Goal: Task Accomplishment & Management: Use online tool/utility

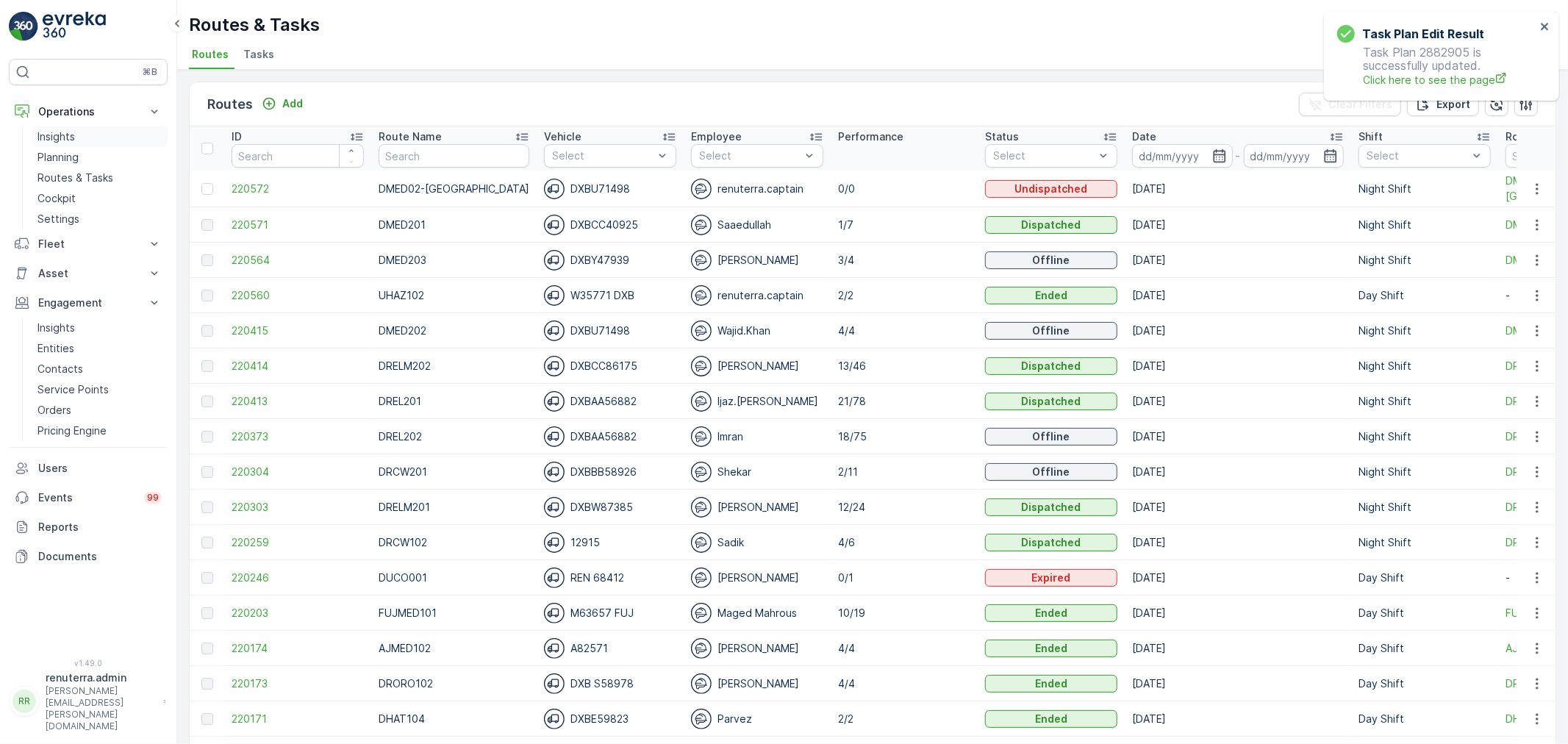
click at [76, 144] on link "Insights" at bounding box center [99, 137] width 136 height 21
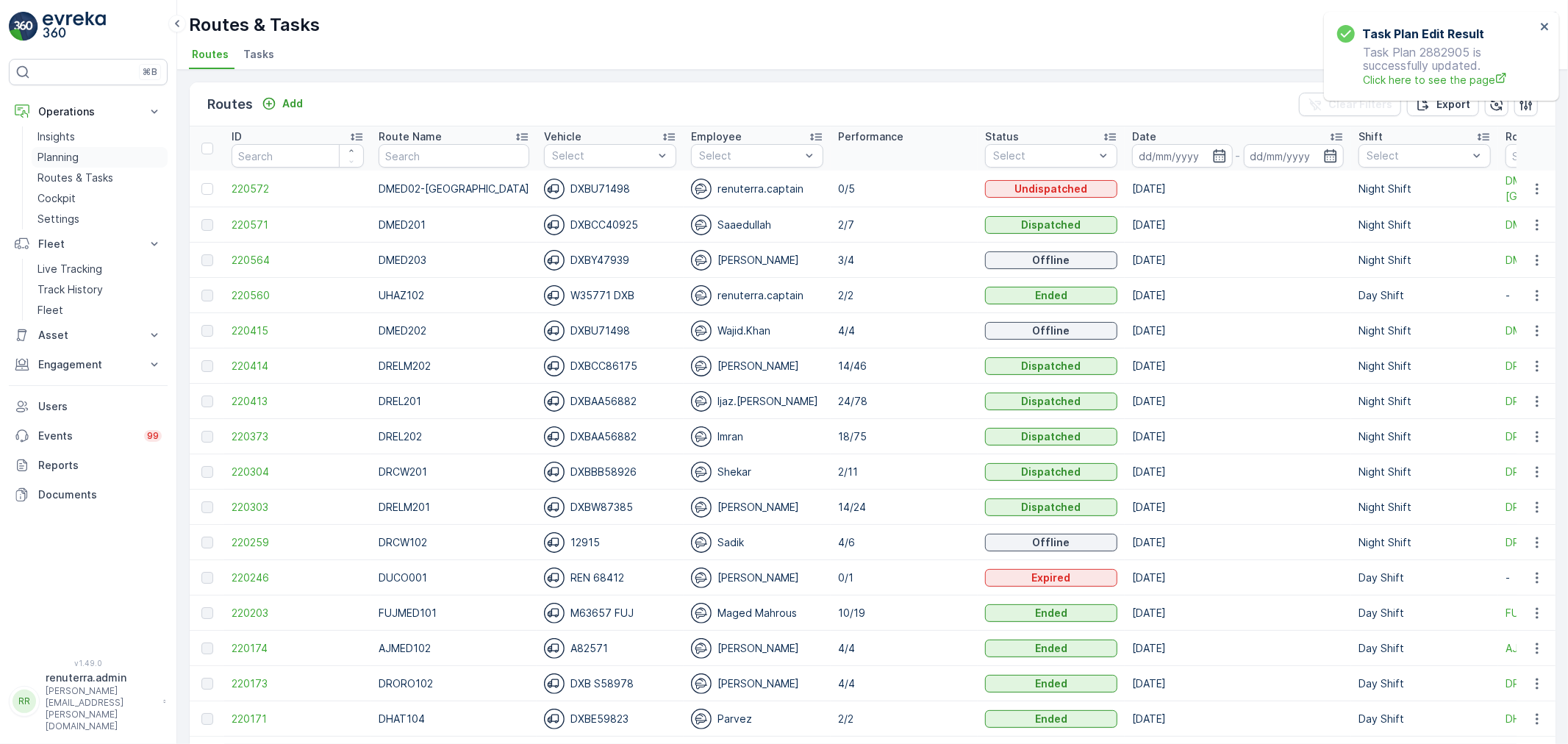
click at [63, 158] on p "Planning" at bounding box center [57, 157] width 41 height 14
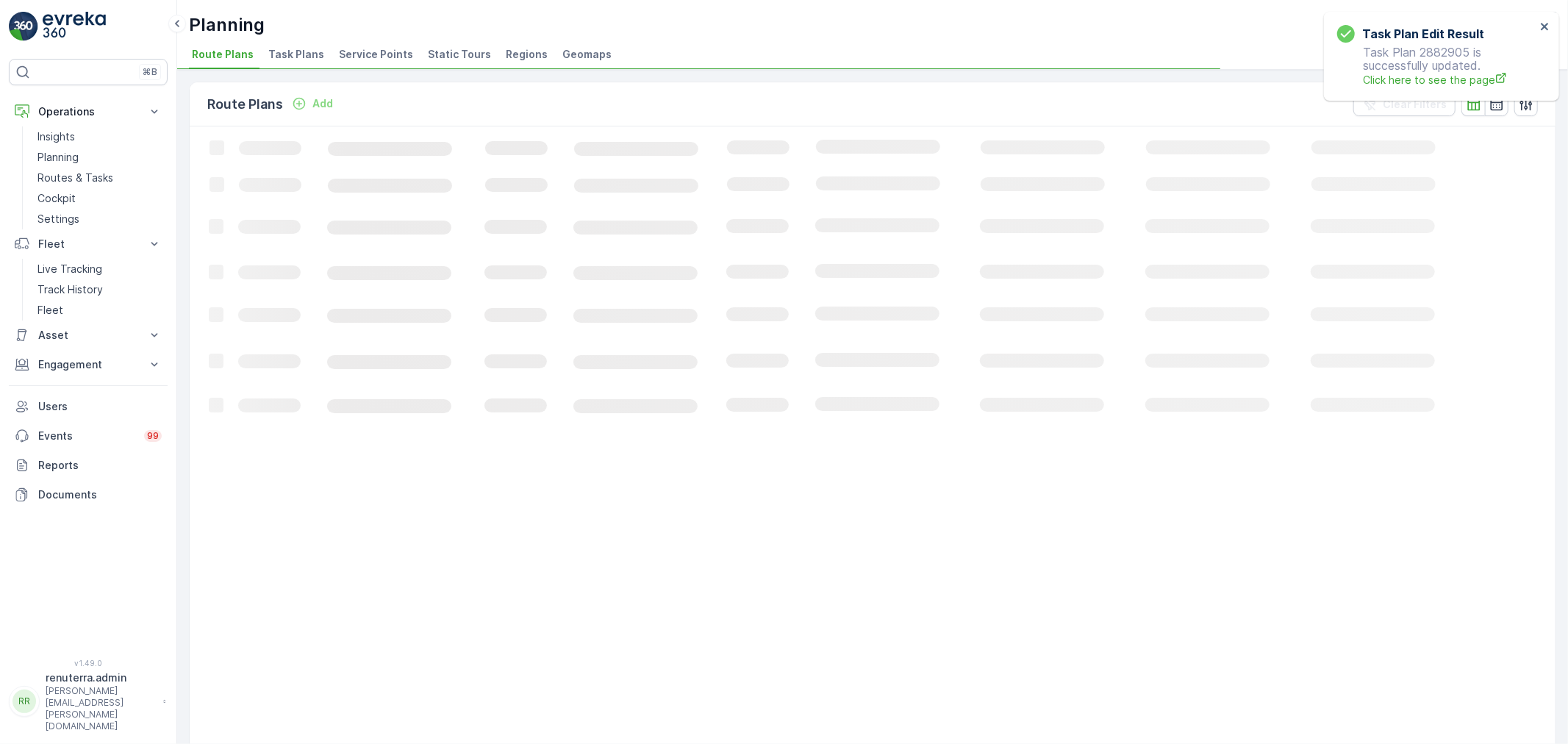
click at [369, 56] on span "Service Points" at bounding box center [376, 54] width 74 height 14
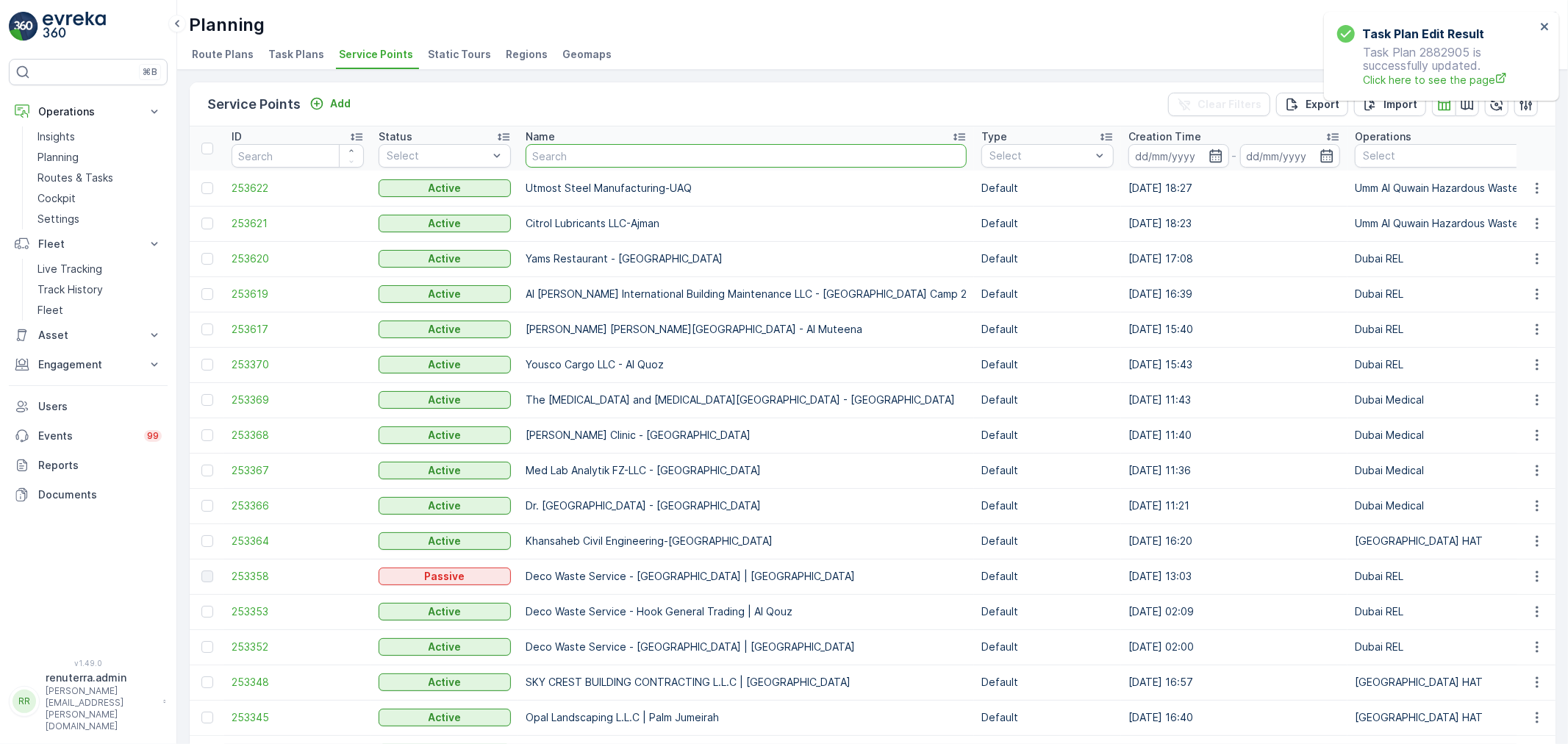
click at [541, 158] on input "text" at bounding box center [746, 156] width 441 height 24
paste input "[PERSON_NAME]"
type input "[PERSON_NAME]"
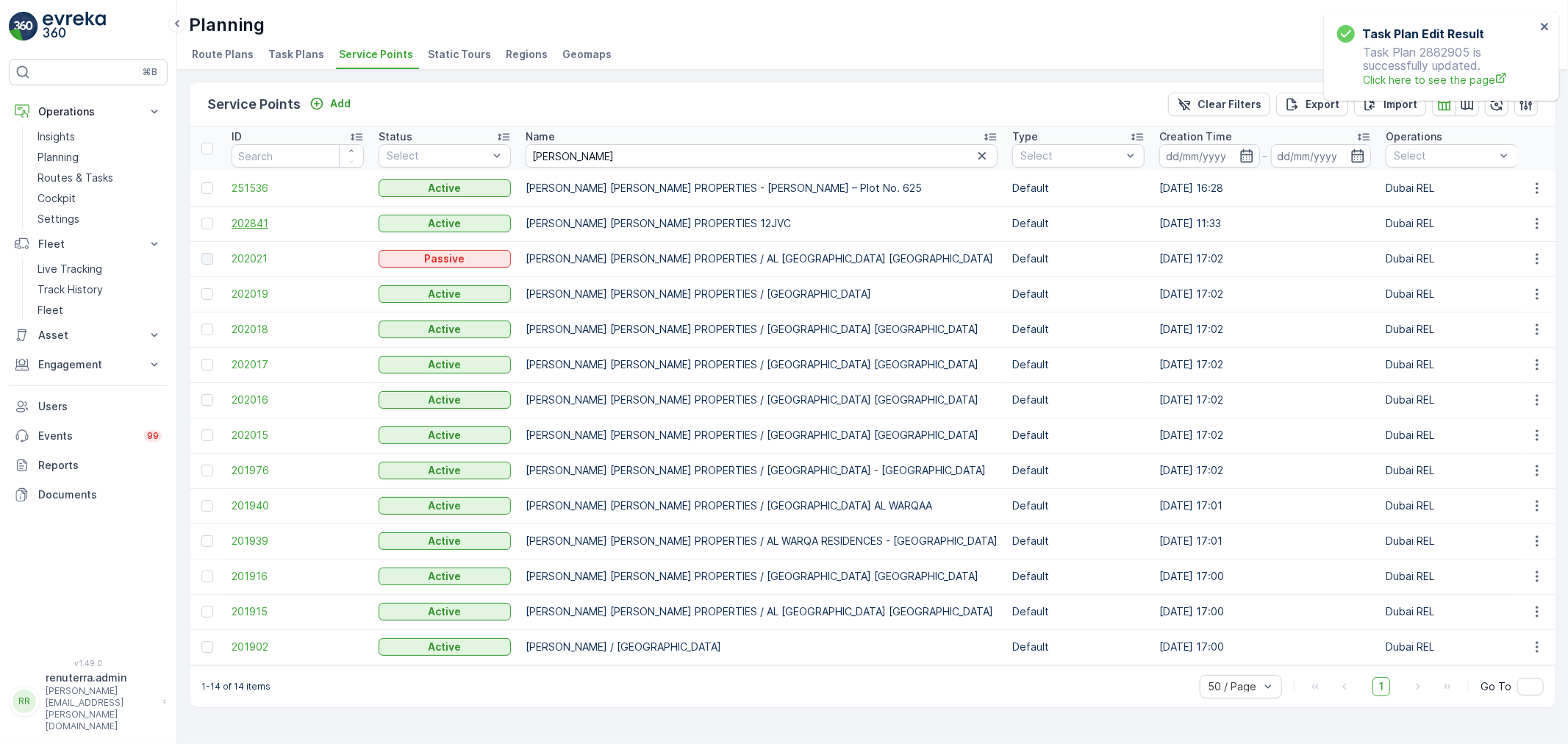
click at [245, 223] on span "202841" at bounding box center [297, 222] width 132 height 14
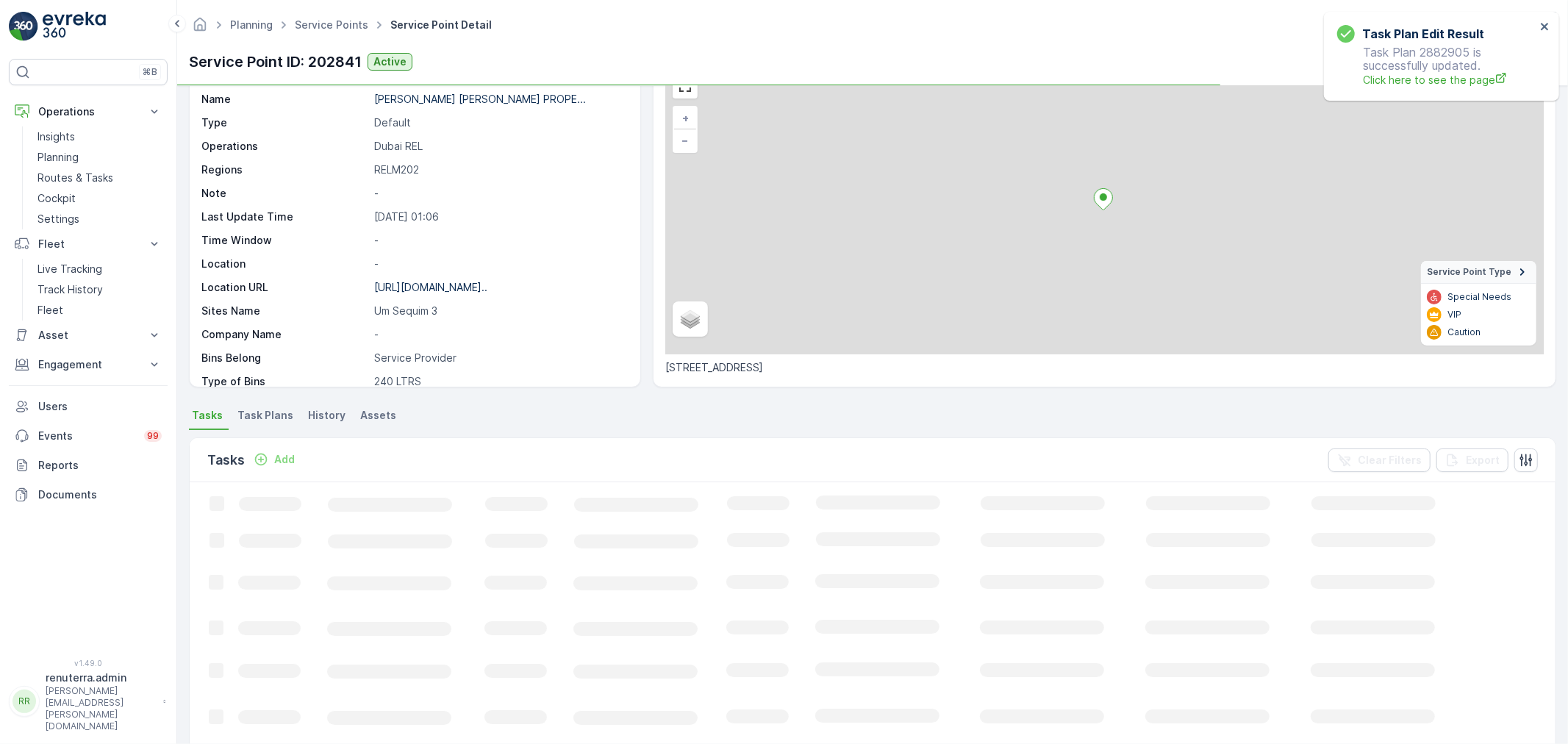
scroll to position [82, 0]
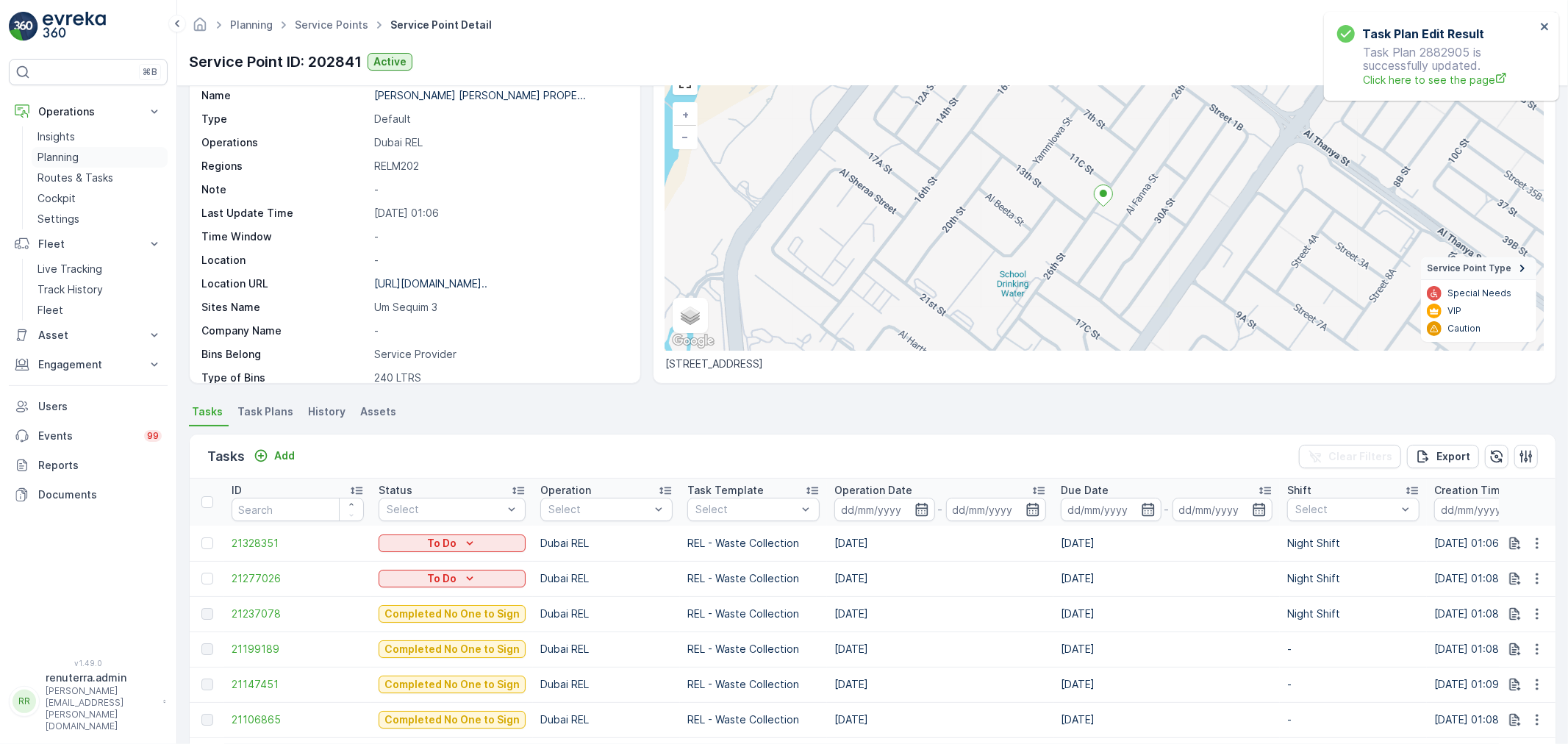
click at [65, 163] on p "Planning" at bounding box center [57, 157] width 41 height 14
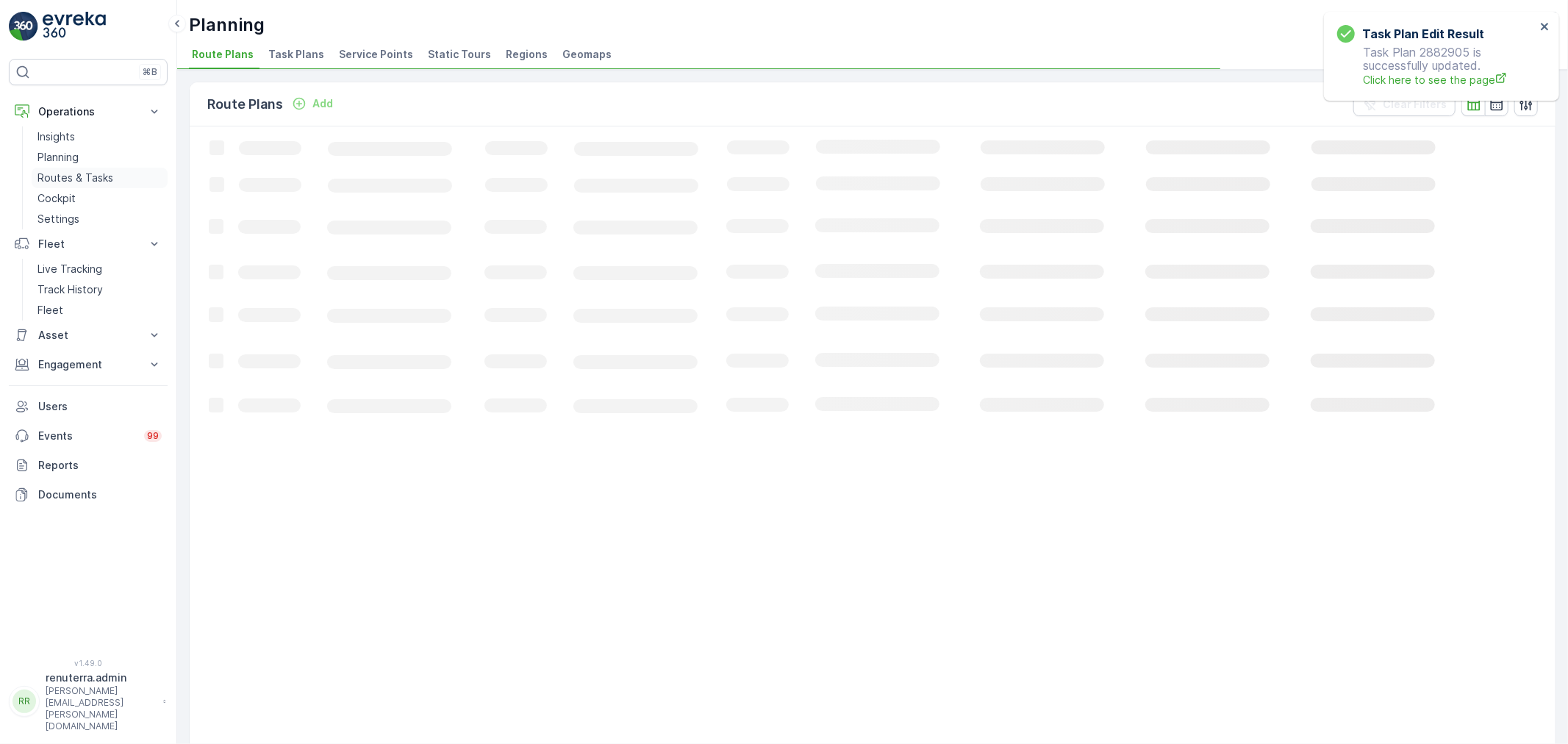
click at [63, 171] on p "Routes & Tasks" at bounding box center [75, 177] width 76 height 14
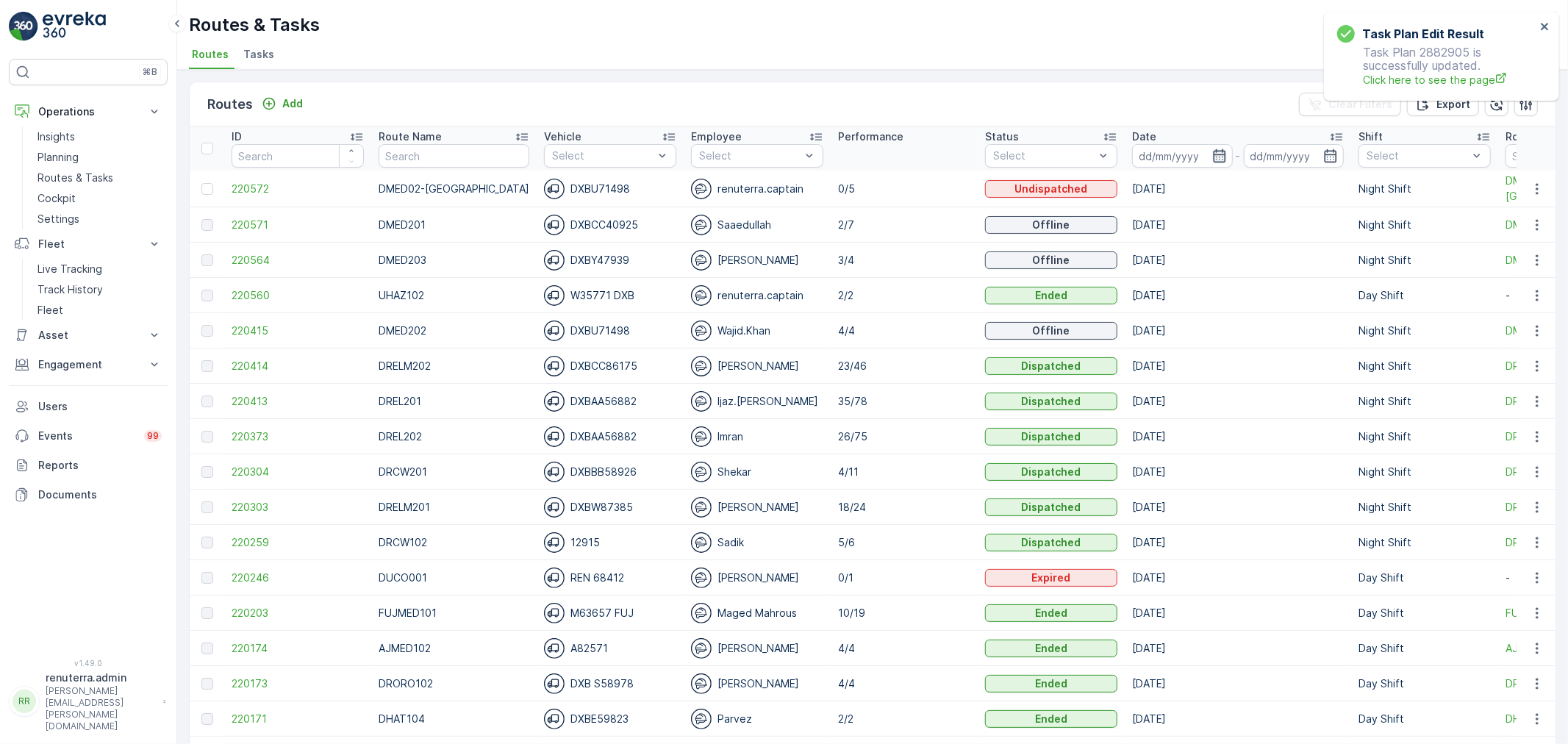
click at [1213, 158] on icon "button" at bounding box center [1219, 155] width 14 height 14
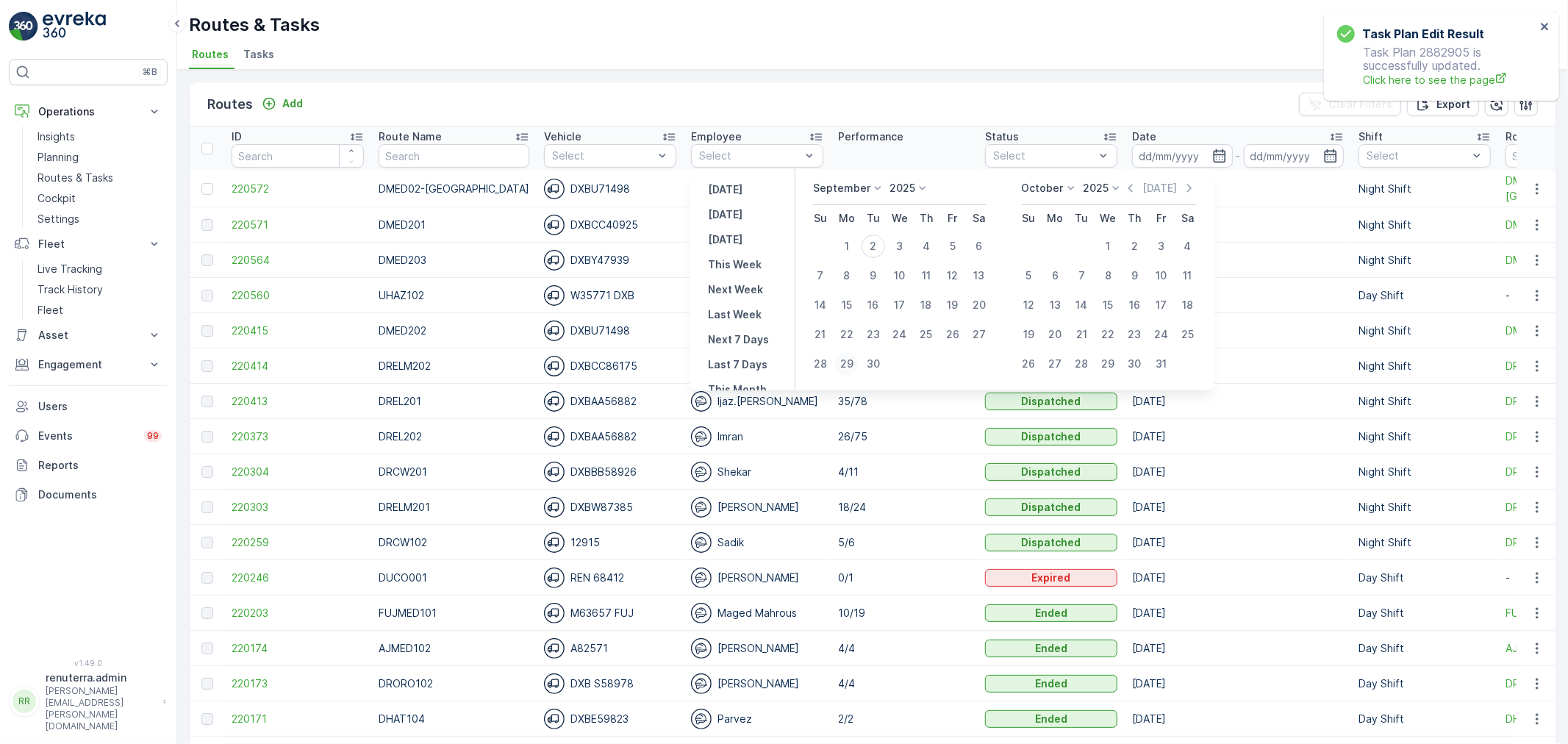
click at [846, 364] on div "29" at bounding box center [847, 364] width 24 height 24
type input "[DATE]"
click at [846, 364] on div "29" at bounding box center [847, 364] width 24 height 24
type input "[DATE]"
click at [846, 364] on div "29" at bounding box center [847, 364] width 24 height 24
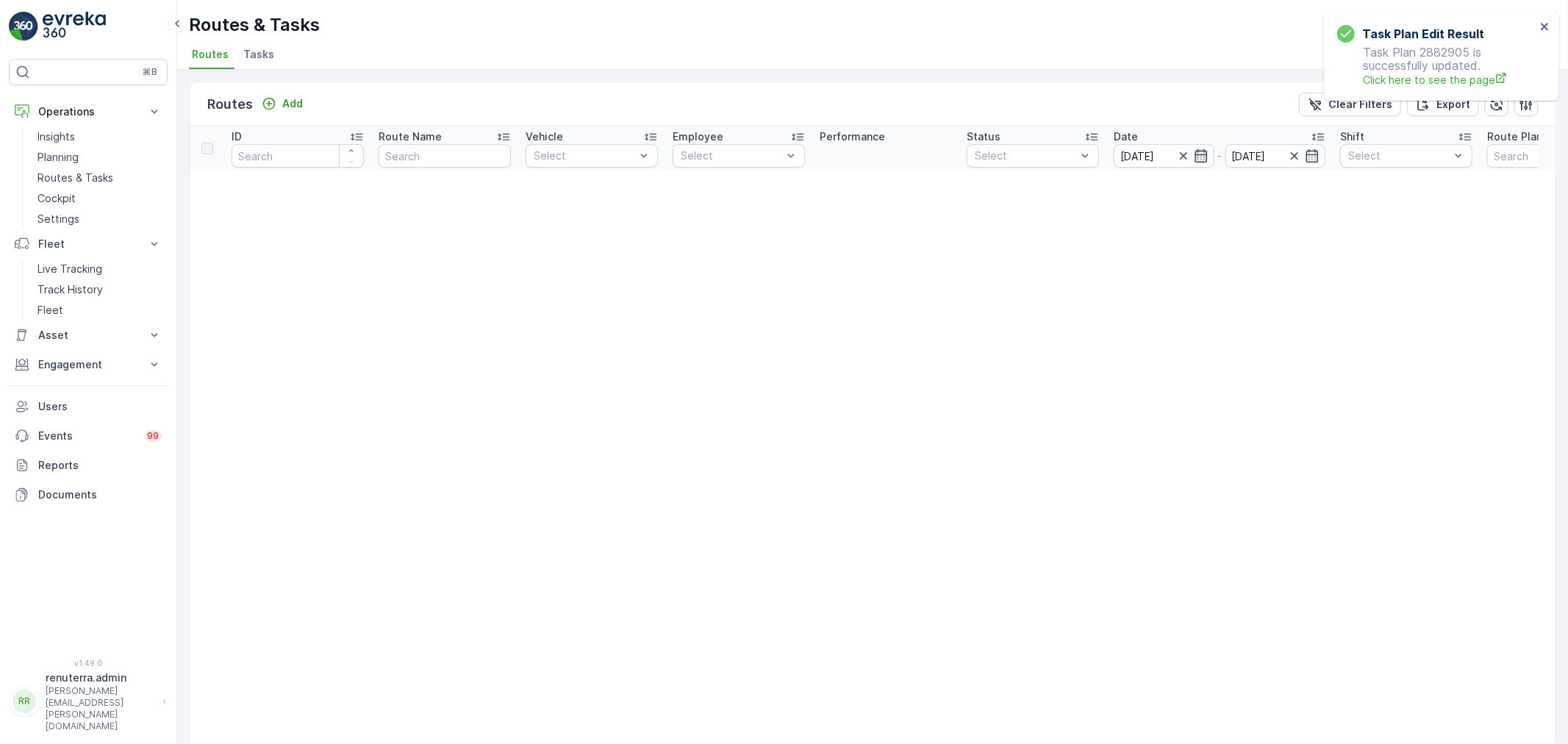
click at [1203, 154] on icon "button" at bounding box center [1200, 156] width 12 height 13
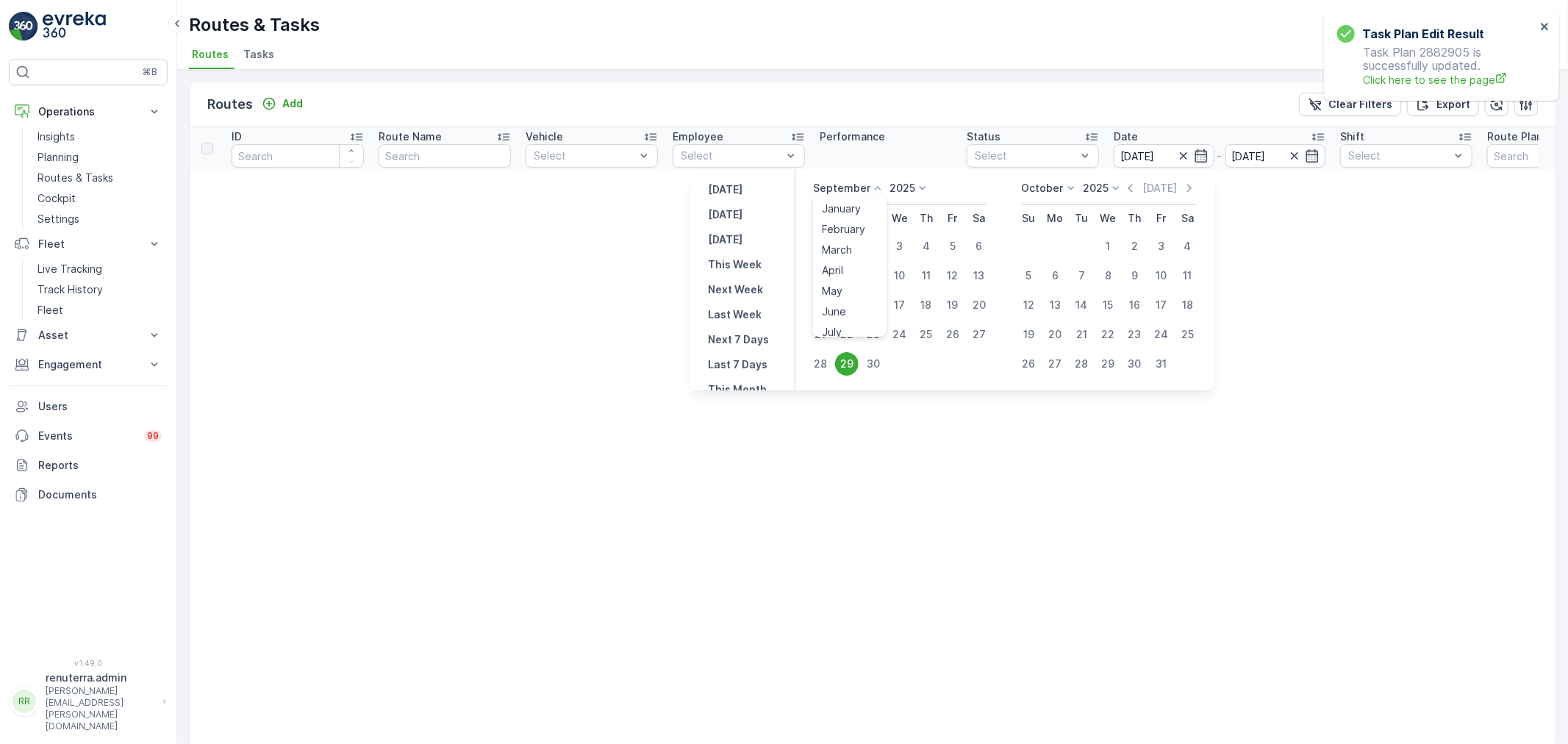
click at [877, 194] on icon at bounding box center [877, 187] width 14 height 14
click at [846, 244] on span "August" at bounding box center [839, 241] width 34 height 14
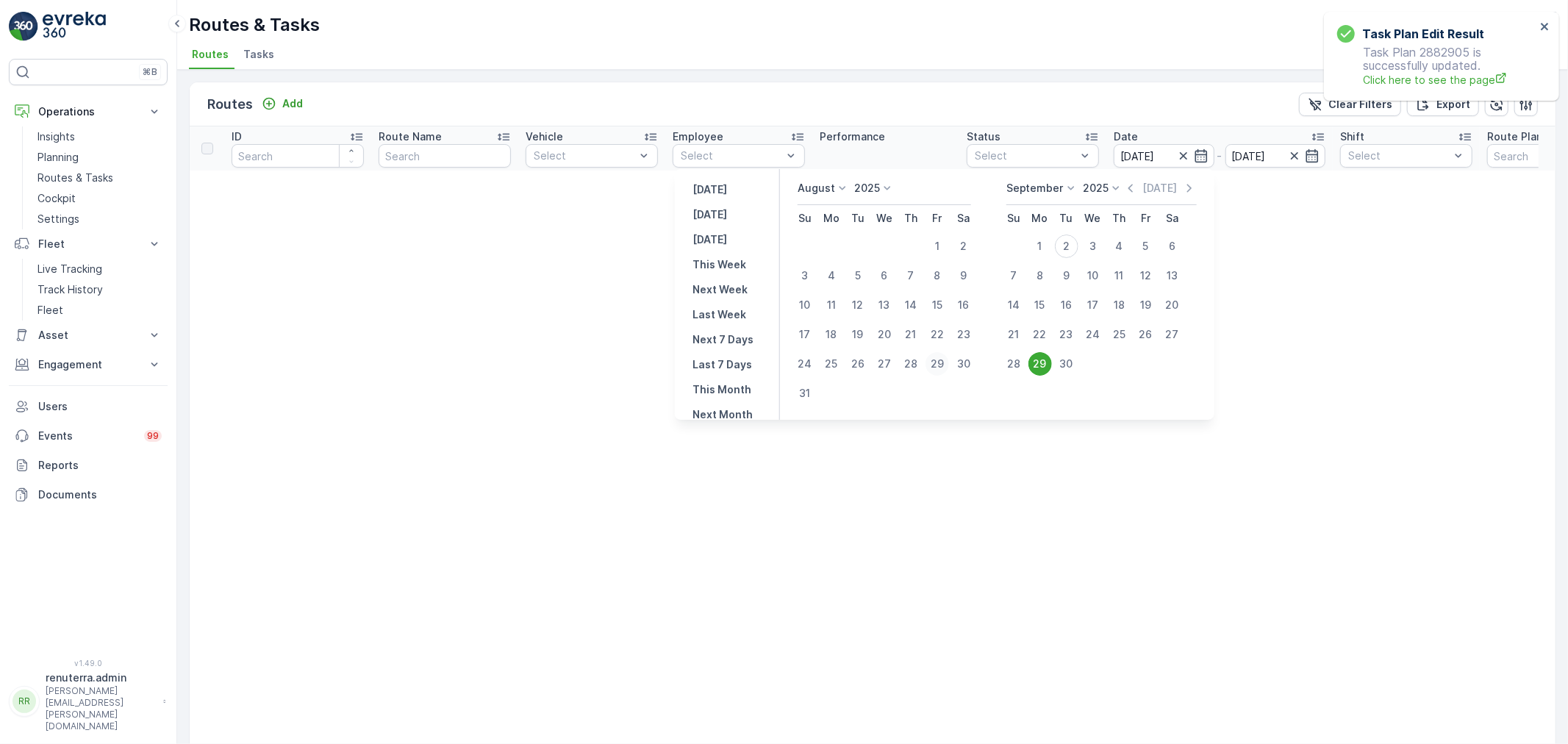
click at [947, 357] on div "29" at bounding box center [937, 364] width 24 height 24
type input "[DATE]"
click at [947, 357] on div "29" at bounding box center [937, 364] width 24 height 24
type input "[DATE]"
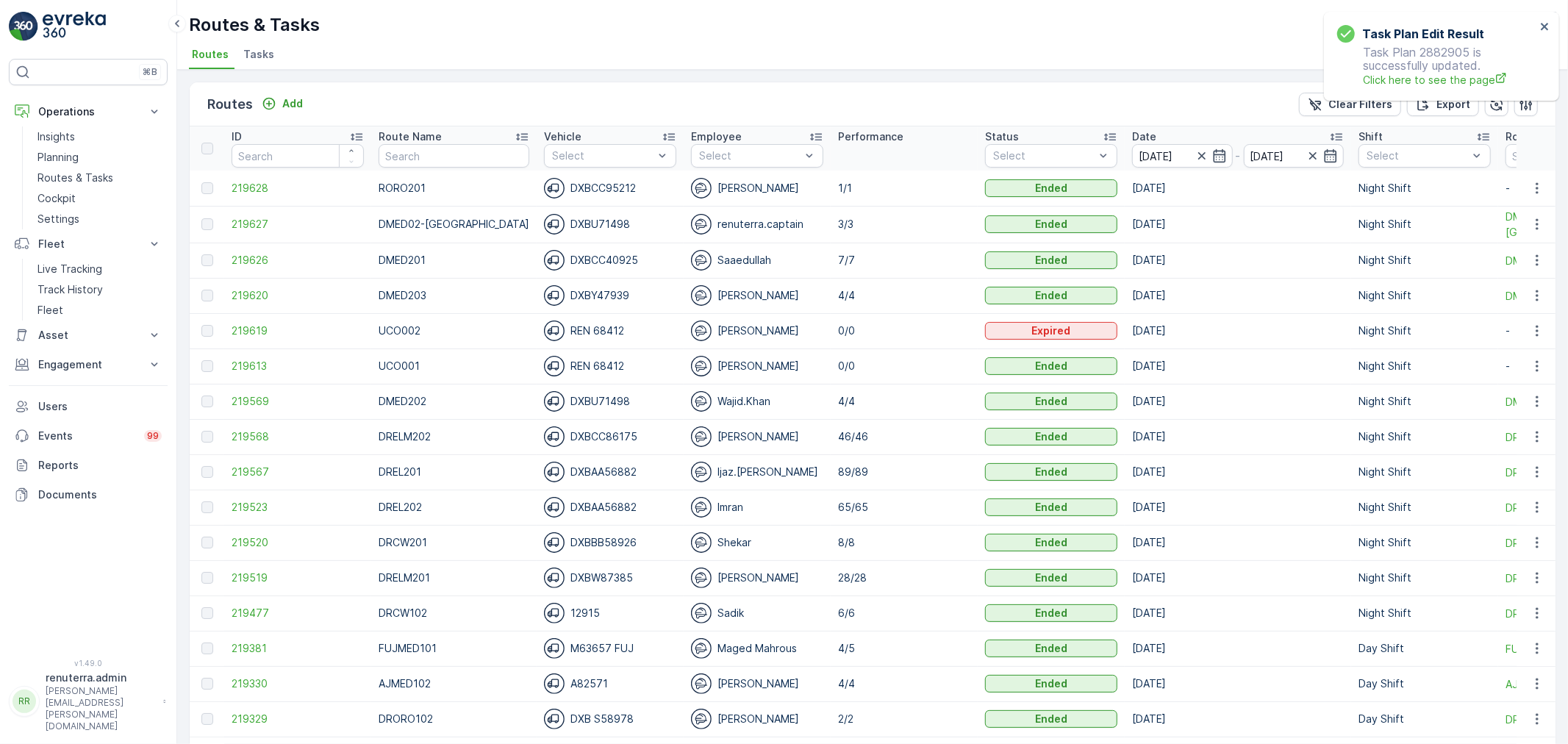
click at [846, 52] on ul "Routes Tasks" at bounding box center [867, 56] width 1355 height 25
click at [98, 149] on link "Planning" at bounding box center [99, 158] width 136 height 21
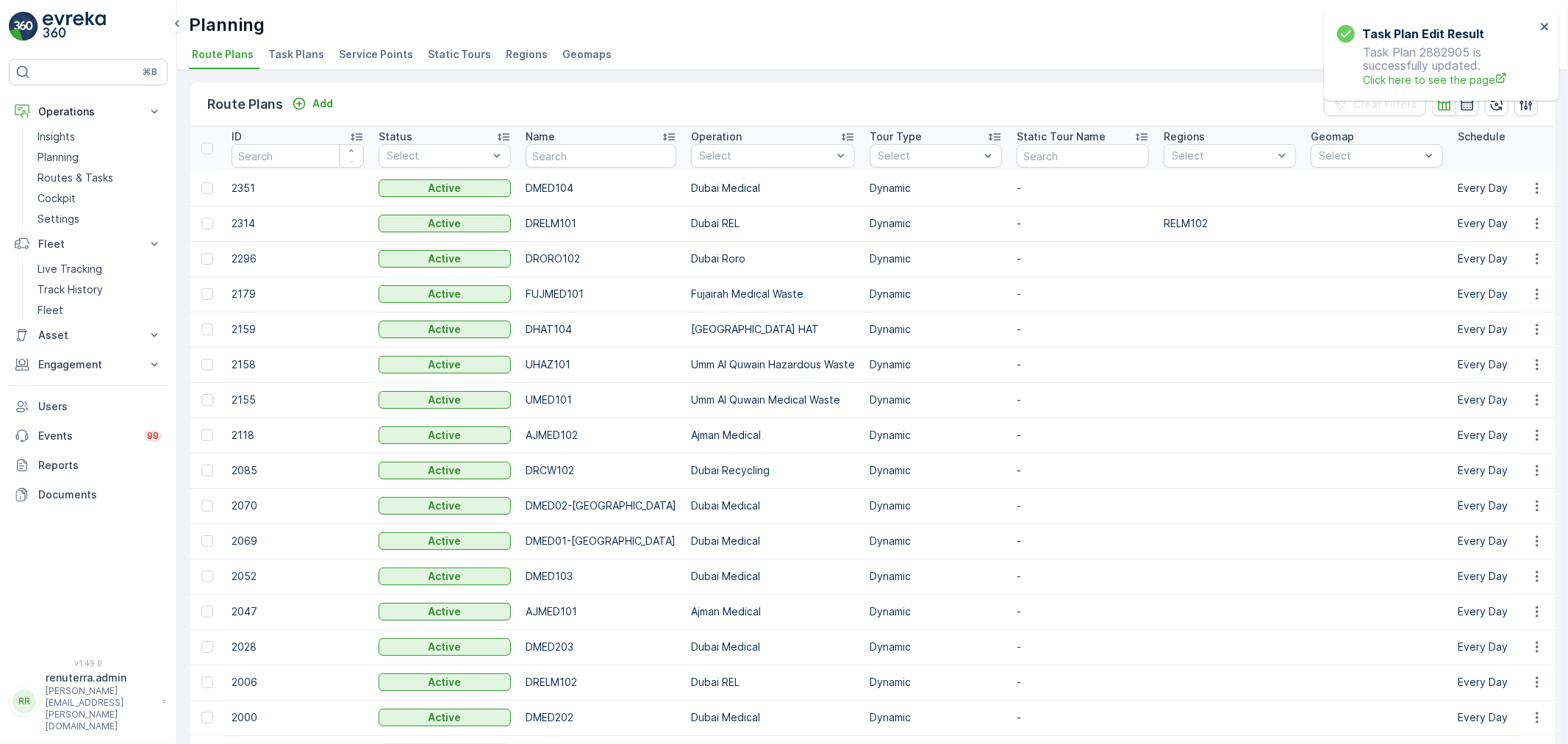
click at [358, 53] on span "Service Points" at bounding box center [376, 54] width 74 height 14
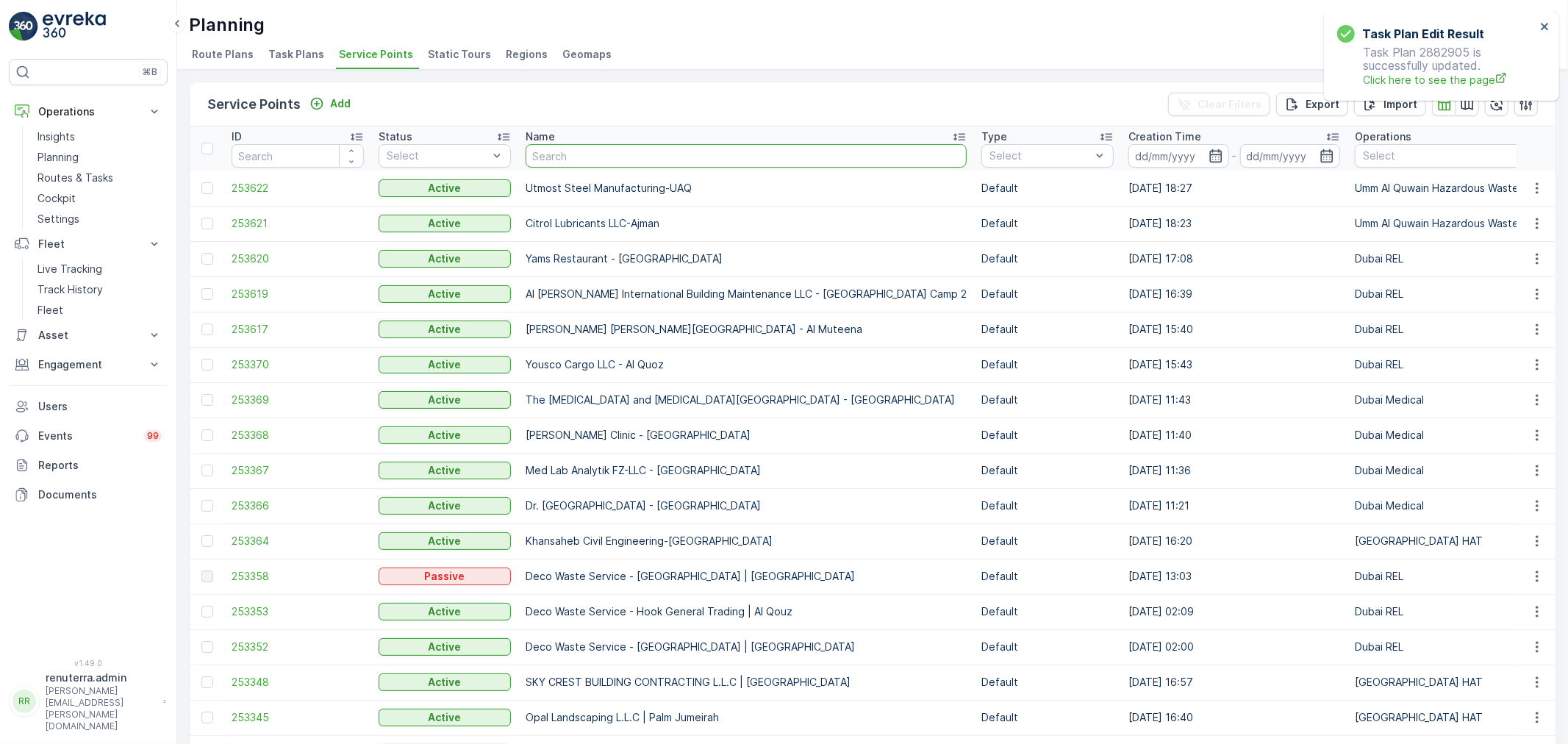
click at [590, 162] on input "text" at bounding box center [746, 156] width 441 height 24
type input "dq"
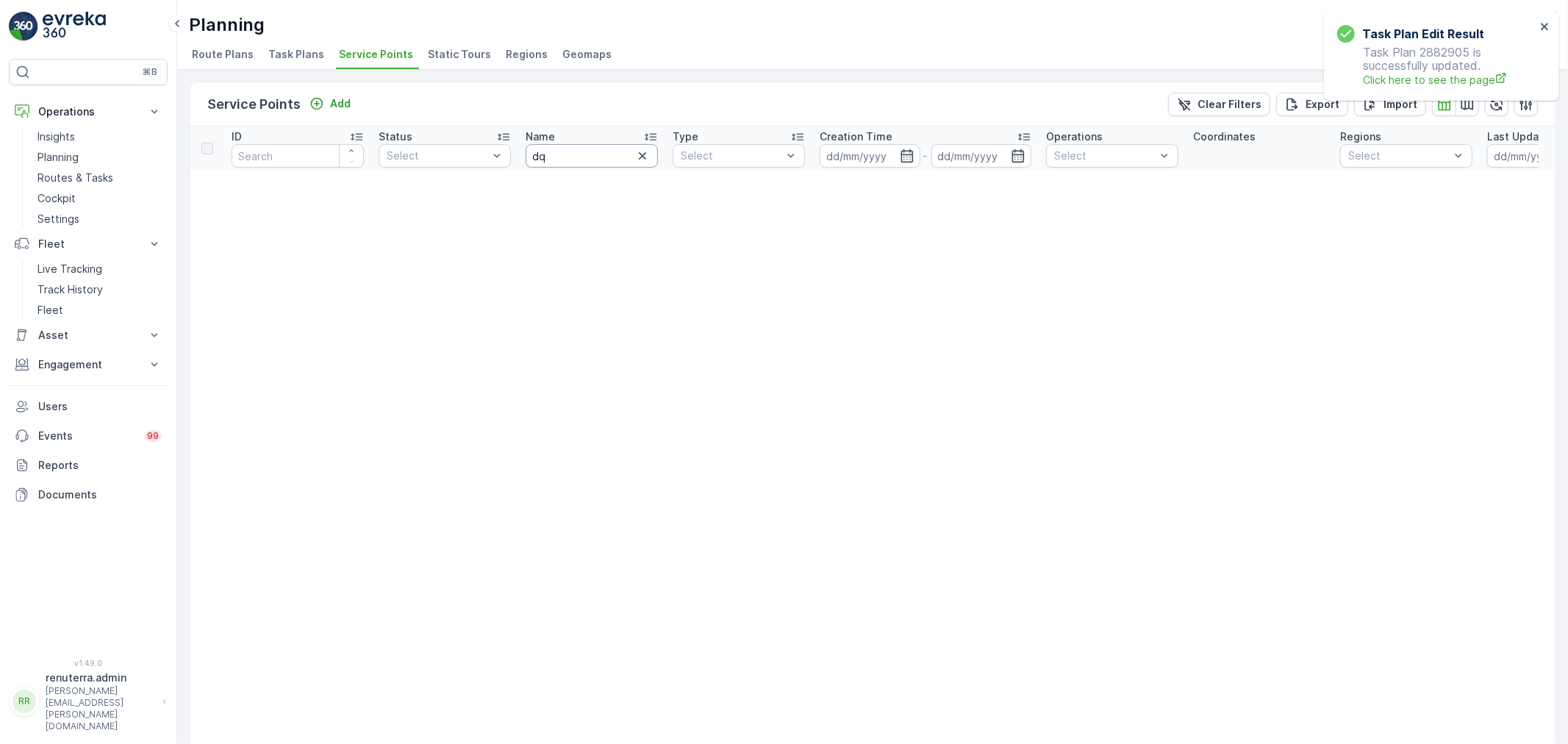
click at [590, 162] on input "dq" at bounding box center [591, 156] width 132 height 24
type input "resid"
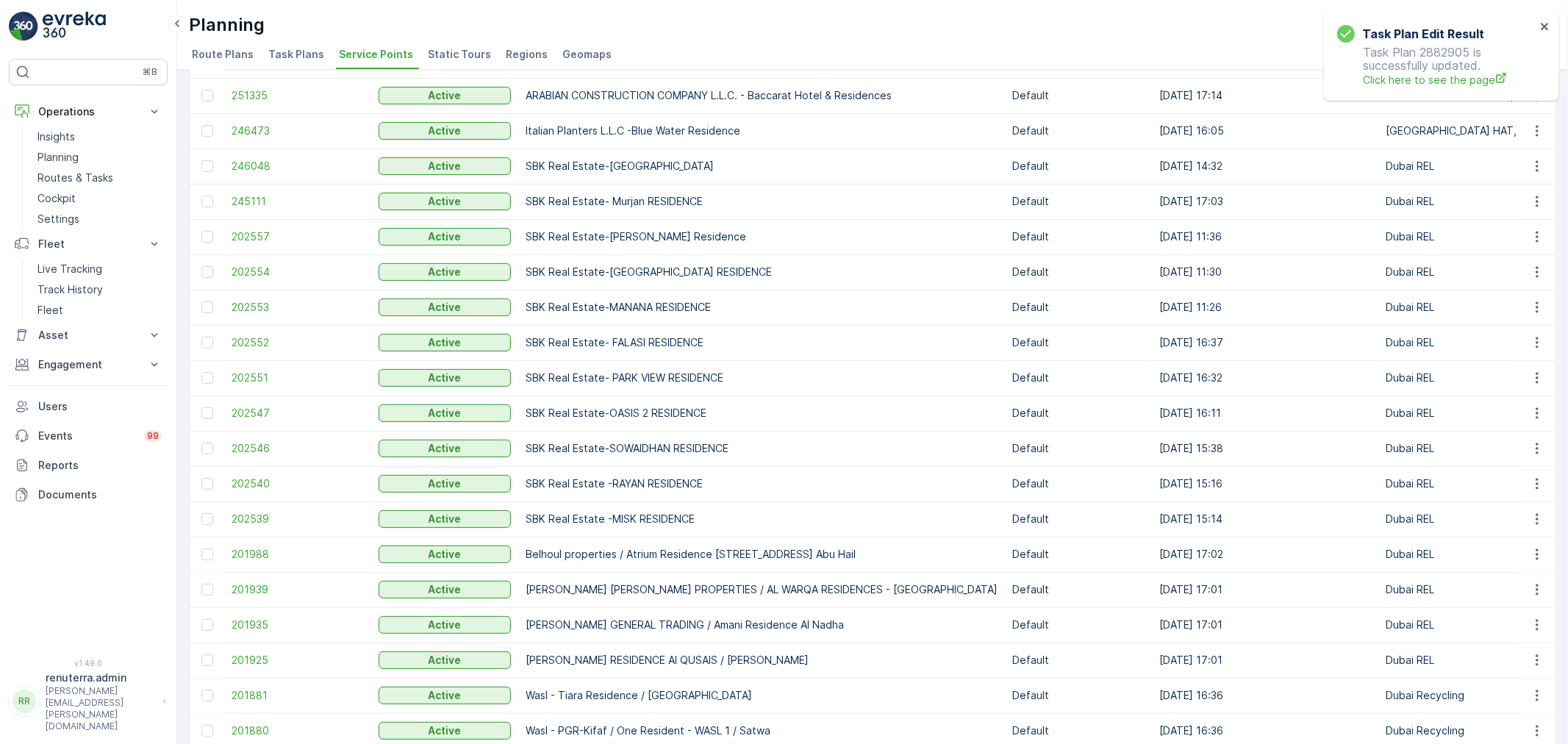
scroll to position [229, 0]
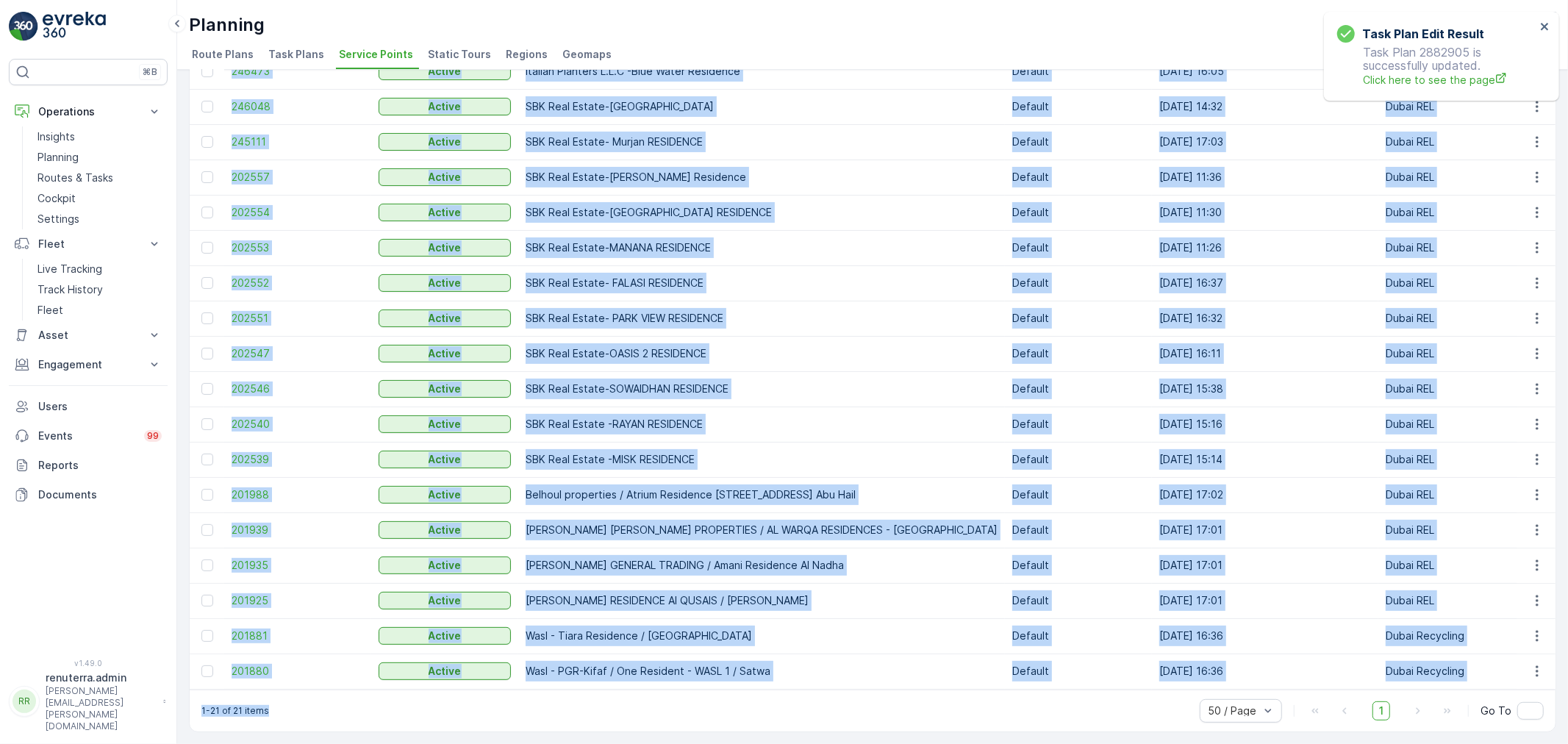
drag, startPoint x: 520, startPoint y: 688, endPoint x: 579, endPoint y: 686, distance: 59.0
click at [579, 686] on div "Service Points Add Clear Filters Export Import ID Status Select Name resid Type…" at bounding box center [872, 295] width 1367 height 873
click at [570, 690] on div "1-21 of 21 items 50 / Page 1 Go To" at bounding box center [872, 711] width 1366 height 42
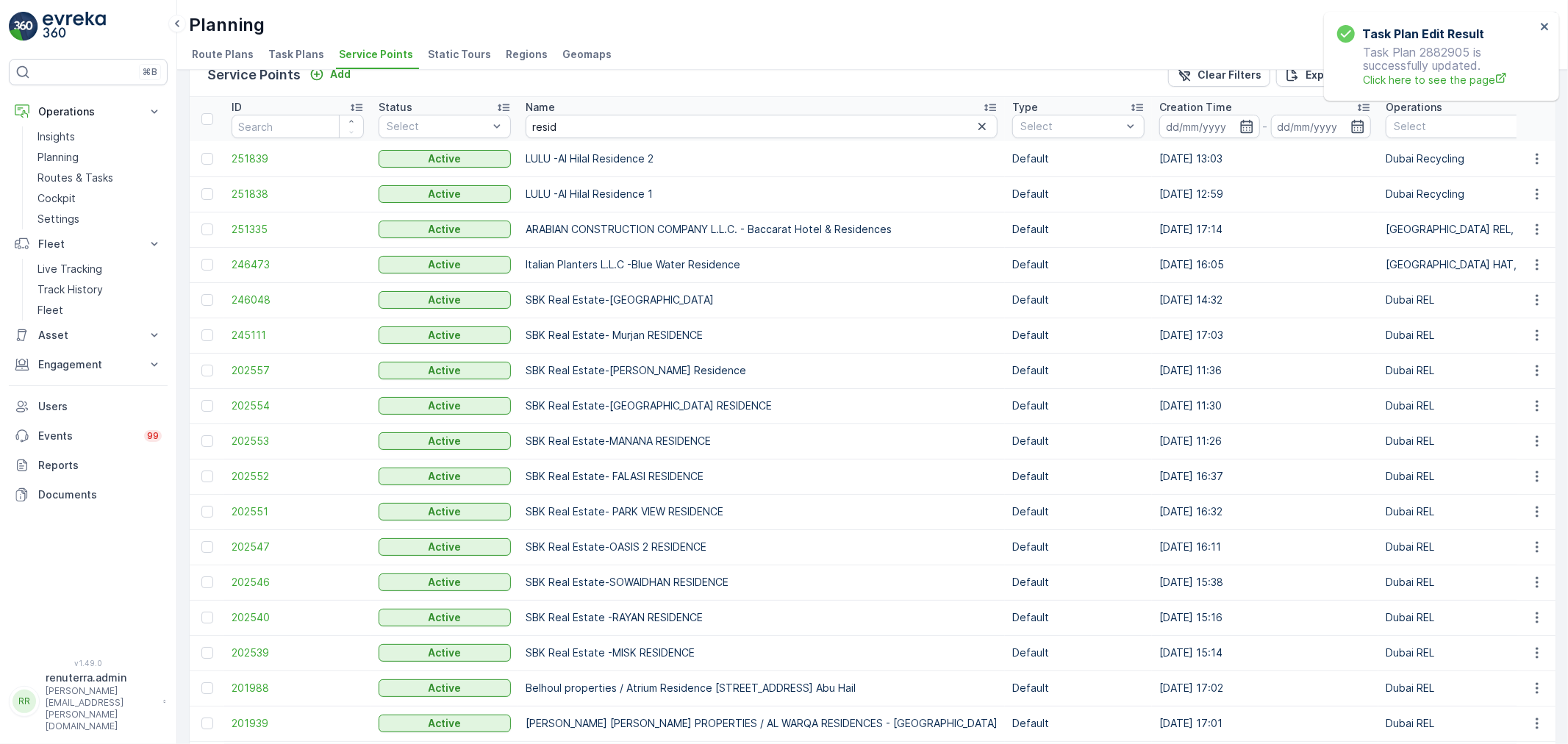
scroll to position [0, 0]
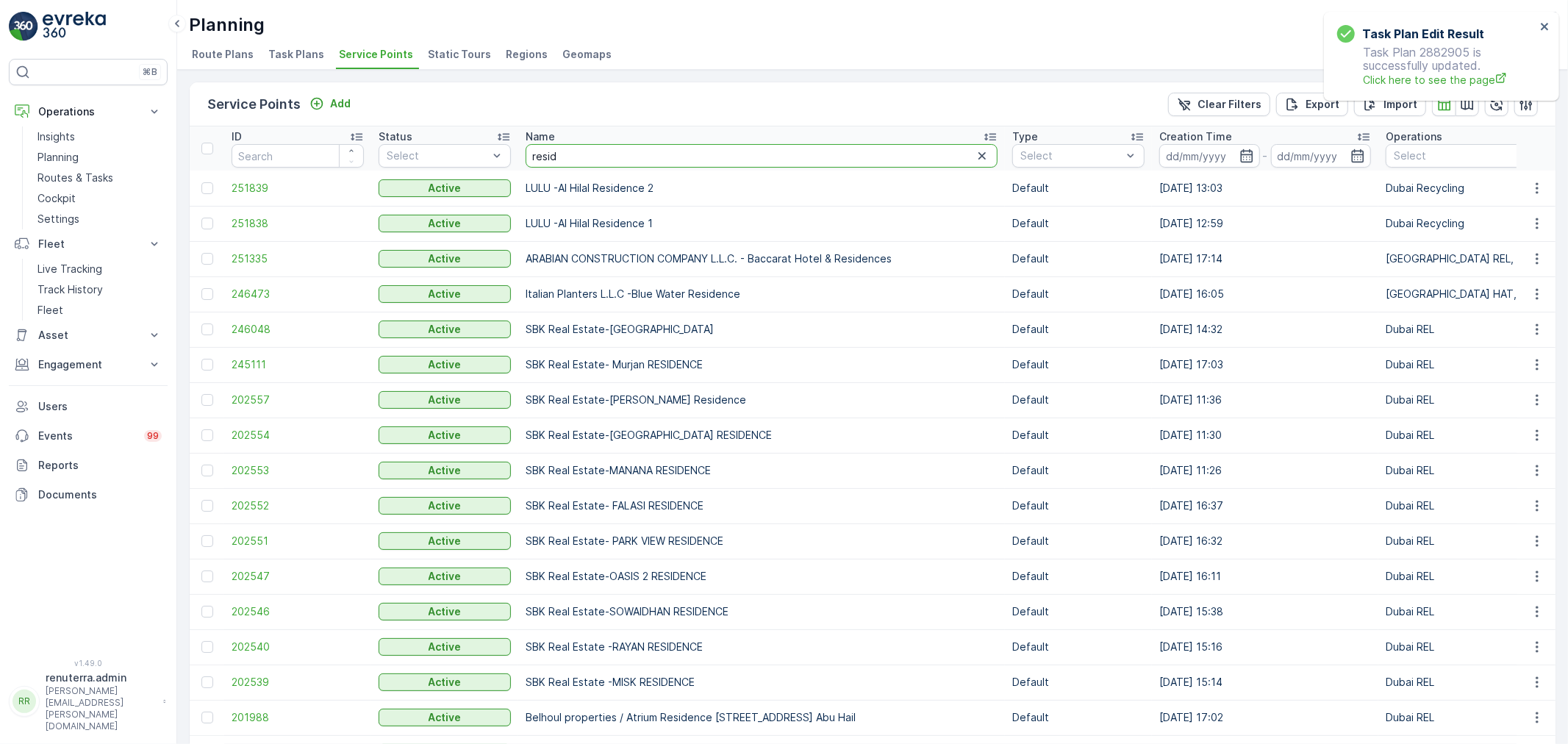
click at [578, 160] on input "resid" at bounding box center [761, 156] width 472 height 24
type input "emril"
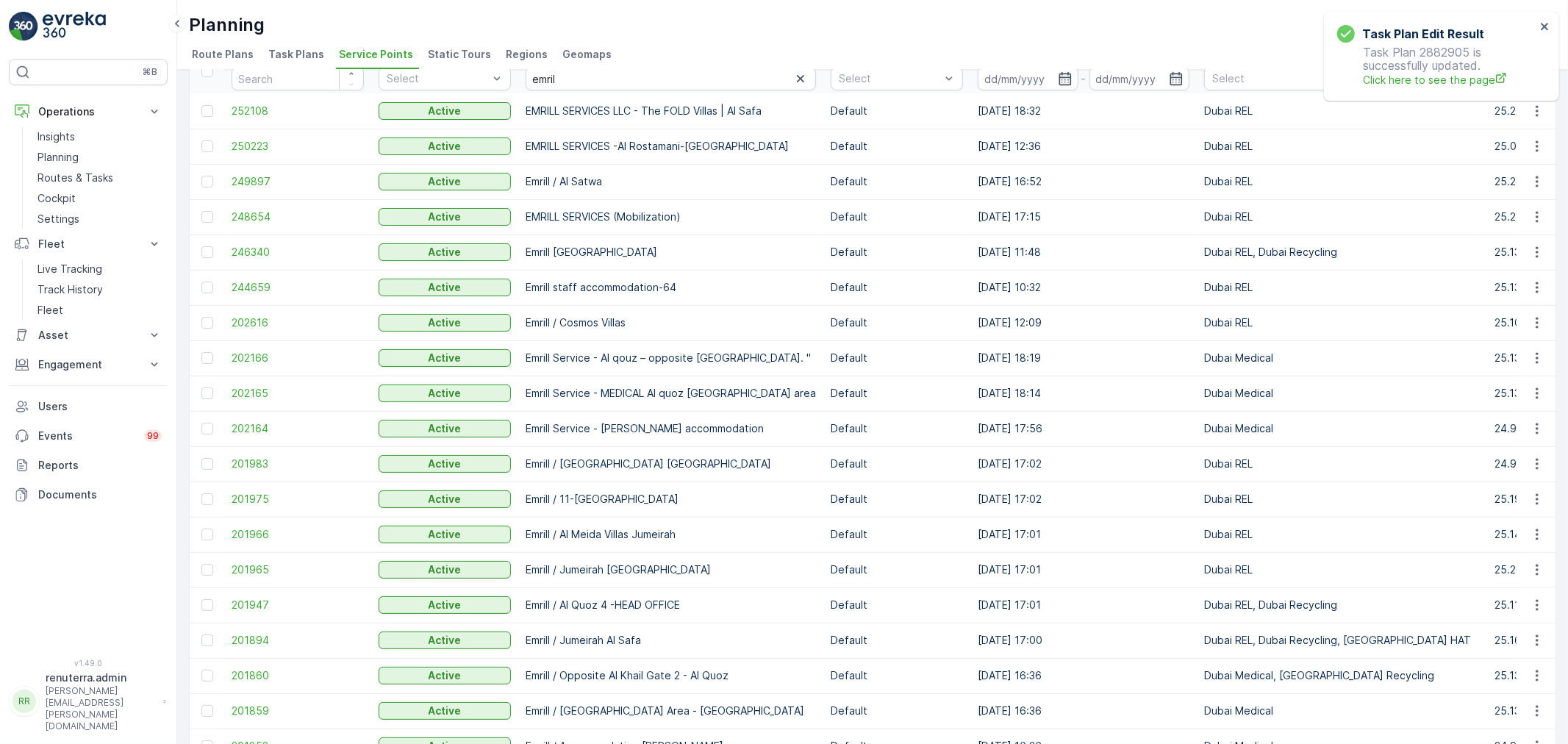
scroll to position [76, 0]
click at [251, 184] on span "249897" at bounding box center [297, 181] width 132 height 14
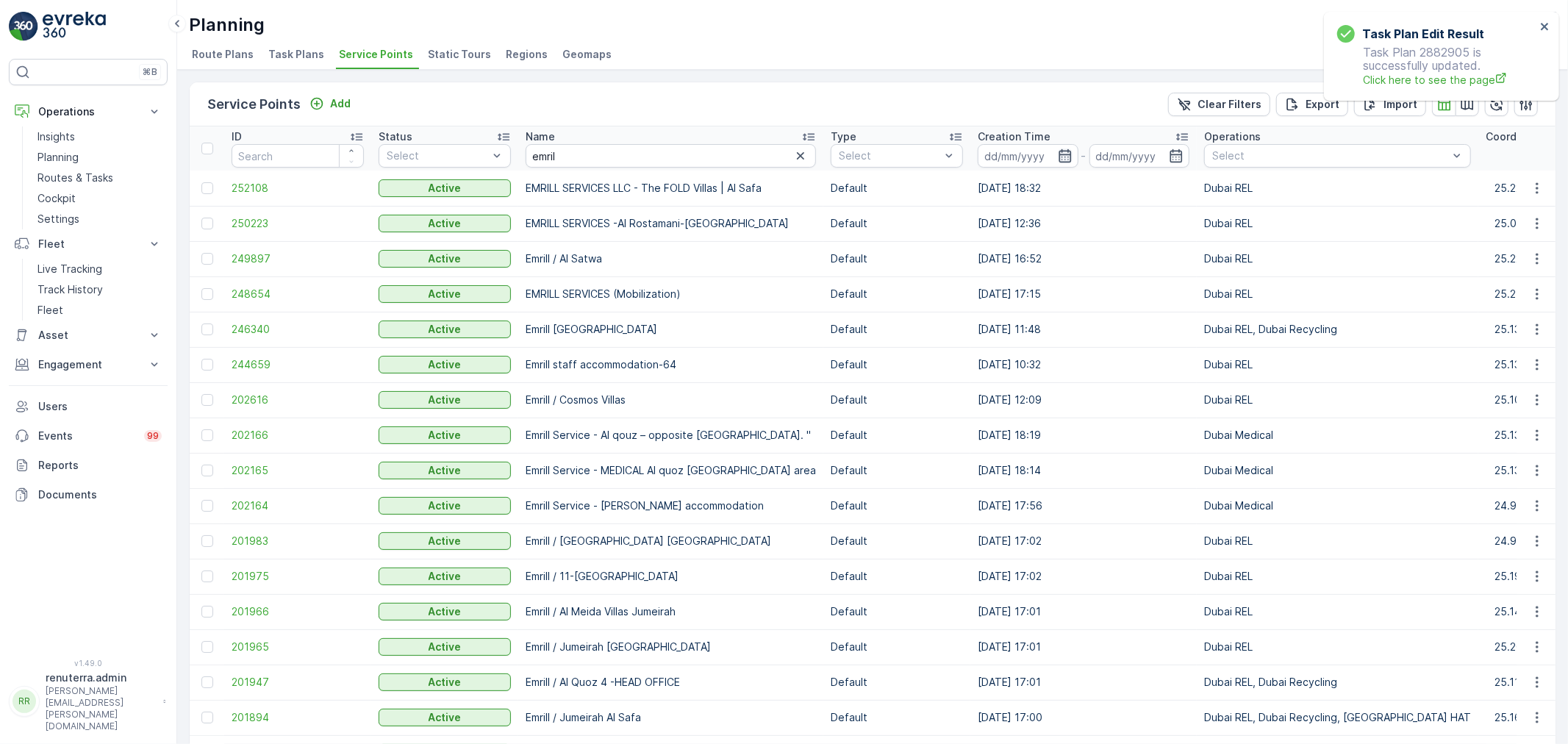
click at [1058, 155] on icon "button" at bounding box center [1064, 155] width 14 height 14
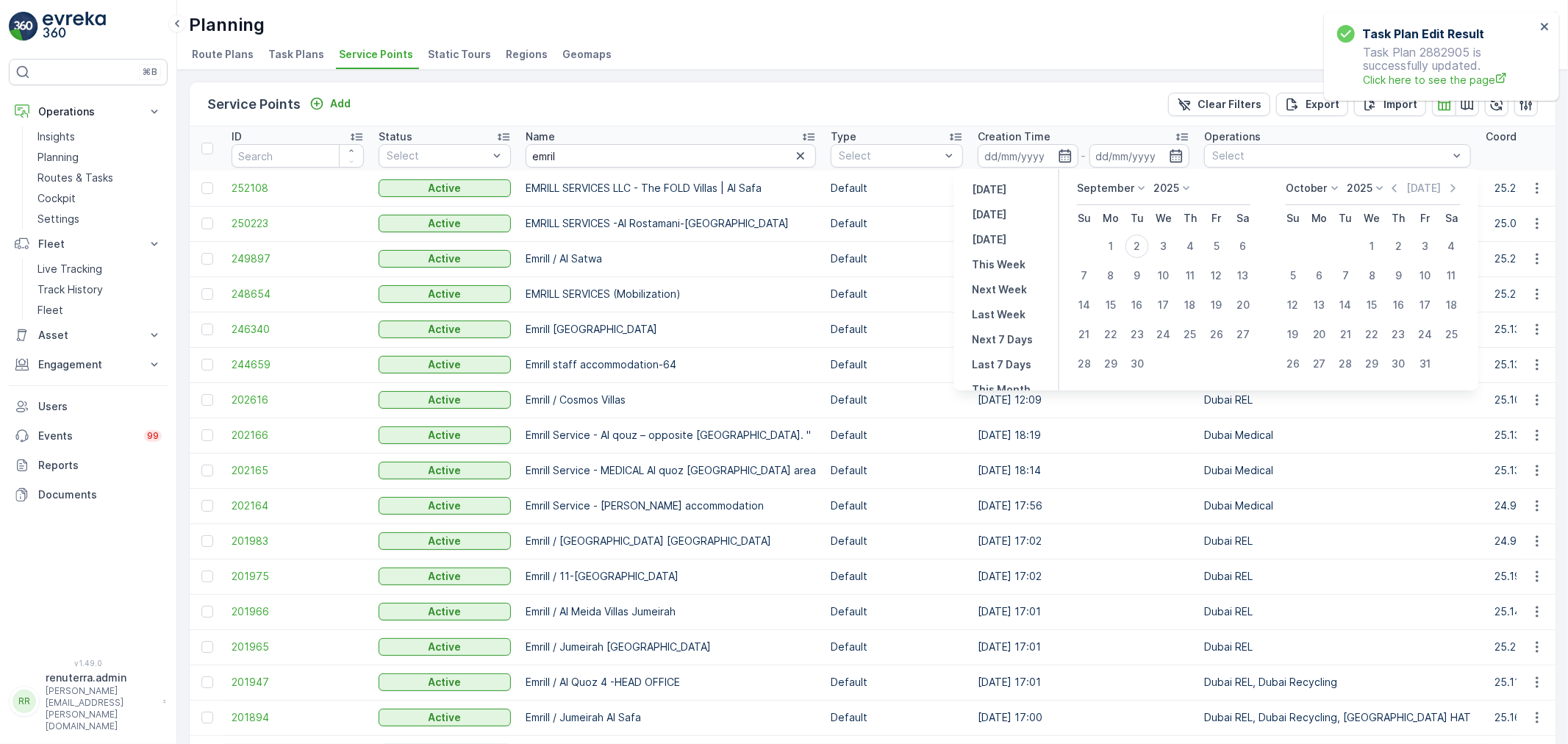
click at [1136, 192] on icon at bounding box center [1141, 187] width 14 height 14
click at [1110, 244] on span "August" at bounding box center [1102, 241] width 34 height 14
click at [1212, 357] on div "29" at bounding box center [1216, 364] width 24 height 24
type input "[DATE]"
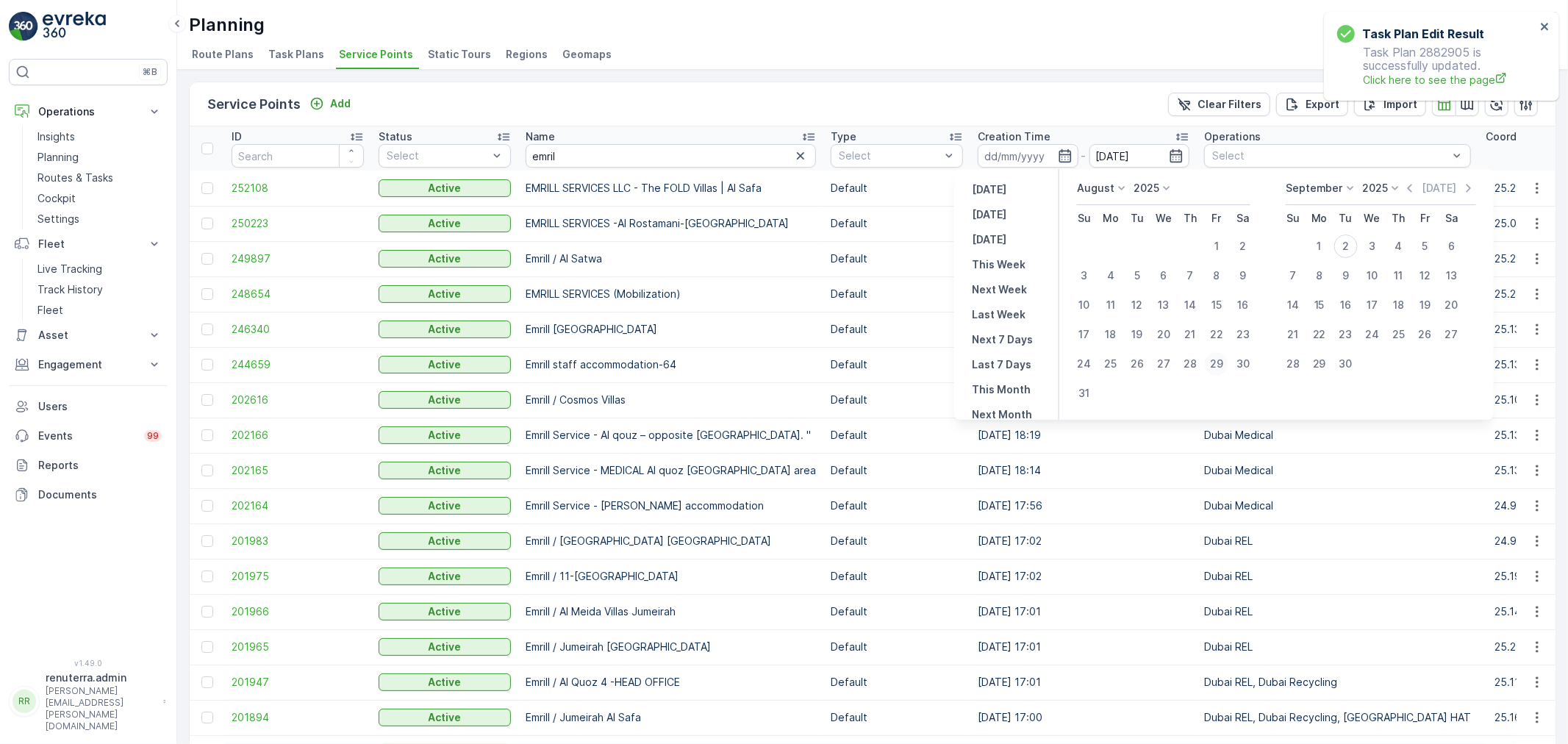
click at [1212, 357] on div "29" at bounding box center [1216, 364] width 24 height 24
type input "[DATE]"
click at [1212, 358] on div "29" at bounding box center [1216, 364] width 24 height 24
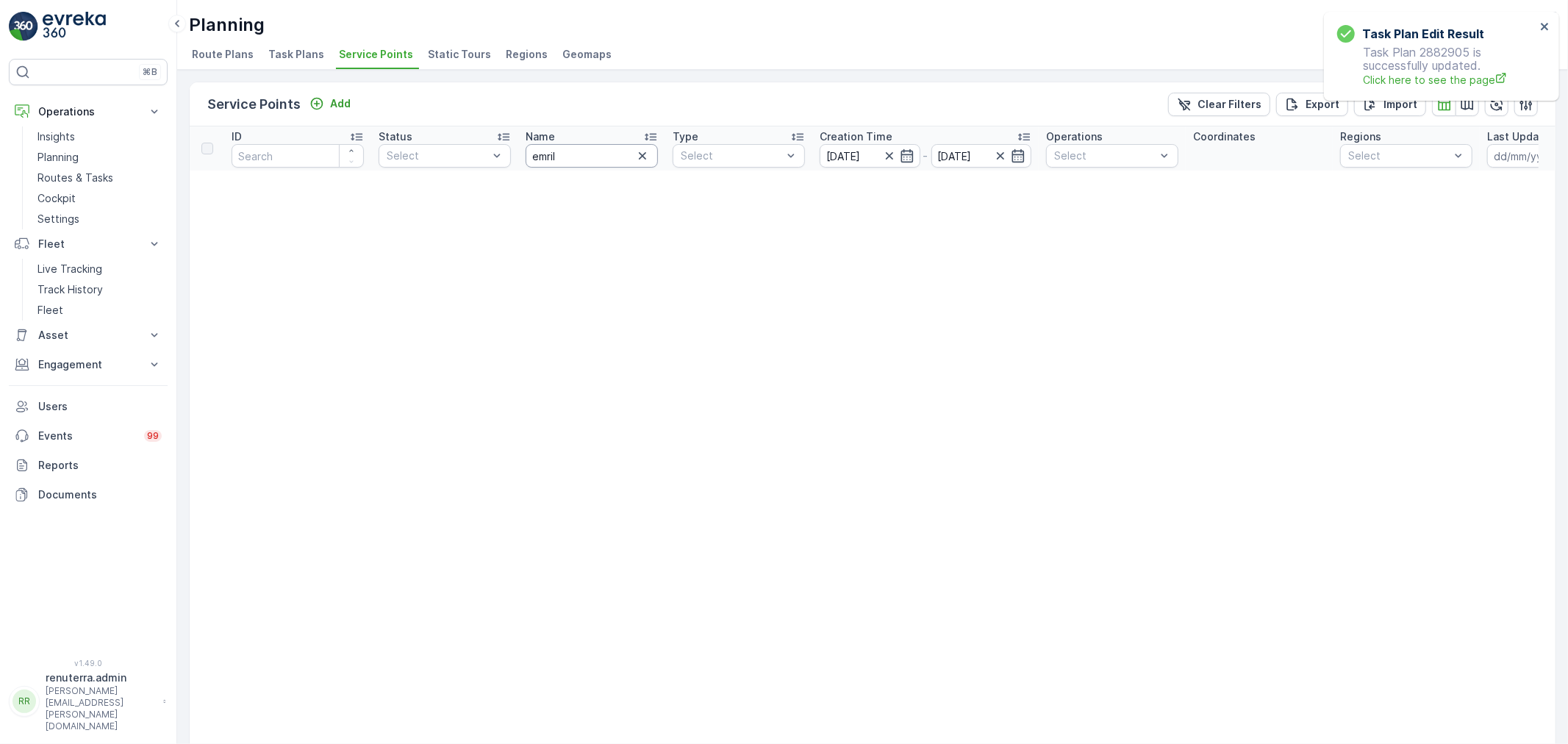
click at [594, 158] on input "emril" at bounding box center [591, 156] width 132 height 24
type input "nmc"
click at [86, 154] on link "Planning" at bounding box center [99, 158] width 136 height 21
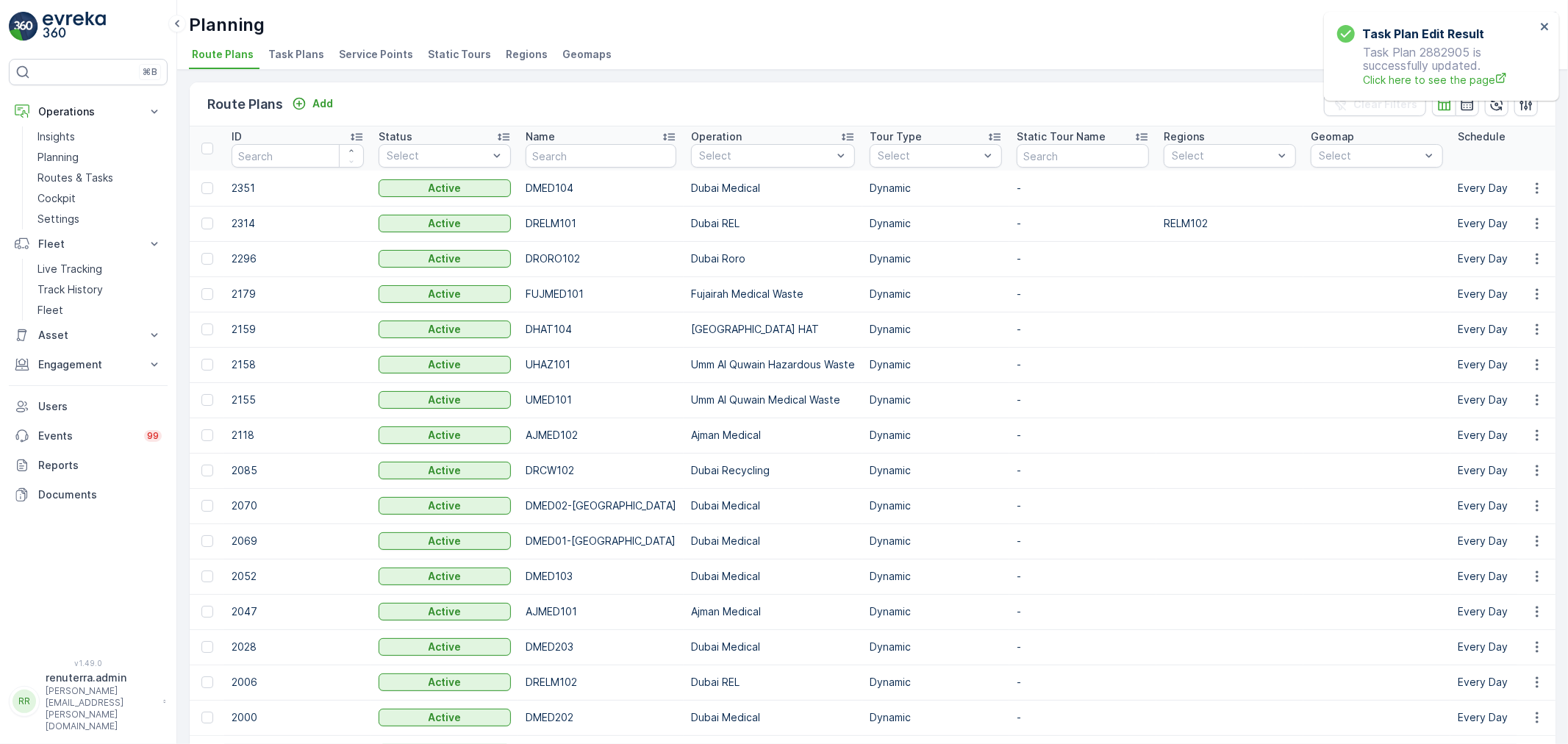
click at [372, 57] on span "Service Points" at bounding box center [376, 54] width 74 height 14
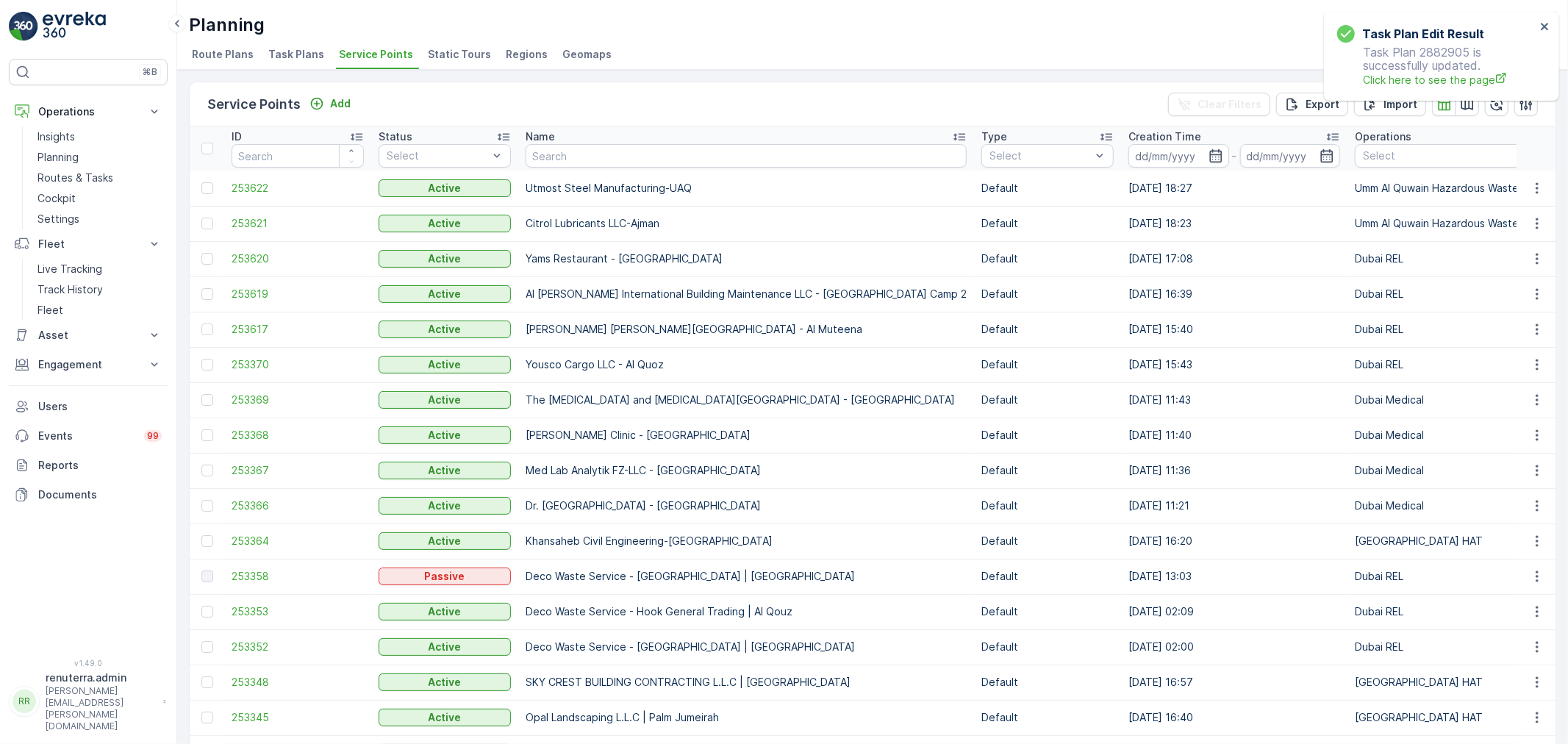
drag, startPoint x: 628, startPoint y: 124, endPoint x: 621, endPoint y: 145, distance: 22.1
click at [619, 150] on input "text" at bounding box center [746, 156] width 441 height 24
type input "nmc"
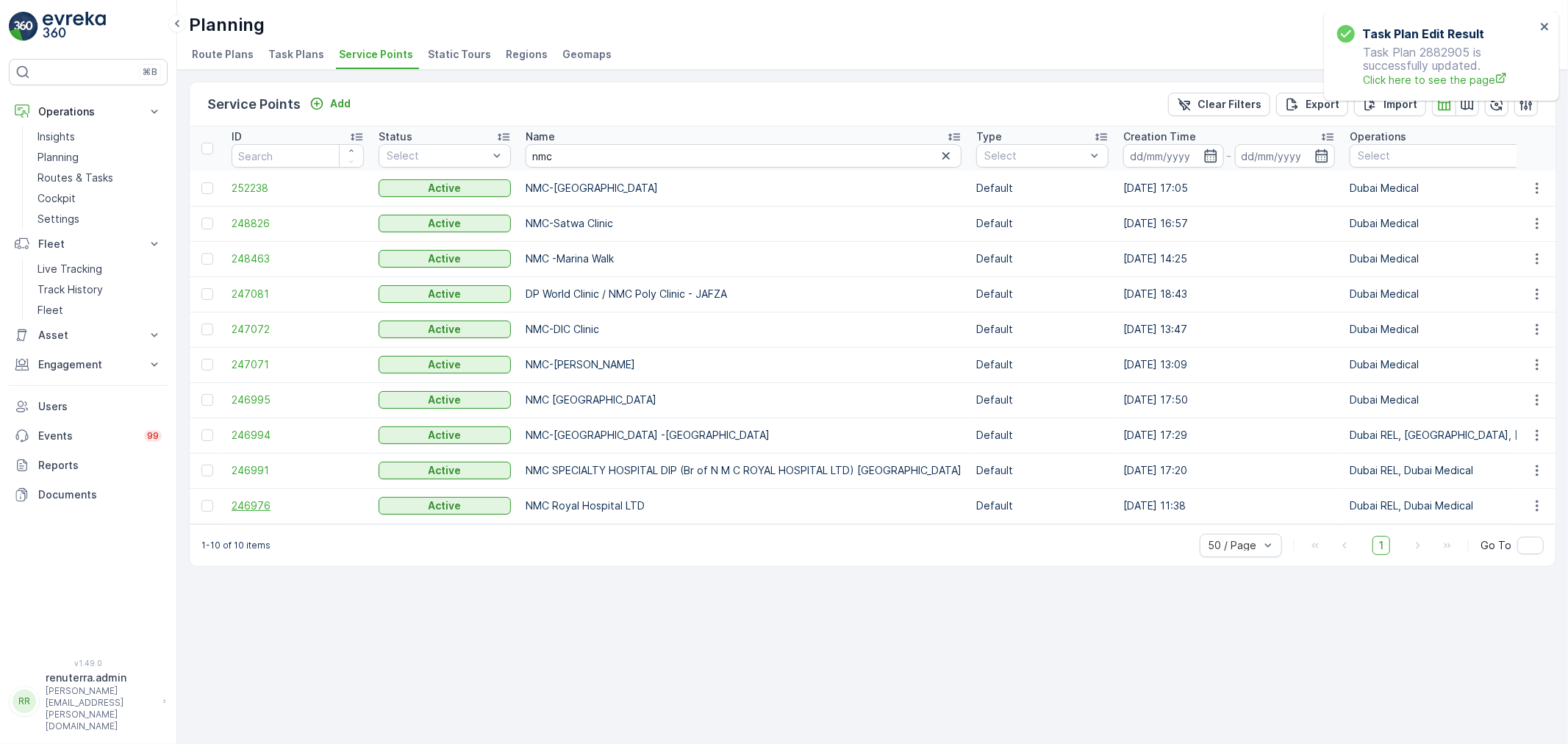
click at [243, 505] on span "246976" at bounding box center [297, 505] width 132 height 14
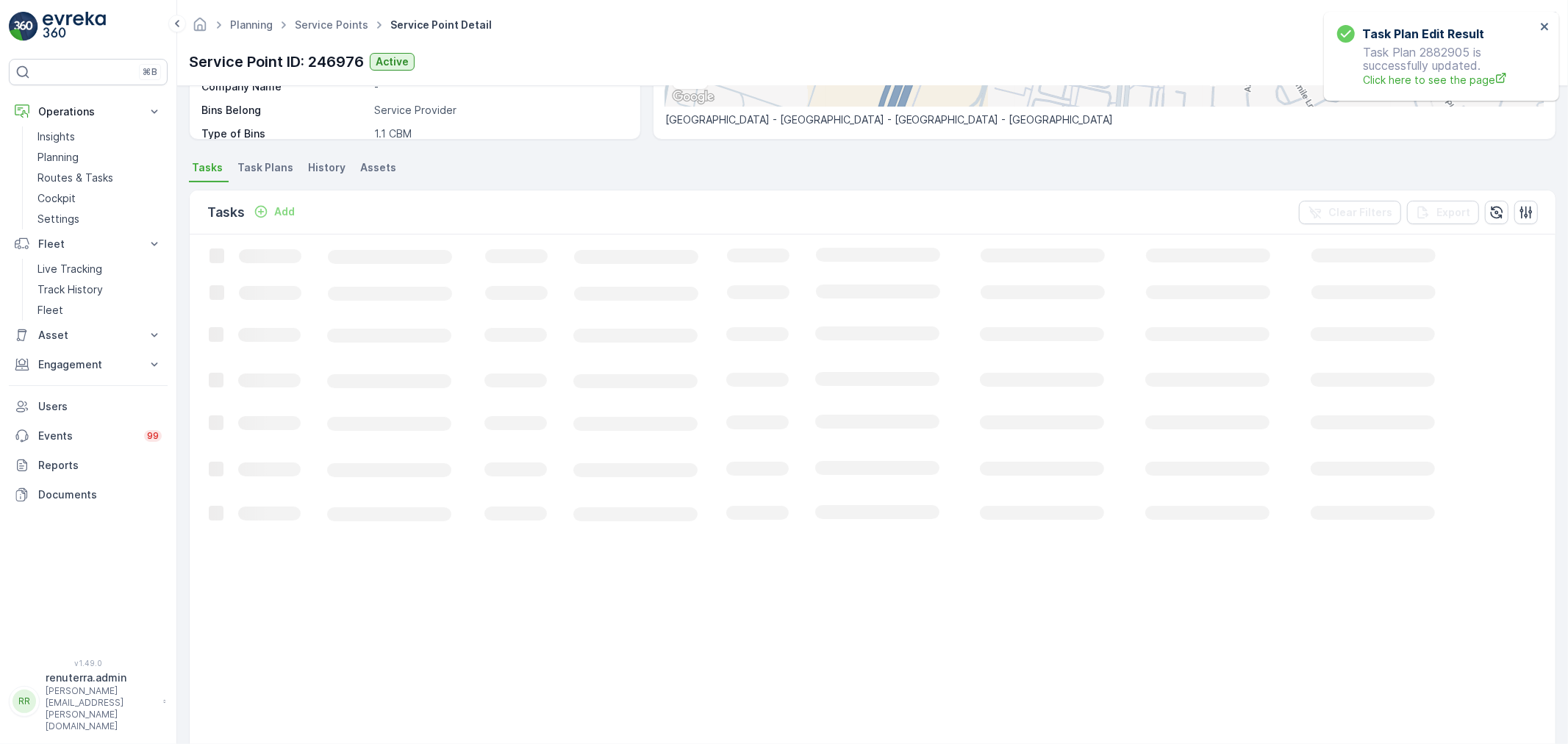
scroll to position [326, 0]
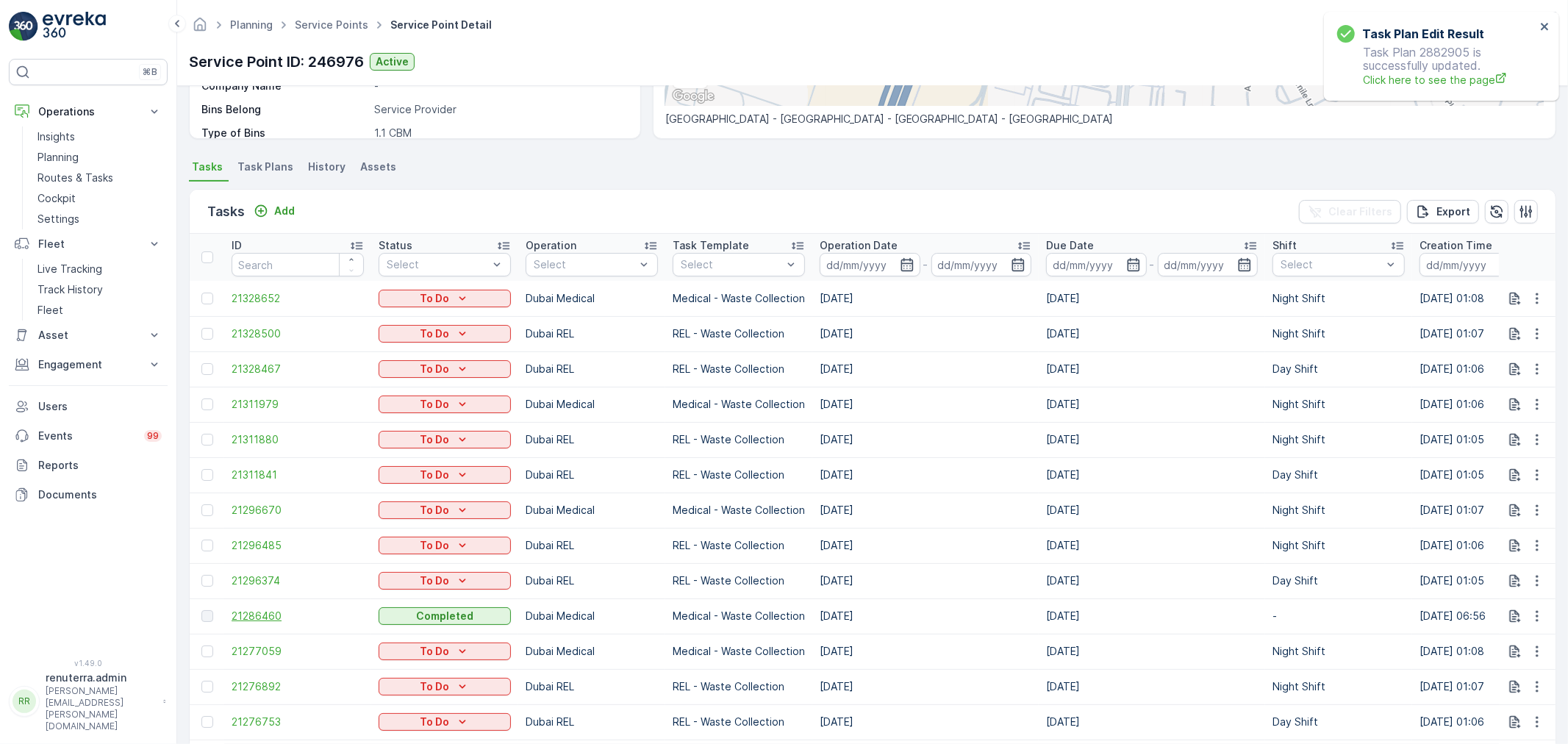
click at [258, 616] on span "21286460" at bounding box center [297, 615] width 132 height 14
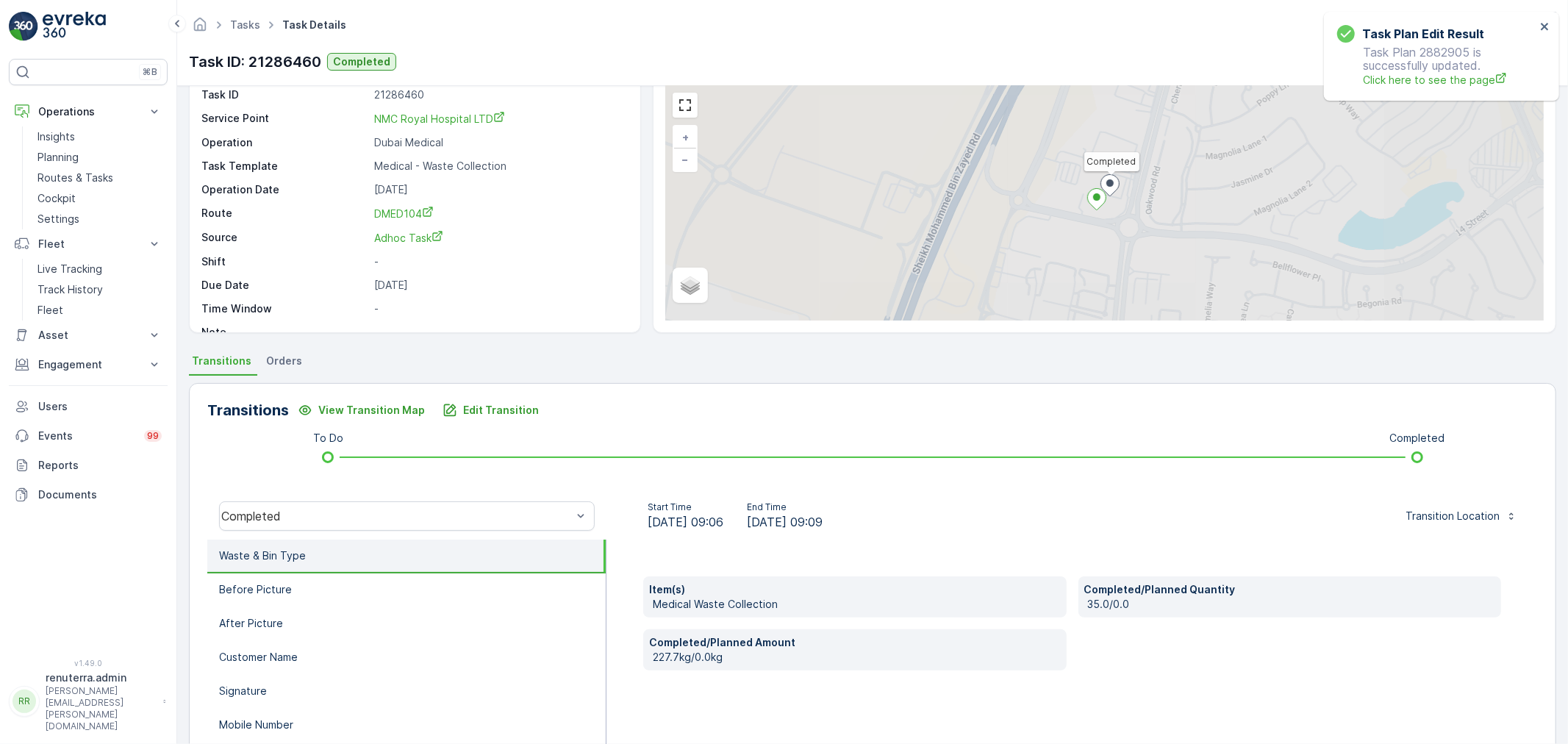
scroll to position [181, 0]
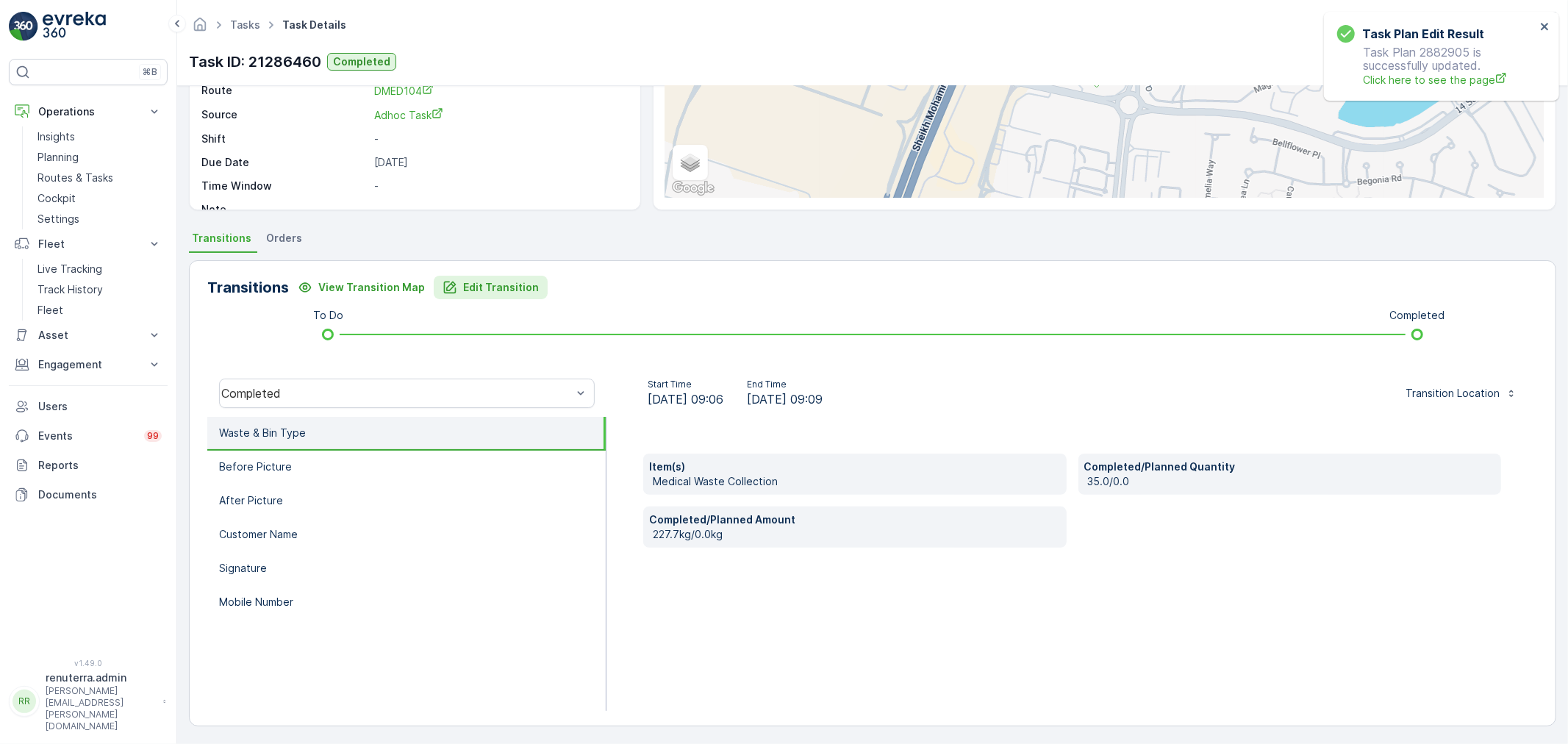
click at [489, 289] on p "Edit Transition" at bounding box center [501, 287] width 76 height 14
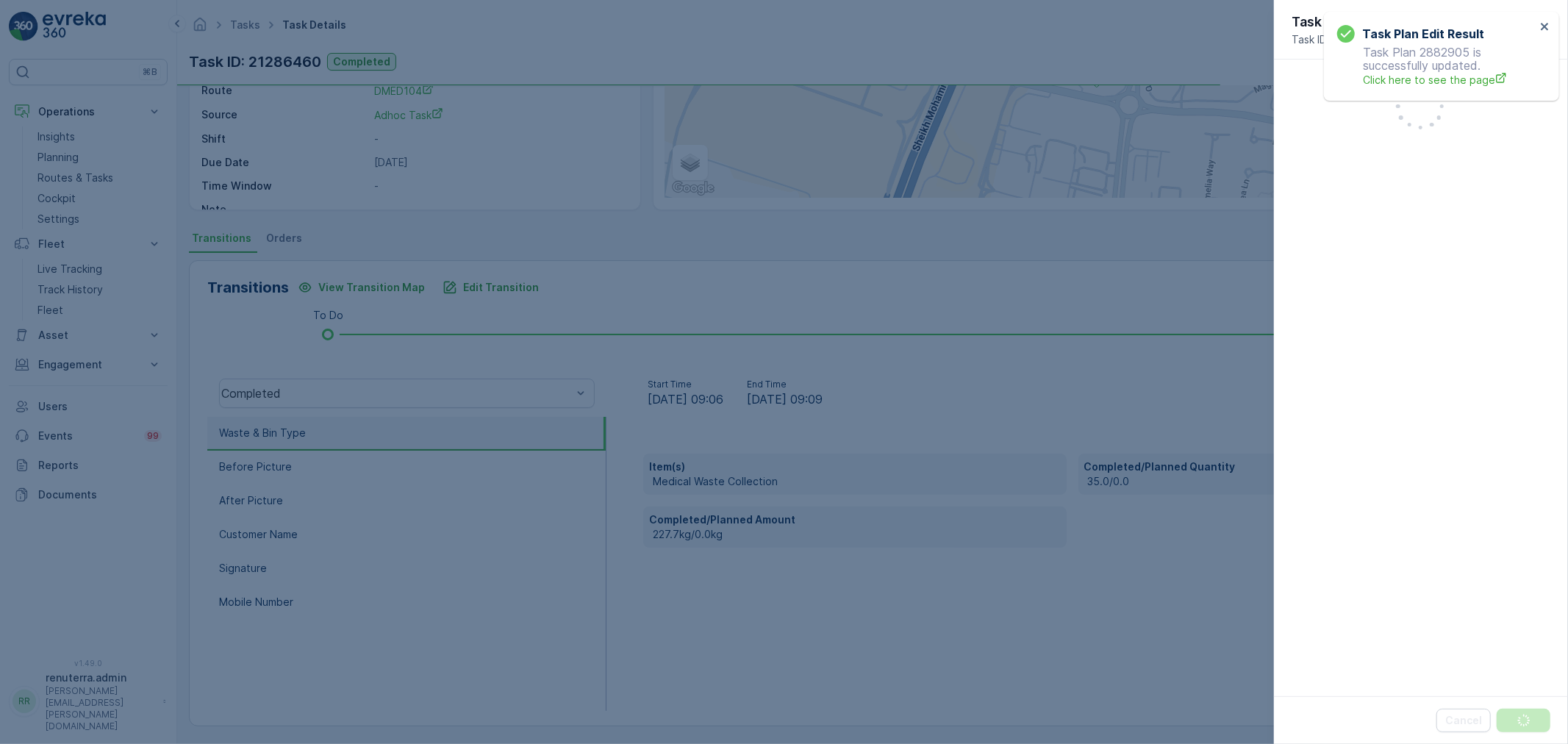
scroll to position [287, 0]
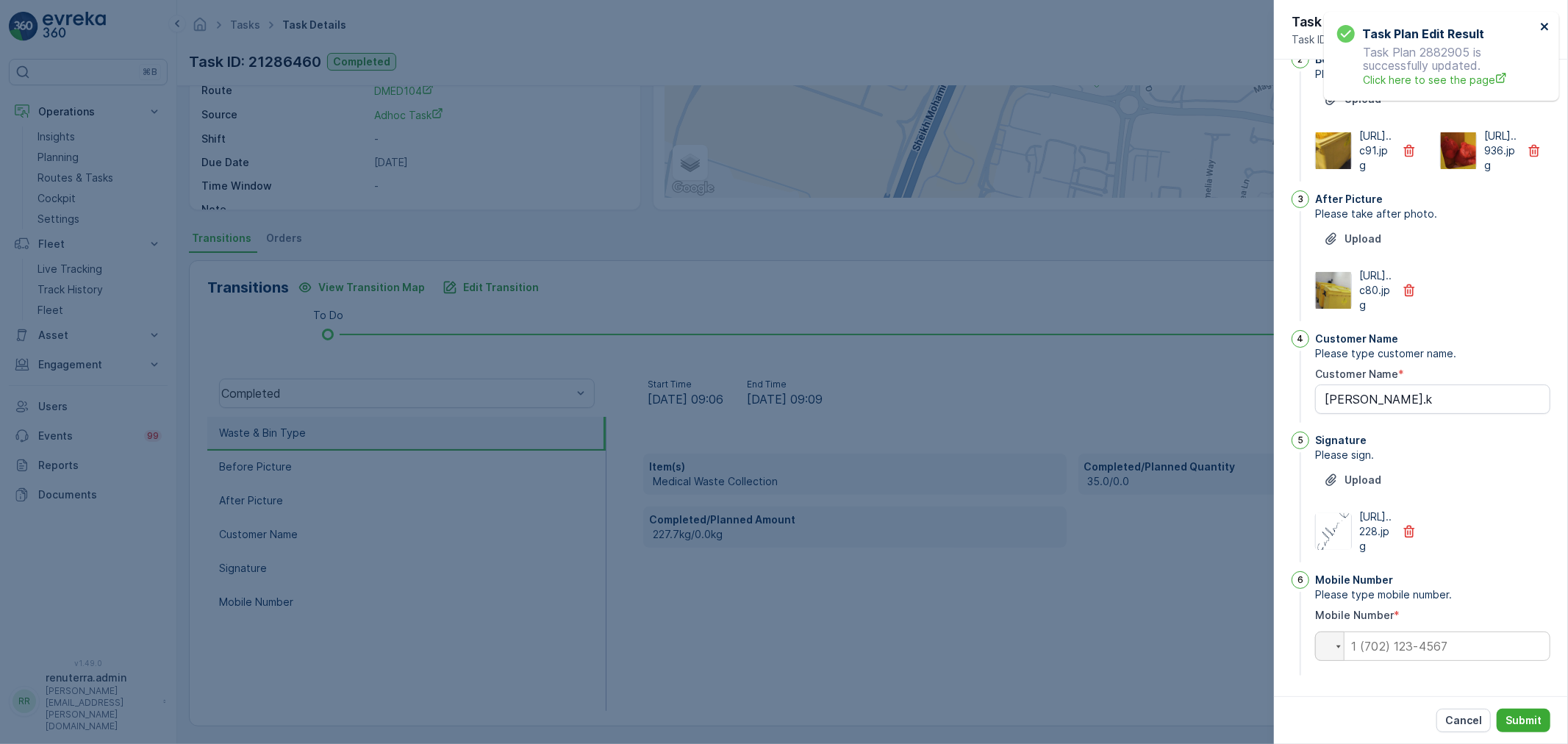
drag, startPoint x: 1539, startPoint y: 28, endPoint x: 1548, endPoint y: 23, distance: 10.3
click at [1540, 27] on icon "close" at bounding box center [1545, 27] width 10 height 11
click at [1545, 26] on icon "button" at bounding box center [1543, 20] width 14 height 14
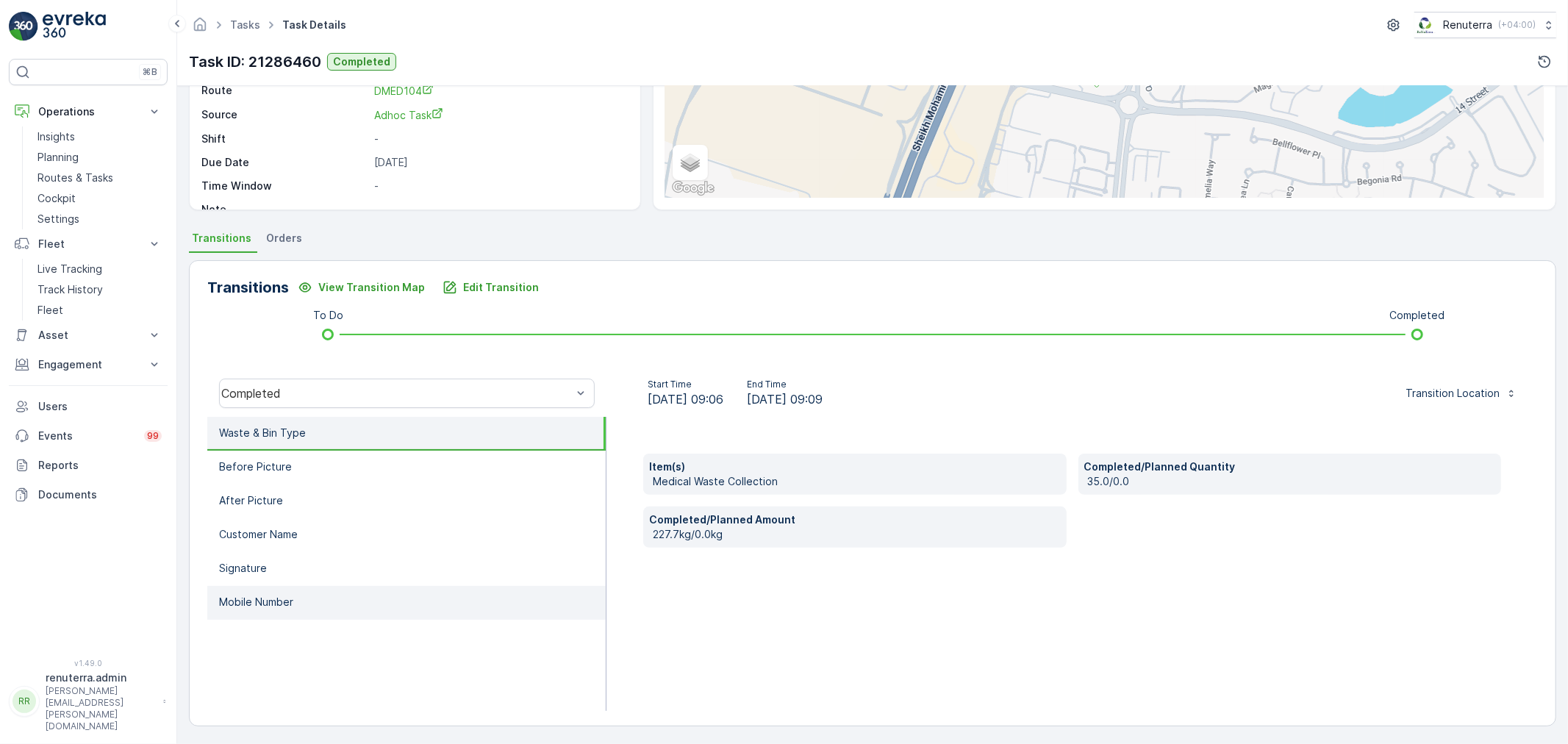
click at [378, 582] on ul "Waste & Bin Type Before Picture After Picture Customer Name Signature Mobile Nu…" at bounding box center [407, 563] width 399 height 294
click at [378, 585] on li "Mobile Number" at bounding box center [406, 602] width 398 height 34
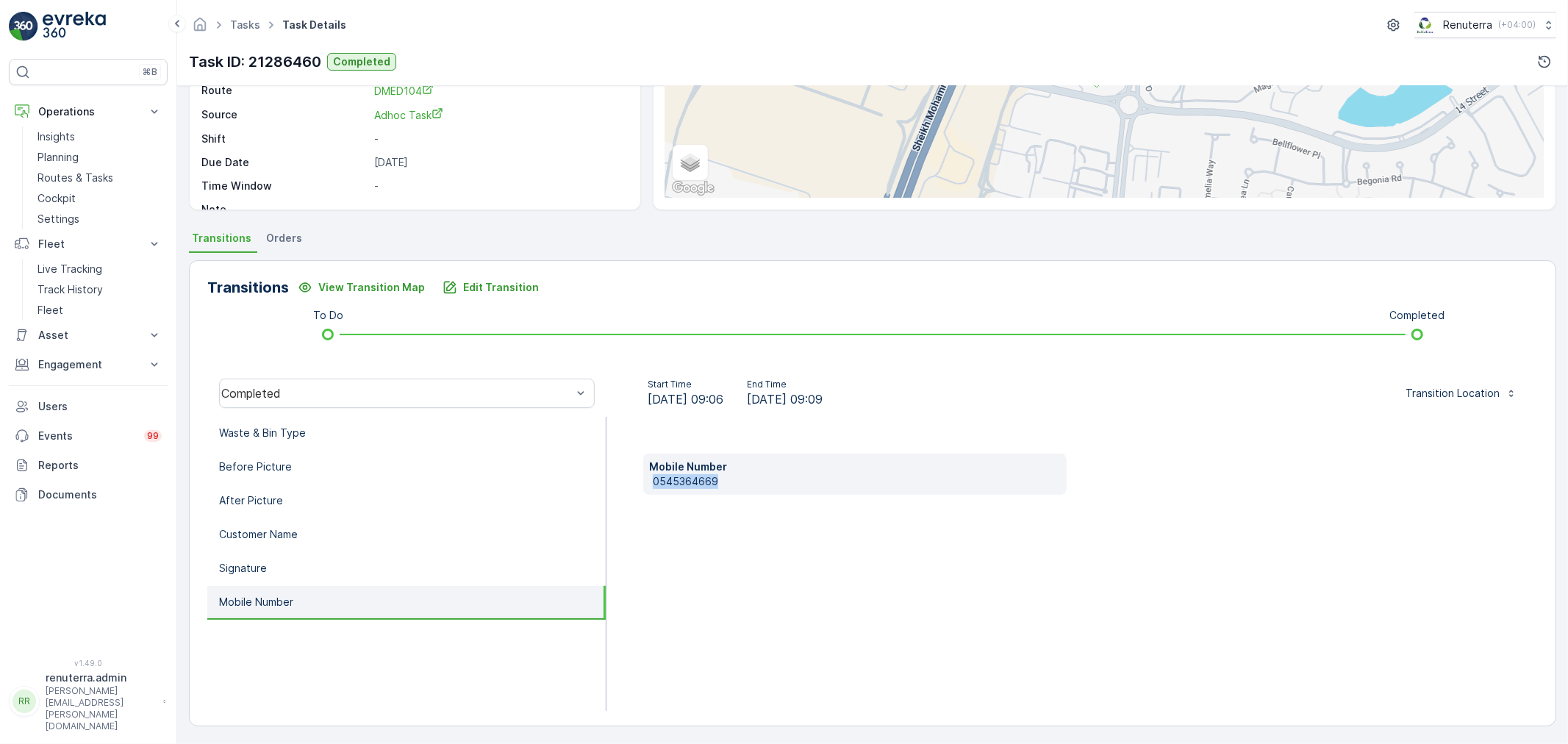
drag, startPoint x: 733, startPoint y: 475, endPoint x: 647, endPoint y: 486, distance: 86.7
click at [647, 486] on div "Mobile Number [PHONE_NUMBER]" at bounding box center [855, 473] width 424 height 41
copy p "0545364669"
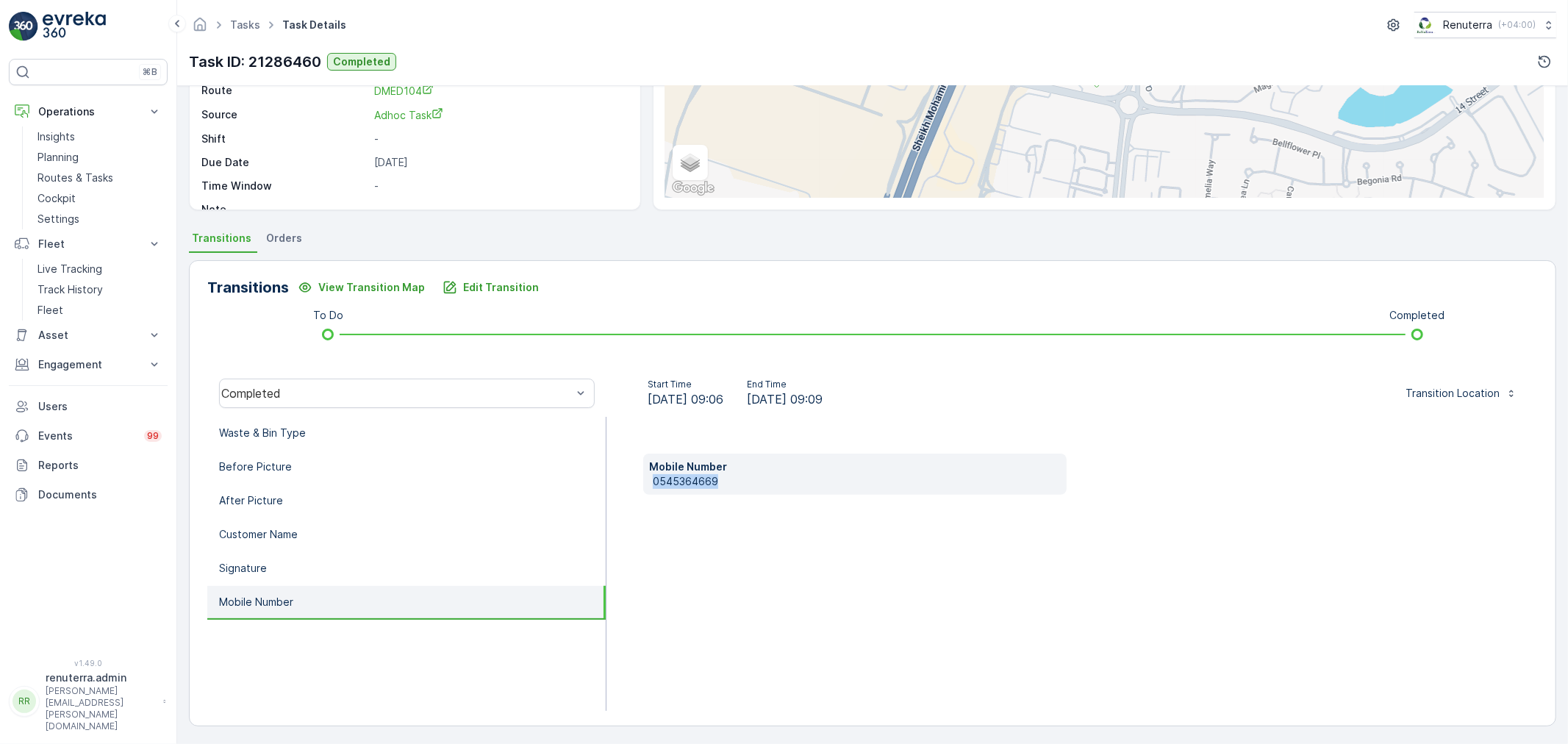
click at [825, 539] on div "Mobile Number [PHONE_NUMBER]" at bounding box center [1072, 563] width 931 height 294
click at [372, 419] on li "Waste & Bin Type" at bounding box center [406, 434] width 398 height 34
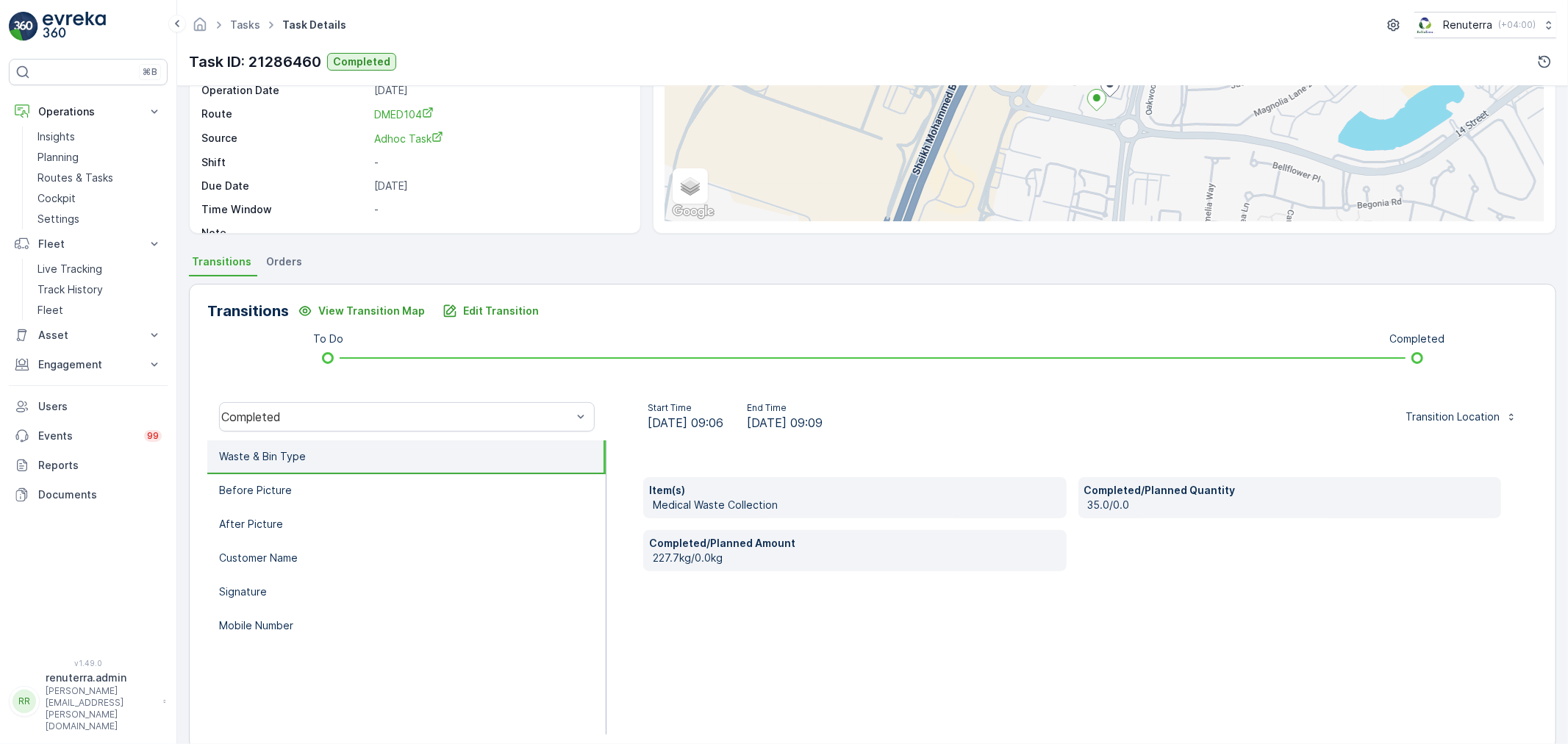
scroll to position [181, 0]
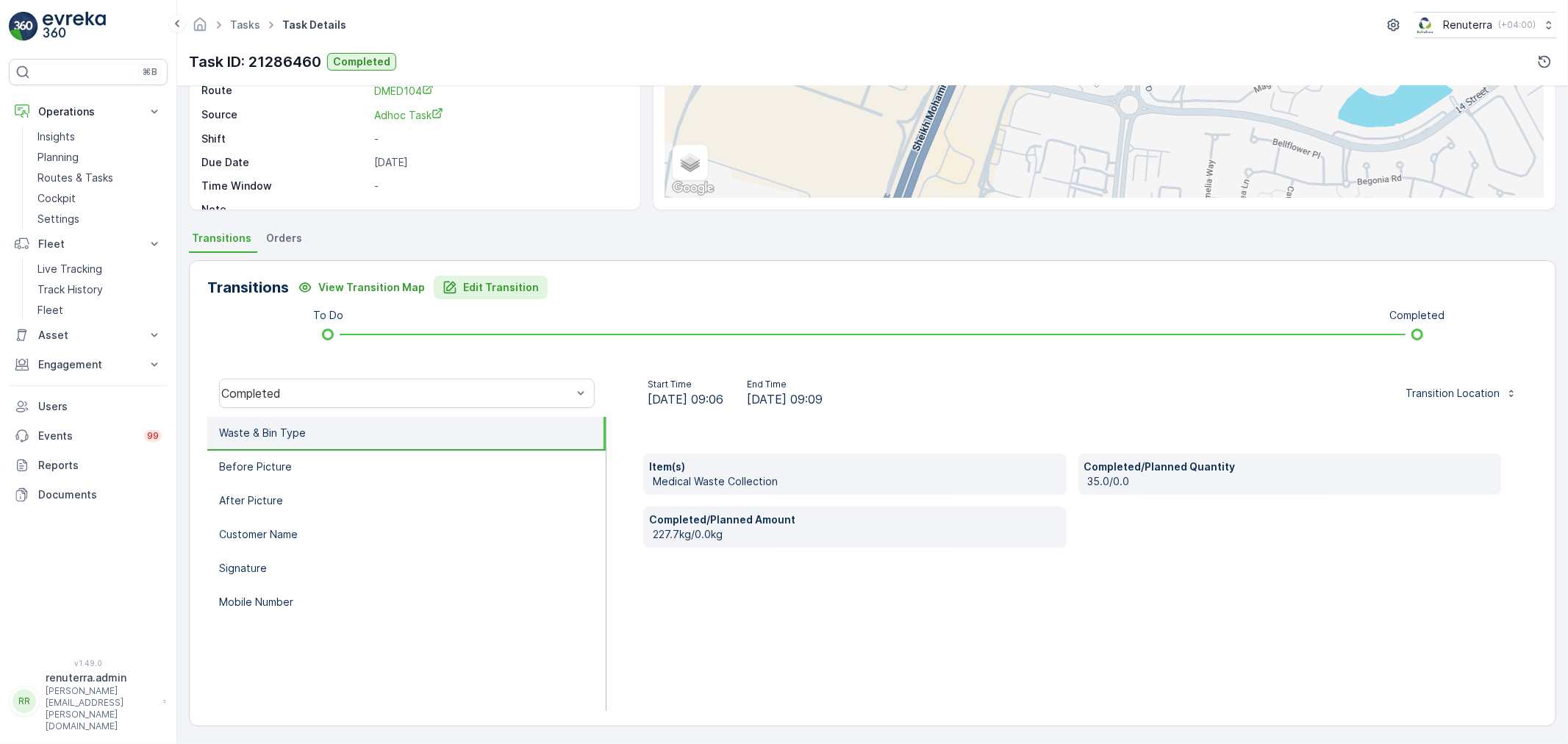
click at [508, 290] on p "Edit Transition" at bounding box center [501, 287] width 76 height 14
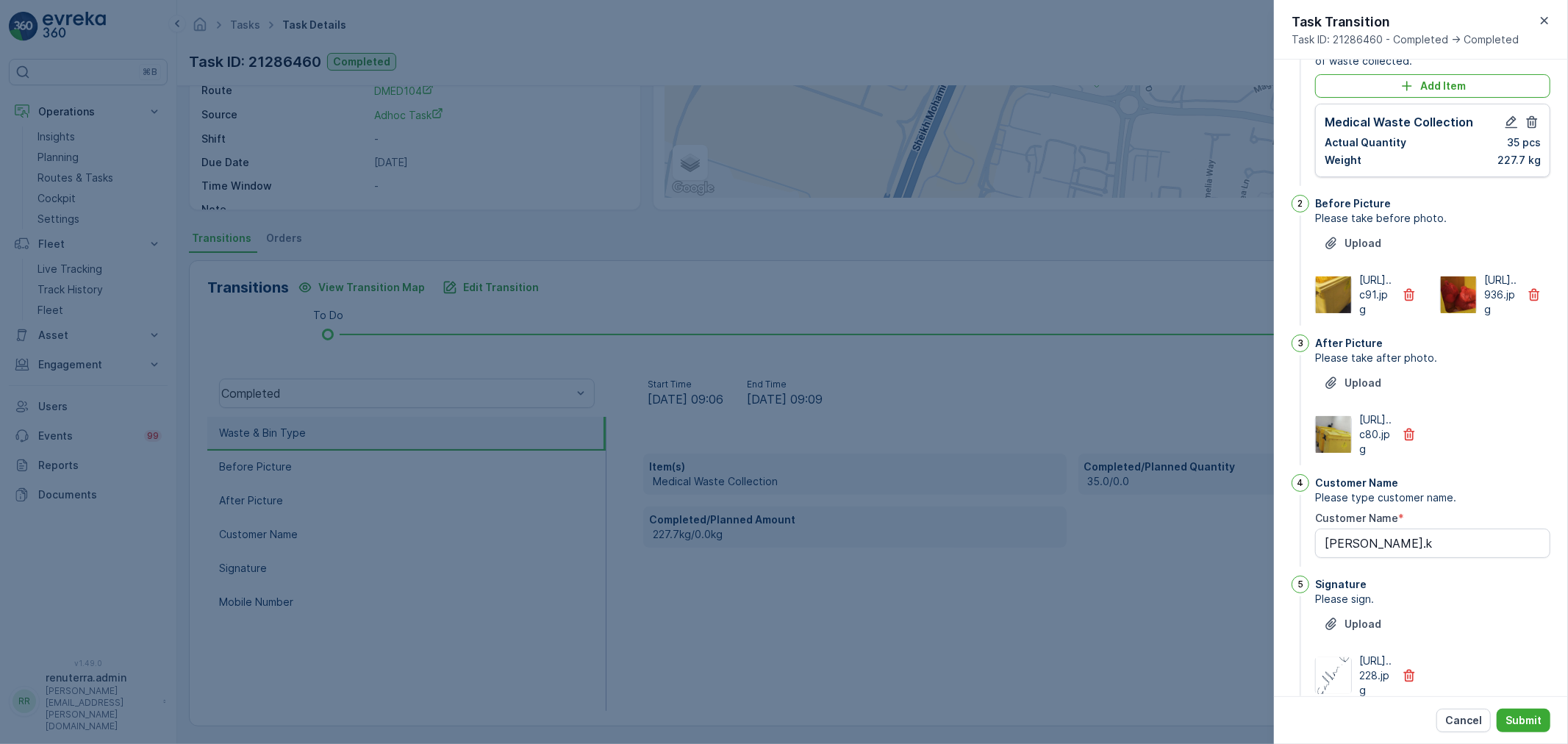
scroll to position [0, 0]
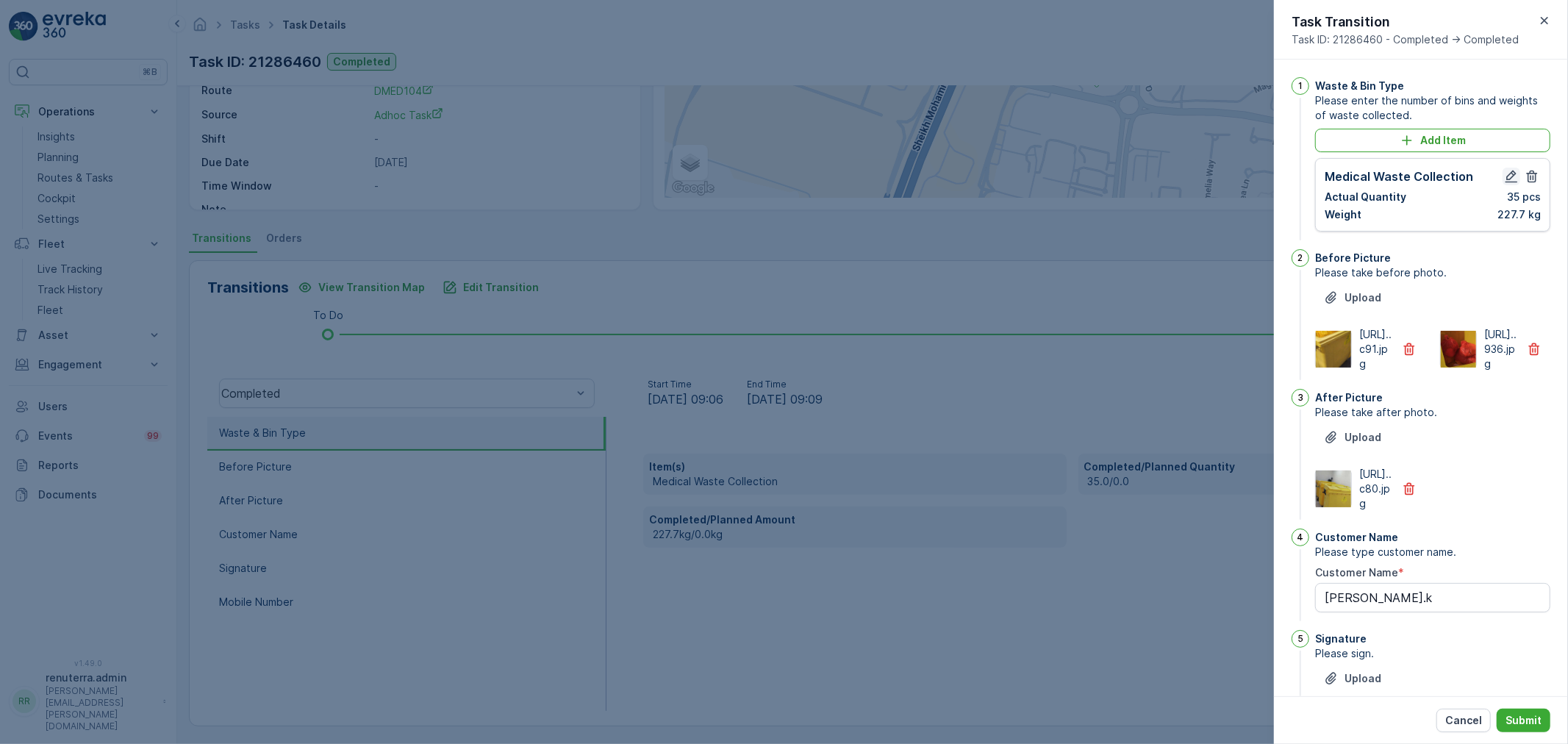
click at [1512, 177] on icon "button" at bounding box center [1511, 176] width 14 height 14
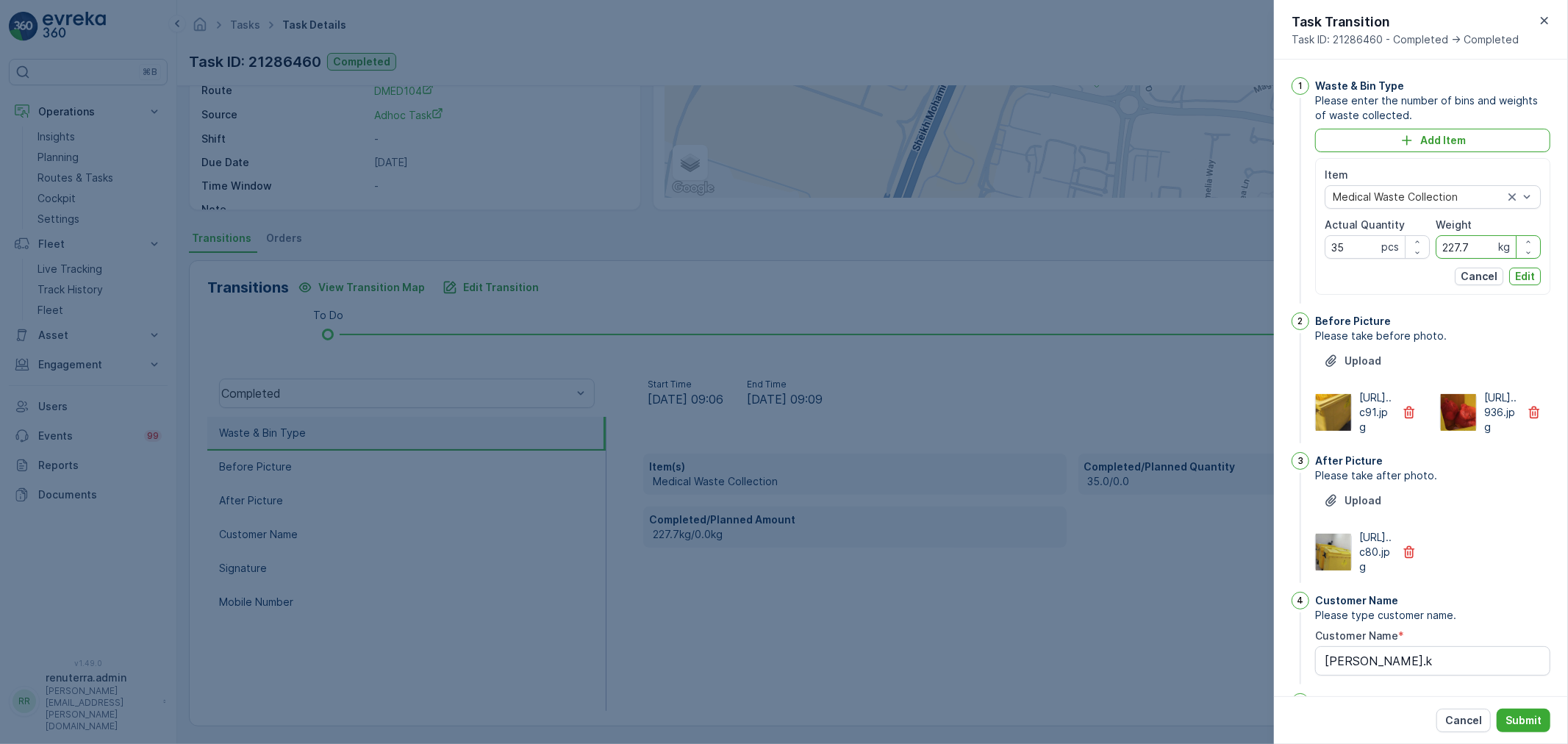
click at [1472, 252] on input "227.7" at bounding box center [1488, 247] width 105 height 24
type input "222.6"
drag, startPoint x: 1479, startPoint y: 258, endPoint x: 1518, endPoint y: 277, distance: 43.4
click at [1519, 276] on p "Edit" at bounding box center [1524, 276] width 20 height 14
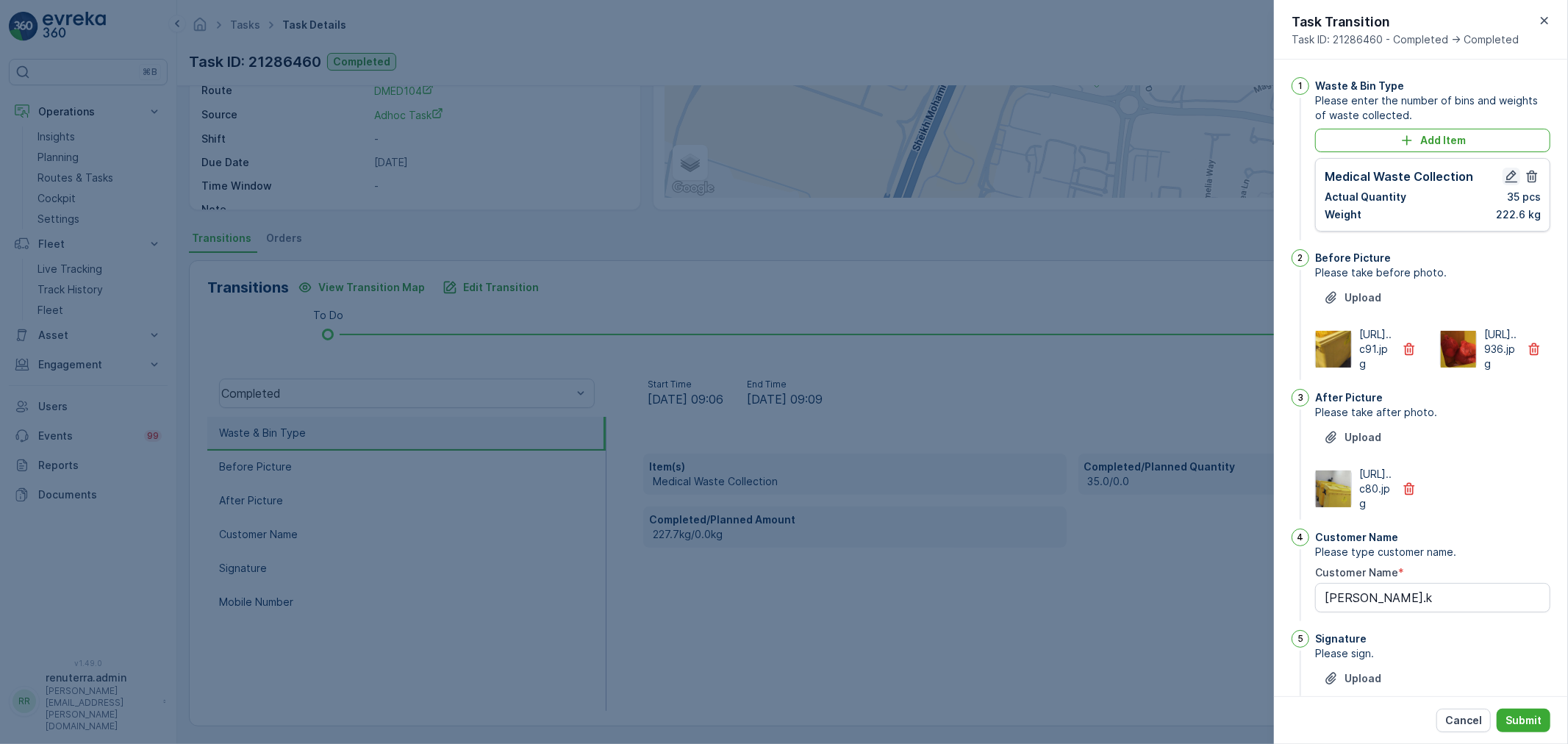
click at [1511, 174] on icon "button" at bounding box center [1511, 176] width 12 height 12
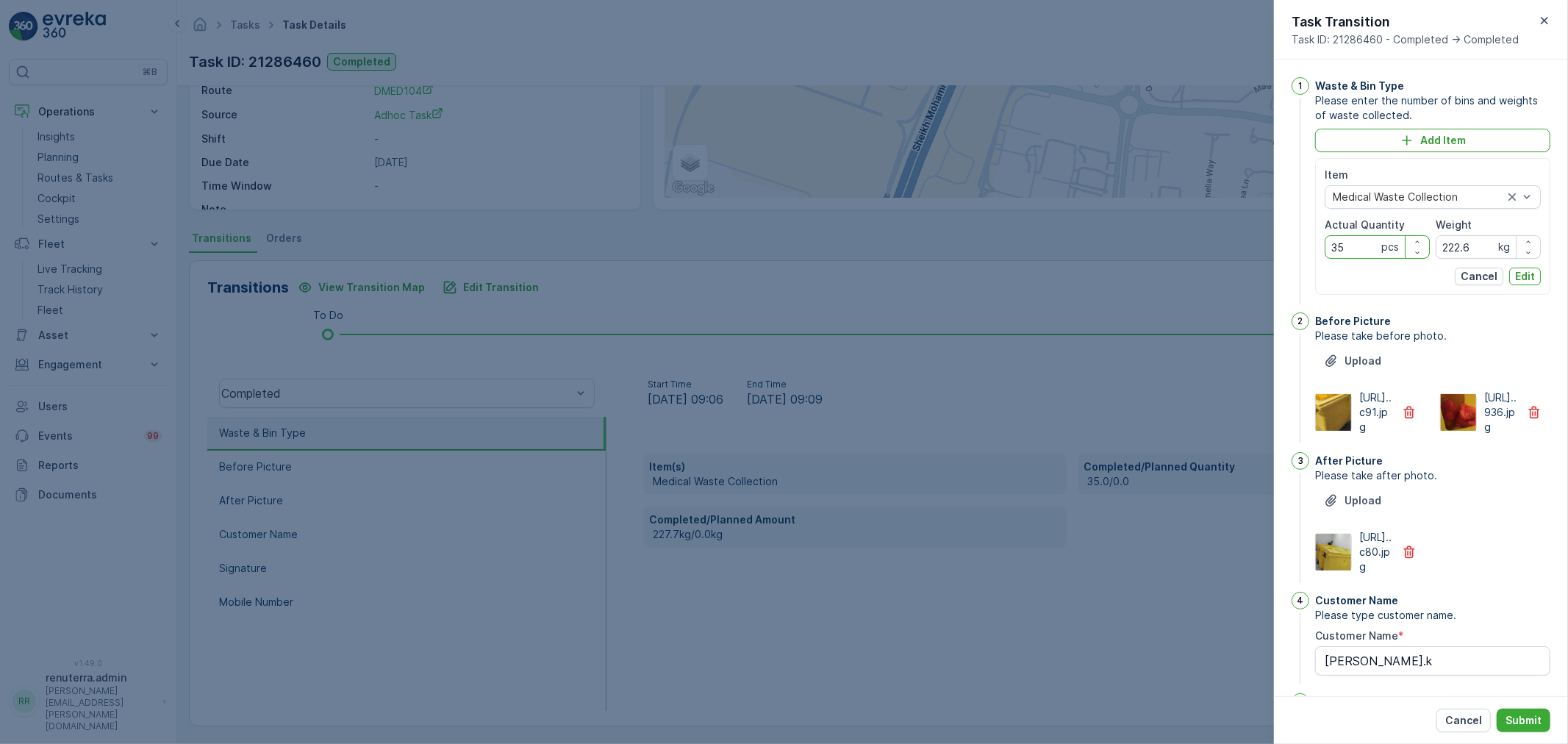
click at [1348, 248] on Quantity "35" at bounding box center [1377, 247] width 105 height 24
type Quantity "3"
type Quantity "54"
click at [1526, 275] on p "Edit" at bounding box center [1524, 276] width 20 height 14
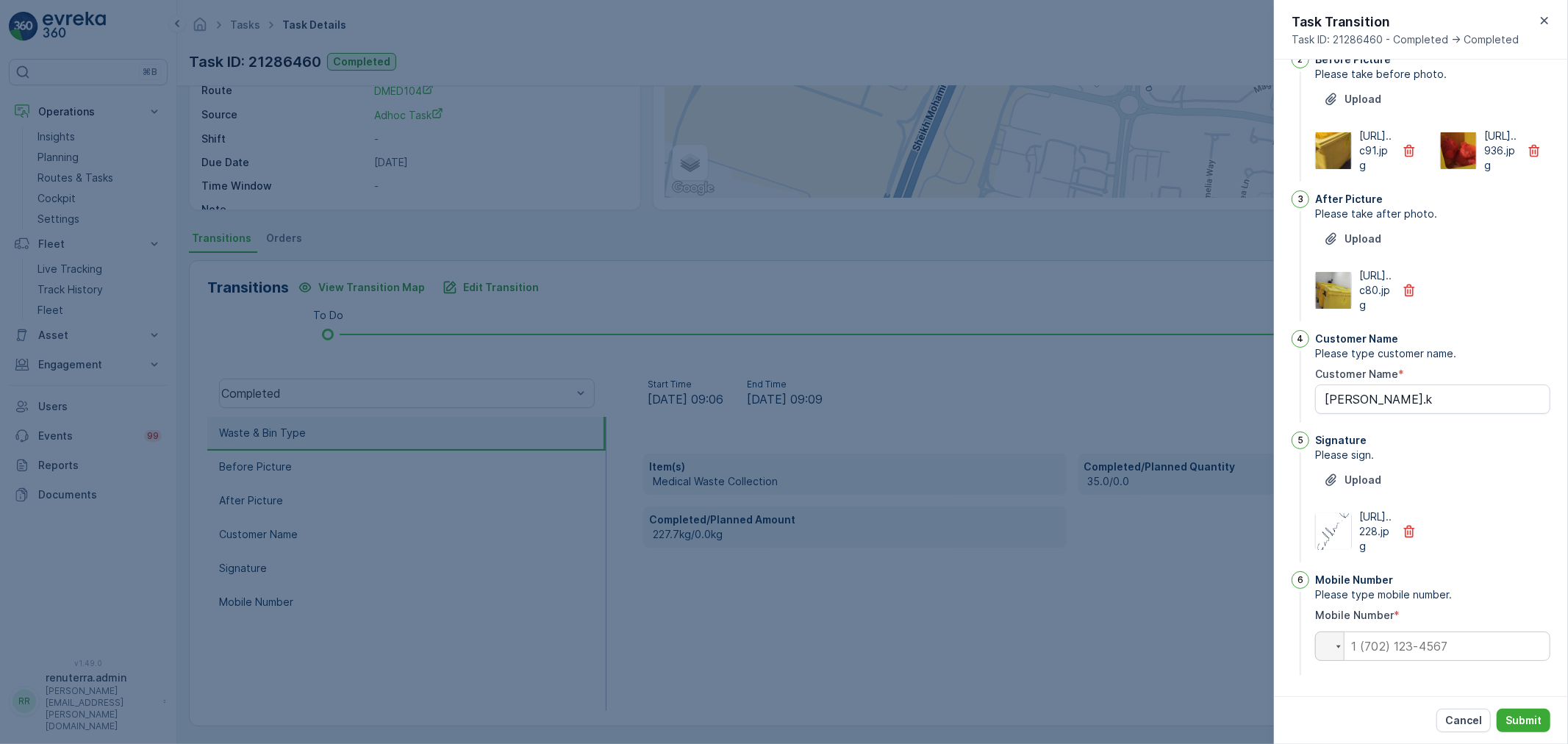
scroll to position [287, 0]
click at [1417, 651] on input "tel" at bounding box center [1433, 645] width 236 height 29
paste input "0545364669"
drag, startPoint x: 1453, startPoint y: 644, endPoint x: 1312, endPoint y: 661, distance: 142.0
click at [1312, 661] on div "6 Mobile Number Please type mobile number. Mobile Number * Phone [PHONE_NUMBER]" at bounding box center [1421, 624] width 258 height 107
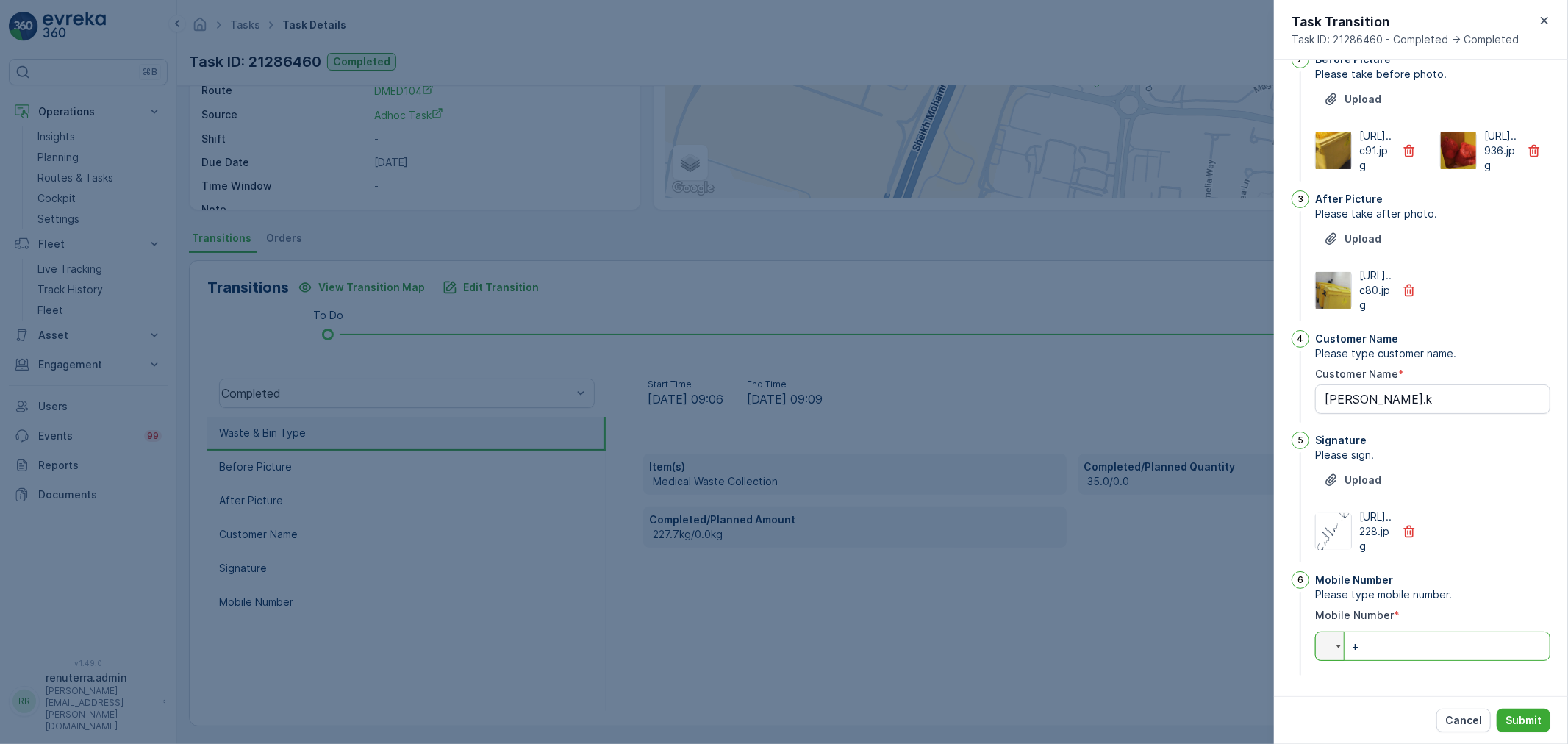
paste input "0545364669"
type input "0545364669"
click at [1533, 726] on p "Submit" at bounding box center [1523, 719] width 36 height 14
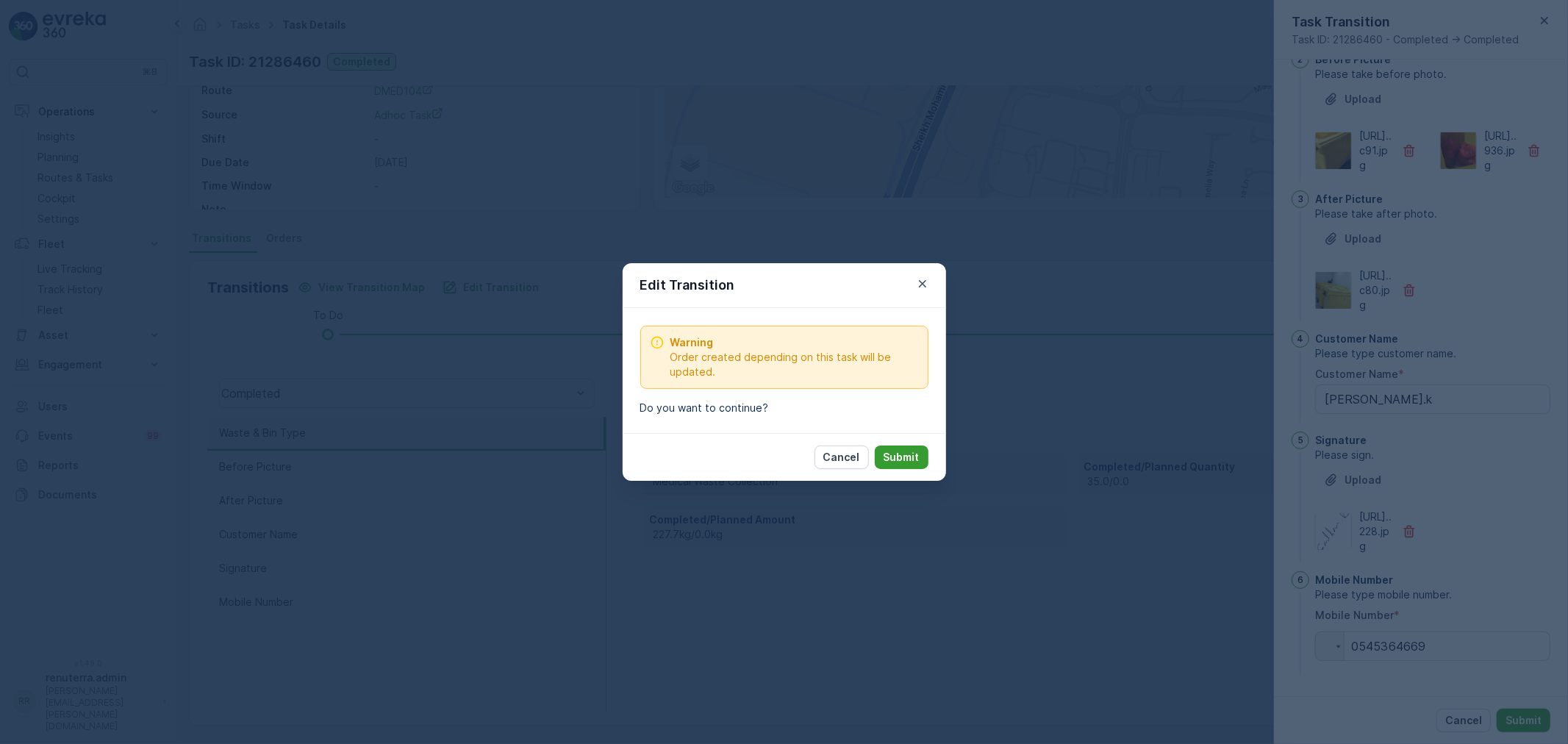
click at [920, 457] on button "Submit" at bounding box center [901, 457] width 53 height 24
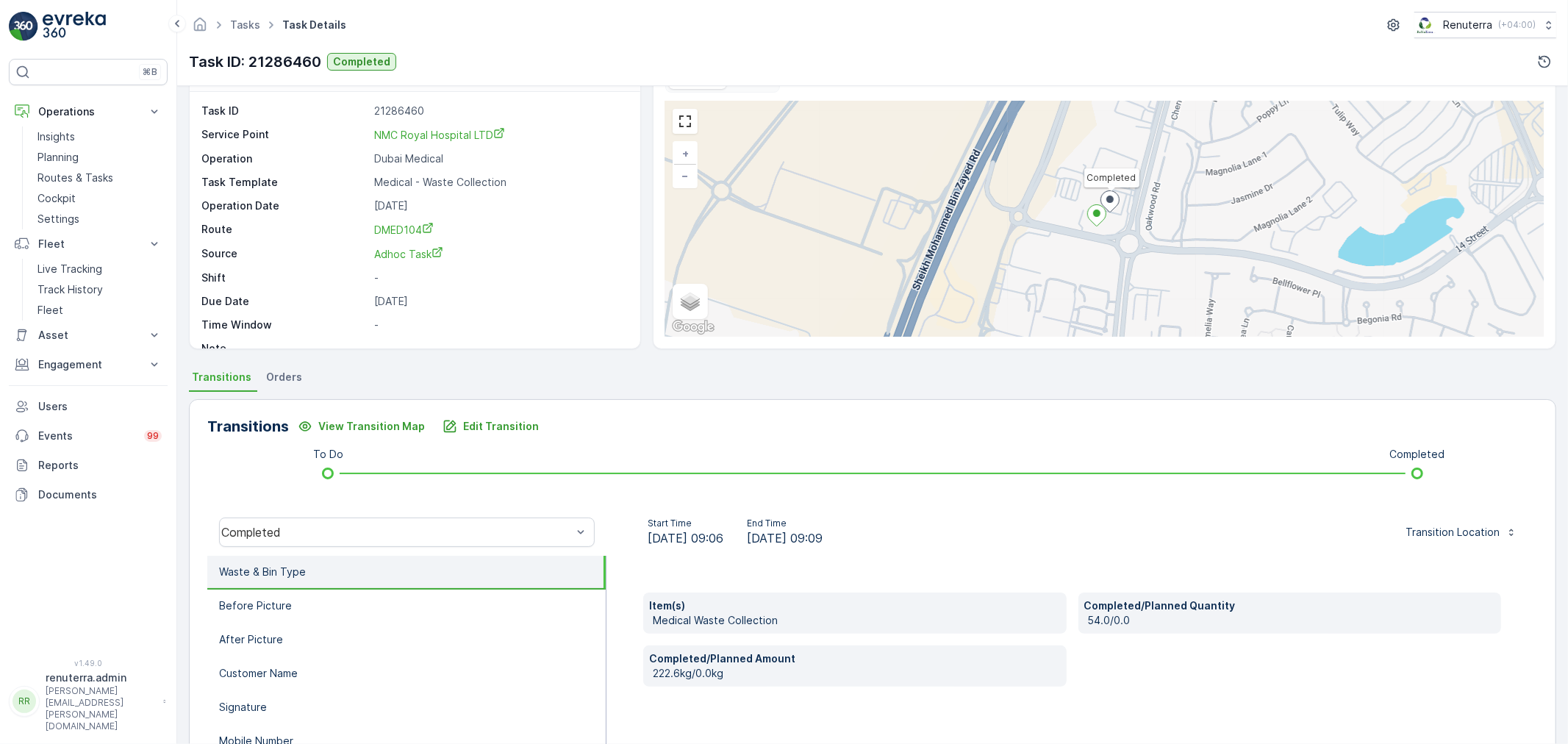
scroll to position [0, 0]
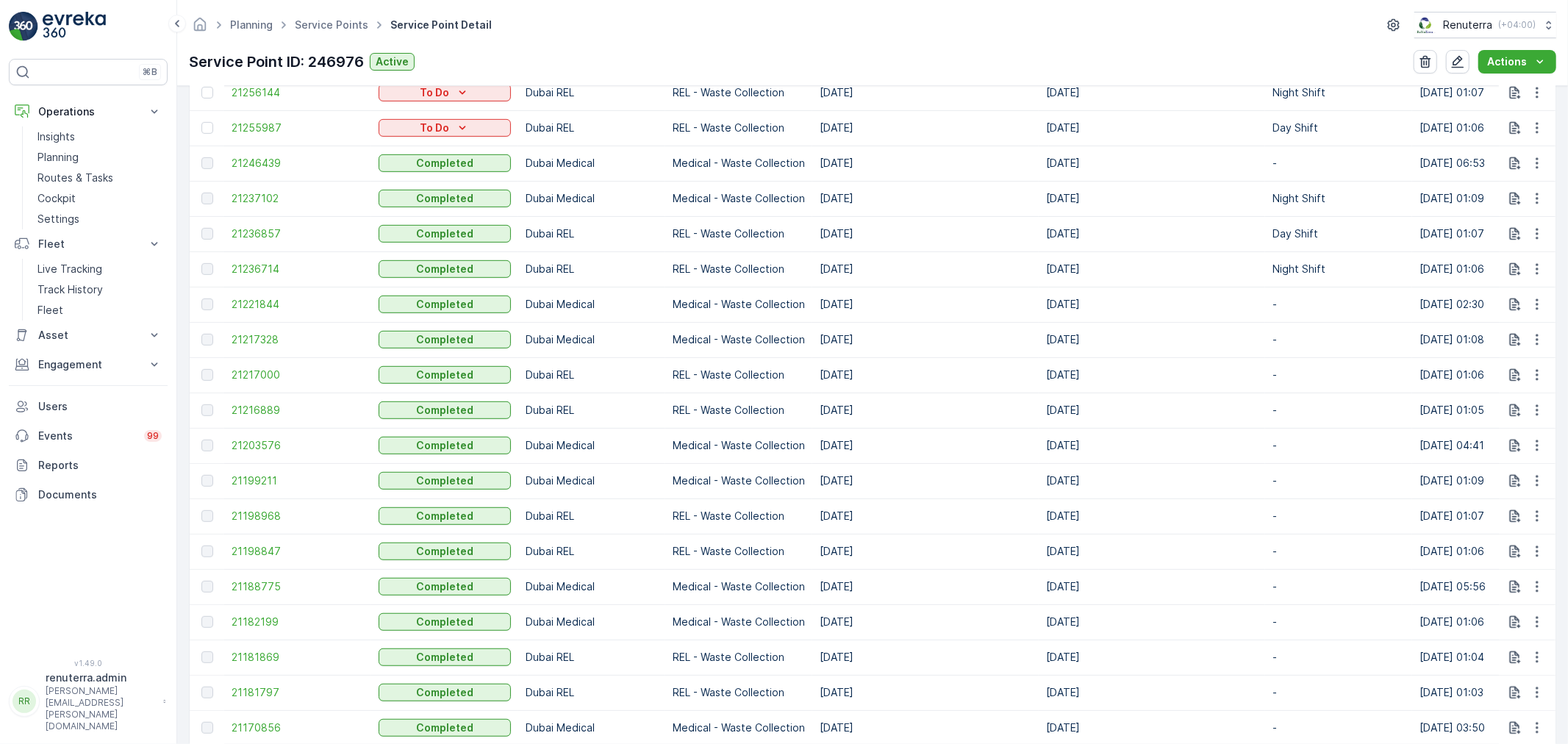
scroll to position [1143, 0]
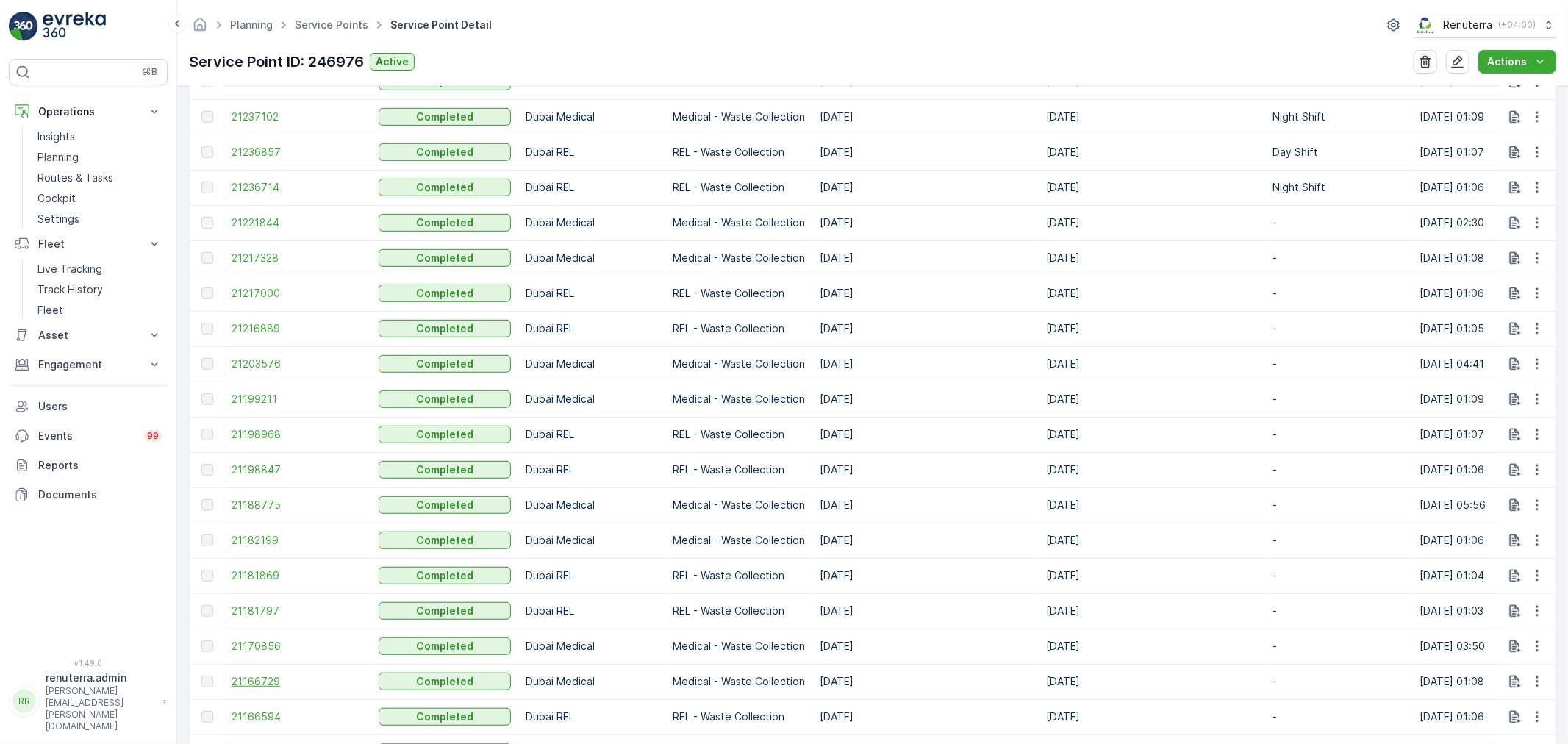
click at [277, 674] on span "21166729" at bounding box center [297, 680] width 132 height 14
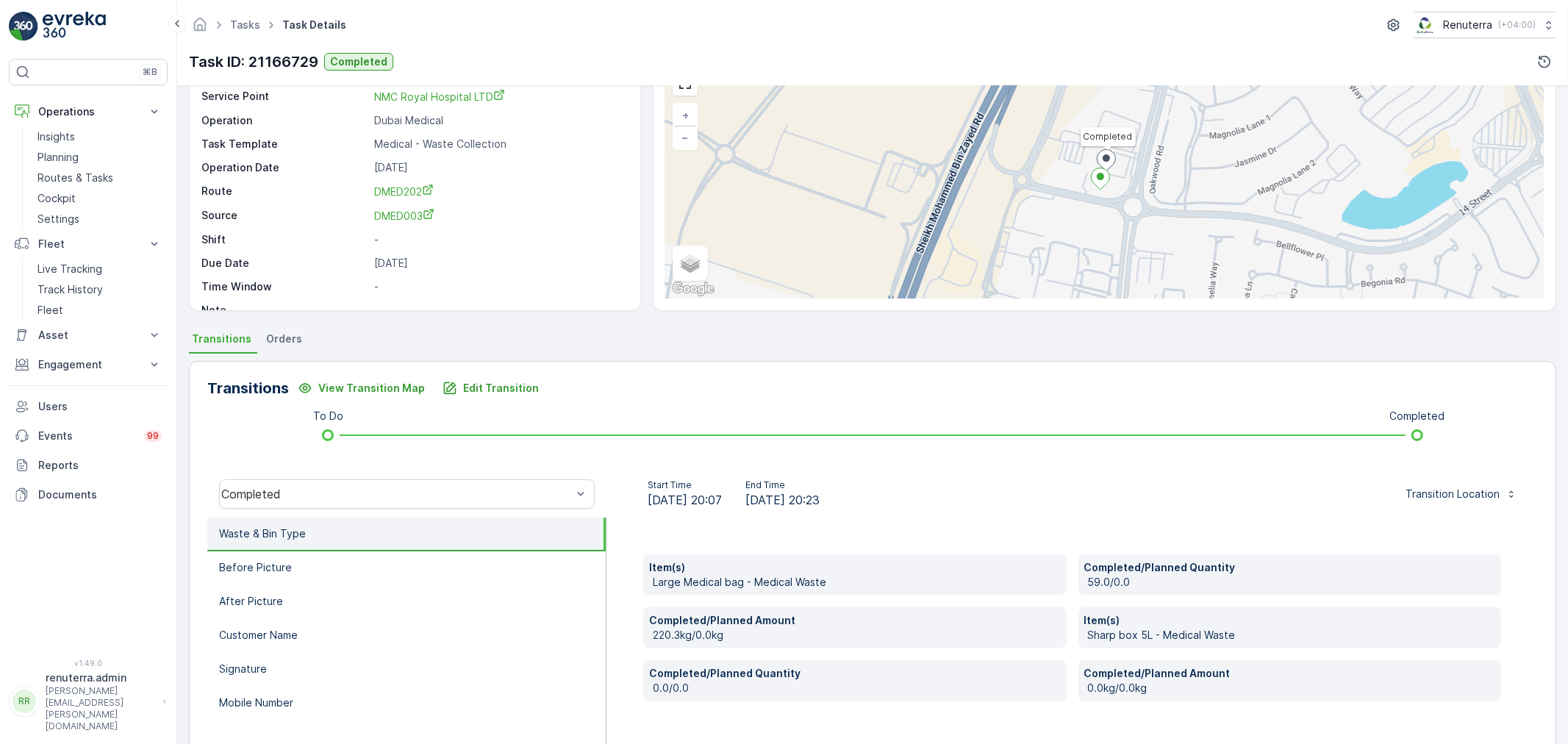
scroll to position [82, 0]
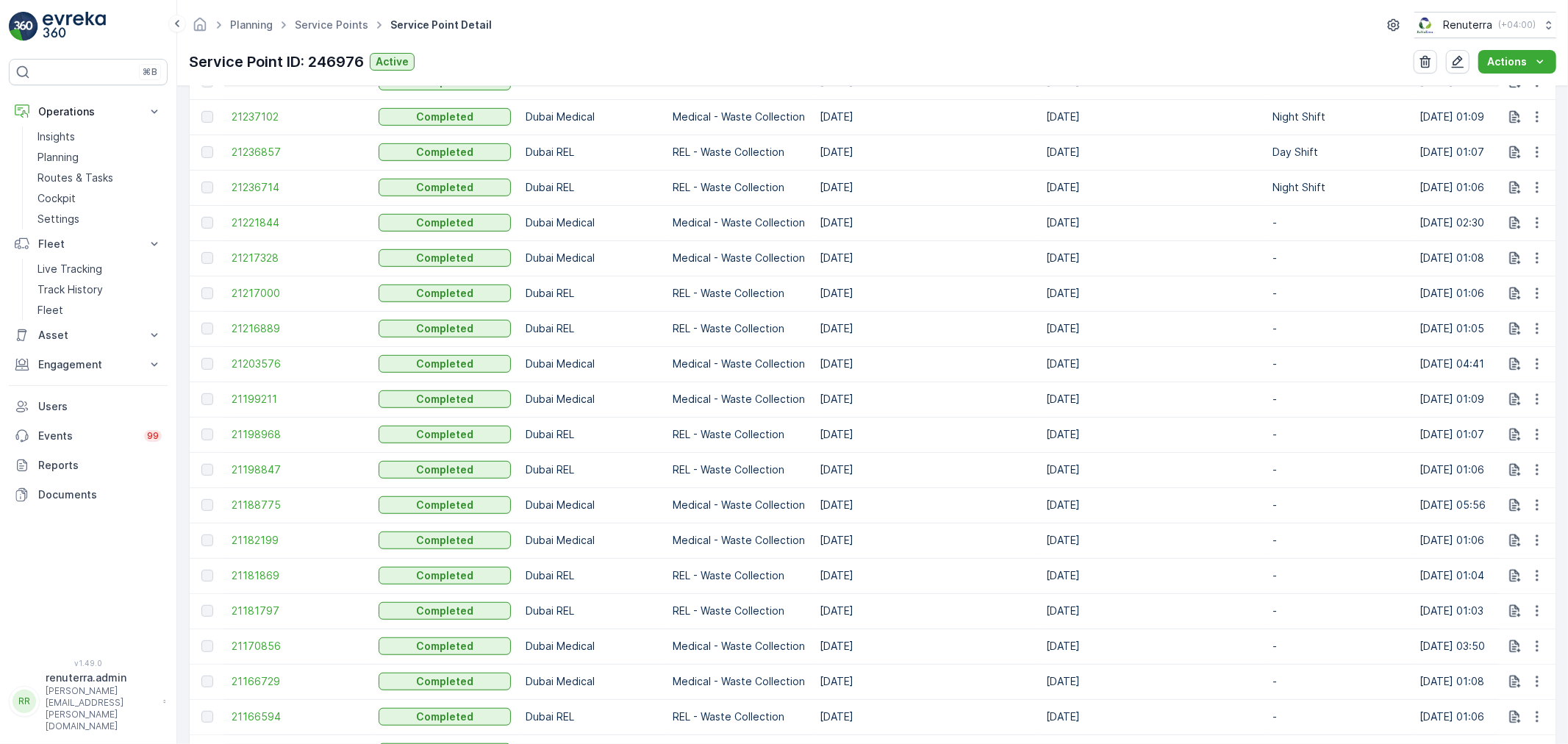
scroll to position [1225, 0]
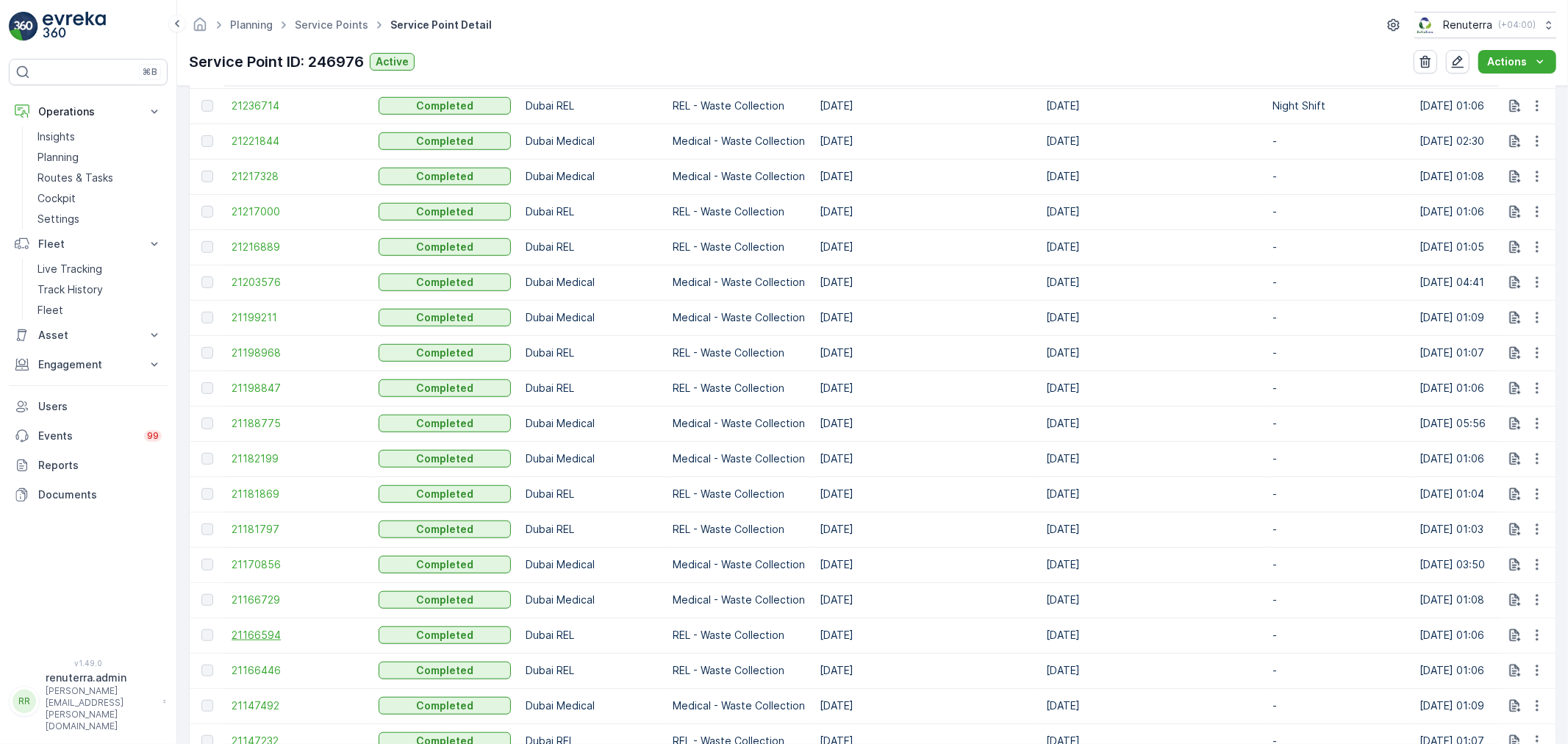
click at [261, 635] on span "21166594" at bounding box center [297, 635] width 132 height 14
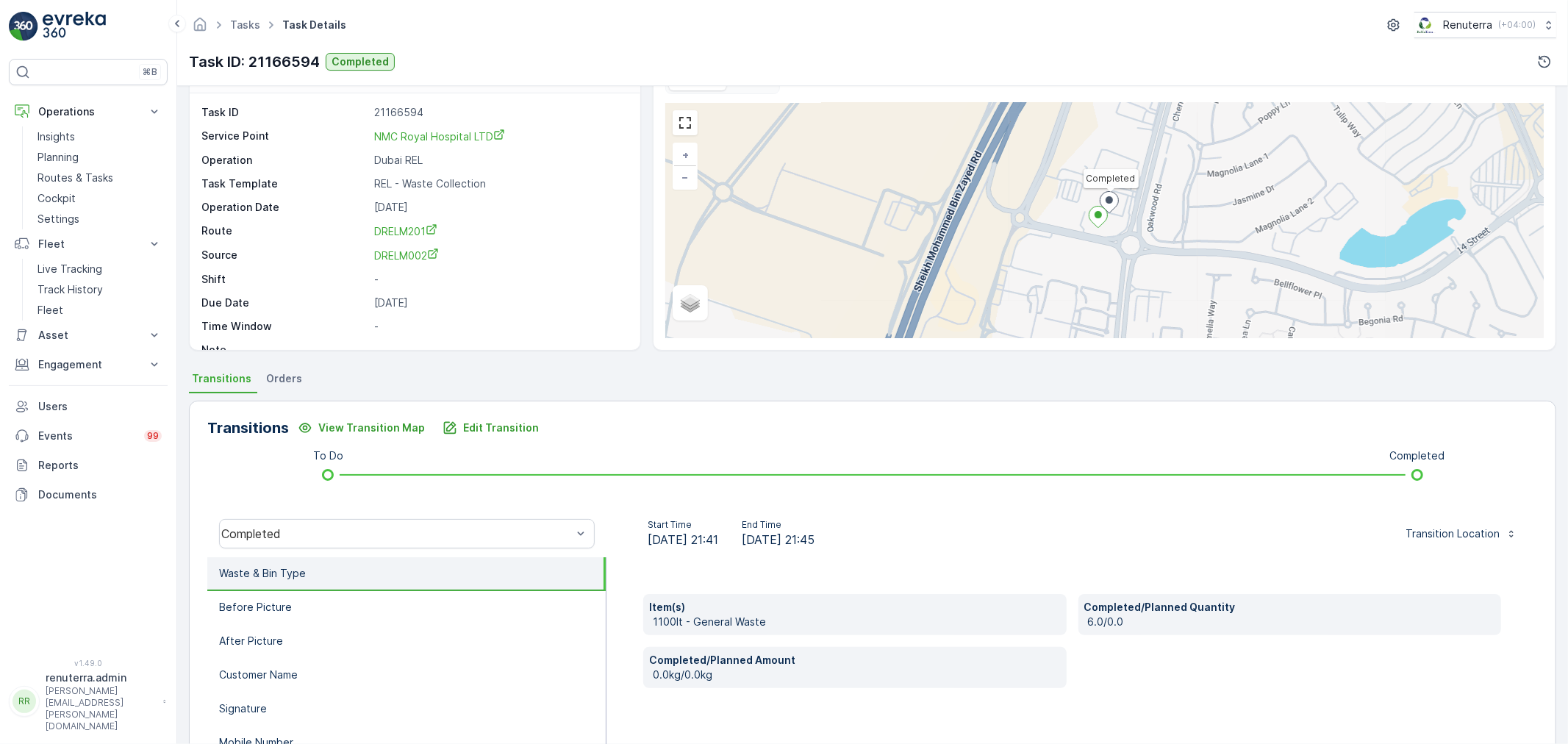
scroll to position [82, 0]
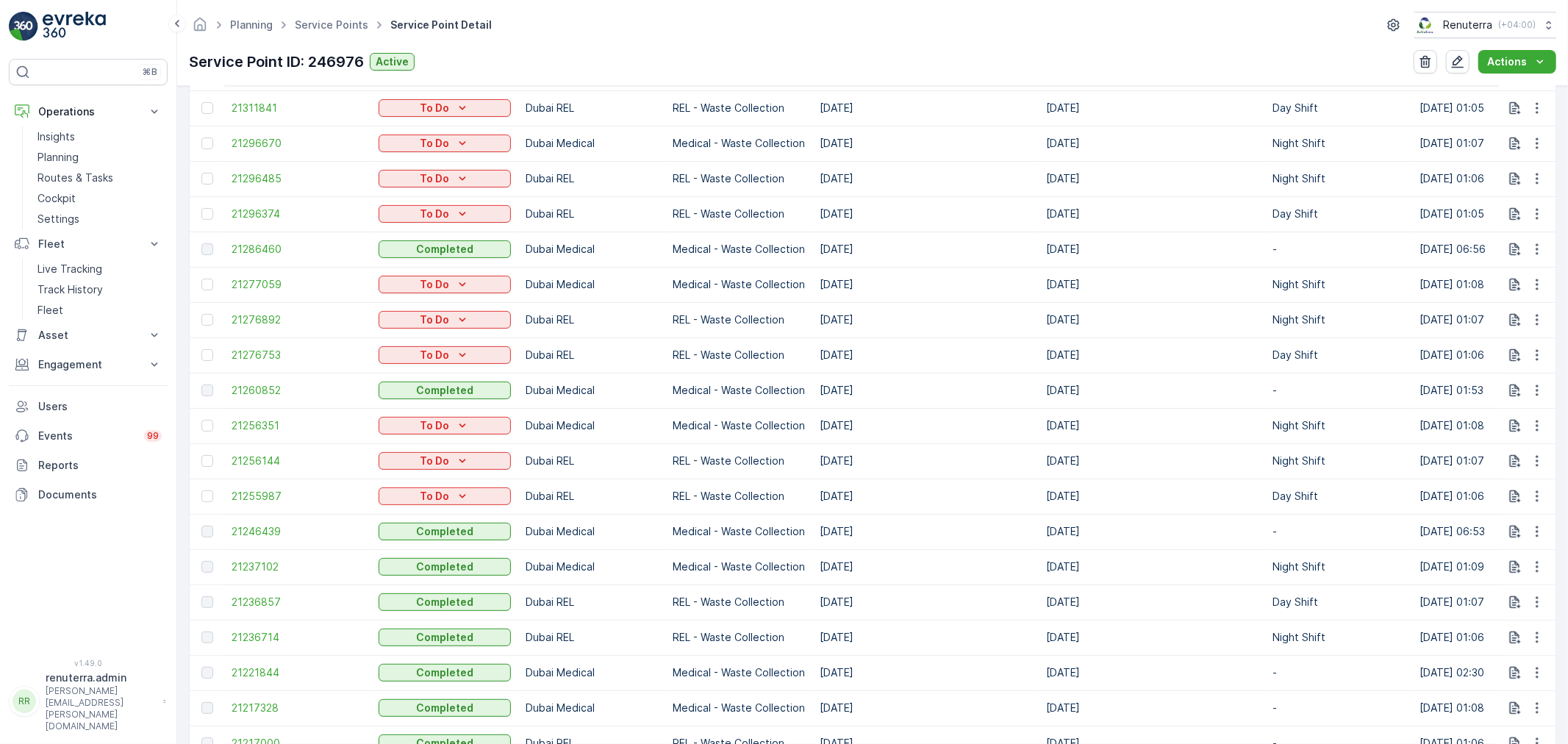
scroll to position [653, 0]
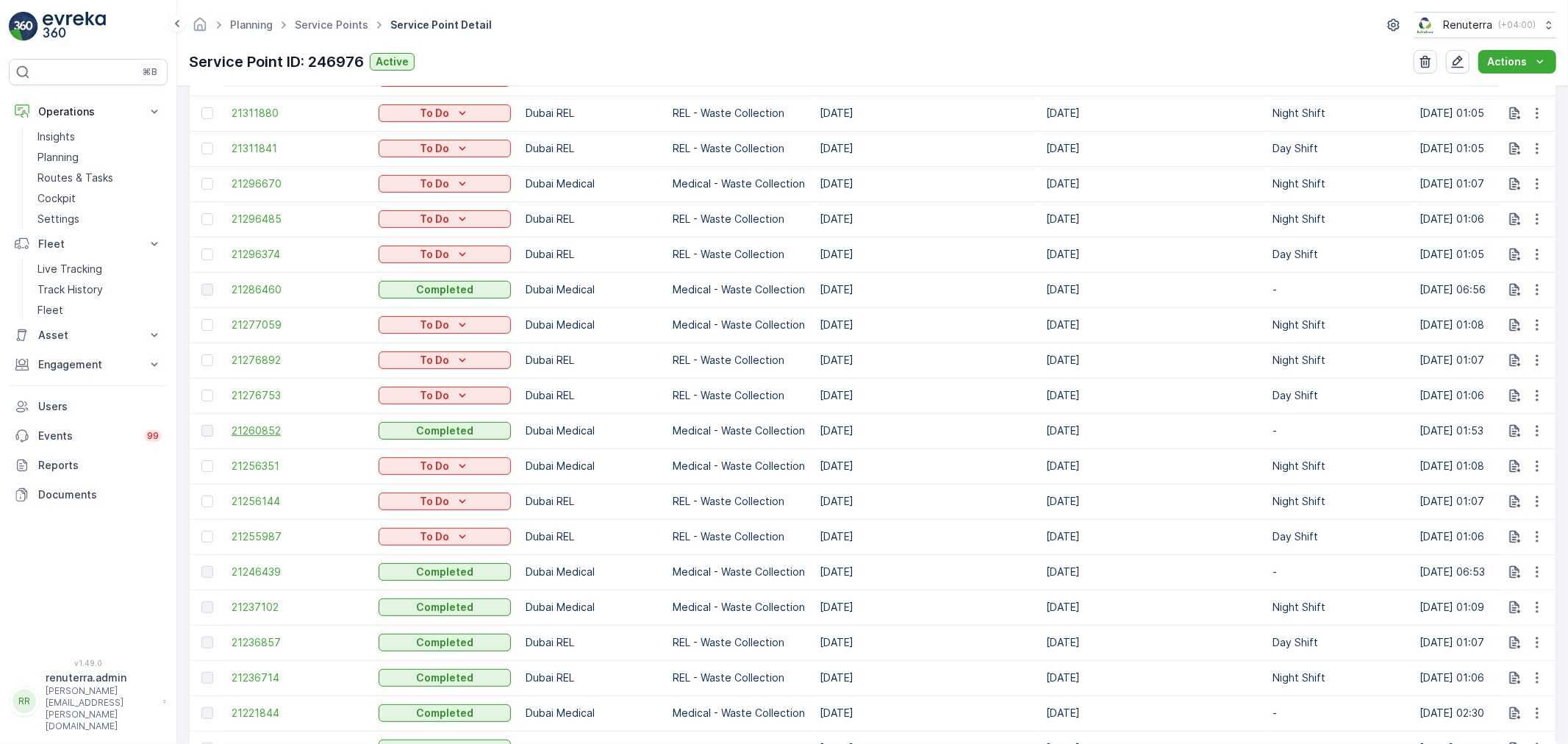
click at [265, 427] on span "21260852" at bounding box center [297, 430] width 132 height 14
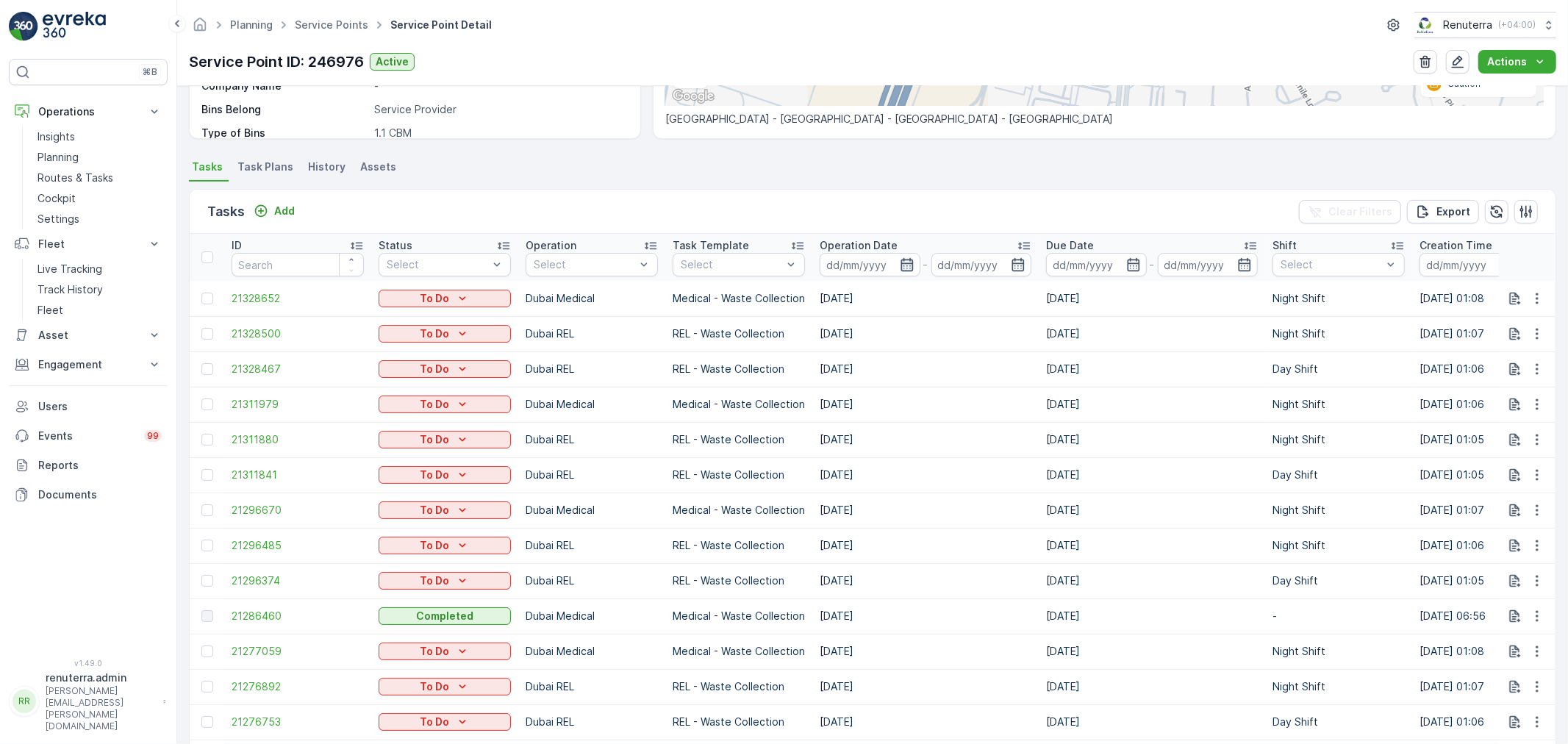
click at [908, 259] on icon "button" at bounding box center [907, 264] width 14 height 14
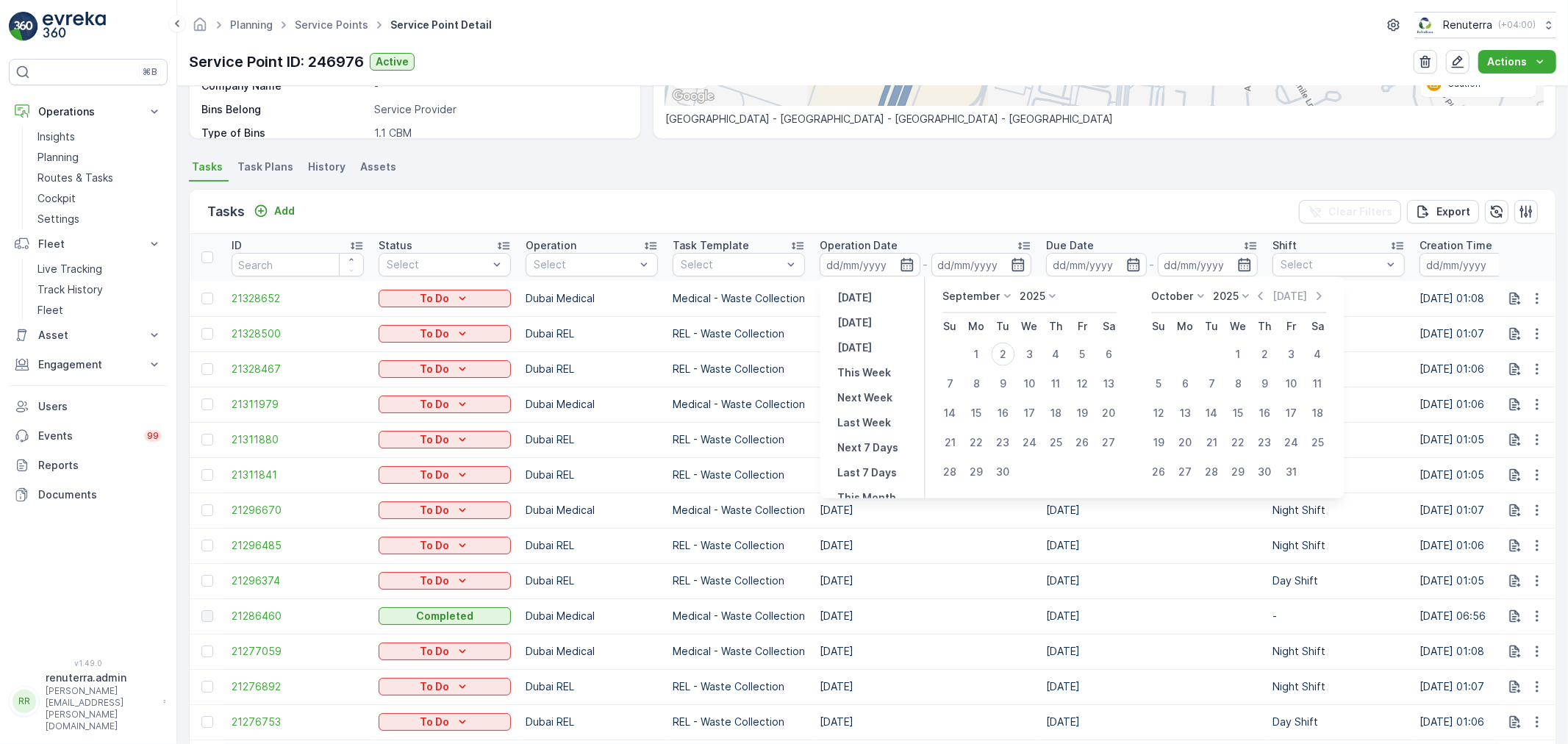
click at [1020, 291] on p "2025" at bounding box center [1032, 296] width 26 height 14
drag, startPoint x: 1004, startPoint y: 293, endPoint x: 993, endPoint y: 297, distance: 11.7
click at [1004, 294] on icon at bounding box center [1007, 296] width 14 height 14
click at [975, 365] on span "August" at bounding box center [969, 372] width 34 height 14
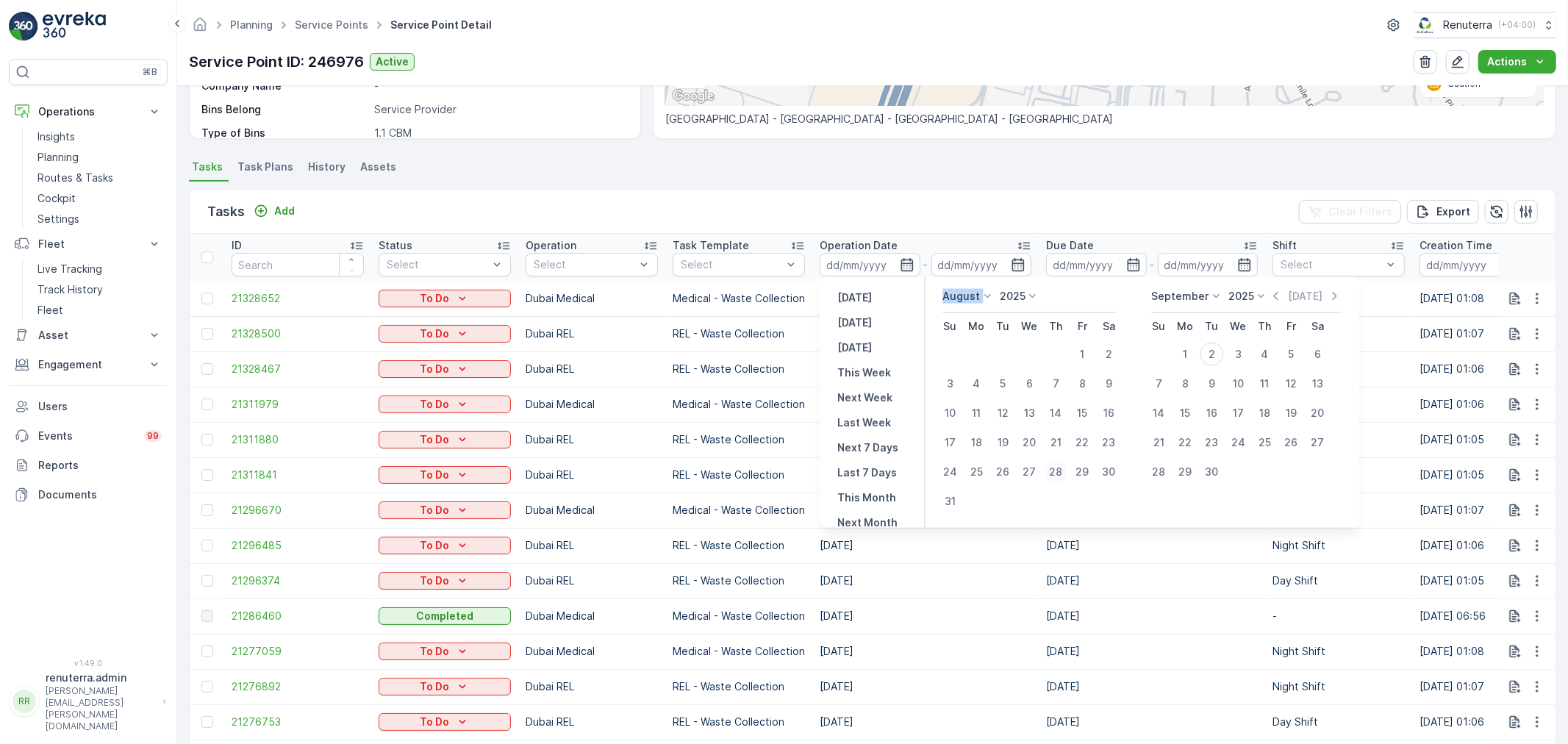
click at [1060, 469] on div "28" at bounding box center [1056, 471] width 24 height 24
type input "[DATE]"
click at [1060, 469] on div "28" at bounding box center [1056, 471] width 24 height 24
type input "[DATE]"
click at [1060, 469] on div "28" at bounding box center [1056, 471] width 24 height 24
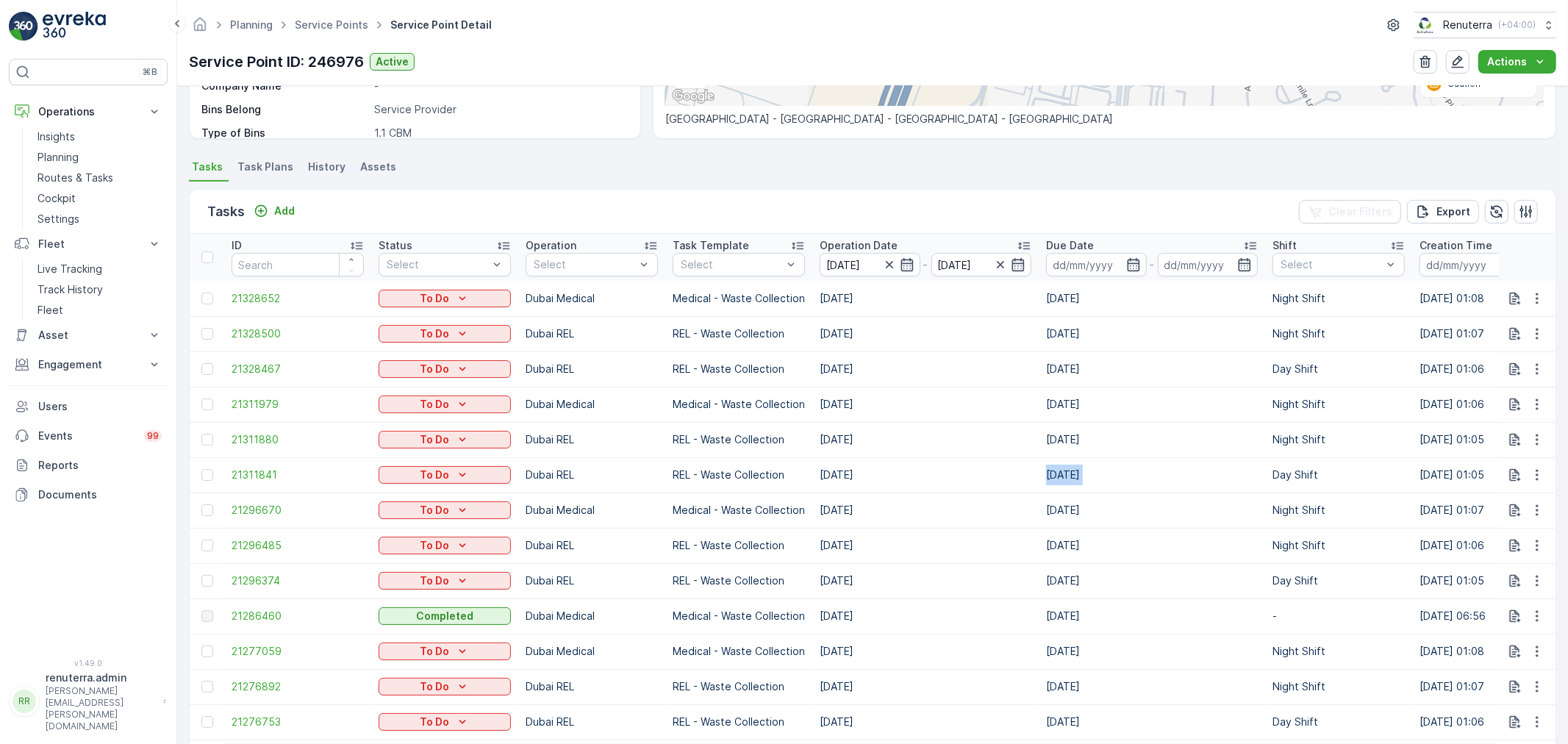
click at [1060, 469] on td "[DATE]" at bounding box center [1152, 474] width 226 height 35
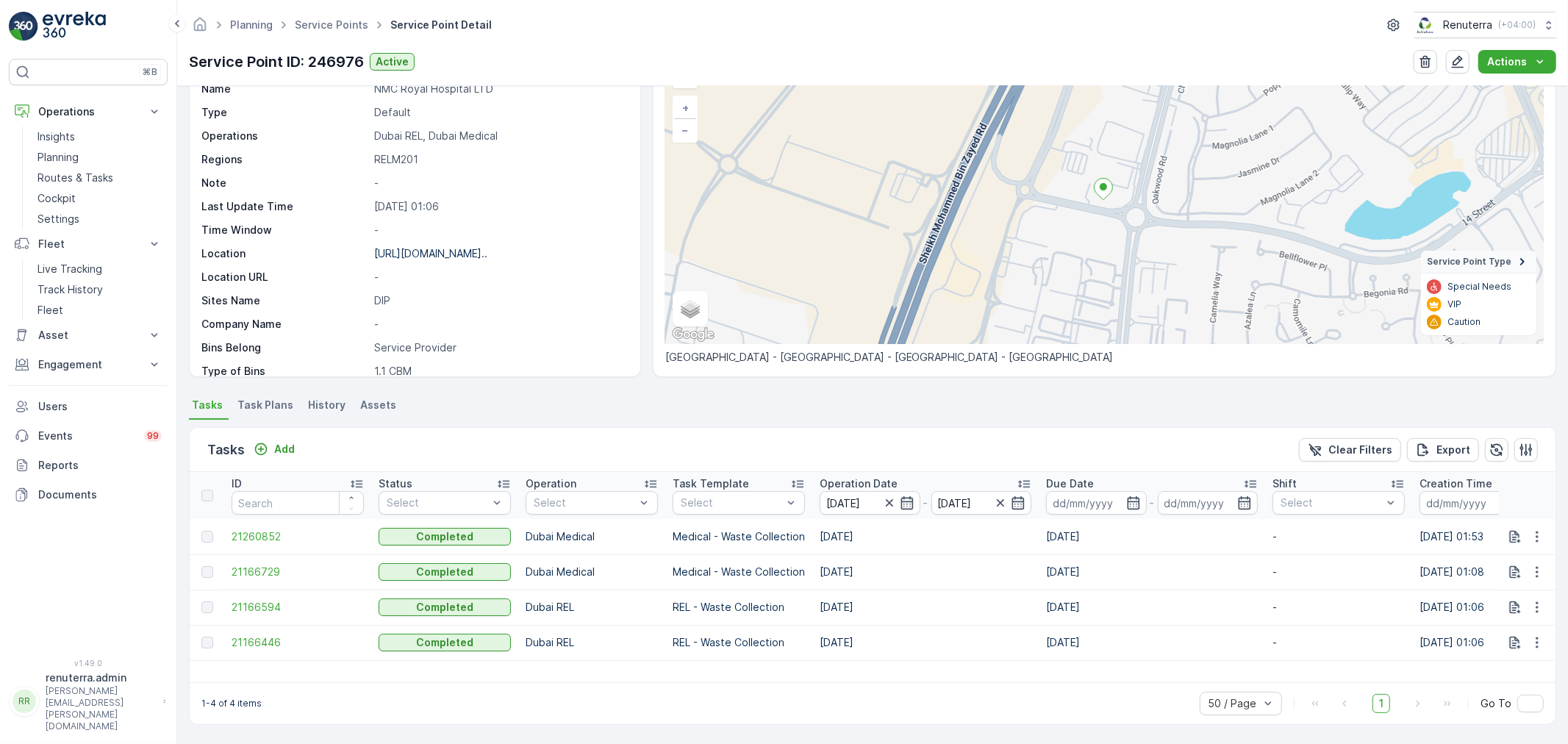
scroll to position [88, 0]
click at [250, 537] on span "21260852" at bounding box center [297, 536] width 132 height 14
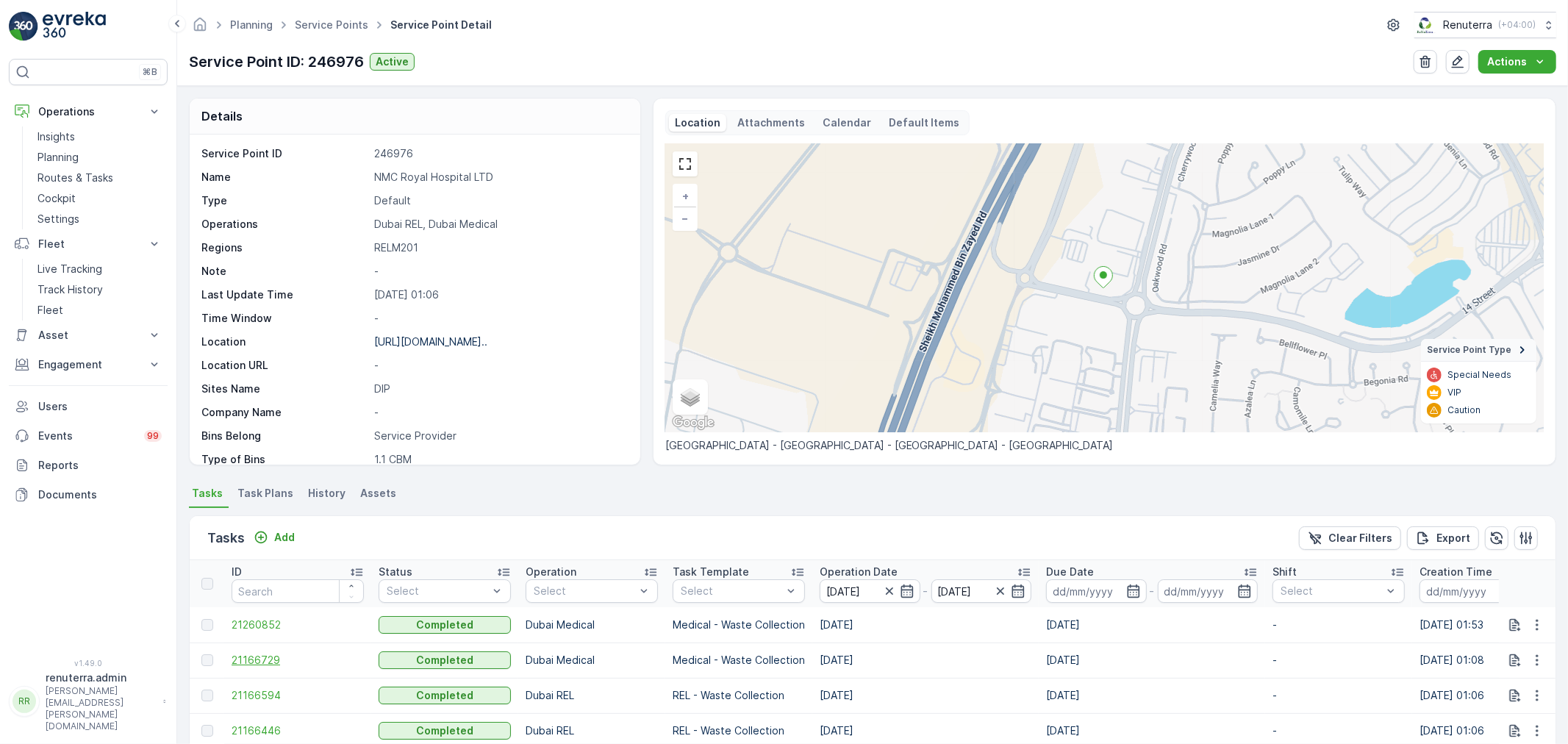
click at [262, 653] on span "21166729" at bounding box center [297, 659] width 132 height 14
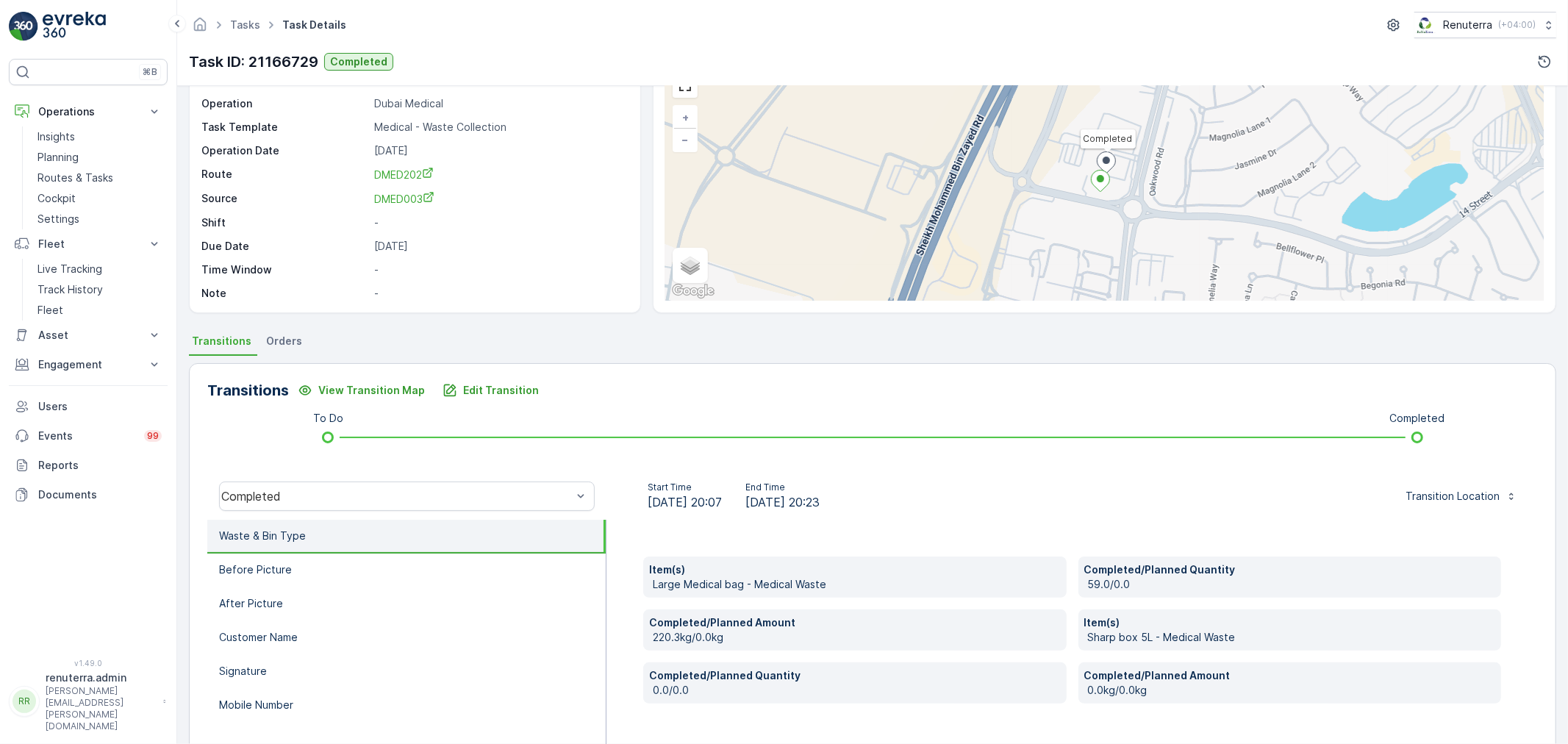
scroll to position [82, 0]
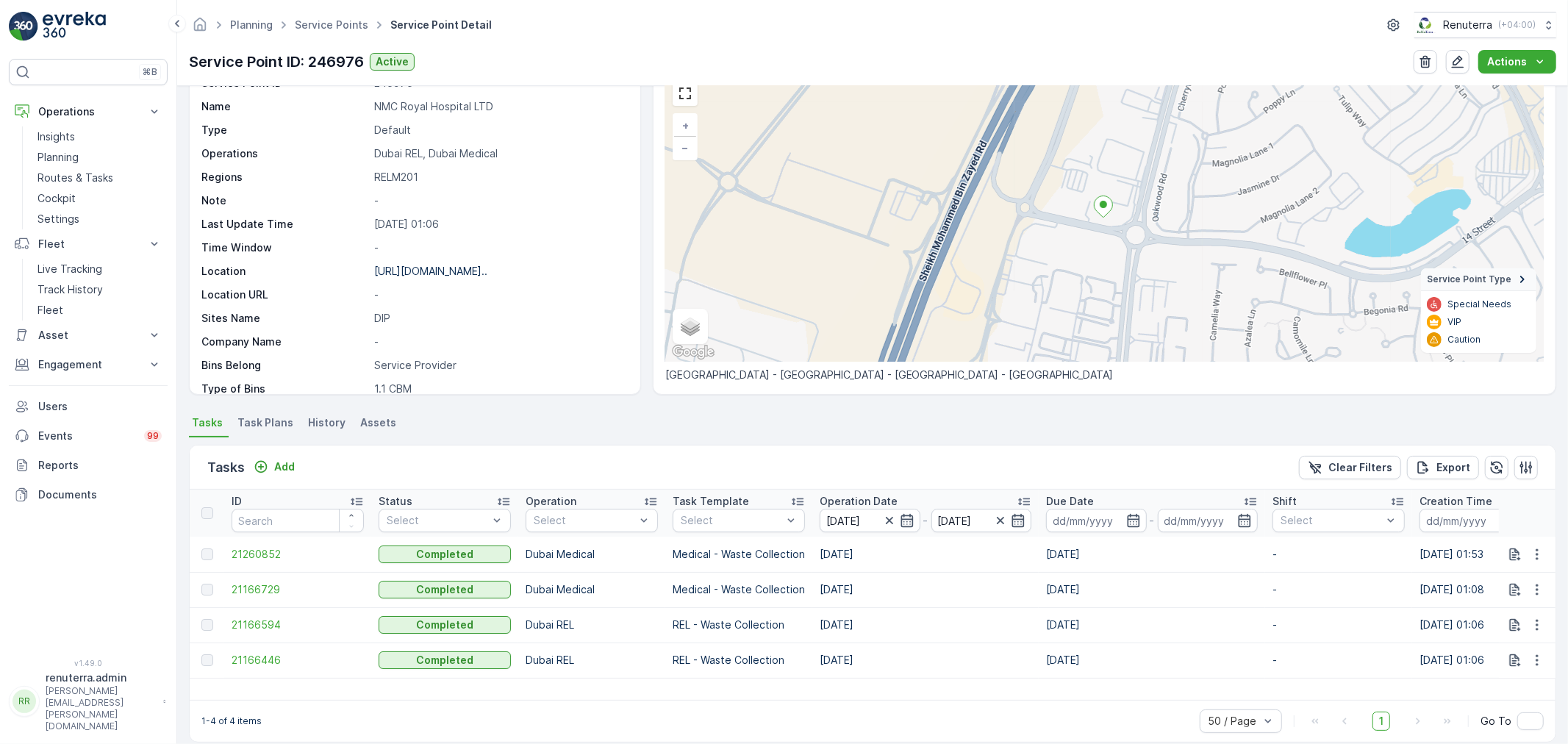
scroll to position [82, 0]
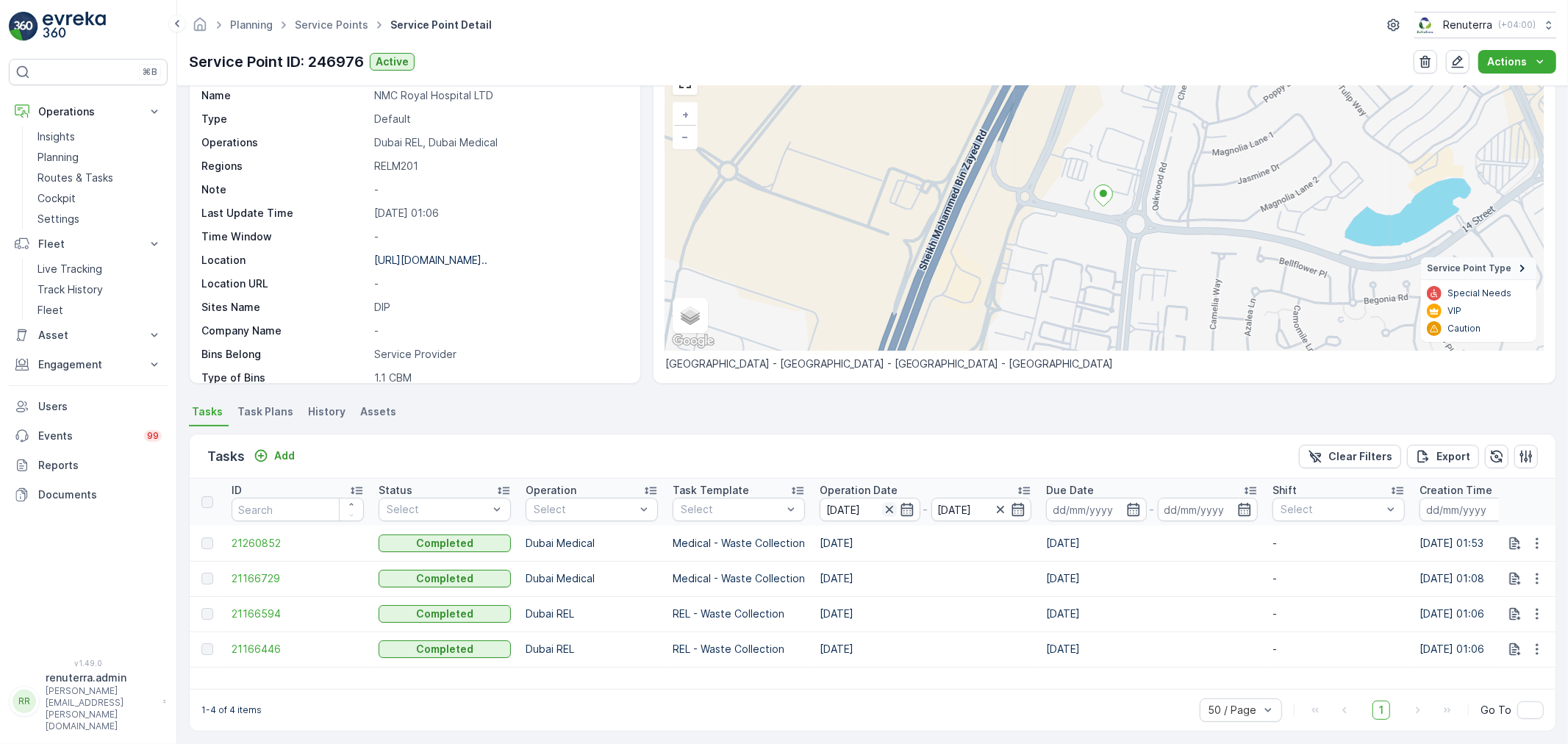
click at [892, 508] on icon "button" at bounding box center [889, 508] width 14 height 14
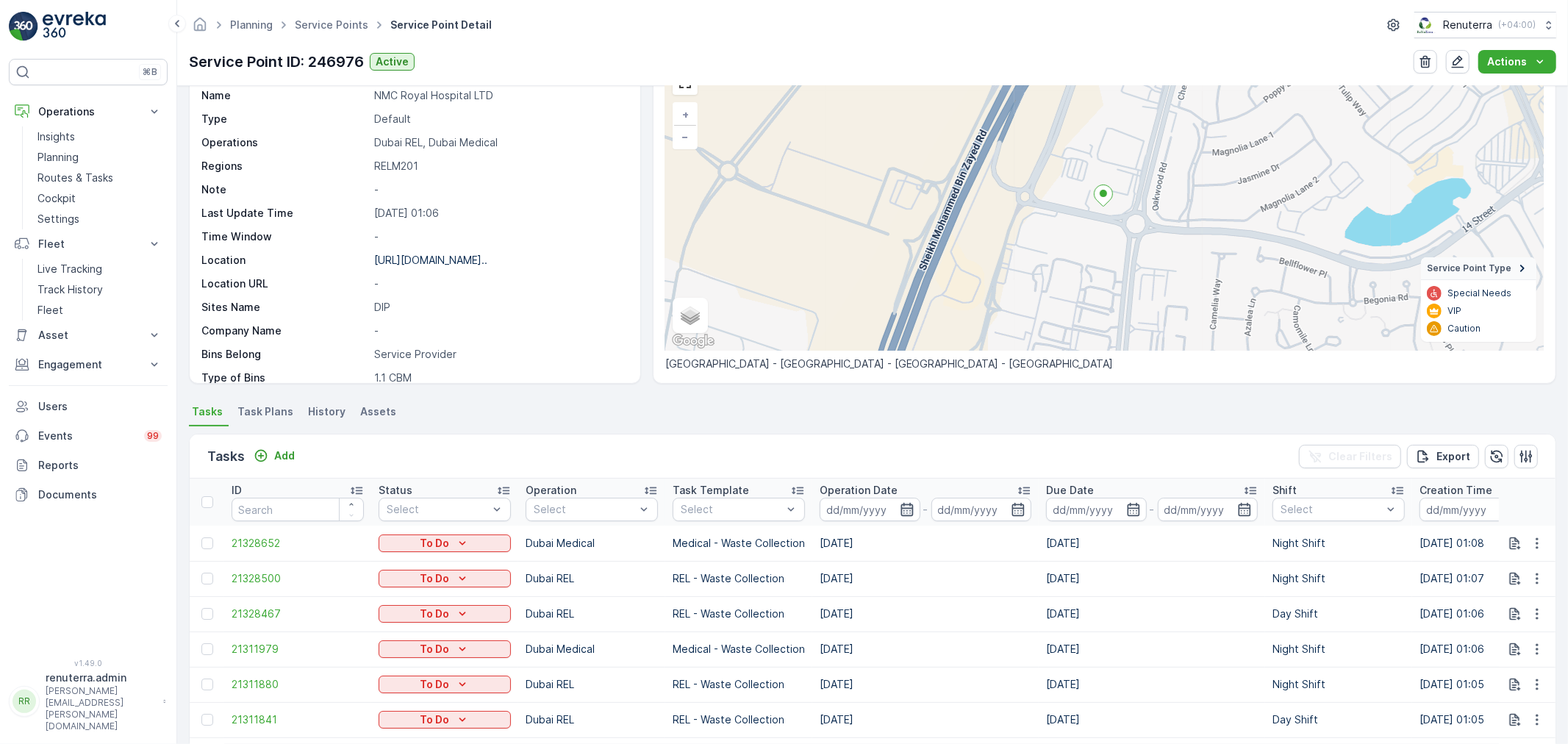
click at [910, 511] on icon "button" at bounding box center [907, 508] width 14 height 14
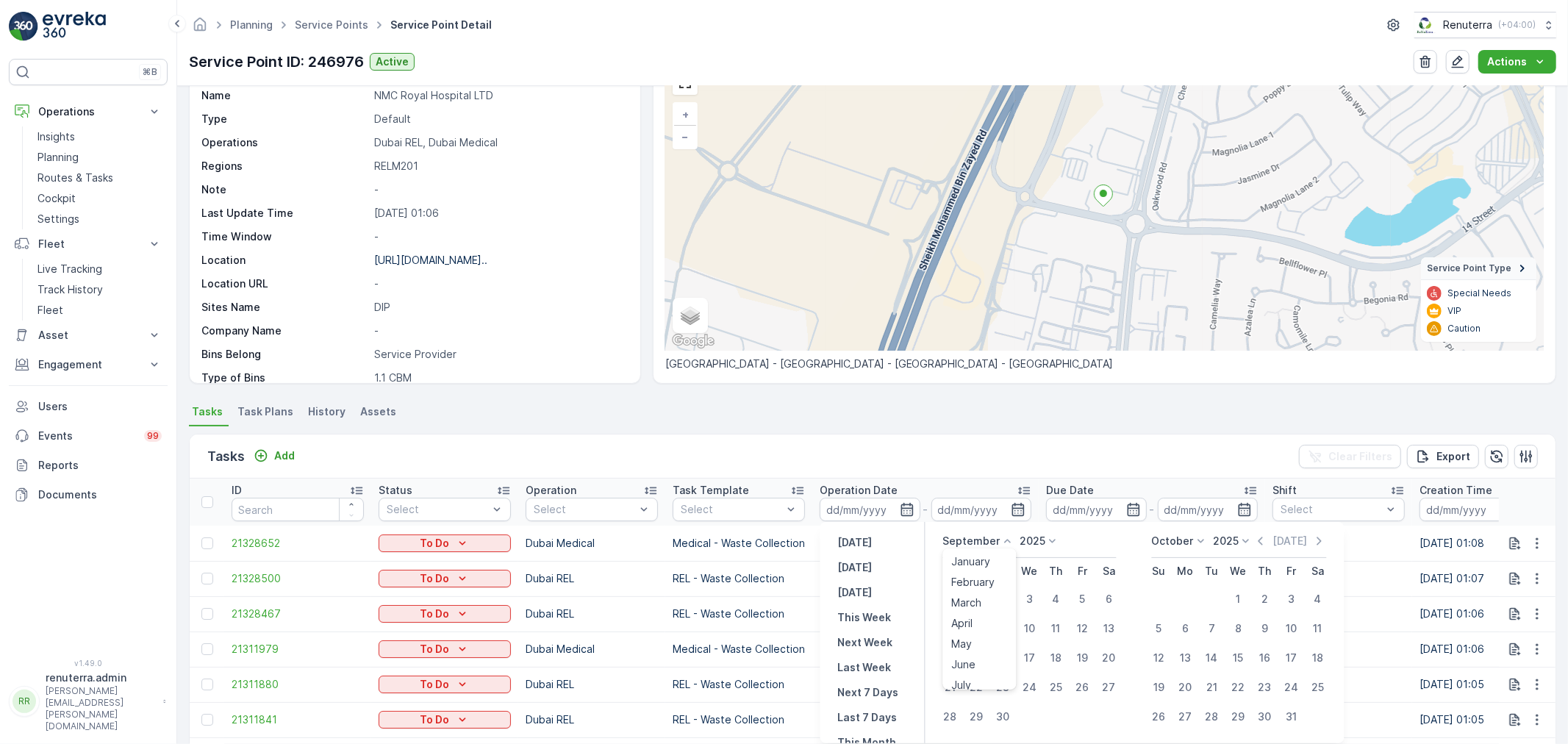
click at [1001, 534] on icon at bounding box center [1007, 541] width 14 height 14
click at [995, 621] on li "August" at bounding box center [979, 624] width 73 height 21
click at [1004, 537] on icon at bounding box center [1007, 541] width 14 height 14
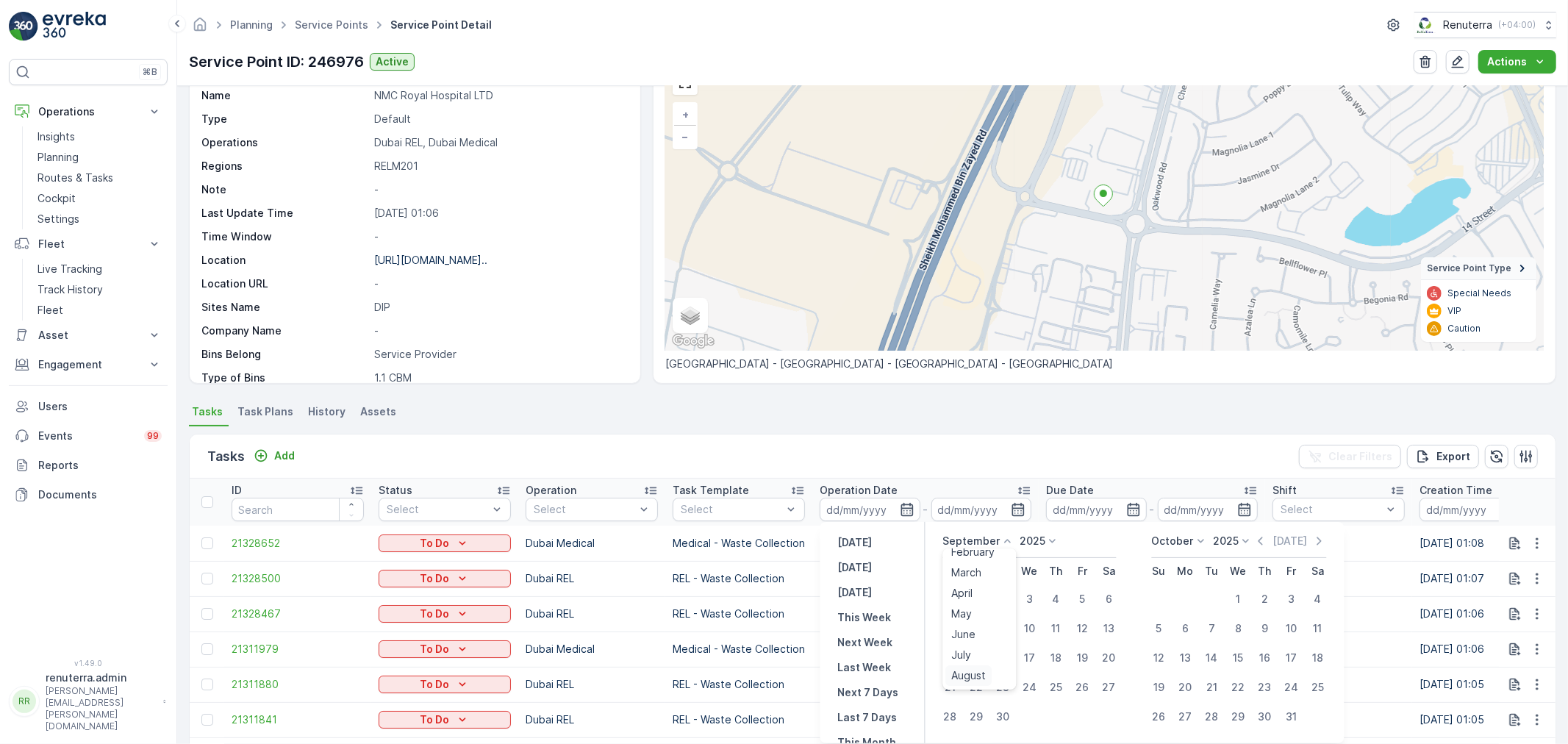
click at [971, 675] on span "August" at bounding box center [969, 675] width 34 height 14
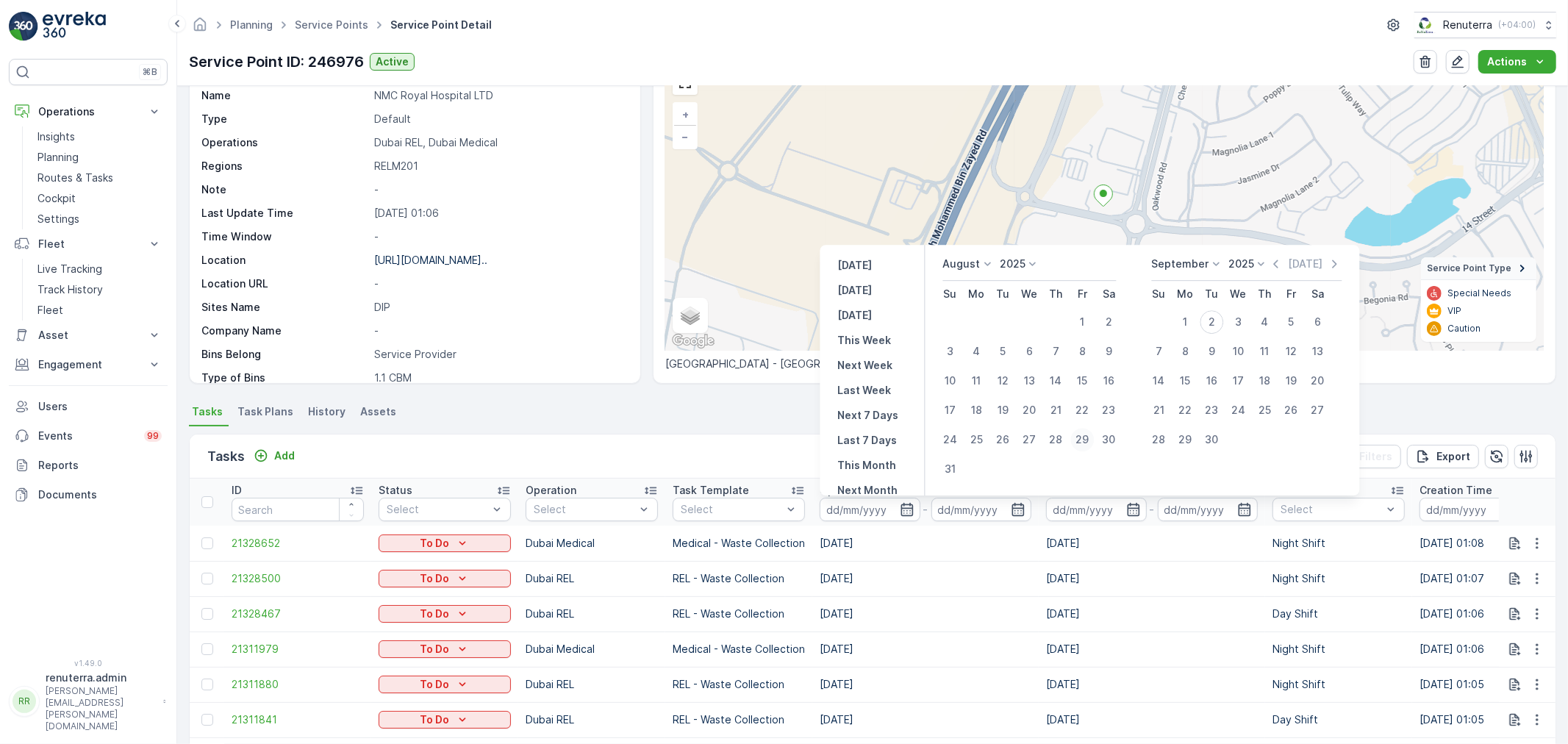
click at [1079, 437] on div "29" at bounding box center [1082, 439] width 24 height 24
type input "[DATE]"
click at [1079, 437] on div "29" at bounding box center [1082, 439] width 24 height 24
type input "[DATE]"
click at [1079, 437] on div "29" at bounding box center [1082, 439] width 24 height 24
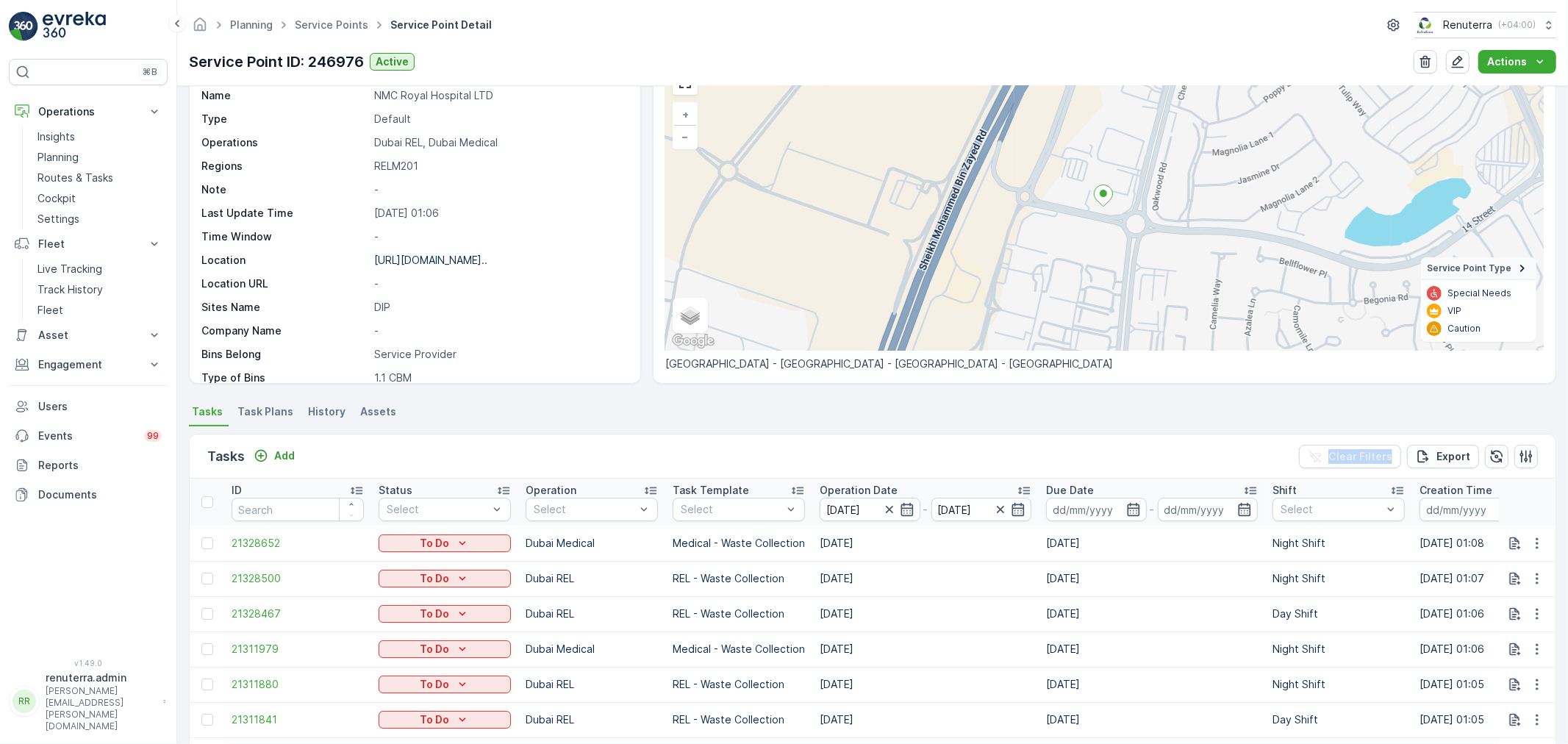
click at [1079, 437] on div "Tasks Add Clear Filters Export" at bounding box center [872, 456] width 1366 height 44
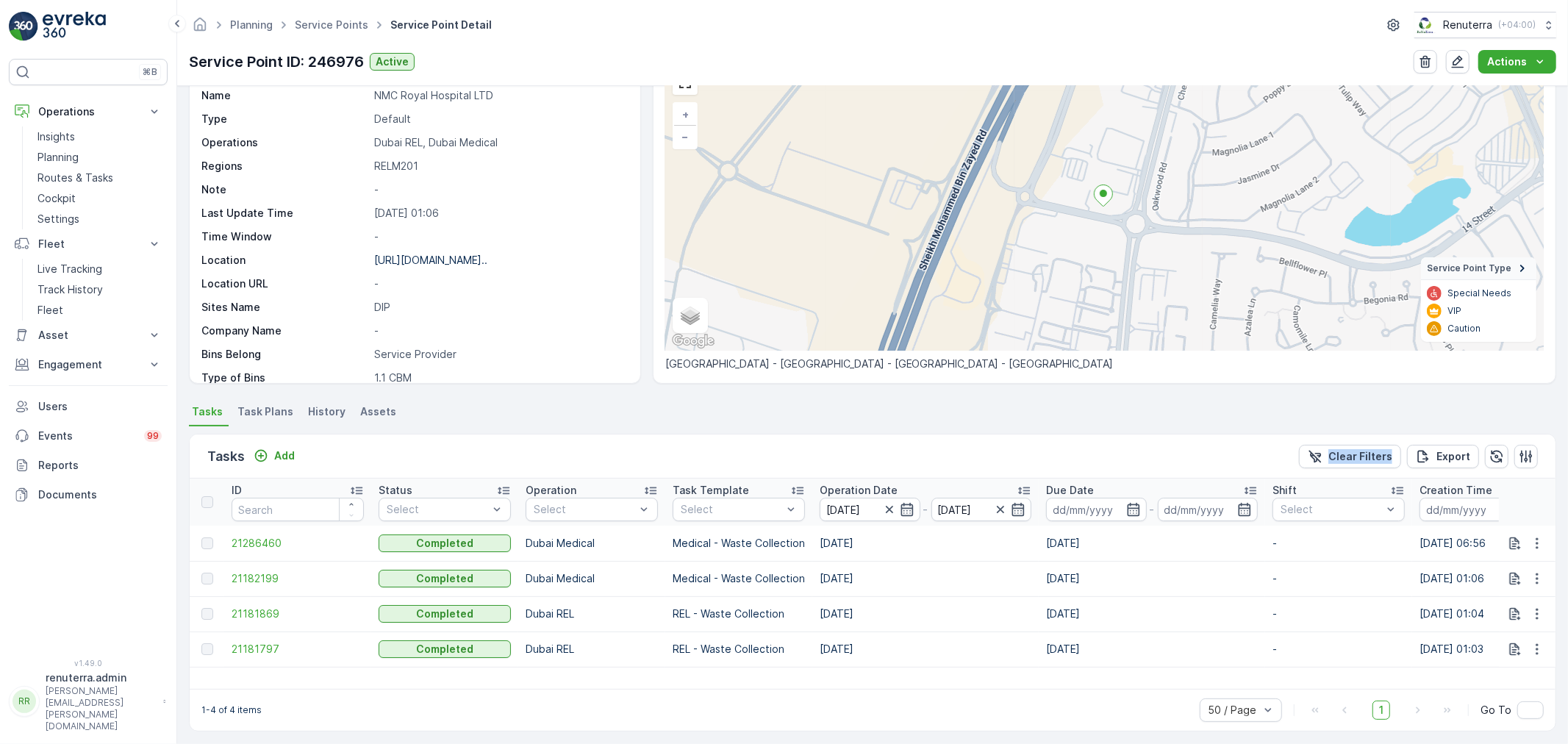
scroll to position [86, 0]
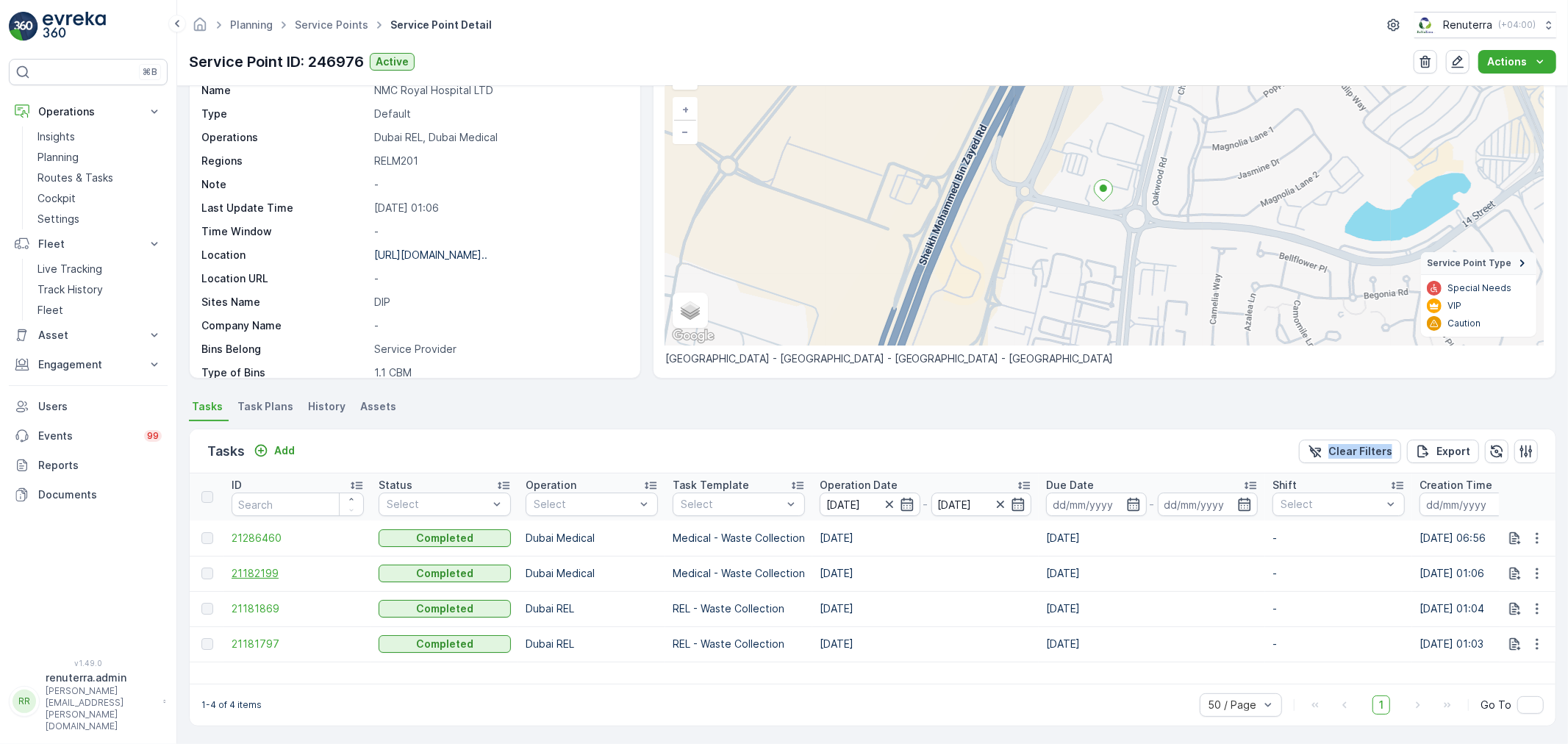
click at [248, 579] on span "21182199" at bounding box center [297, 573] width 132 height 14
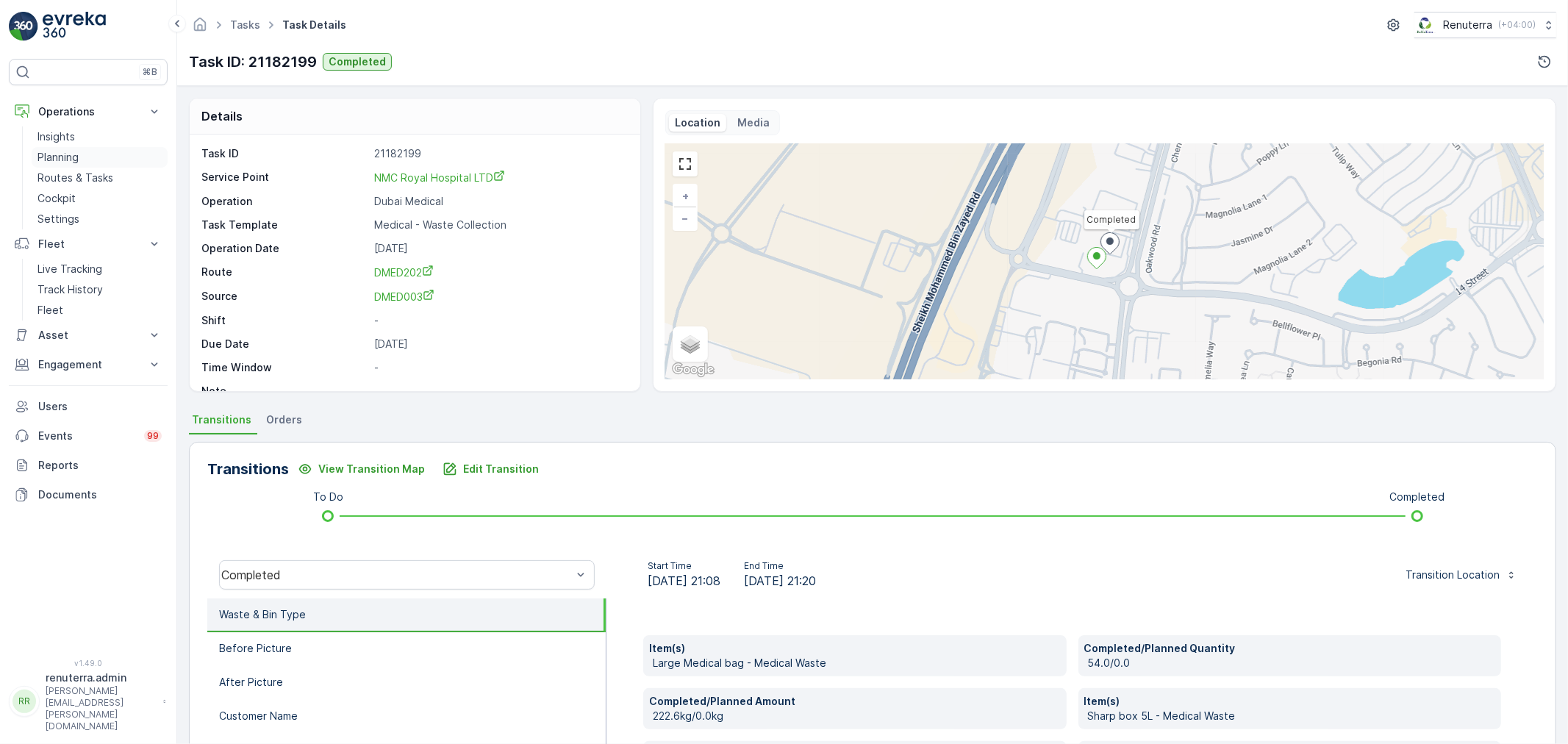
click at [93, 154] on link "Planning" at bounding box center [99, 158] width 136 height 21
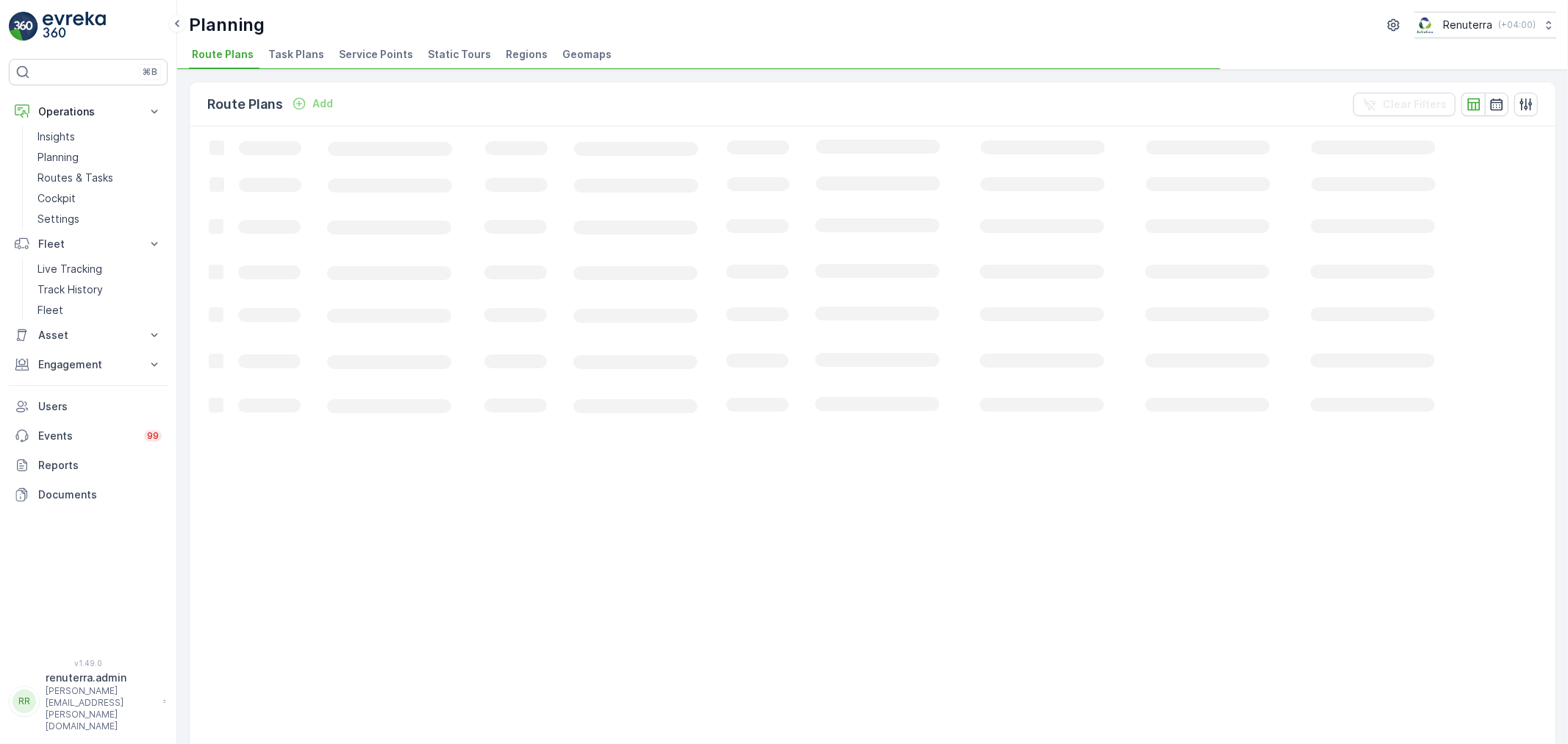
click at [392, 53] on span "Service Points" at bounding box center [376, 54] width 74 height 14
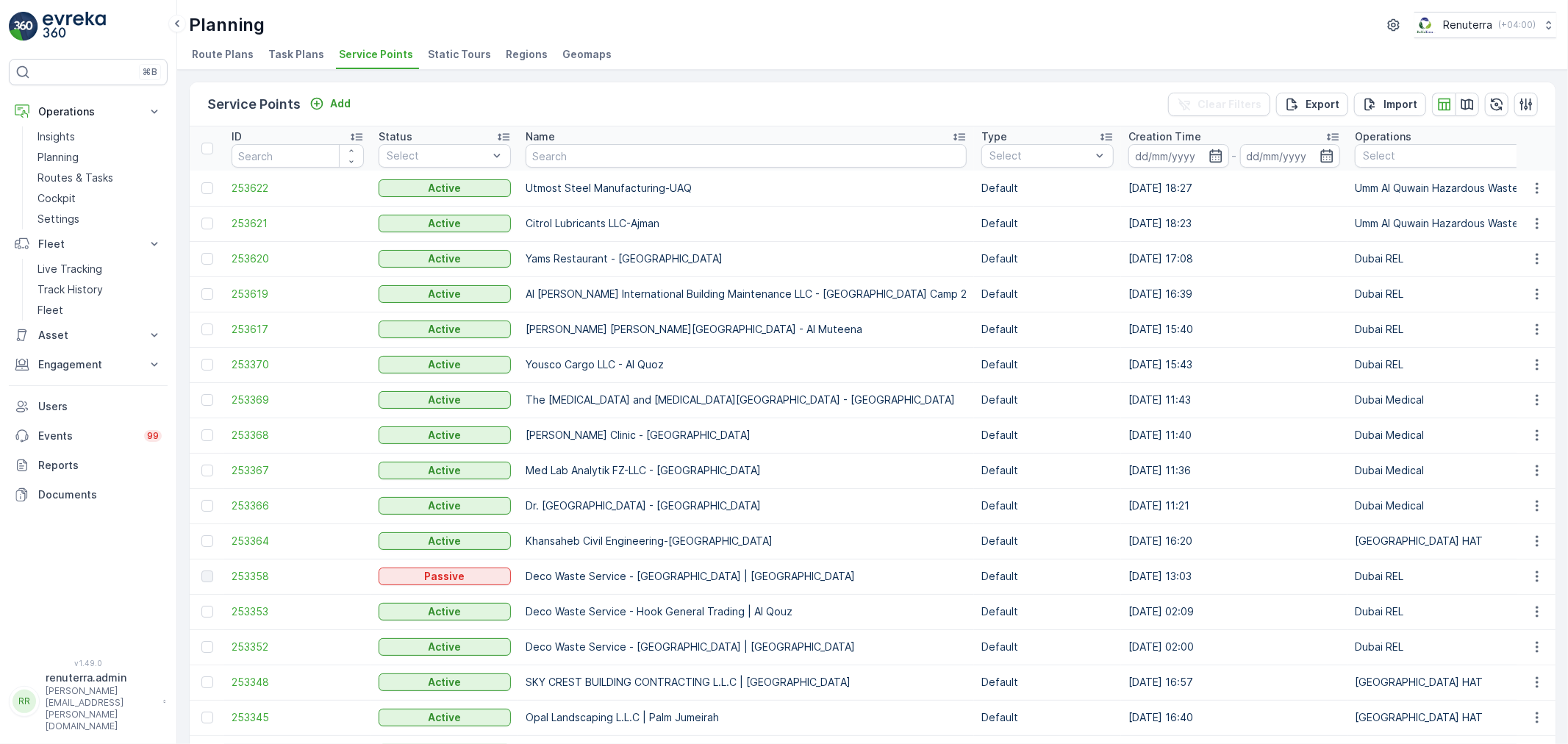
click at [603, 152] on input "text" at bounding box center [746, 156] width 441 height 24
type input "globalex"
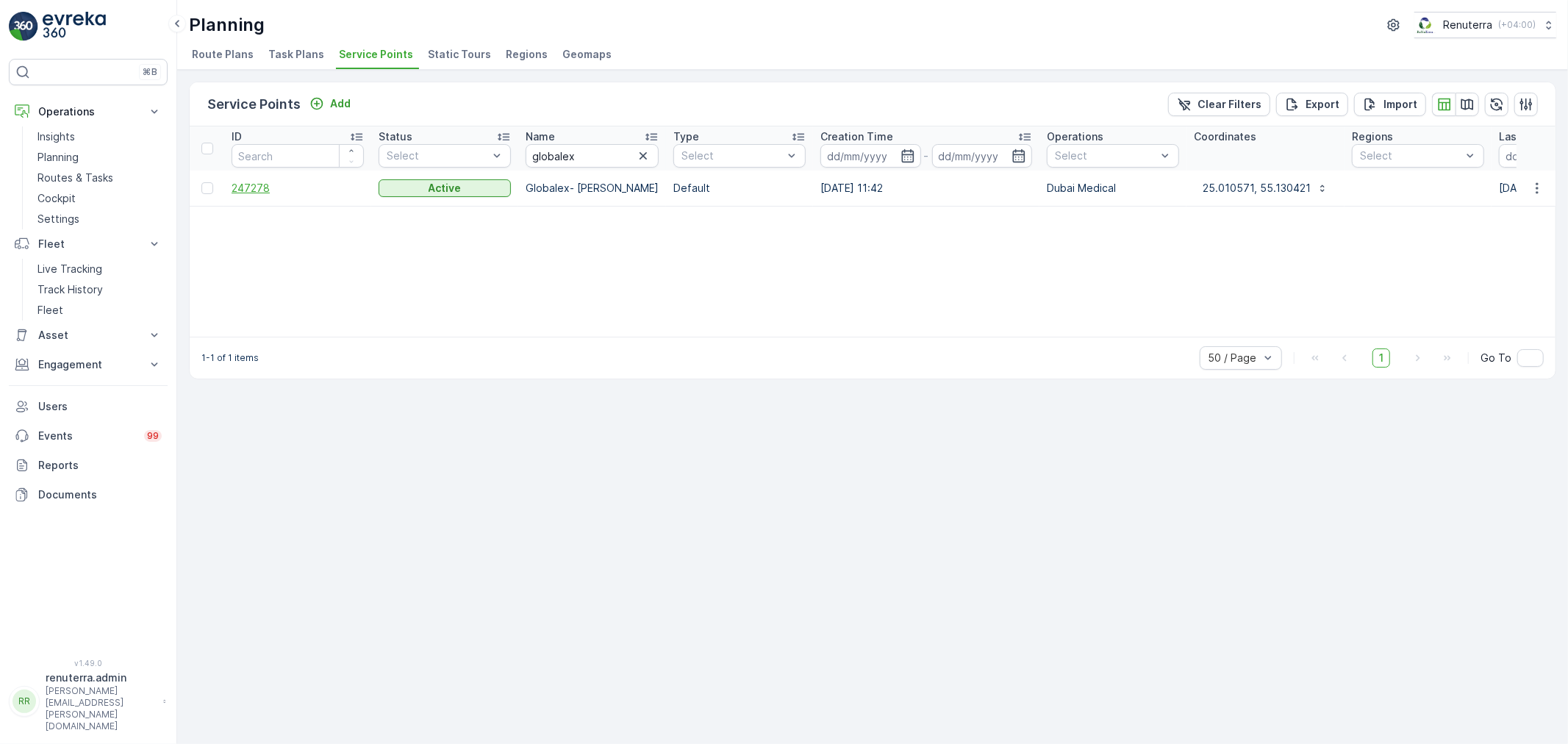
click at [256, 181] on span "247278" at bounding box center [297, 187] width 132 height 14
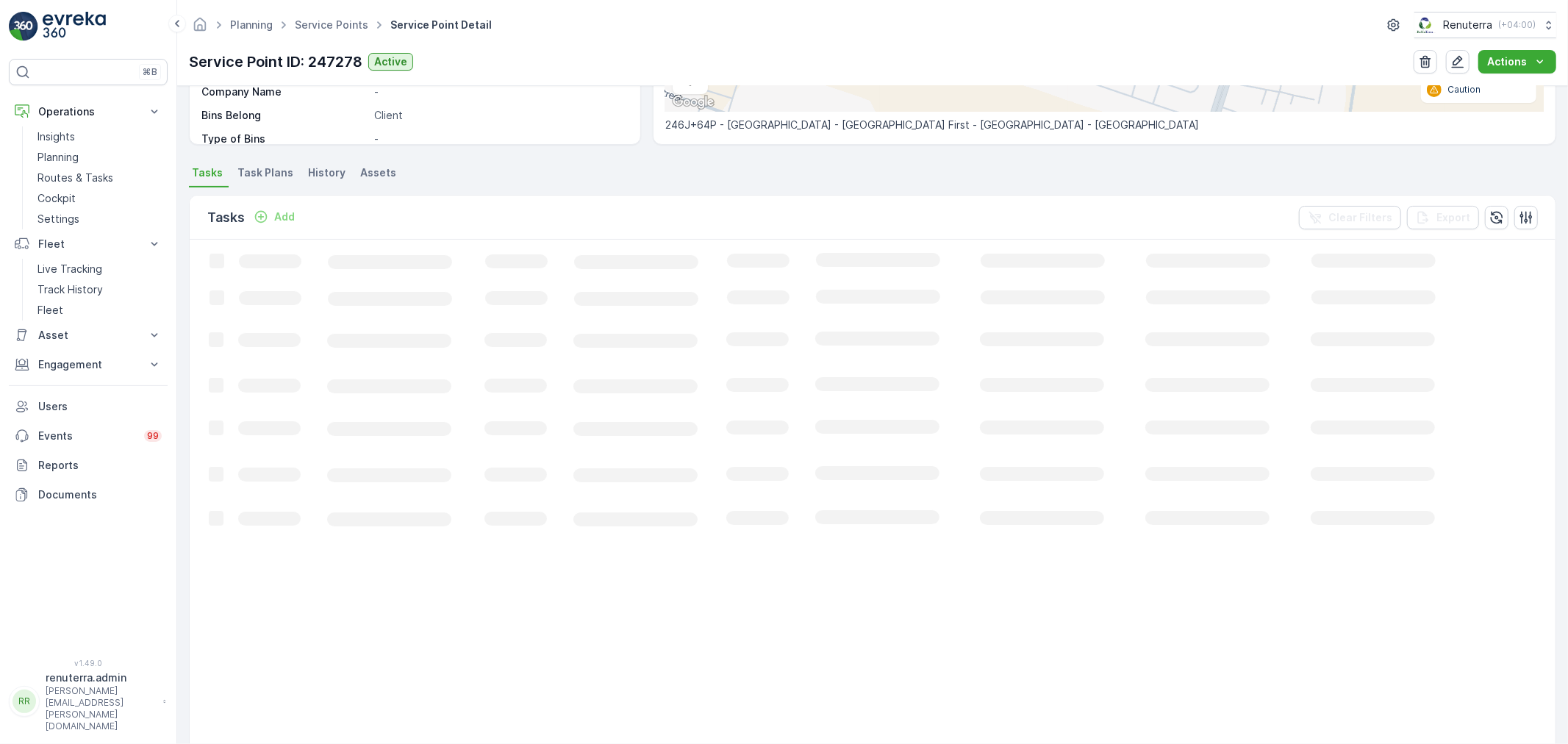
scroll to position [326, 0]
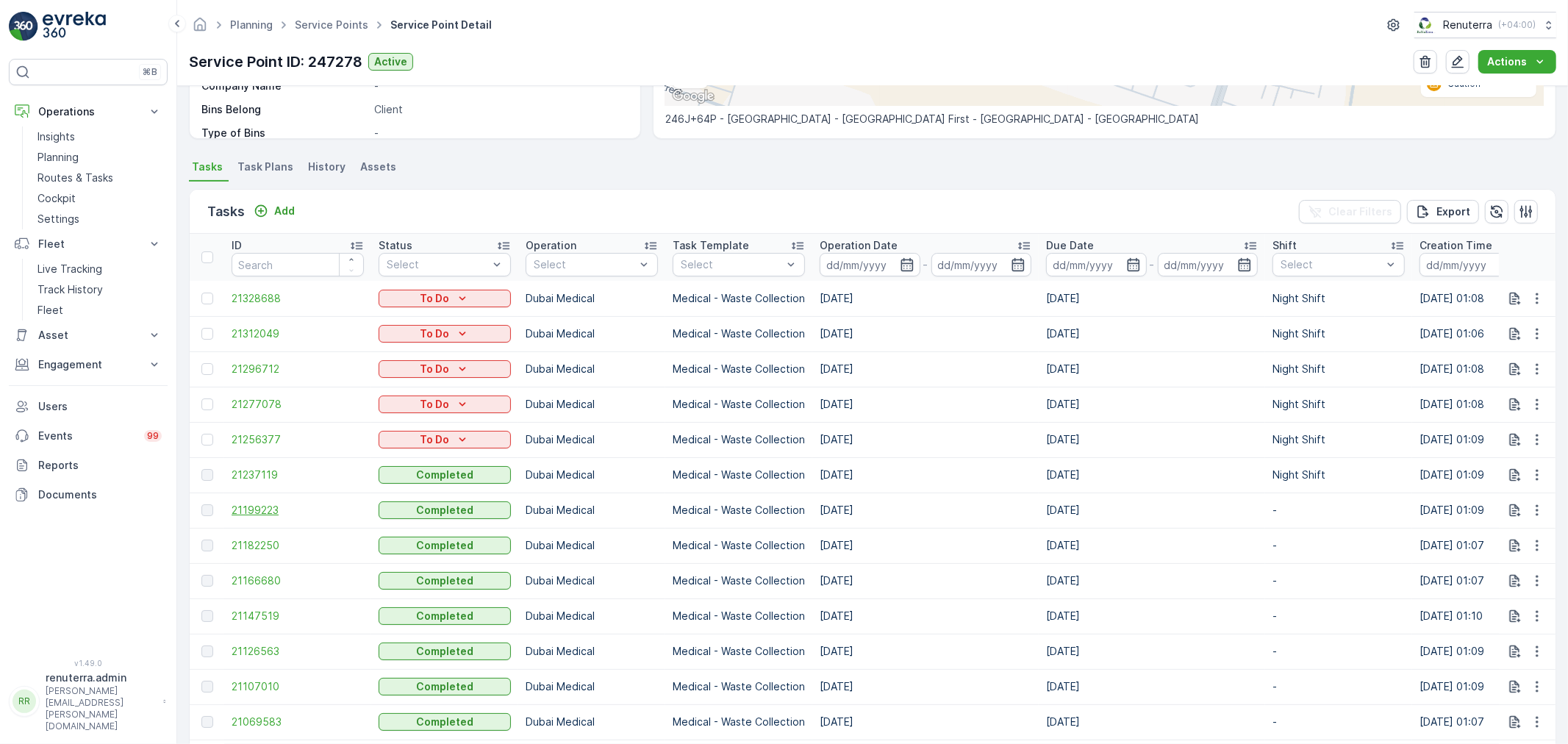
click at [260, 510] on span "21199223" at bounding box center [297, 509] width 132 height 14
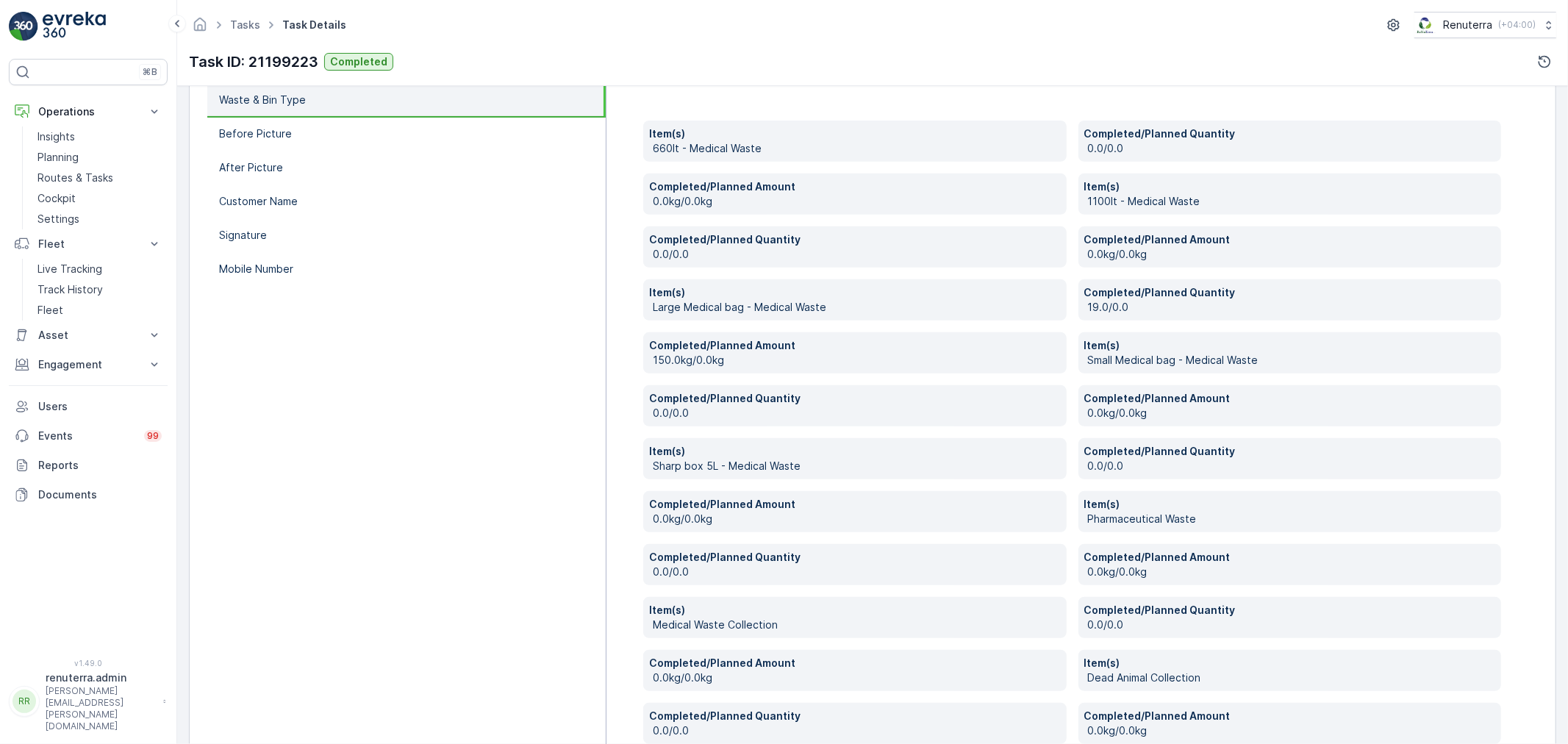
scroll to position [515, 0]
click at [275, 233] on li "Signature" at bounding box center [406, 236] width 398 height 34
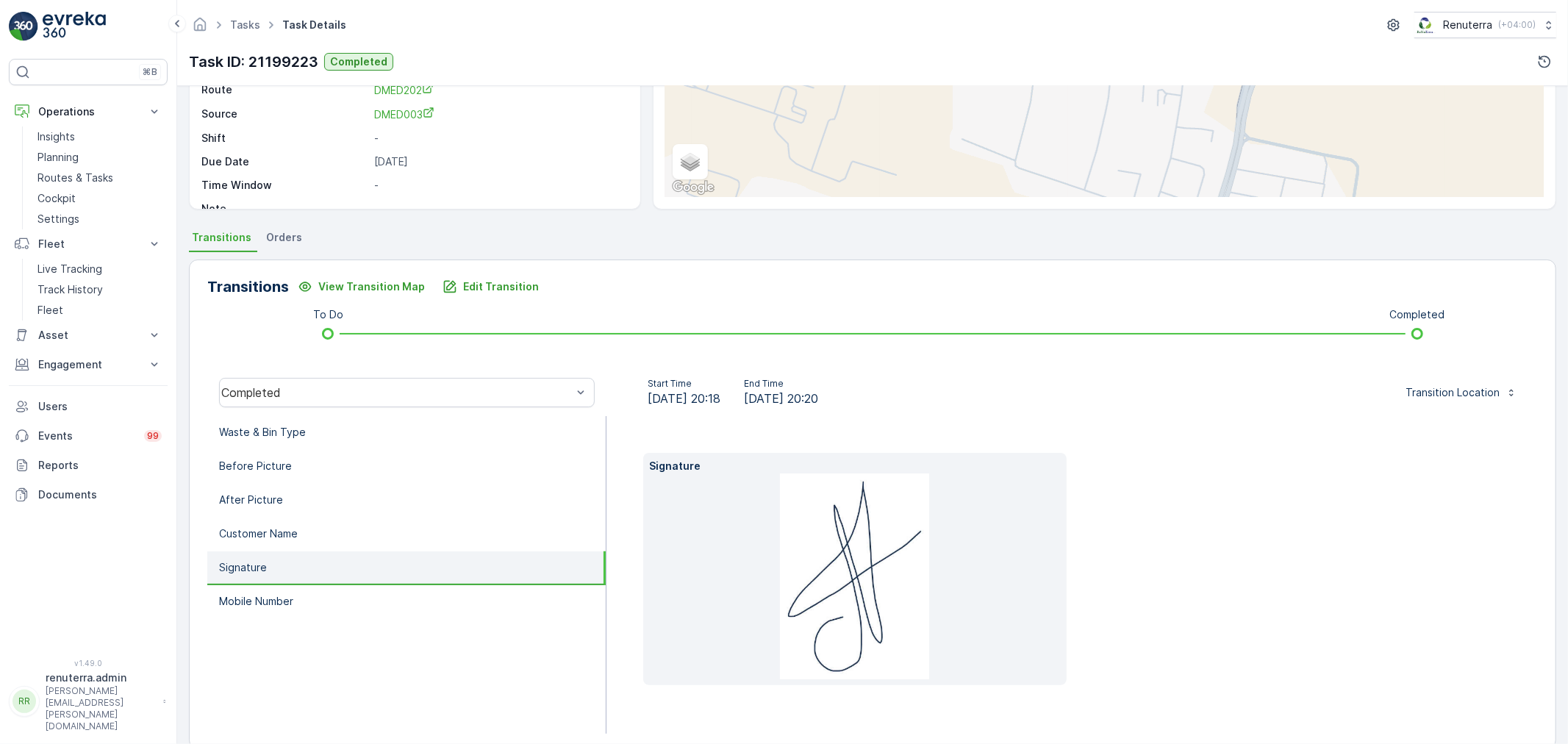
click at [268, 273] on div "Transitions View Transition Map Edit Transition To Do Completed Completed Start…" at bounding box center [872, 504] width 1367 height 489
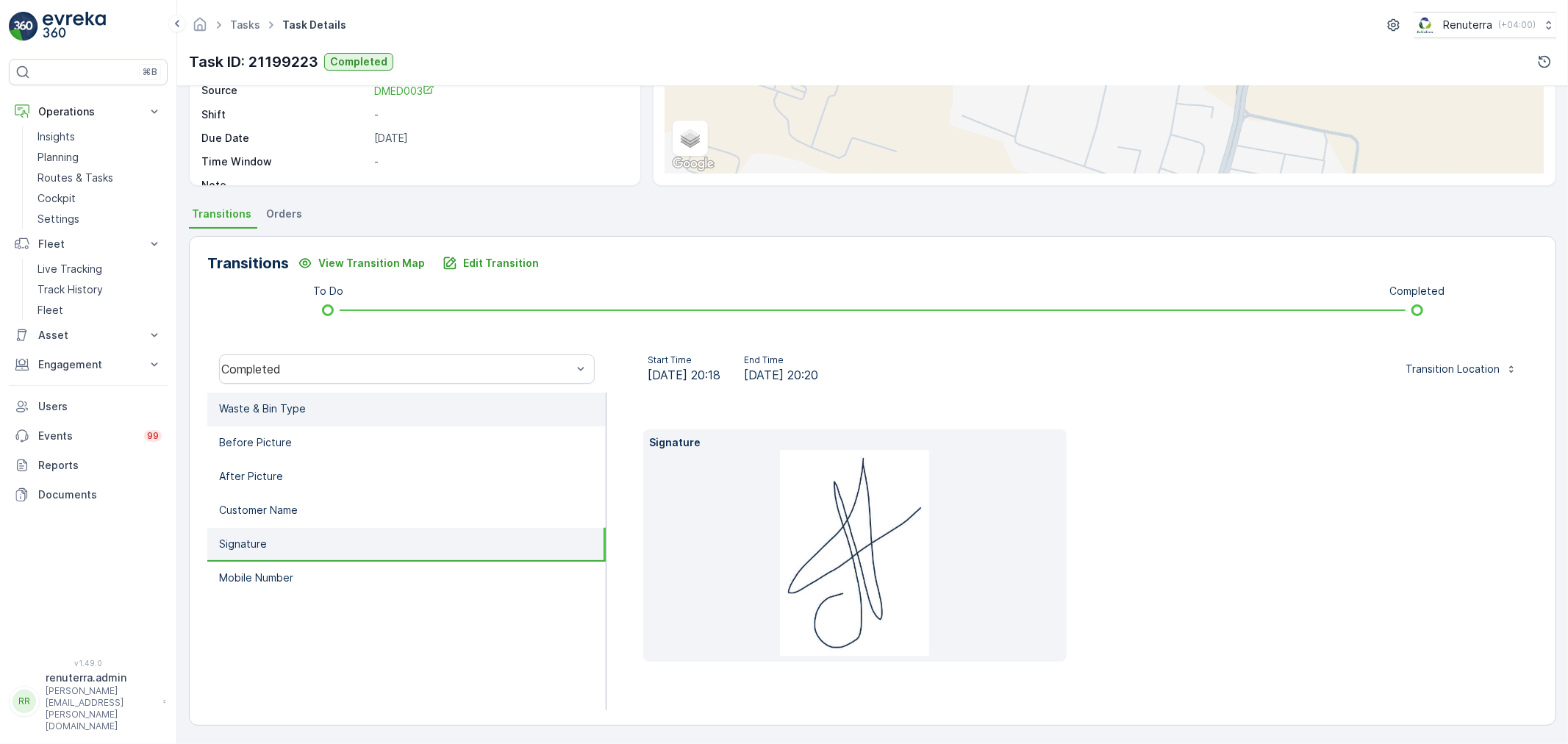
drag, startPoint x: 277, startPoint y: 415, endPoint x: 370, endPoint y: 420, distance: 93.1
click at [277, 414] on li "Waste & Bin Type" at bounding box center [406, 410] width 398 height 34
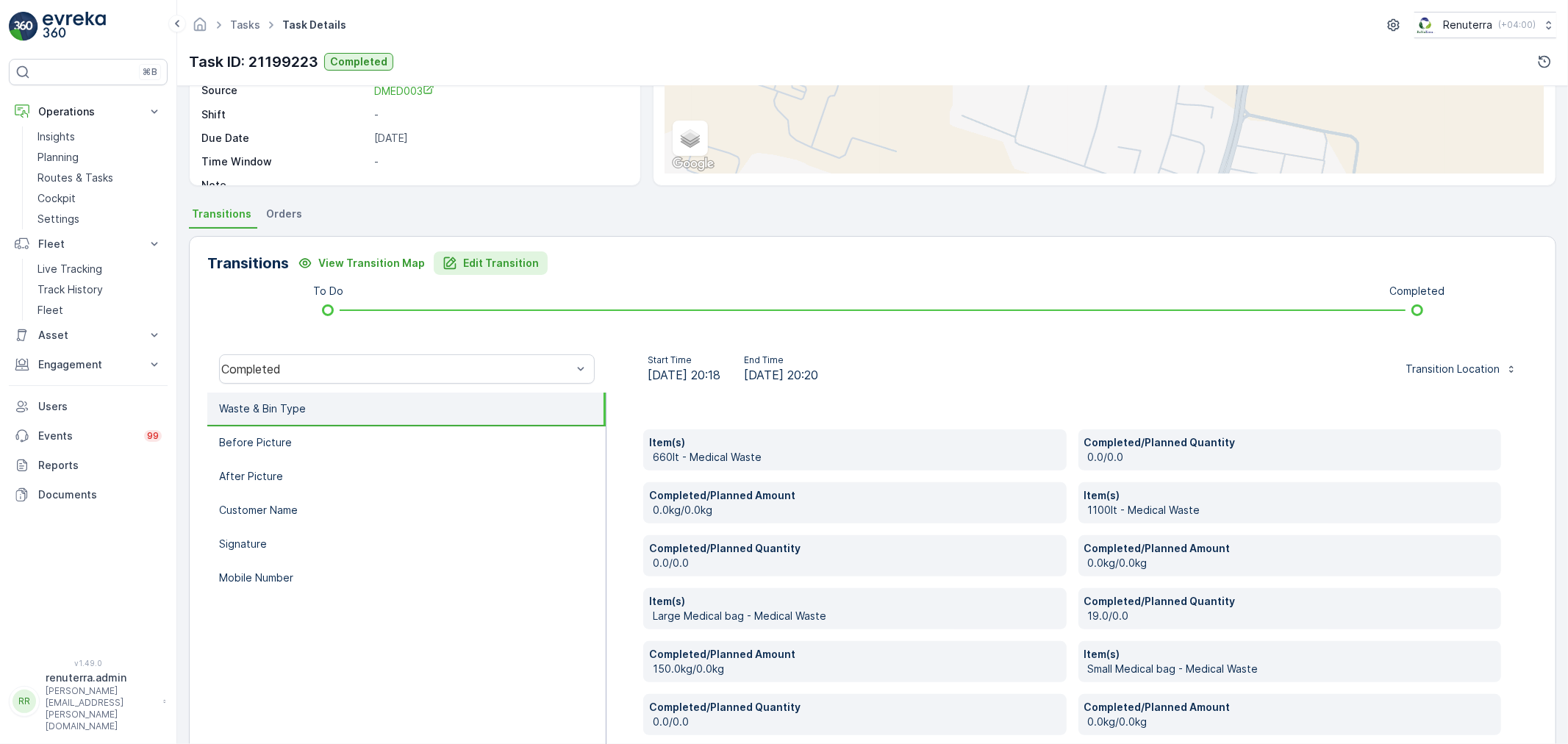
drag, startPoint x: 491, startPoint y: 275, endPoint x: 502, endPoint y: 270, distance: 12.1
click at [496, 273] on div "Transitions View Transition Map Edit Transition To Do Completed Completed Start…" at bounding box center [872, 676] width 1367 height 881
click at [502, 266] on p "Edit Transition" at bounding box center [501, 262] width 76 height 14
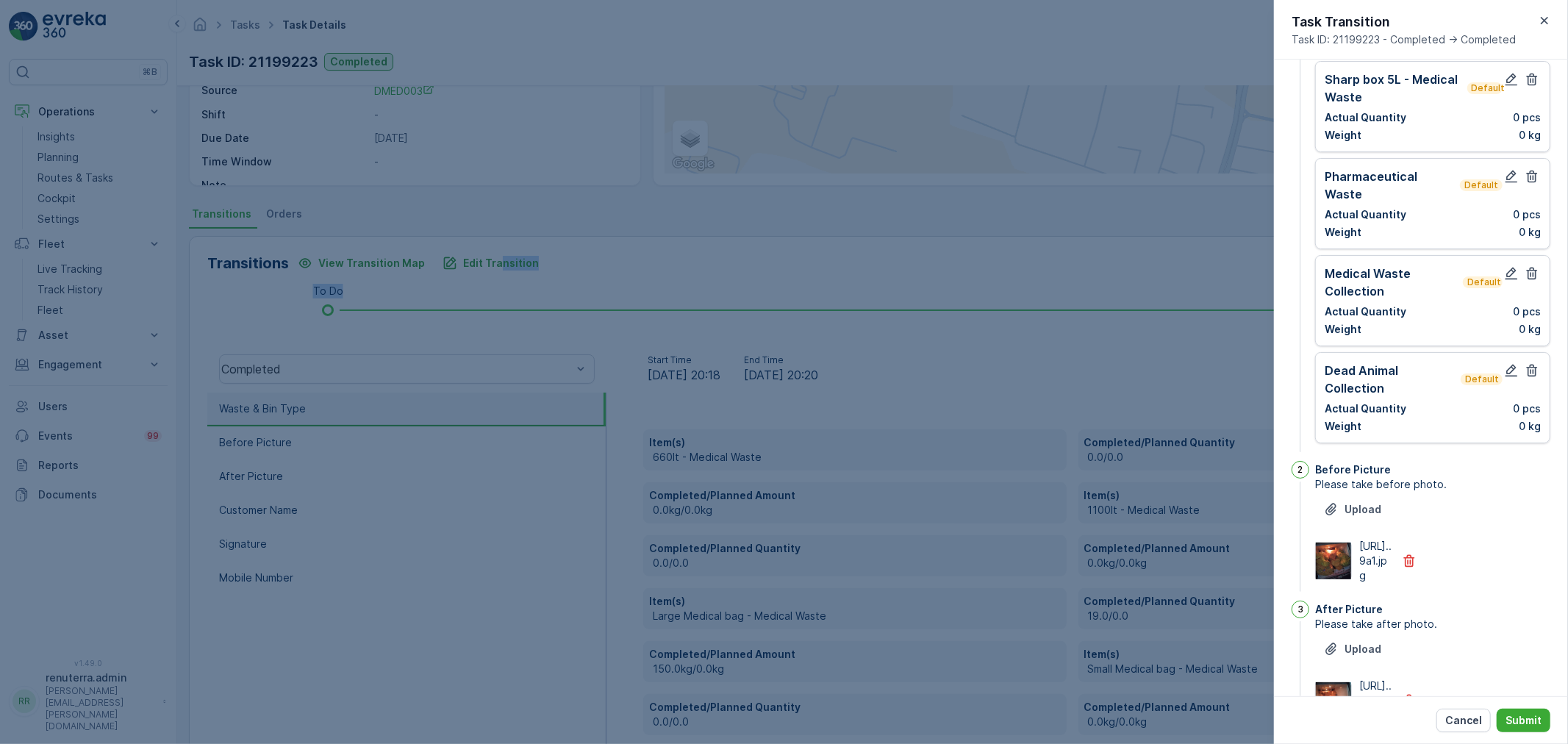
scroll to position [424, 0]
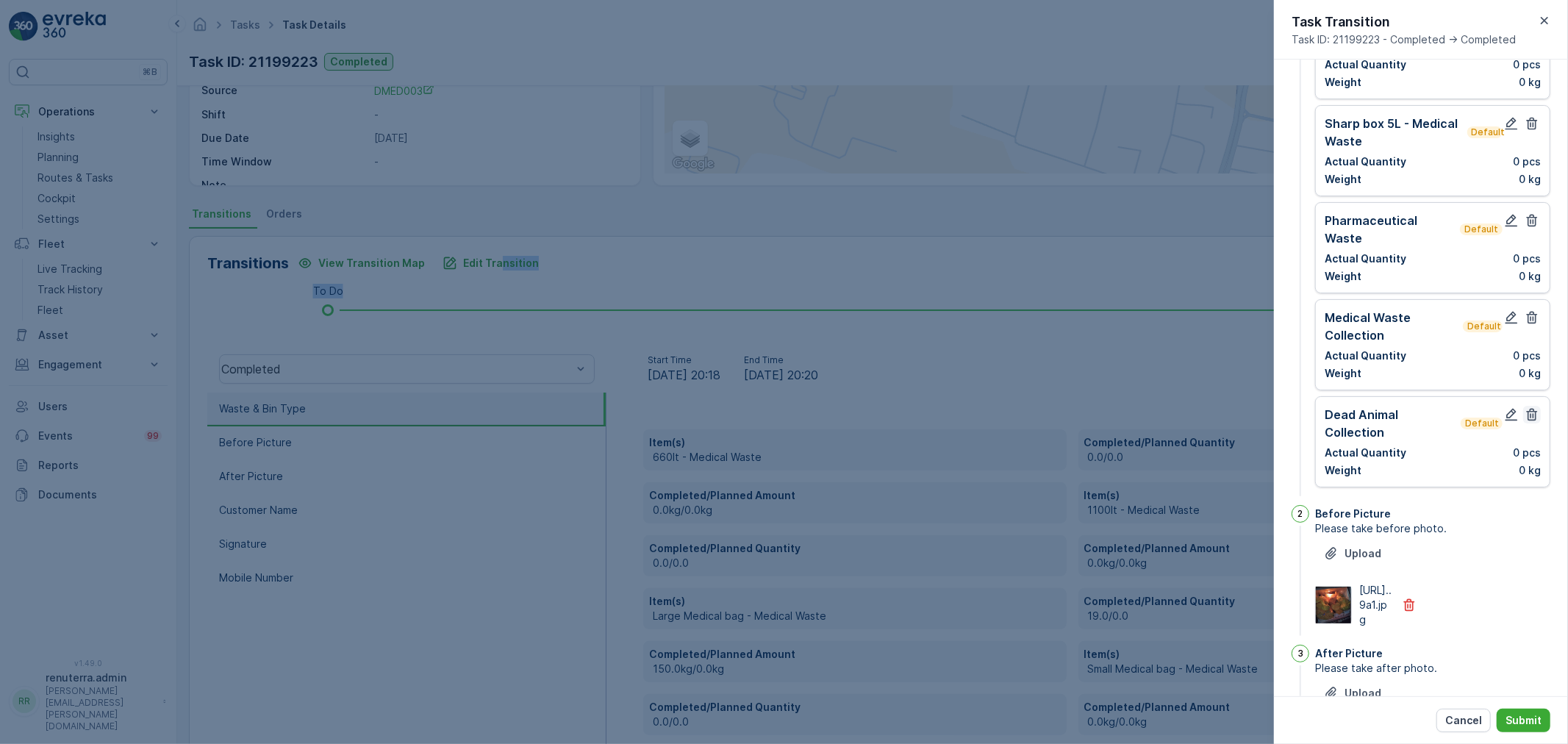
click at [1532, 409] on icon "button" at bounding box center [1533, 414] width 11 height 12
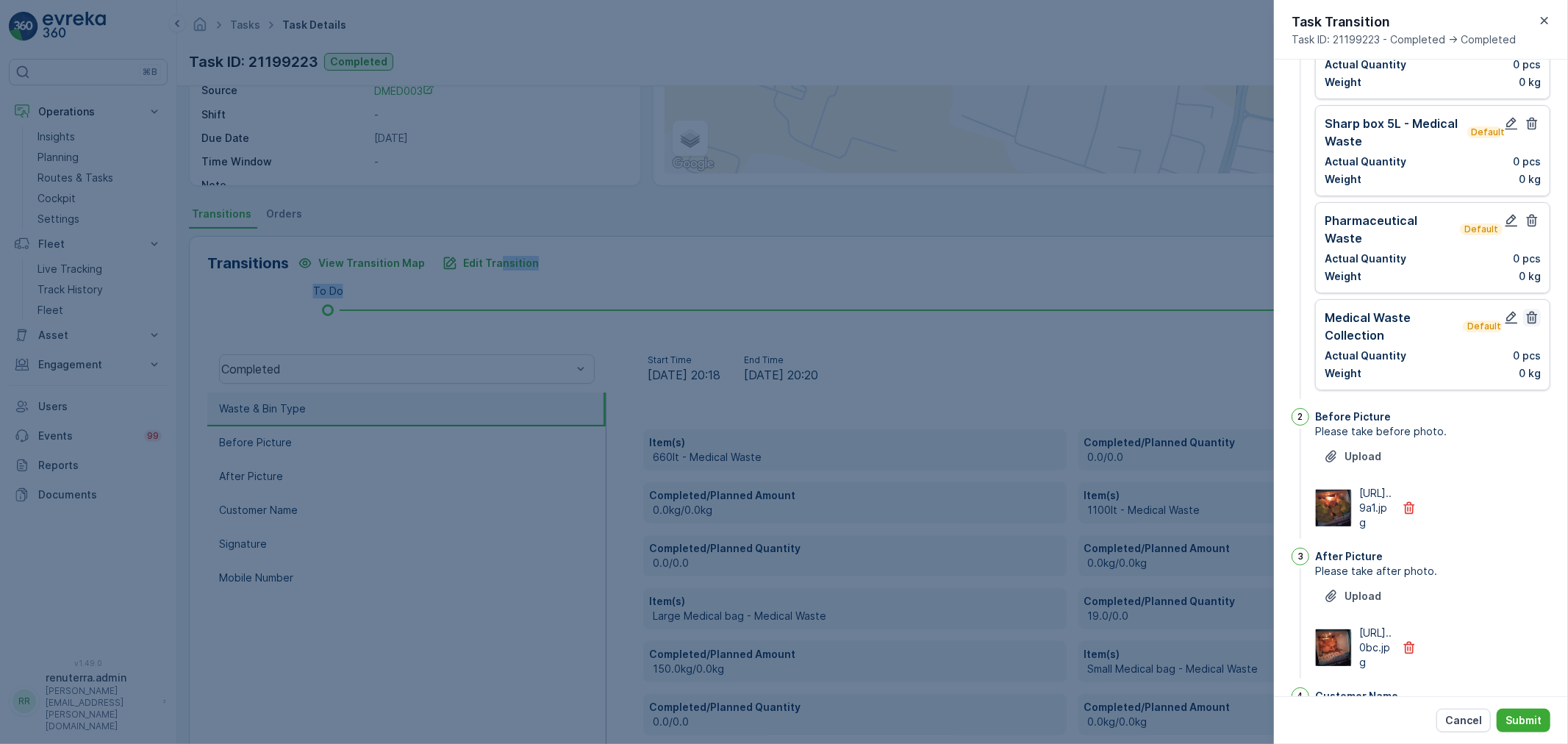
click at [1526, 310] on icon "button" at bounding box center [1531, 316] width 14 height 14
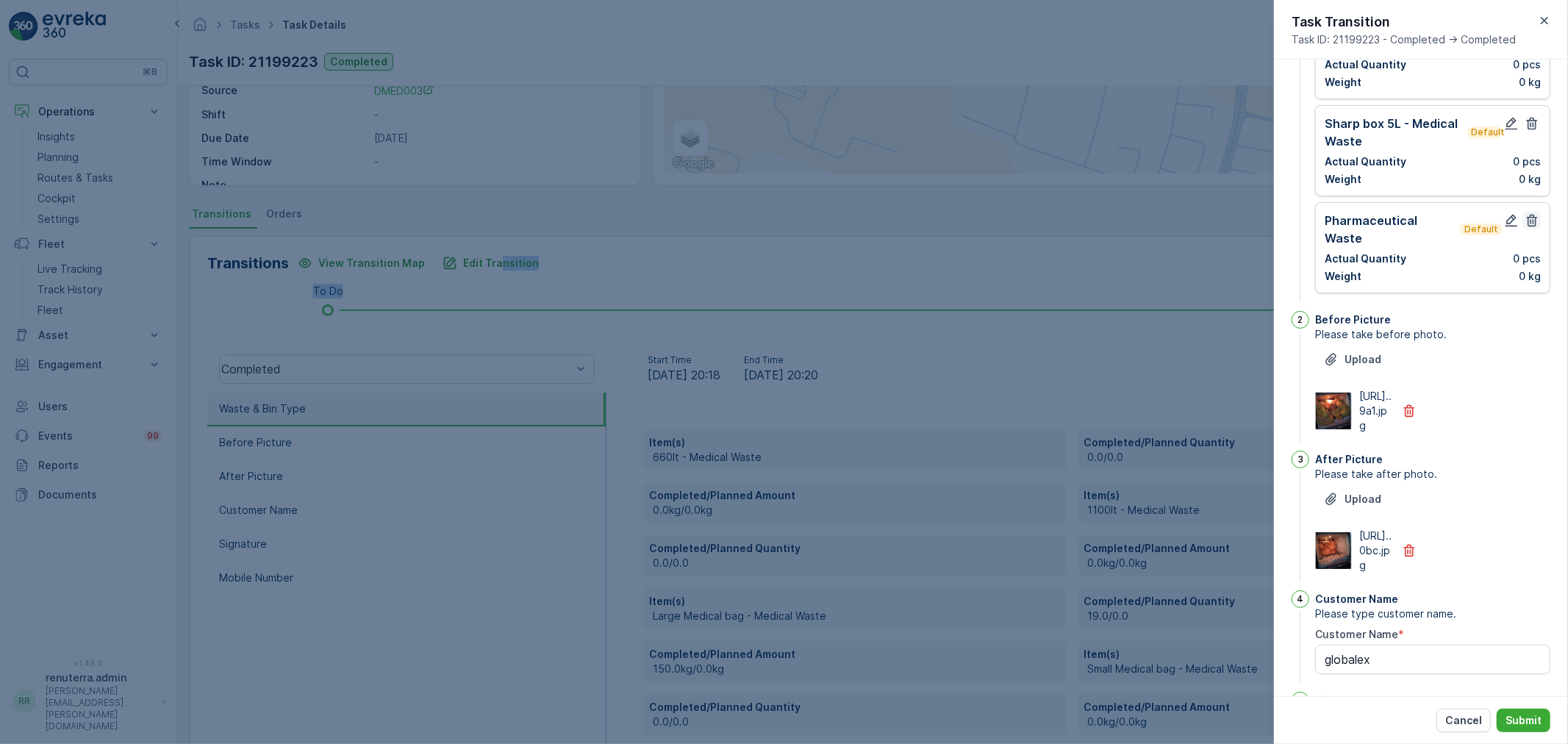
click at [1524, 213] on icon "button" at bounding box center [1531, 219] width 14 height 14
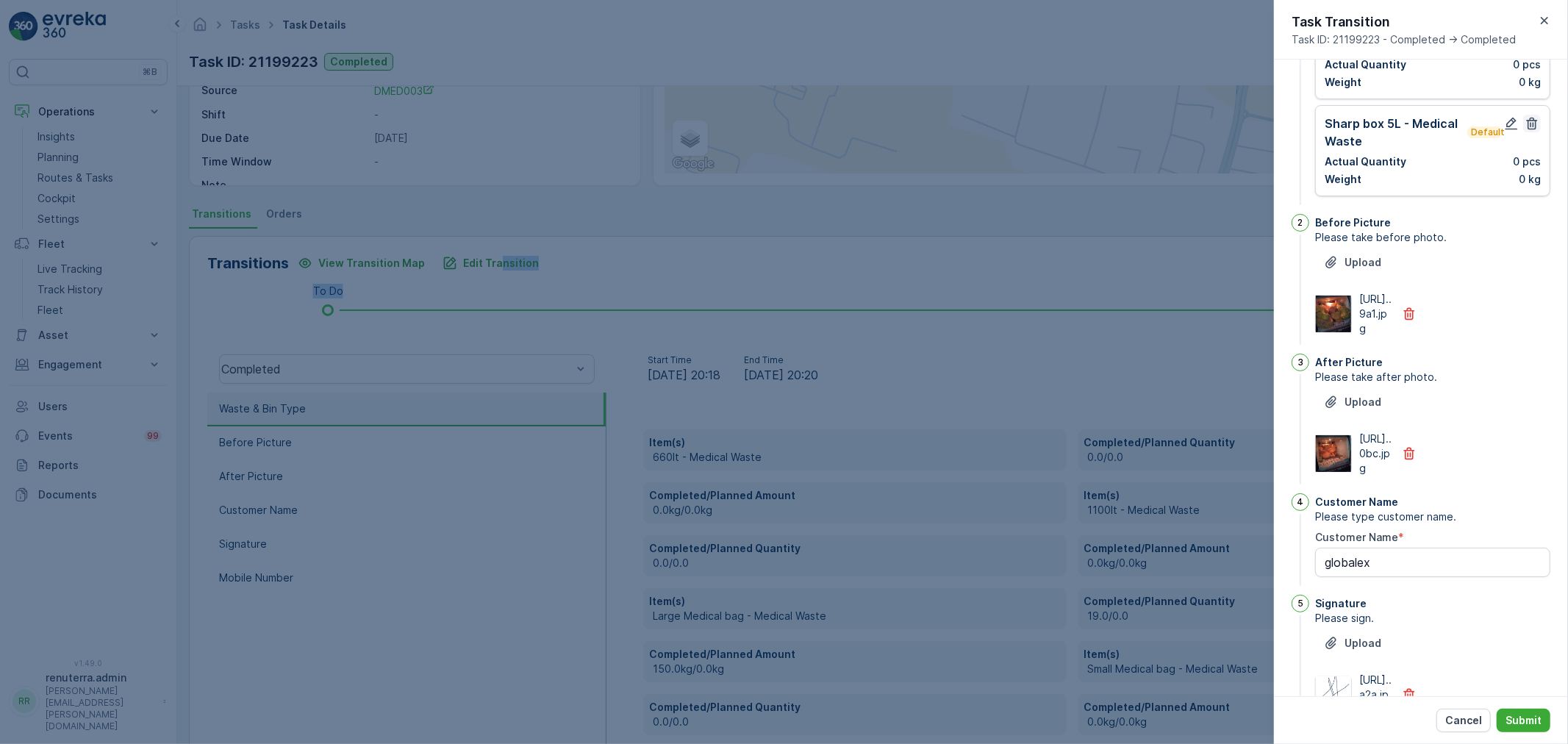
click at [1527, 116] on icon "button" at bounding box center [1531, 123] width 14 height 14
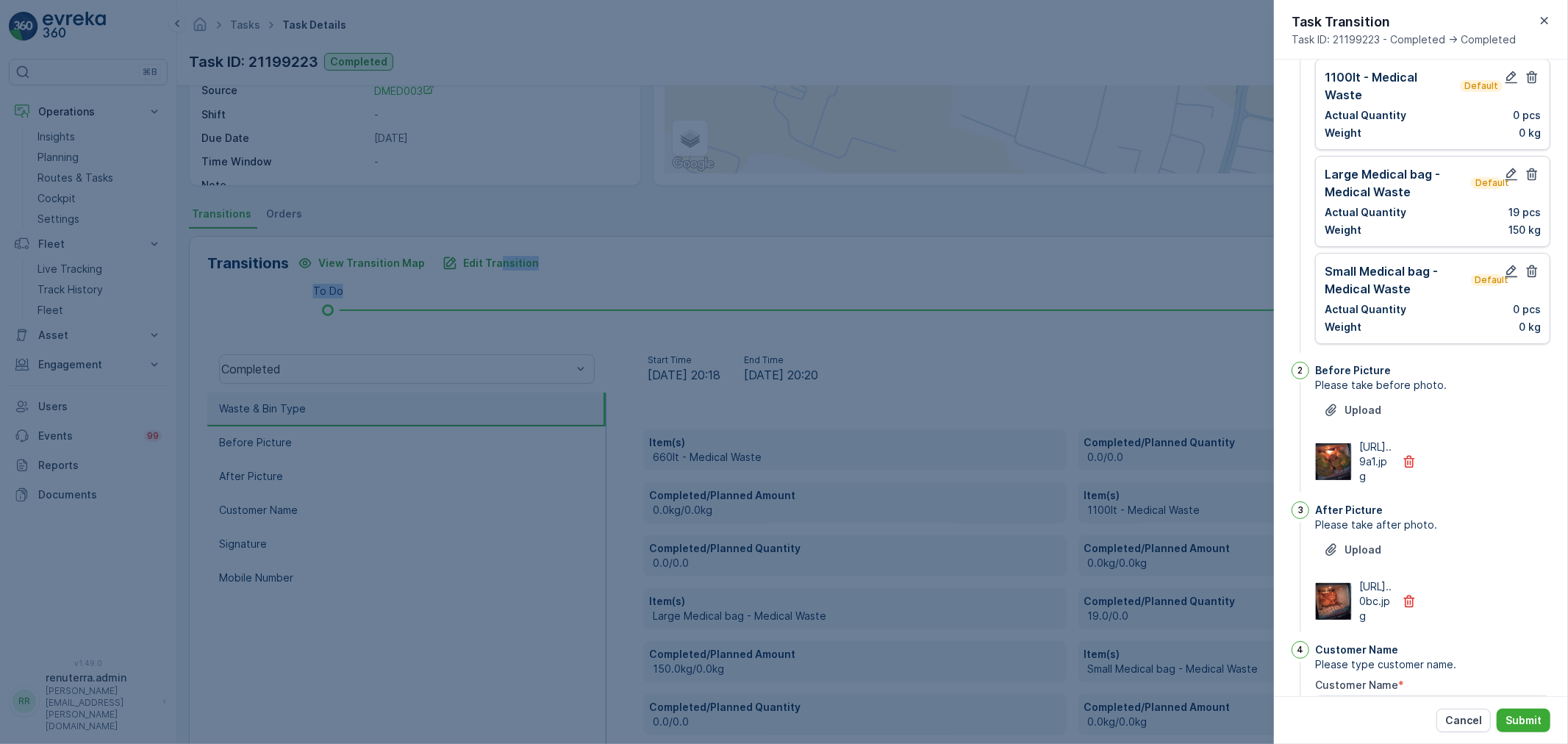
scroll to position [97, 0]
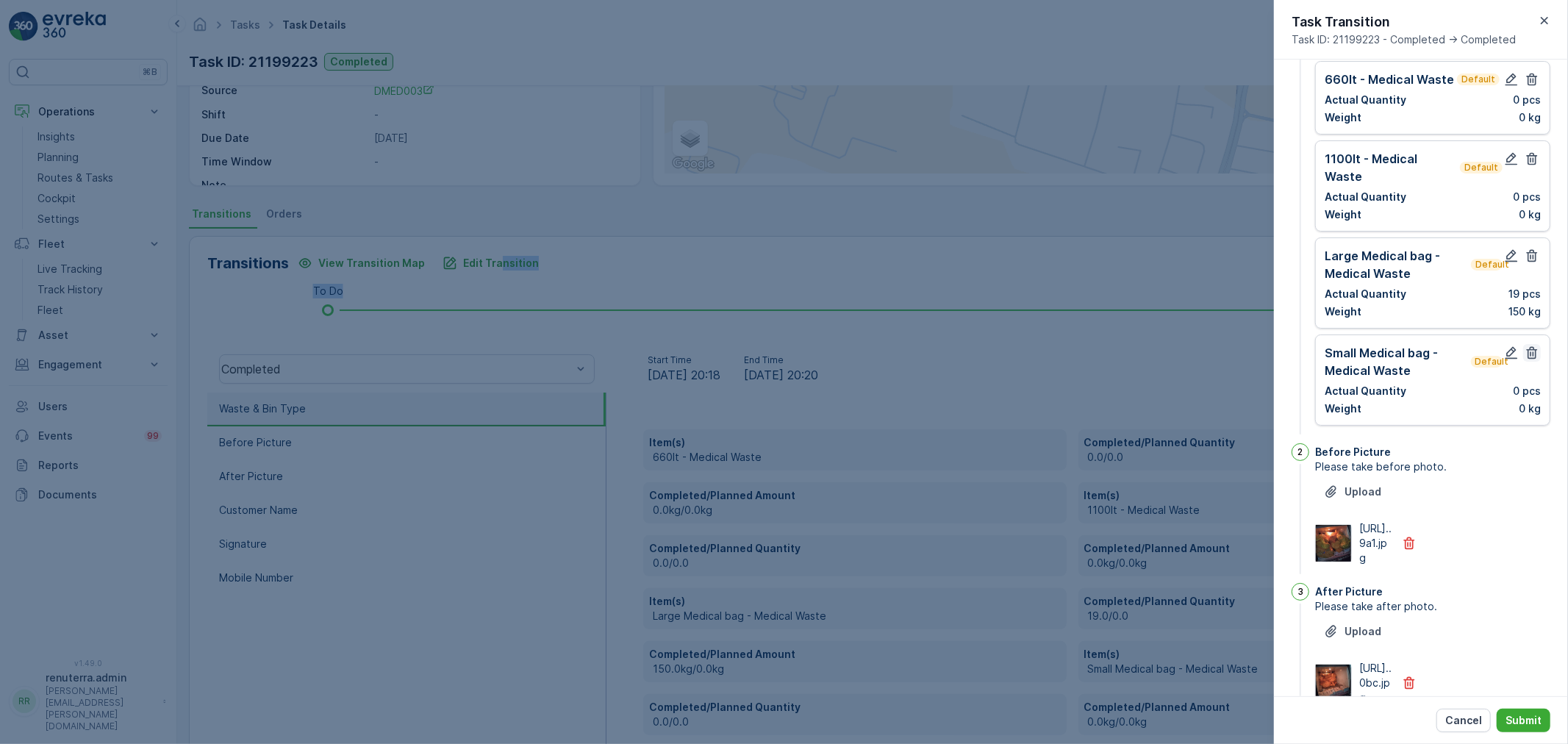
click at [1537, 344] on button "button" at bounding box center [1532, 353] width 18 height 18
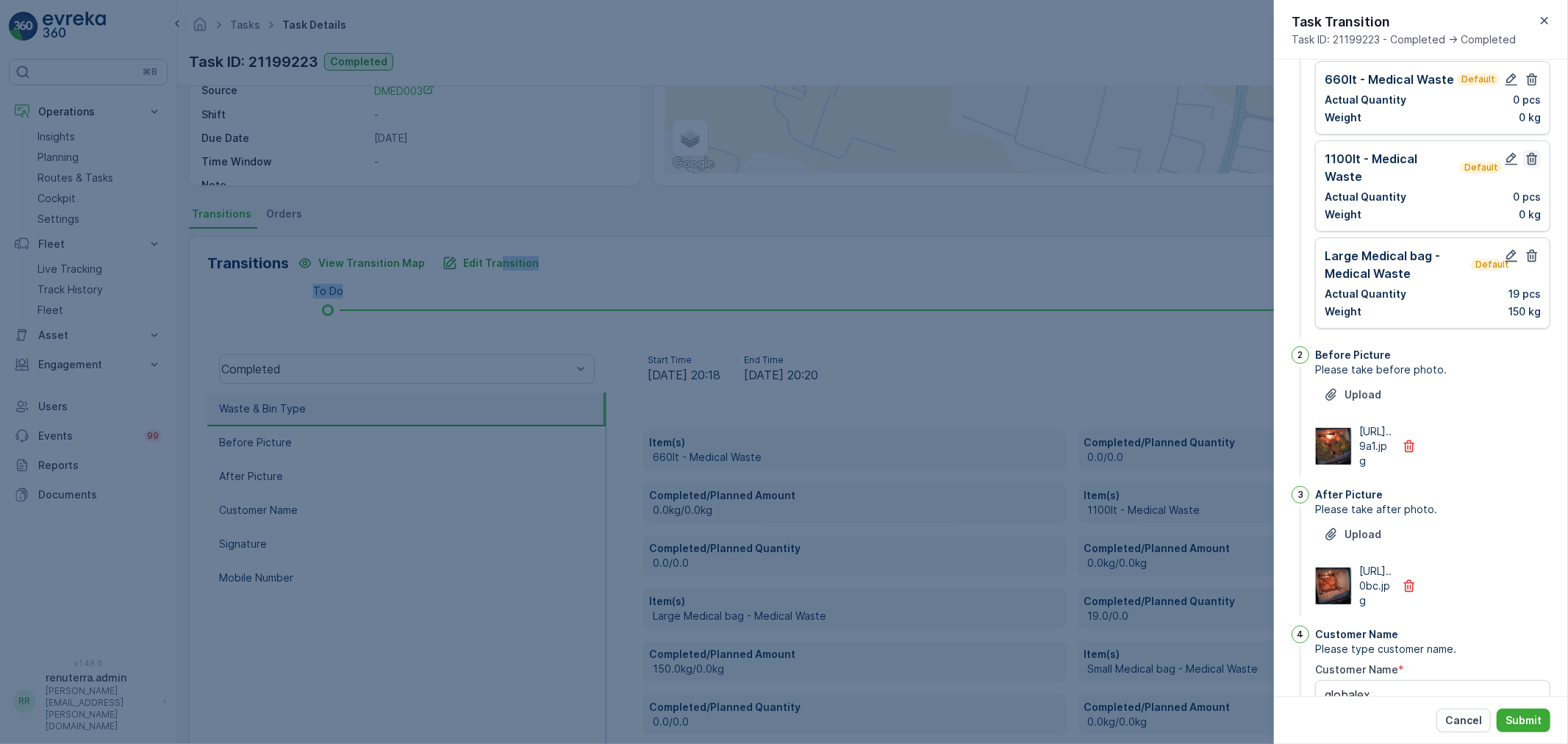
click at [1530, 158] on icon "button" at bounding box center [1533, 159] width 11 height 12
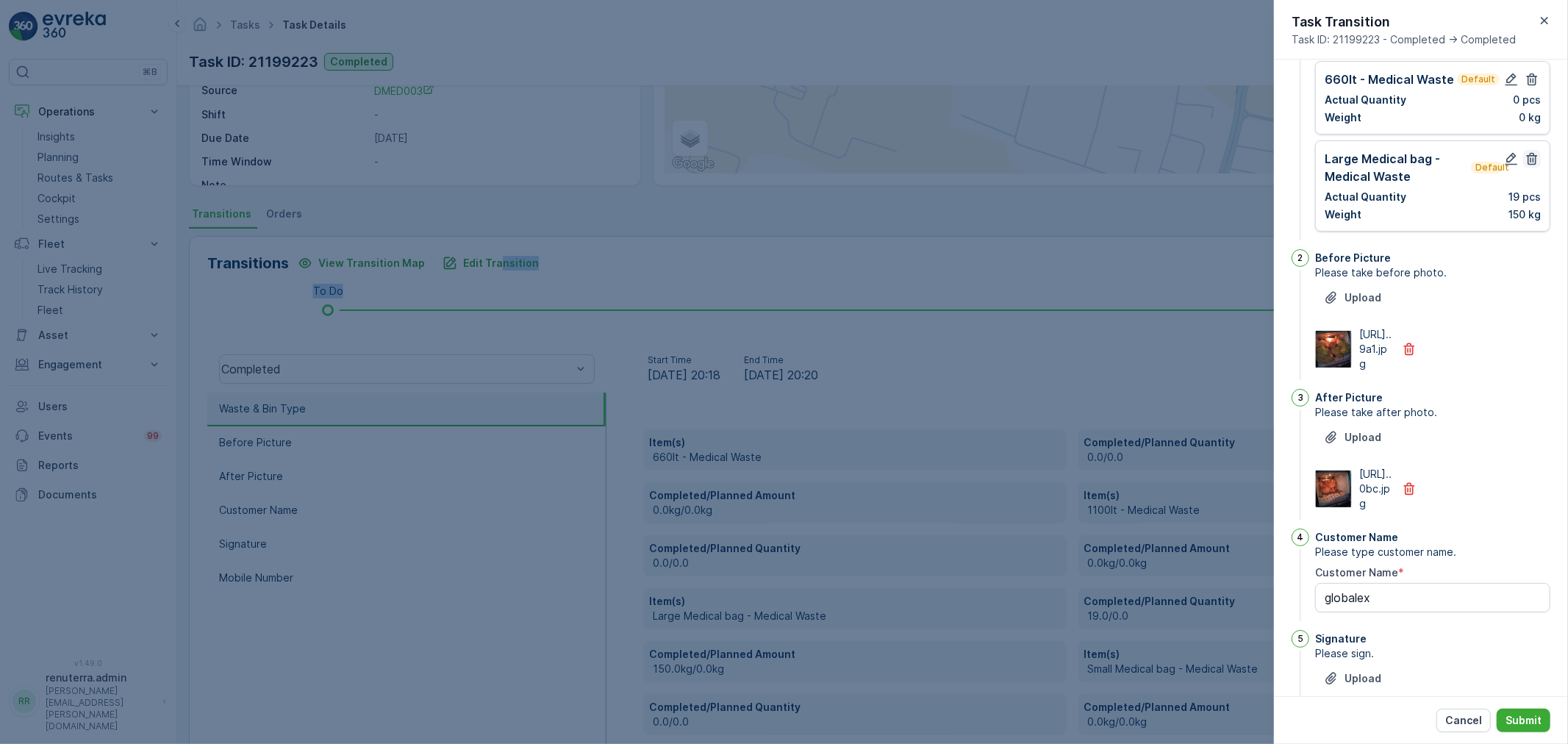
click at [1530, 81] on icon "button" at bounding box center [1533, 79] width 11 height 12
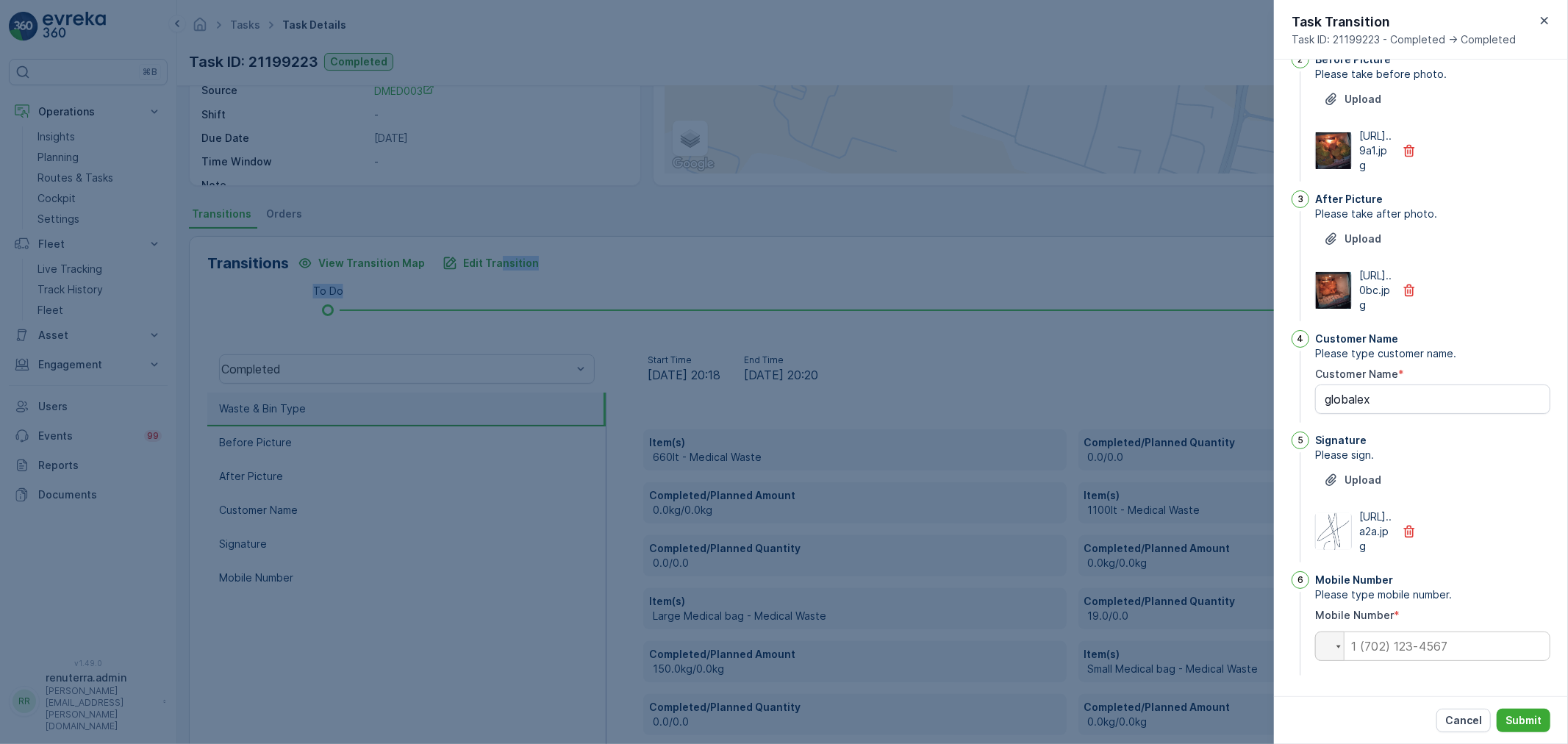
scroll to position [304, 0]
click at [1444, 642] on input "tel" at bounding box center [1433, 645] width 236 height 29
paste input "0545364669"
type input "0545364669"
click at [1514, 715] on p "Submit" at bounding box center [1523, 719] width 36 height 14
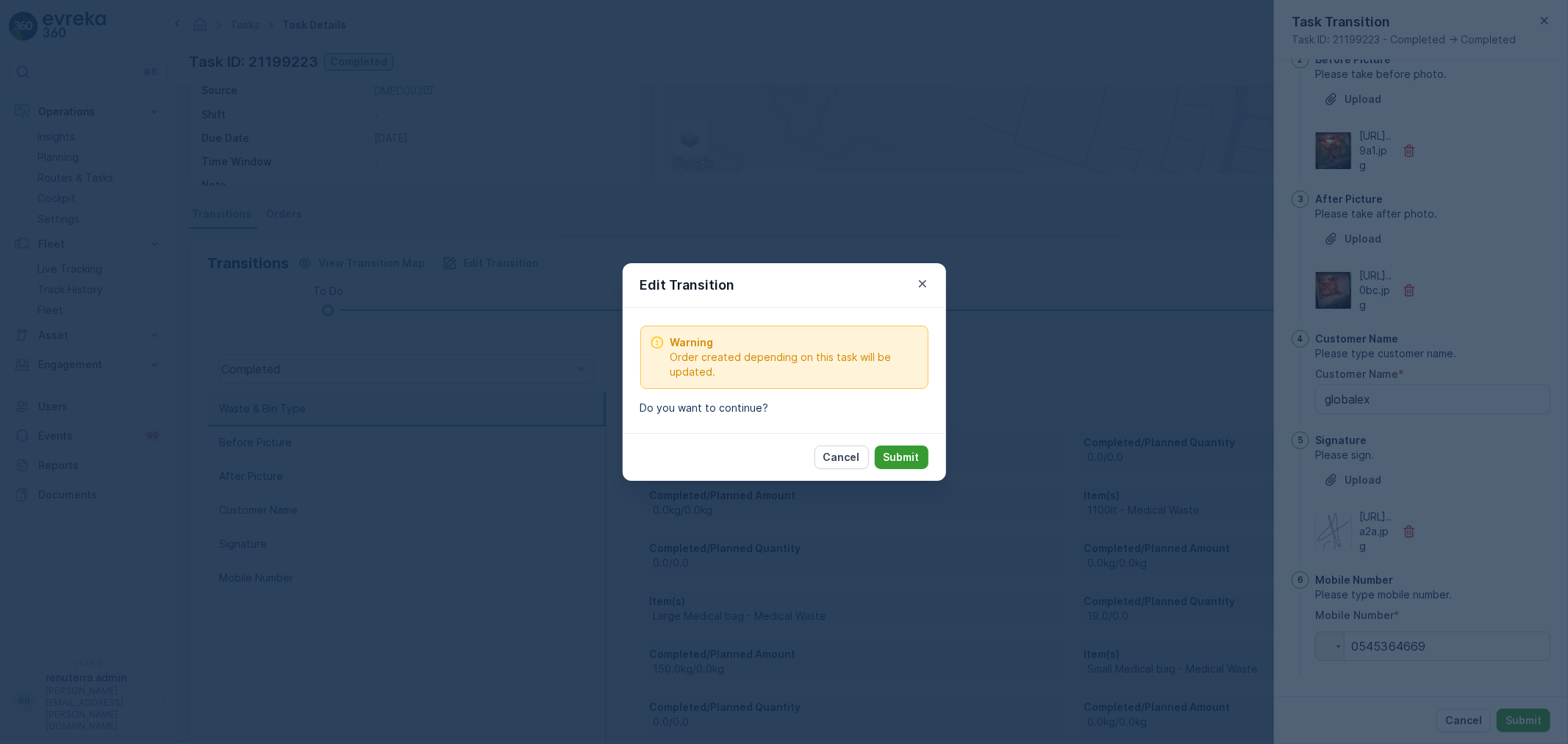
click at [902, 448] on button "Submit" at bounding box center [901, 457] width 53 height 24
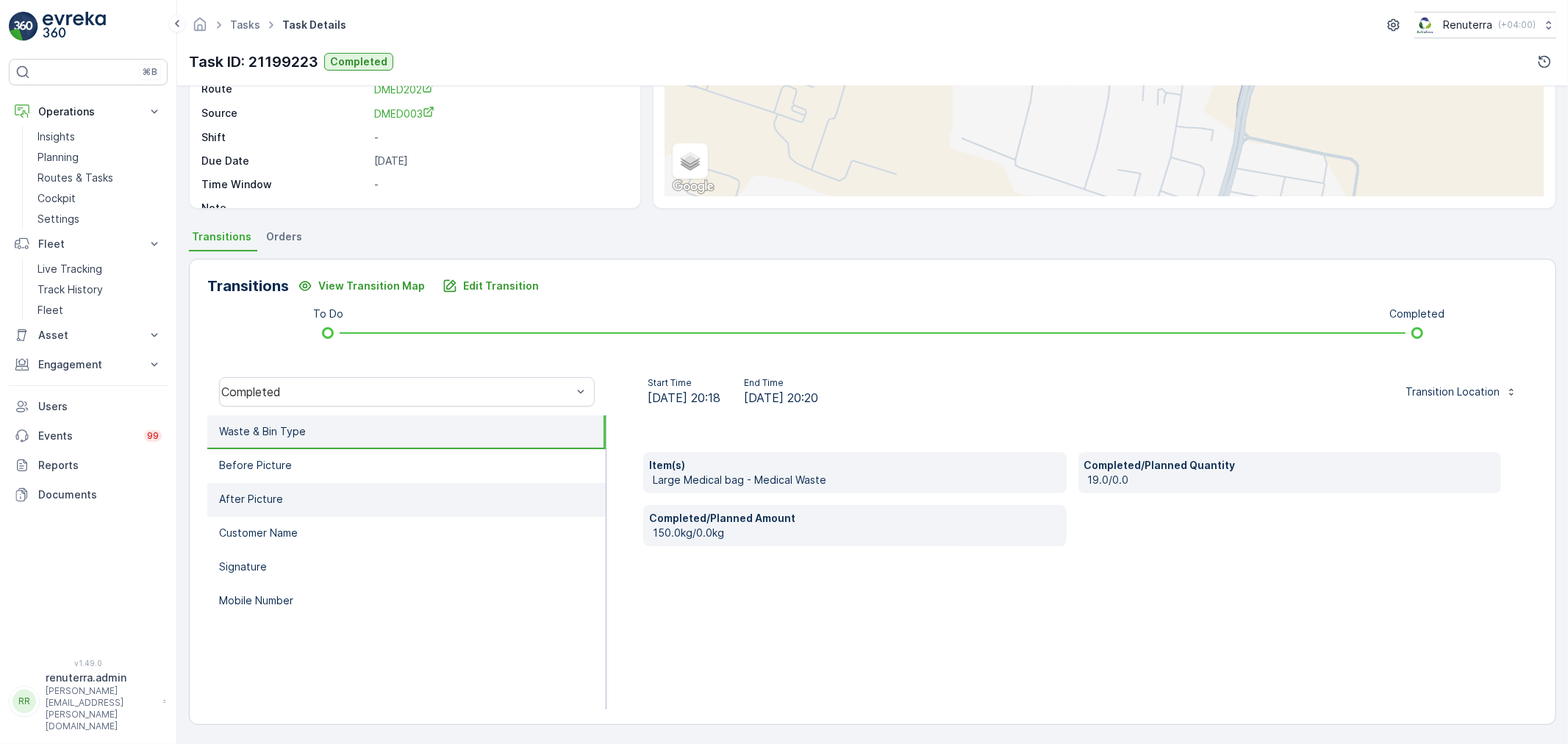
scroll to position [182, 0]
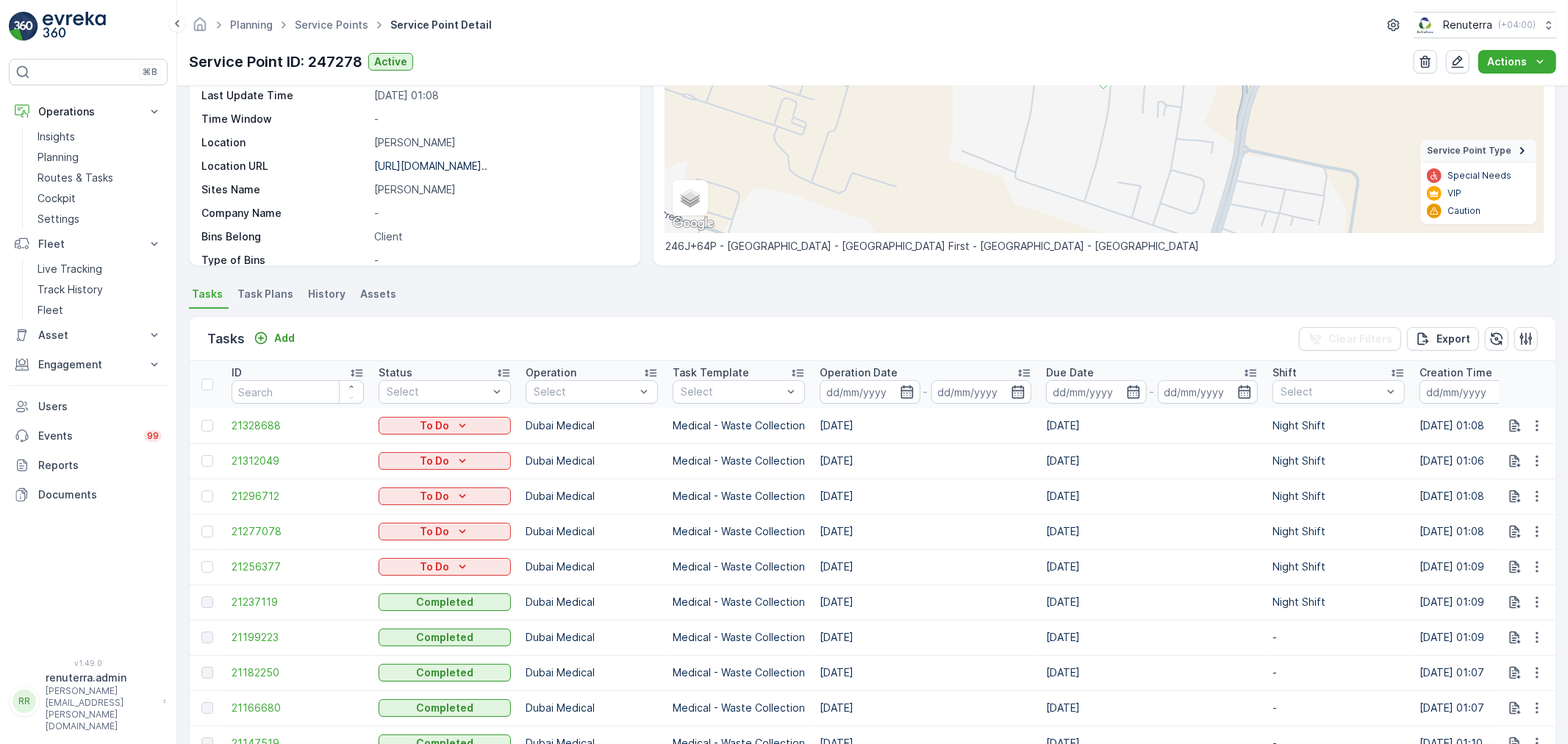
scroll to position [245, 0]
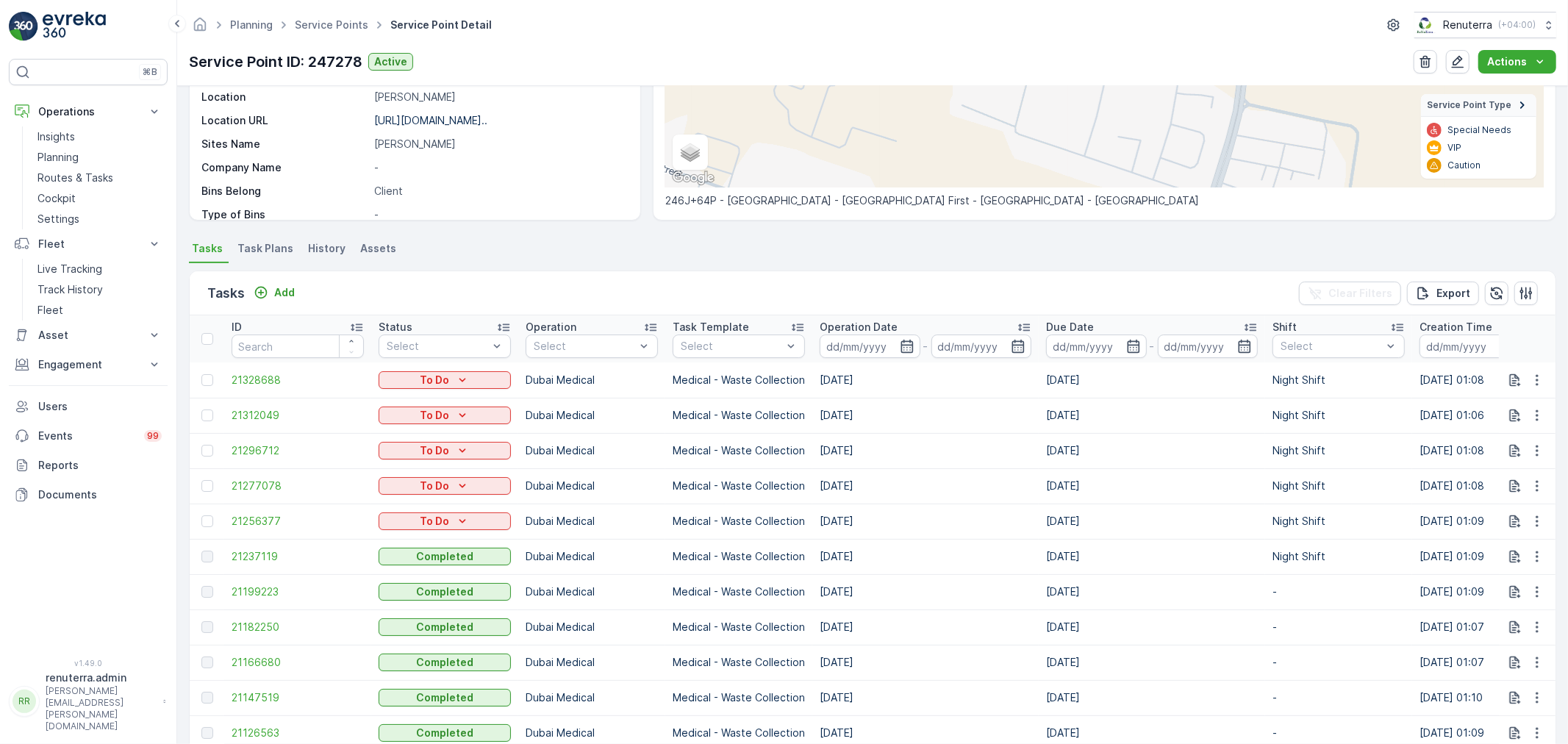
click at [270, 615] on td "21182250" at bounding box center [297, 626] width 147 height 35
click at [270, 620] on span "21182250" at bounding box center [297, 626] width 132 height 14
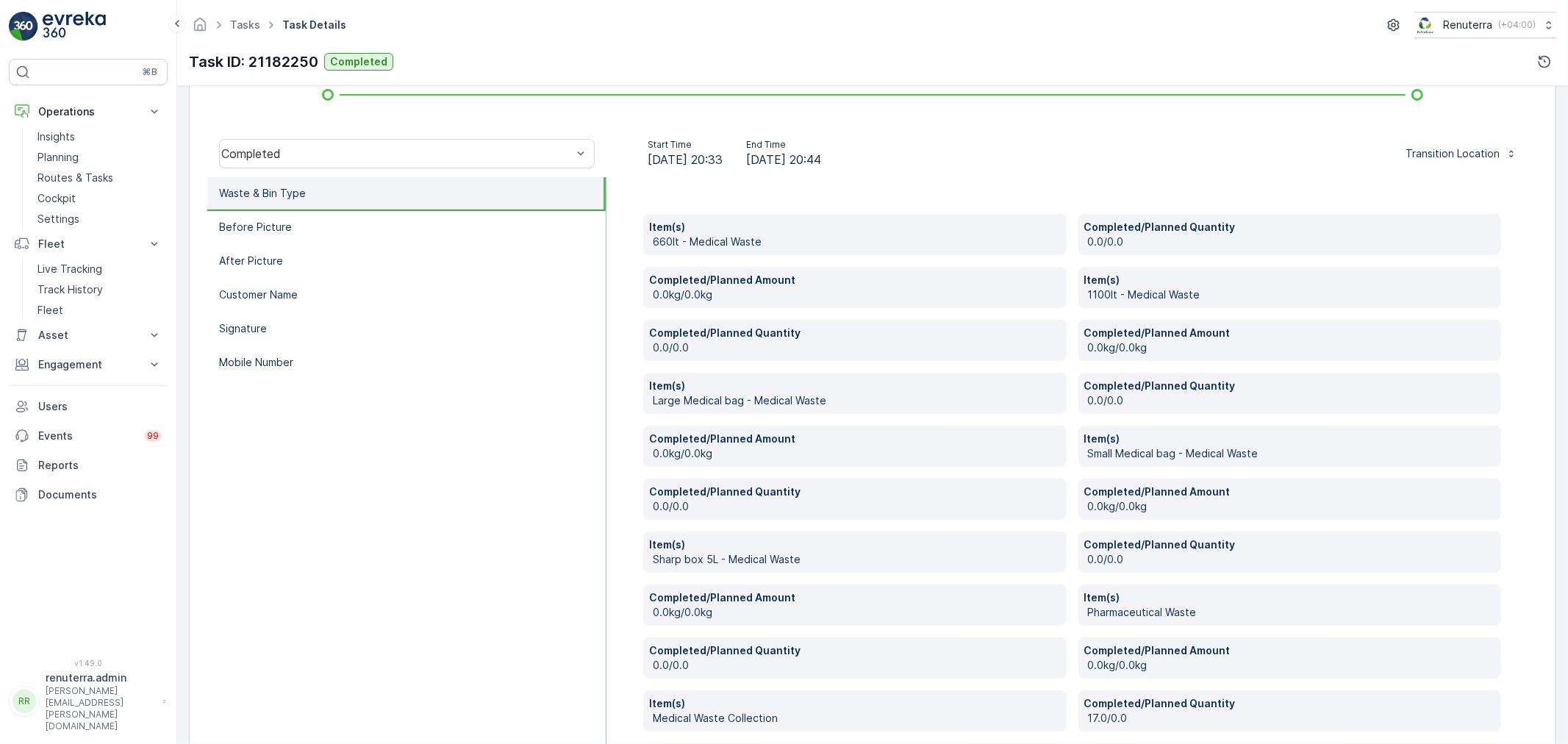
scroll to position [352, 0]
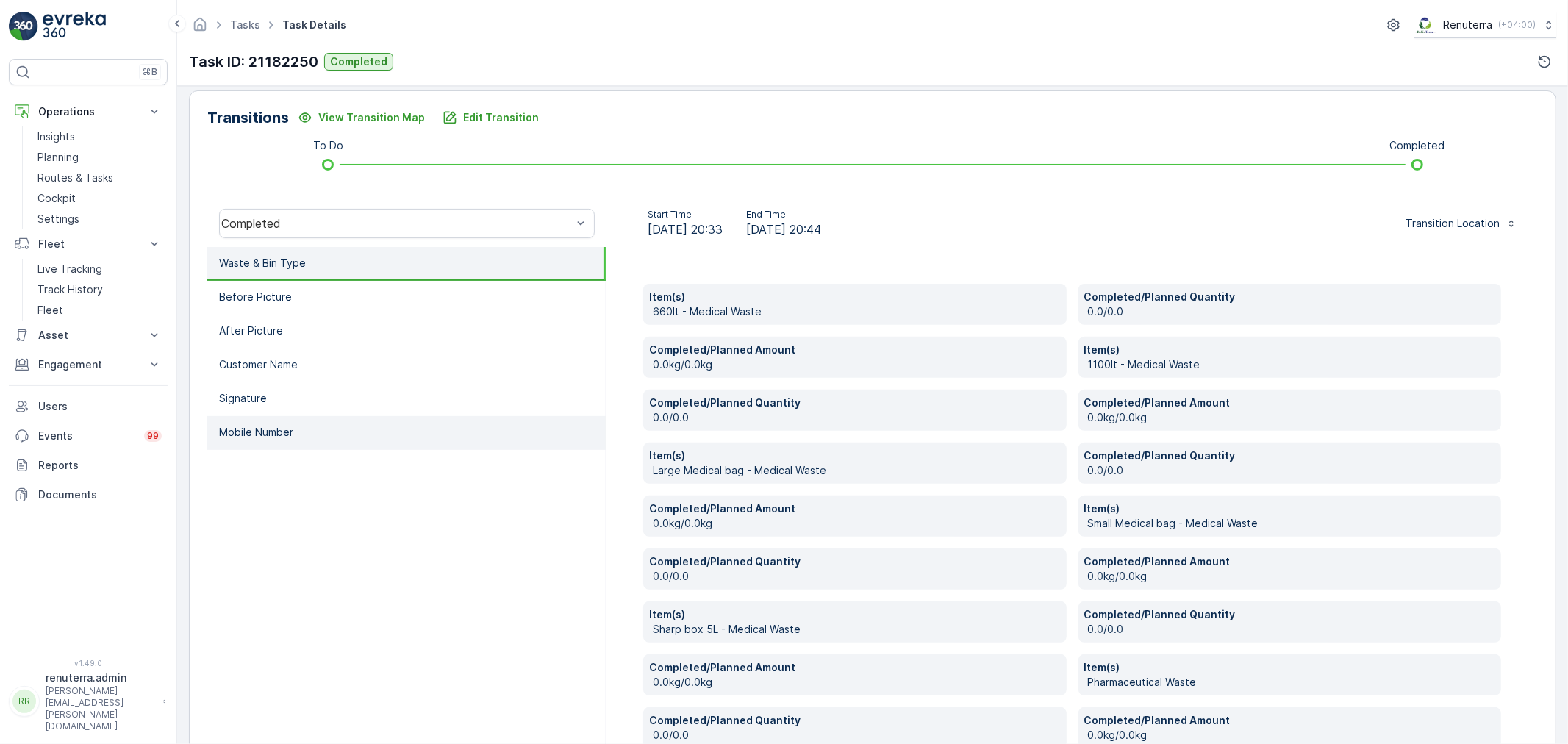
click at [281, 439] on li "Mobile Number" at bounding box center [406, 433] width 398 height 34
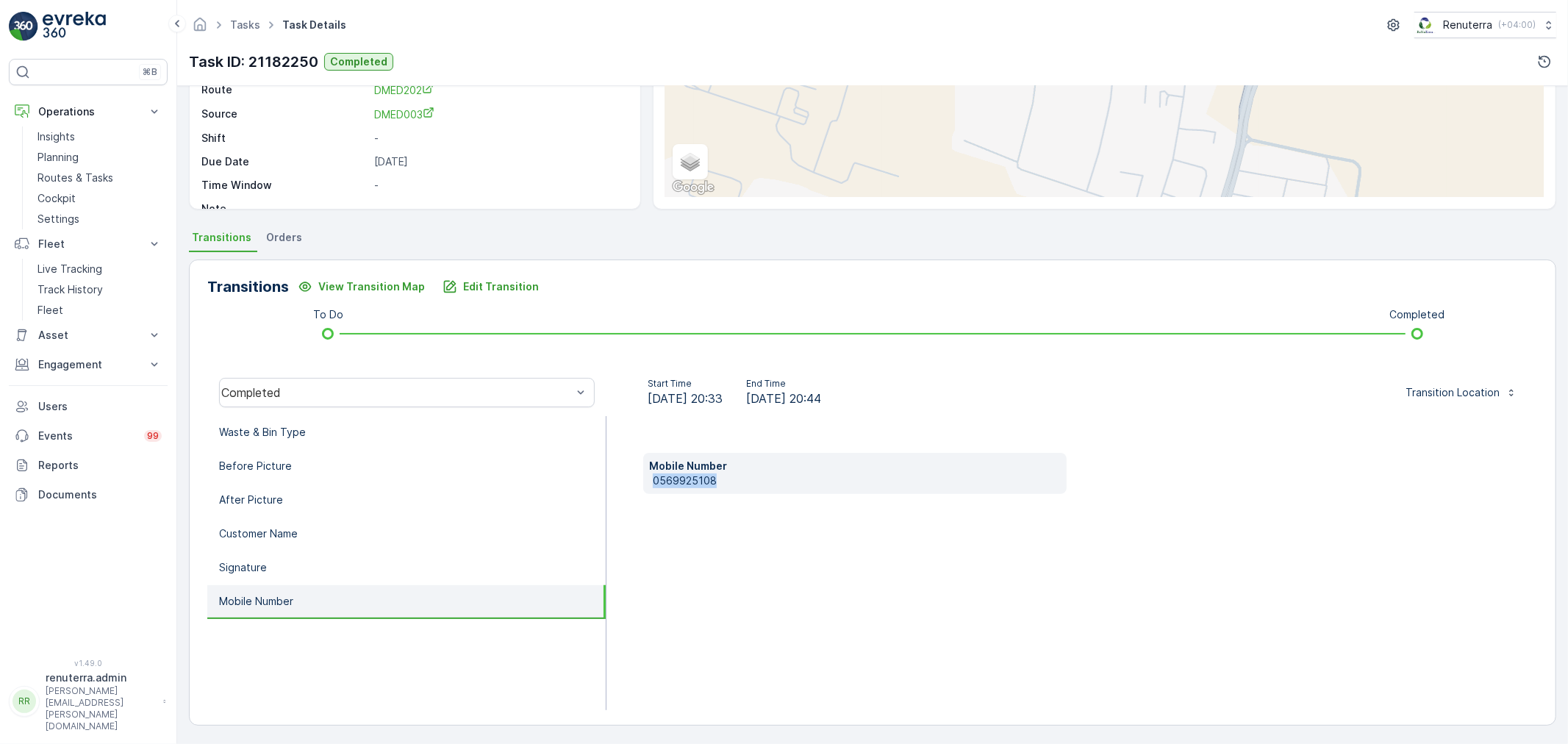
drag, startPoint x: 733, startPoint y: 481, endPoint x: 664, endPoint y: 478, distance: 69.1
click at [650, 482] on div "Mobile Number [PHONE_NUMBER]" at bounding box center [855, 472] width 424 height 41
copy p "0569925108"
click at [502, 284] on p "Edit Transition" at bounding box center [501, 286] width 76 height 14
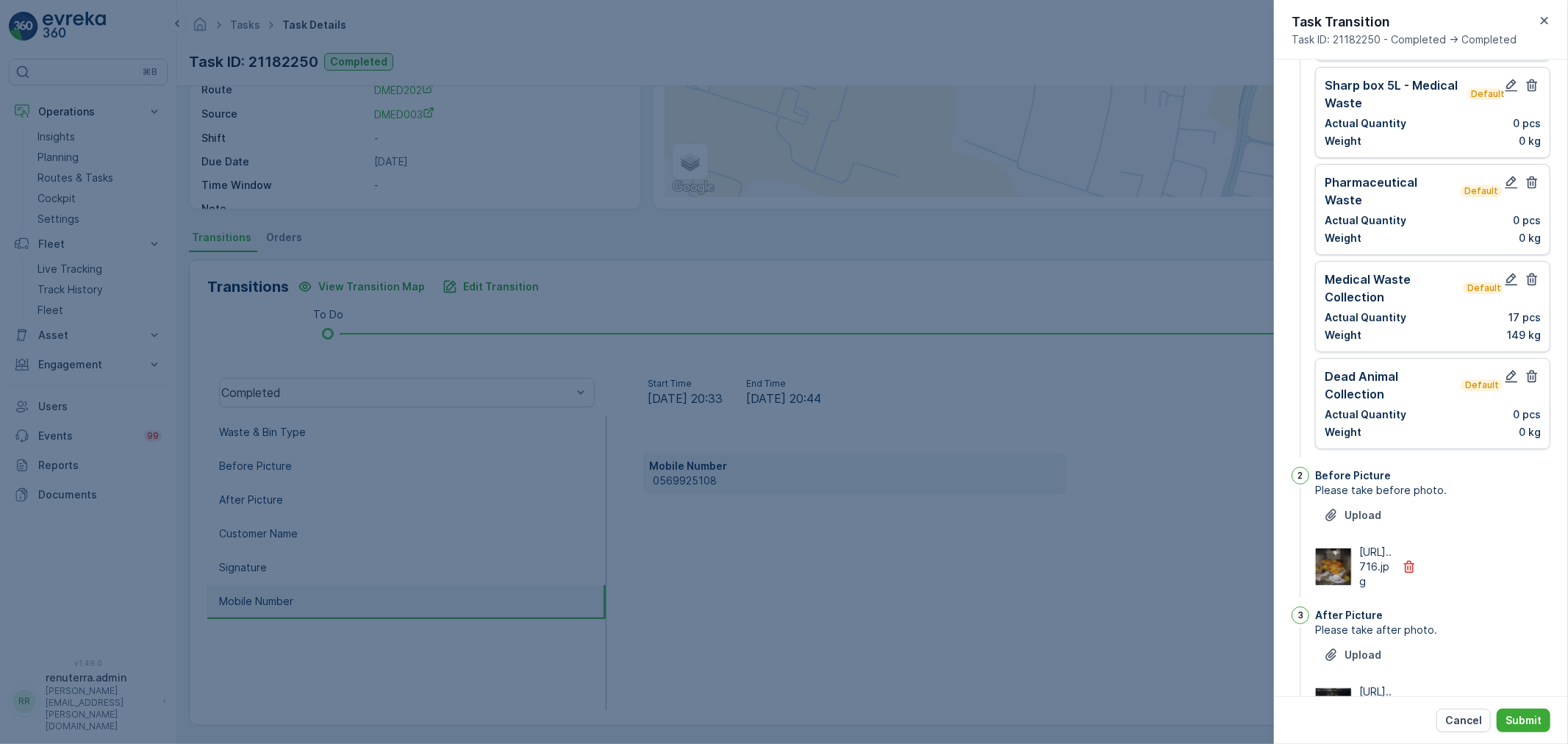
scroll to position [342, 0]
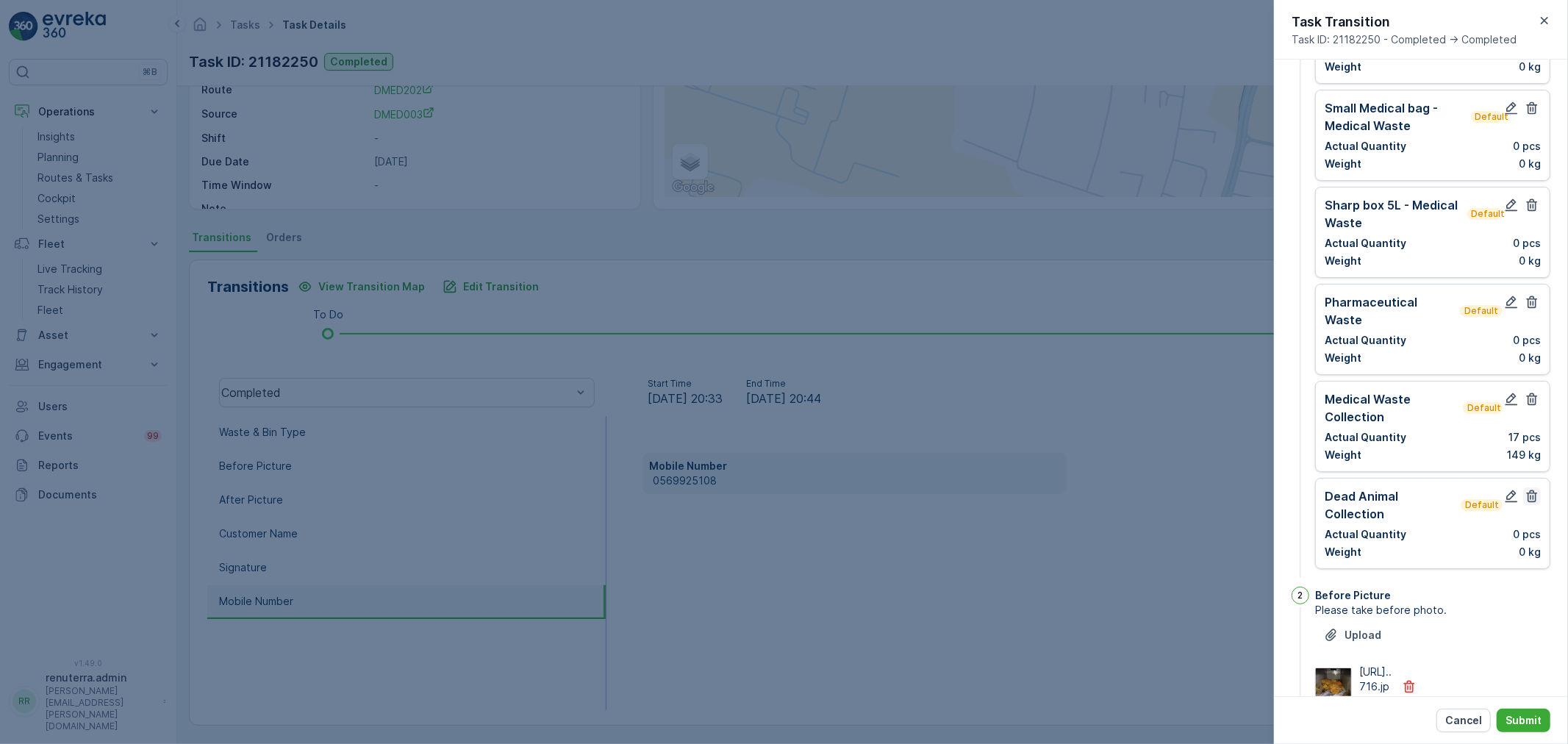
click at [1534, 488] on icon "button" at bounding box center [1531, 495] width 14 height 14
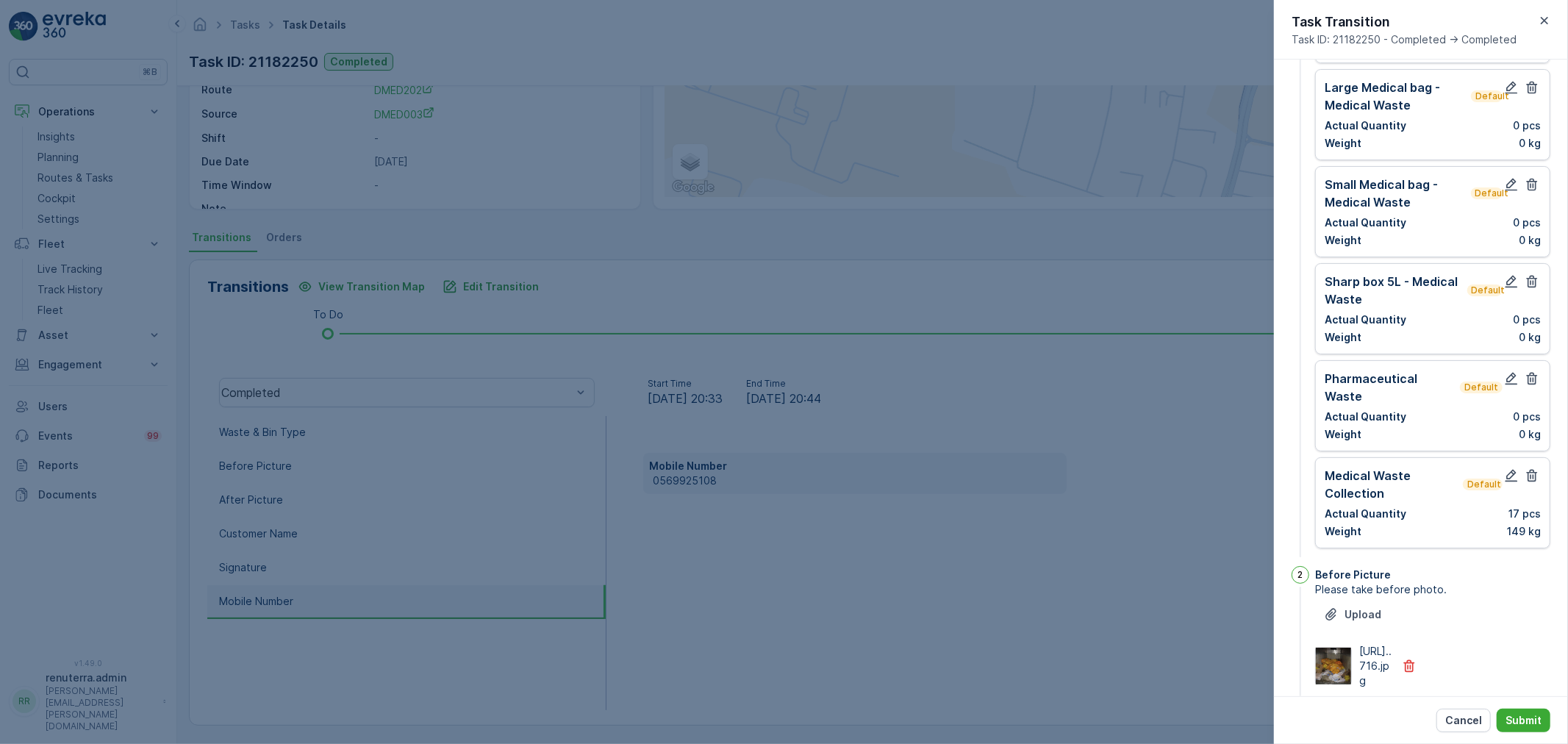
scroll to position [260, 0]
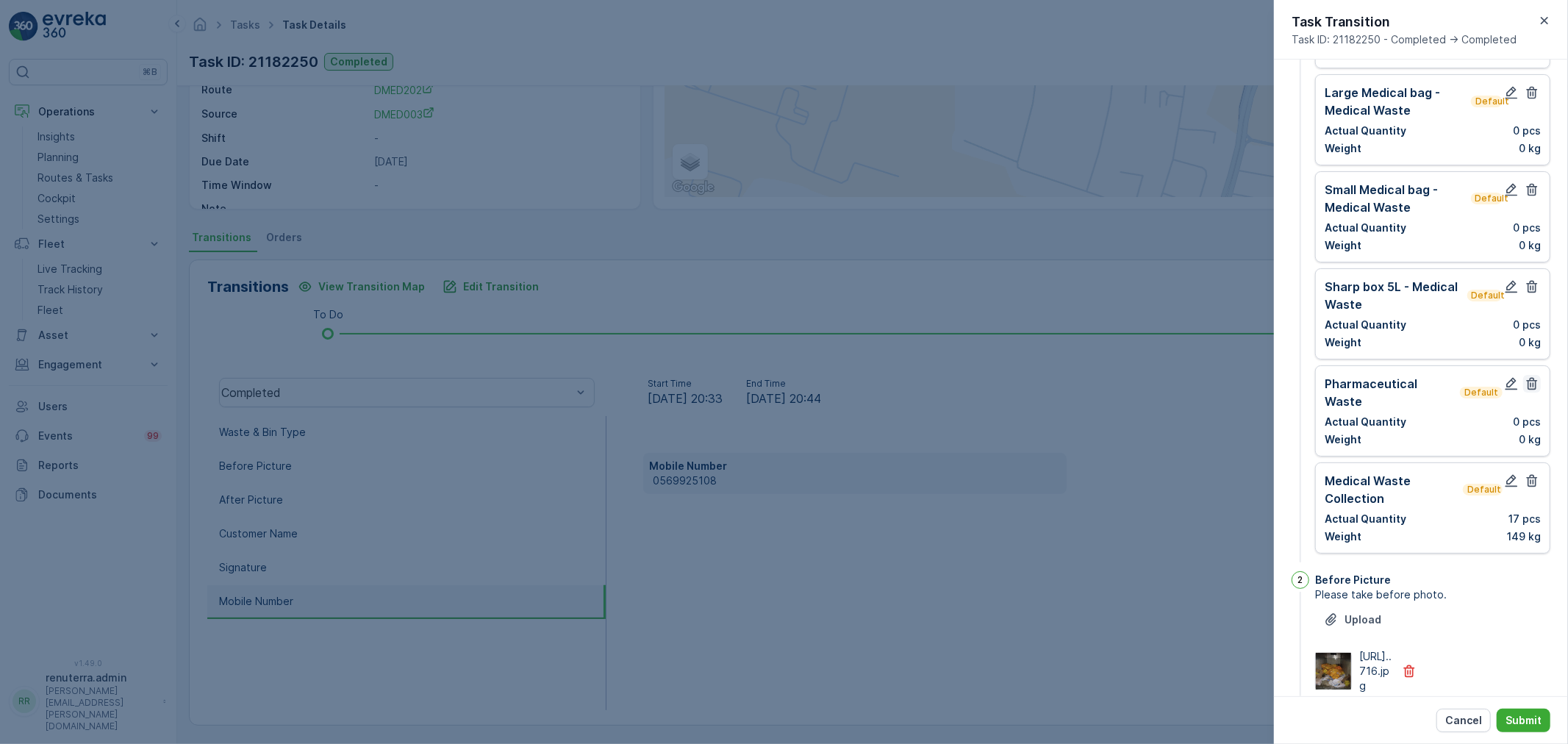
click at [1529, 376] on icon "button" at bounding box center [1531, 383] width 14 height 14
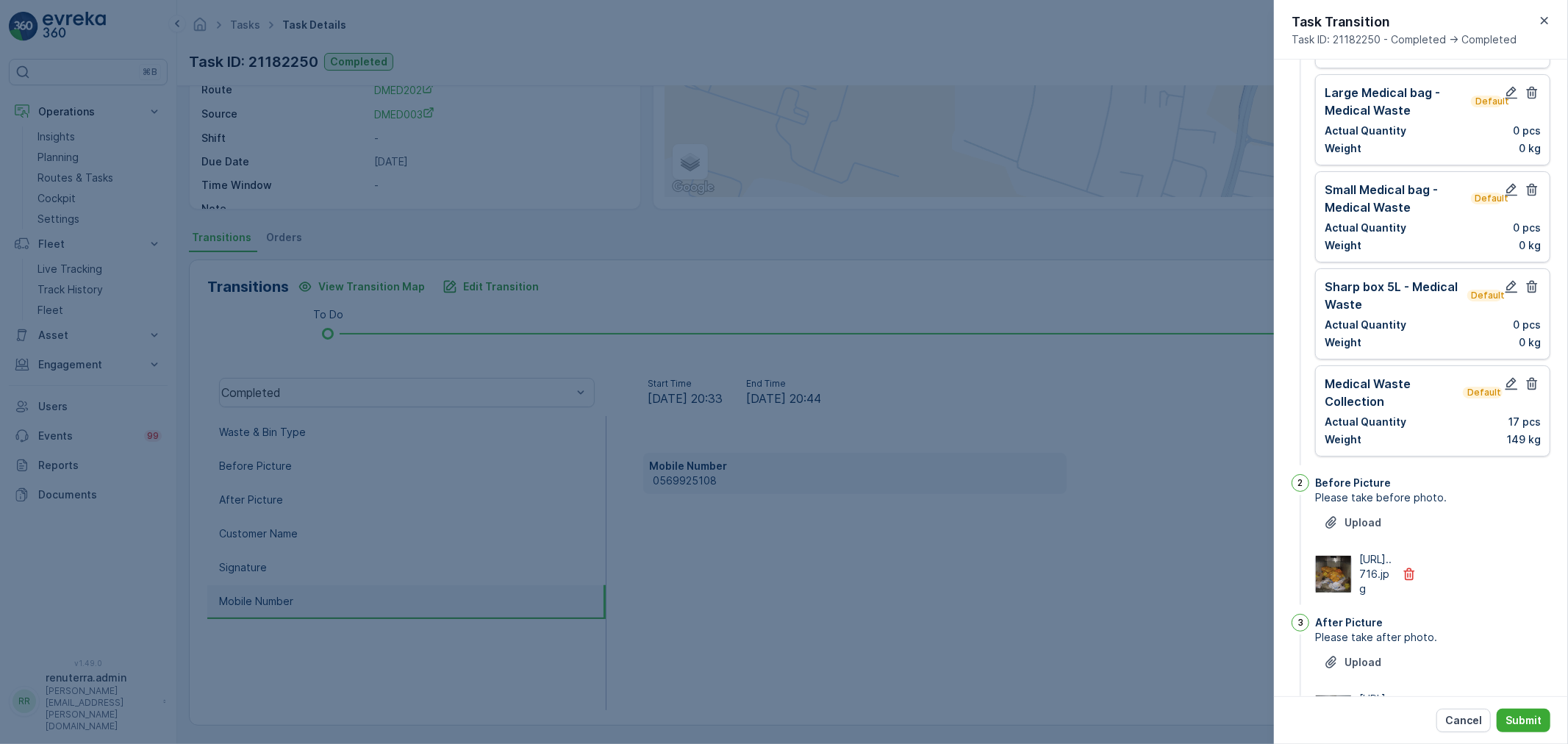
drag, startPoint x: 1531, startPoint y: 271, endPoint x: 1539, endPoint y: 208, distance: 63.5
click at [1533, 279] on icon "button" at bounding box center [1531, 286] width 14 height 14
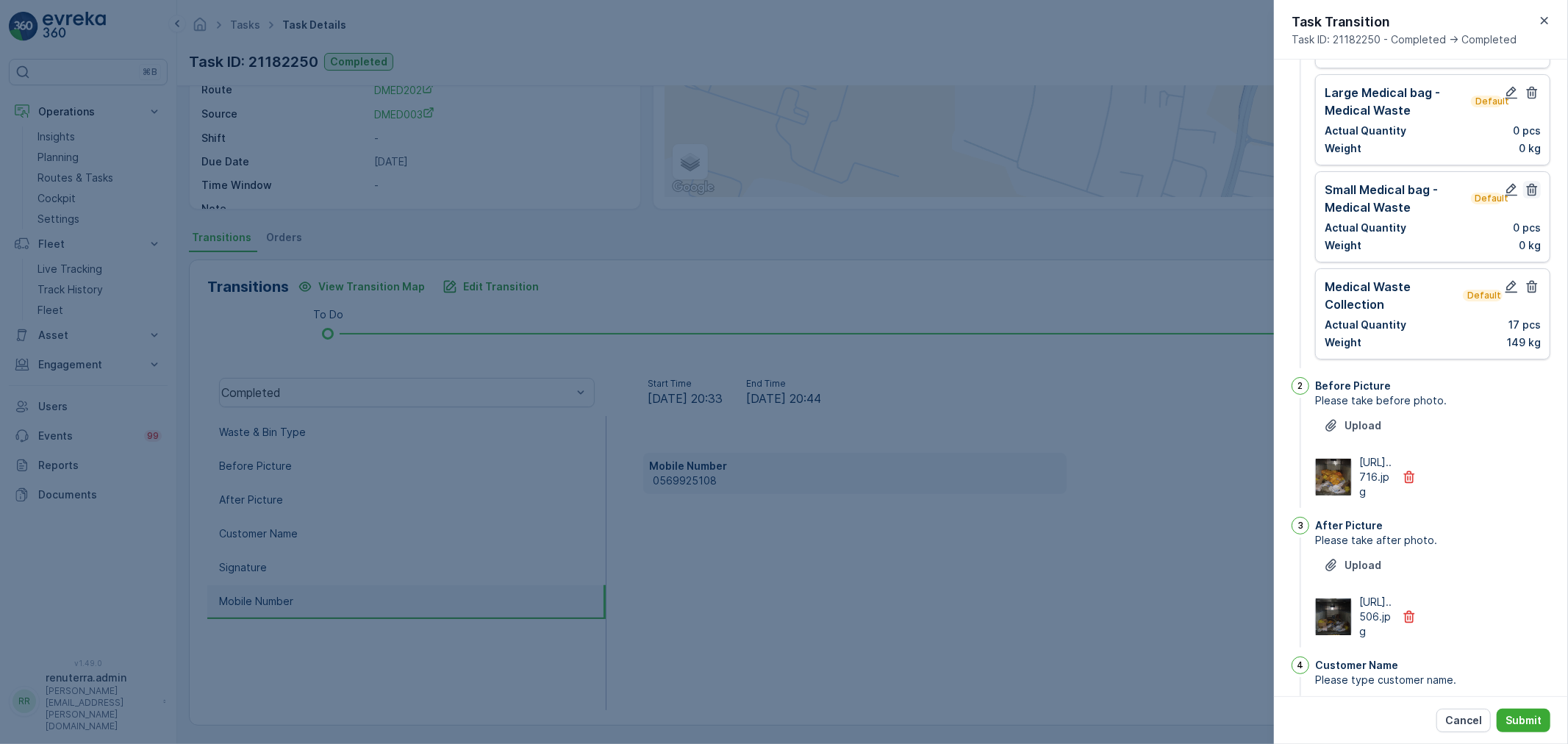
click at [1524, 182] on icon "button" at bounding box center [1531, 189] width 14 height 14
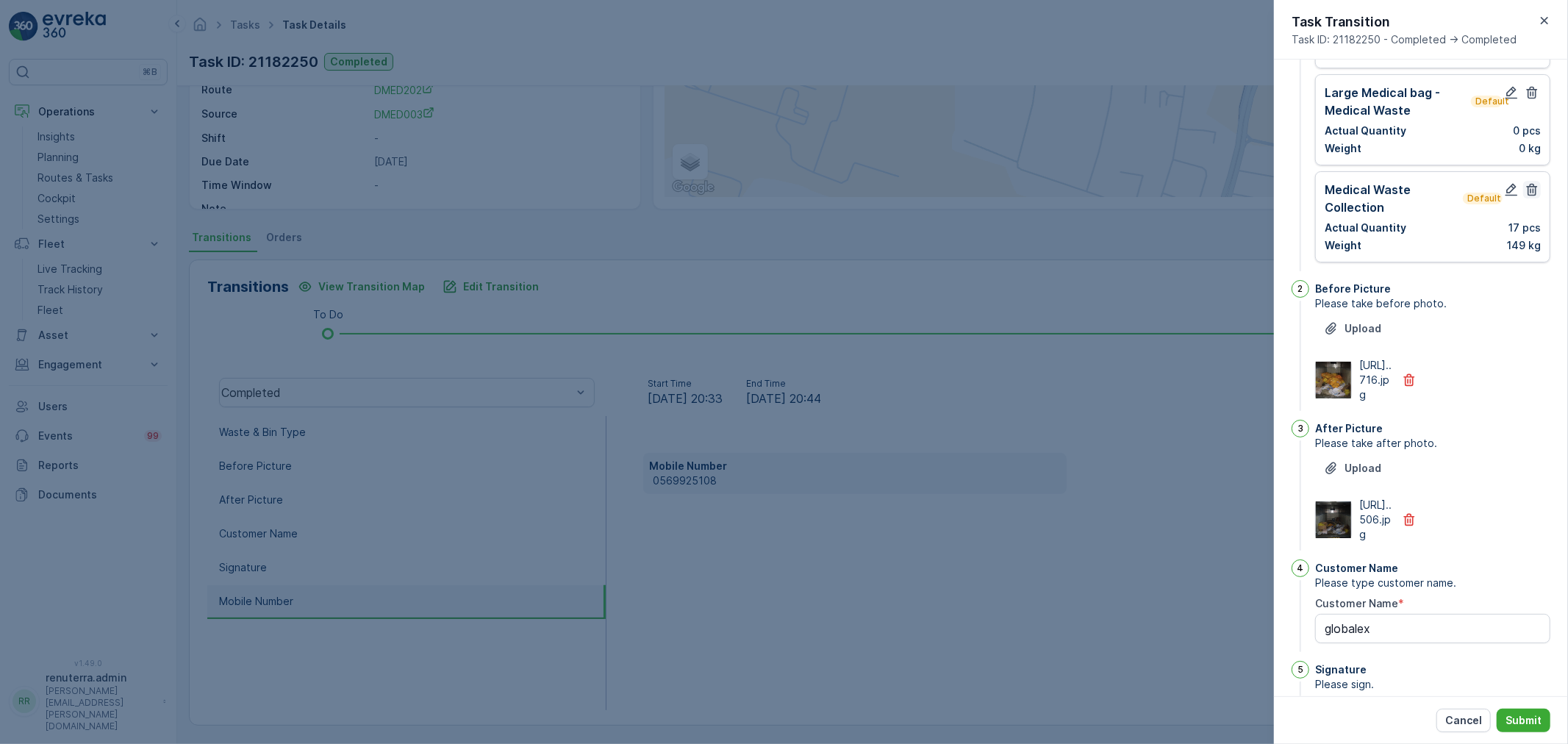
click at [1533, 86] on icon "button" at bounding box center [1531, 92] width 14 height 14
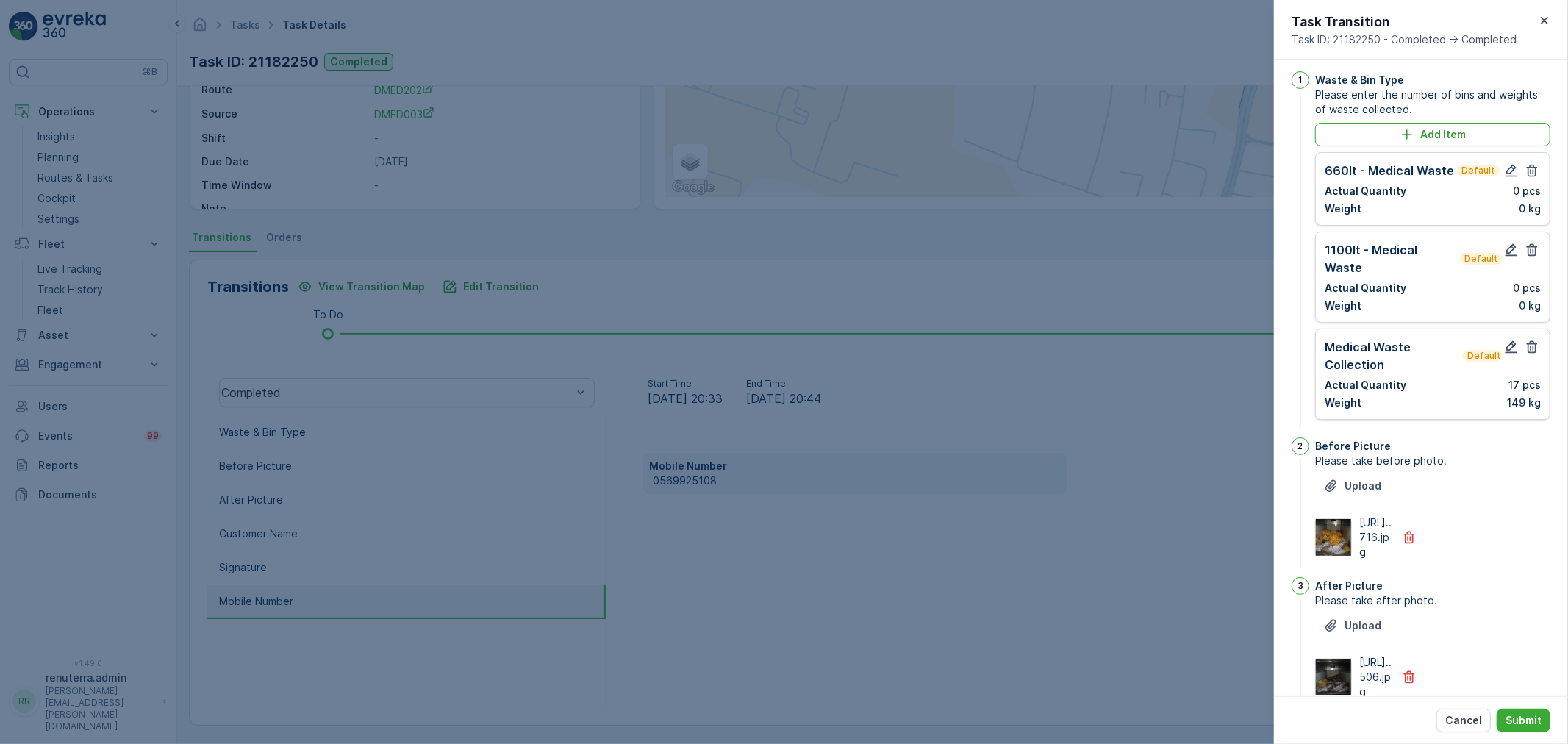
scroll to position [0, 0]
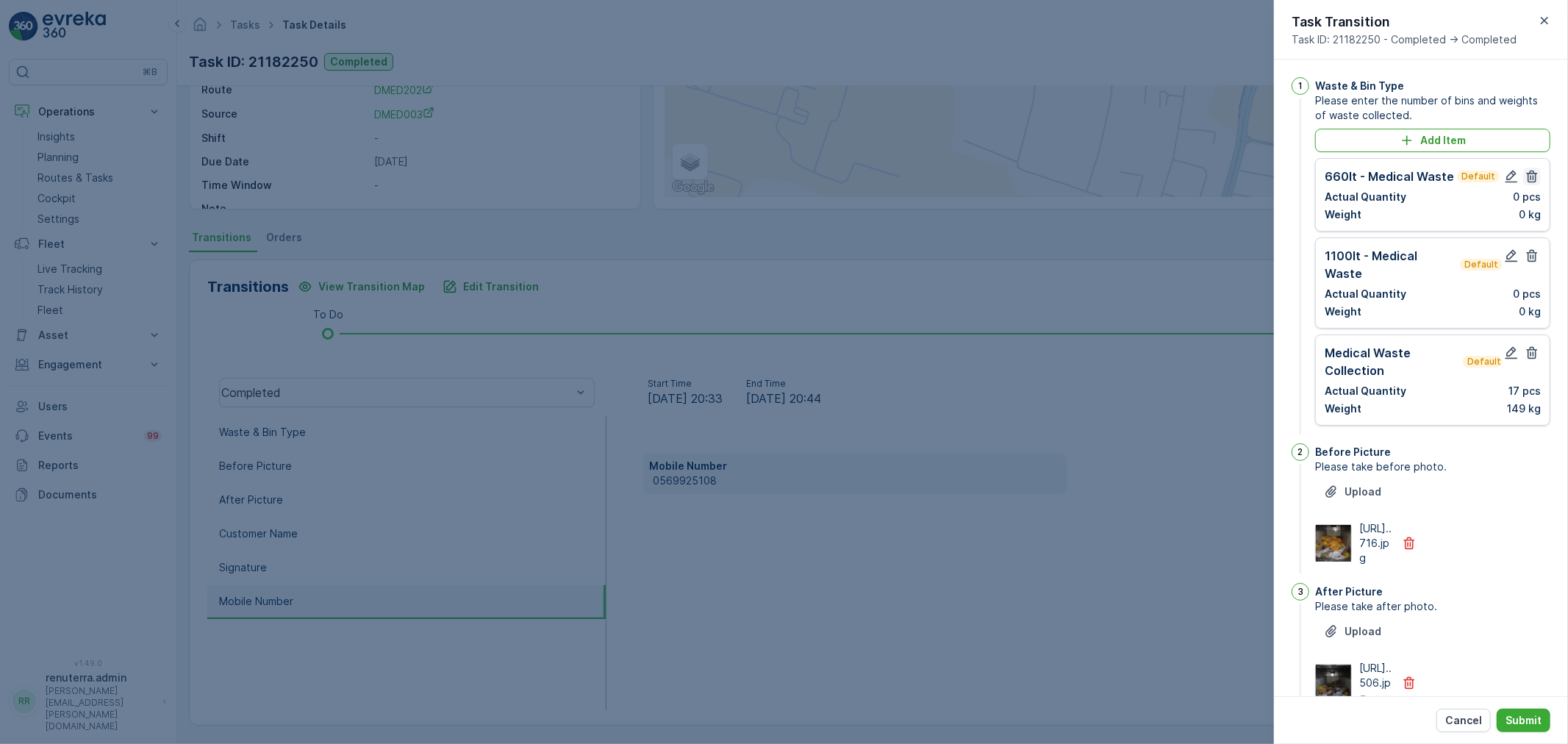
click at [1535, 178] on icon "button" at bounding box center [1531, 176] width 14 height 14
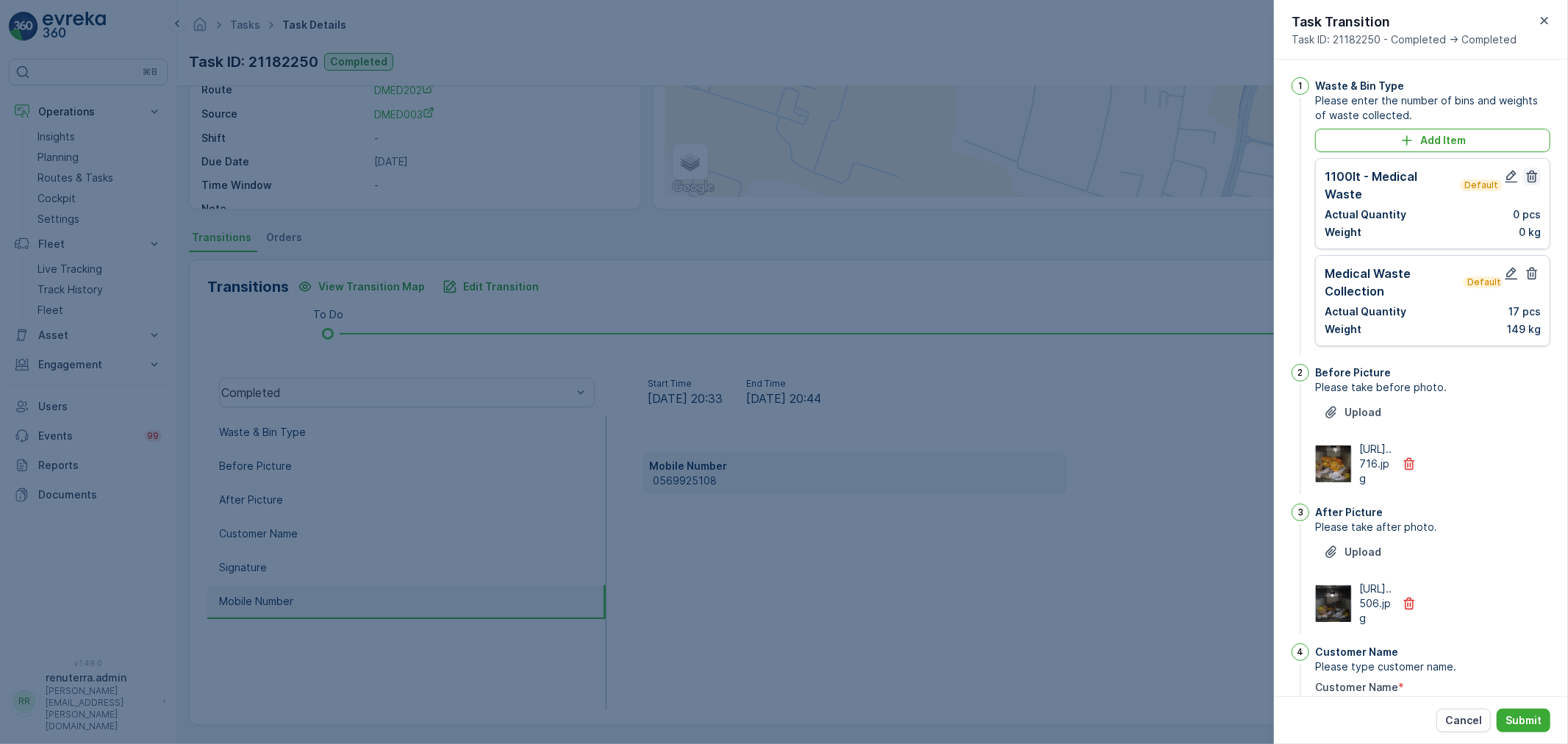
click at [1530, 183] on icon "button" at bounding box center [1531, 176] width 14 height 14
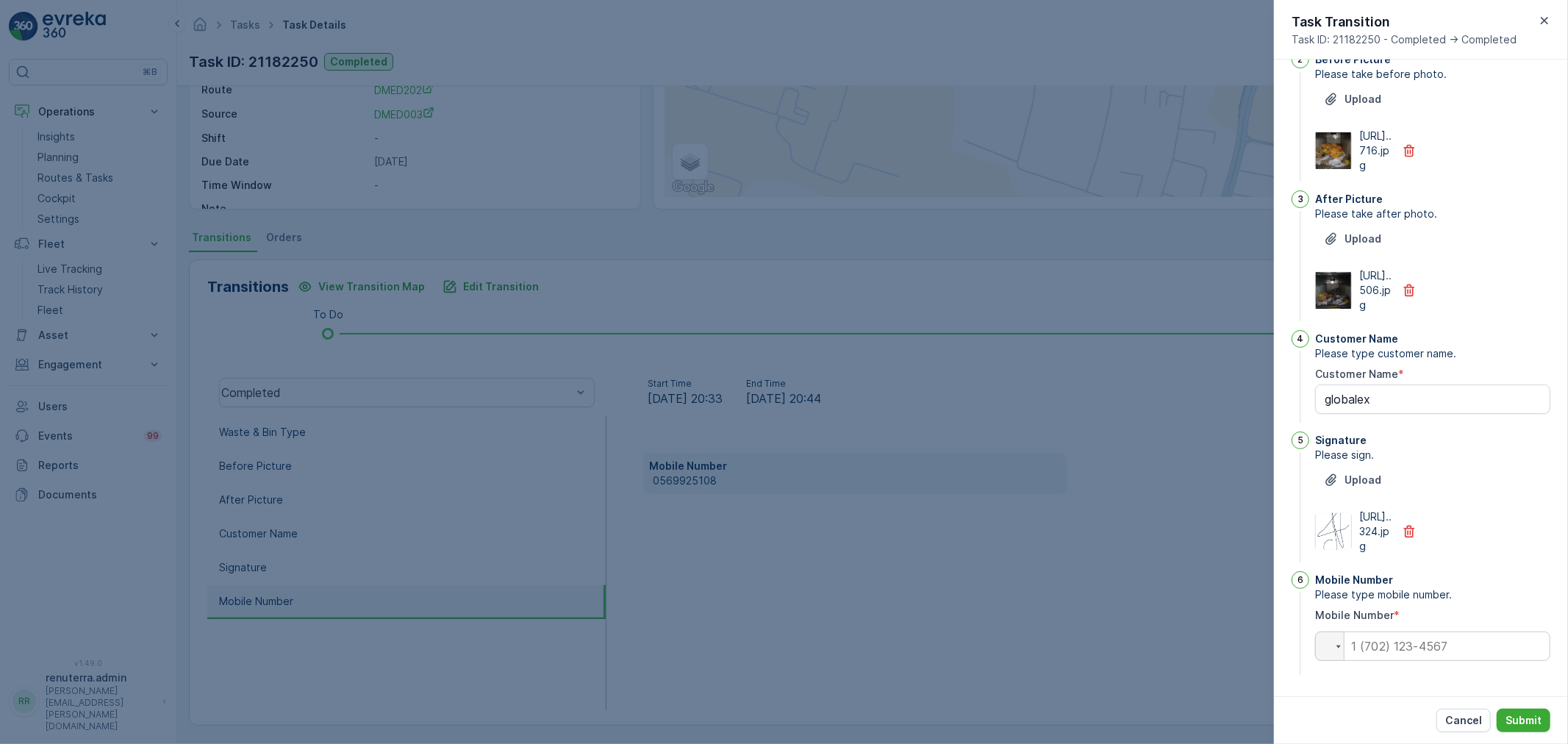
scroll to position [304, 0]
click at [1413, 642] on input "tel" at bounding box center [1433, 645] width 236 height 29
paste input "0569925108"
type input "0569925108"
click at [1518, 719] on p "Submit" at bounding box center [1523, 719] width 36 height 14
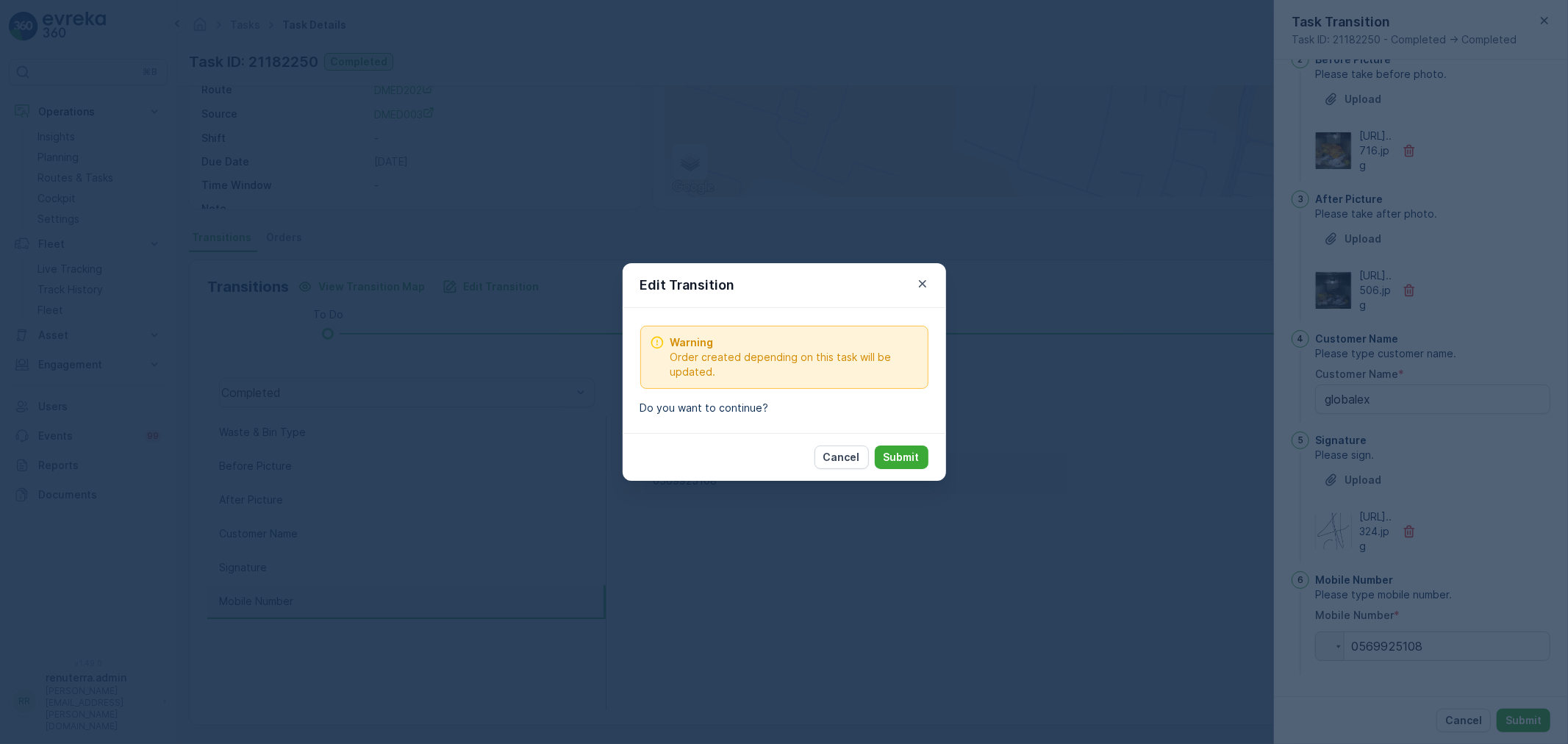
click at [888, 462] on p "Submit" at bounding box center [902, 456] width 36 height 14
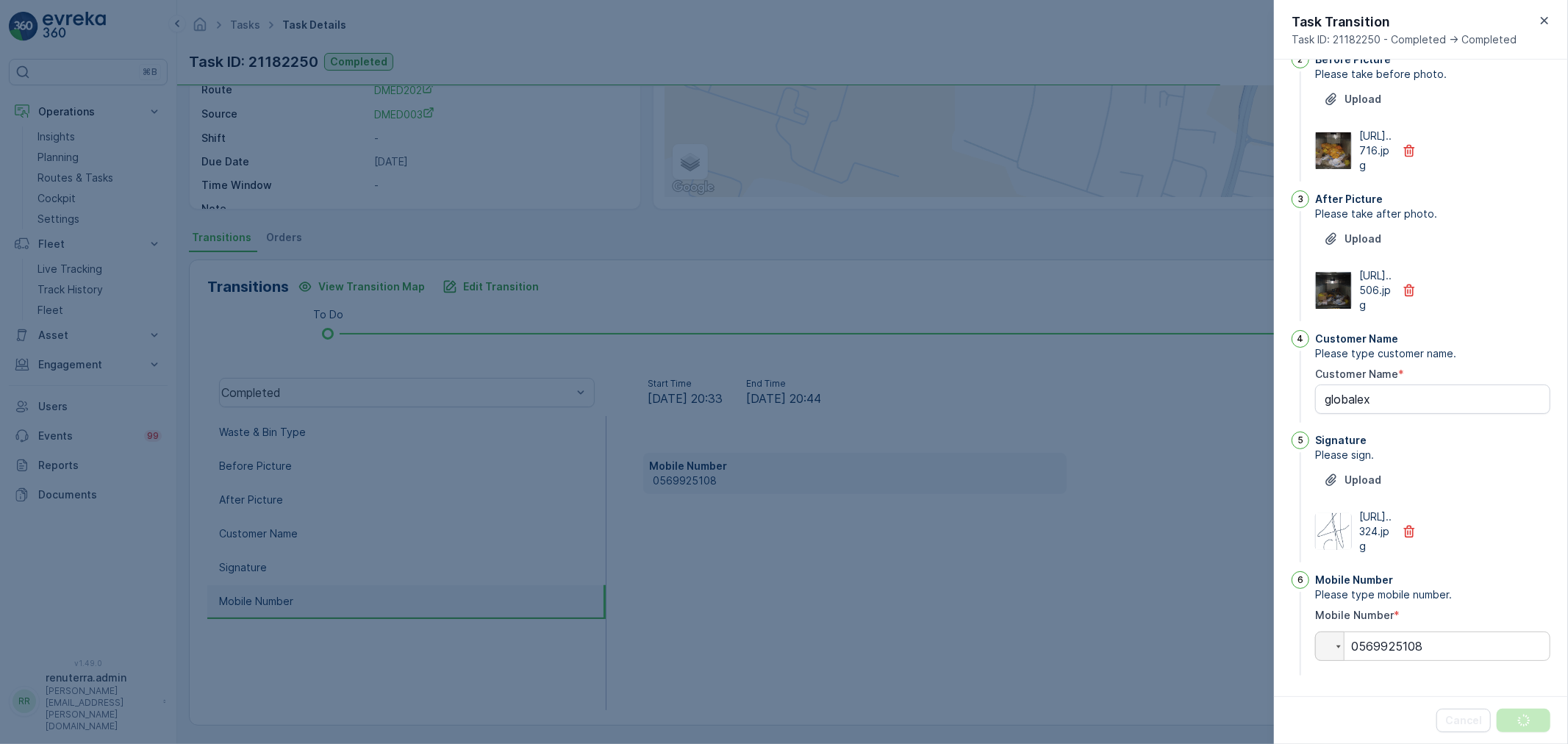
scroll to position [0, 0]
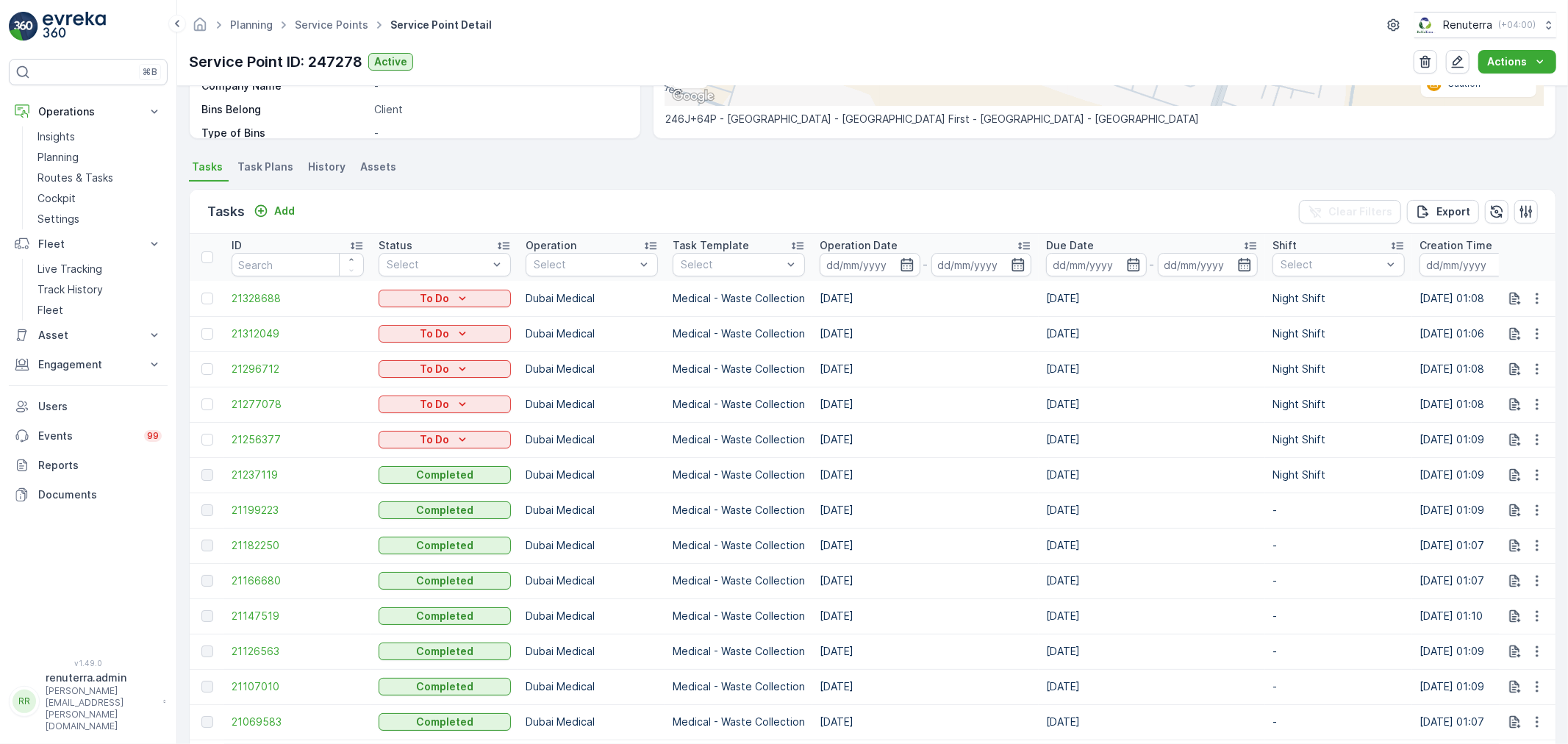
scroll to position [408, 0]
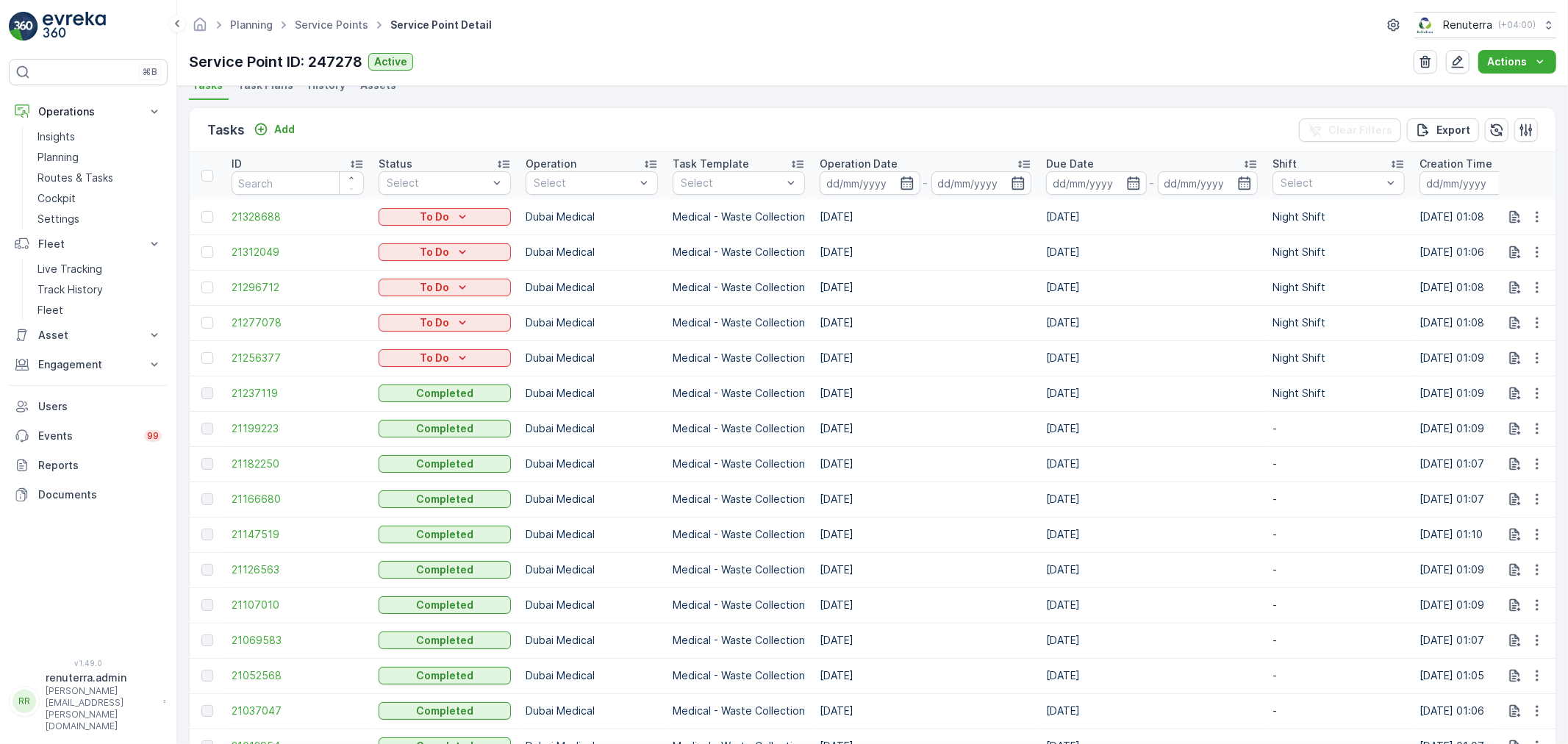
click at [262, 488] on td "21166680" at bounding box center [297, 499] width 147 height 35
click at [255, 491] on span "21166680" at bounding box center [297, 498] width 132 height 14
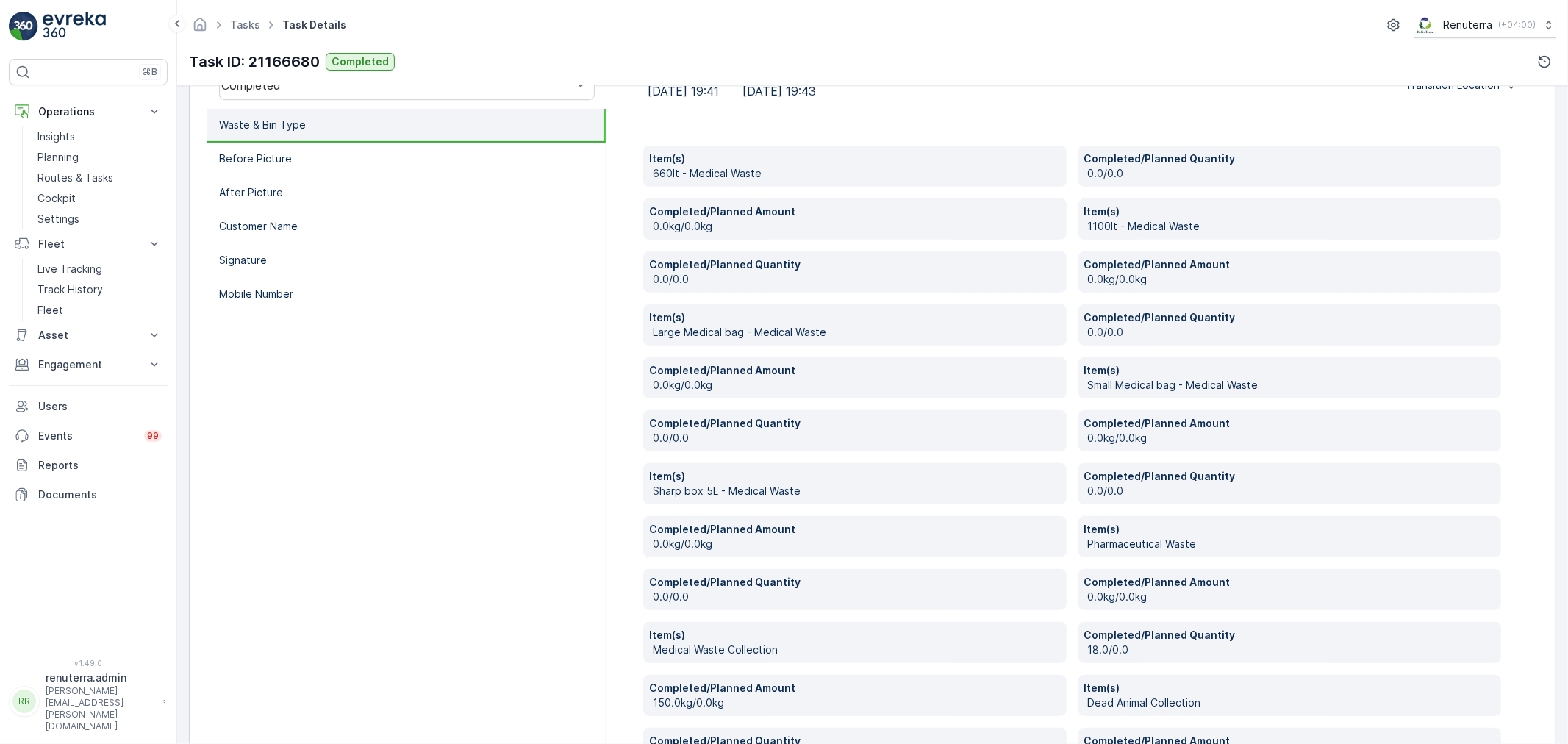
scroll to position [408, 0]
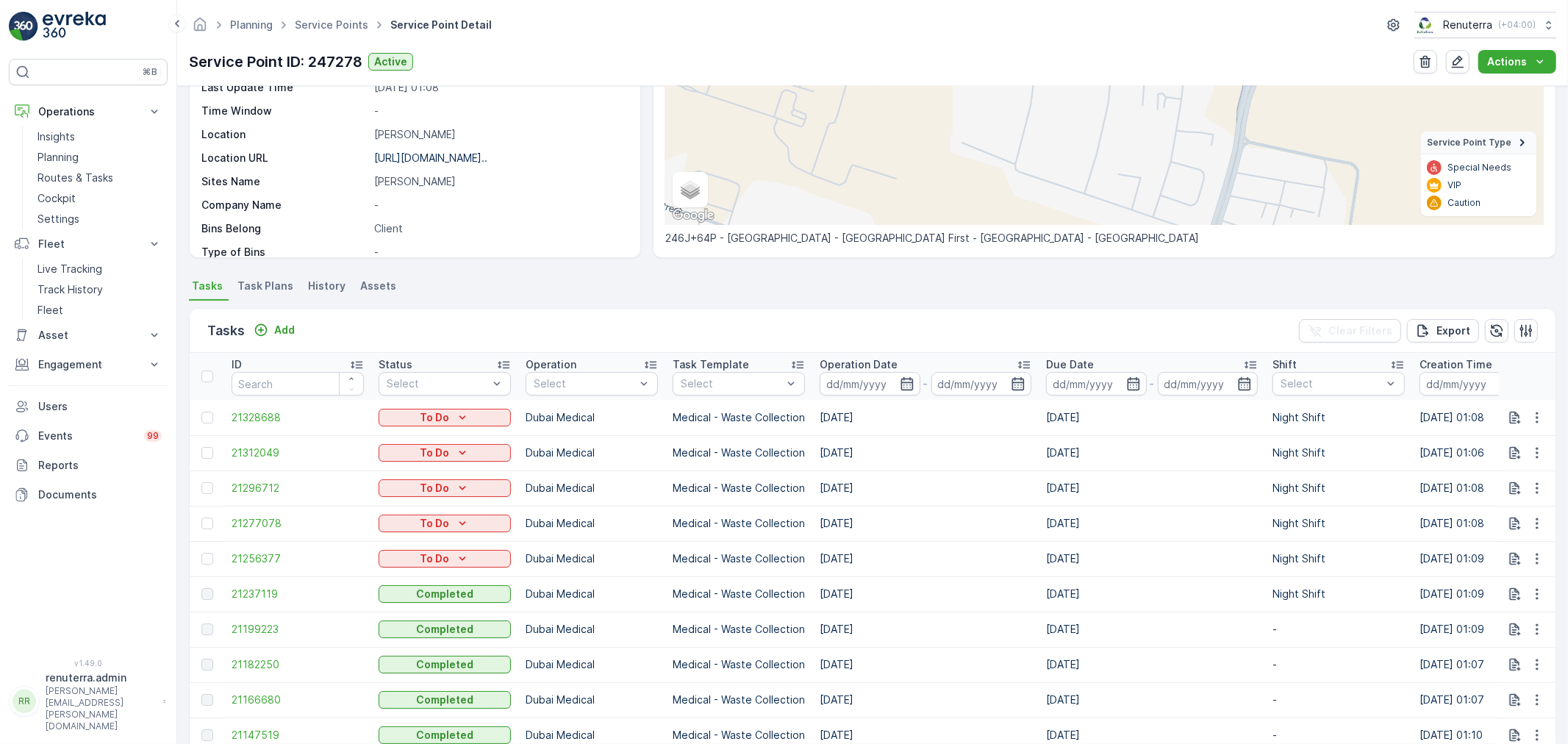
scroll to position [326, 0]
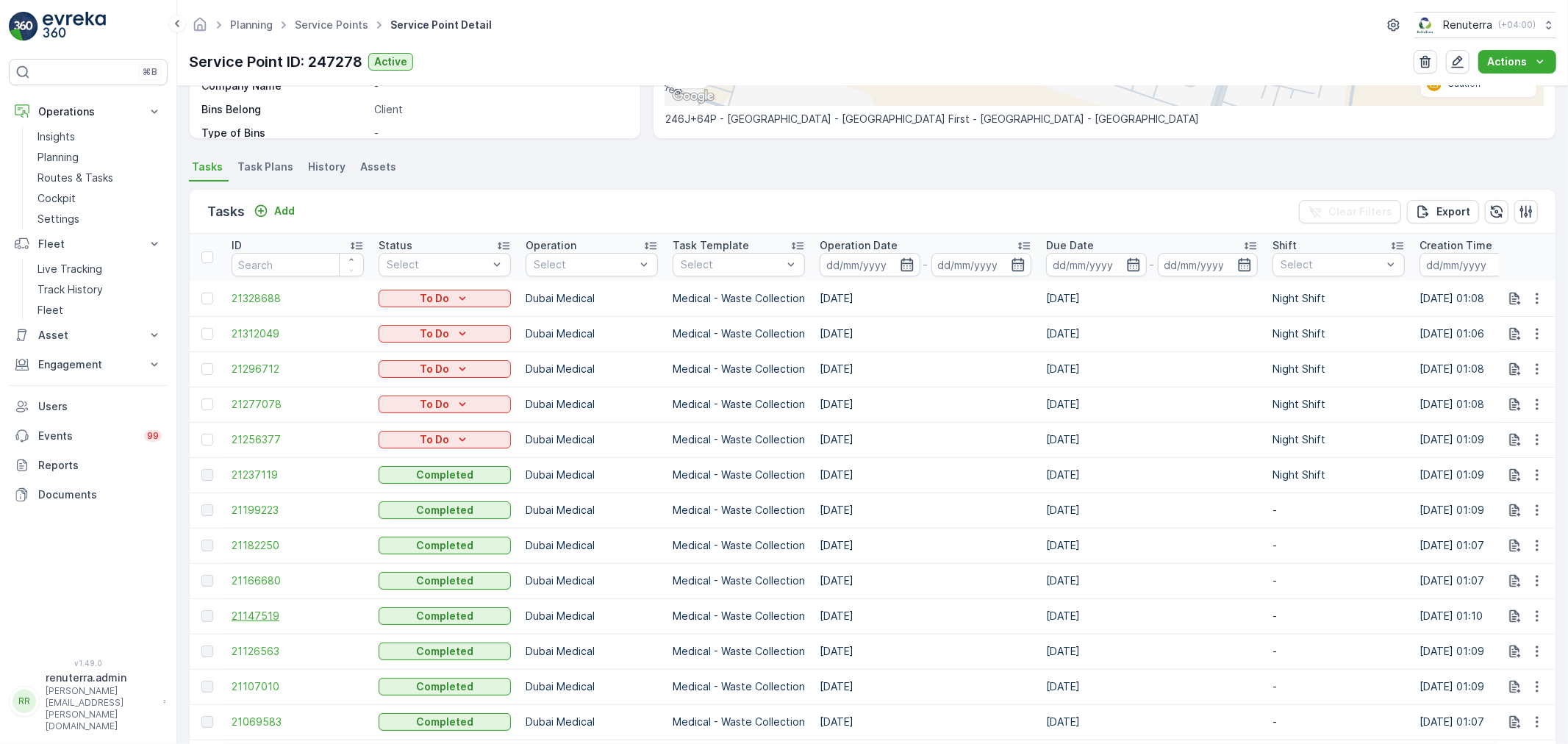
click at [243, 619] on span "21147519" at bounding box center [297, 615] width 132 height 14
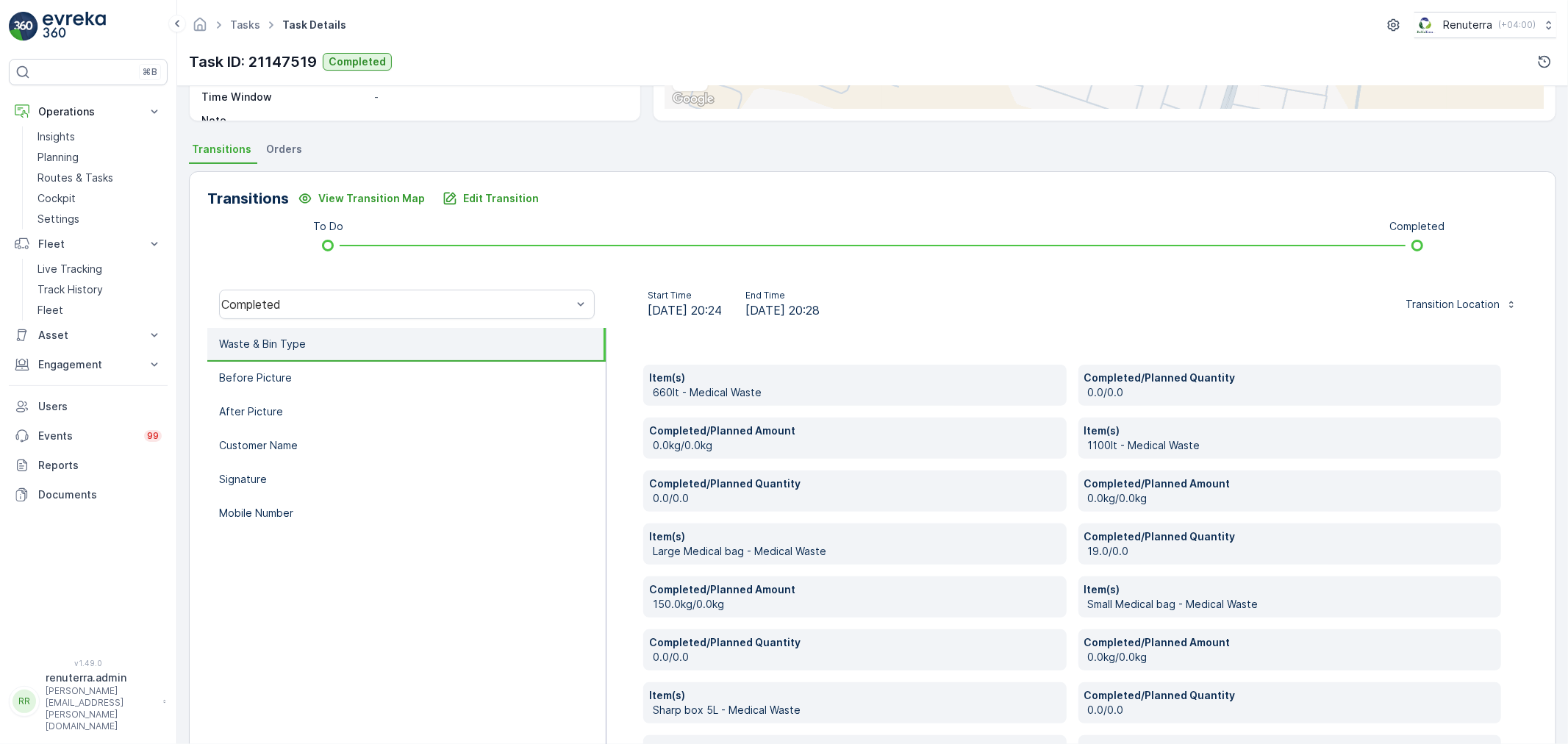
scroll to position [270, 0]
click at [480, 196] on p "Edit Transition" at bounding box center [501, 199] width 76 height 14
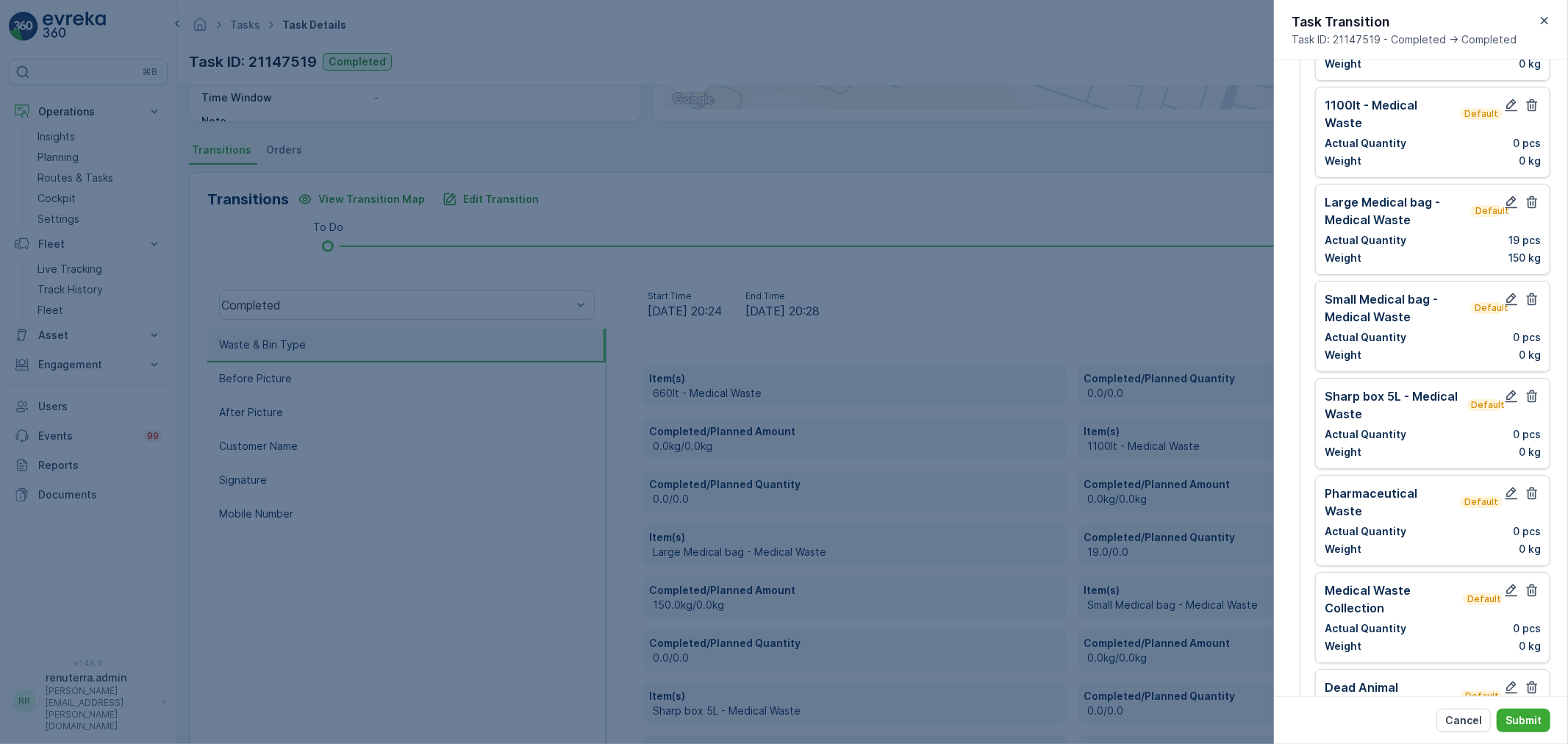
scroll to position [97, 0]
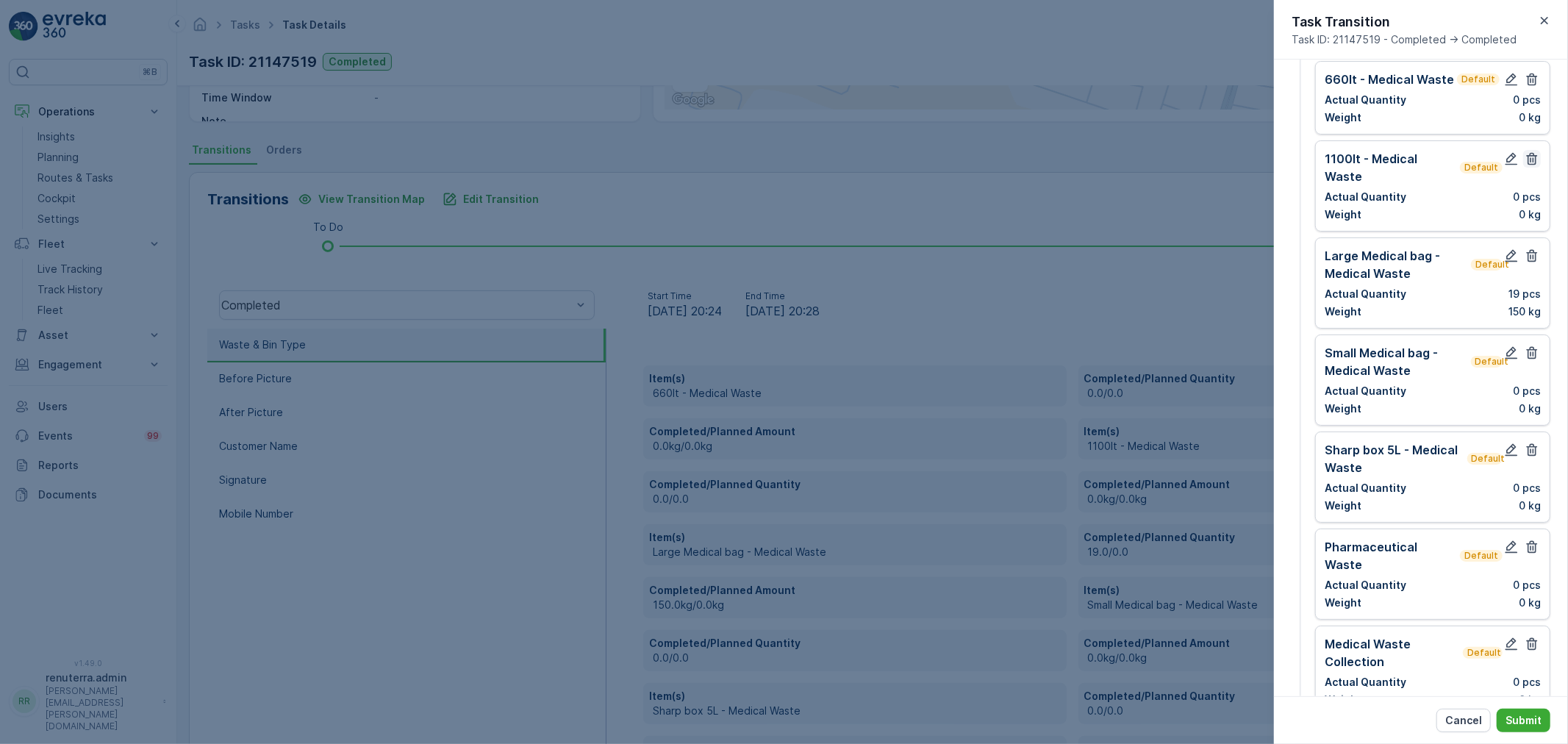
click at [1535, 154] on icon "button" at bounding box center [1531, 158] width 14 height 14
click at [1530, 85] on icon "button" at bounding box center [1533, 79] width 11 height 12
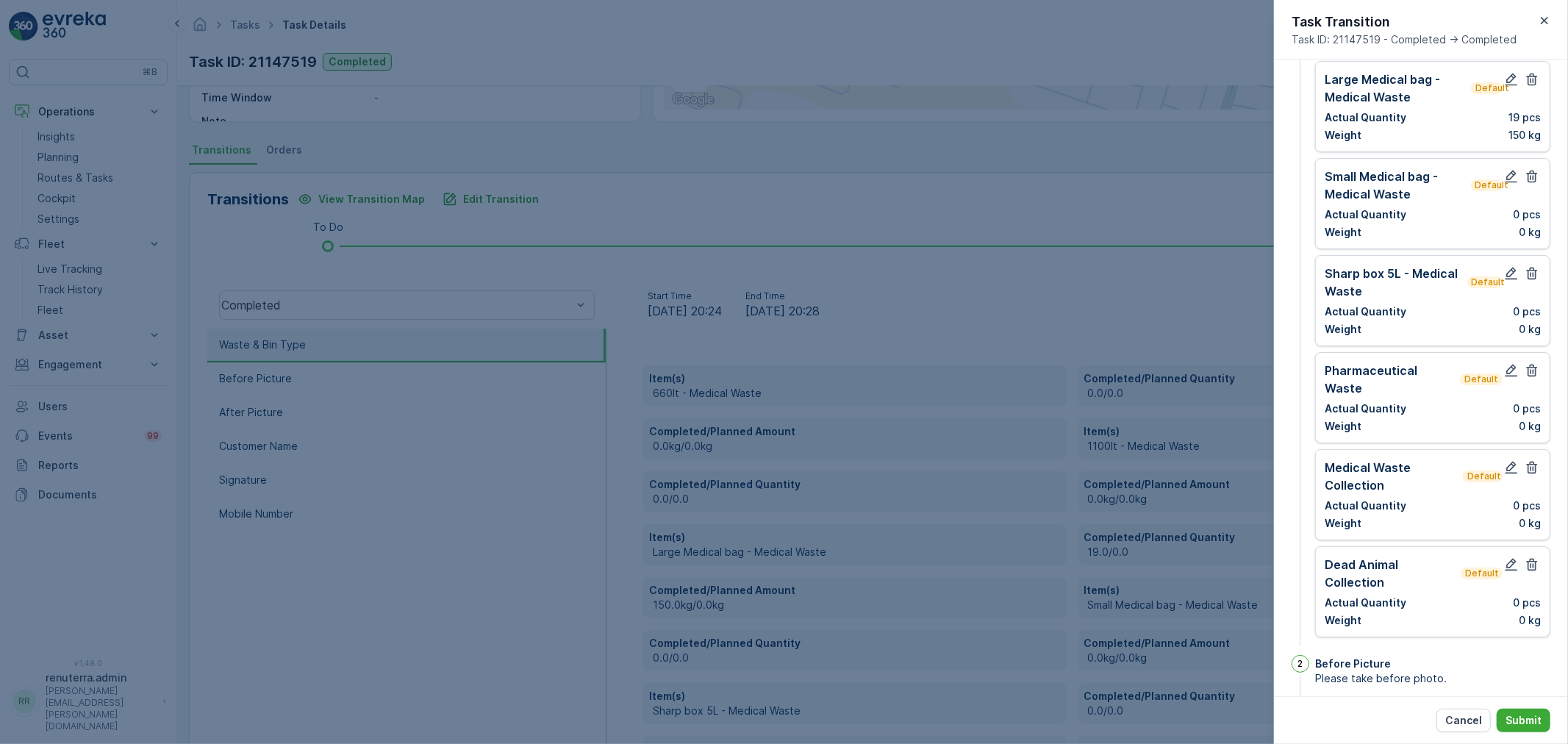
click at [1524, 164] on div "Small Medical bag - Medical Waste Default Actual Quantity 0 pcs Weight 0 kg" at bounding box center [1433, 203] width 236 height 91
click at [1530, 167] on button "button" at bounding box center [1532, 176] width 18 height 18
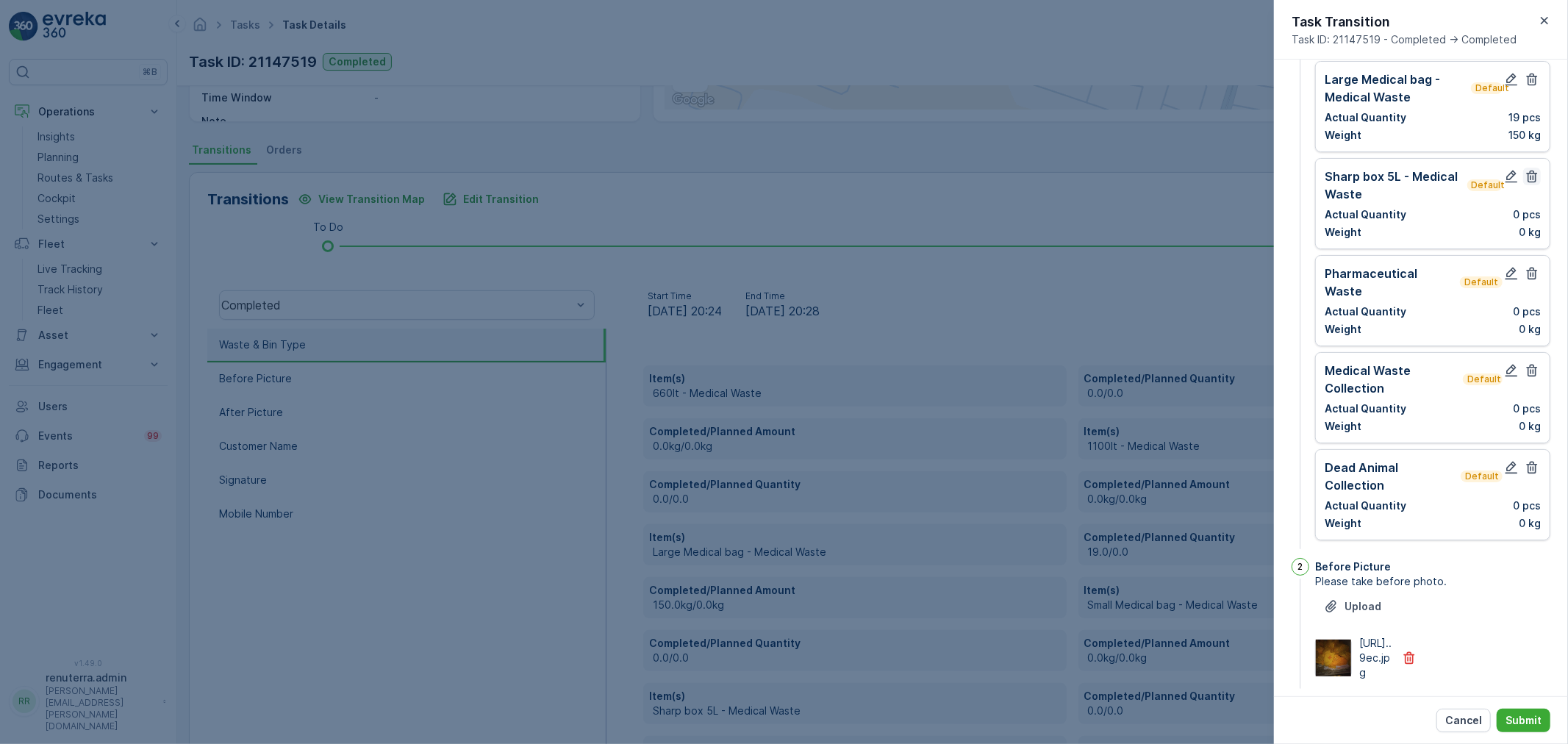
click at [1527, 174] on icon "button" at bounding box center [1531, 176] width 14 height 14
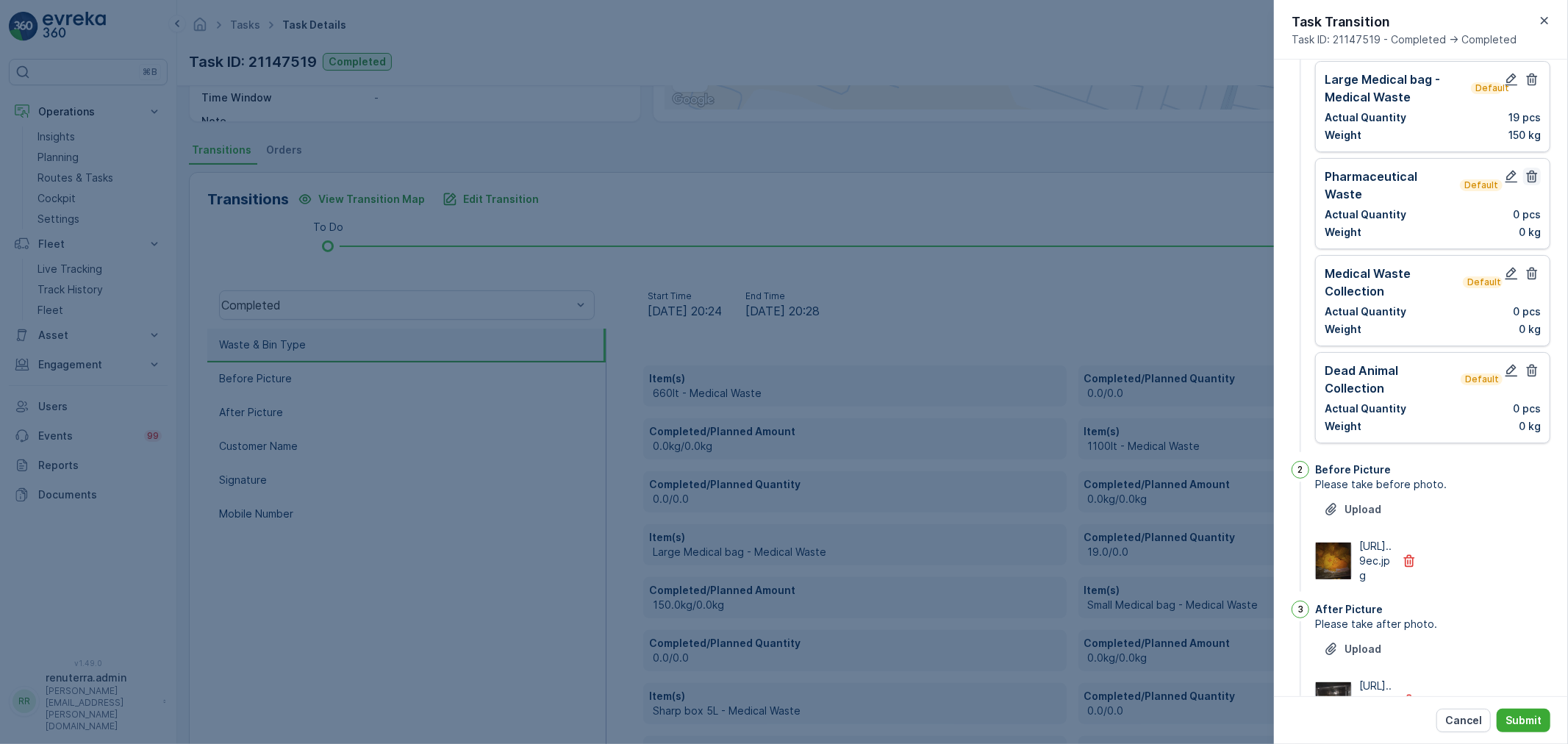
click at [1527, 178] on icon "button" at bounding box center [1533, 176] width 11 height 12
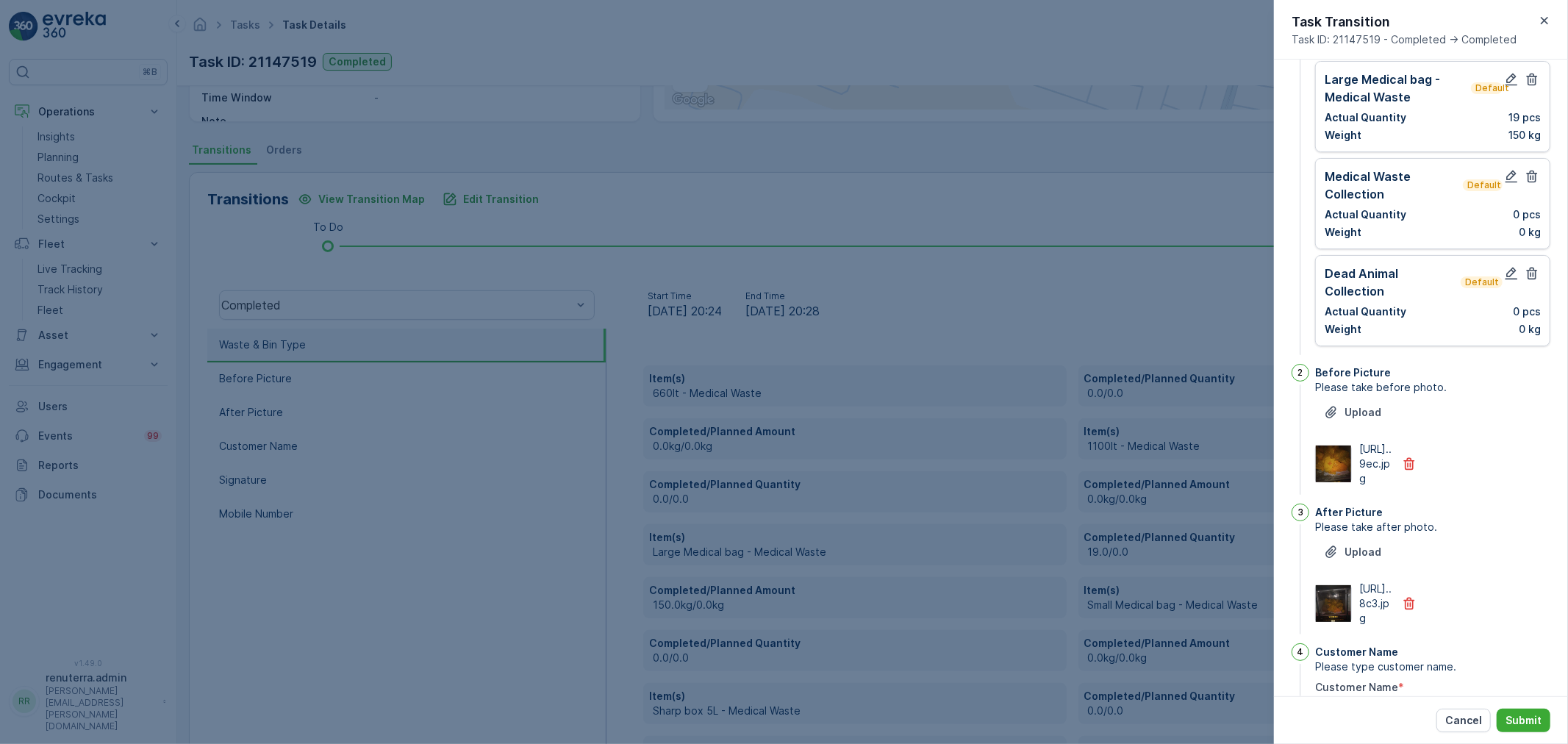
drag, startPoint x: 1530, startPoint y: 177, endPoint x: 1529, endPoint y: 200, distance: 23.0
click at [1530, 179] on icon "button" at bounding box center [1533, 176] width 11 height 12
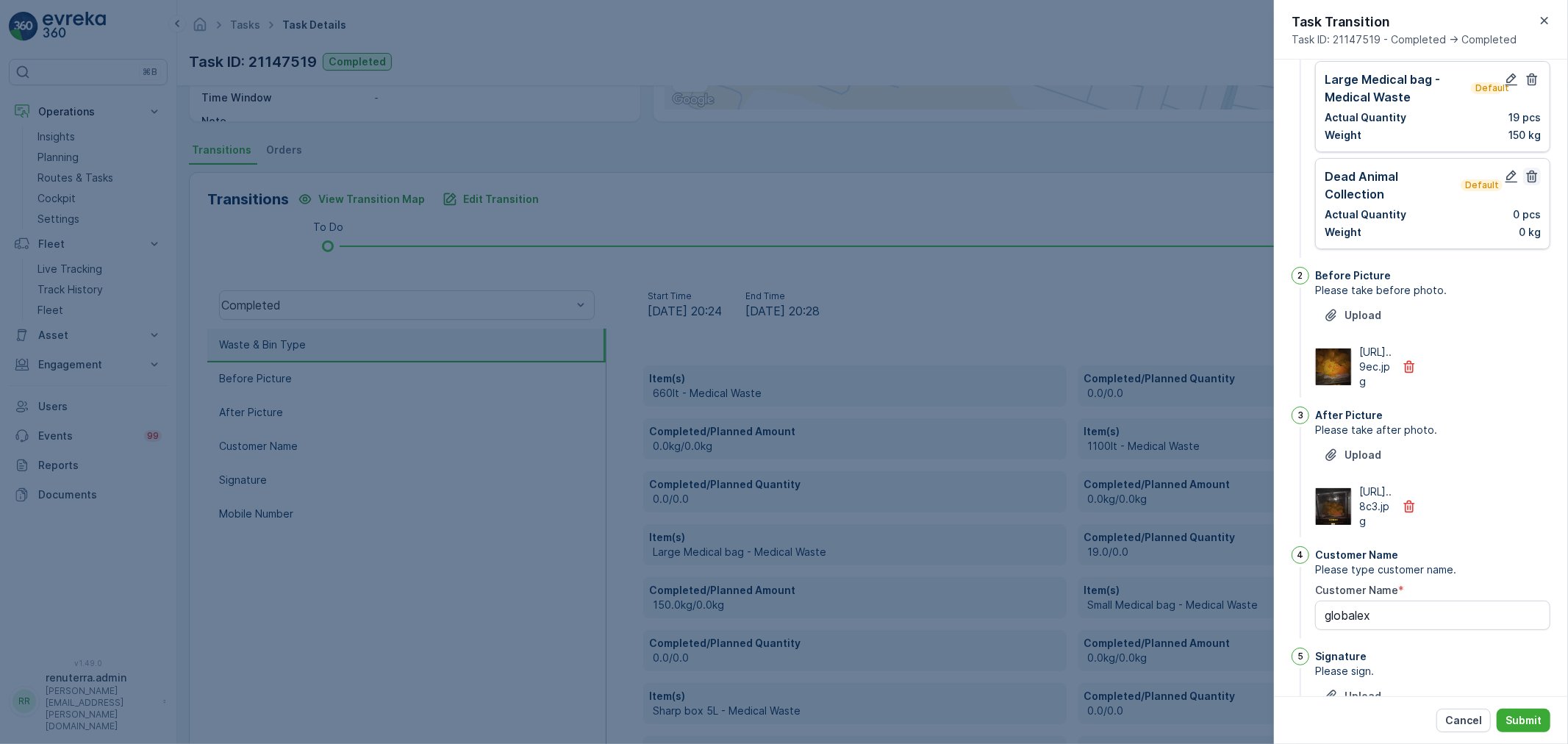
click at [1530, 174] on icon "button" at bounding box center [1531, 176] width 14 height 14
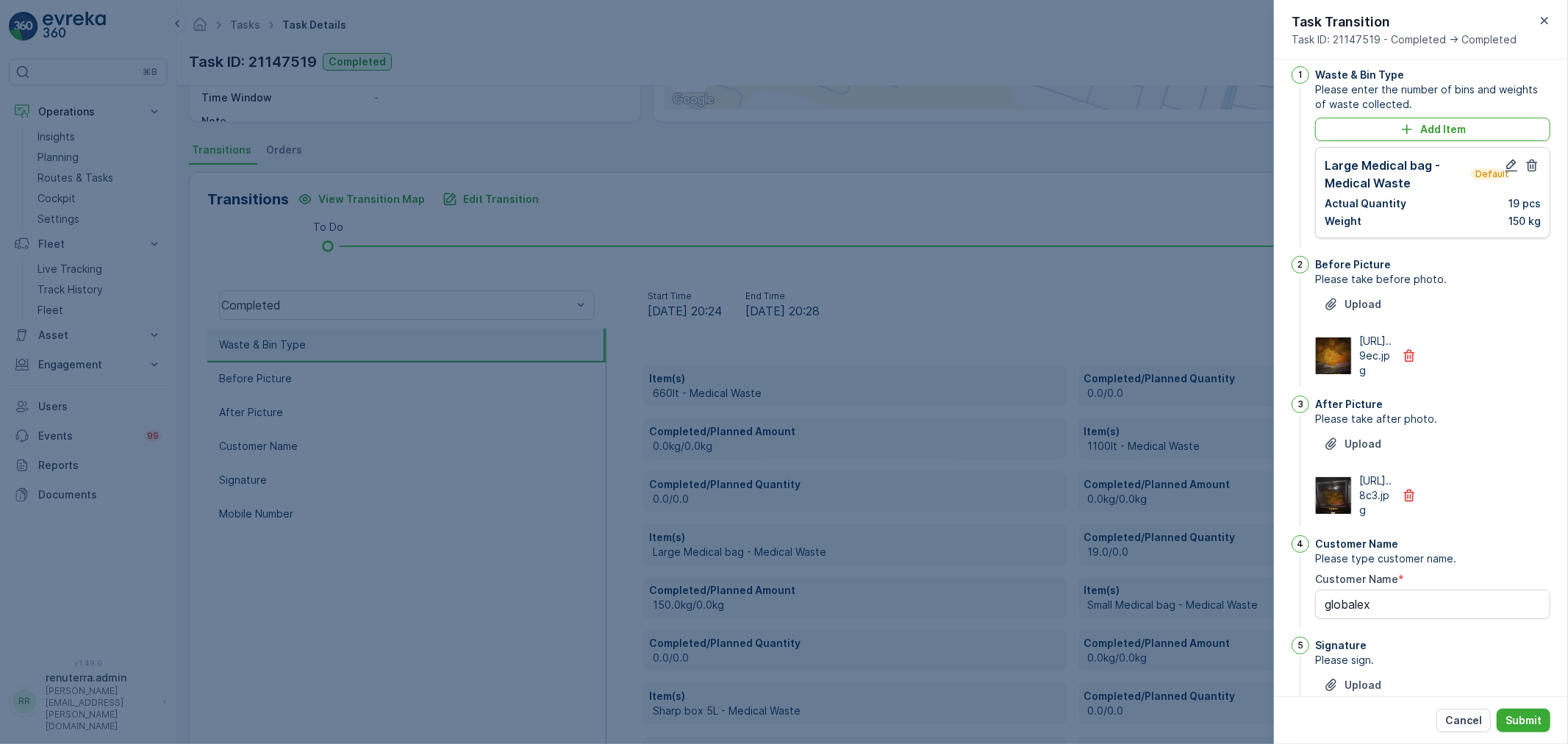
scroll to position [0, 0]
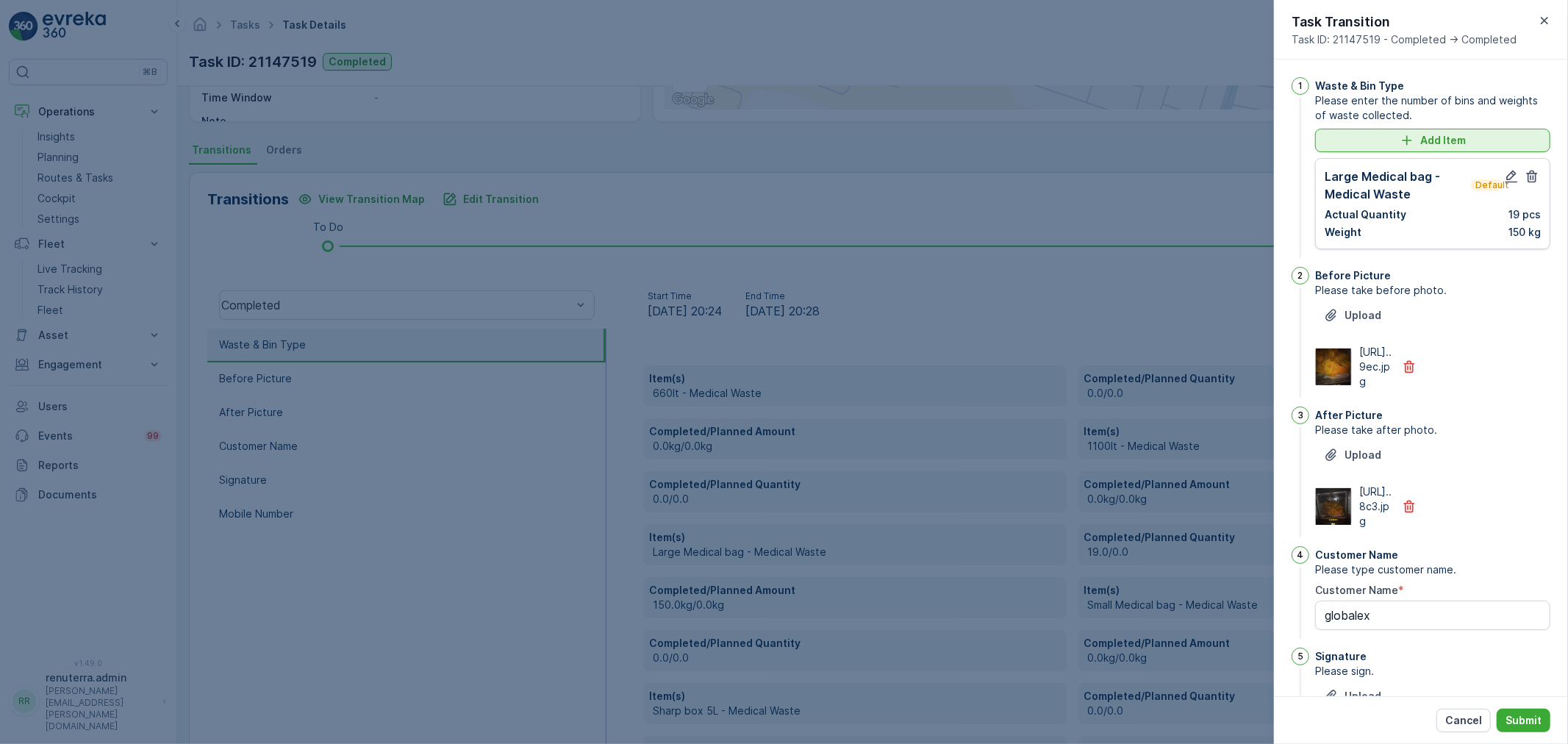
click at [1433, 136] on p "Add Item" at bounding box center [1443, 140] width 46 height 14
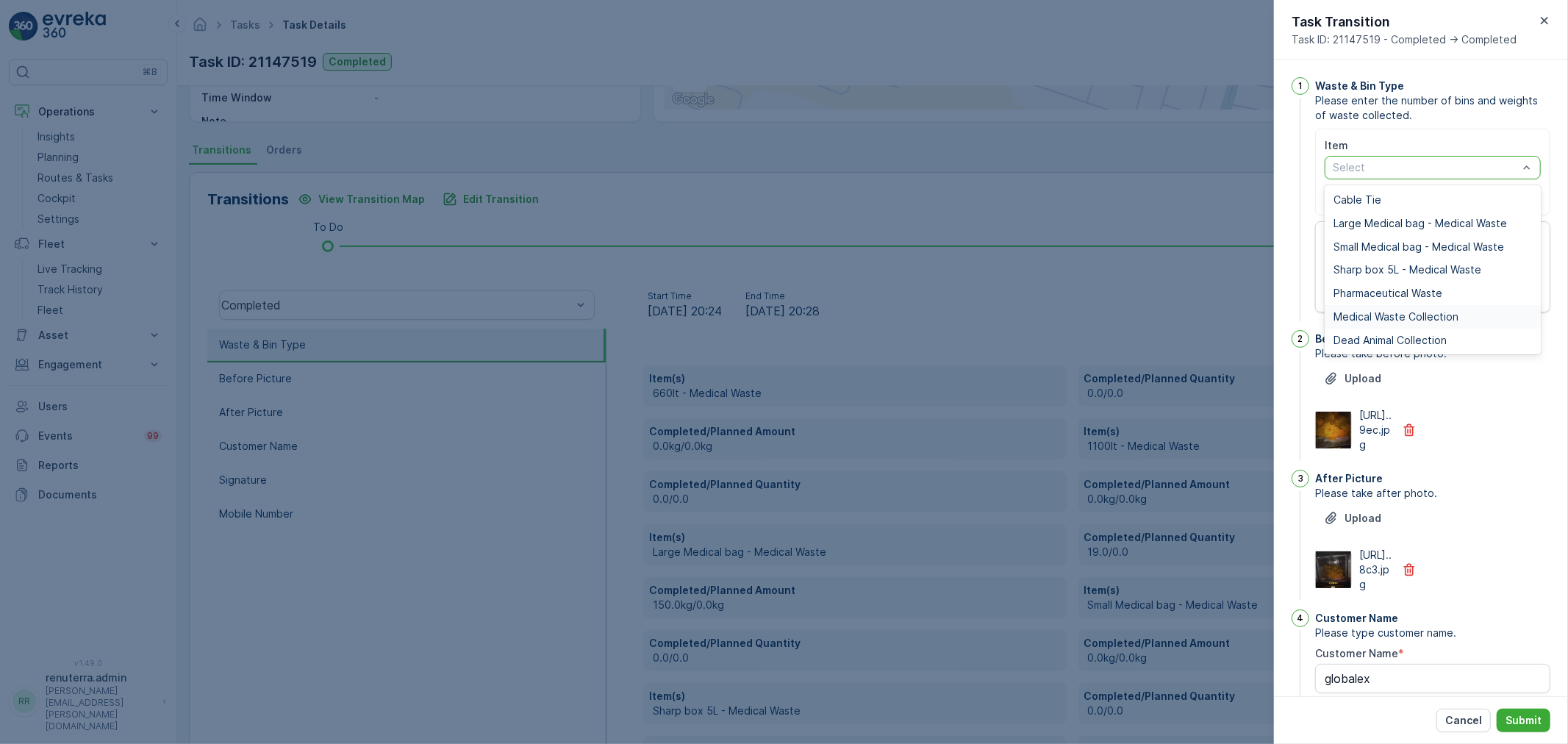
click at [1394, 315] on span "Medical Waste Collection" at bounding box center [1395, 316] width 124 height 11
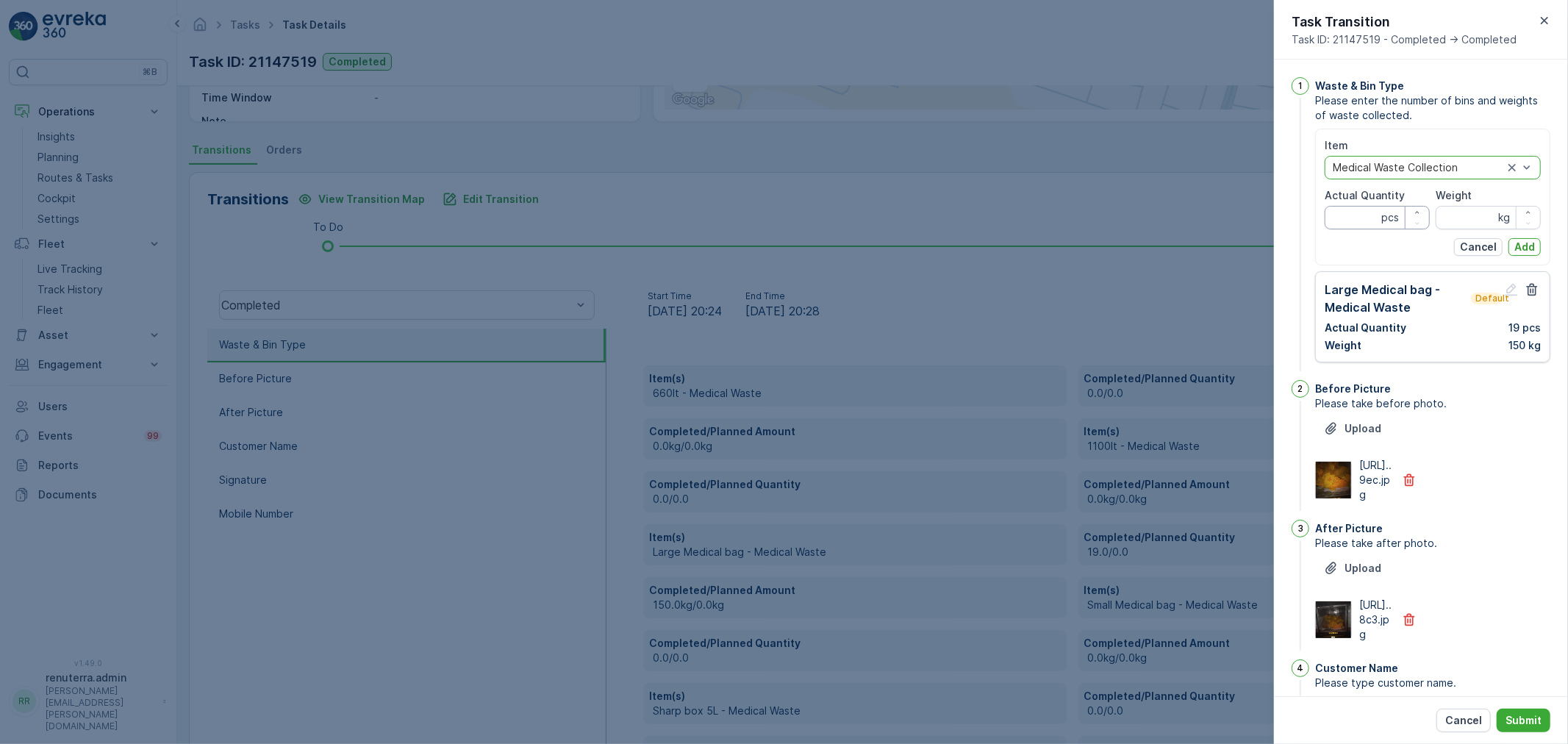
click at [1329, 222] on Quantity "Actual Quantity" at bounding box center [1377, 218] width 105 height 24
type Quantity "19"
click at [1462, 217] on input "Weight" at bounding box center [1488, 218] width 105 height 24
type input "150"
click at [1531, 244] on p "Add" at bounding box center [1524, 246] width 21 height 14
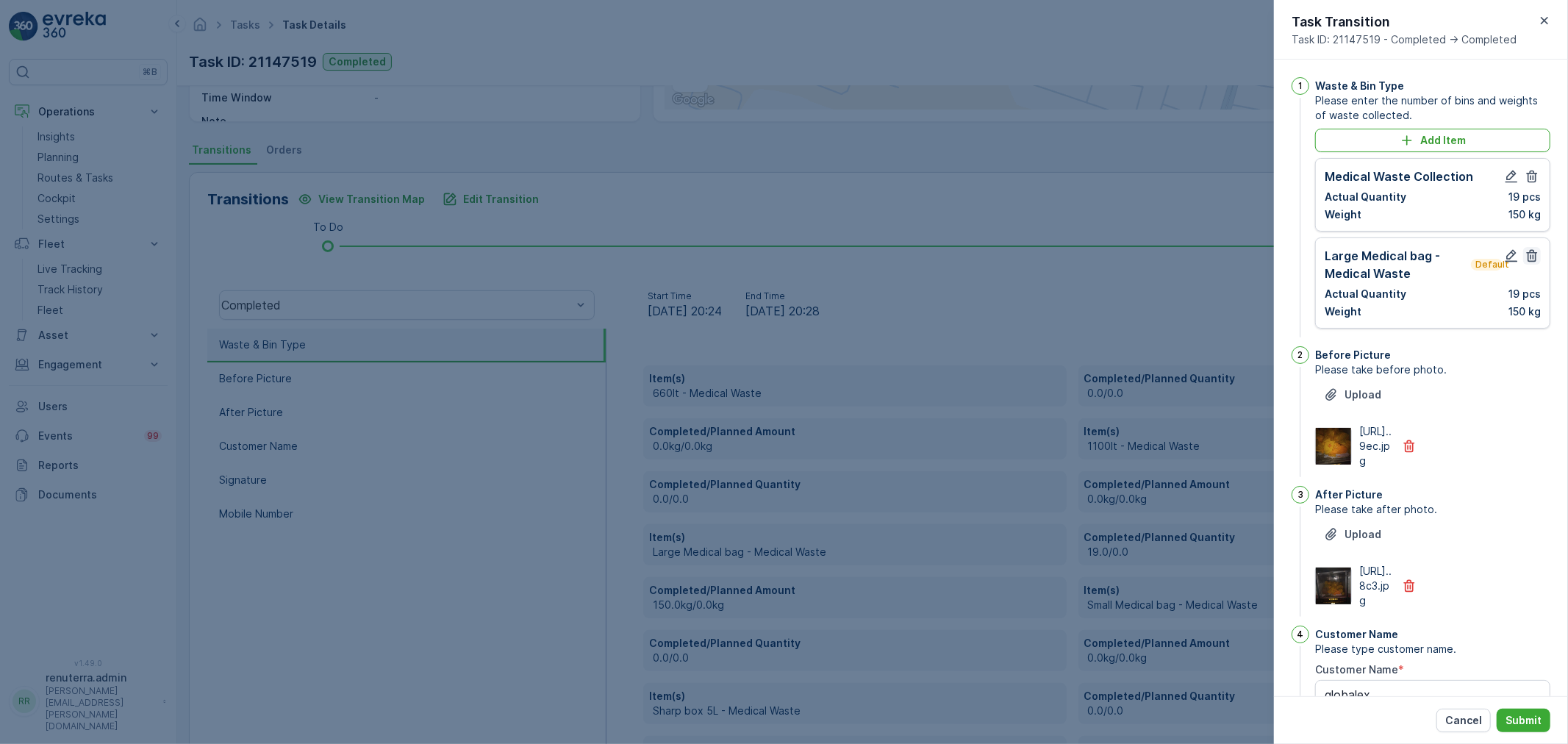
click at [1534, 255] on icon "button" at bounding box center [1531, 255] width 14 height 14
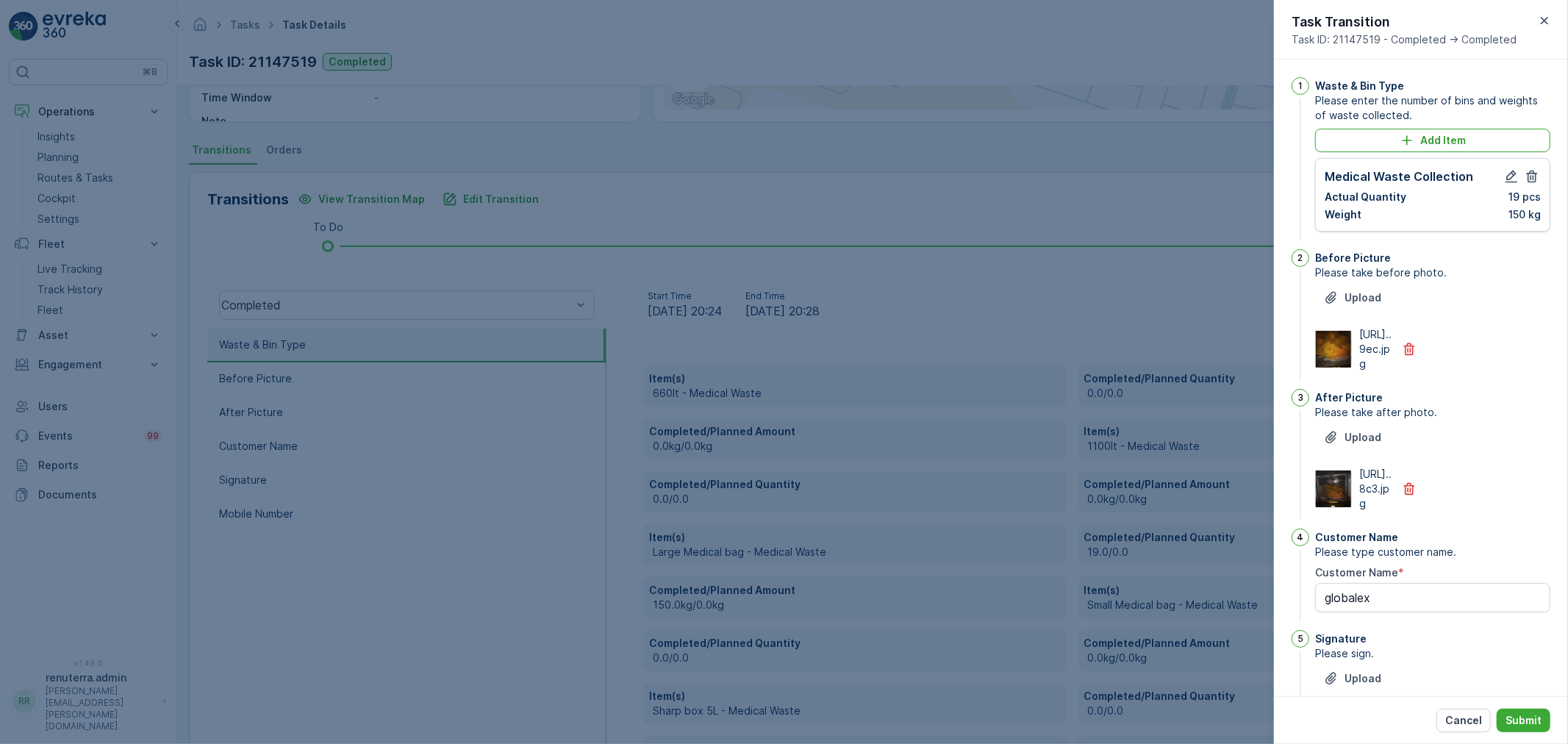
click at [1550, 715] on div "Cancel Submit" at bounding box center [1493, 720] width 114 height 24
click at [1539, 715] on p "Submit" at bounding box center [1523, 719] width 36 height 14
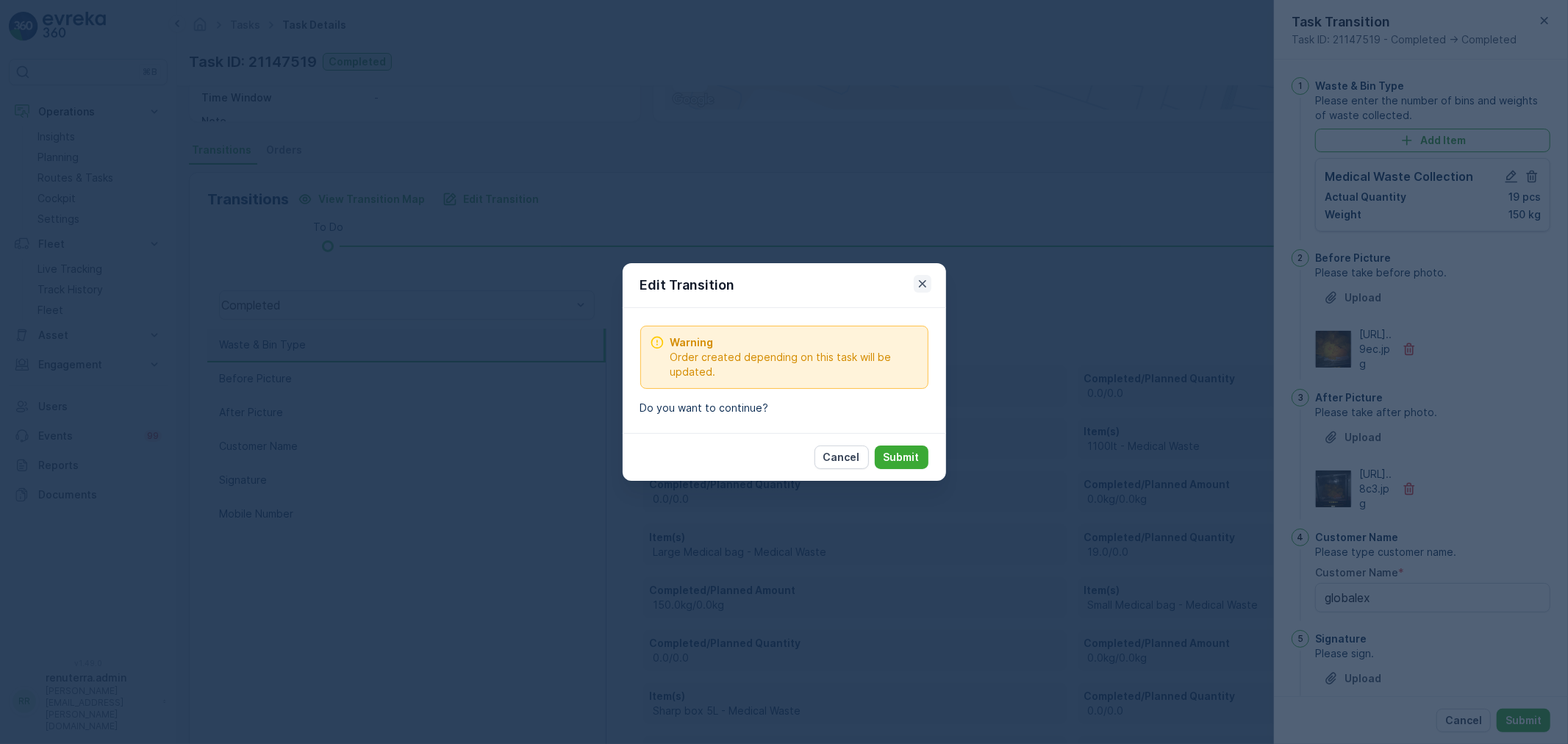
drag, startPoint x: 930, startPoint y: 280, endPoint x: 920, endPoint y: 283, distance: 10.4
click at [927, 280] on div "Edit Transition" at bounding box center [784, 285] width 323 height 45
click at [920, 283] on icon "button" at bounding box center [922, 283] width 14 height 14
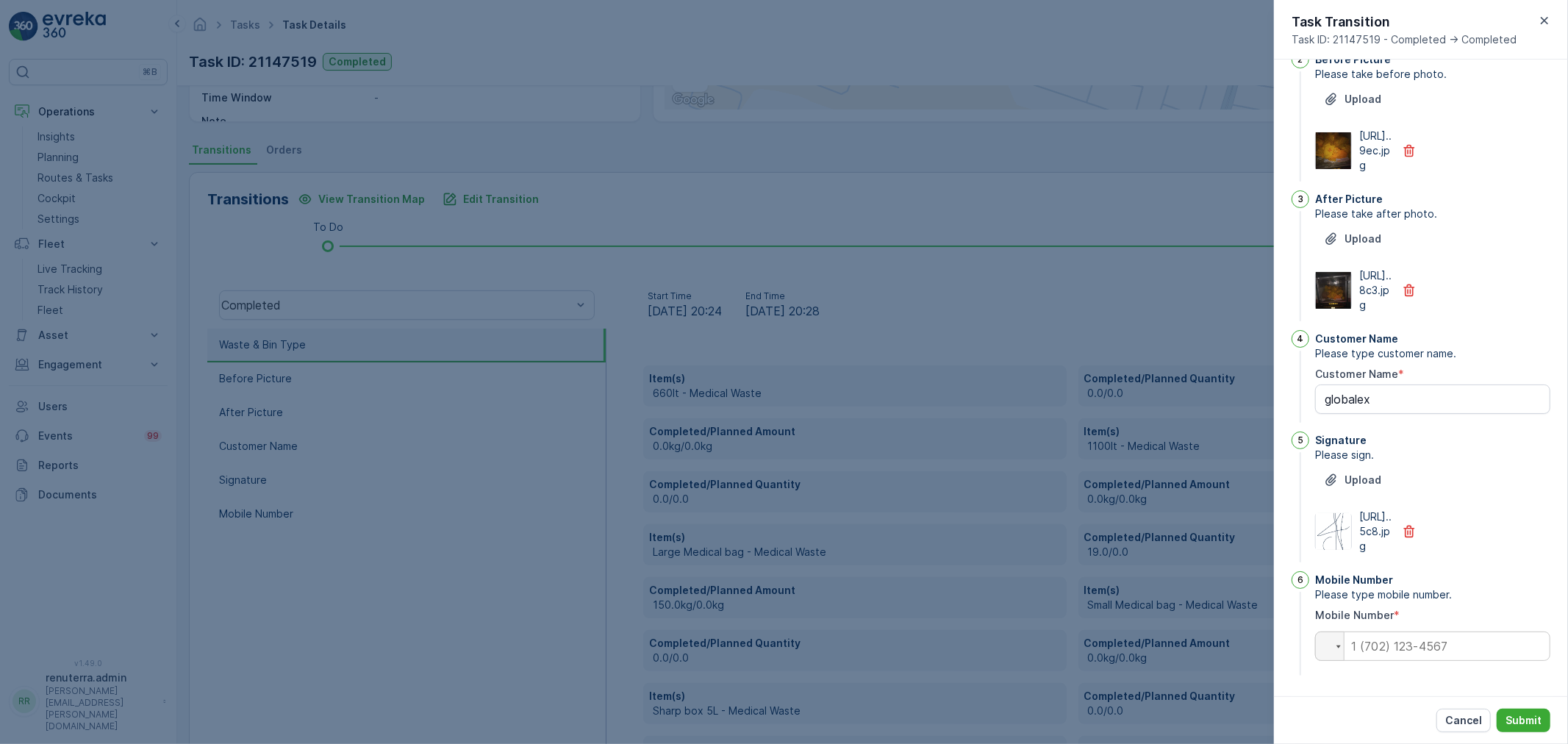
scroll to position [287, 0]
click at [1422, 385] on Name "globalex" at bounding box center [1433, 399] width 236 height 29
click at [1409, 655] on input "tel" at bounding box center [1433, 645] width 236 height 29
click at [1409, 649] on input "tel" at bounding box center [1433, 645] width 236 height 29
paste input "0569925108"
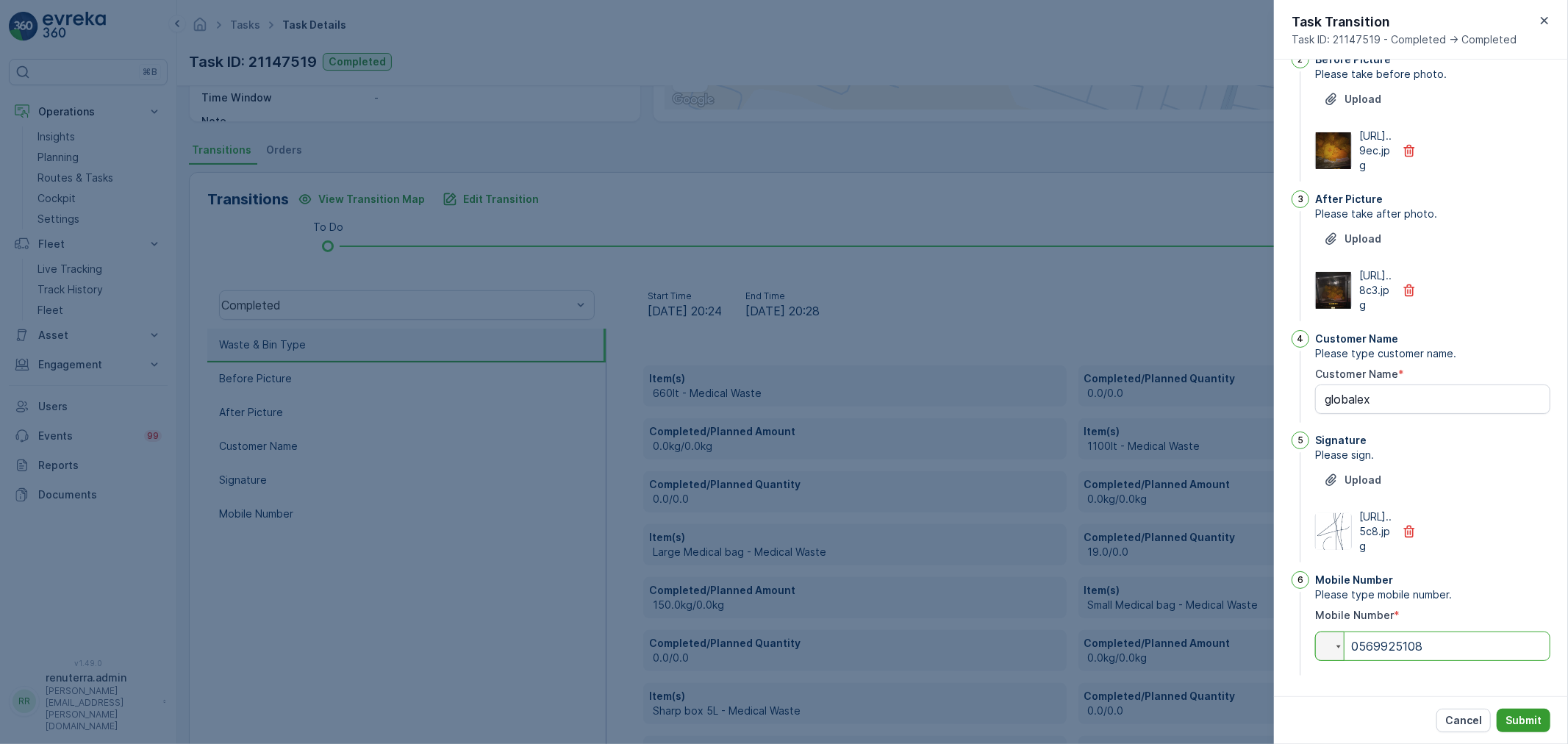
type input "0569925108"
click at [1534, 722] on p "Submit" at bounding box center [1523, 719] width 36 height 14
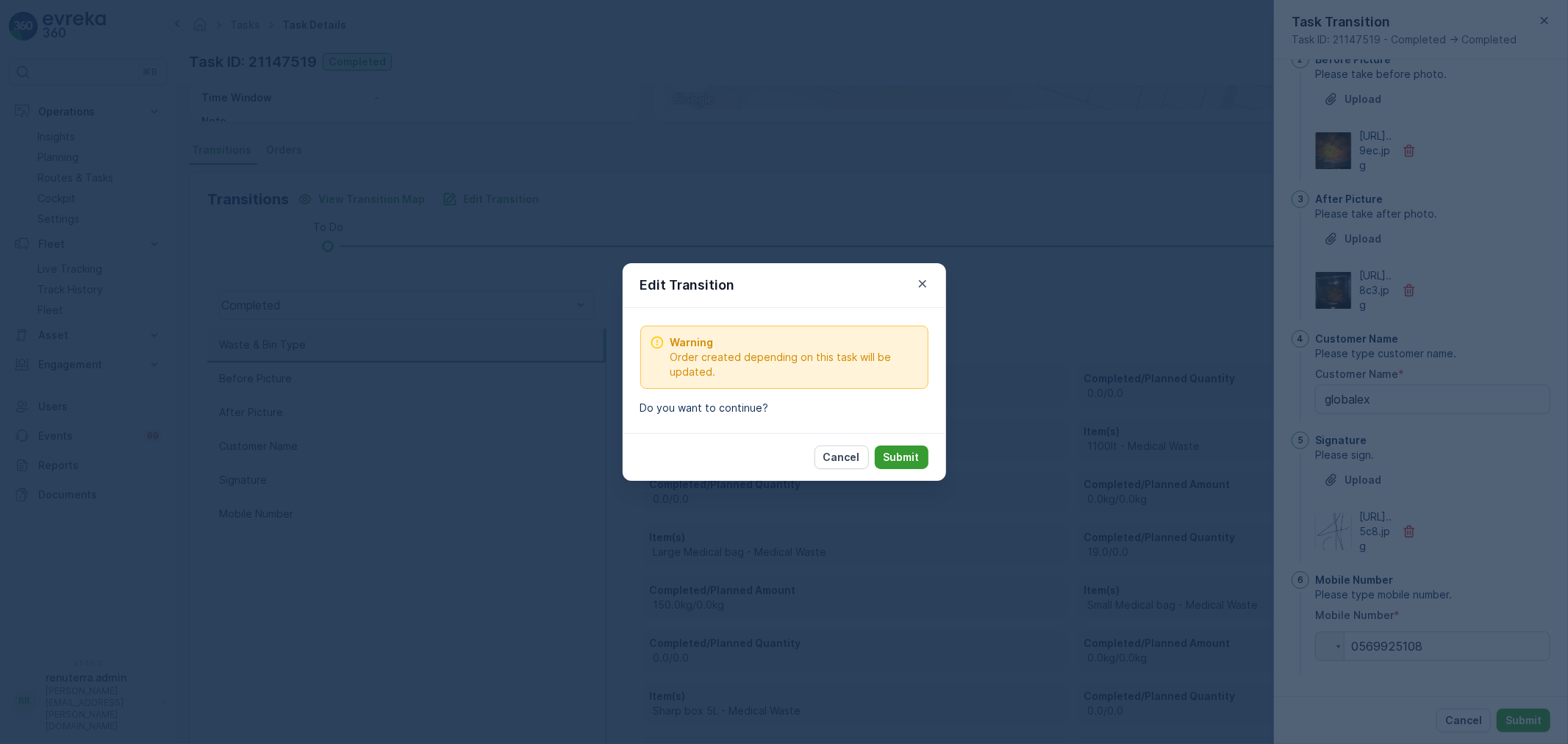
click at [891, 459] on p "Submit" at bounding box center [902, 456] width 36 height 14
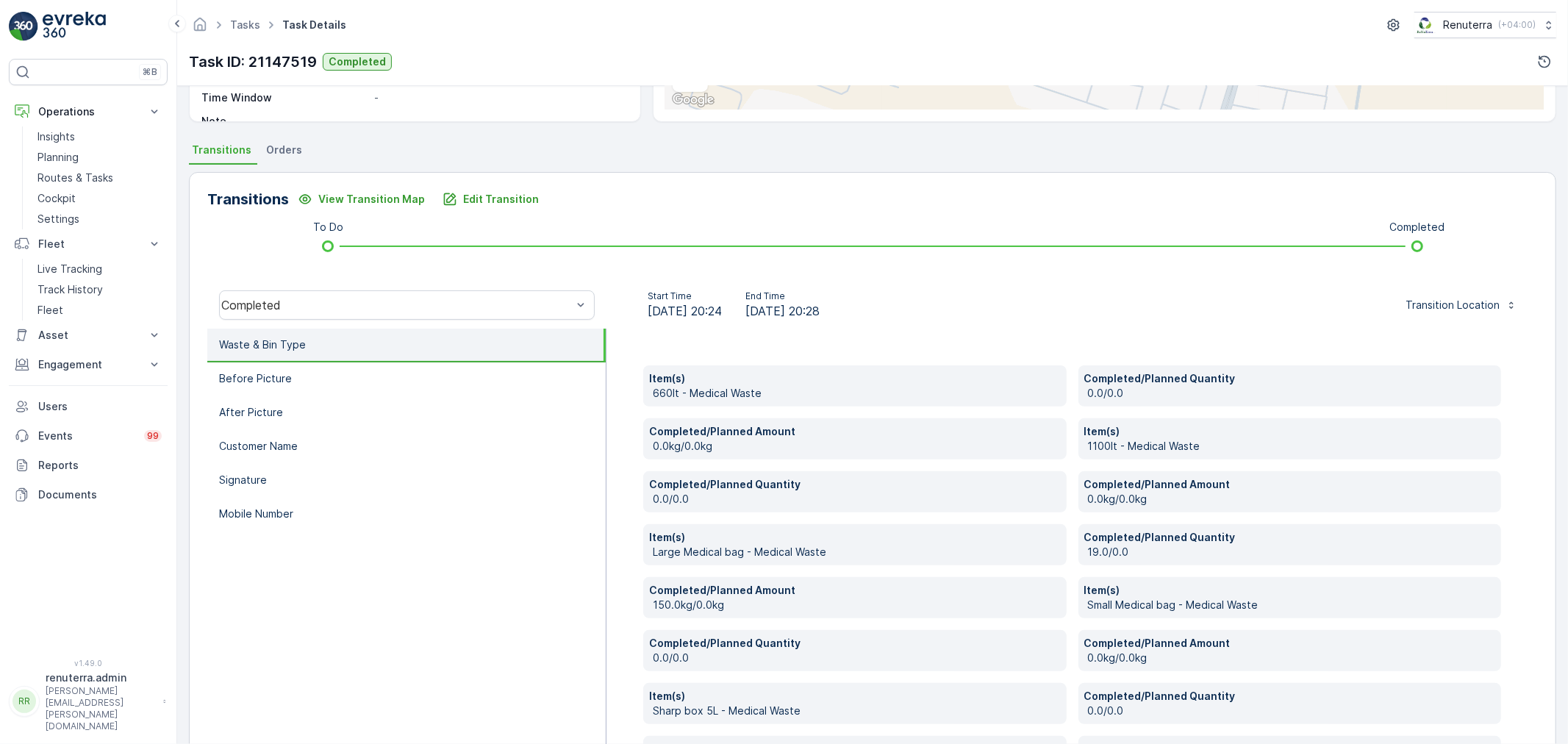
scroll to position [182, 0]
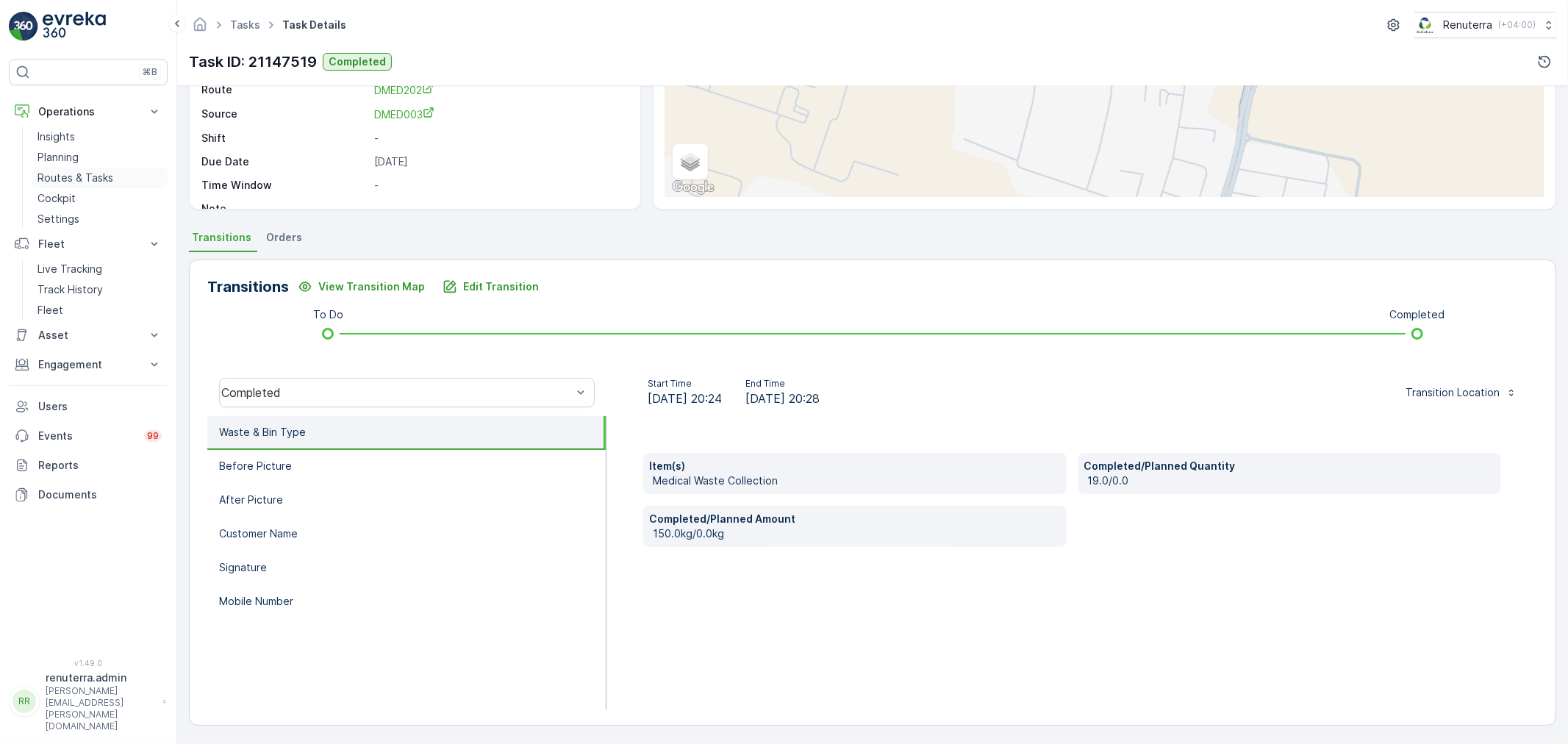
click at [57, 167] on link "Routes & Tasks" at bounding box center [99, 178] width 136 height 21
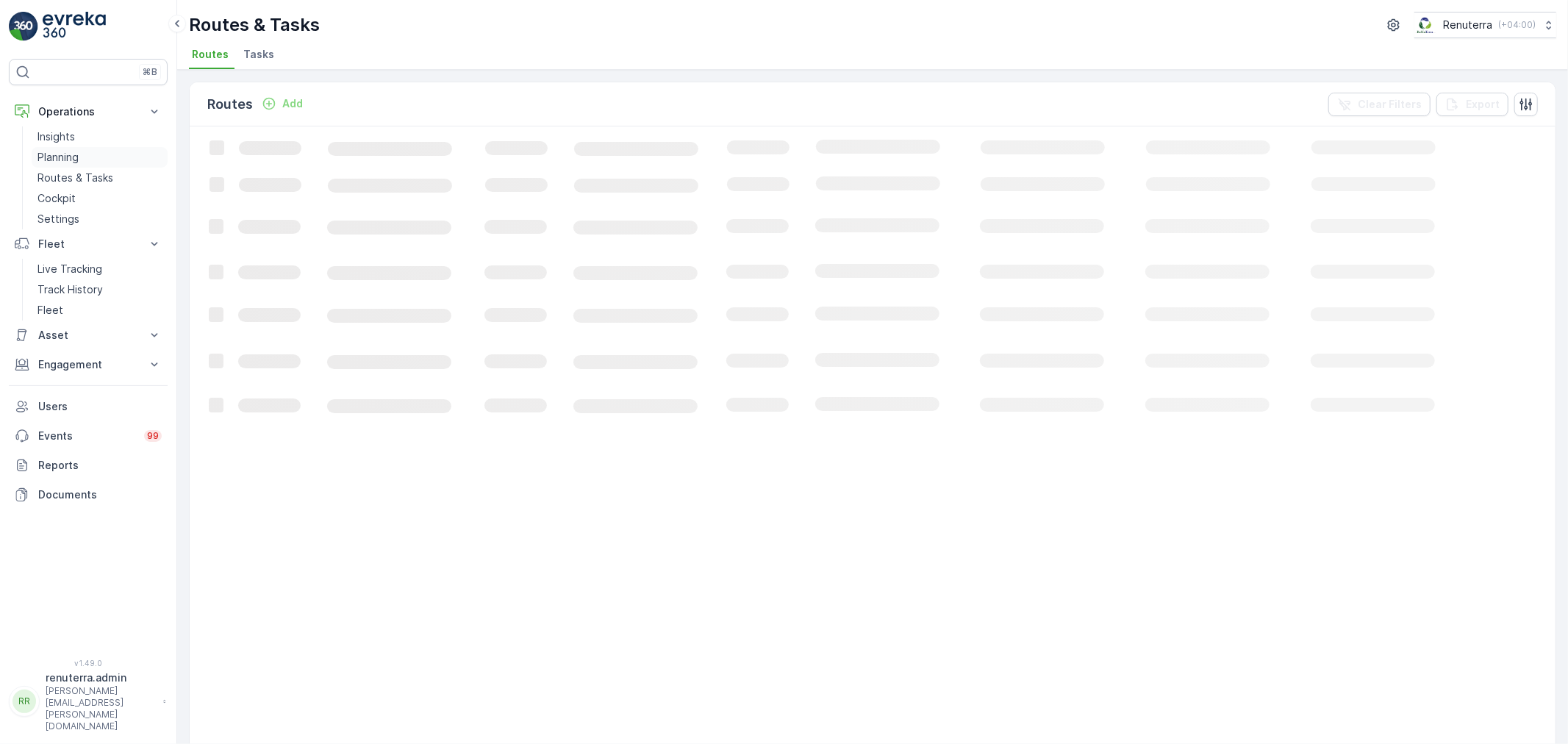
click at [57, 162] on p "Planning" at bounding box center [57, 157] width 41 height 14
click at [362, 48] on span "Service Points" at bounding box center [376, 54] width 74 height 14
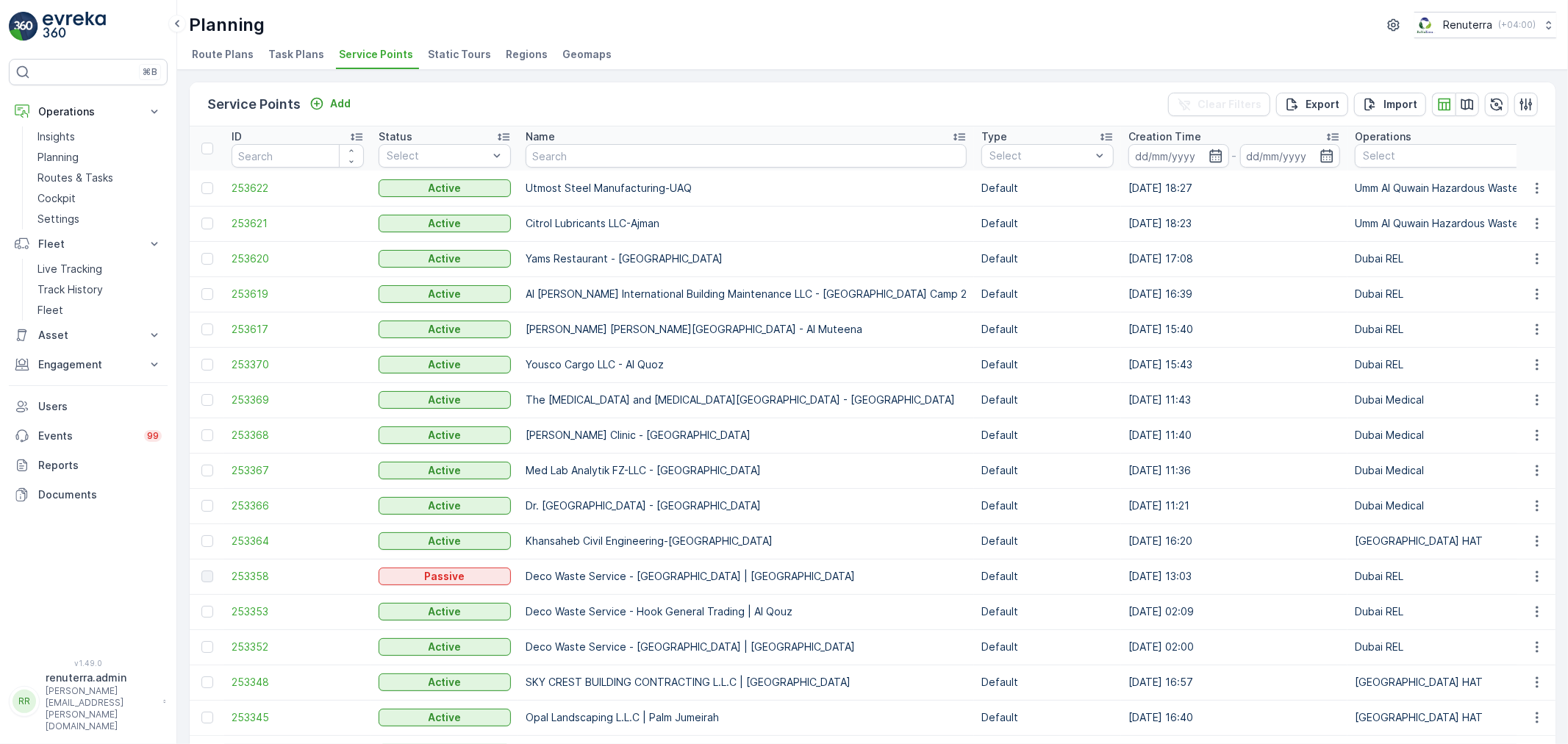
click at [615, 156] on input "text" at bounding box center [746, 156] width 441 height 24
paste input "[DEMOGRAPHIC_DATA]"
type input "[DEMOGRAPHIC_DATA]"
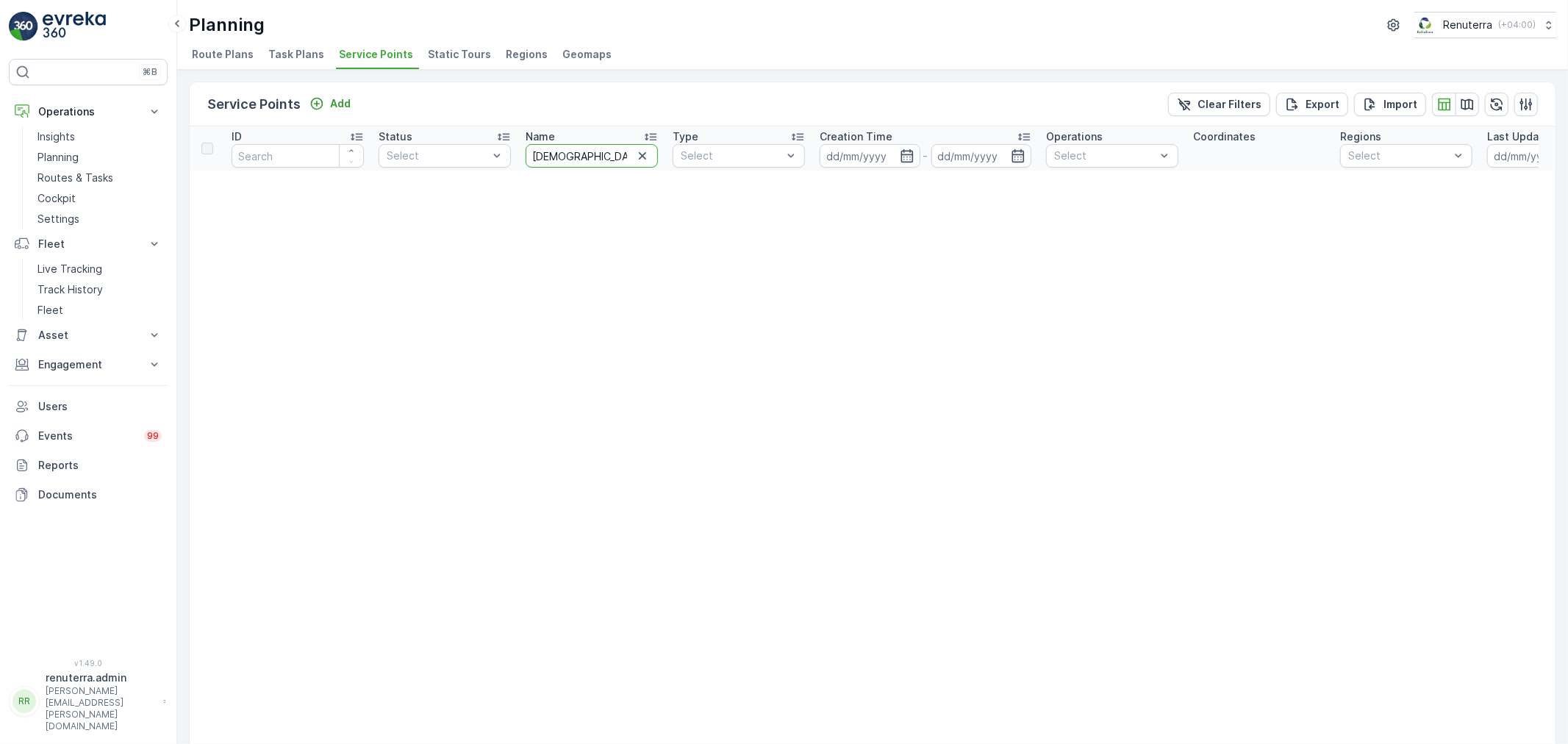
click at [600, 160] on input "[DEMOGRAPHIC_DATA]" at bounding box center [591, 156] width 132 height 24
type input "Afghan"
click at [581, 159] on input "Afghan" at bounding box center [591, 156] width 132 height 24
type input "Af"
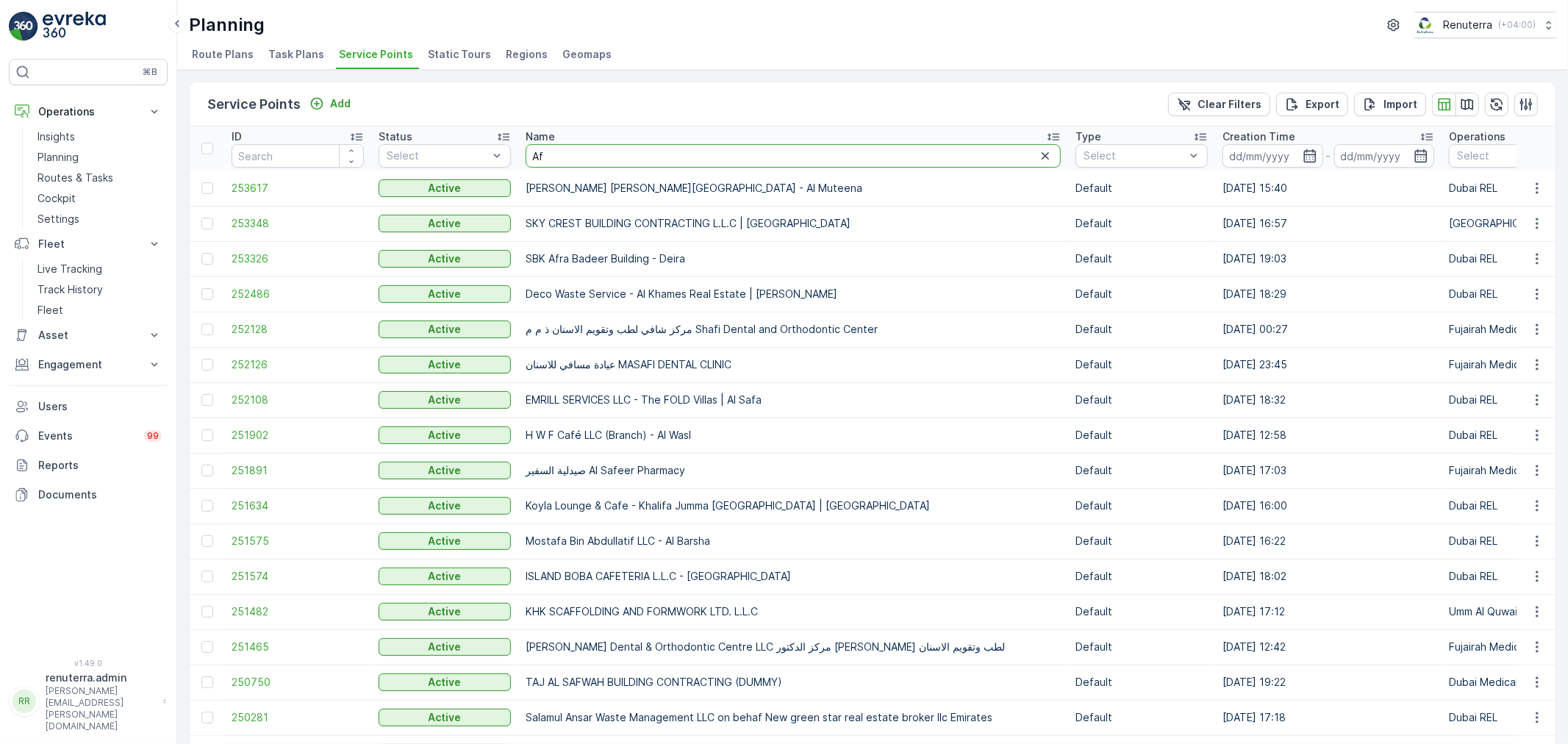
click at [579, 152] on input "Af" at bounding box center [793, 156] width 535 height 24
type input "Afgh"
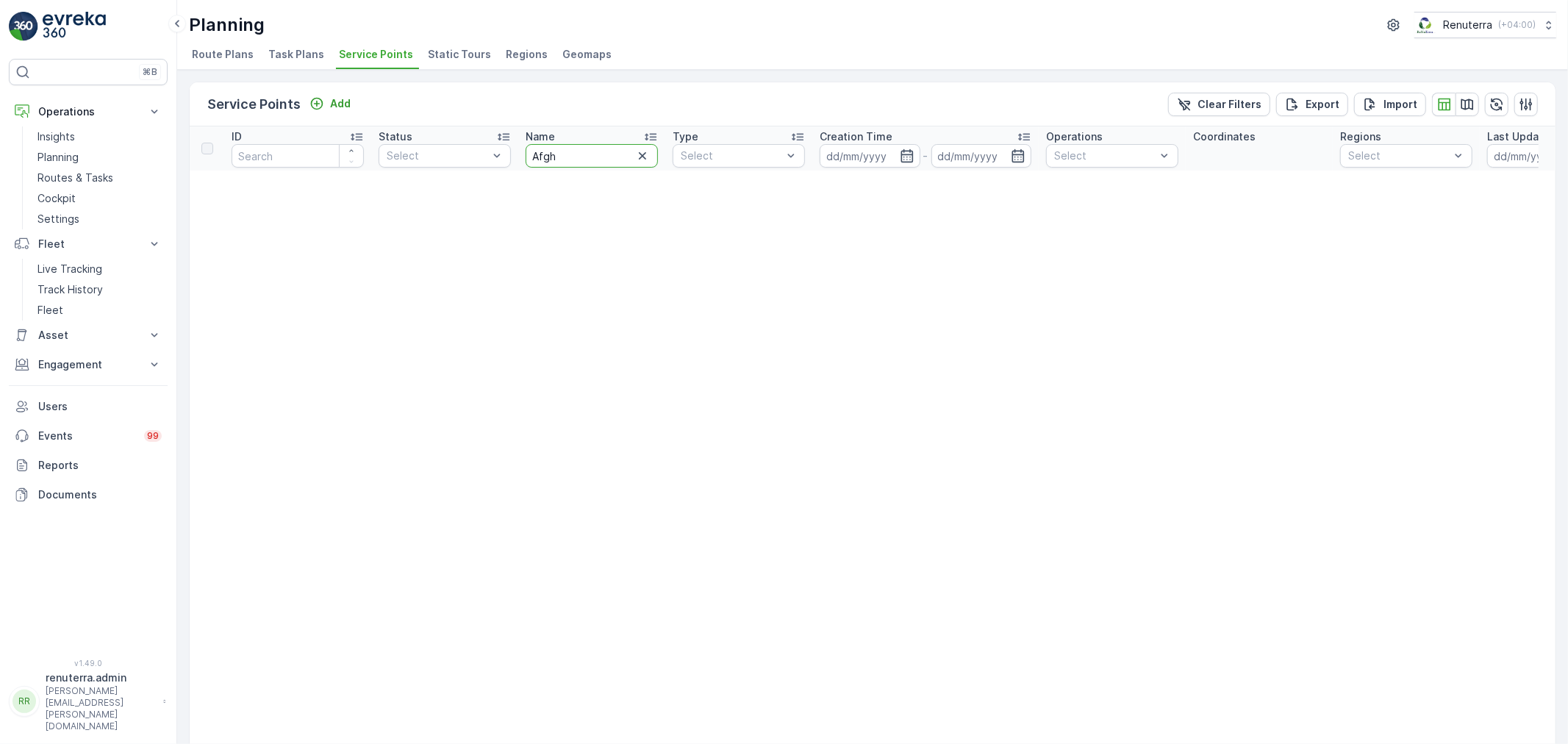
click at [582, 162] on input "Afgh" at bounding box center [591, 156] width 132 height 24
click at [601, 157] on input "Afgh" at bounding box center [591, 156] width 132 height 24
click at [585, 163] on input "Afgh" at bounding box center [591, 156] width 132 height 24
click at [71, 150] on p "Planning" at bounding box center [57, 157] width 41 height 14
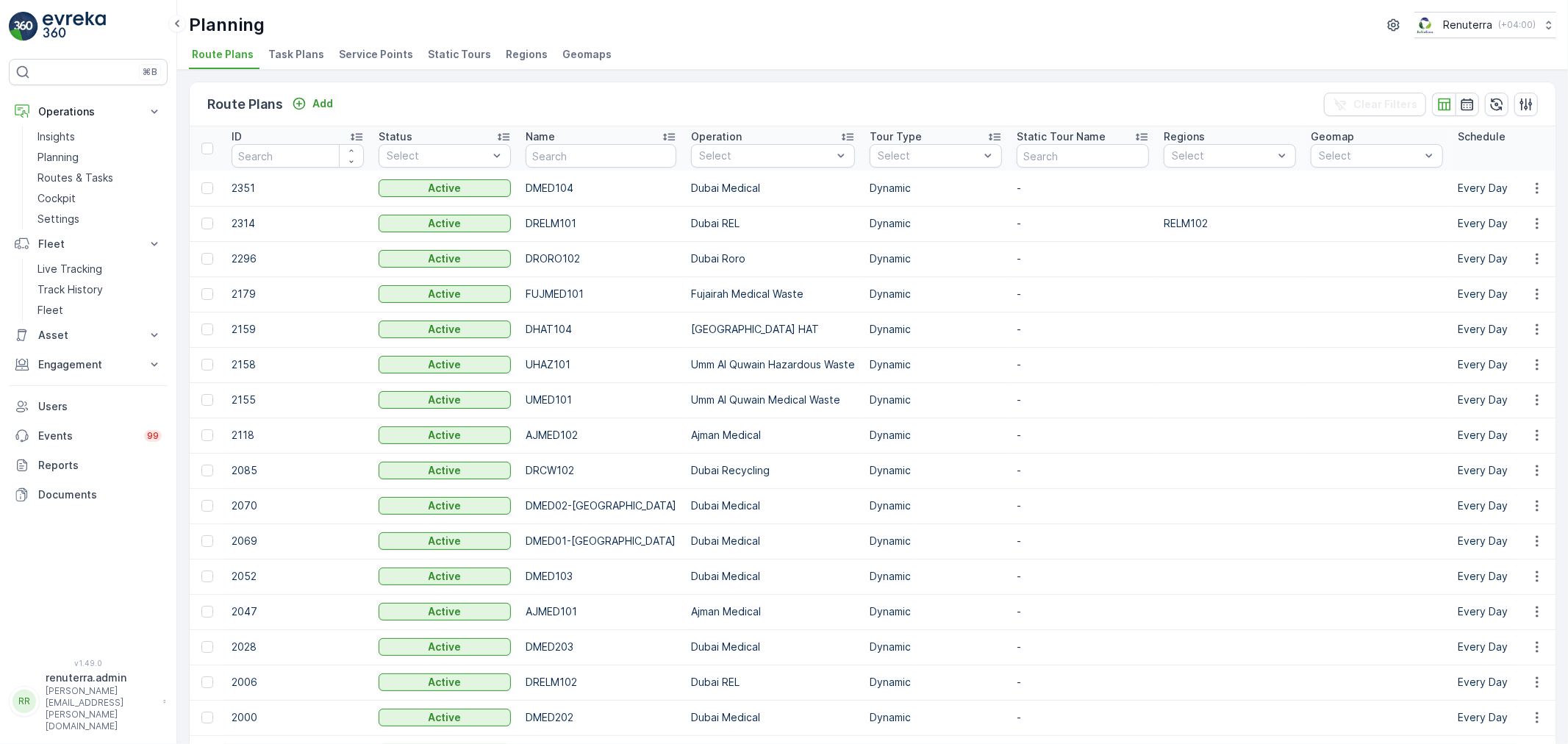
click at [598, 161] on input "text" at bounding box center [601, 156] width 151 height 24
click at [383, 52] on span "Service Points" at bounding box center [376, 54] width 74 height 14
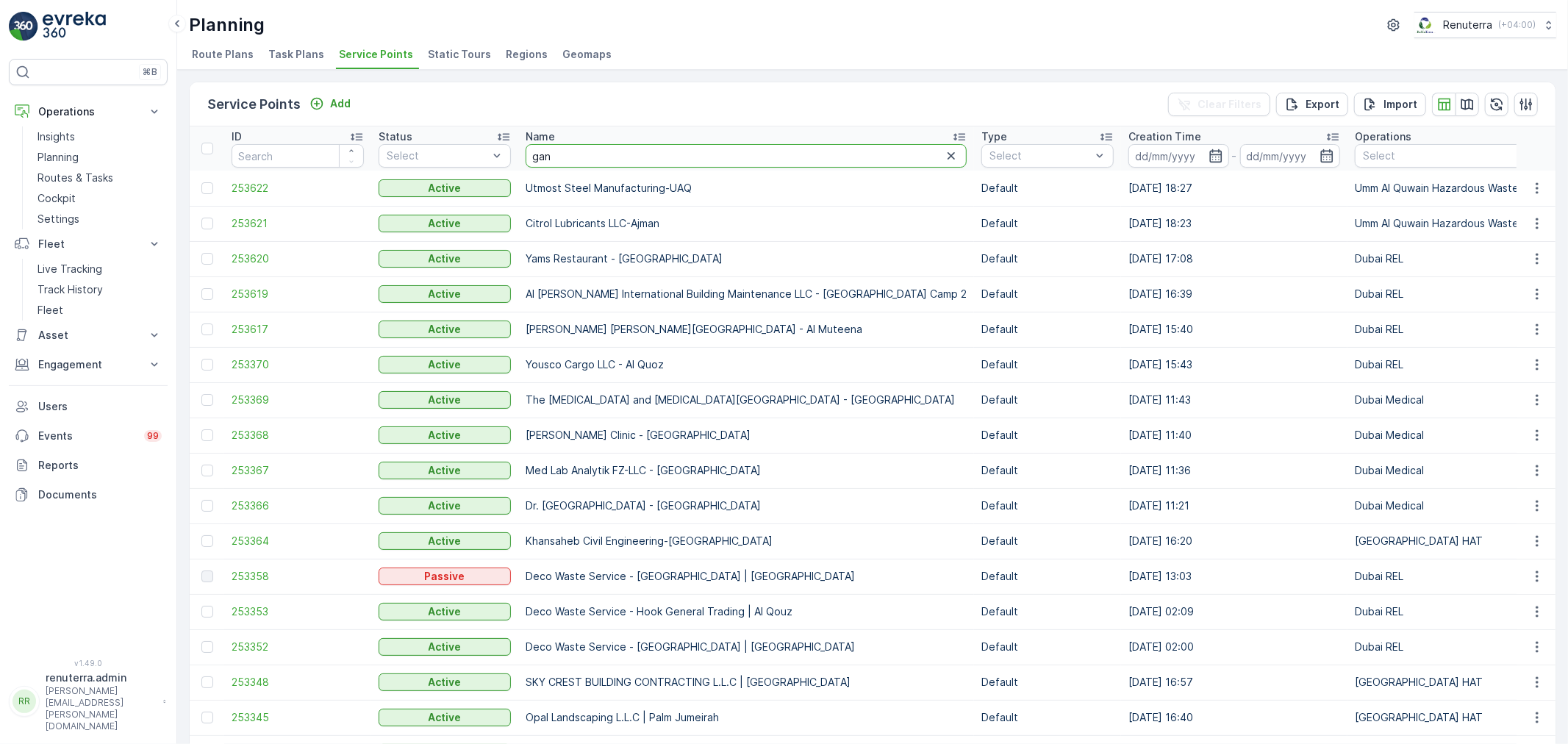
type input "gani"
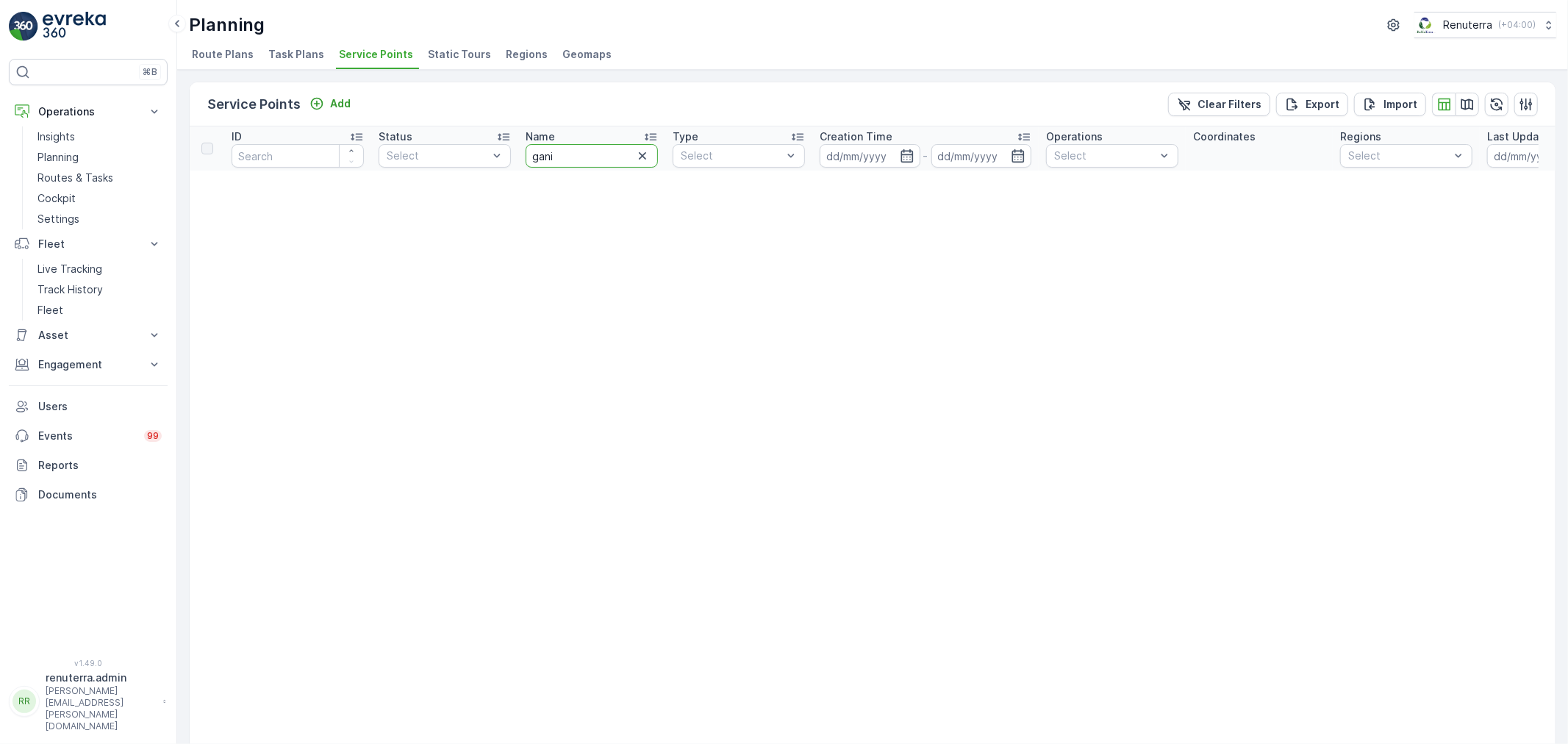
click at [602, 156] on input "gani" at bounding box center [591, 156] width 132 height 24
click at [602, 156] on input "gani" at bounding box center [591, 156] width 132 height 24
type input "afg"
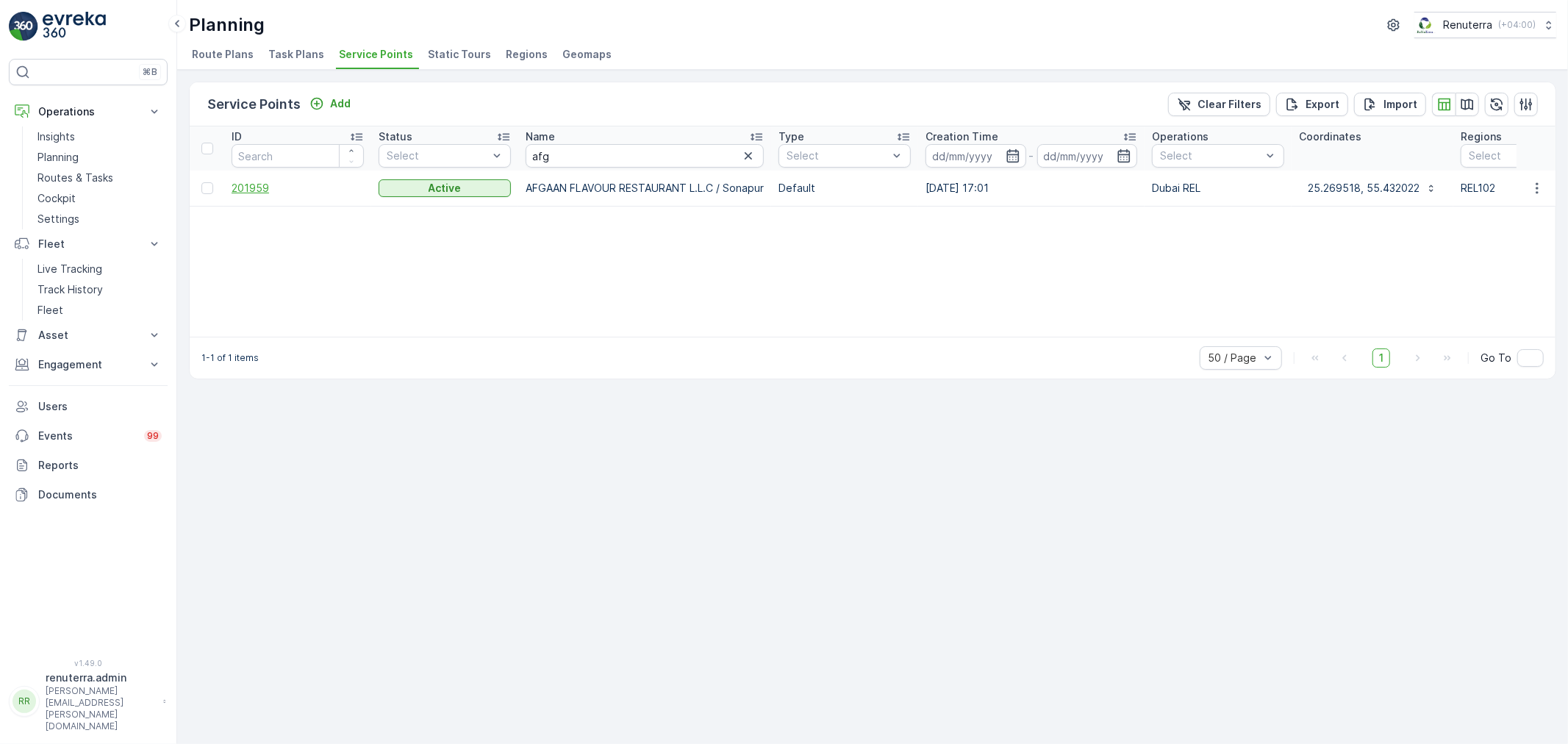
click at [267, 186] on span "201959" at bounding box center [297, 187] width 132 height 14
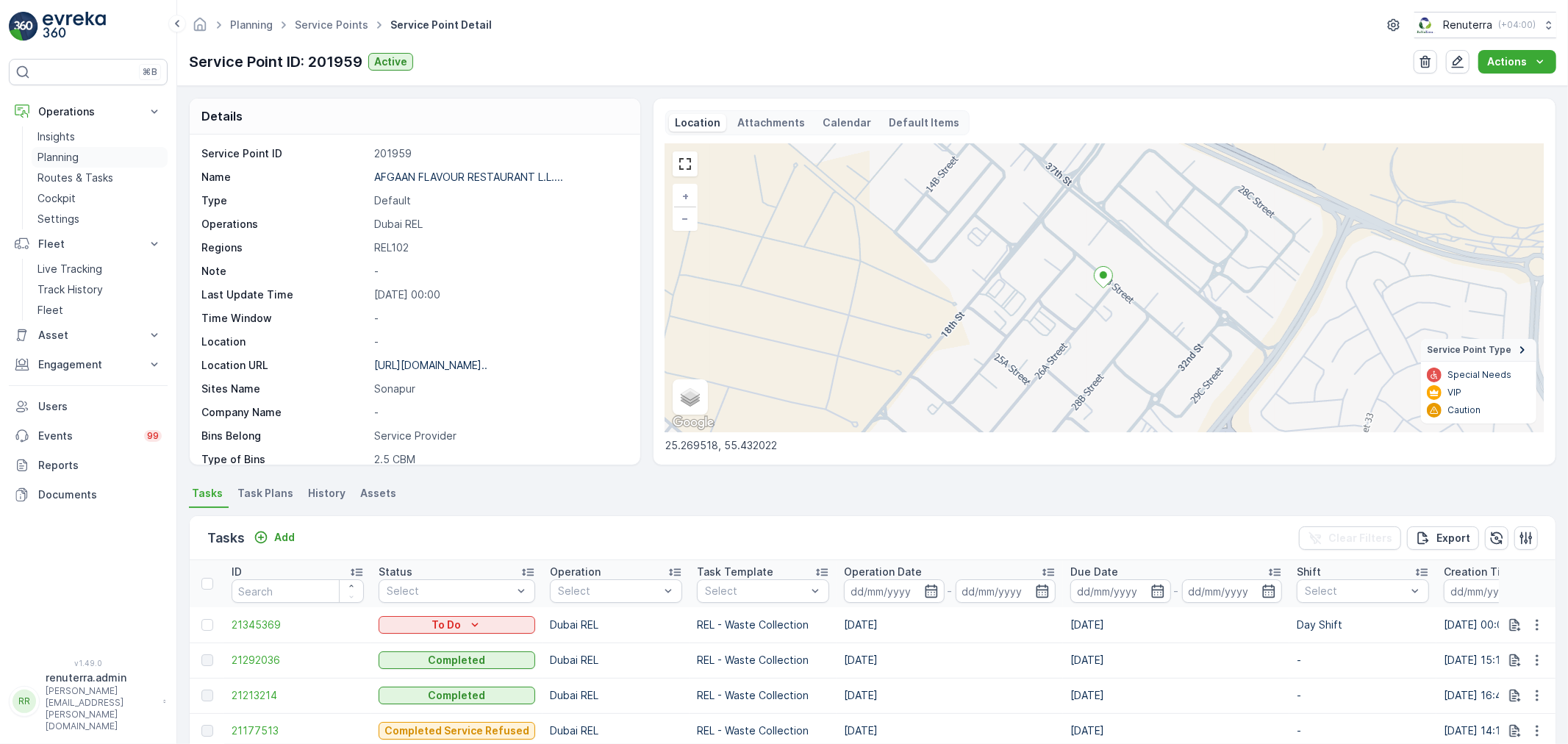
click at [70, 160] on p "Planning" at bounding box center [57, 157] width 41 height 14
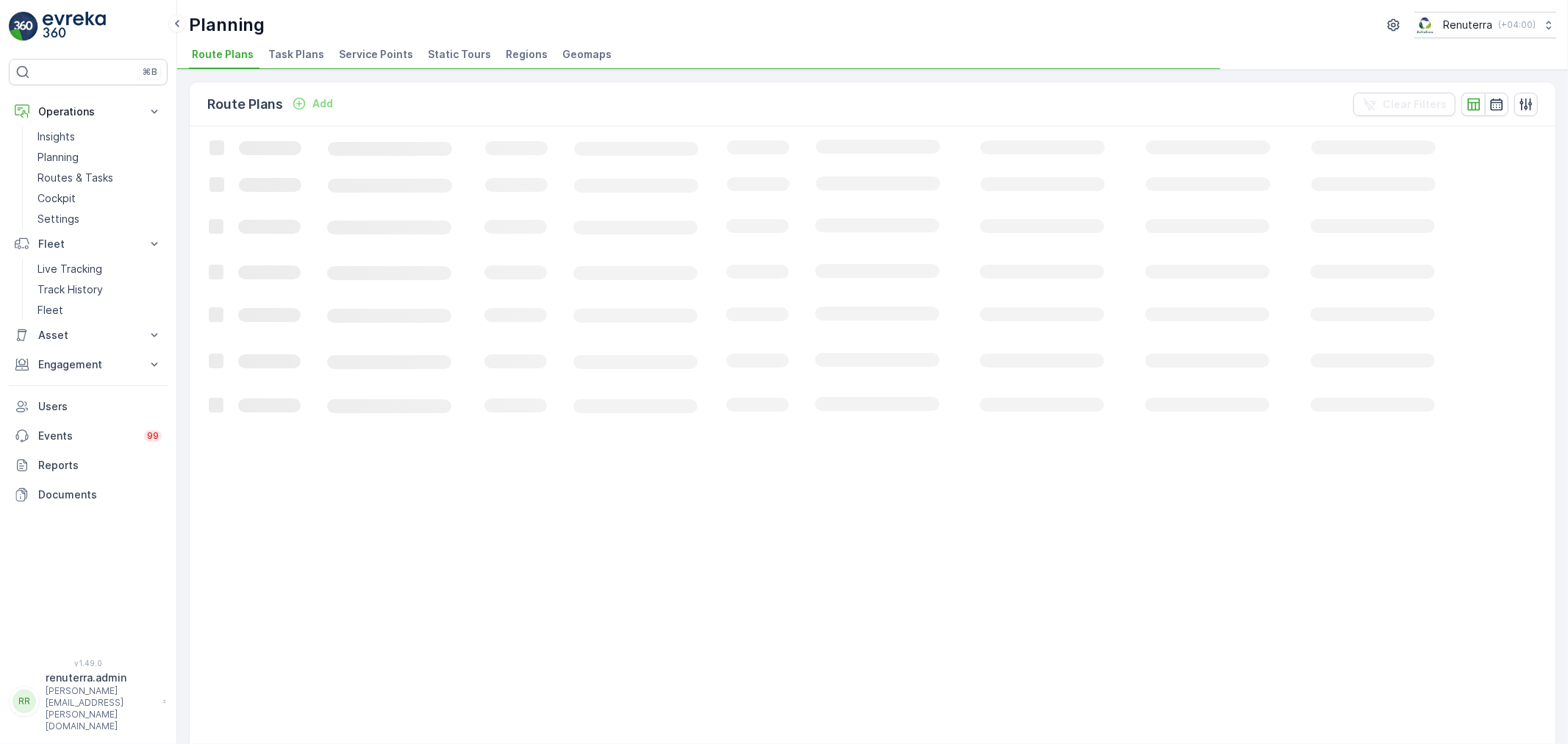
click at [361, 43] on div "Planning Renuterra ( +04:00 ) Route Plans Task Plans Service Points Static Tour…" at bounding box center [872, 34] width 1391 height 69
click at [369, 59] on span "Service Points" at bounding box center [376, 54] width 74 height 14
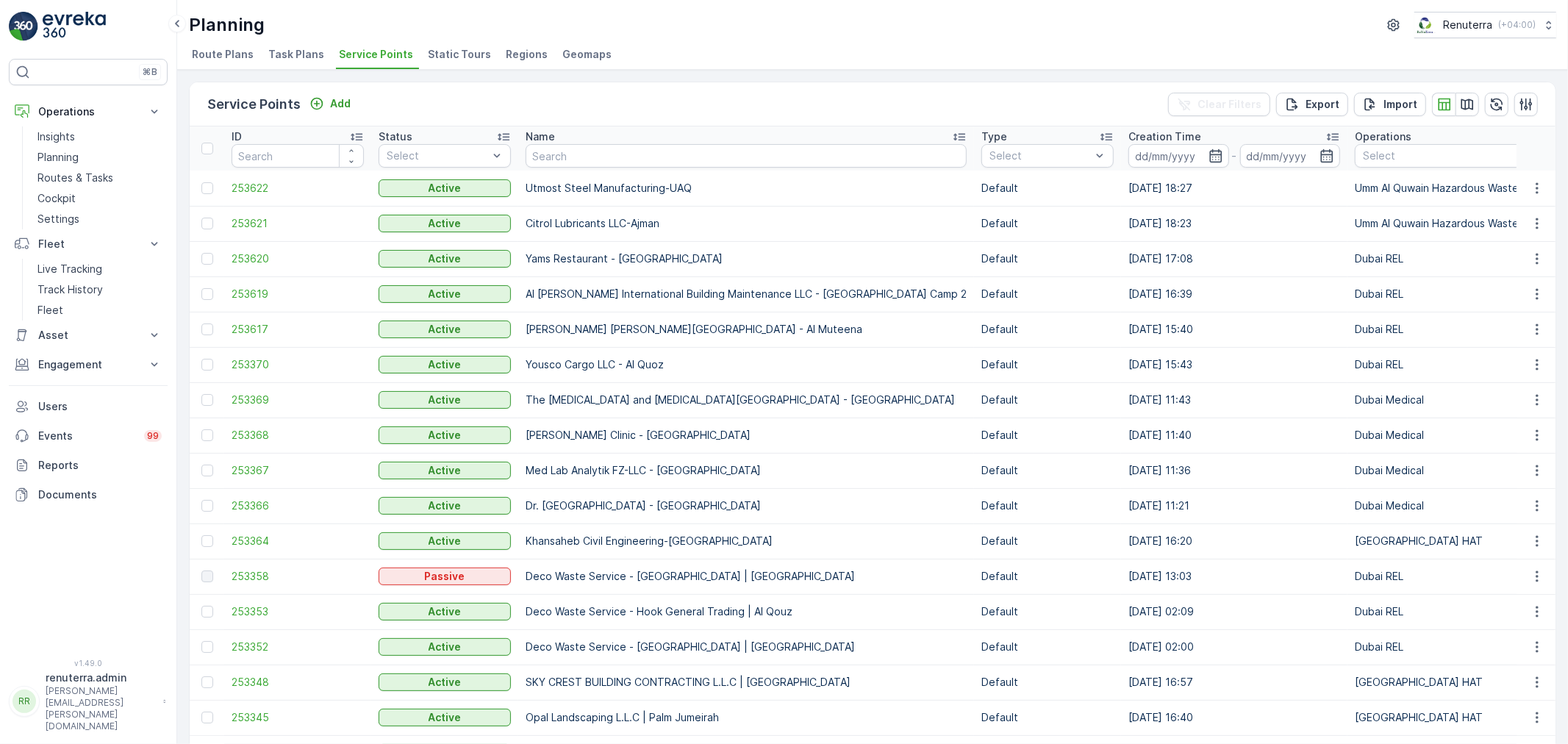
click at [551, 161] on input "text" at bounding box center [746, 156] width 441 height 24
type input "dub"
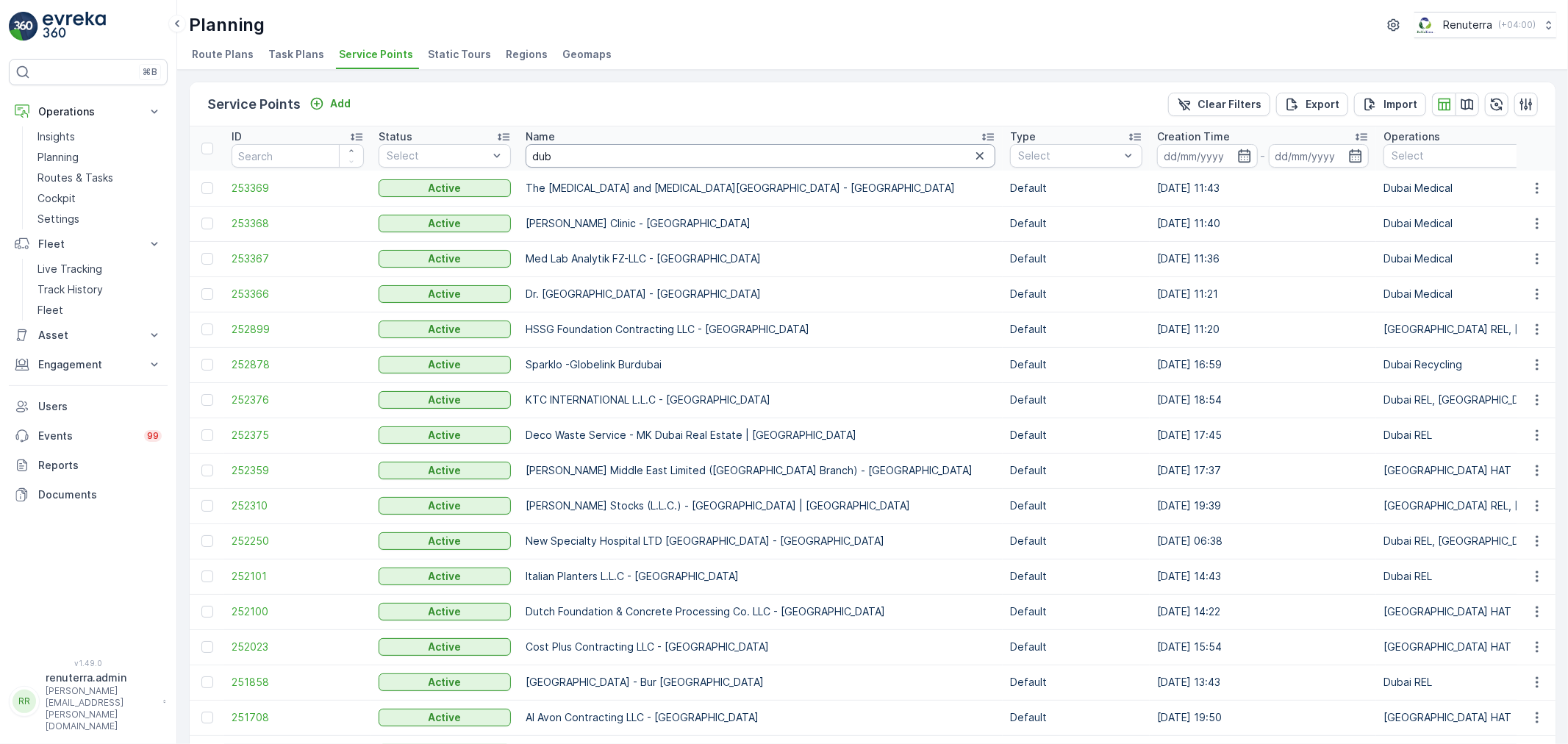
click at [585, 152] on input "dub" at bounding box center [760, 156] width 469 height 24
type input "dubai l"
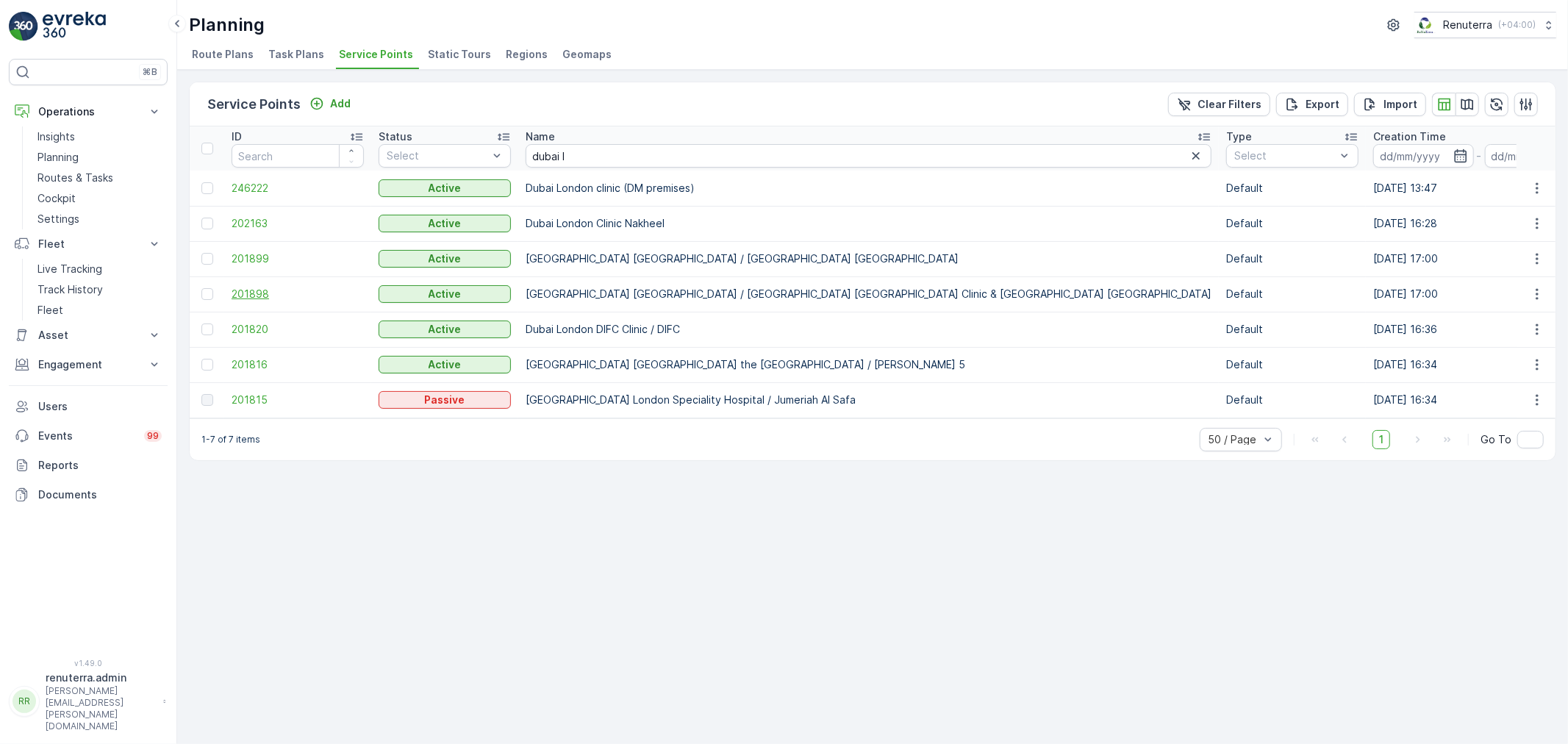
click at [258, 290] on span "201898" at bounding box center [297, 294] width 132 height 14
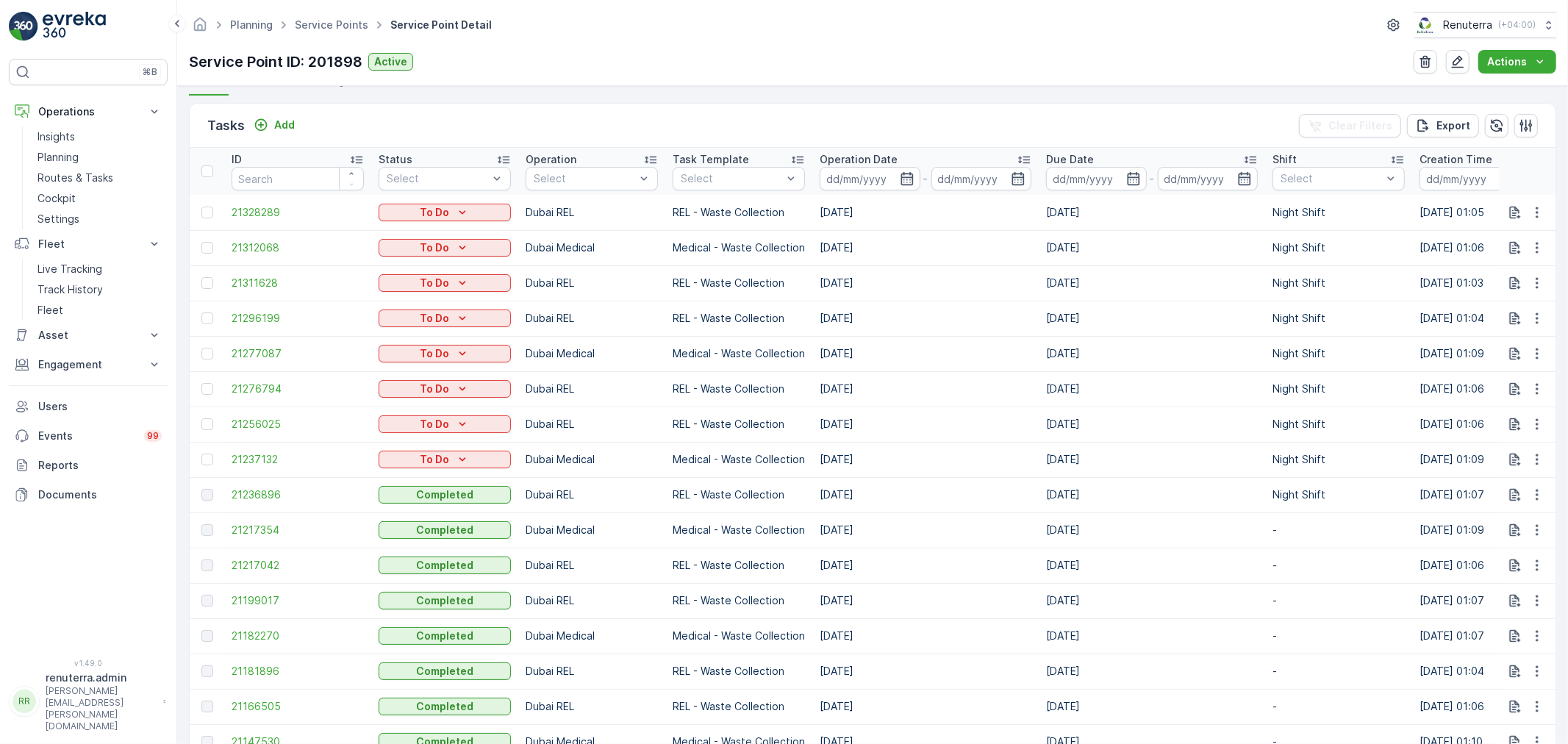
scroll to position [408, 0]
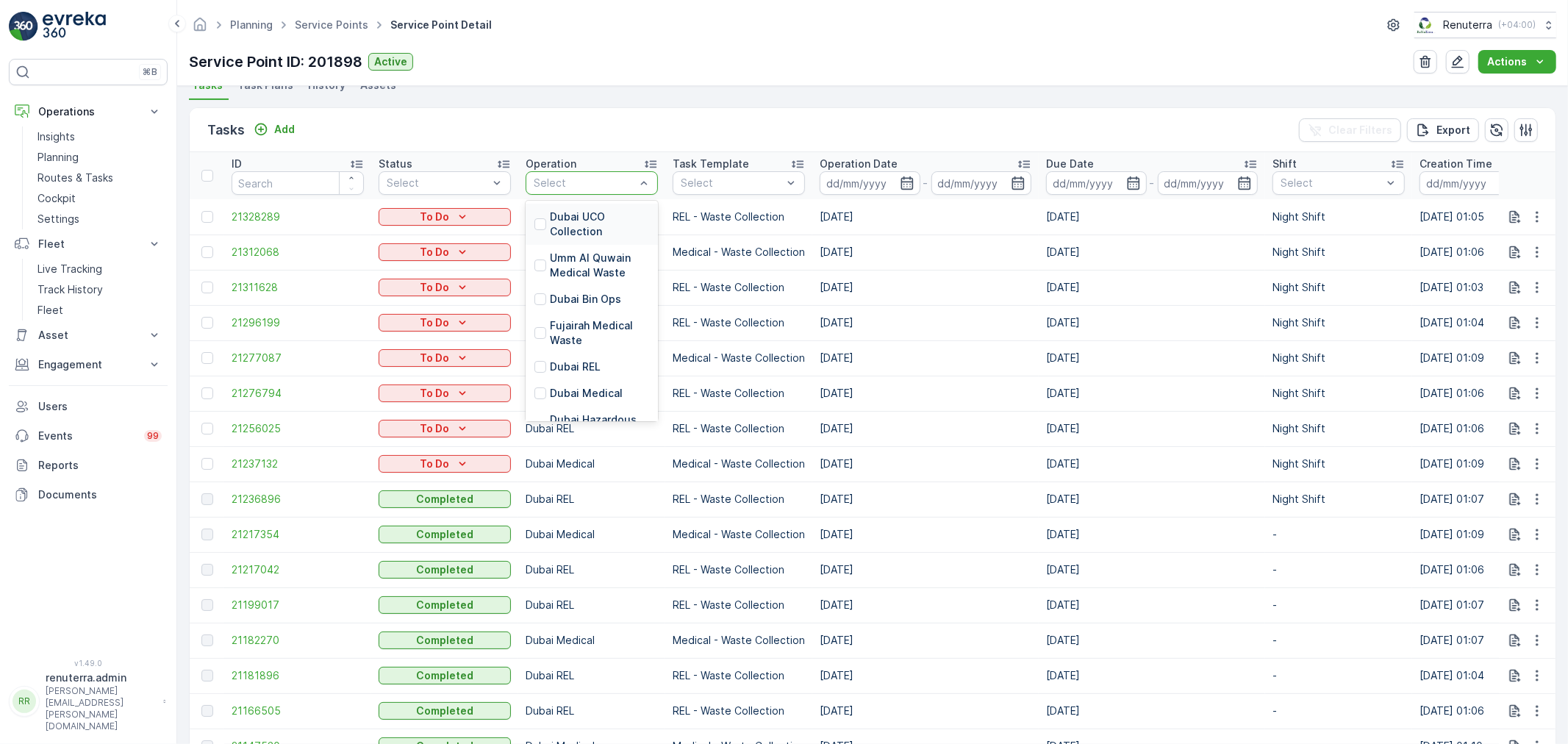
click at [593, 186] on div at bounding box center [584, 182] width 105 height 11
click at [568, 386] on p "Dubai Medical" at bounding box center [586, 392] width 73 height 14
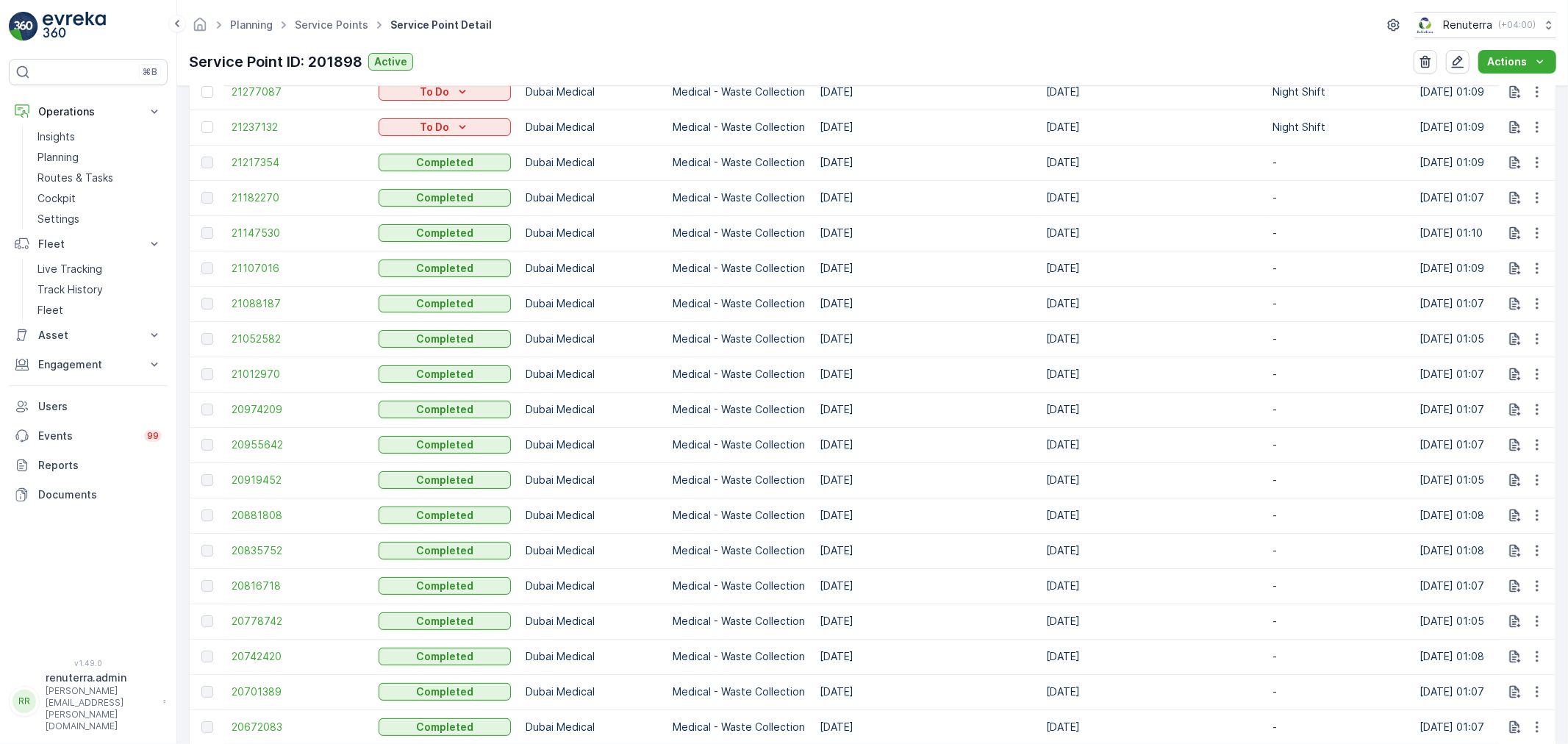
scroll to position [571, 0]
click at [245, 225] on td "21147530" at bounding box center [297, 235] width 147 height 35
click at [248, 229] on span "21147530" at bounding box center [297, 235] width 132 height 14
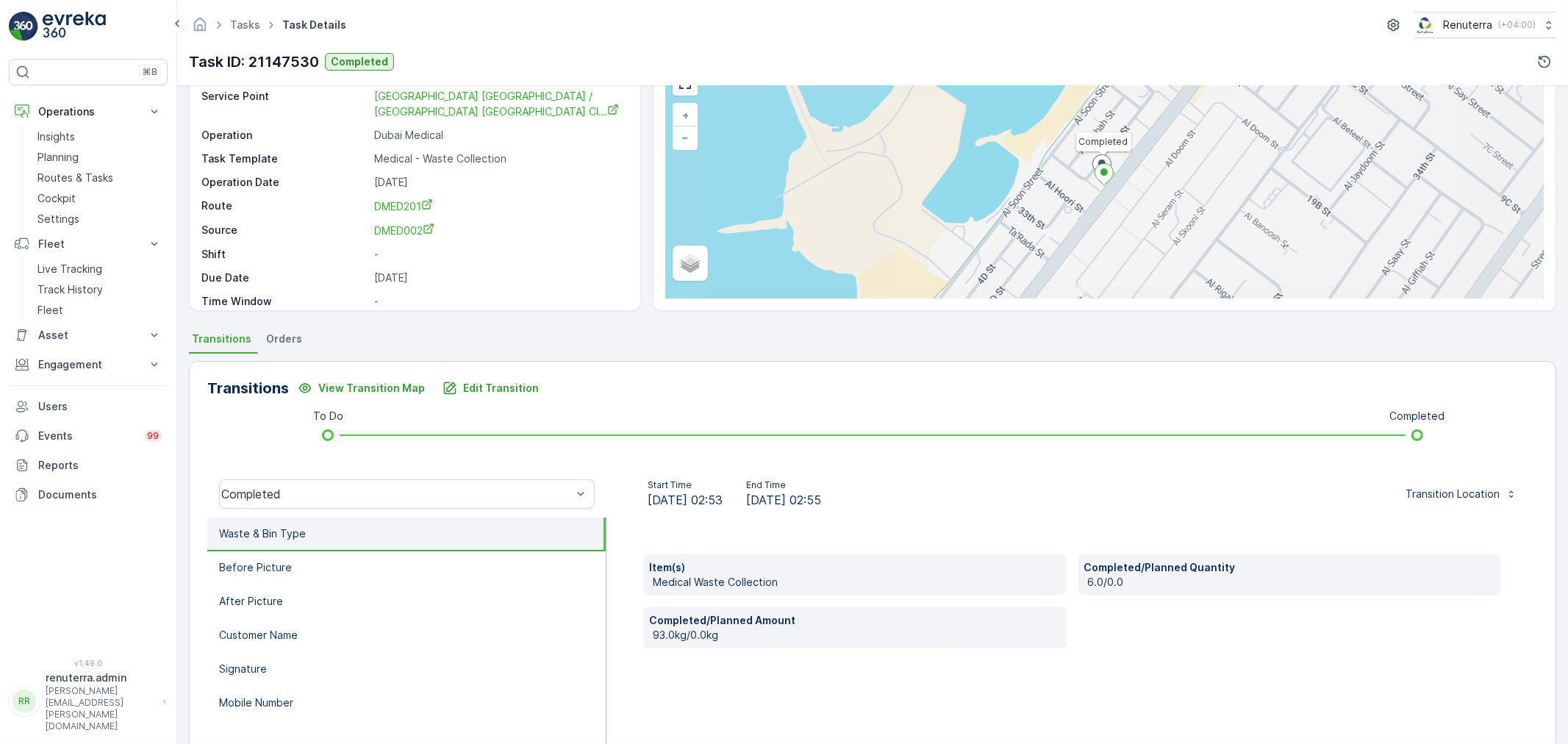
scroll to position [82, 0]
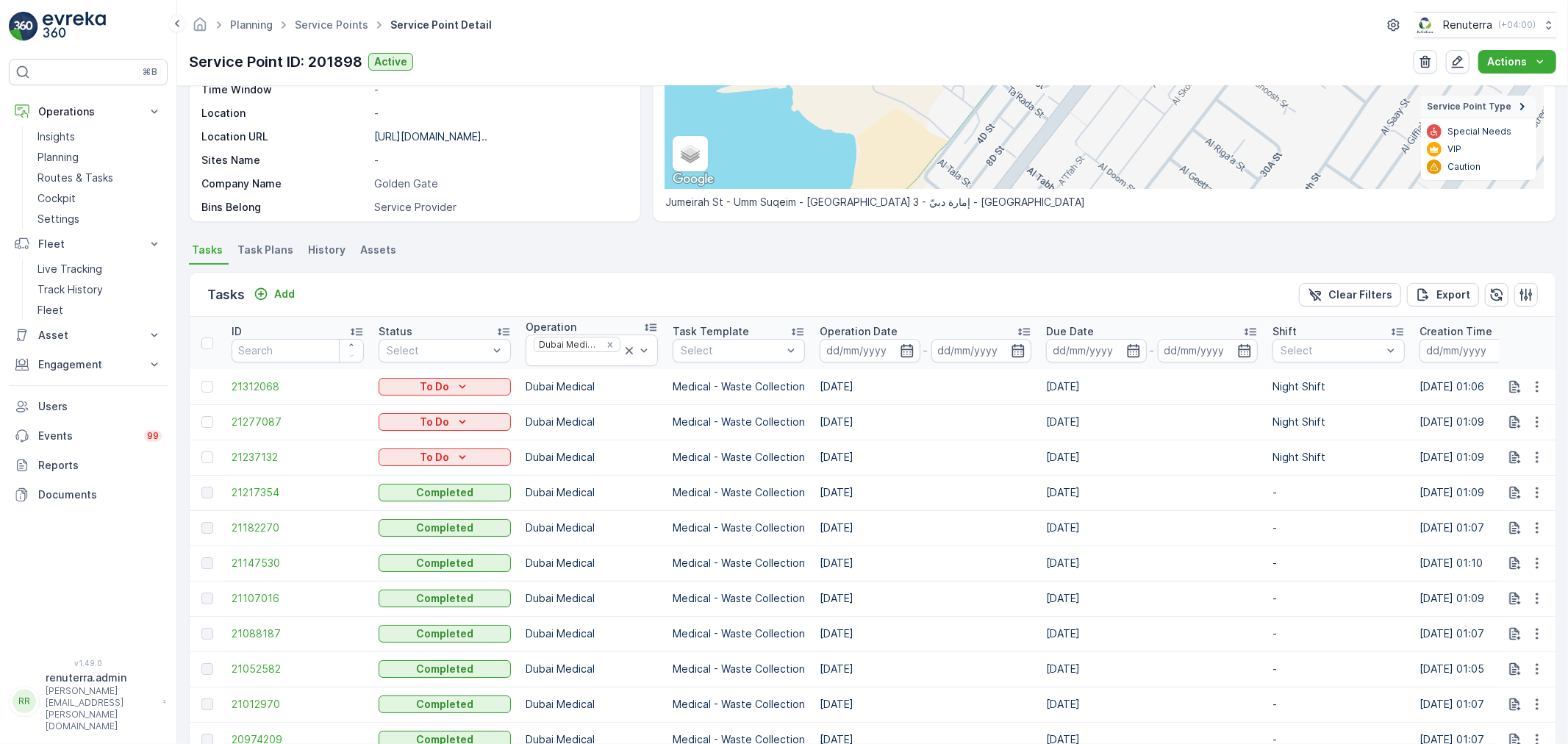
scroll to position [245, 0]
click at [268, 525] on span "21182270" at bounding box center [297, 525] width 132 height 14
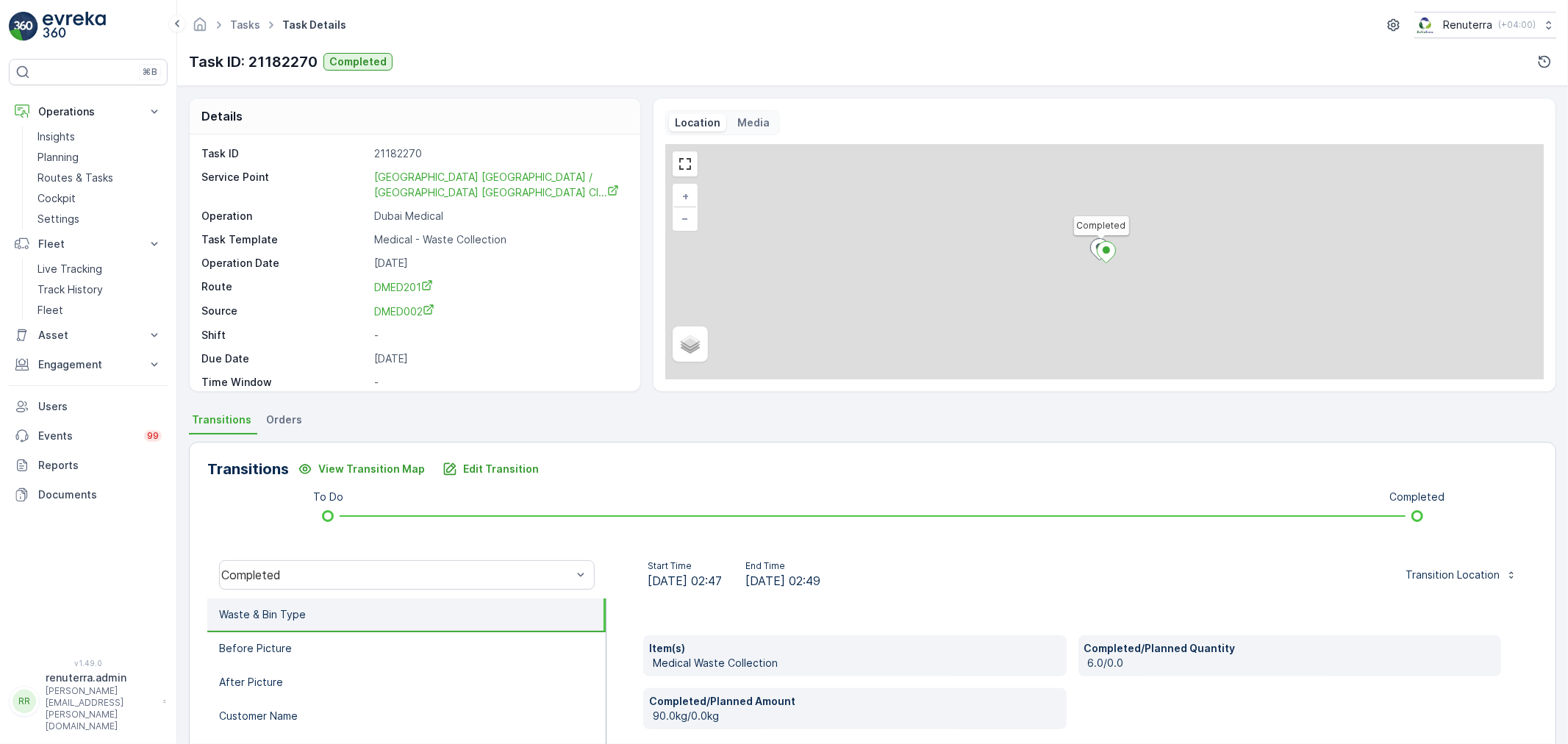
scroll to position [82, 0]
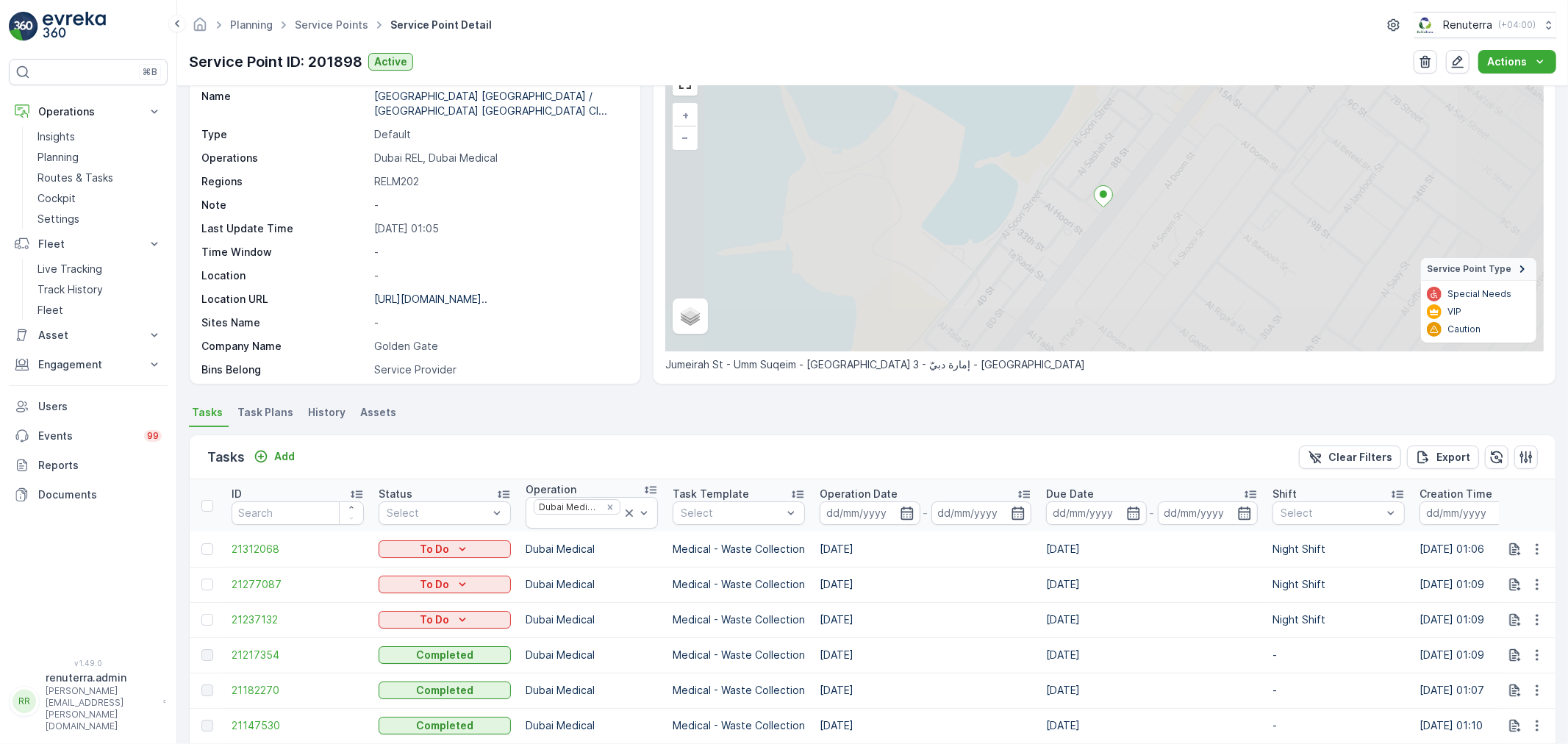
scroll to position [82, 0]
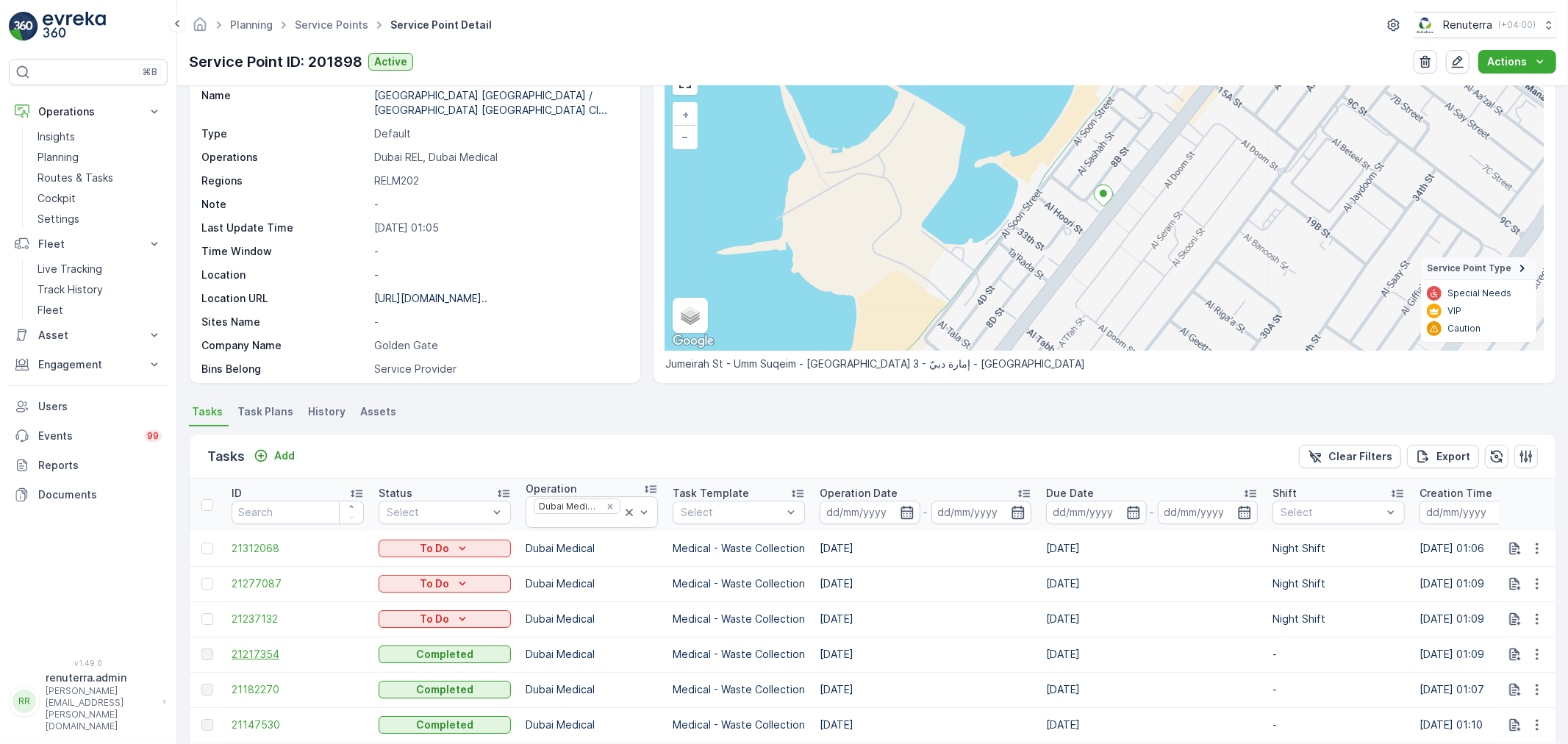
click at [269, 653] on span "21217354" at bounding box center [297, 654] width 132 height 14
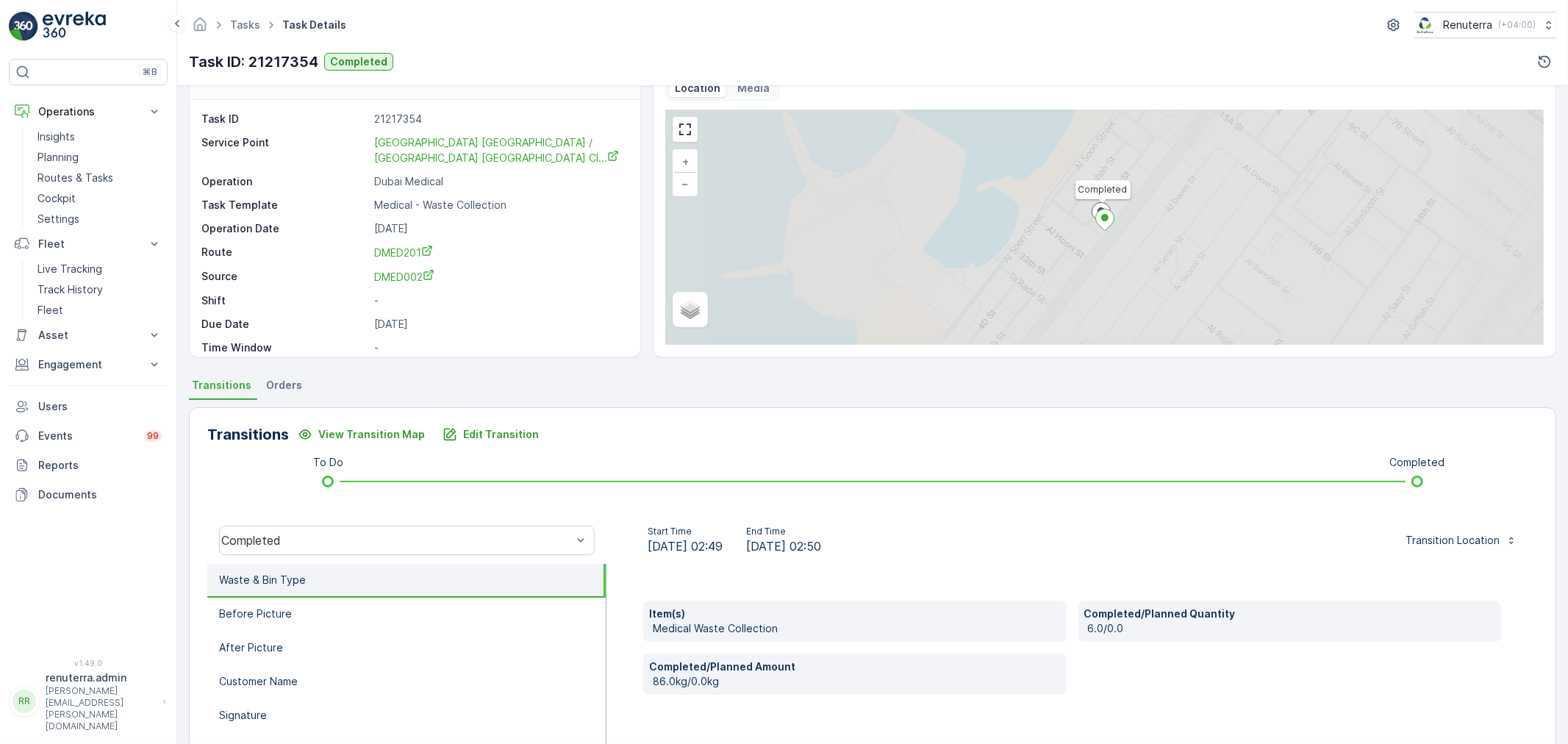
scroll to position [82, 0]
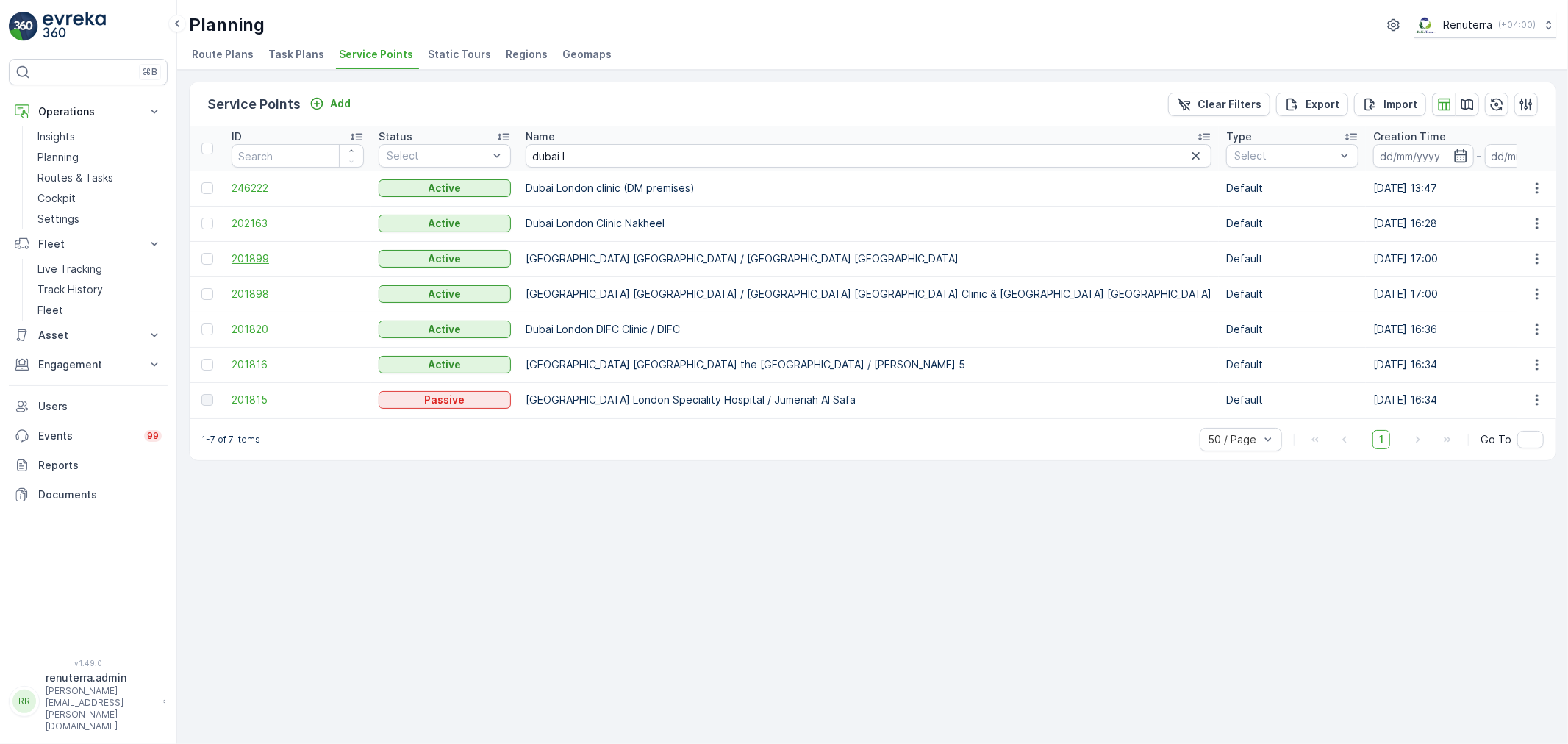
click at [263, 261] on span "201899" at bounding box center [297, 258] width 132 height 14
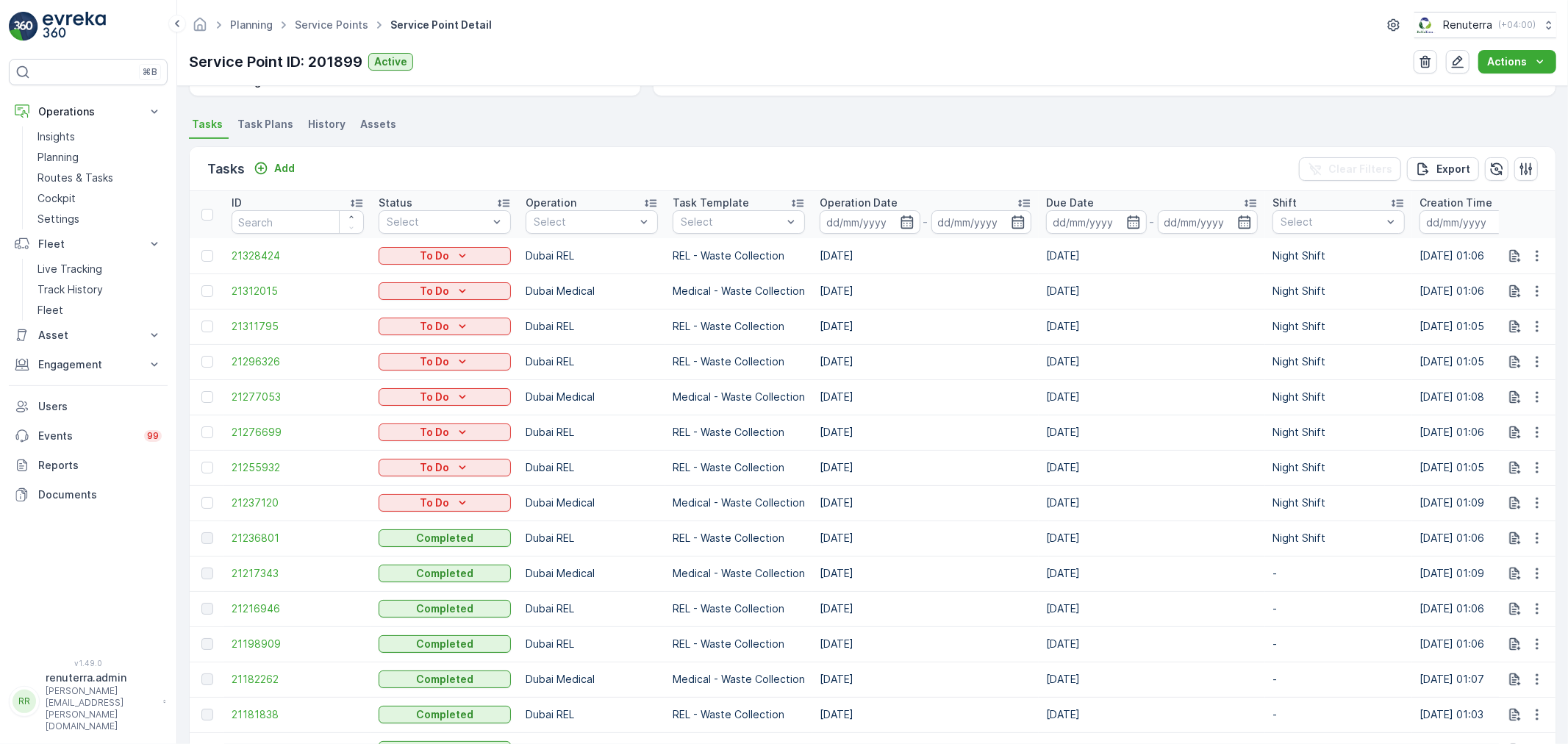
scroll to position [408, 0]
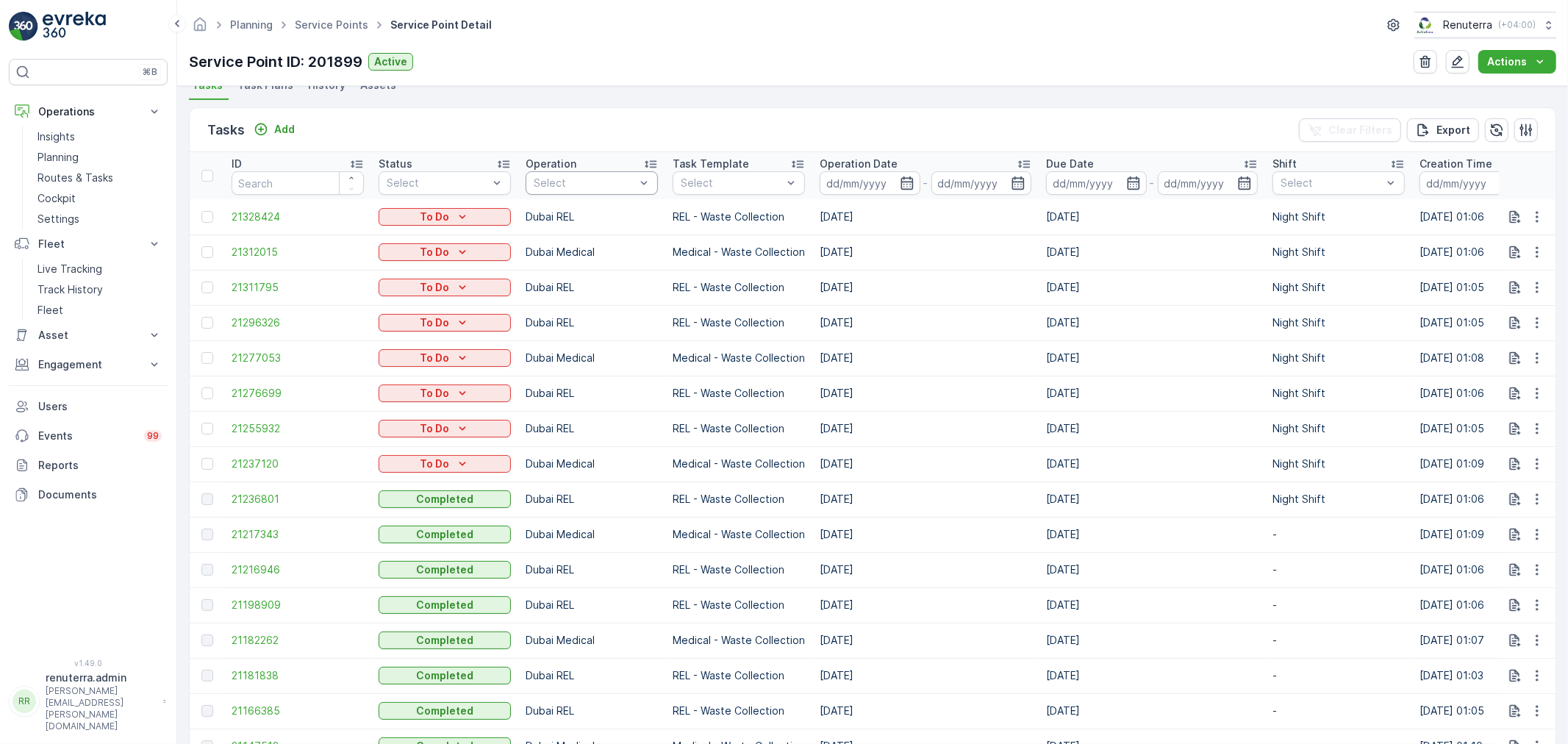
click at [538, 178] on div at bounding box center [584, 182] width 105 height 11
click at [571, 398] on p "Dubai Medical" at bounding box center [586, 392] width 73 height 14
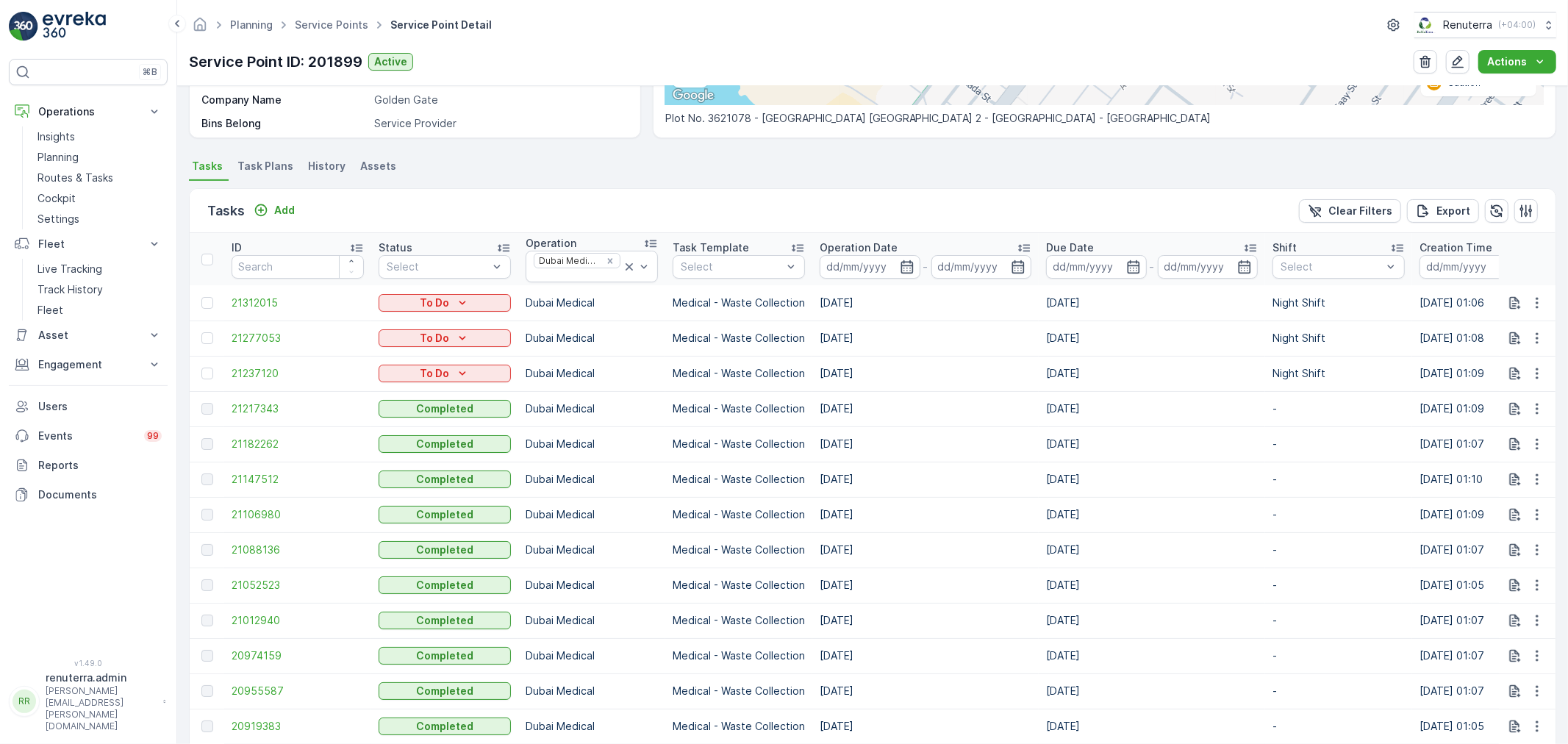
scroll to position [326, 0]
click at [271, 482] on span "21147512" at bounding box center [297, 479] width 132 height 14
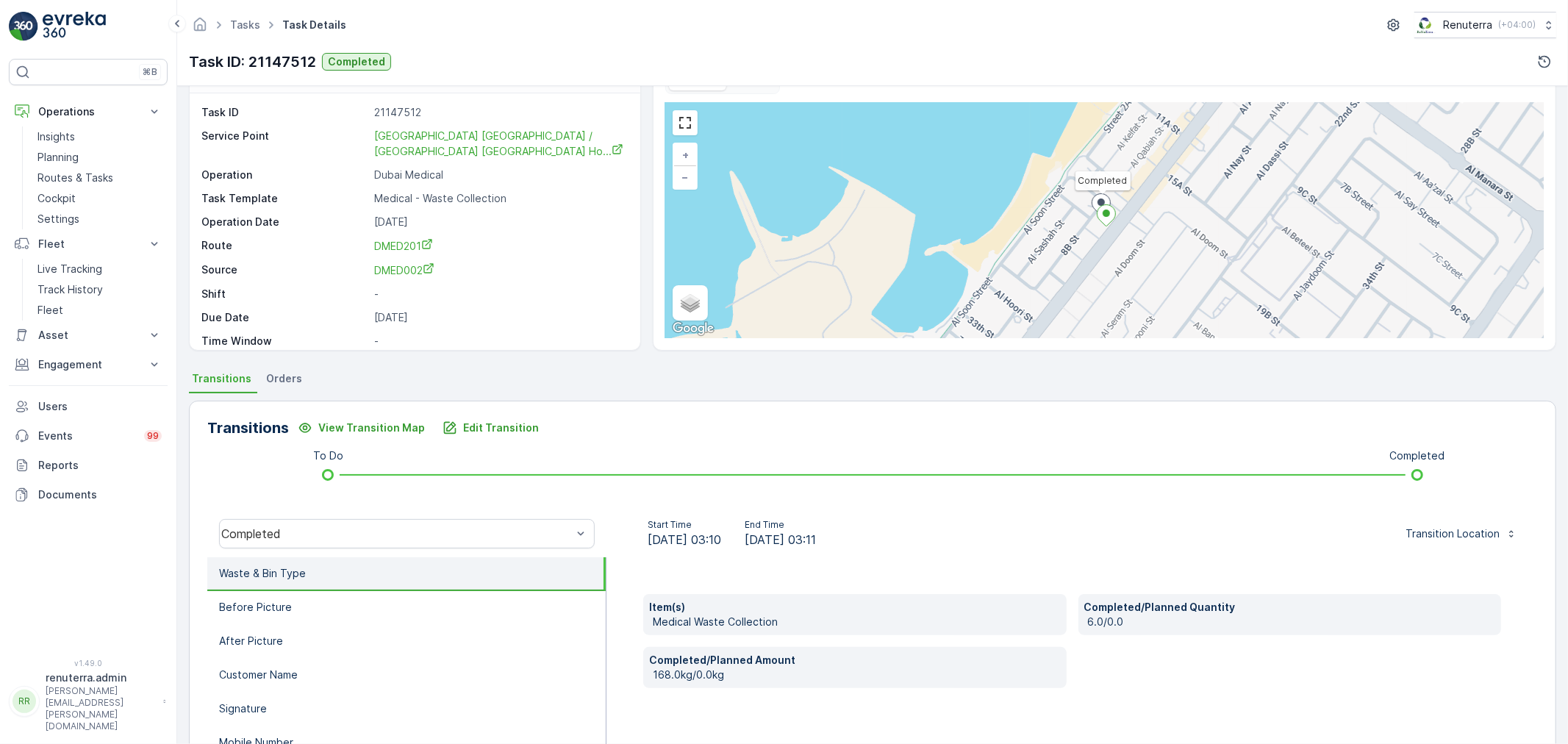
scroll to position [82, 0]
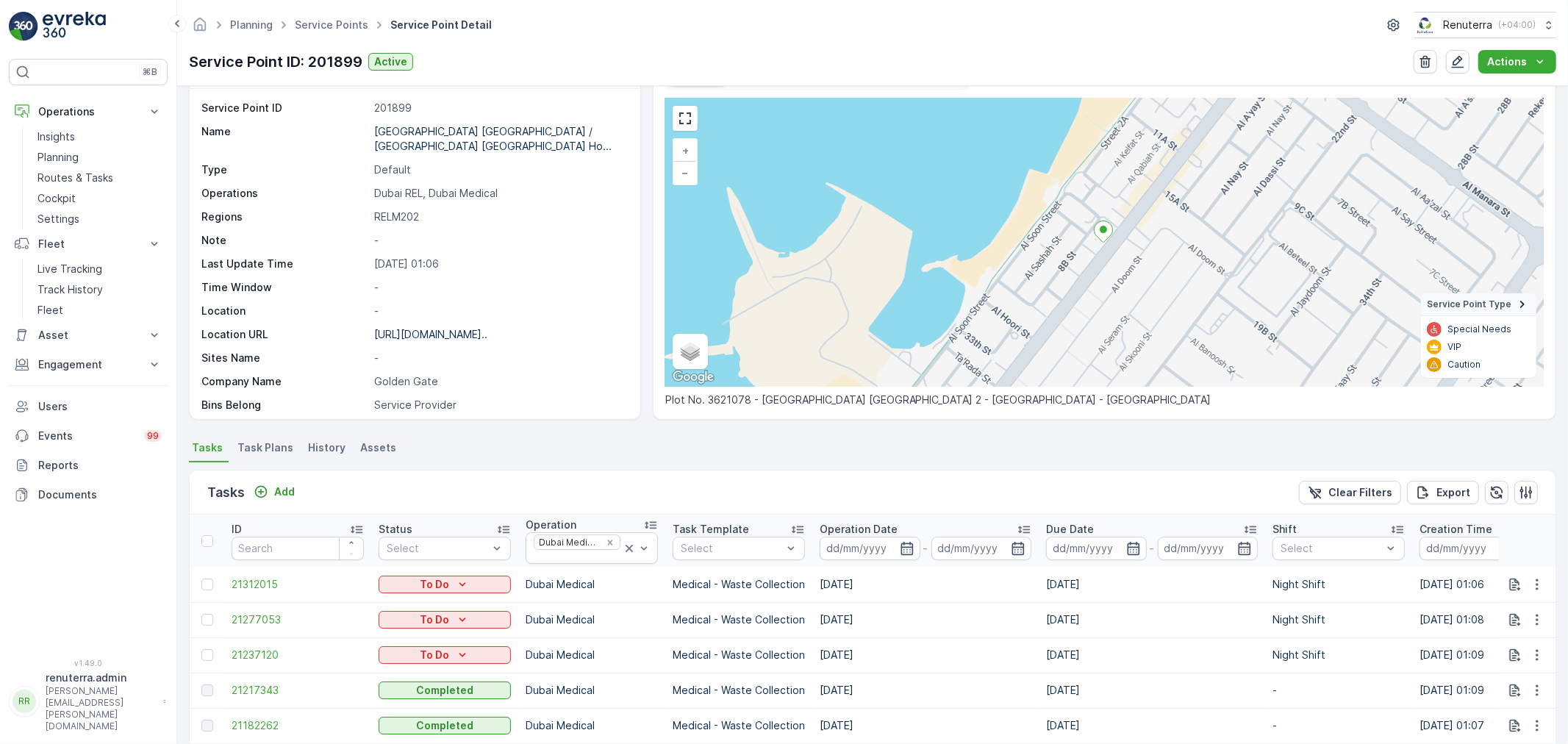
scroll to position [163, 0]
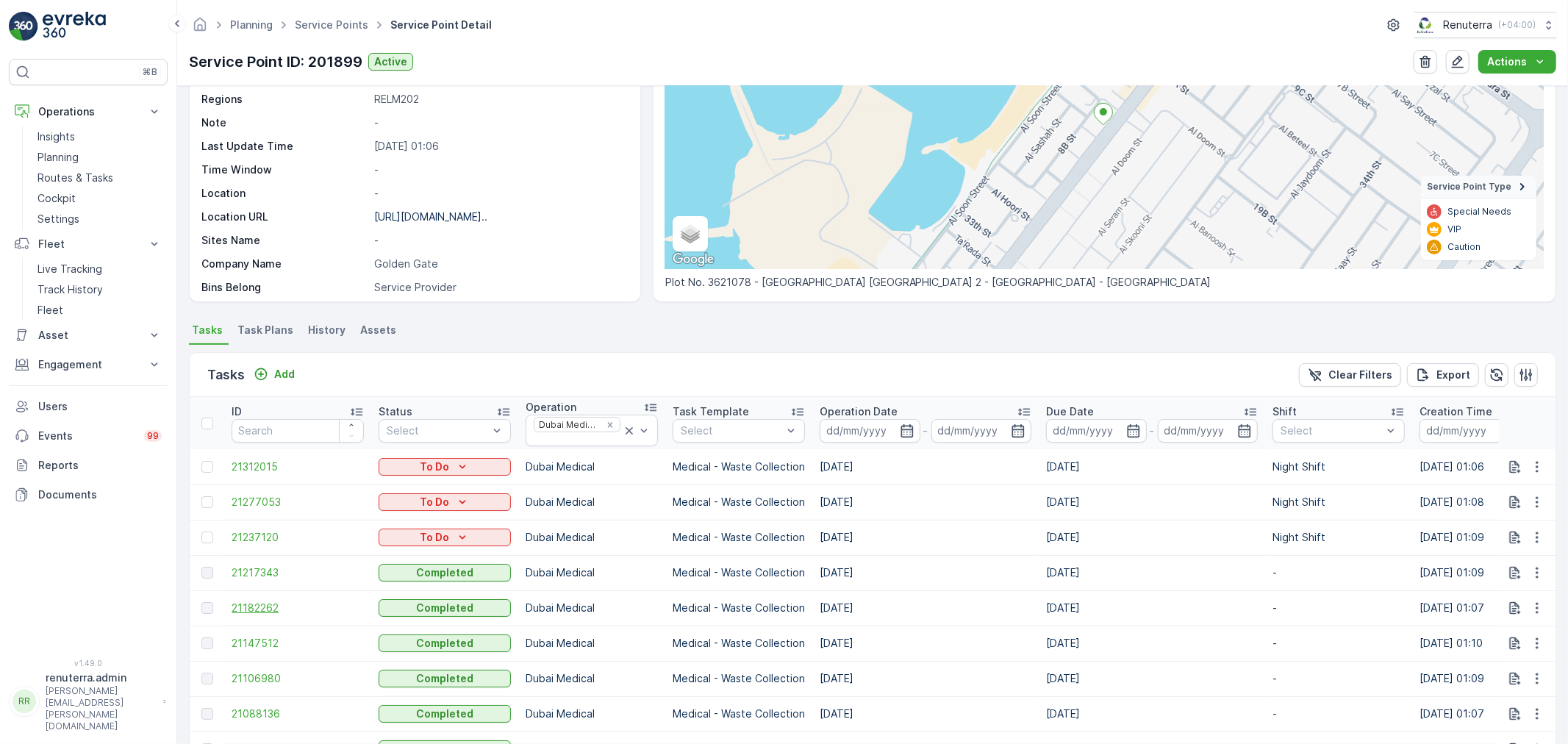
click at [262, 601] on span "21182262" at bounding box center [297, 607] width 132 height 14
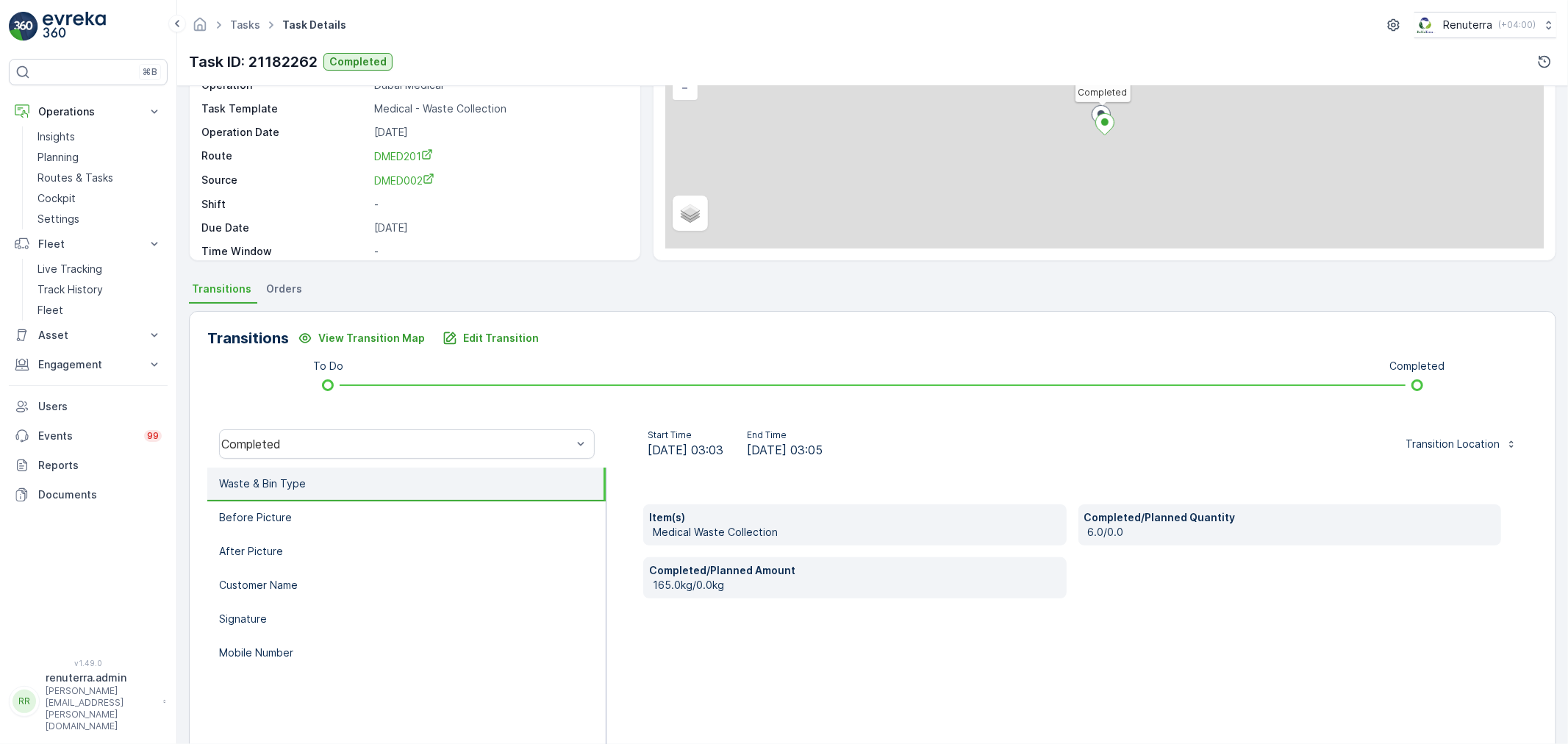
scroll to position [163, 0]
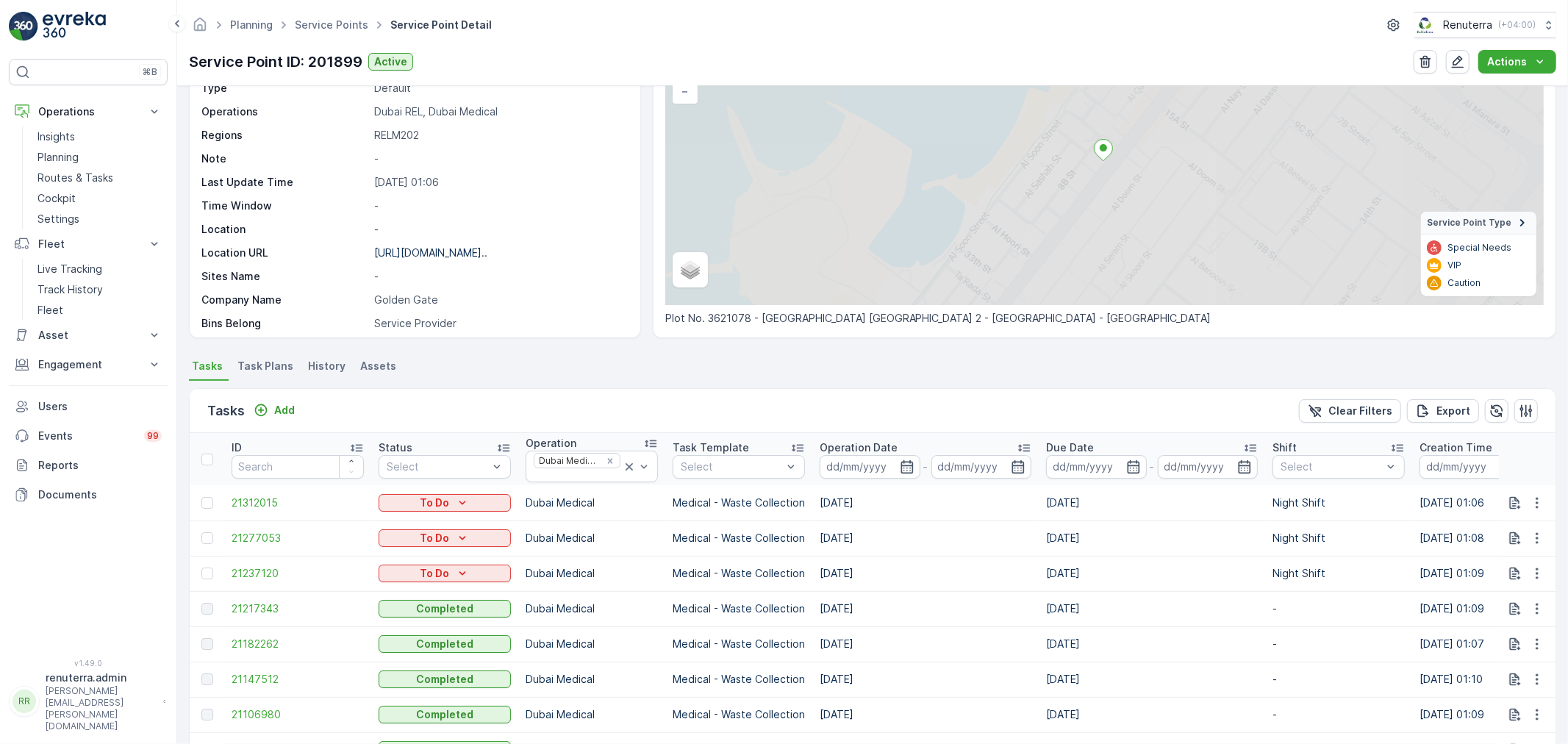
scroll to position [163, 0]
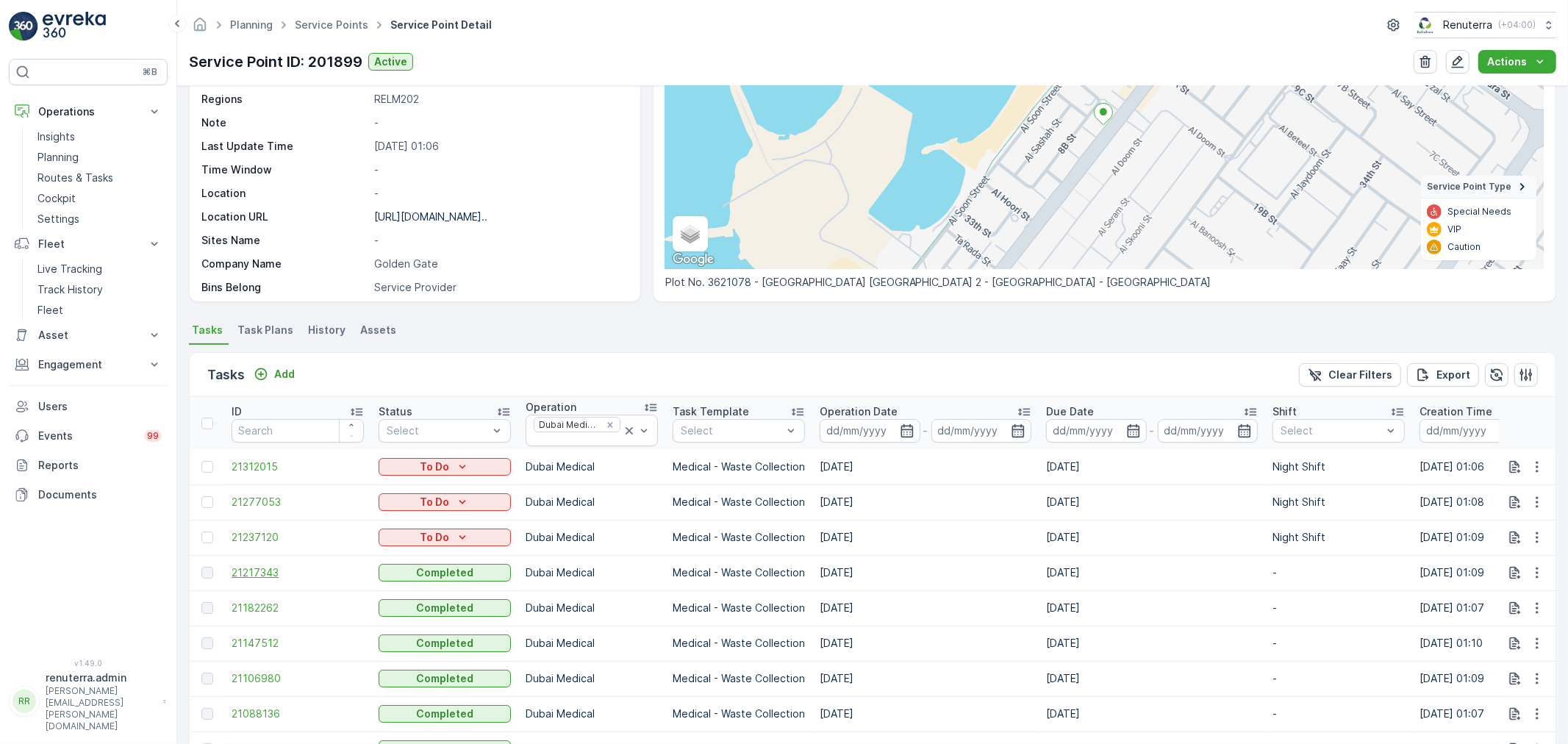
click at [277, 576] on span "21217343" at bounding box center [297, 572] width 132 height 14
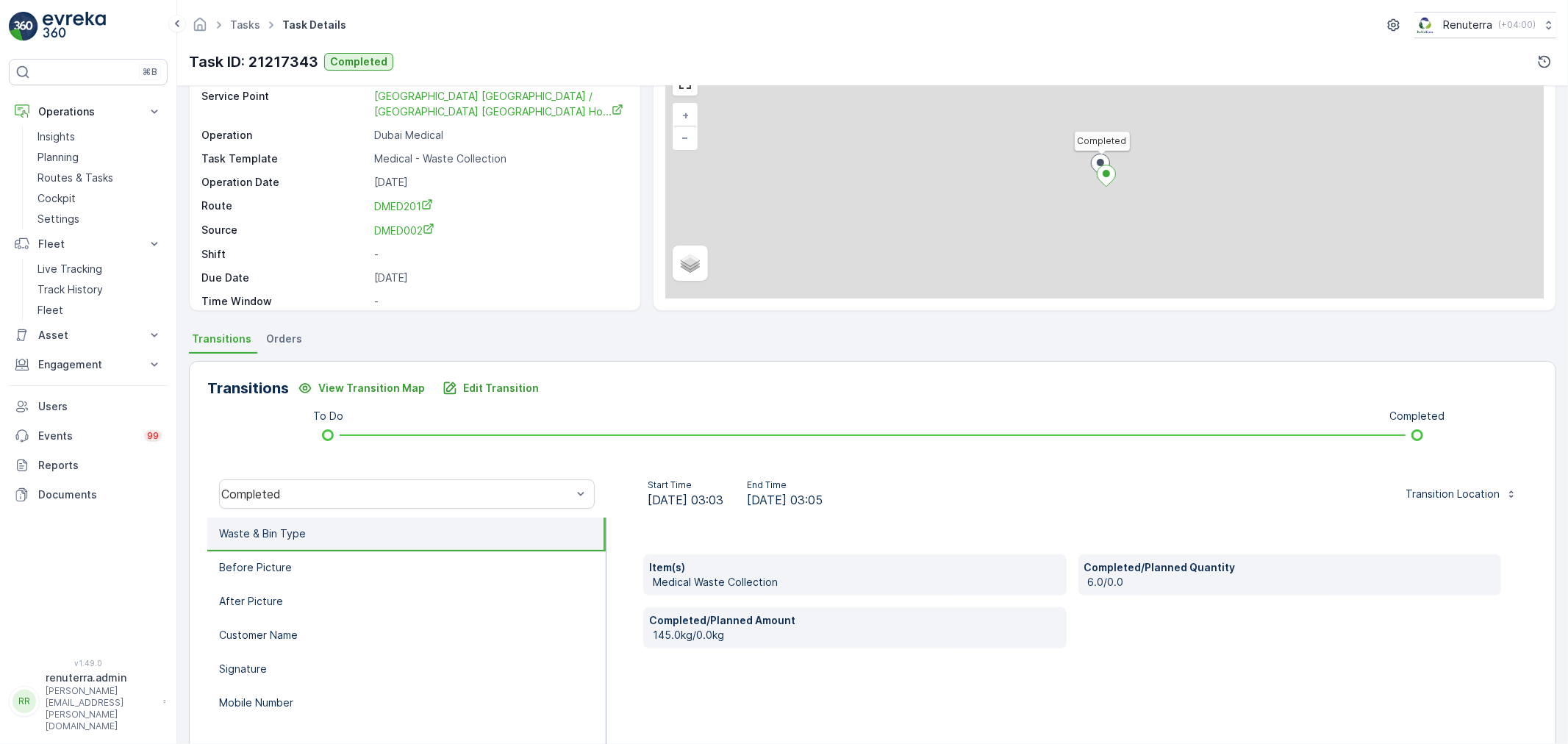
scroll to position [82, 0]
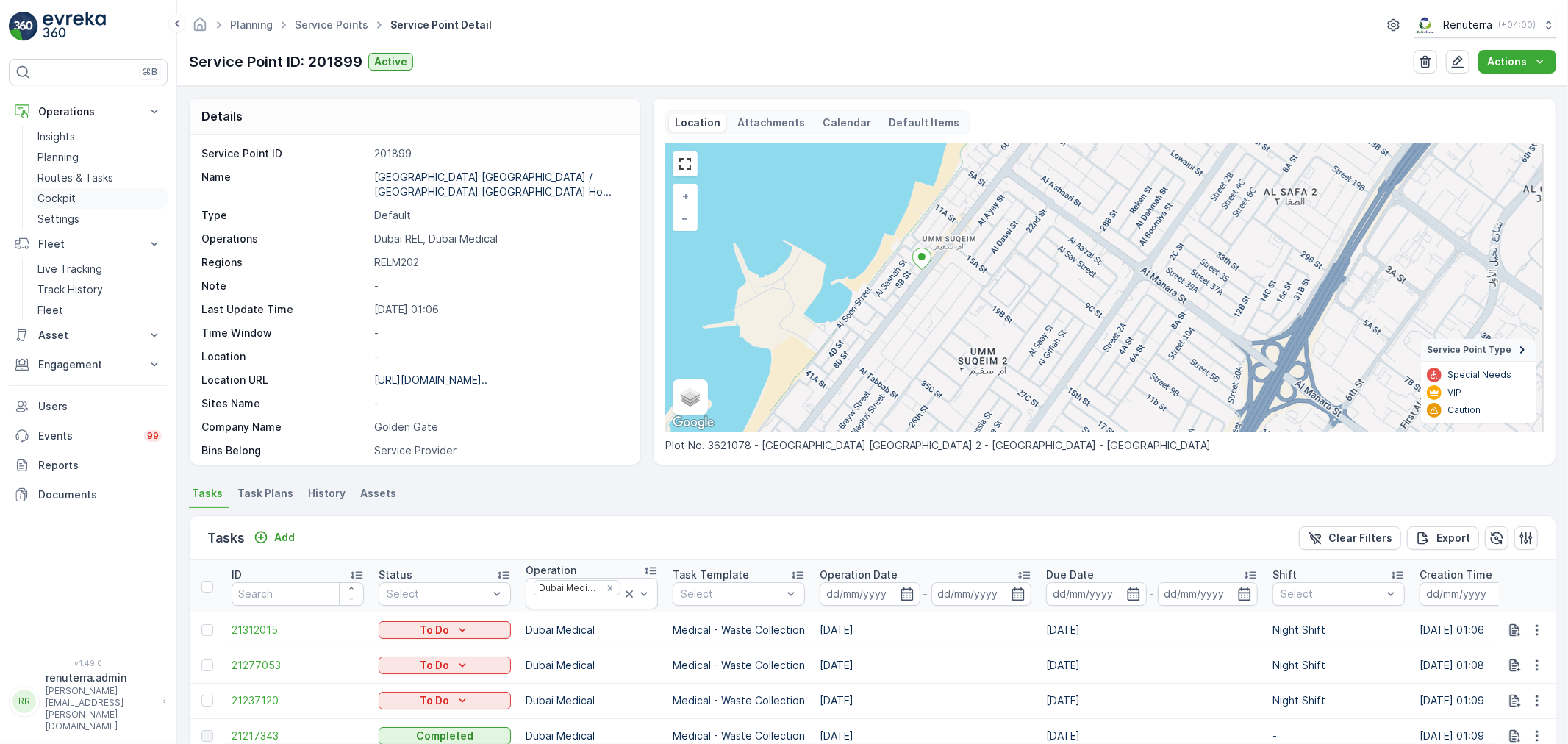
click at [55, 193] on p "Cockpit" at bounding box center [56, 198] width 38 height 14
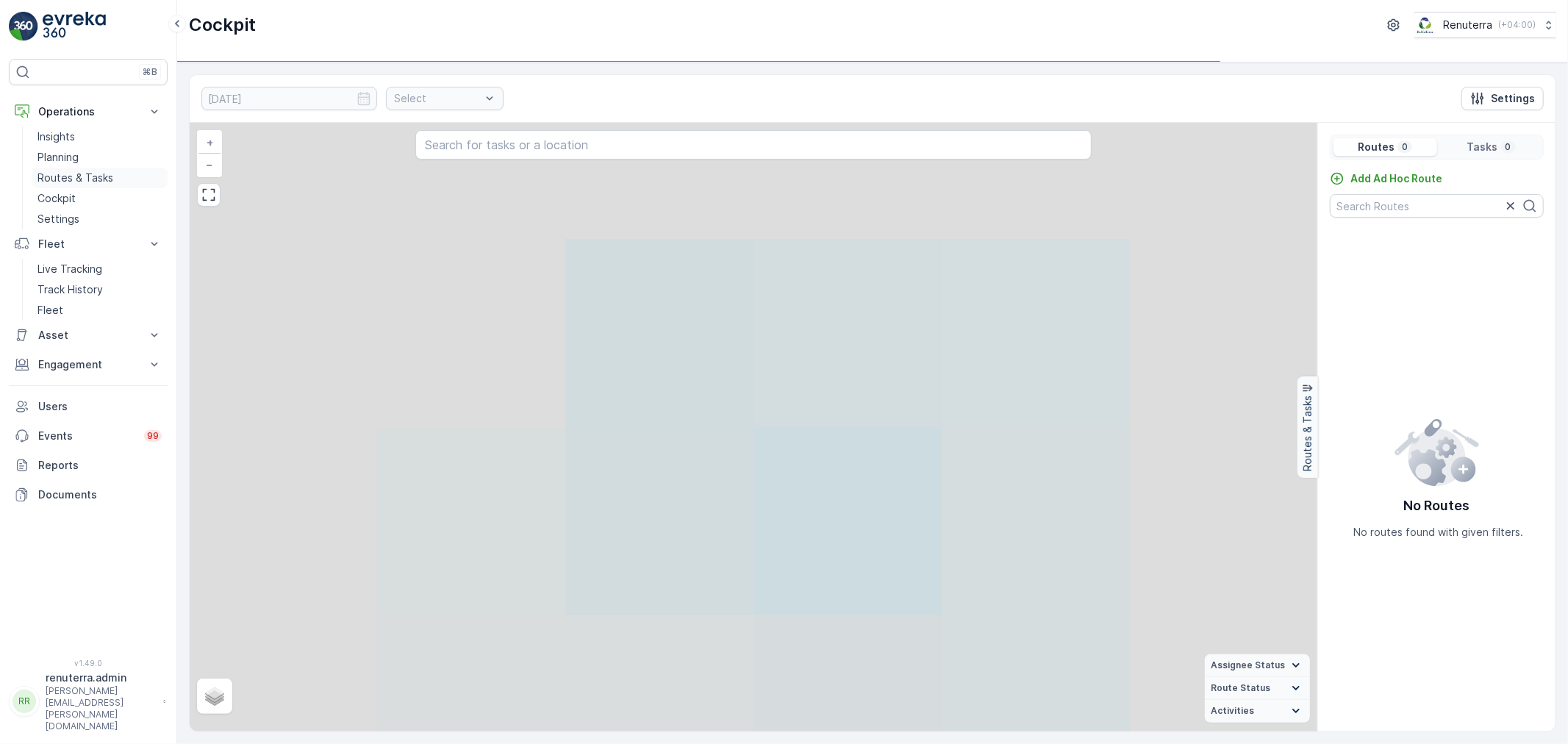
click at [68, 177] on p "Routes & Tasks" at bounding box center [75, 177] width 76 height 14
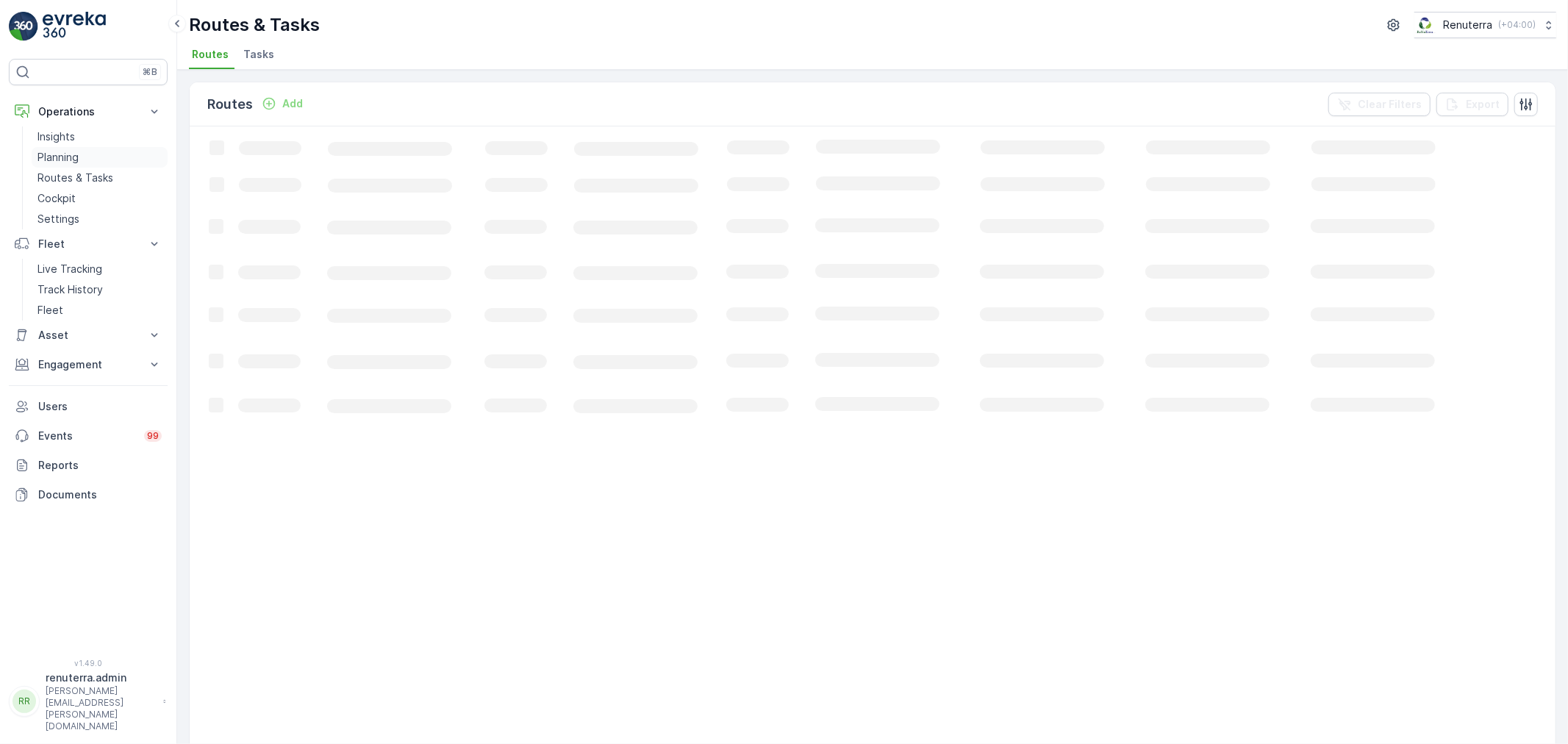
click at [72, 163] on p "Planning" at bounding box center [57, 157] width 41 height 14
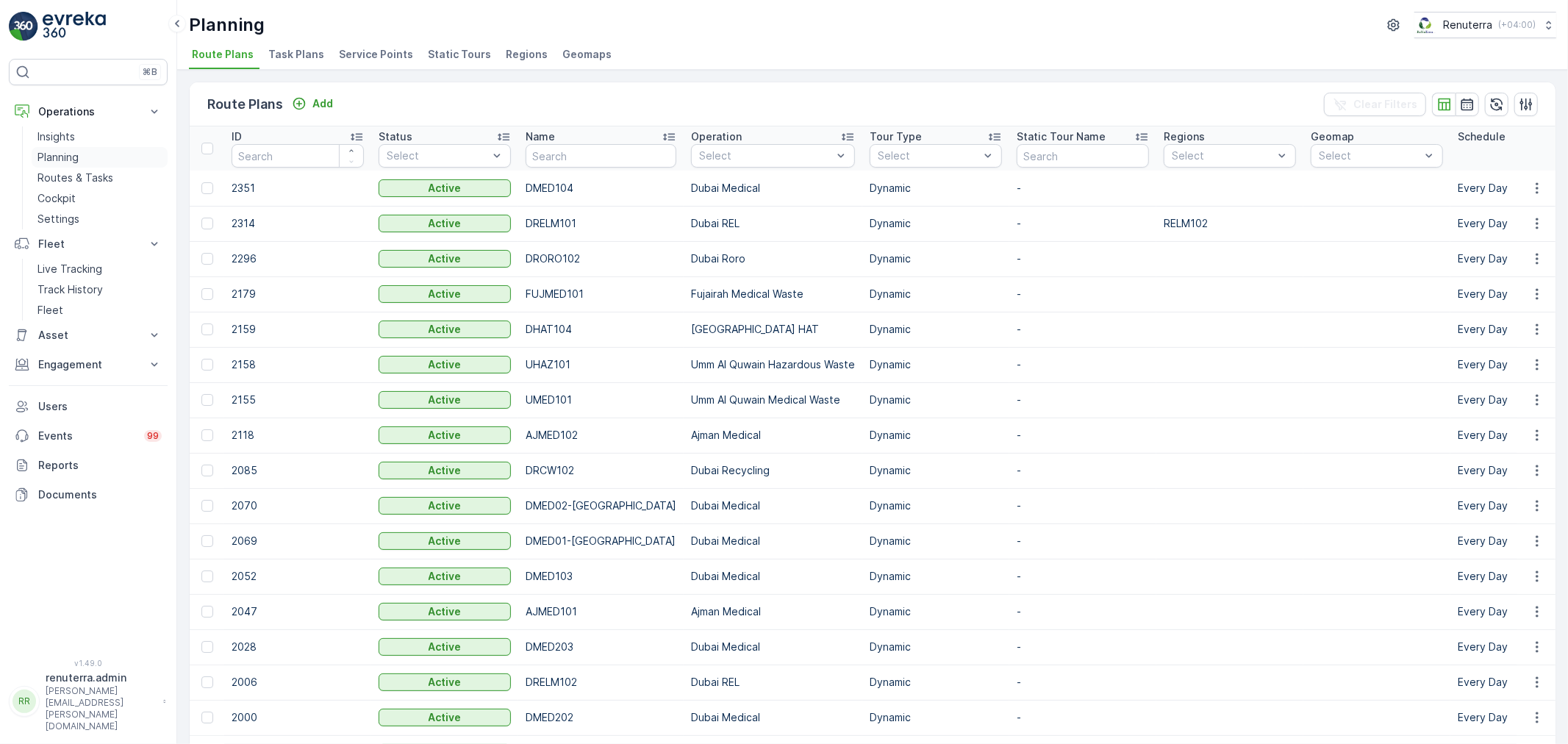
click at [81, 148] on link "Planning" at bounding box center [99, 158] width 136 height 21
click at [387, 59] on span "Service Points" at bounding box center [376, 54] width 74 height 14
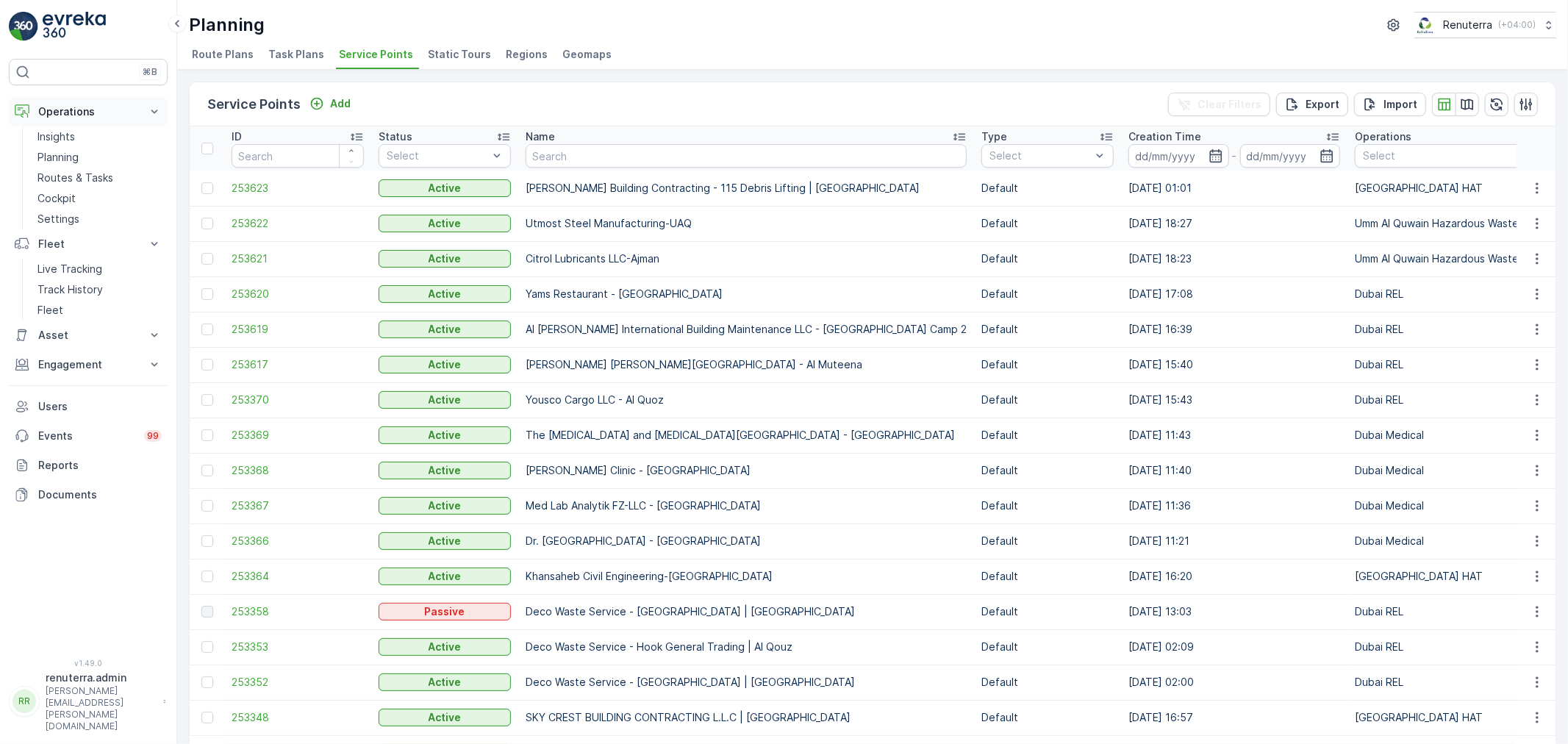
click at [76, 112] on p "Operations" at bounding box center [87, 111] width 100 height 14
click at [586, 157] on input "text" at bounding box center [746, 156] width 441 height 24
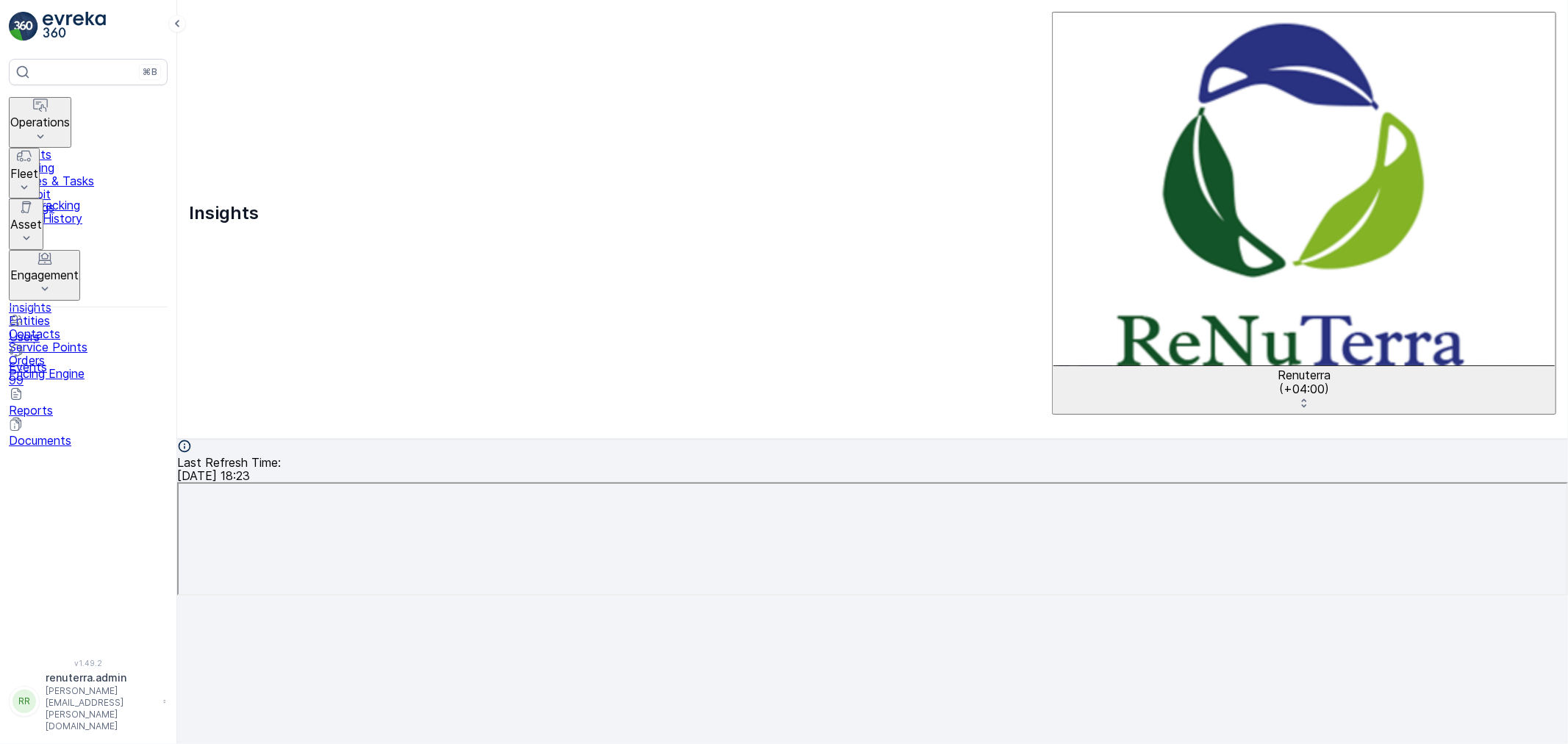
scroll to position [16, 0]
click at [1555, 439] on div "Last Refresh Time : 01.09.2025 18:23" at bounding box center [872, 518] width 1391 height 159
click at [57, 115] on p "Operations" at bounding box center [40, 122] width 60 height 13
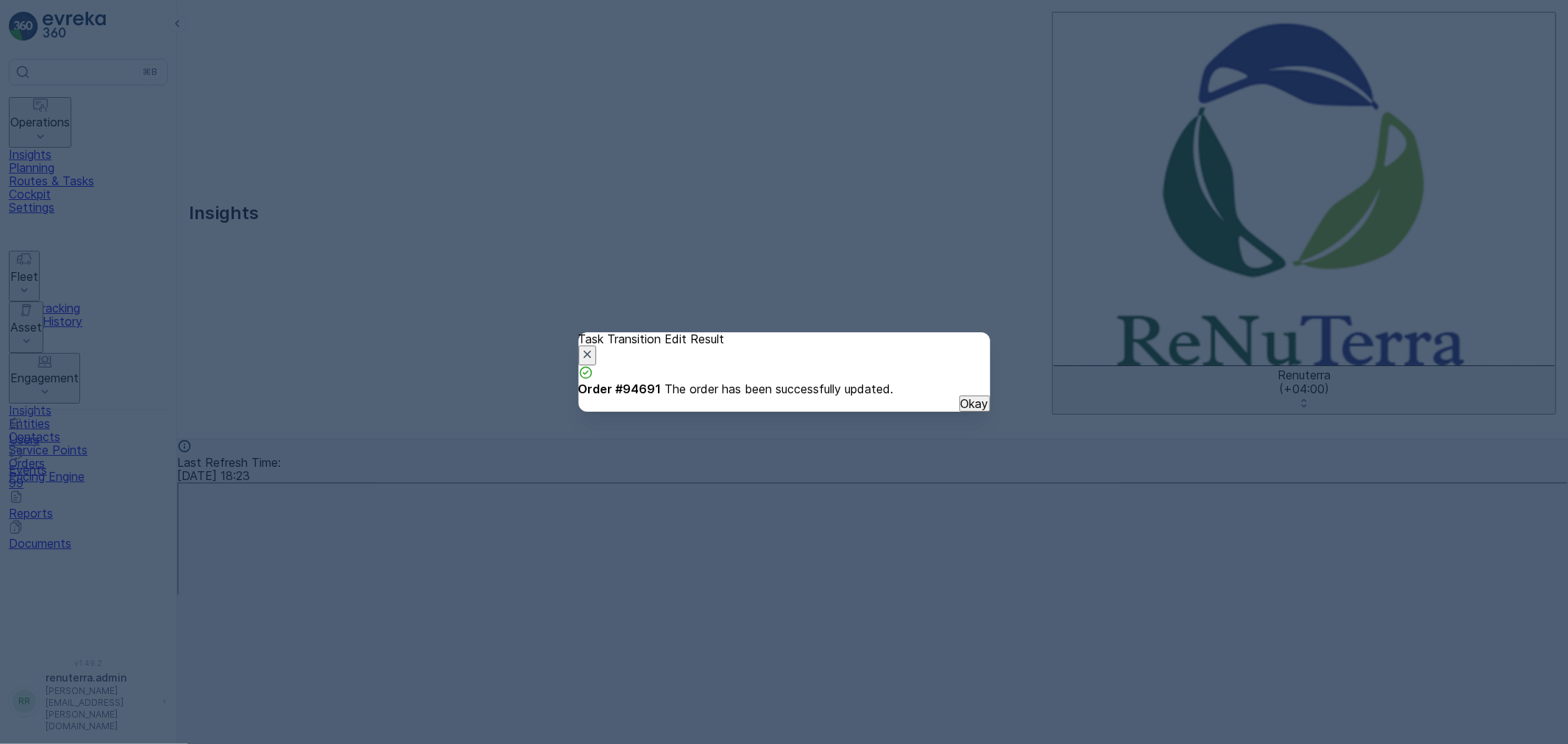
click at [962, 410] on p "Okay" at bounding box center [974, 404] width 28 height 13
click at [959, 411] on button "Okay" at bounding box center [974, 403] width 30 height 16
drag, startPoint x: 946, startPoint y: 429, endPoint x: 930, endPoint y: 424, distance: 16.8
click at [959, 411] on button "Okay" at bounding box center [974, 403] width 30 height 16
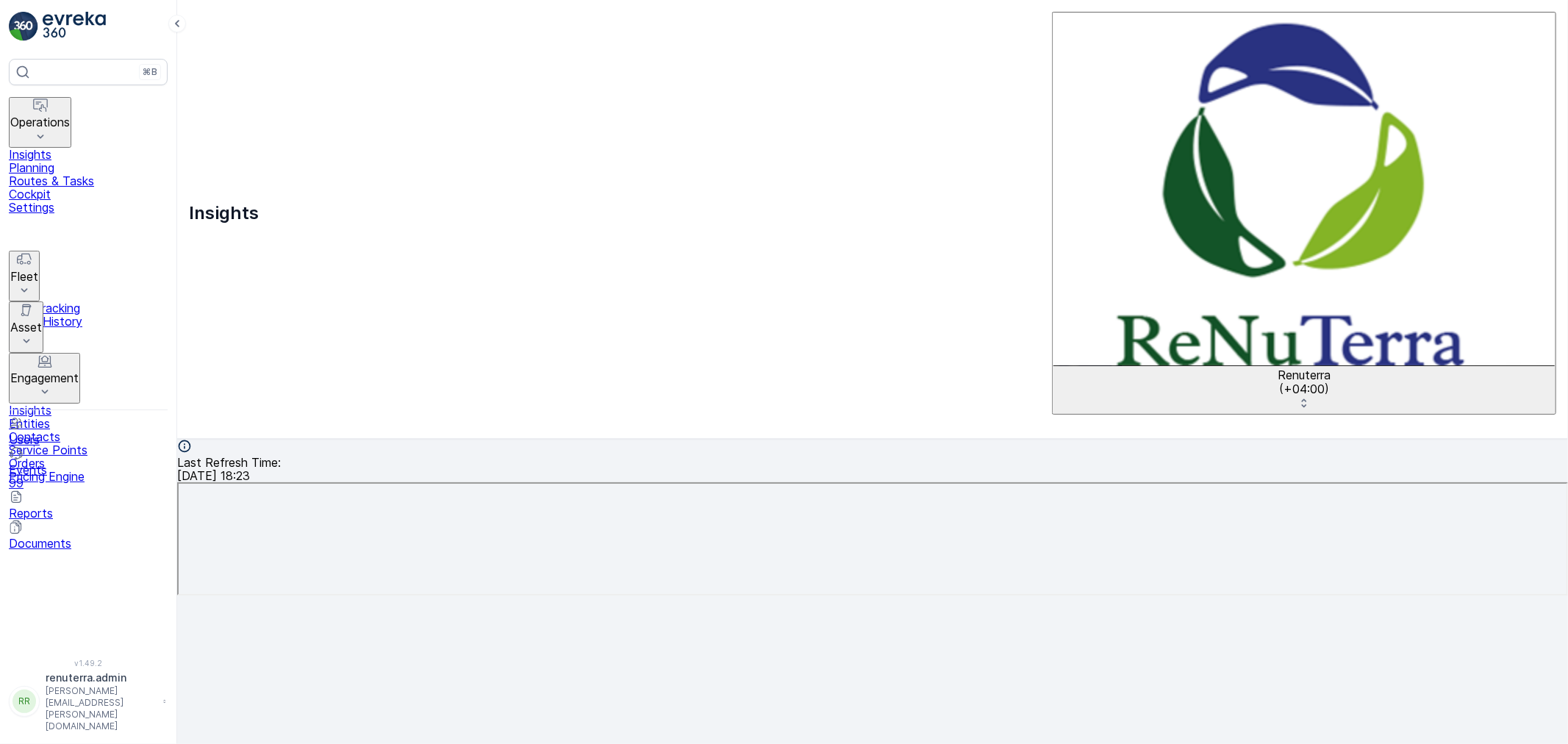
click at [1047, 27] on div "Insights Renuterra ( +04:00 )" at bounding box center [872, 213] width 1367 height 403
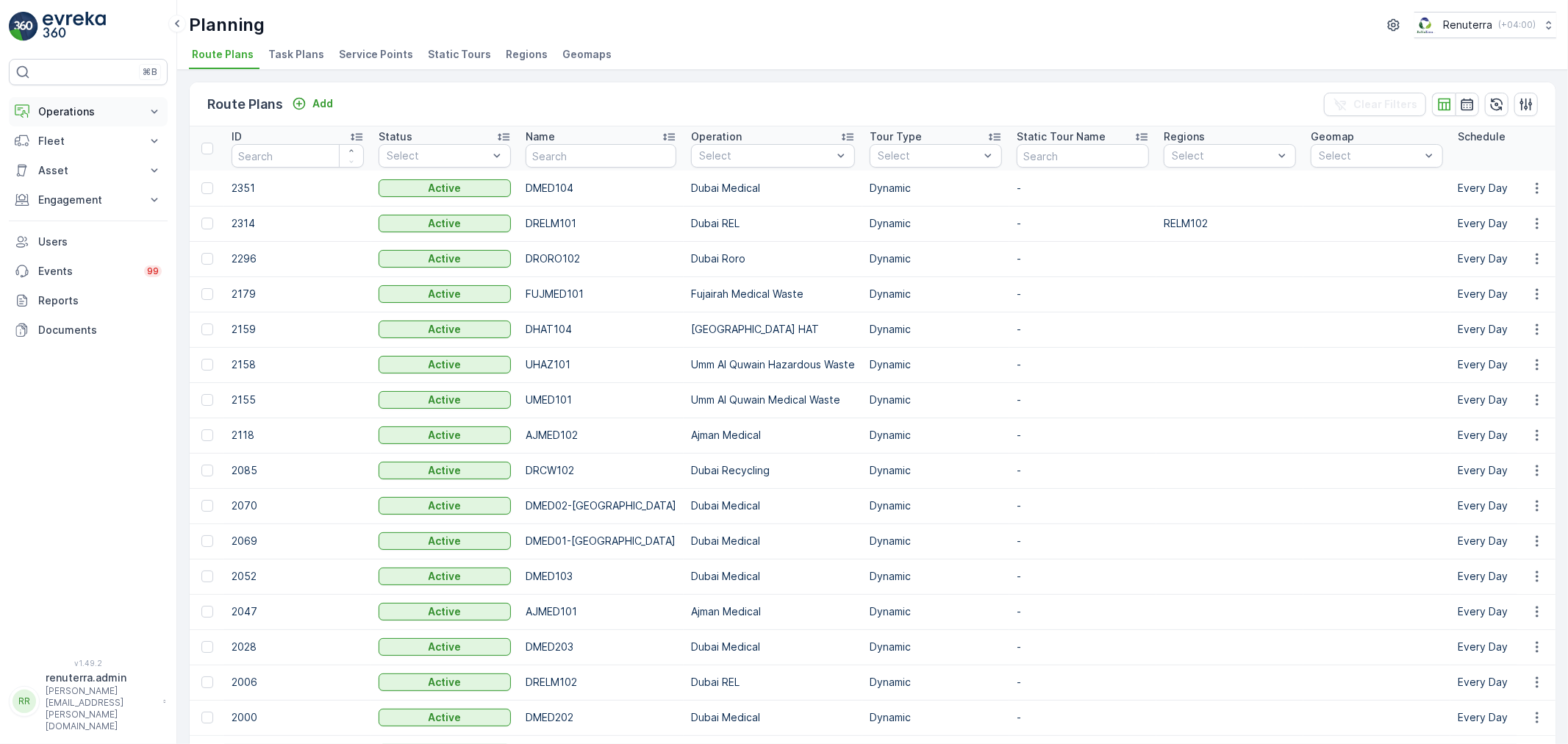
click at [70, 112] on p "Operations" at bounding box center [87, 111] width 100 height 14
click at [73, 169] on link "Routes & Tasks" at bounding box center [99, 178] width 136 height 21
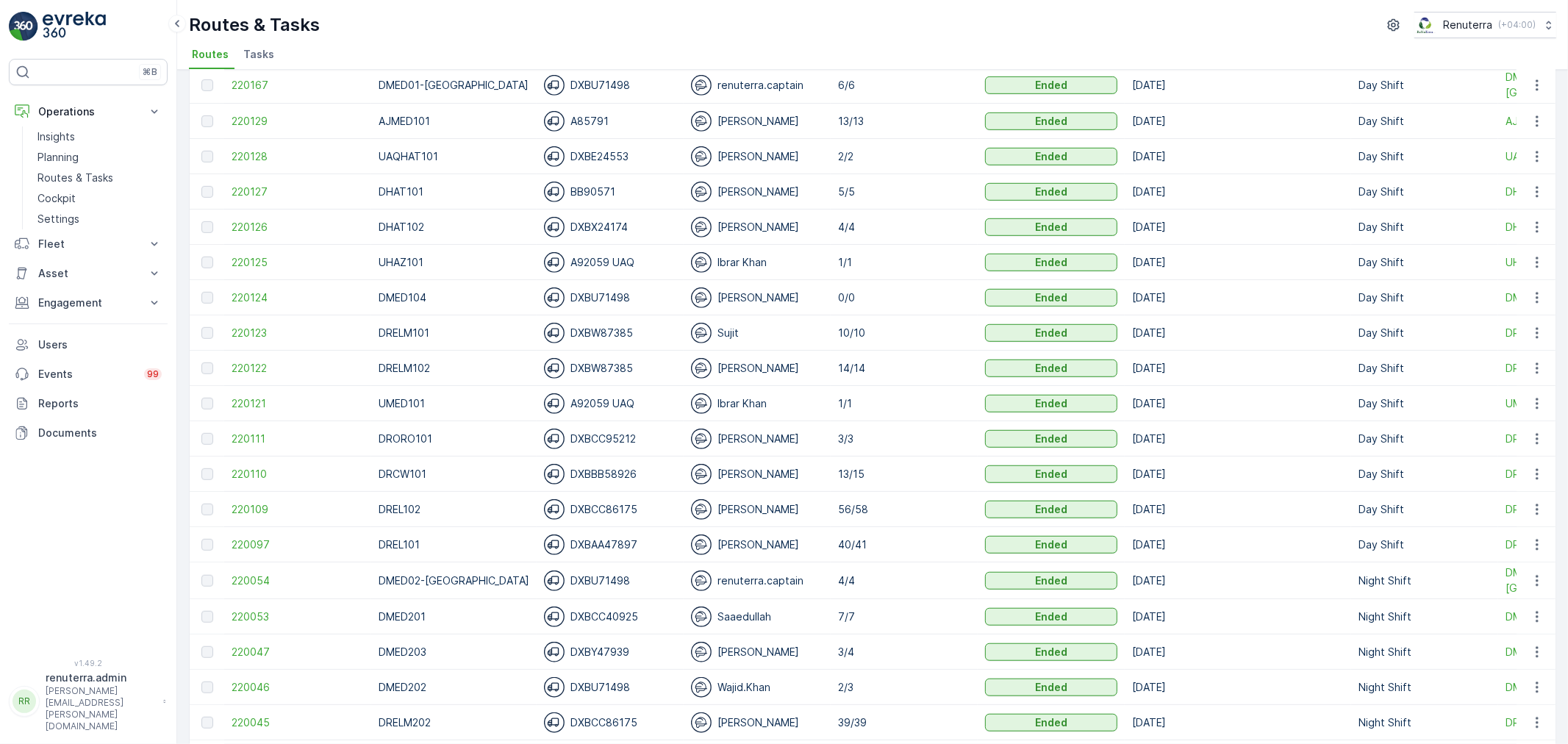
scroll to position [735, 0]
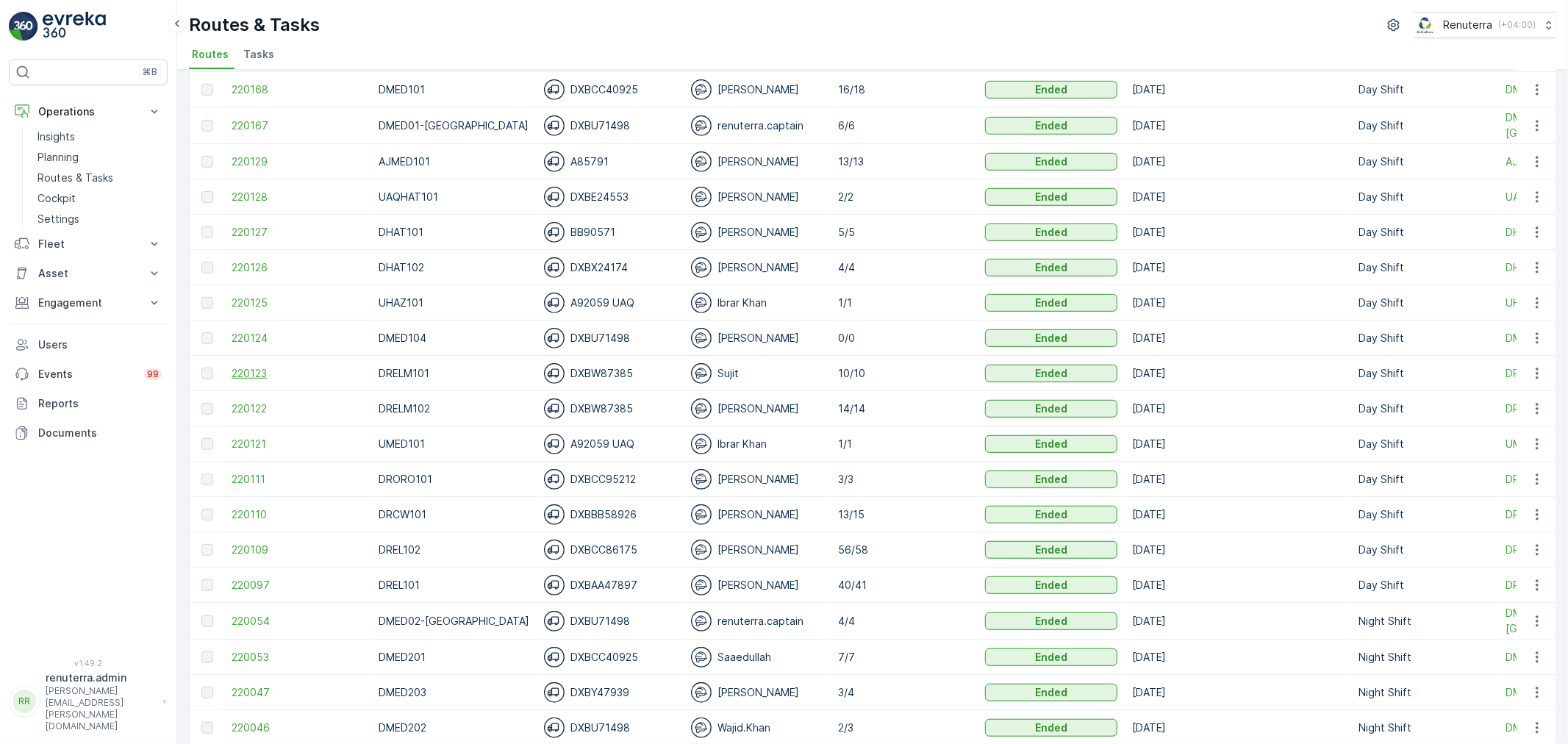
click at [266, 372] on span "220123" at bounding box center [297, 372] width 132 height 14
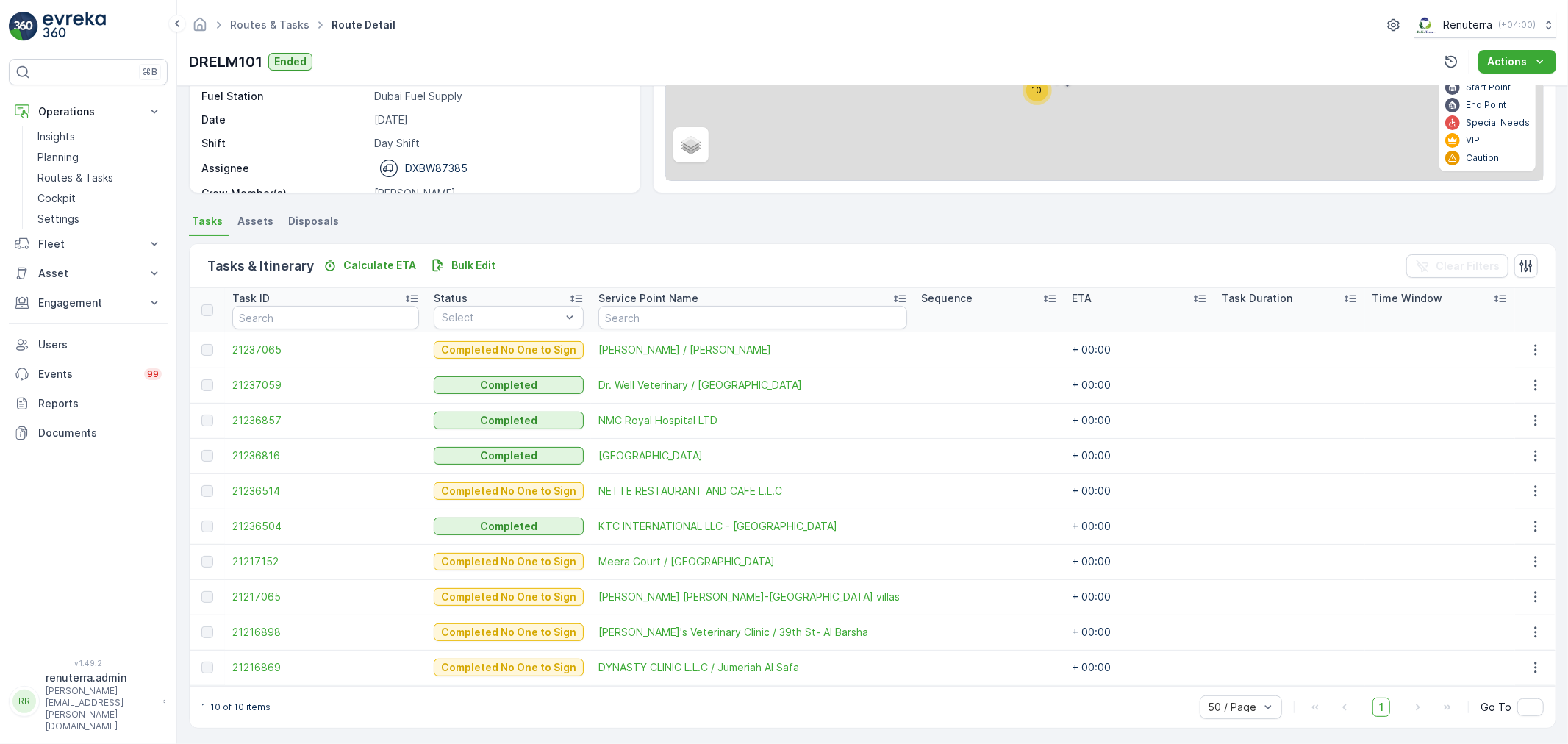
scroll to position [200, 0]
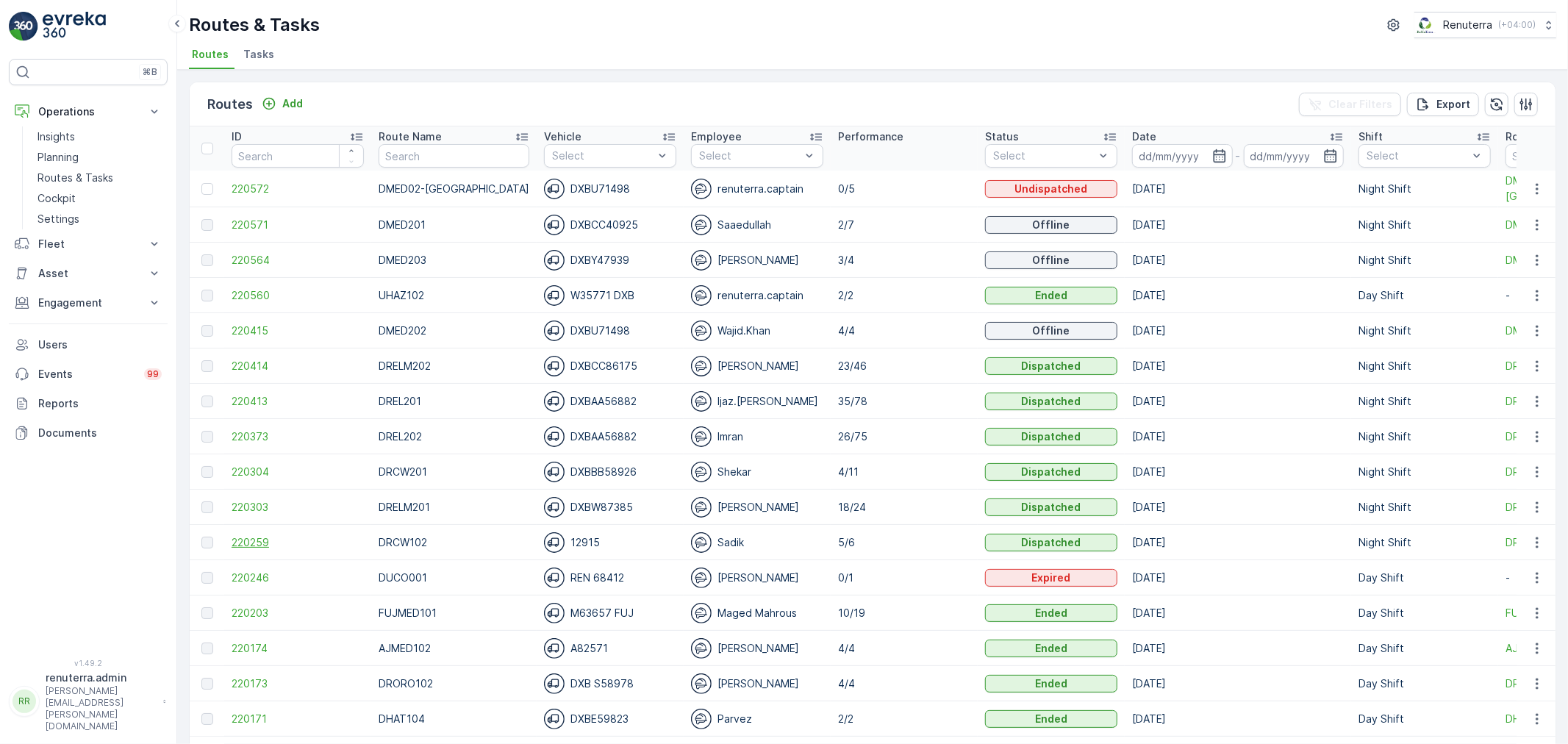
click at [237, 537] on span "220259" at bounding box center [297, 542] width 132 height 14
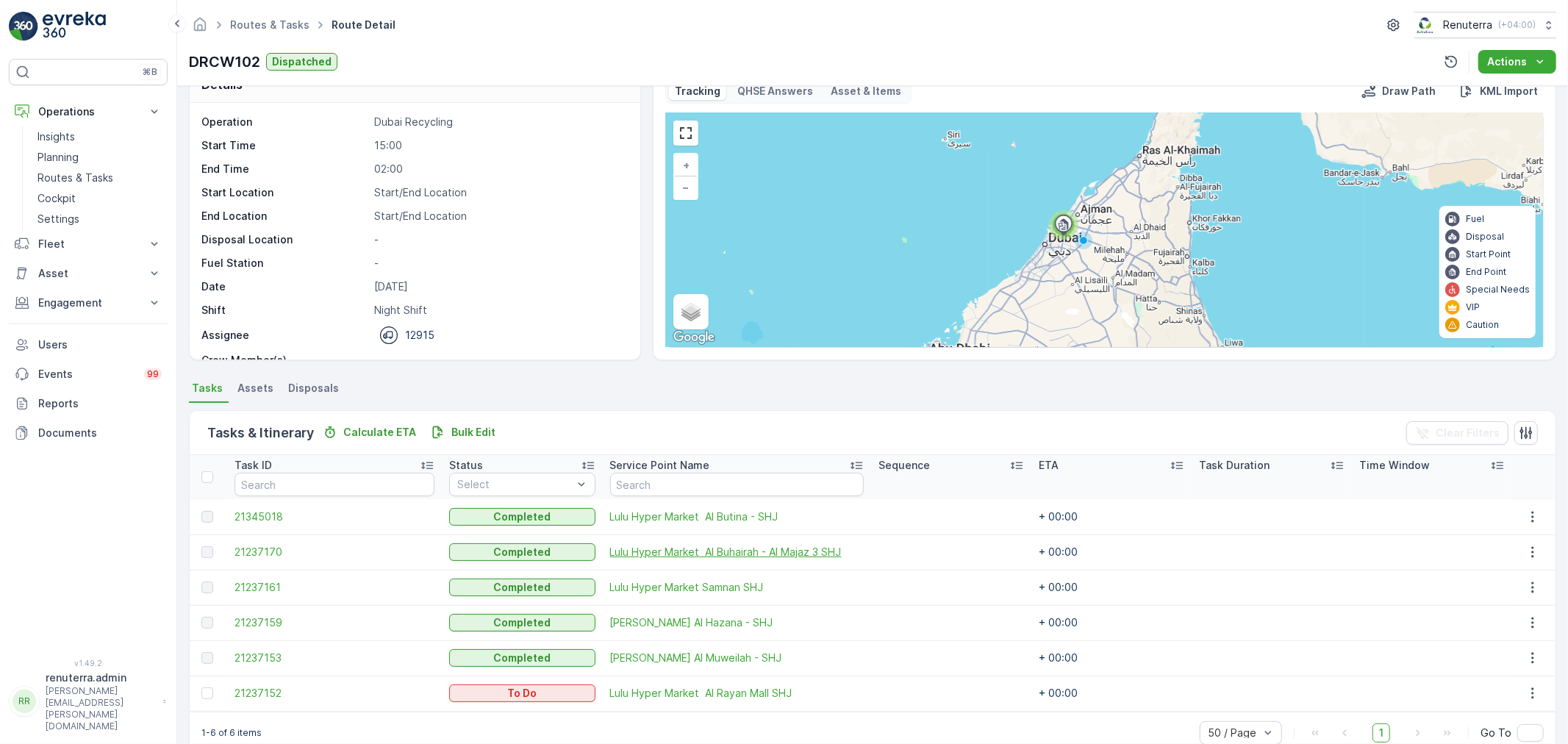
scroll to position [60, 0]
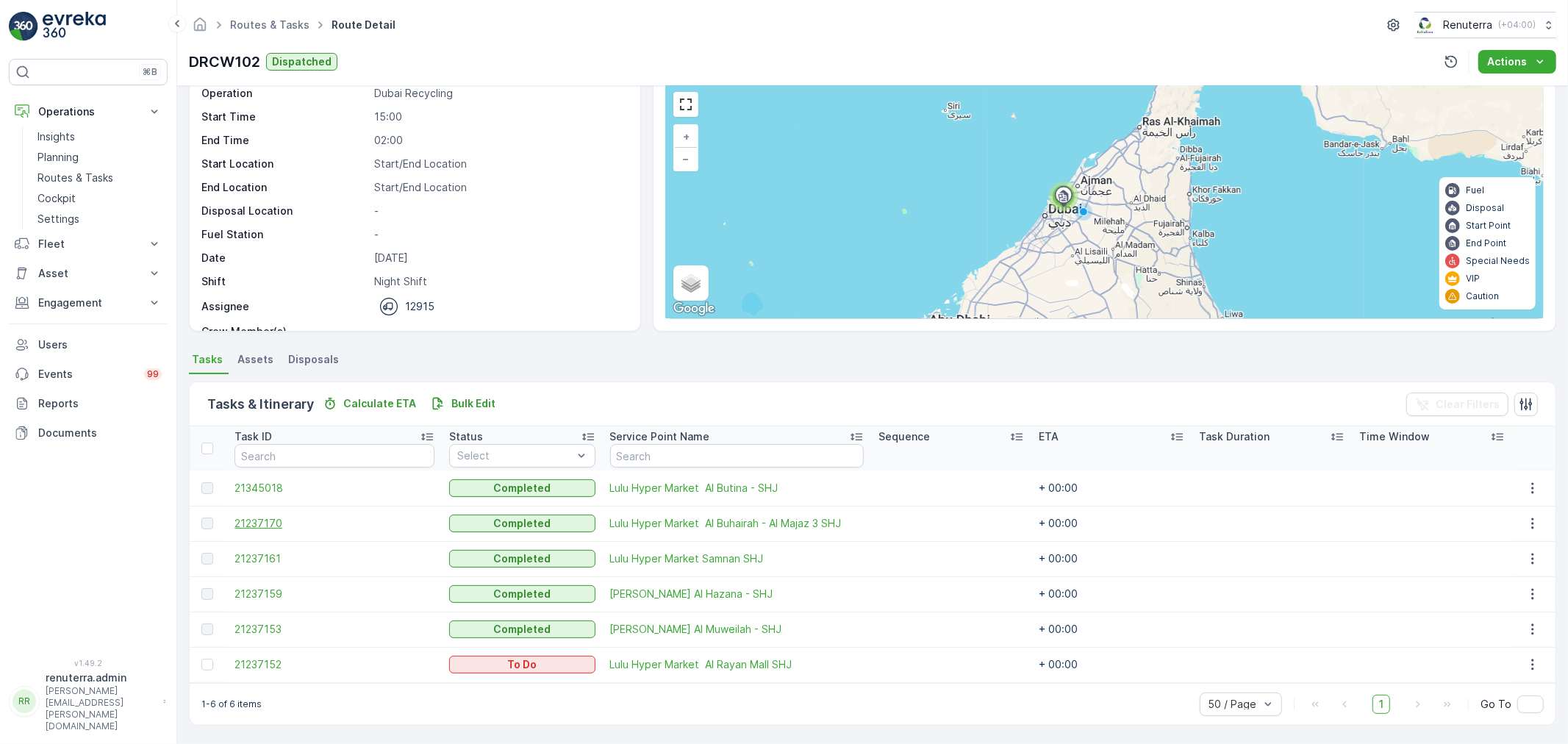
click at [244, 522] on span "21237170" at bounding box center [335, 523] width 200 height 14
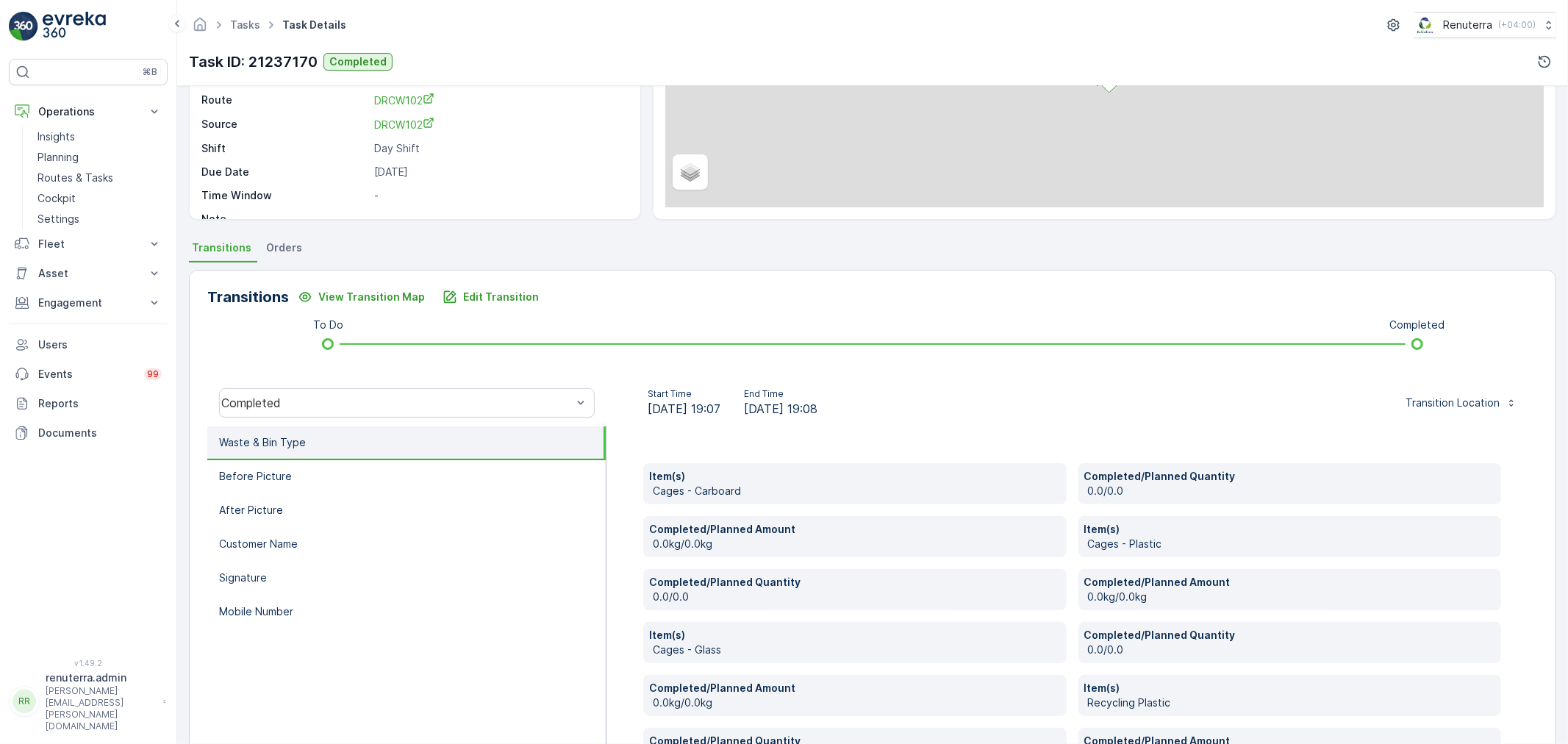
scroll to position [245, 0]
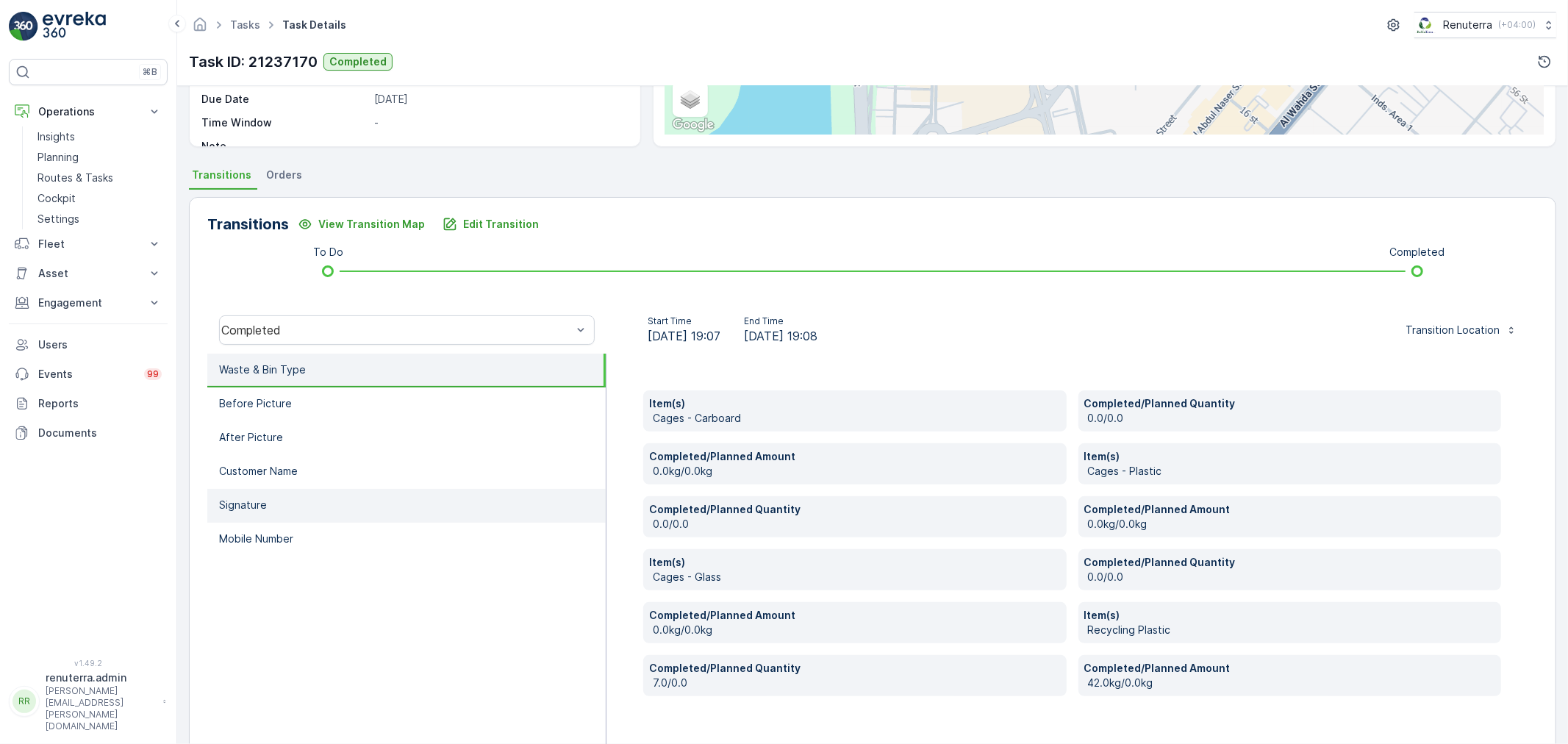
click at [304, 500] on li "Signature" at bounding box center [406, 506] width 398 height 34
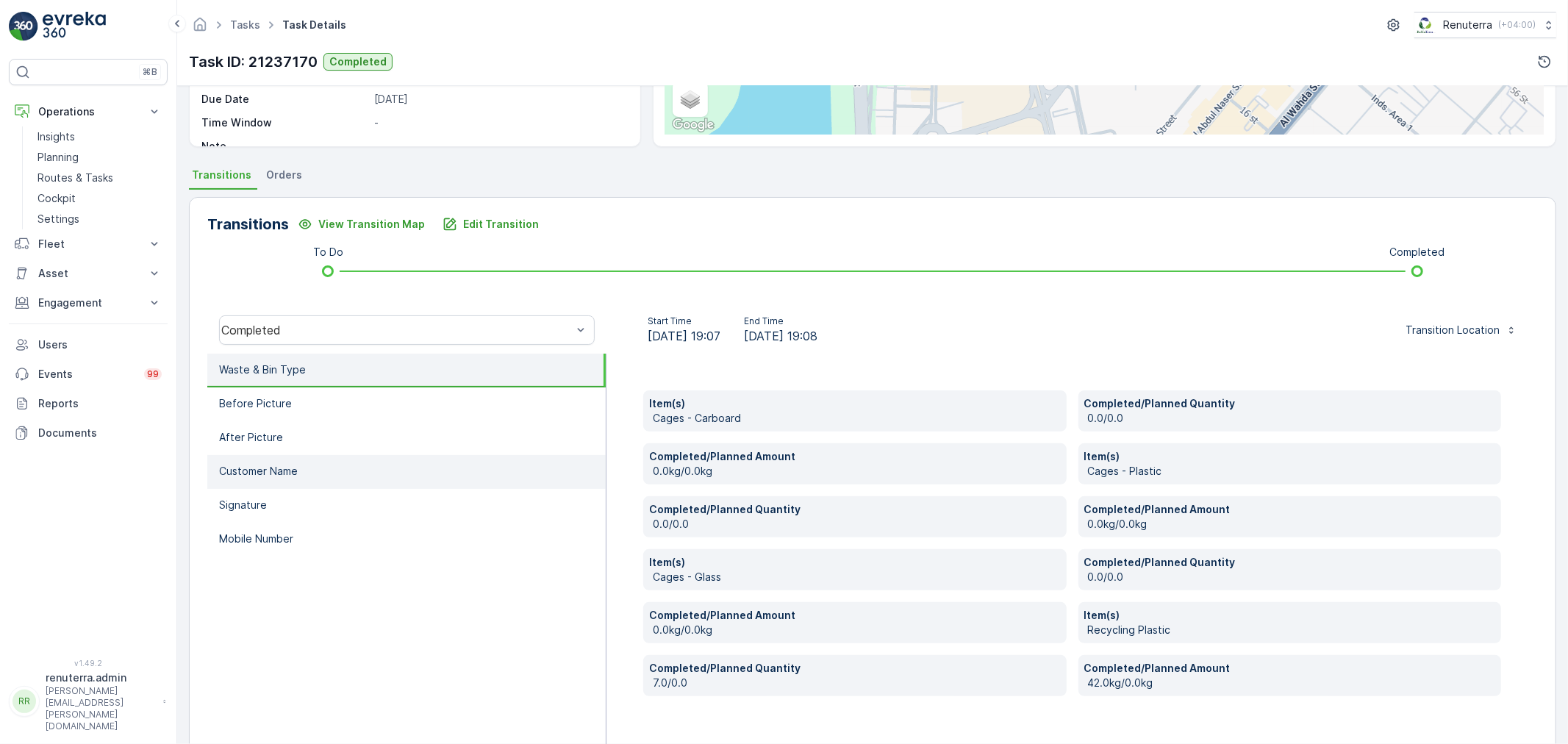
scroll to position [182, 0]
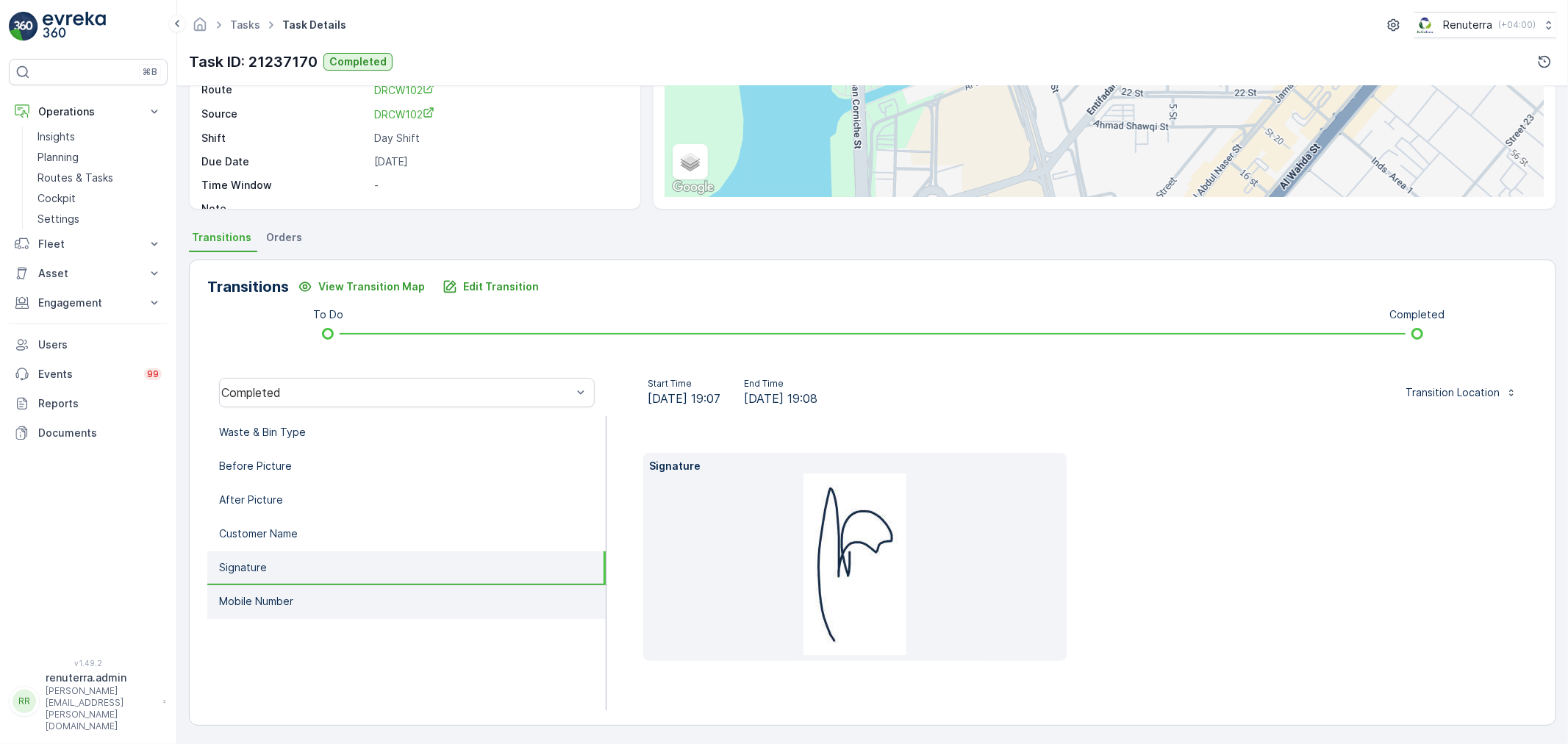
drag, startPoint x: 284, startPoint y: 478, endPoint x: 277, endPoint y: 592, distance: 114.2
click at [284, 490] on ul "Waste & Bin Type Before Picture After Picture Customer Name Signature Mobile Nu…" at bounding box center [407, 563] width 399 height 294
click at [275, 596] on p "Mobile Number" at bounding box center [257, 601] width 74 height 14
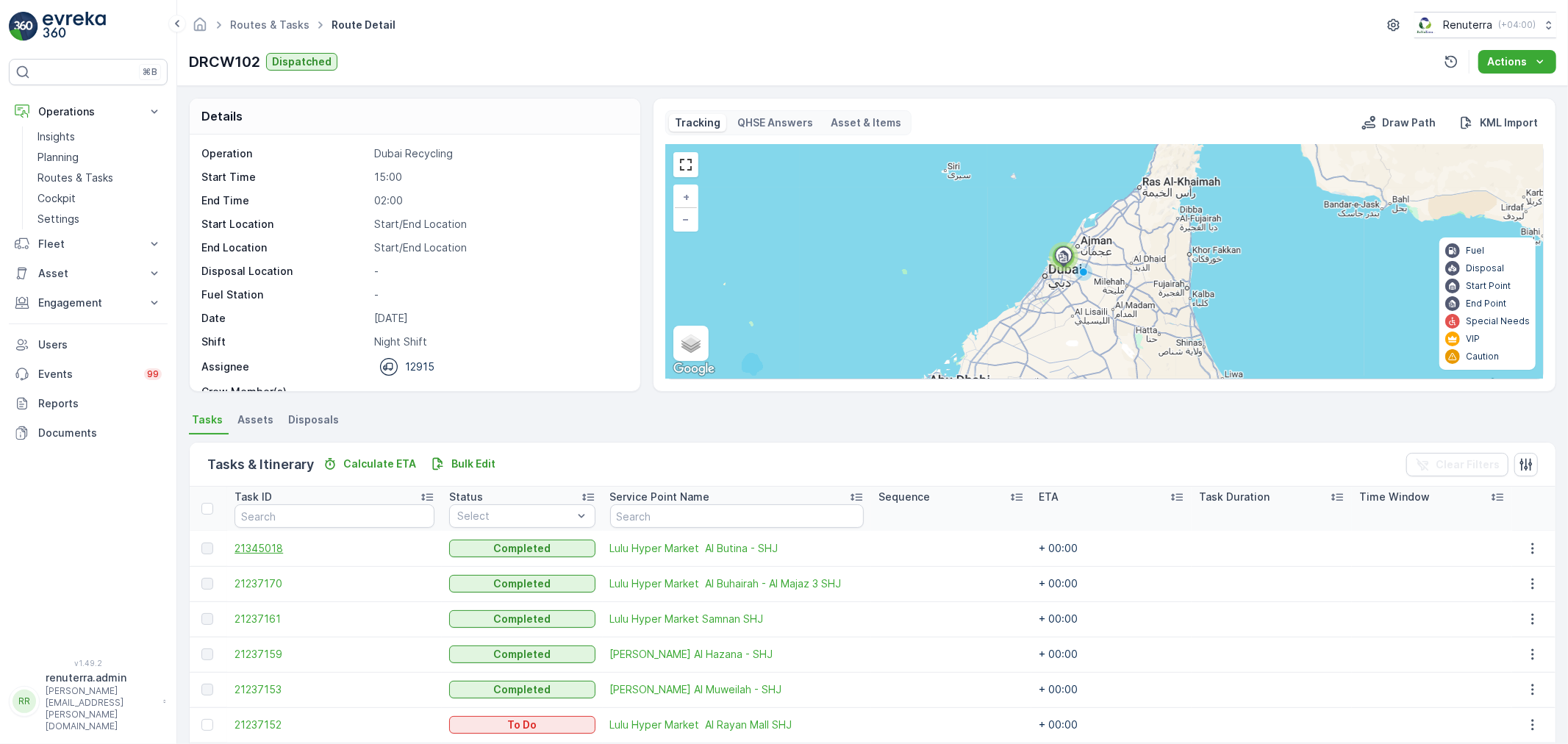
drag, startPoint x: 263, startPoint y: 561, endPoint x: 270, endPoint y: 554, distance: 9.9
click at [266, 557] on td "21345018" at bounding box center [335, 547] width 215 height 35
click at [274, 549] on span "21345018" at bounding box center [335, 547] width 200 height 14
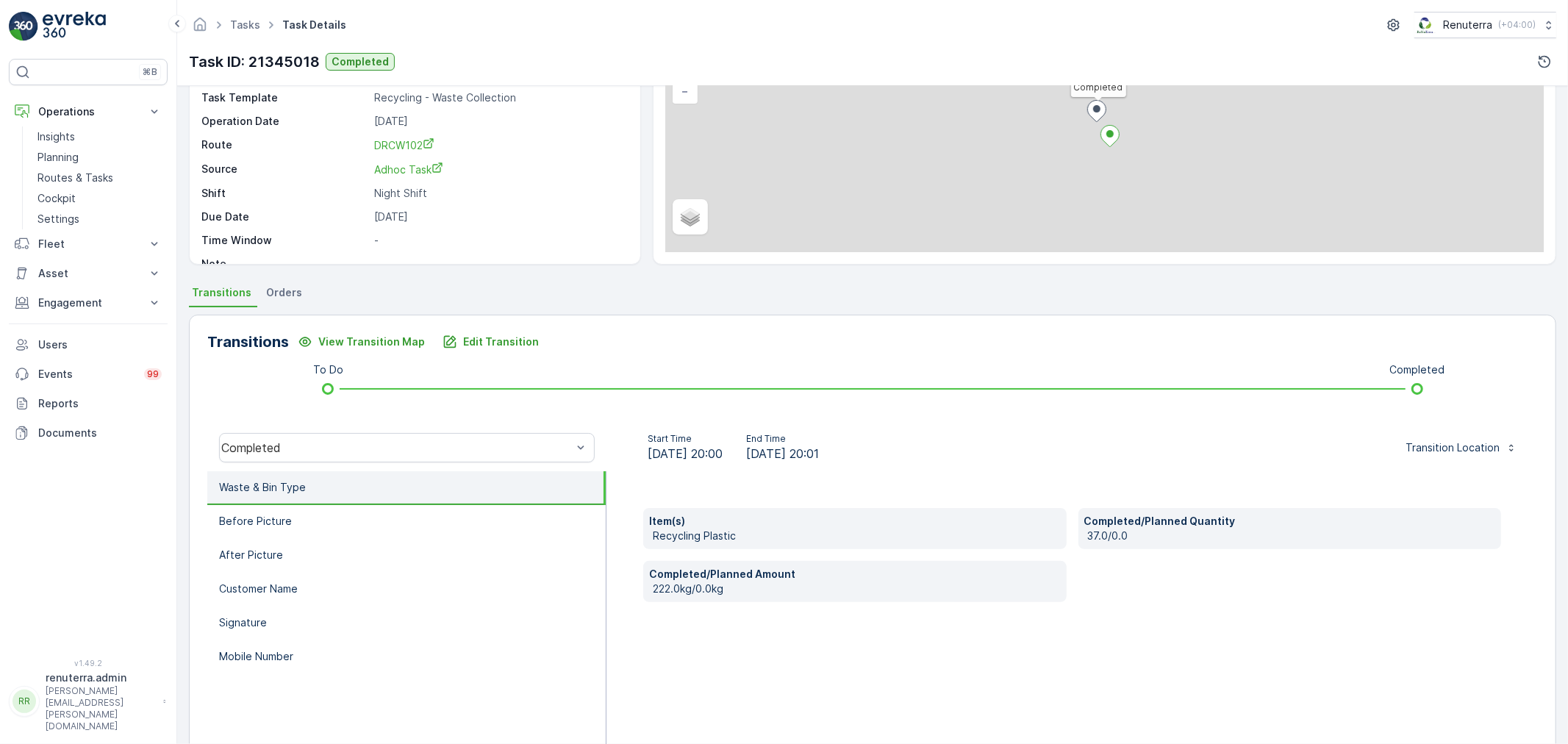
scroll to position [181, 0]
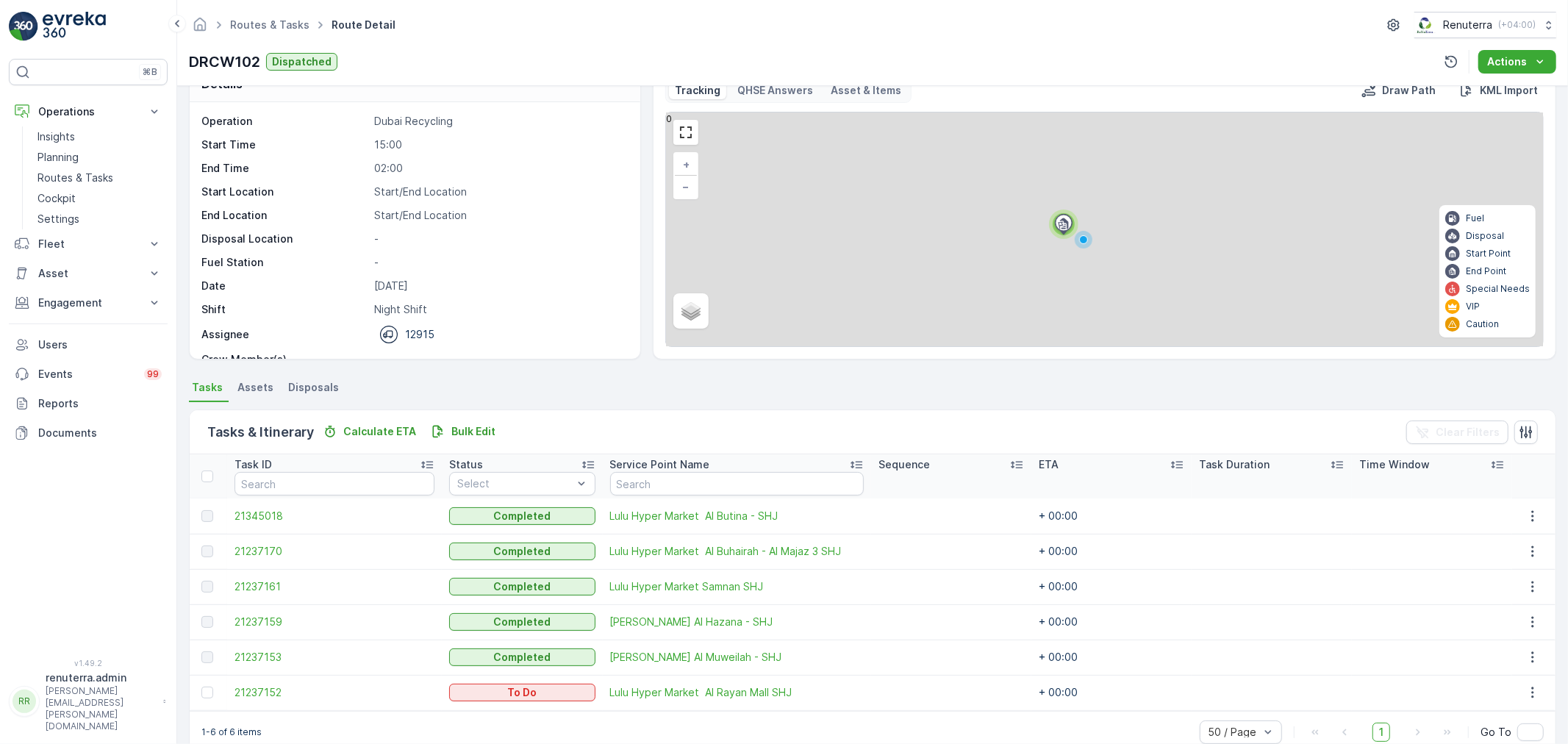
scroll to position [60, 0]
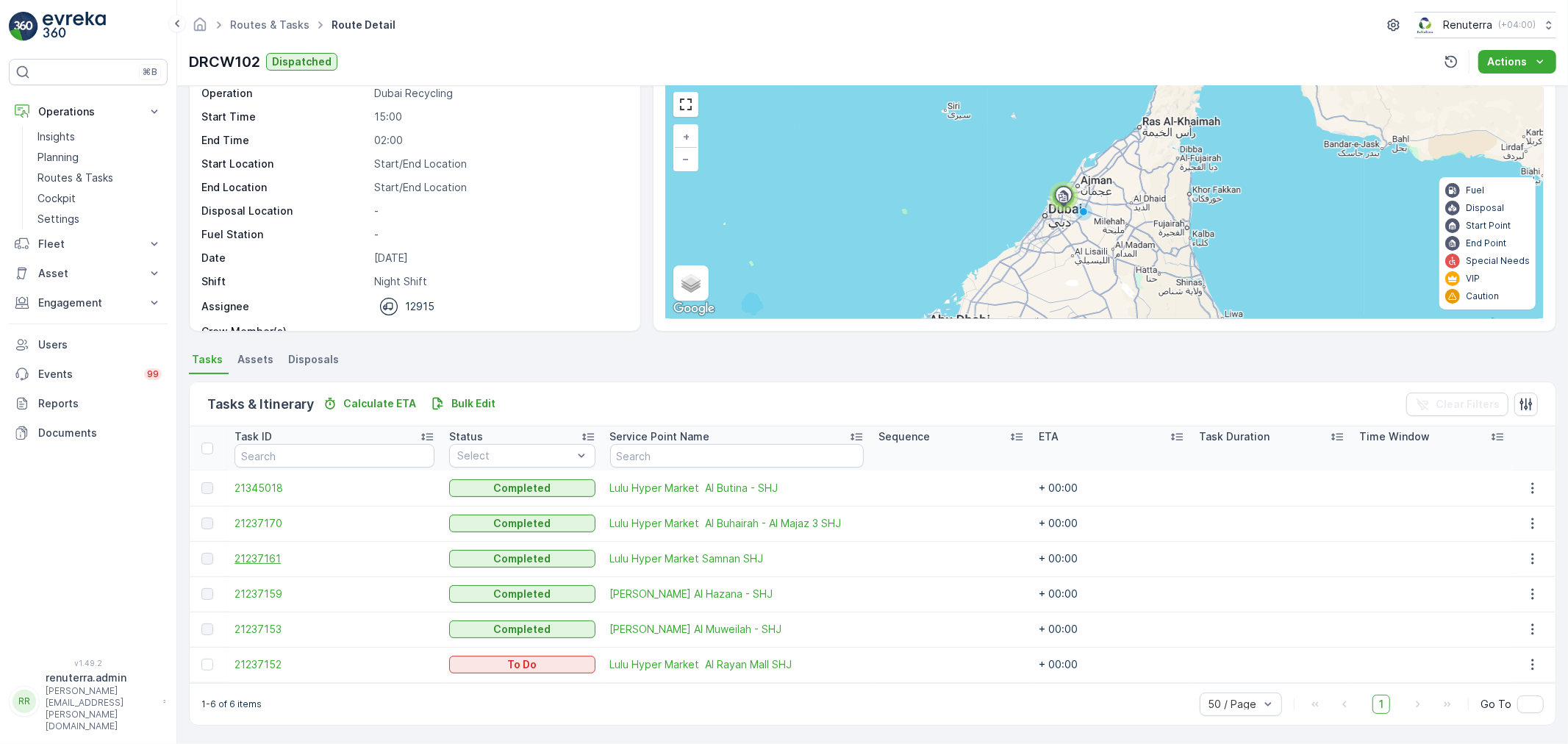
click at [248, 556] on span "21237161" at bounding box center [335, 558] width 200 height 14
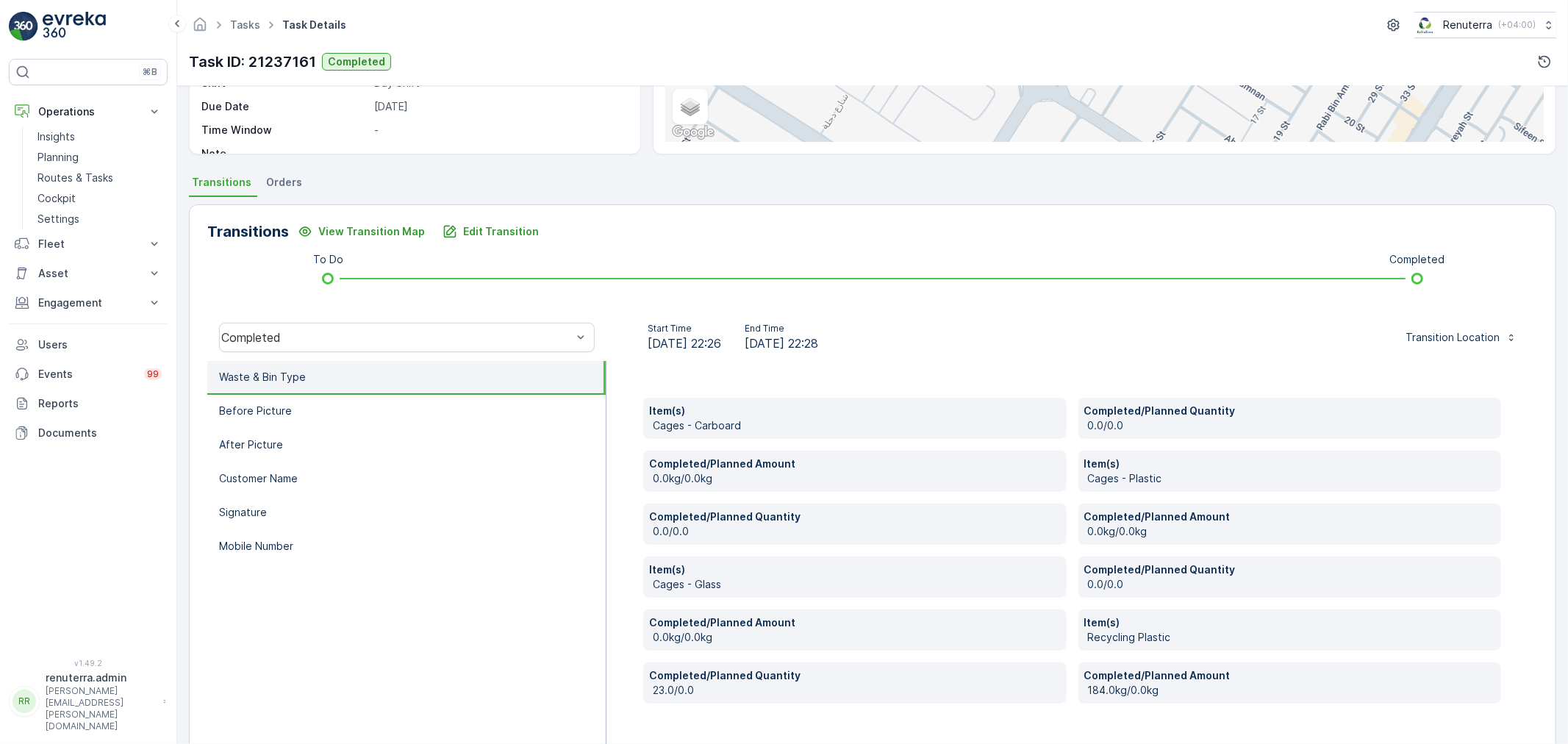
scroll to position [279, 0]
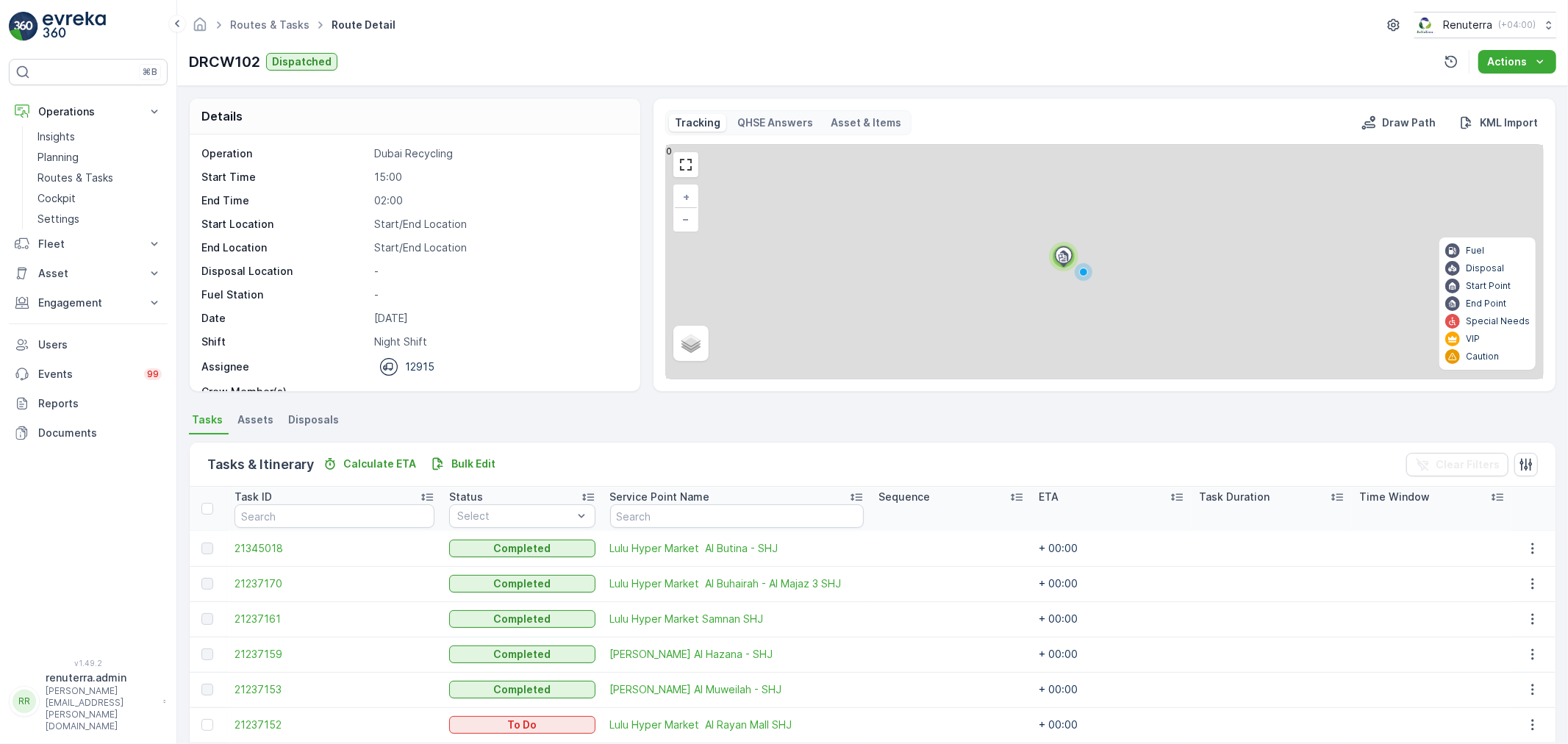
scroll to position [60, 0]
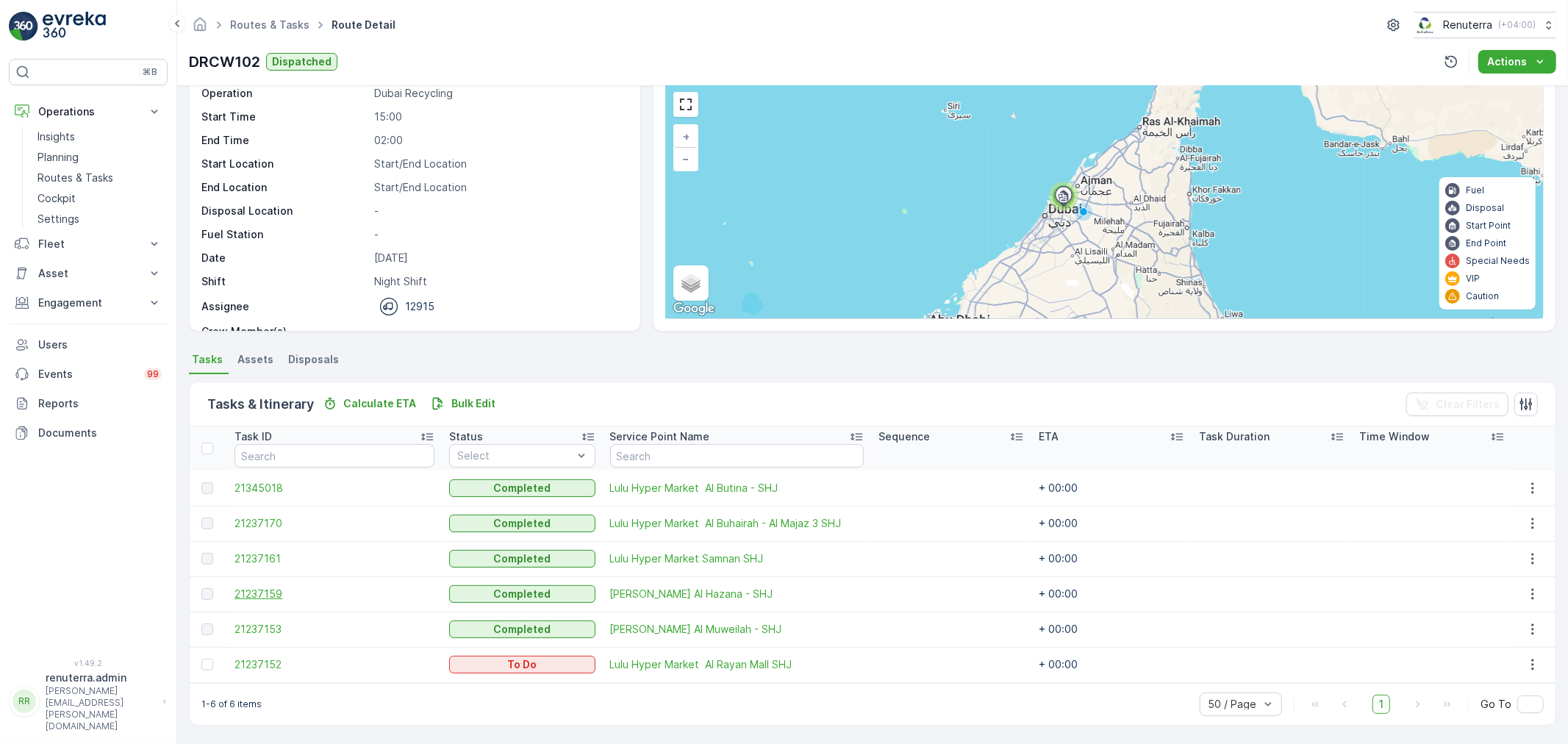
click at [266, 594] on span "21237159" at bounding box center [335, 593] width 200 height 14
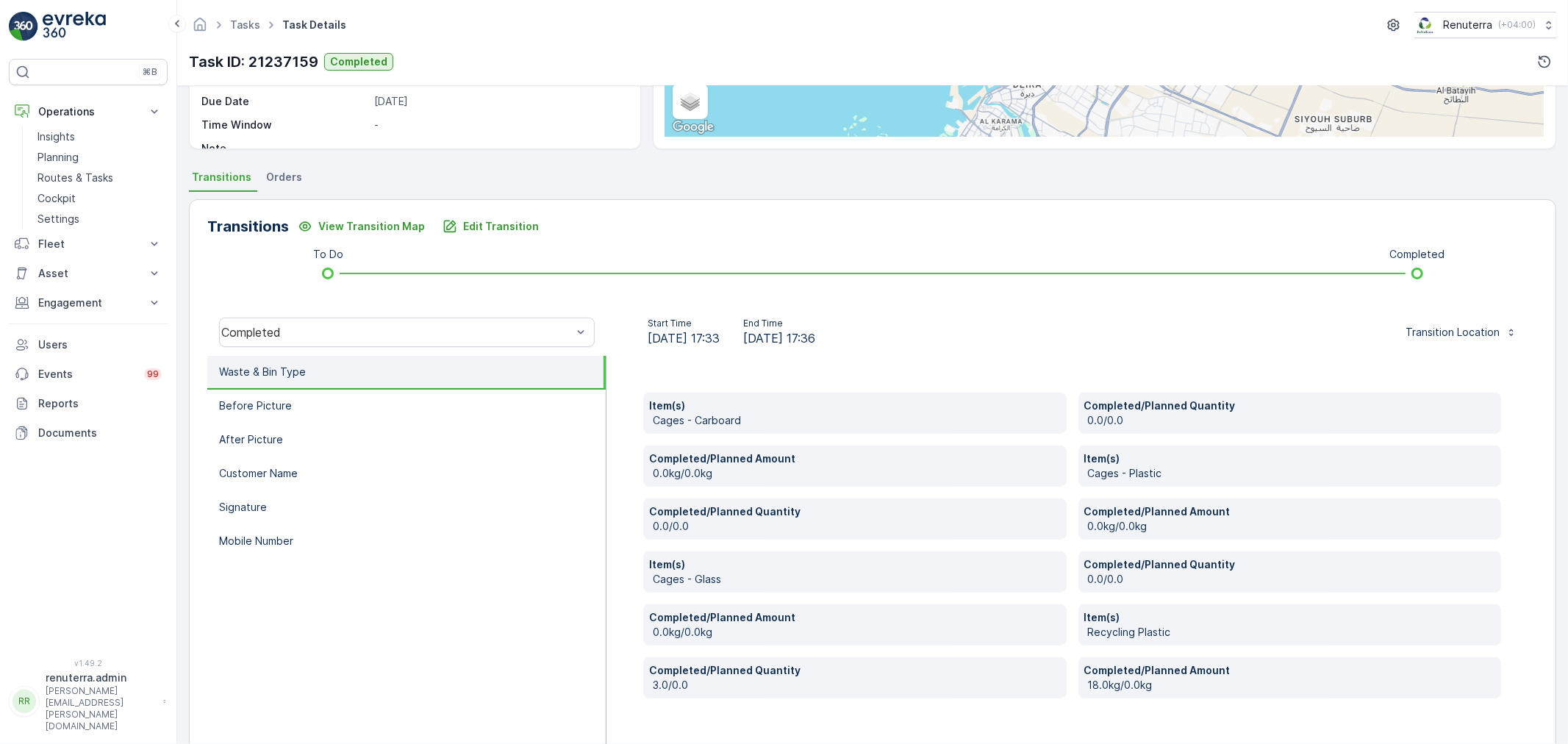
scroll to position [245, 0]
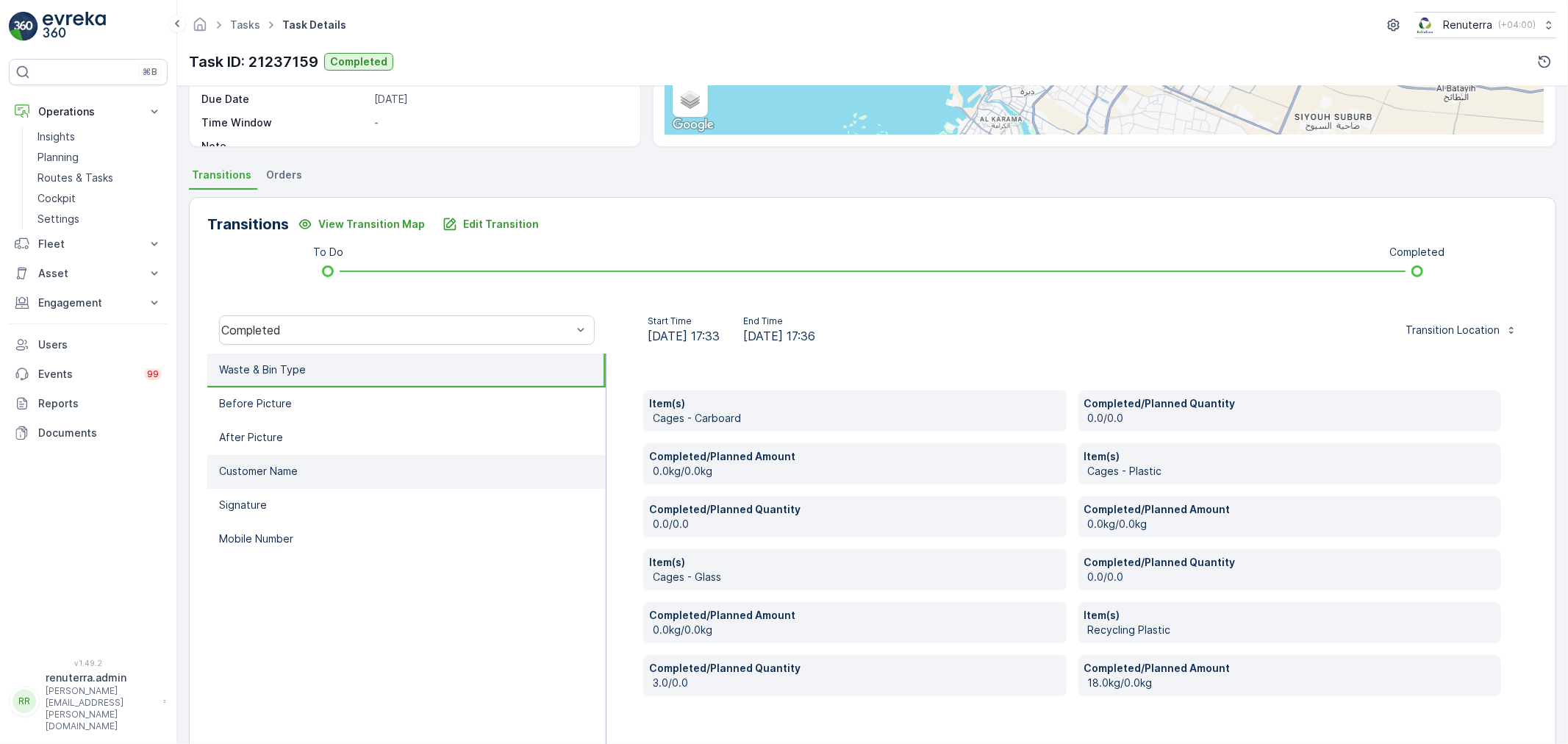
drag, startPoint x: 279, startPoint y: 537, endPoint x: 312, endPoint y: 529, distance: 34.0
click at [280, 537] on p "Mobile Number" at bounding box center [257, 538] width 74 height 14
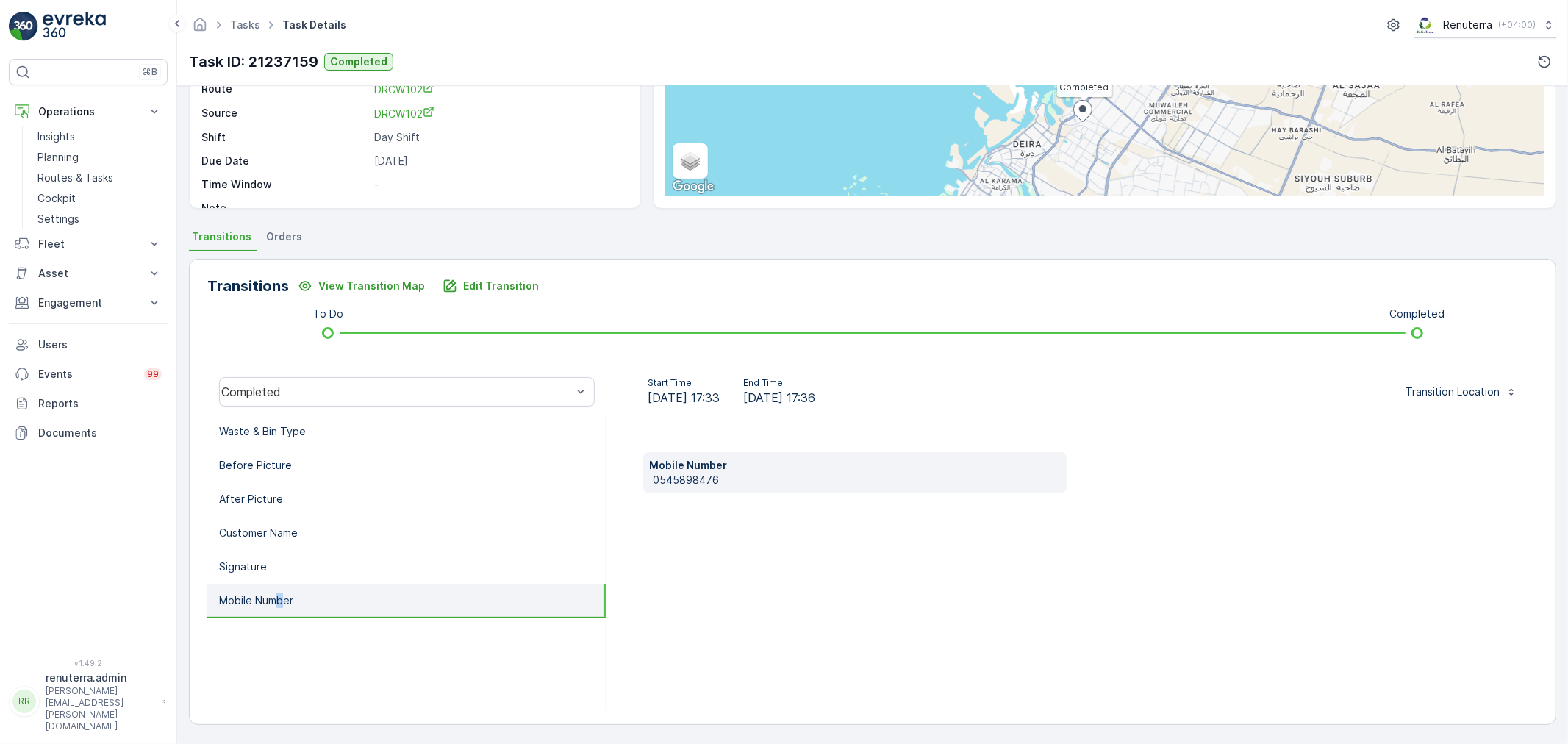
scroll to position [182, 0]
drag, startPoint x: 746, startPoint y: 486, endPoint x: 647, endPoint y: 484, distance: 99.0
click at [641, 484] on div "Mobile Number 0545898476" at bounding box center [1072, 563] width 931 height 294
copy p "0545898476"
click at [488, 276] on button "Edit Transition" at bounding box center [490, 286] width 114 height 24
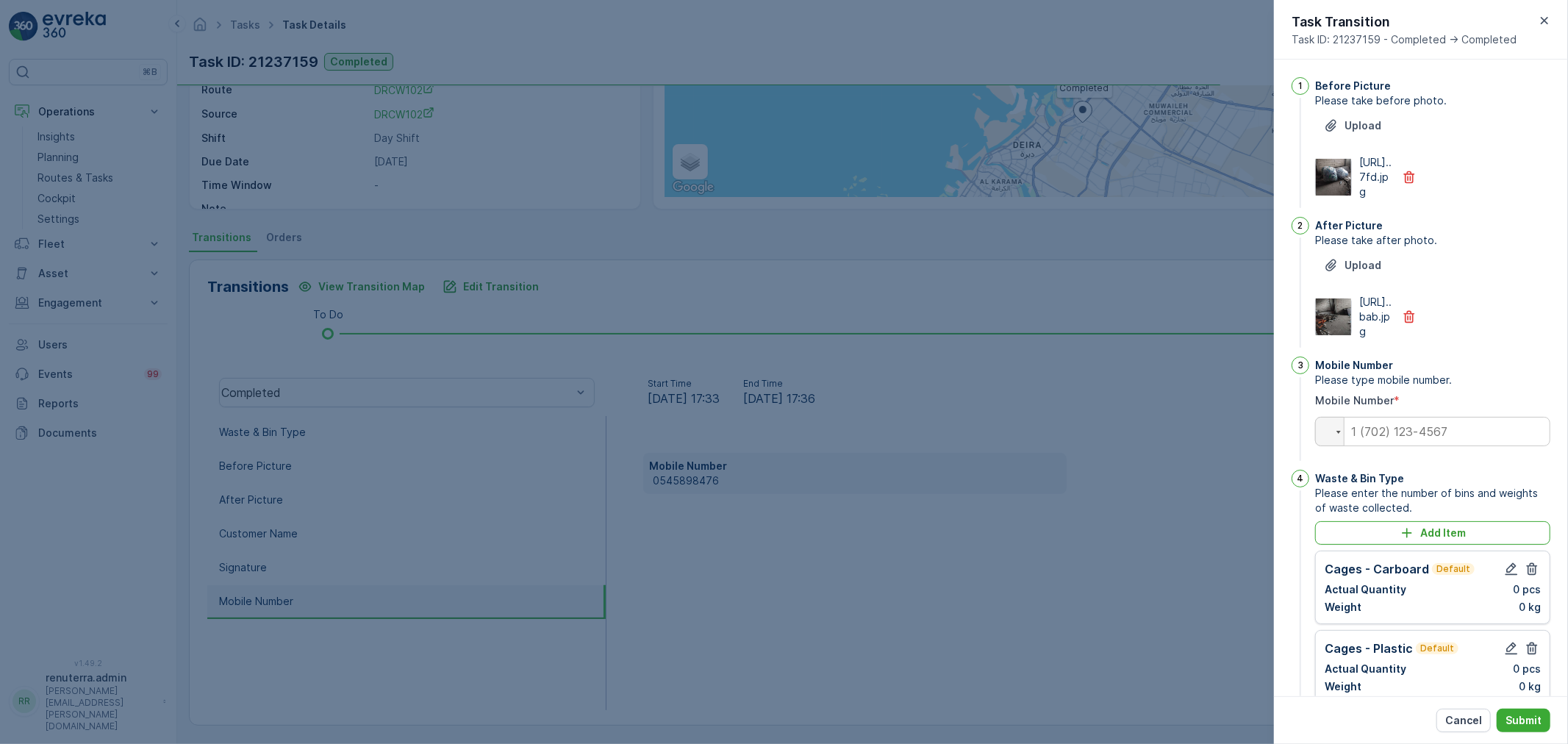
scroll to position [525, 0]
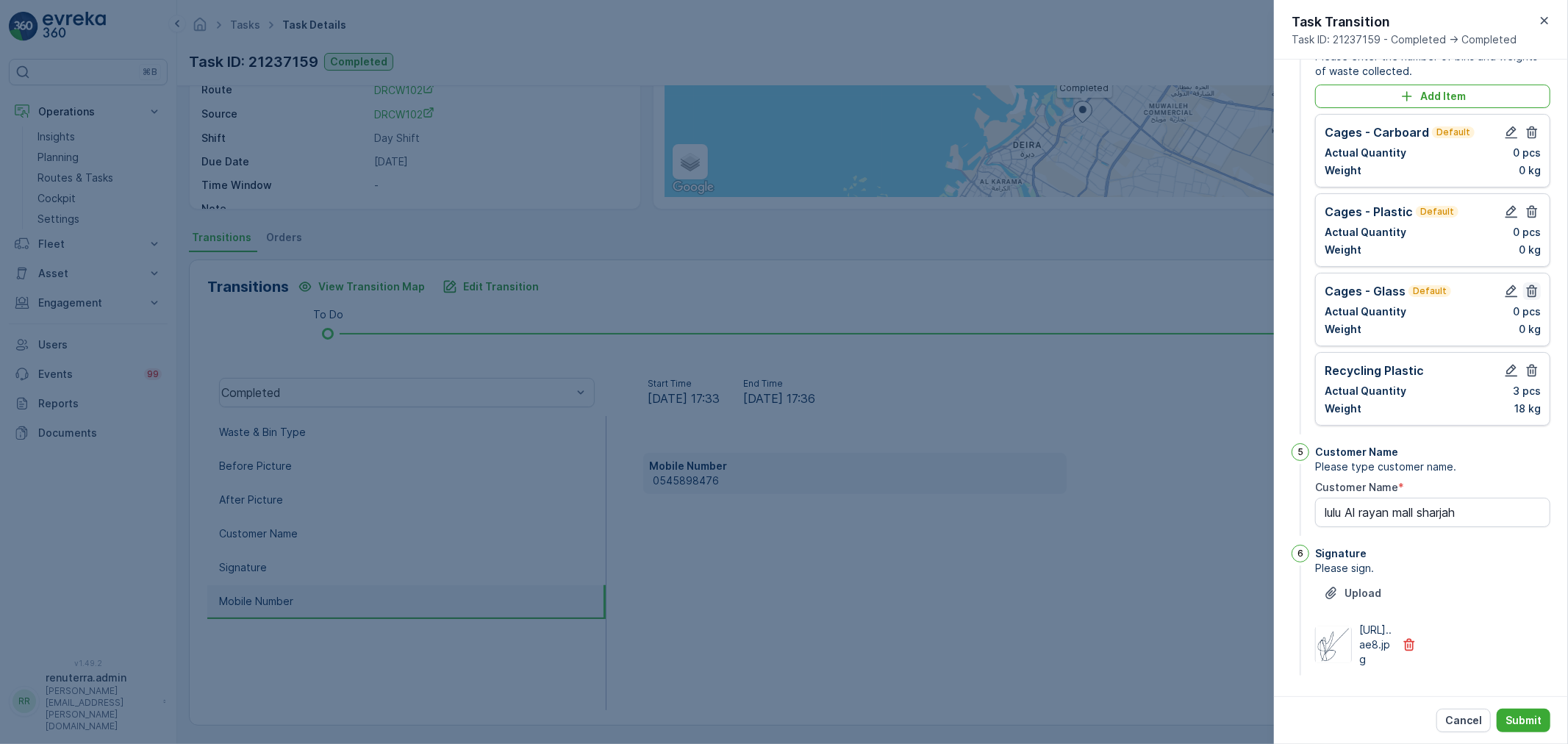
click at [1535, 284] on icon "button" at bounding box center [1531, 291] width 14 height 14
click at [1532, 204] on icon "button" at bounding box center [1531, 211] width 14 height 14
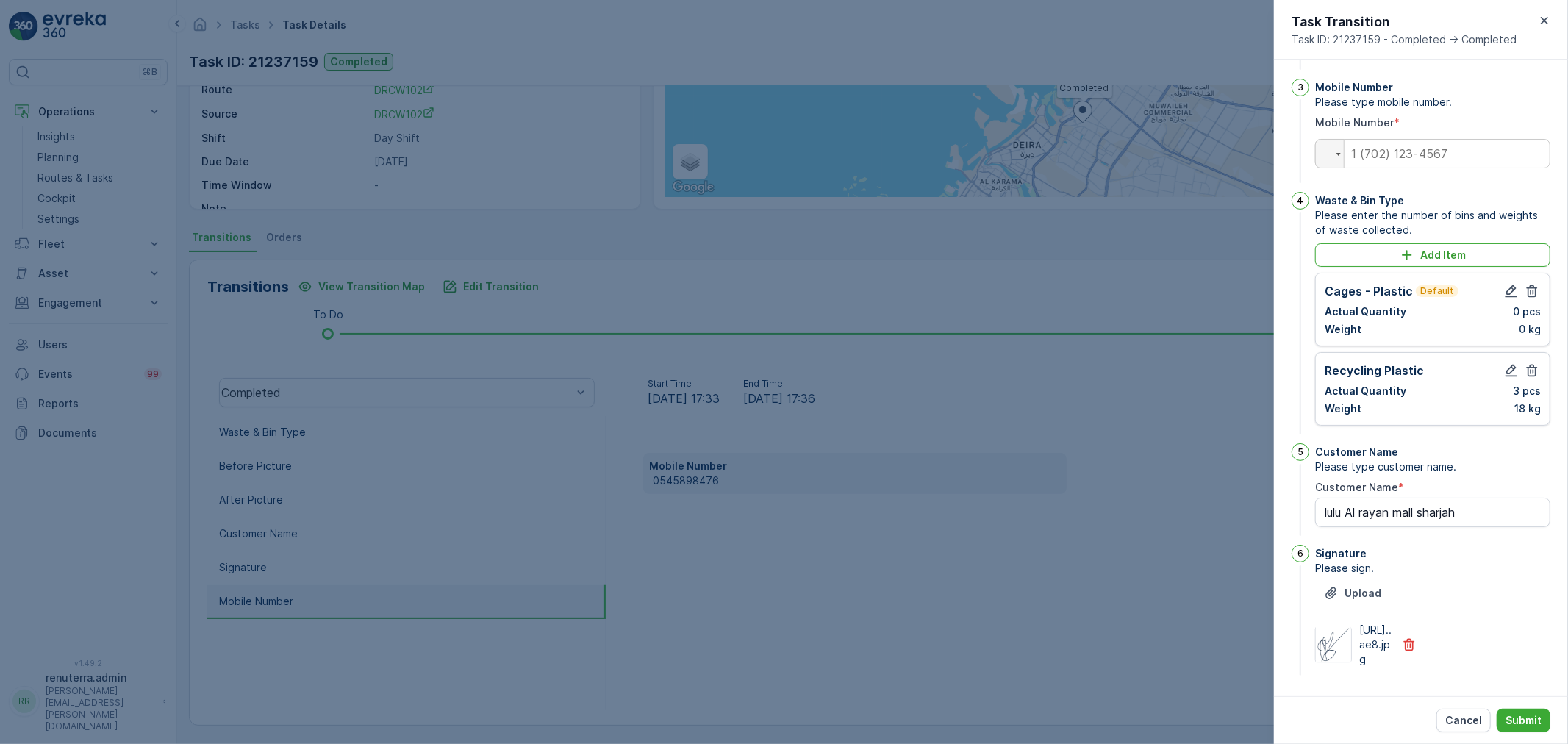
click at [1527, 285] on icon "button" at bounding box center [1533, 291] width 11 height 12
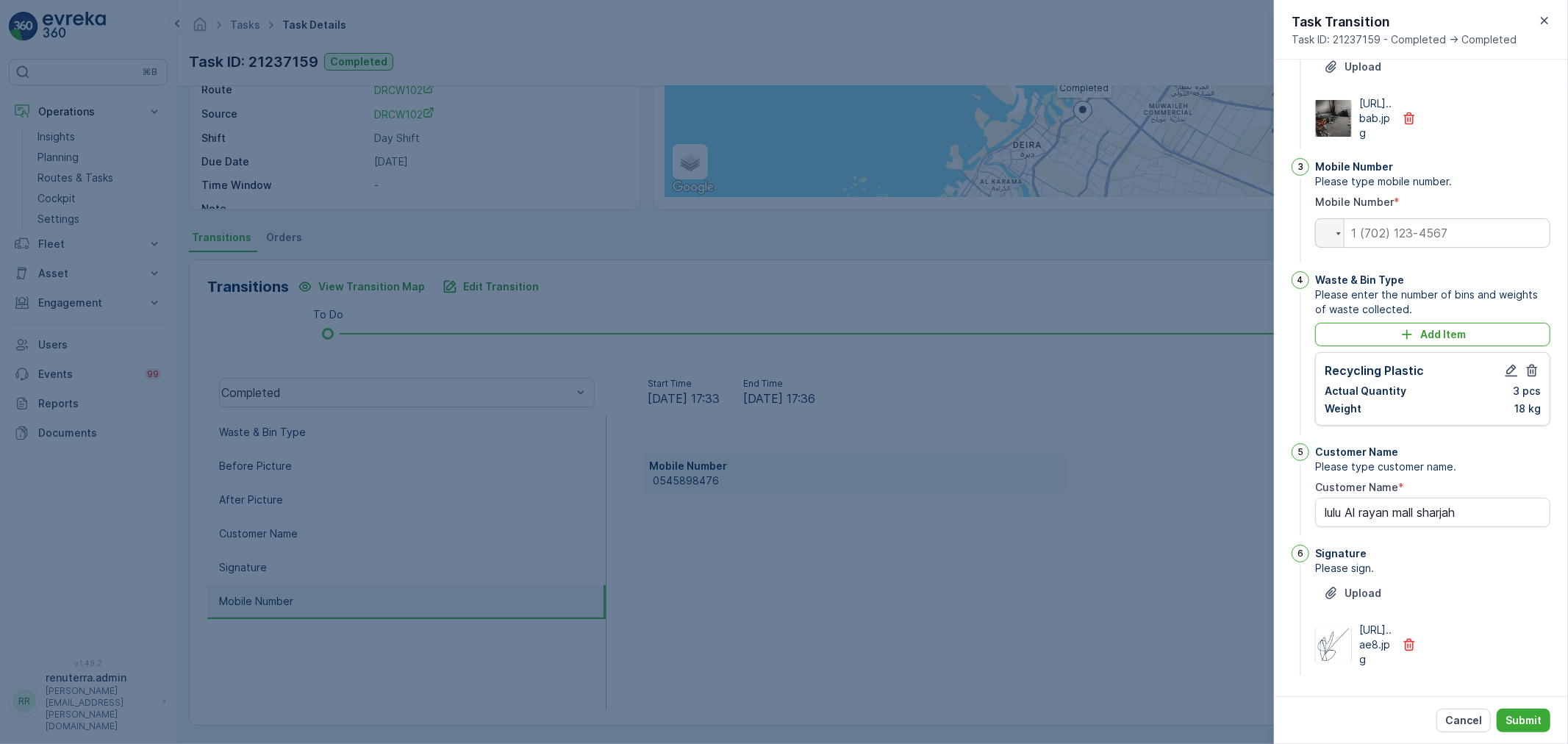
scroll to position [287, 0]
click at [1379, 219] on input "tel" at bounding box center [1433, 233] width 236 height 29
paste input "0545898476"
type input "0545898476"
click at [1505, 365] on icon "button" at bounding box center [1511, 371] width 12 height 12
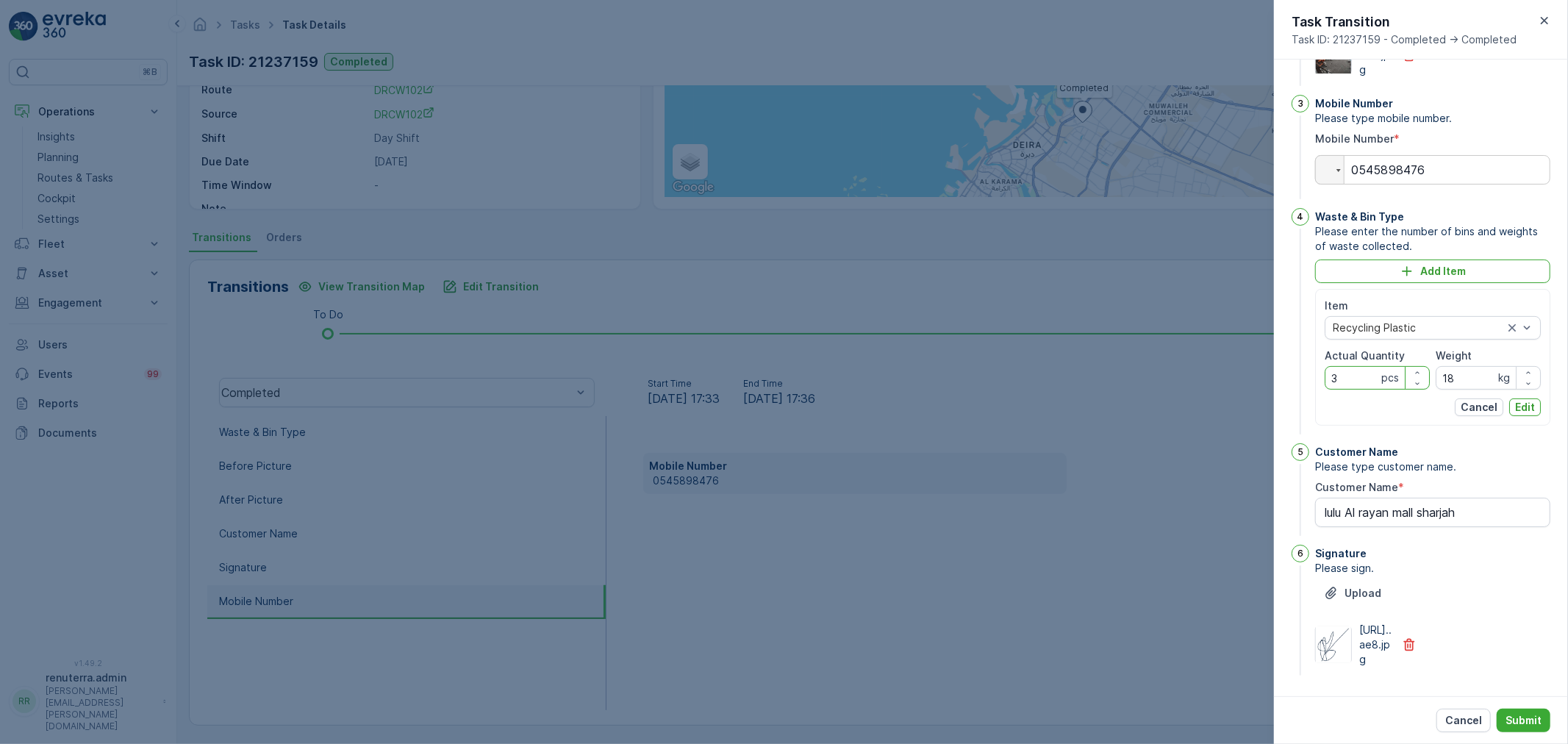
click at [1362, 390] on Quantity "3" at bounding box center [1377, 377] width 105 height 24
type Quantity "6"
click at [1482, 390] on input "18" at bounding box center [1488, 377] width 105 height 24
type input "1"
type input "36"
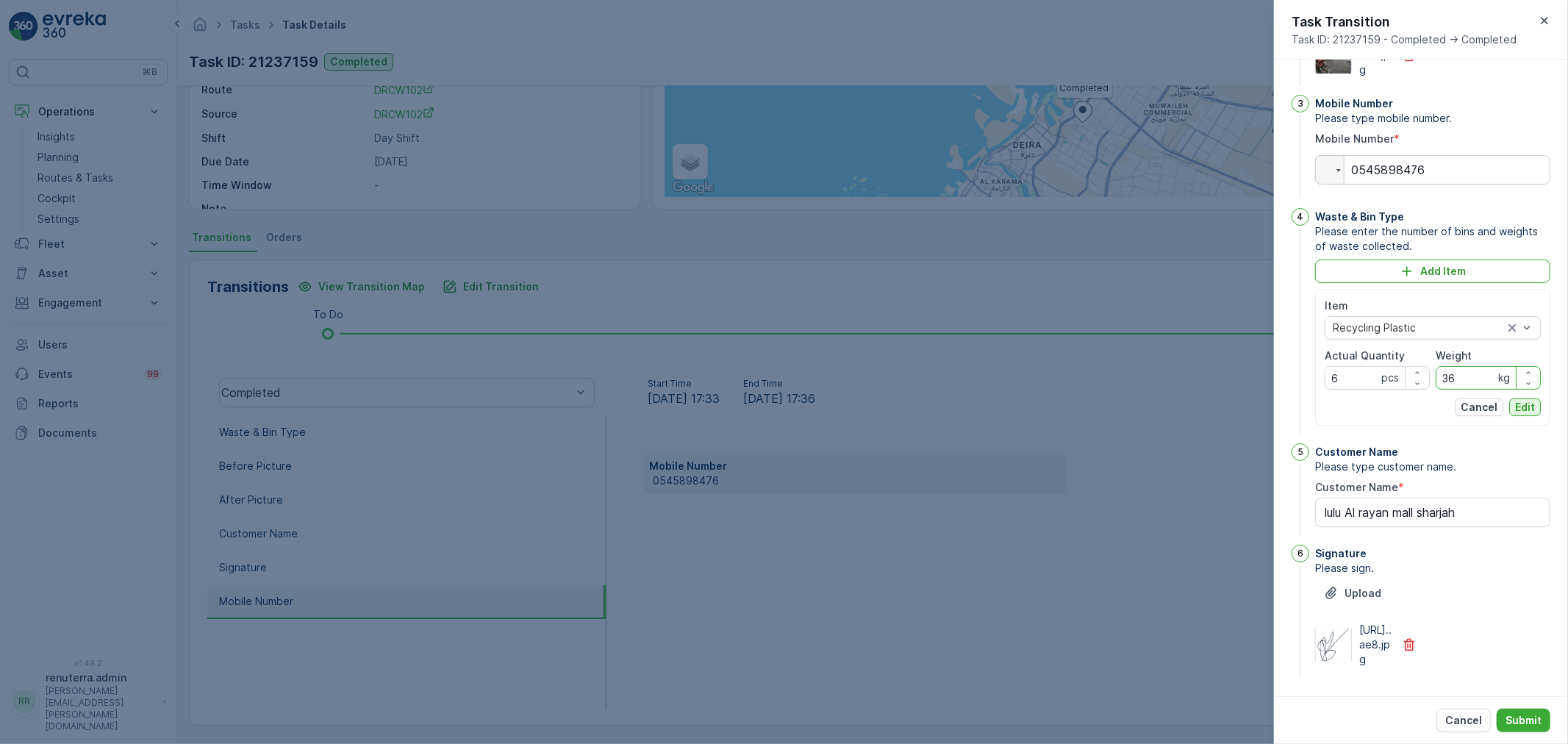
click at [1537, 416] on button "Edit" at bounding box center [1524, 407] width 31 height 18
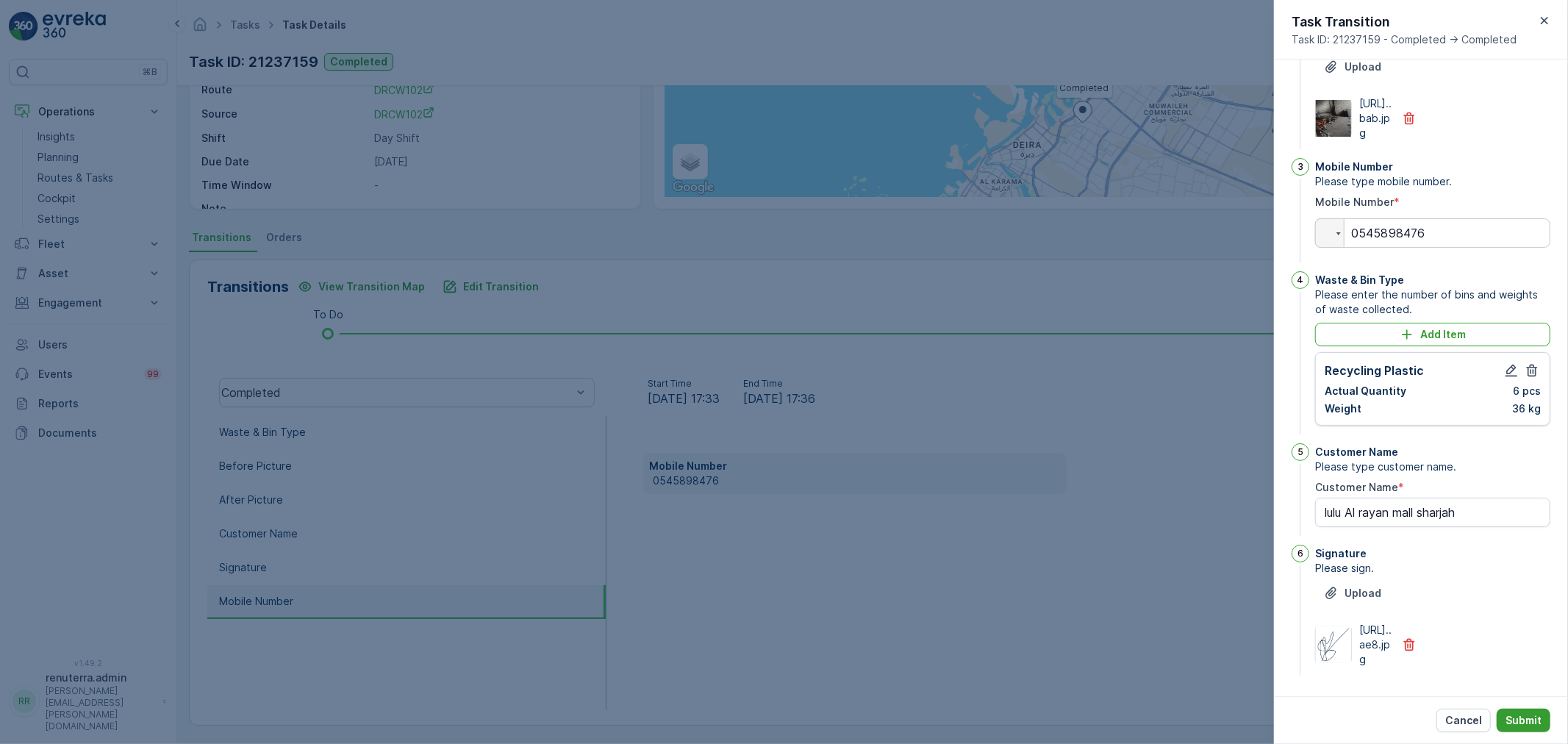
click at [1545, 717] on button "Submit" at bounding box center [1523, 720] width 53 height 24
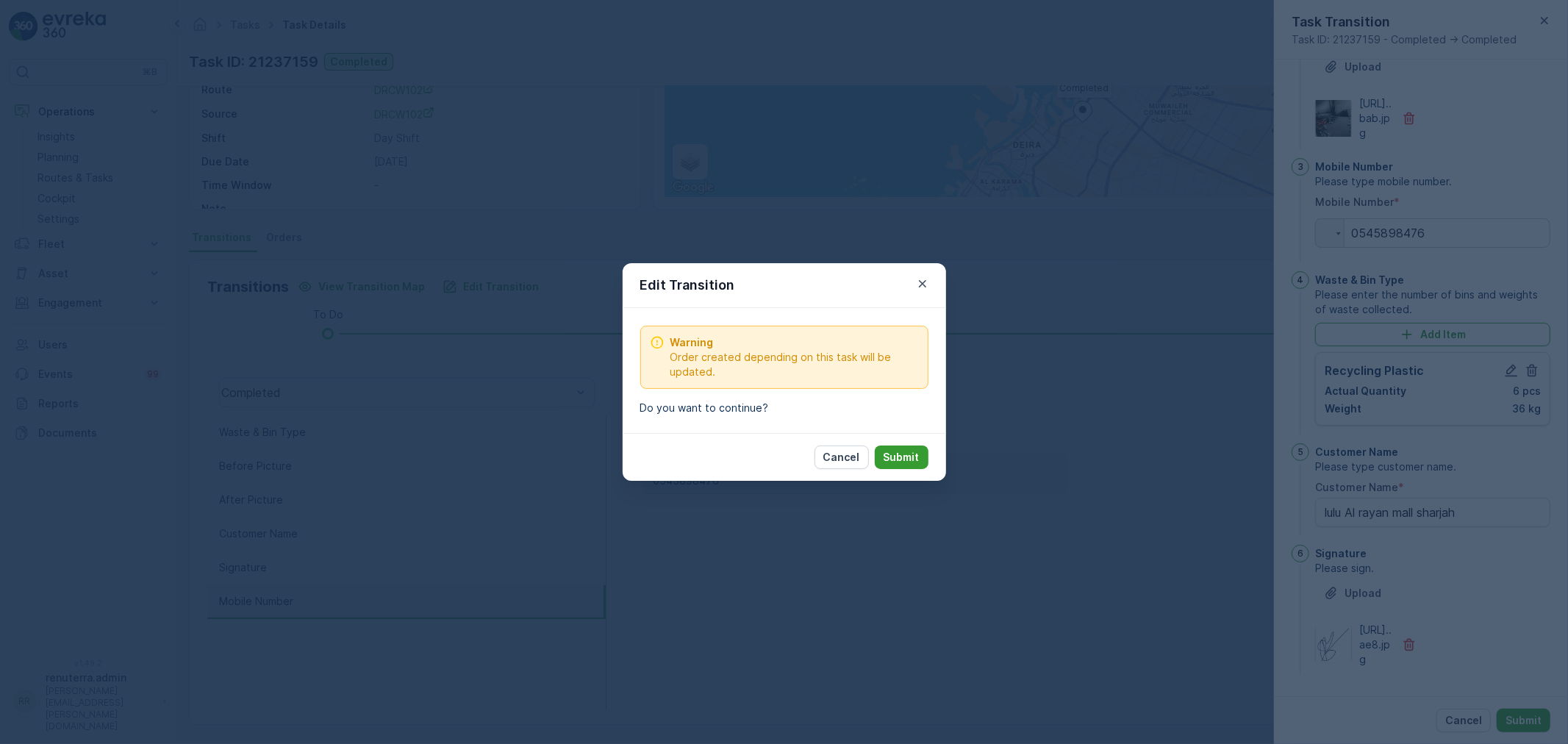
click at [885, 461] on p "Submit" at bounding box center [902, 456] width 36 height 14
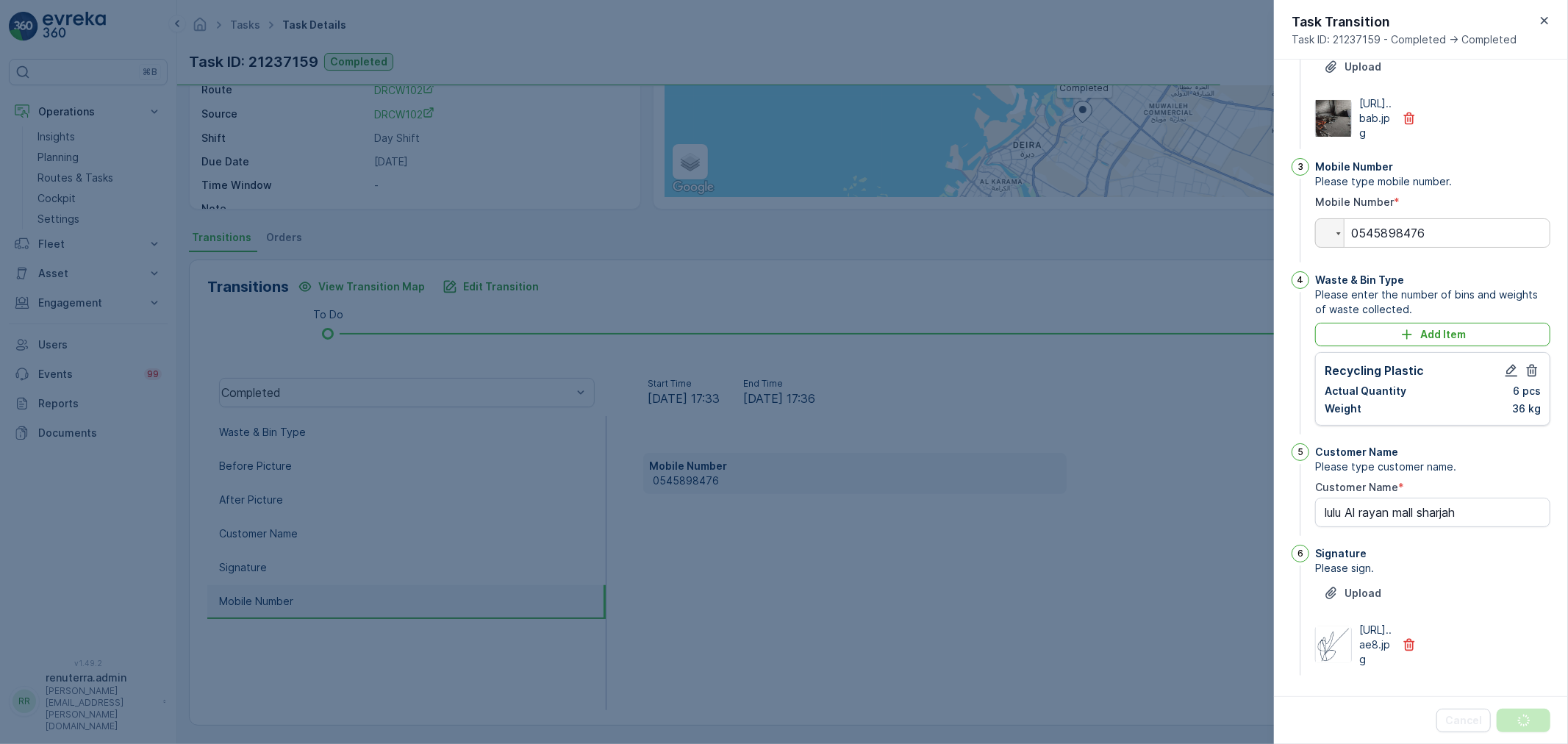
scroll to position [0, 0]
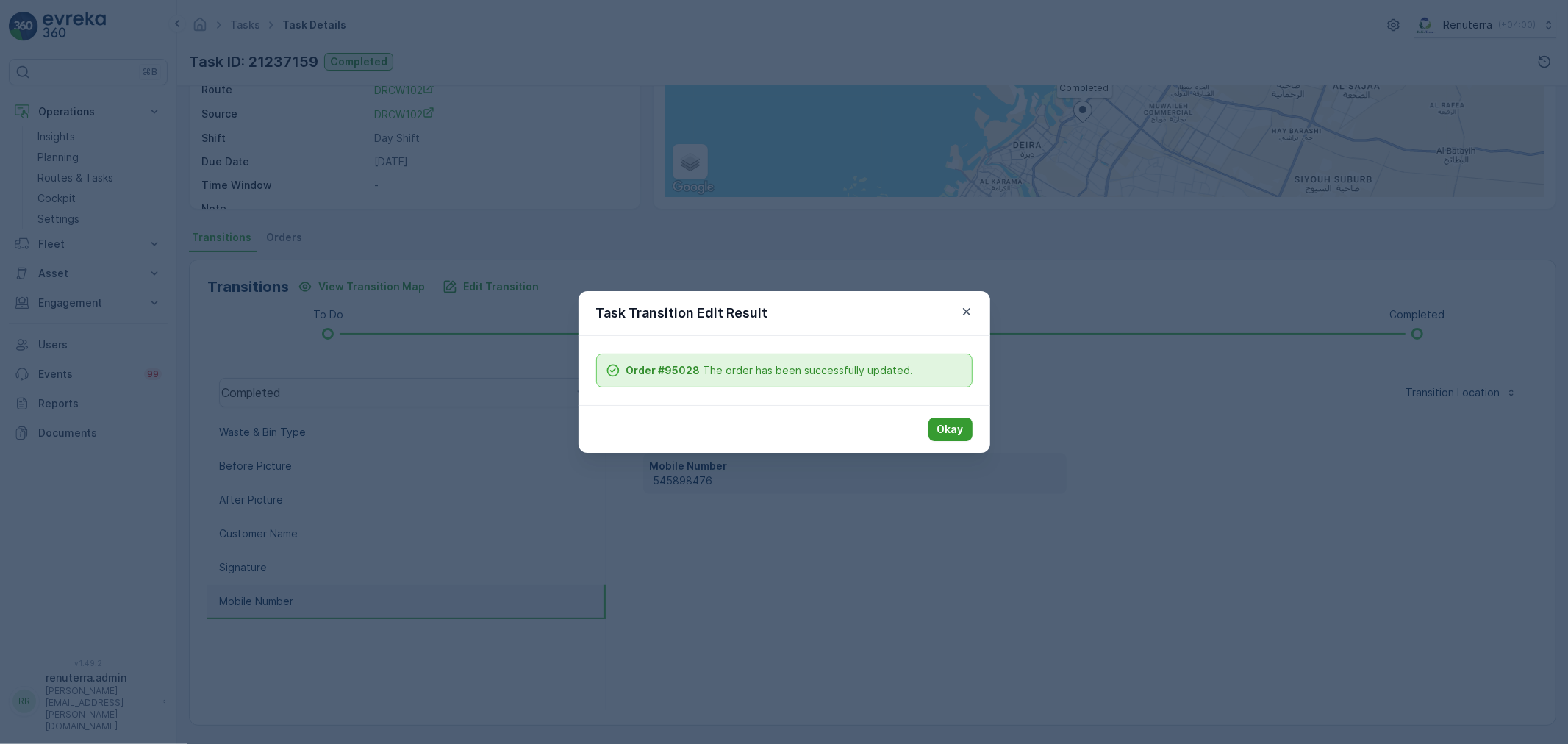
click at [951, 427] on p "Okay" at bounding box center [950, 429] width 27 height 14
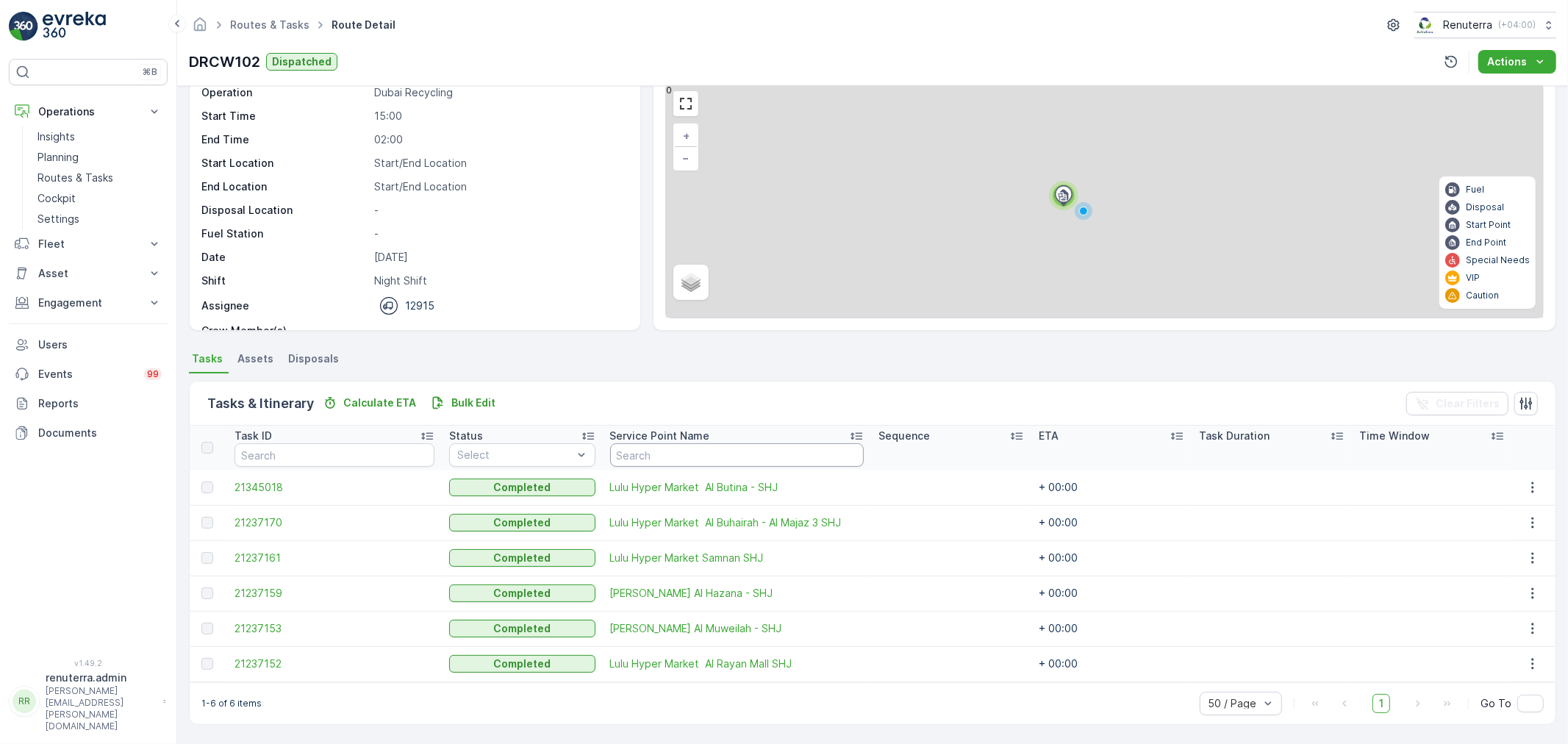
scroll to position [60, 0]
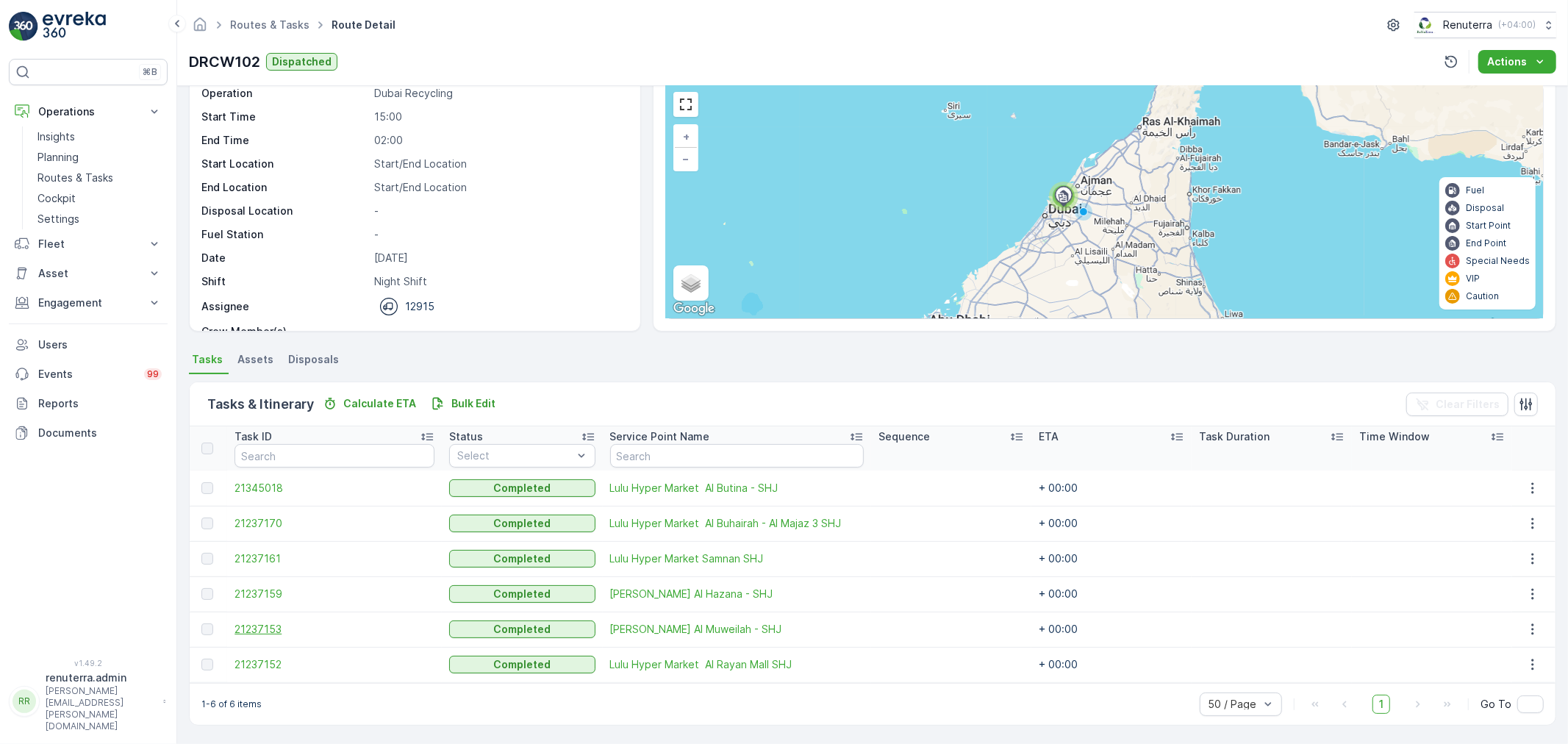
click at [248, 628] on span "21237153" at bounding box center [335, 628] width 200 height 14
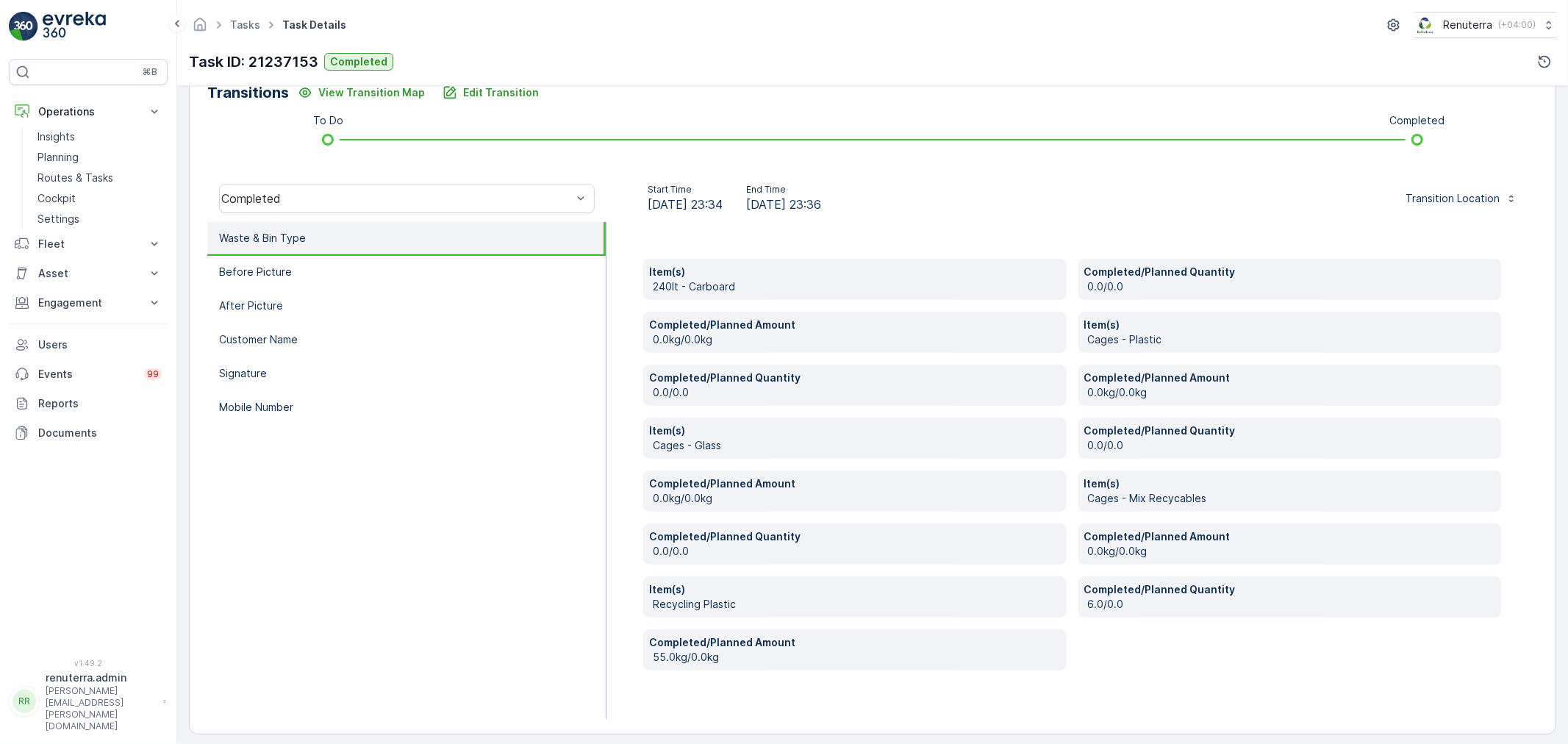
scroll to position [385, 0]
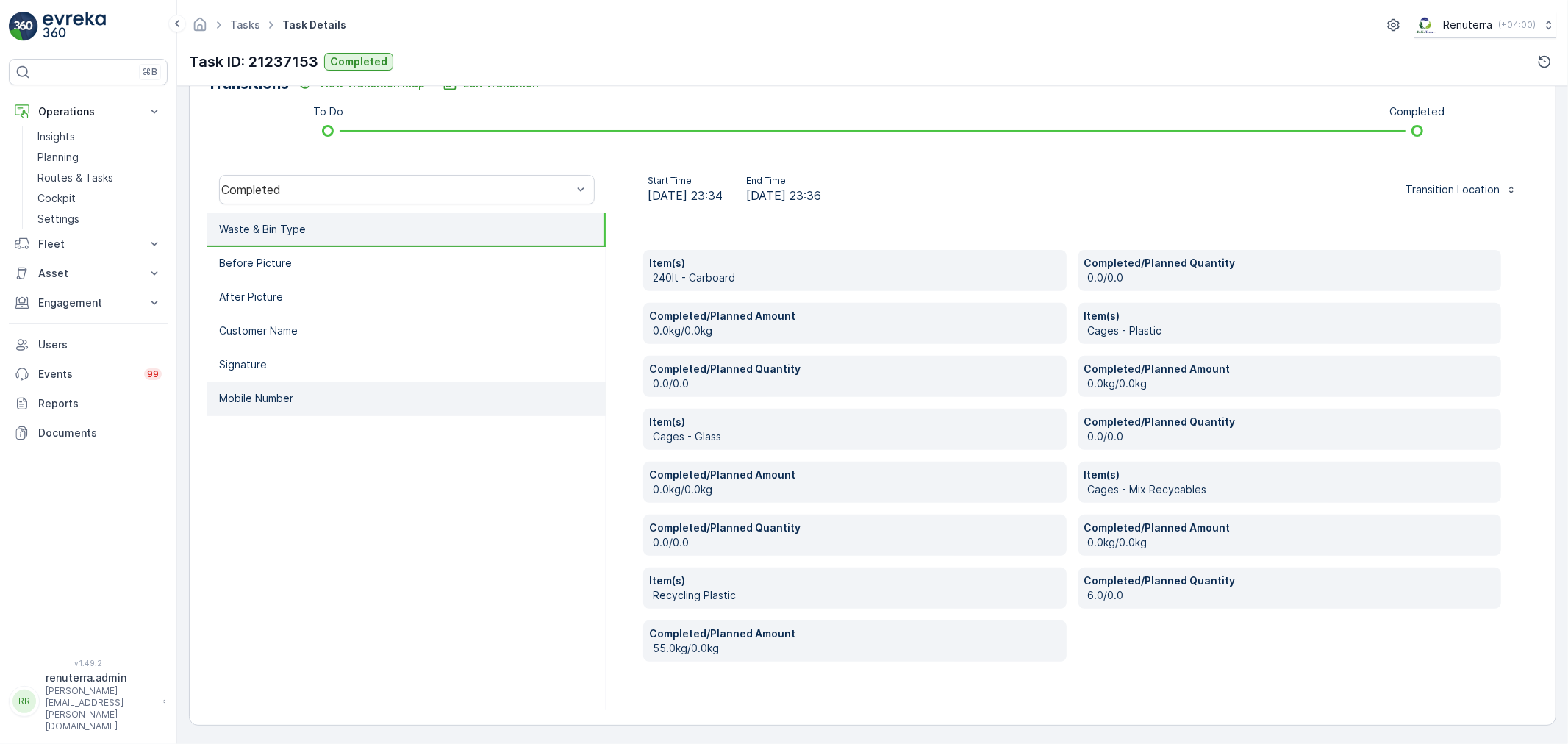
click at [298, 407] on li "Mobile Number" at bounding box center [406, 399] width 398 height 34
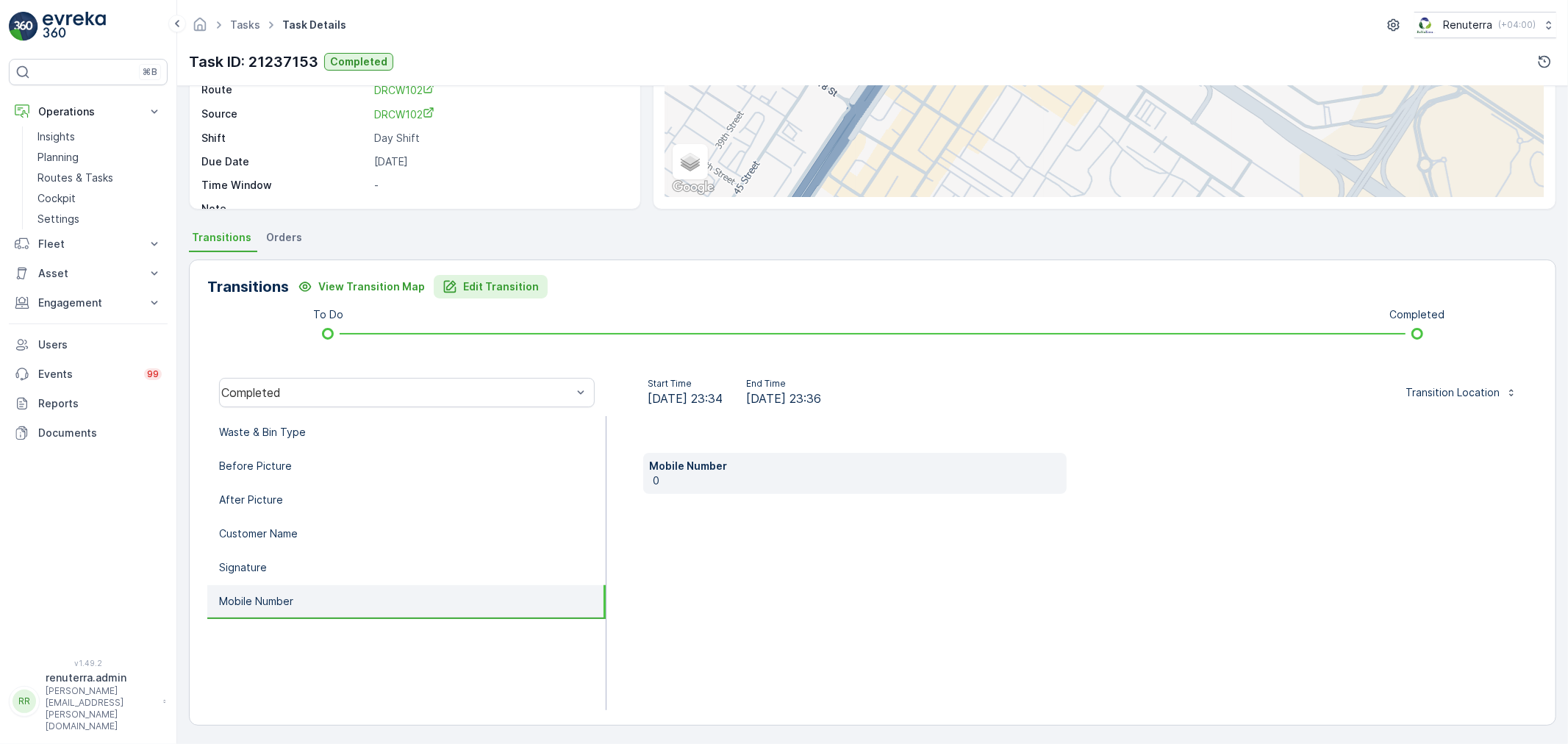
click at [465, 289] on p "Edit Transition" at bounding box center [501, 286] width 76 height 14
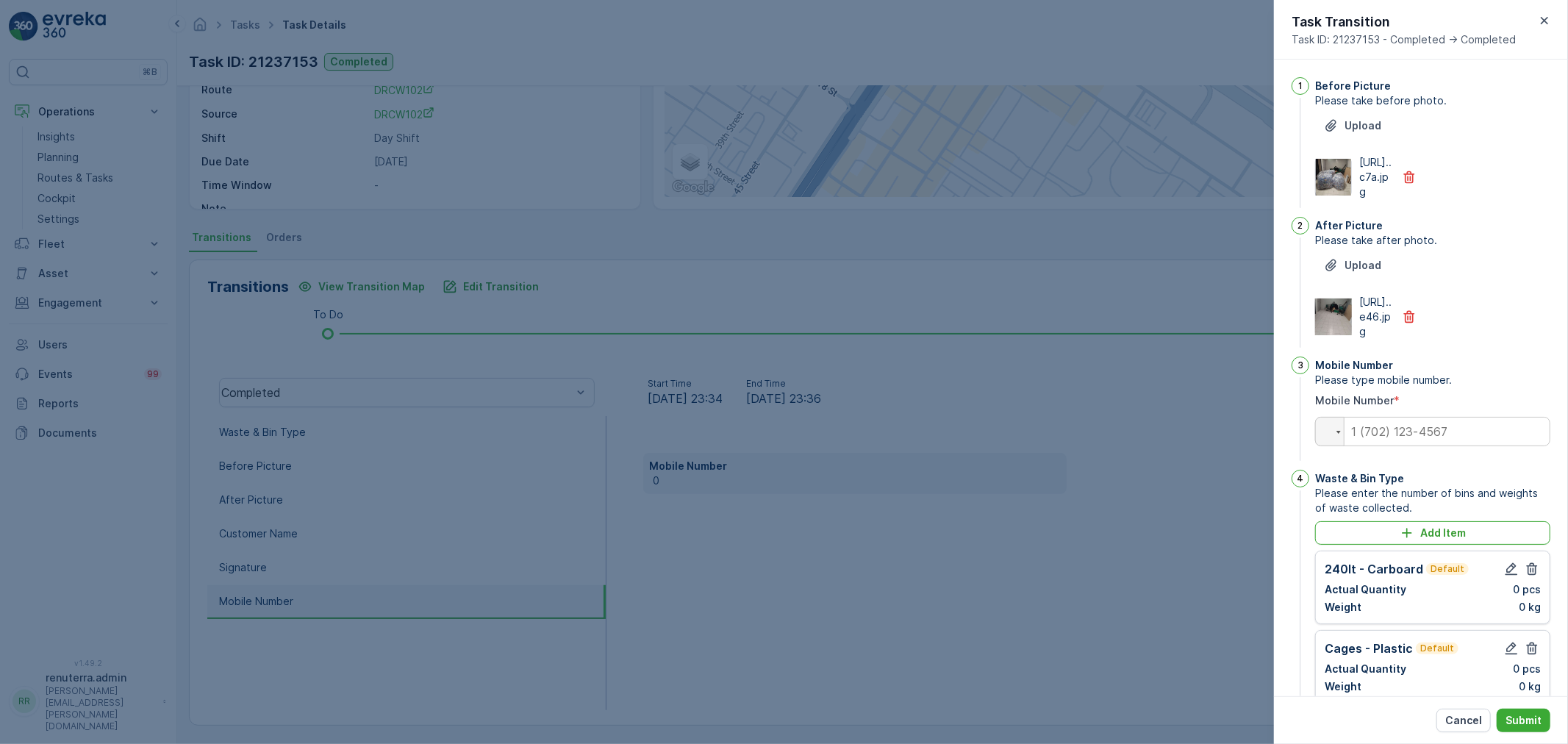
scroll to position [621, 0]
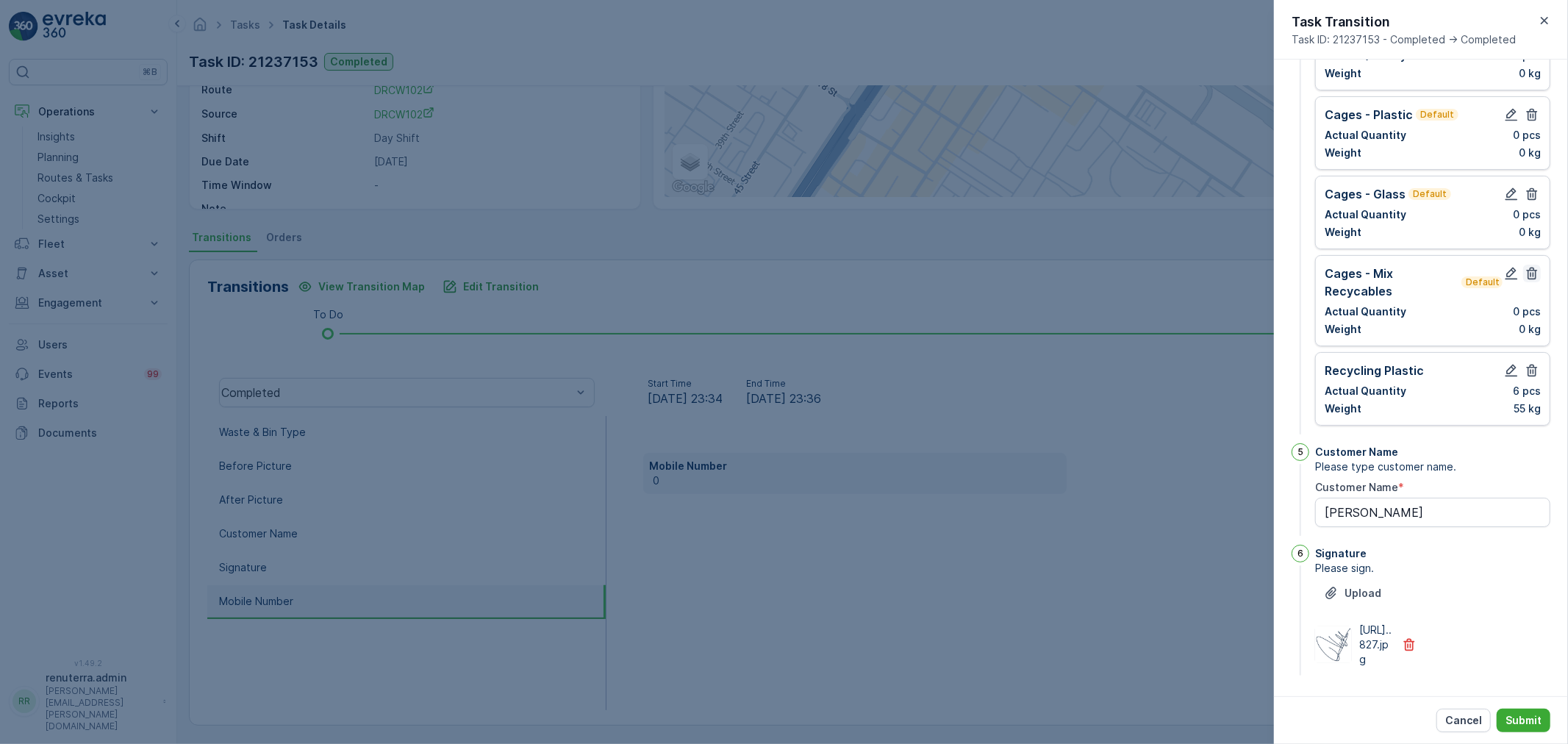
click at [1533, 268] on icon "button" at bounding box center [1533, 274] width 11 height 12
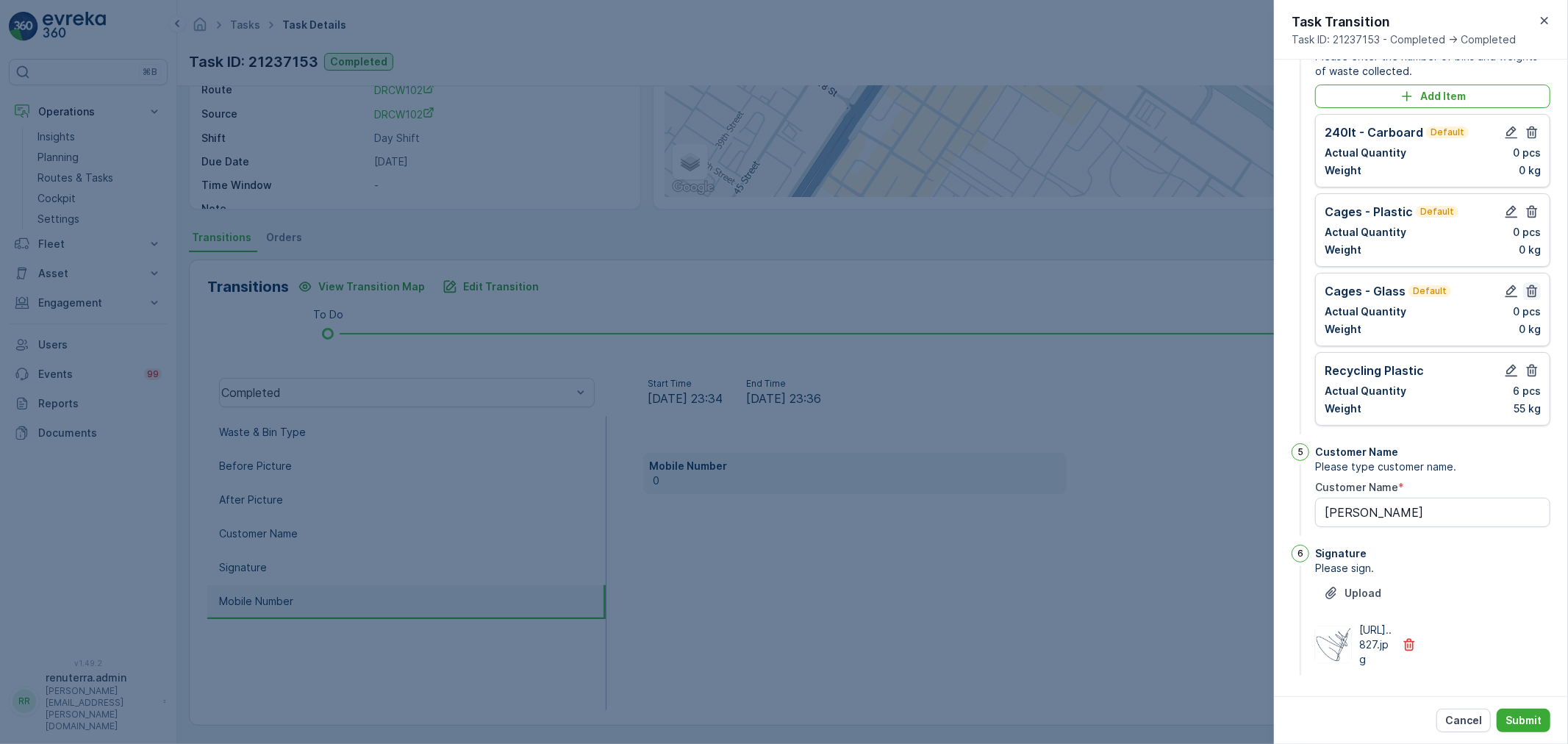
click at [1525, 284] on icon "button" at bounding box center [1531, 291] width 14 height 14
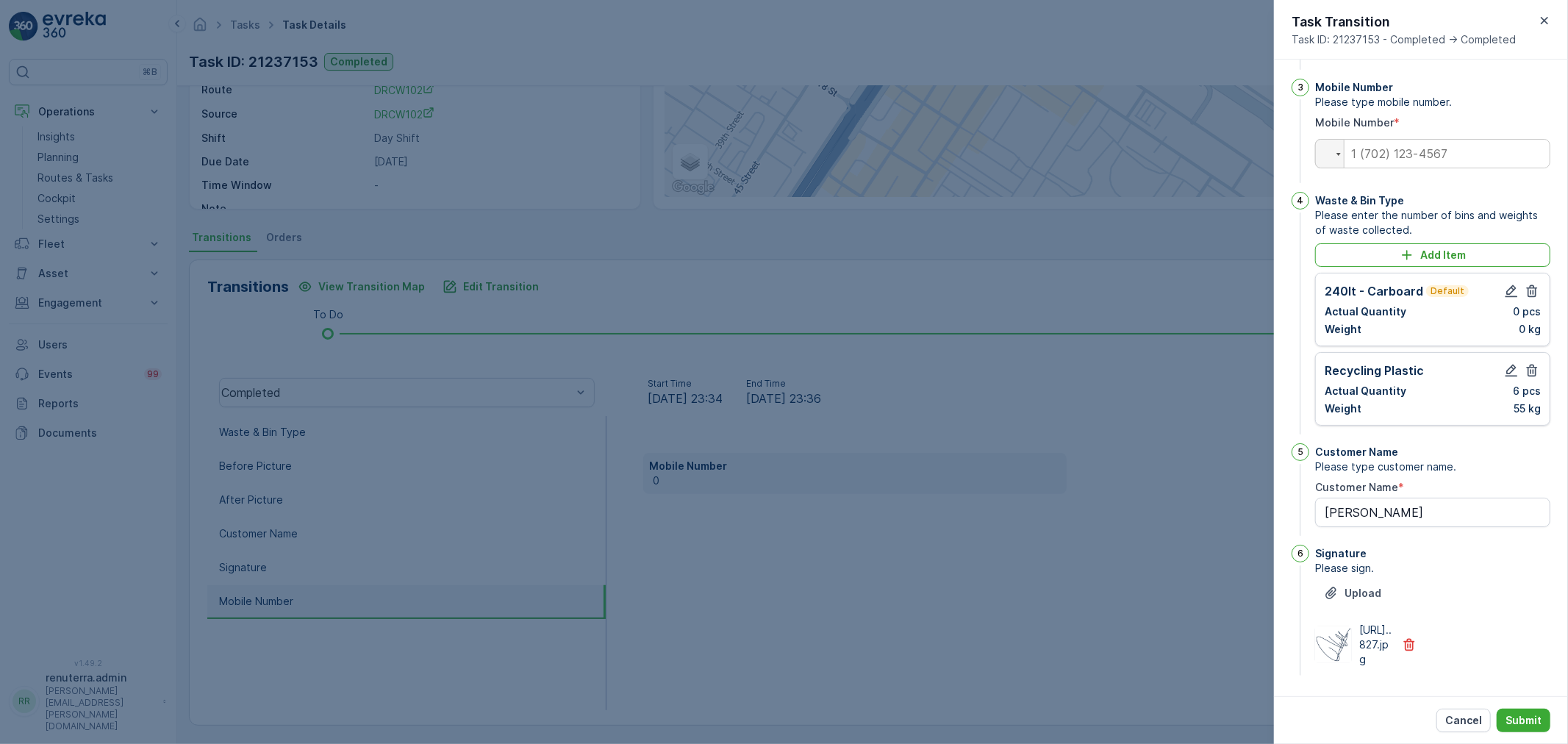
click at [1525, 284] on icon "button" at bounding box center [1531, 291] width 14 height 14
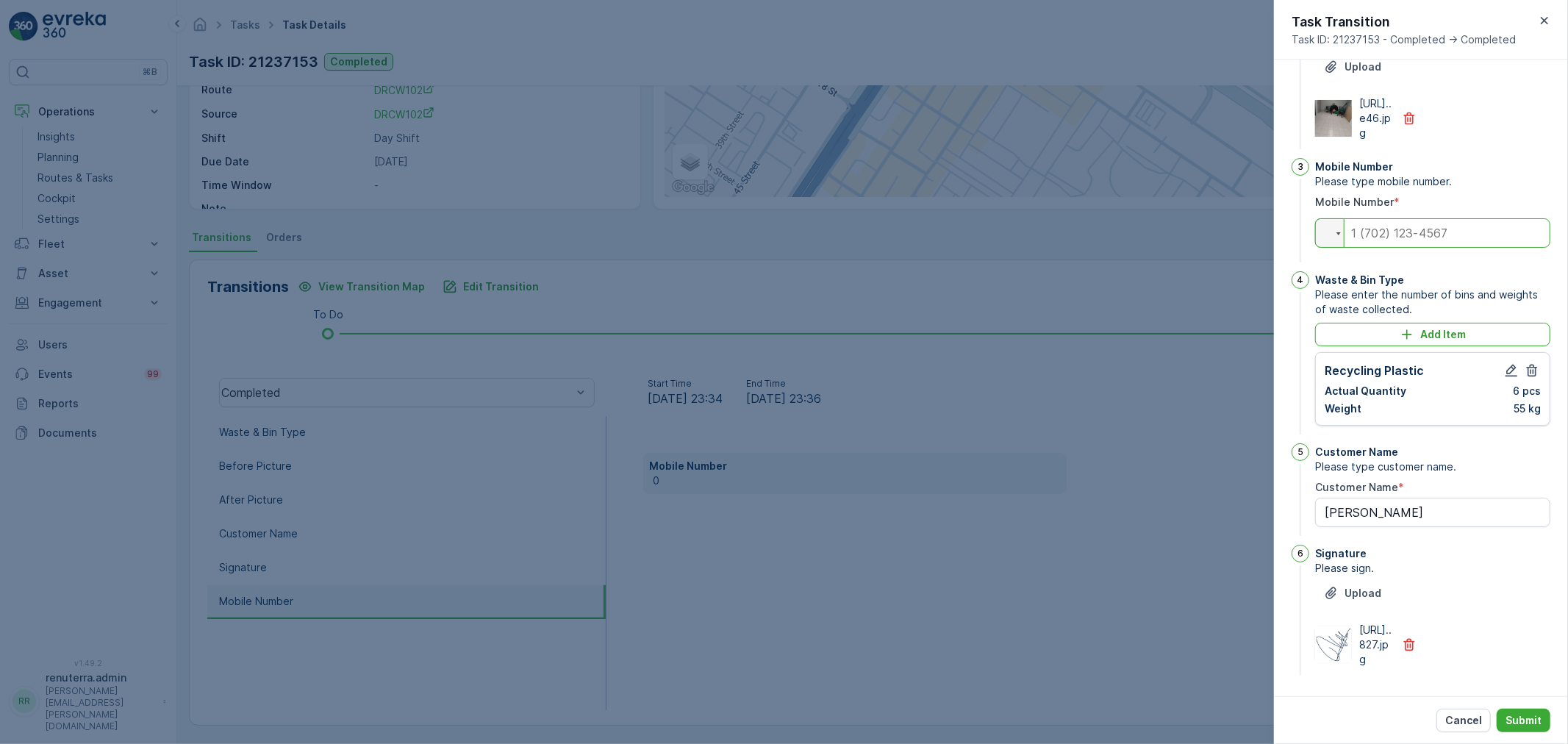
click at [1425, 219] on input "tel" at bounding box center [1433, 233] width 236 height 29
drag, startPoint x: 1421, startPoint y: 208, endPoint x: 1443, endPoint y: 203, distance: 22.6
click at [1443, 219] on input "tel" at bounding box center [1433, 233] width 236 height 29
paste input "0545898476"
type input "0545898476"
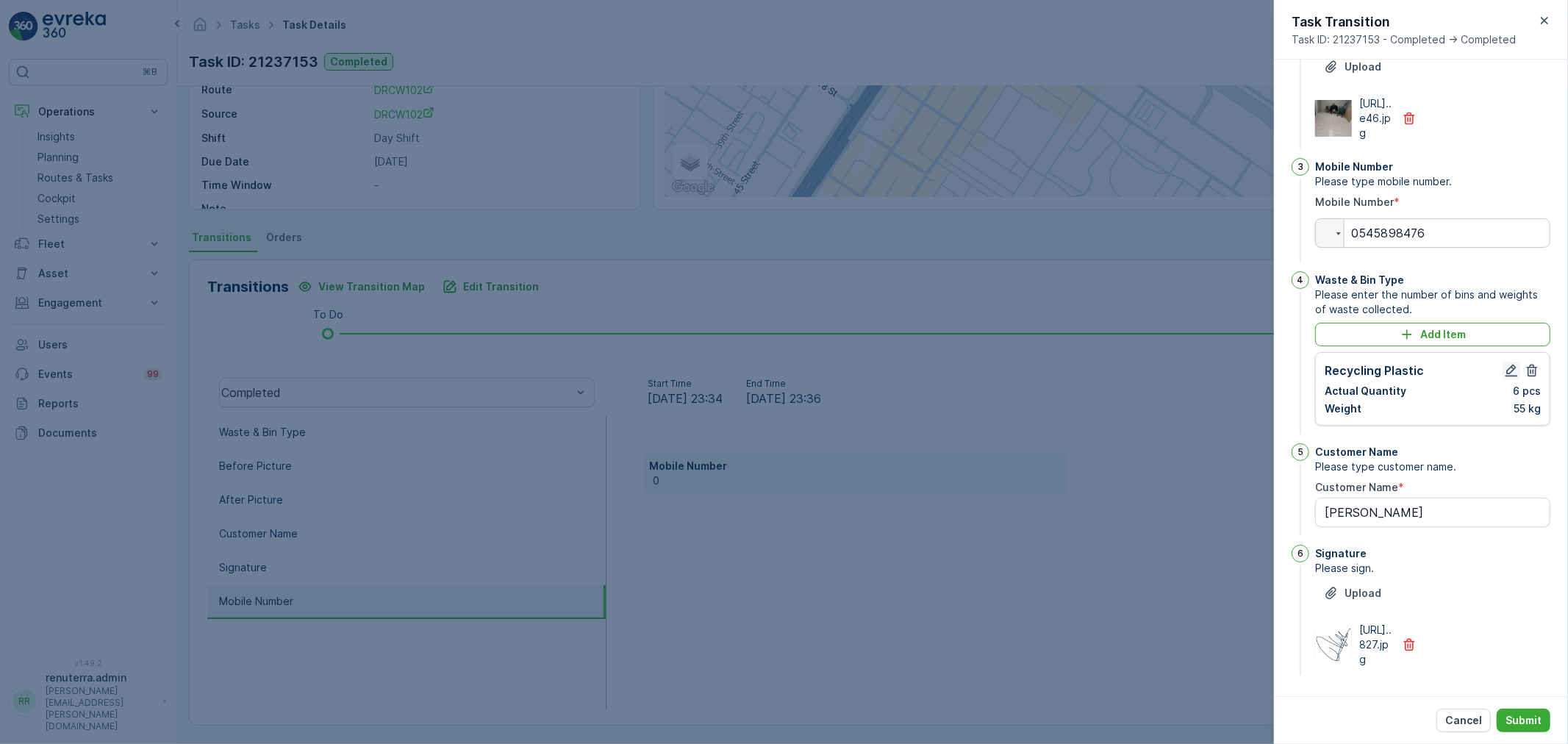
click at [1505, 363] on icon "button" at bounding box center [1511, 370] width 14 height 14
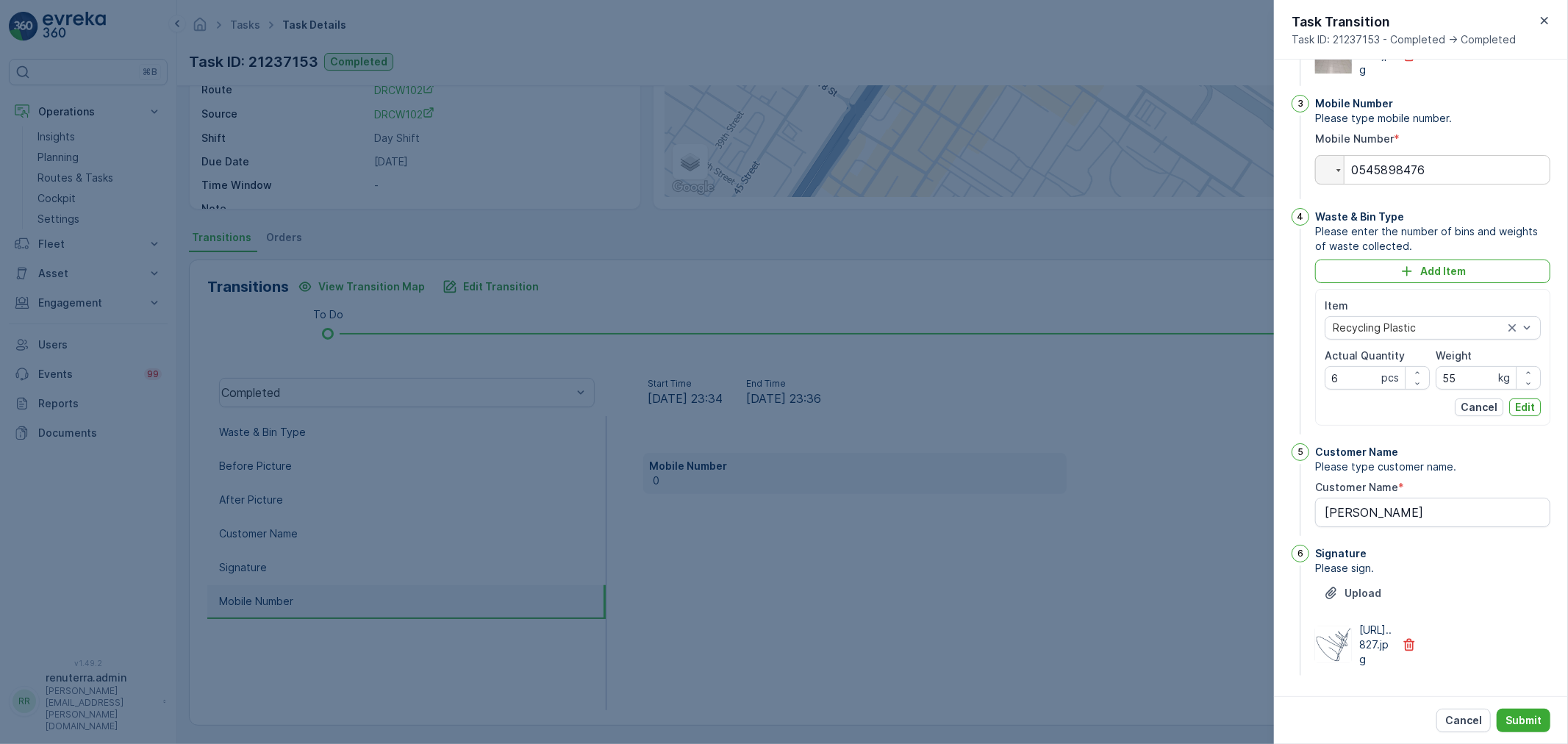
drag, startPoint x: 1537, startPoint y: 437, endPoint x: 1530, endPoint y: 466, distance: 29.8
click at [1537, 416] on button "Edit" at bounding box center [1524, 407] width 31 height 18
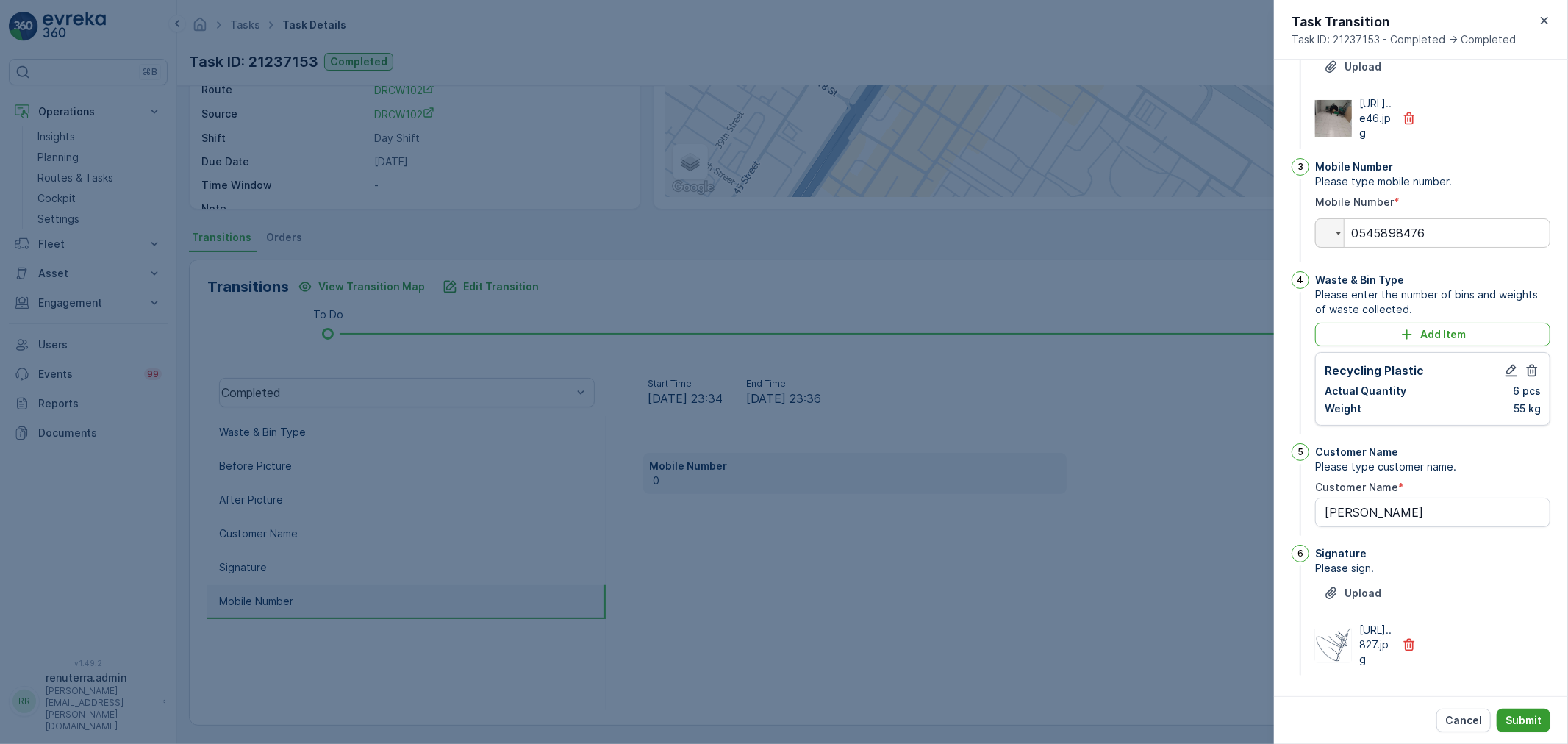
click at [1511, 724] on p "Submit" at bounding box center [1523, 719] width 36 height 14
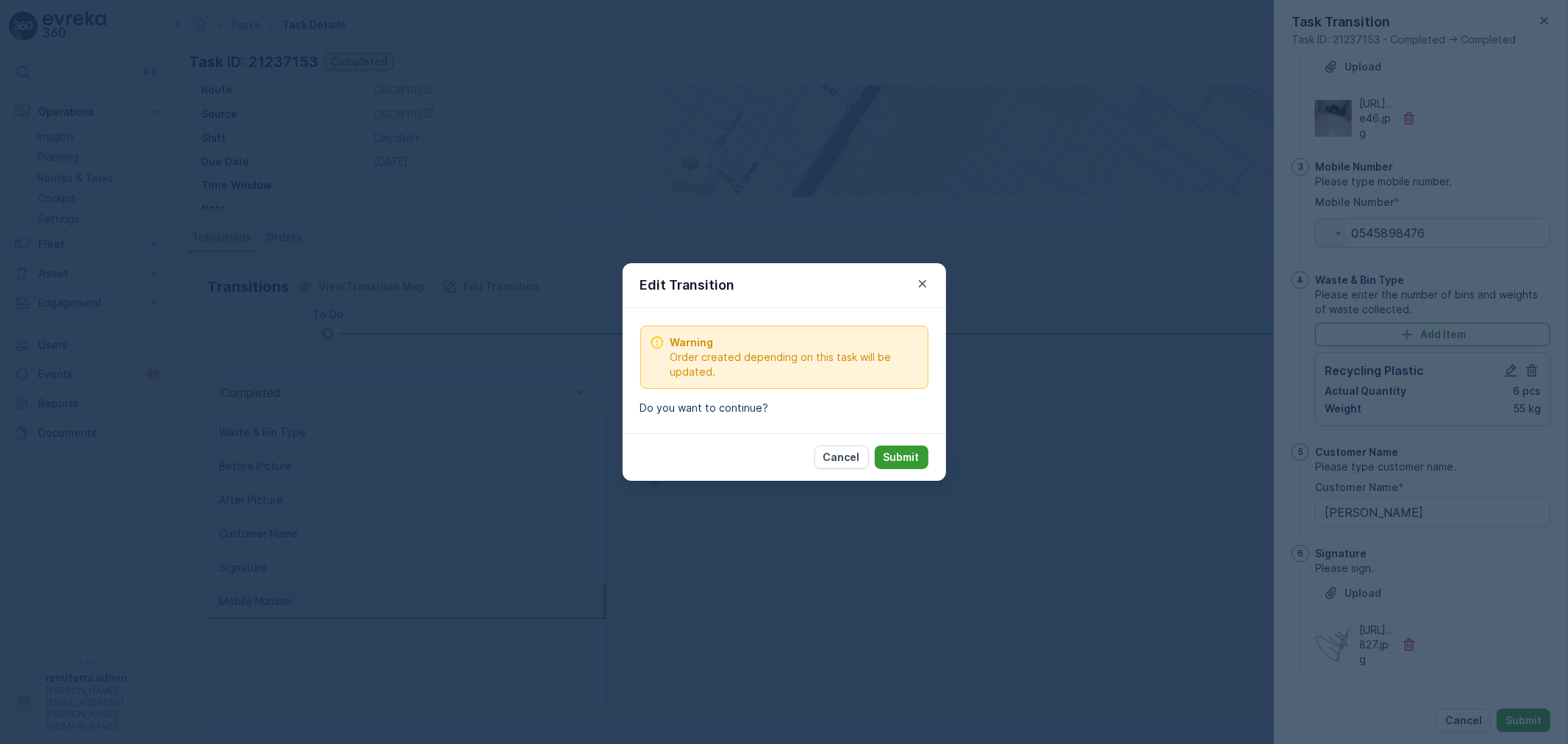
click at [917, 451] on p "Submit" at bounding box center [902, 456] width 36 height 14
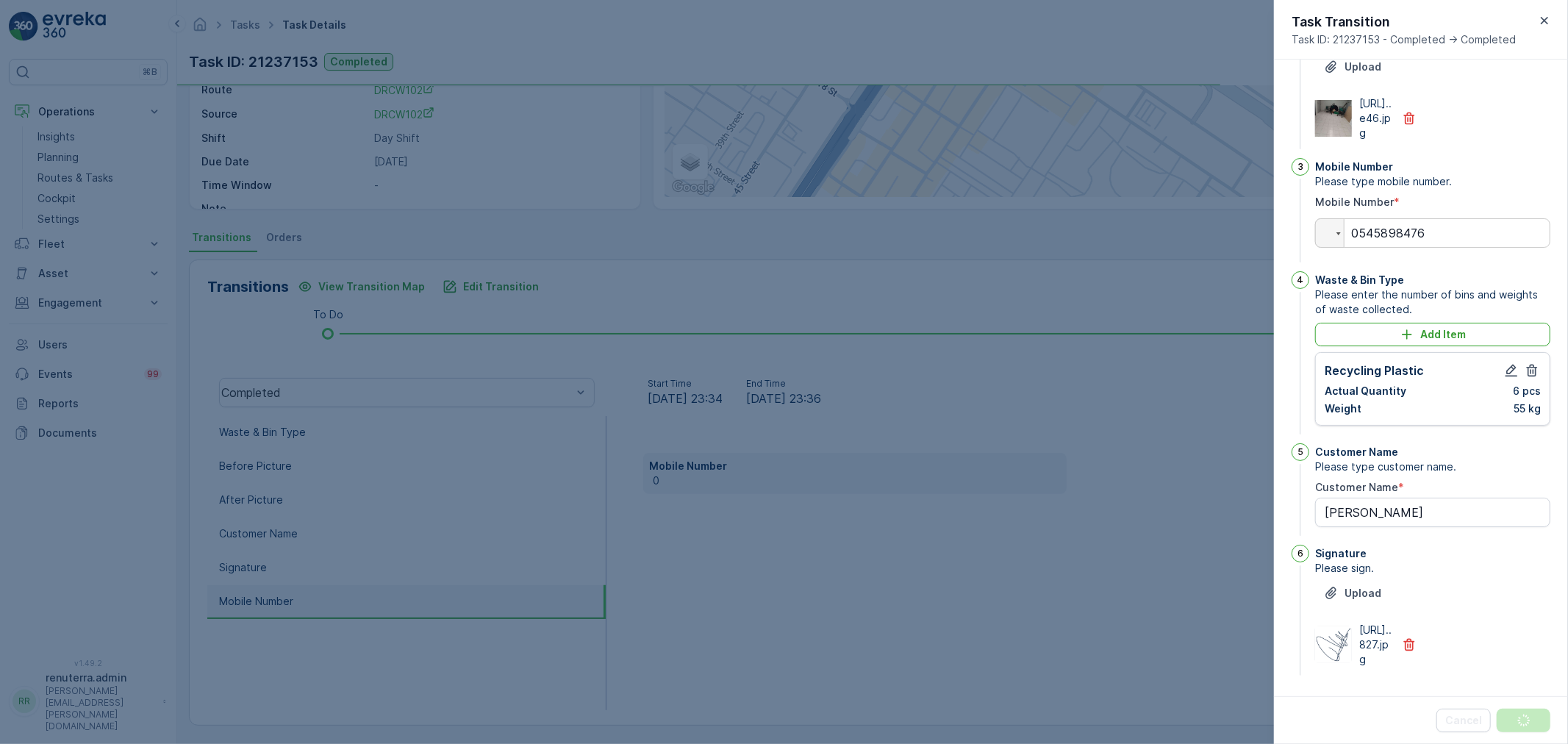
scroll to position [0, 0]
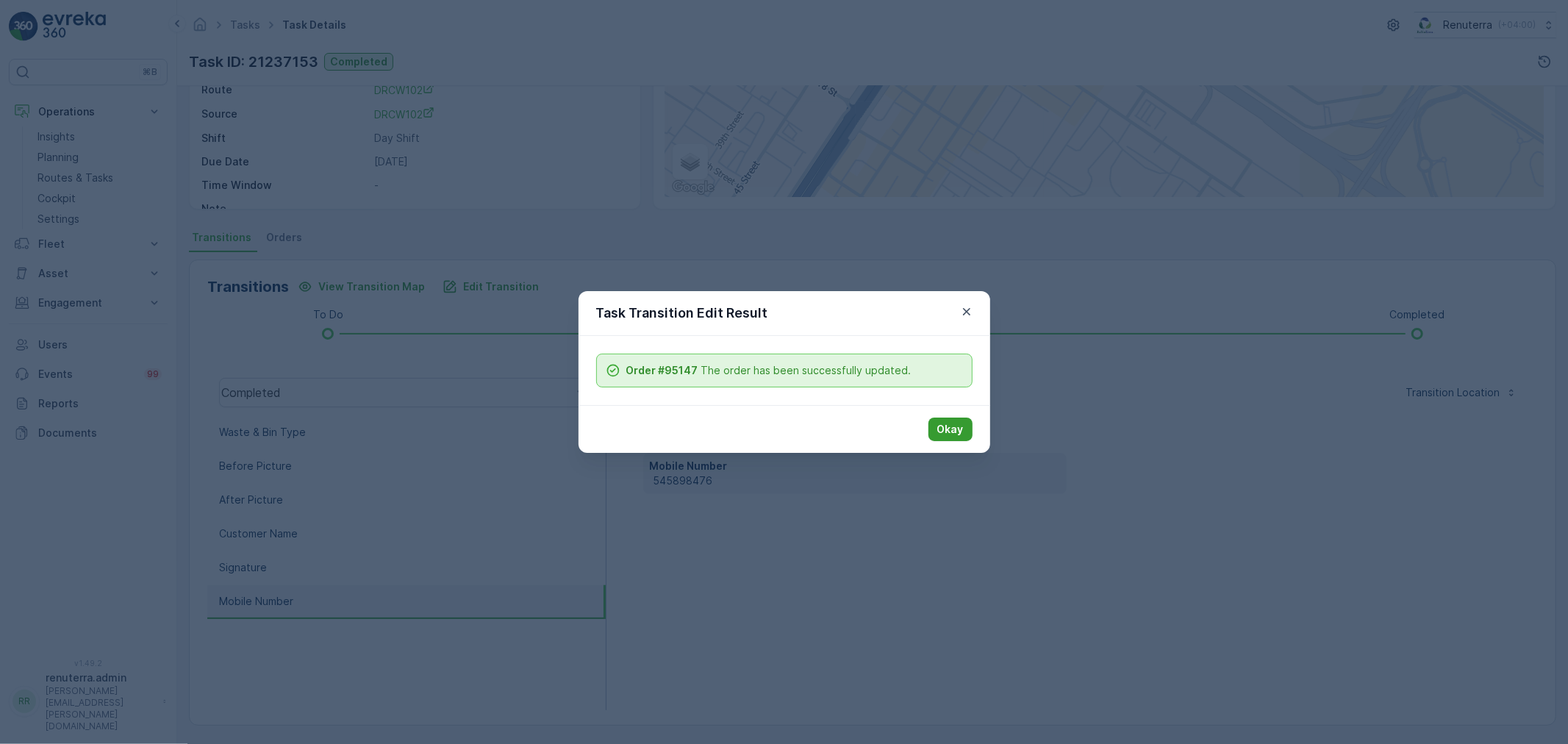
click at [959, 440] on button "Okay" at bounding box center [950, 429] width 44 height 24
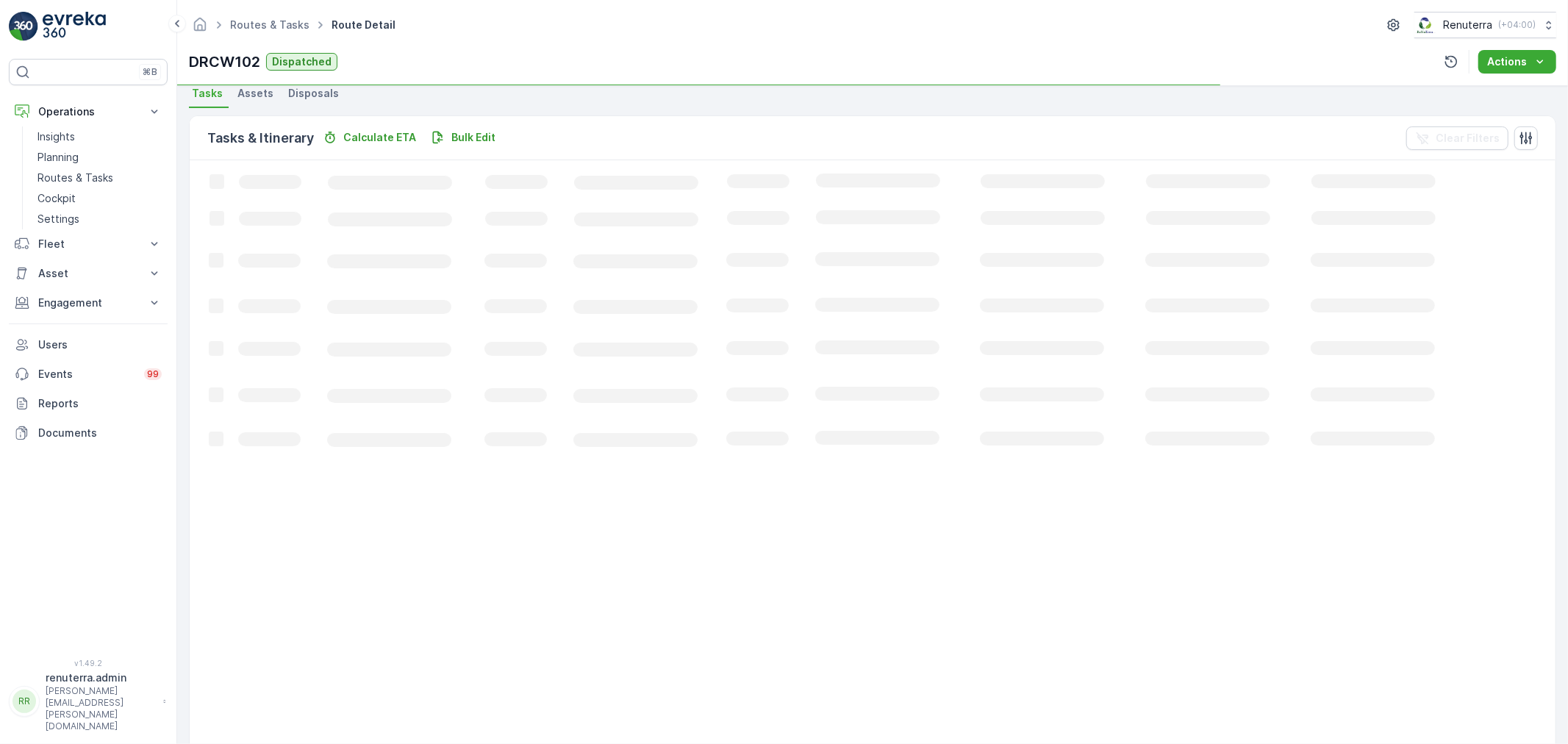
scroll to position [60, 0]
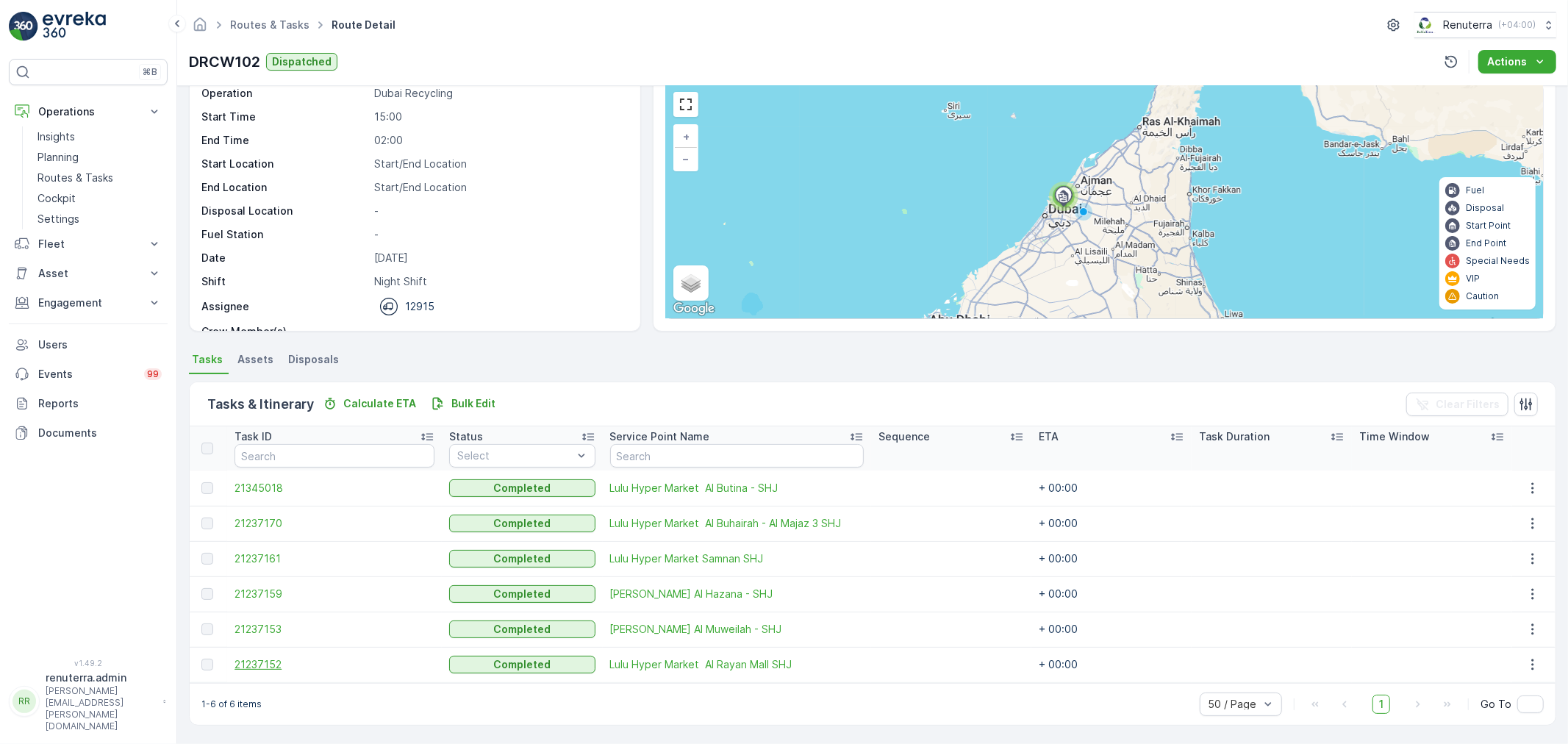
click at [266, 665] on span "21237152" at bounding box center [335, 664] width 200 height 14
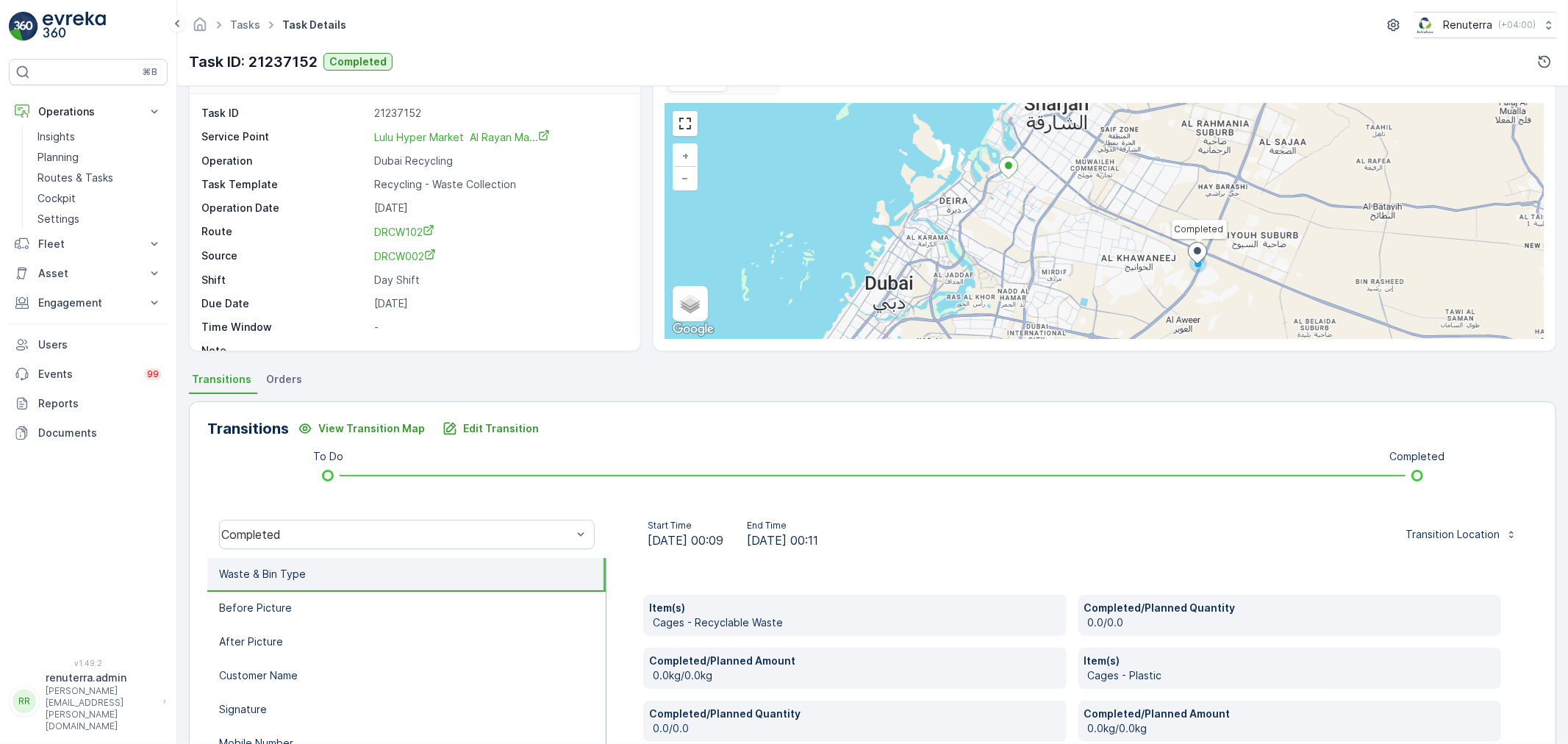
scroll to position [245, 0]
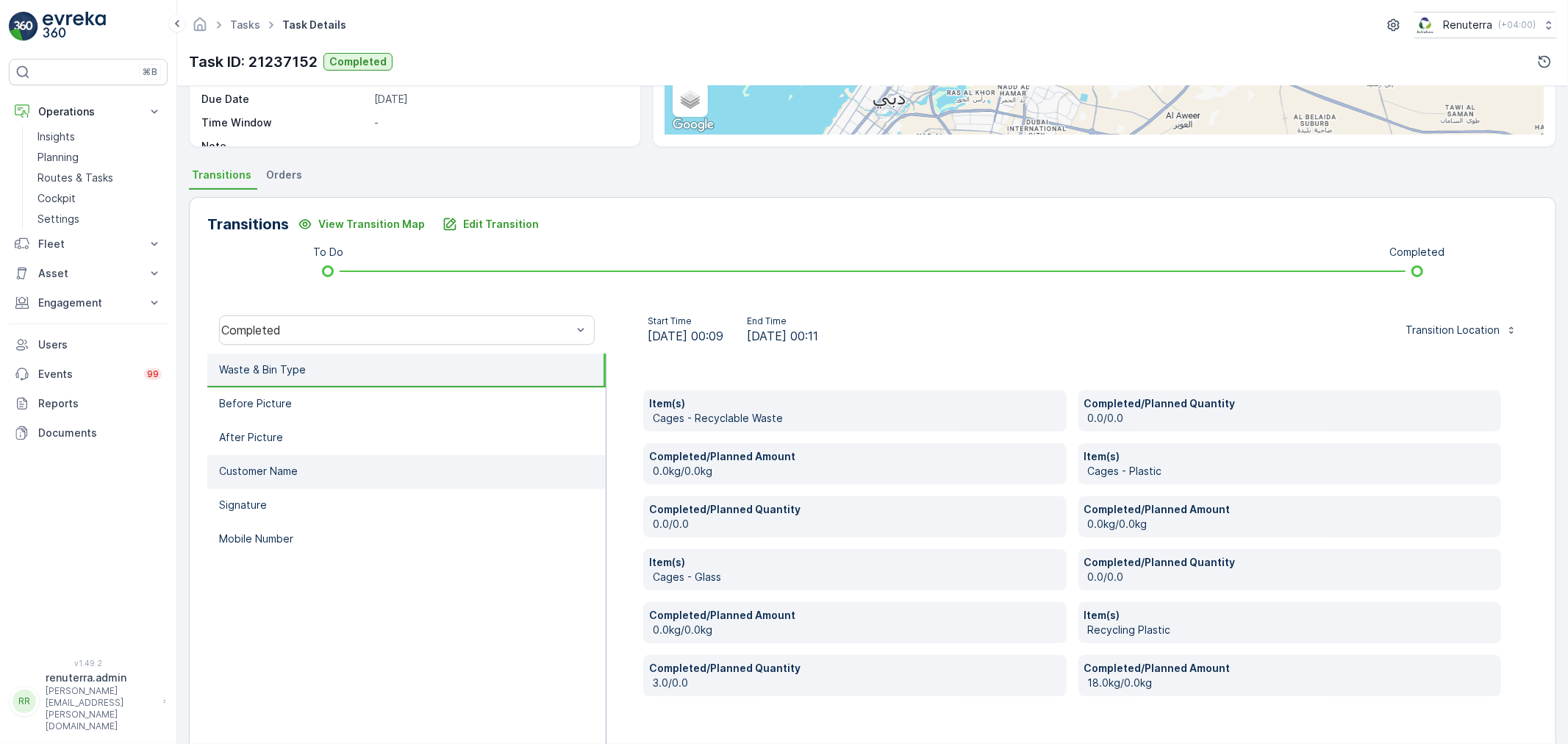
drag, startPoint x: 327, startPoint y: 543, endPoint x: 392, endPoint y: 522, distance: 68.3
click at [336, 541] on li "Mobile Number" at bounding box center [406, 540] width 398 height 34
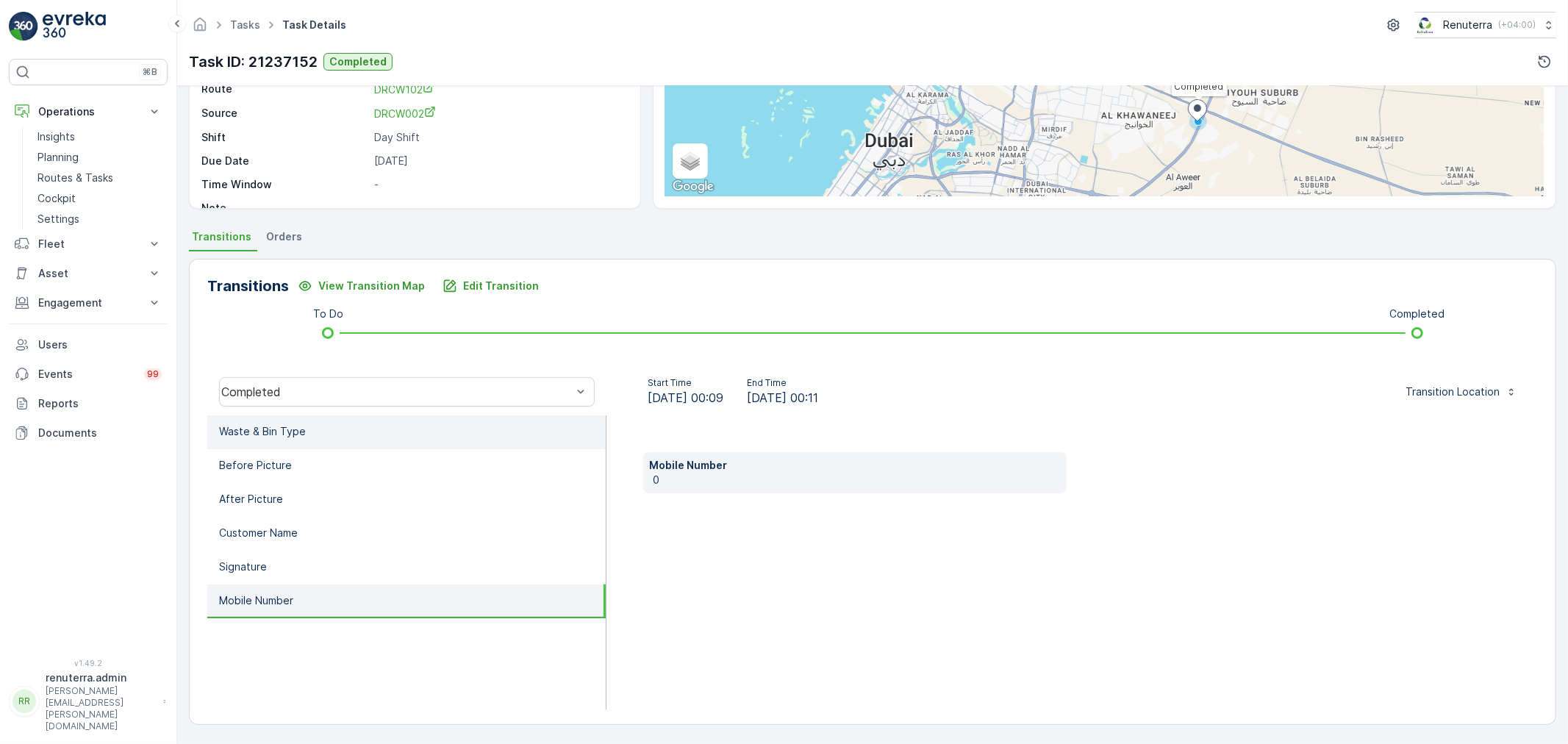
scroll to position [182, 0]
click at [492, 291] on p "Edit Transition" at bounding box center [501, 286] width 76 height 14
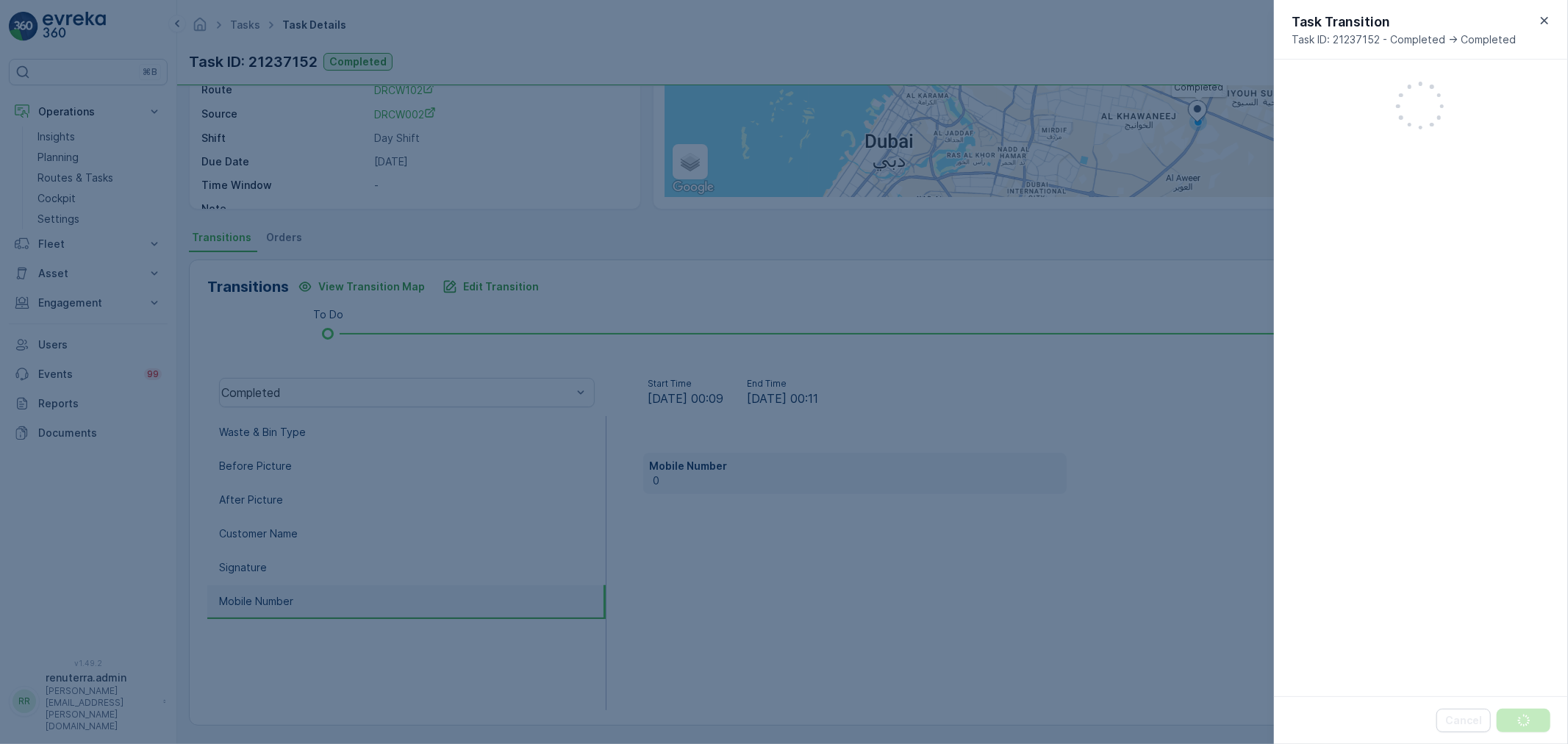
scroll to position [543, 0]
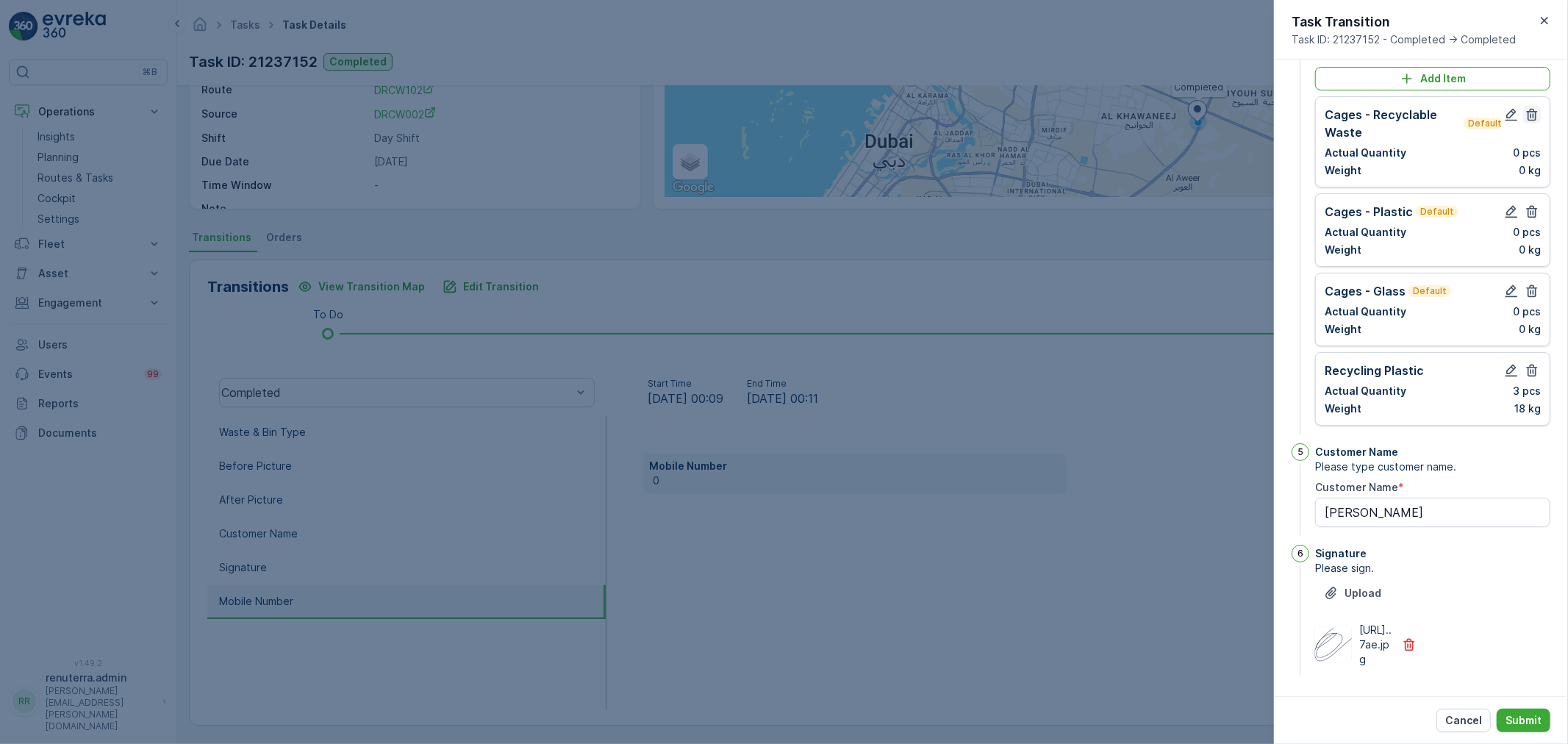
click at [1533, 108] on icon "button" at bounding box center [1533, 114] width 11 height 12
click at [1524, 204] on icon "button" at bounding box center [1531, 211] width 14 height 14
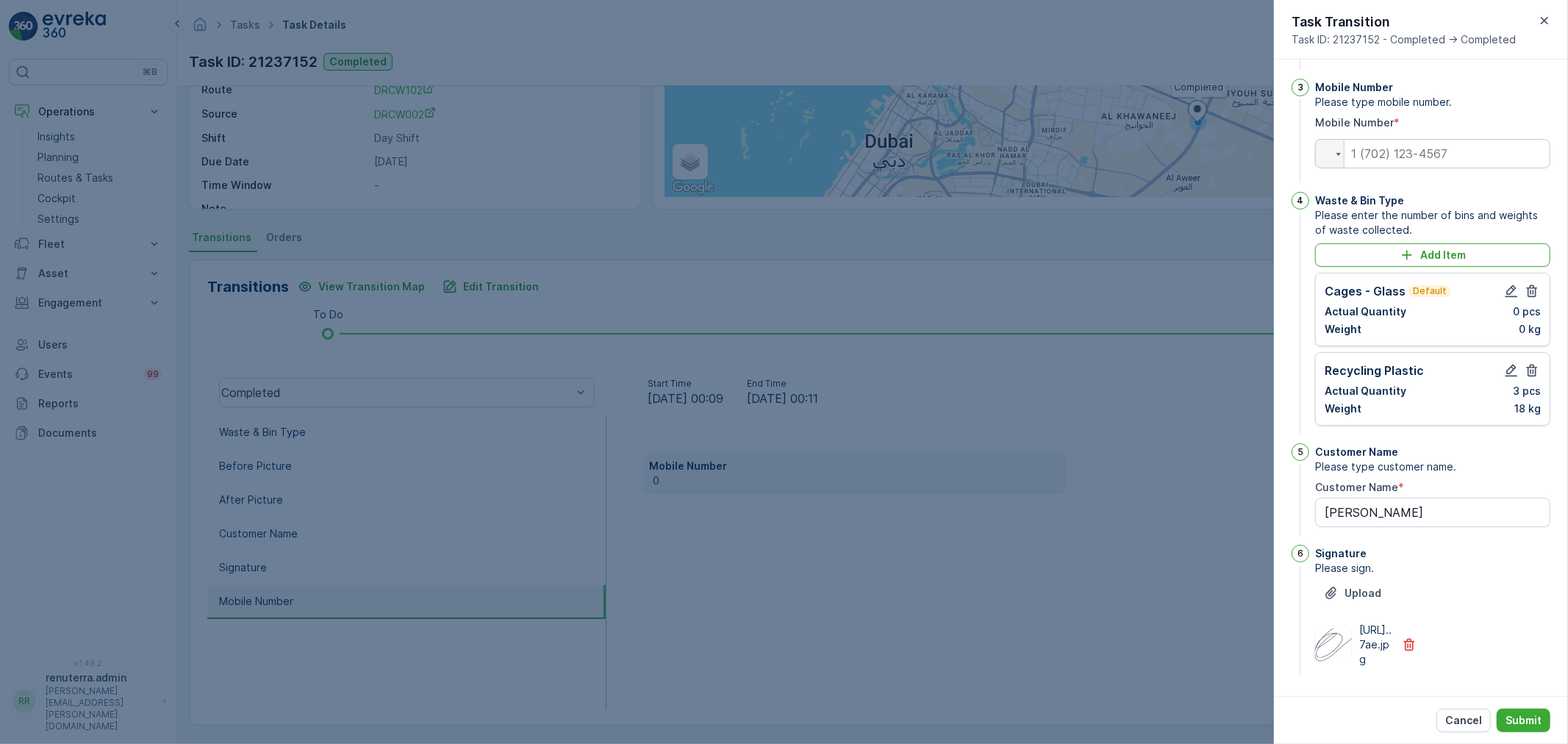
drag, startPoint x: 1524, startPoint y: 262, endPoint x: 1524, endPoint y: 271, distance: 9.0
click at [1524, 284] on icon "button" at bounding box center [1531, 291] width 14 height 14
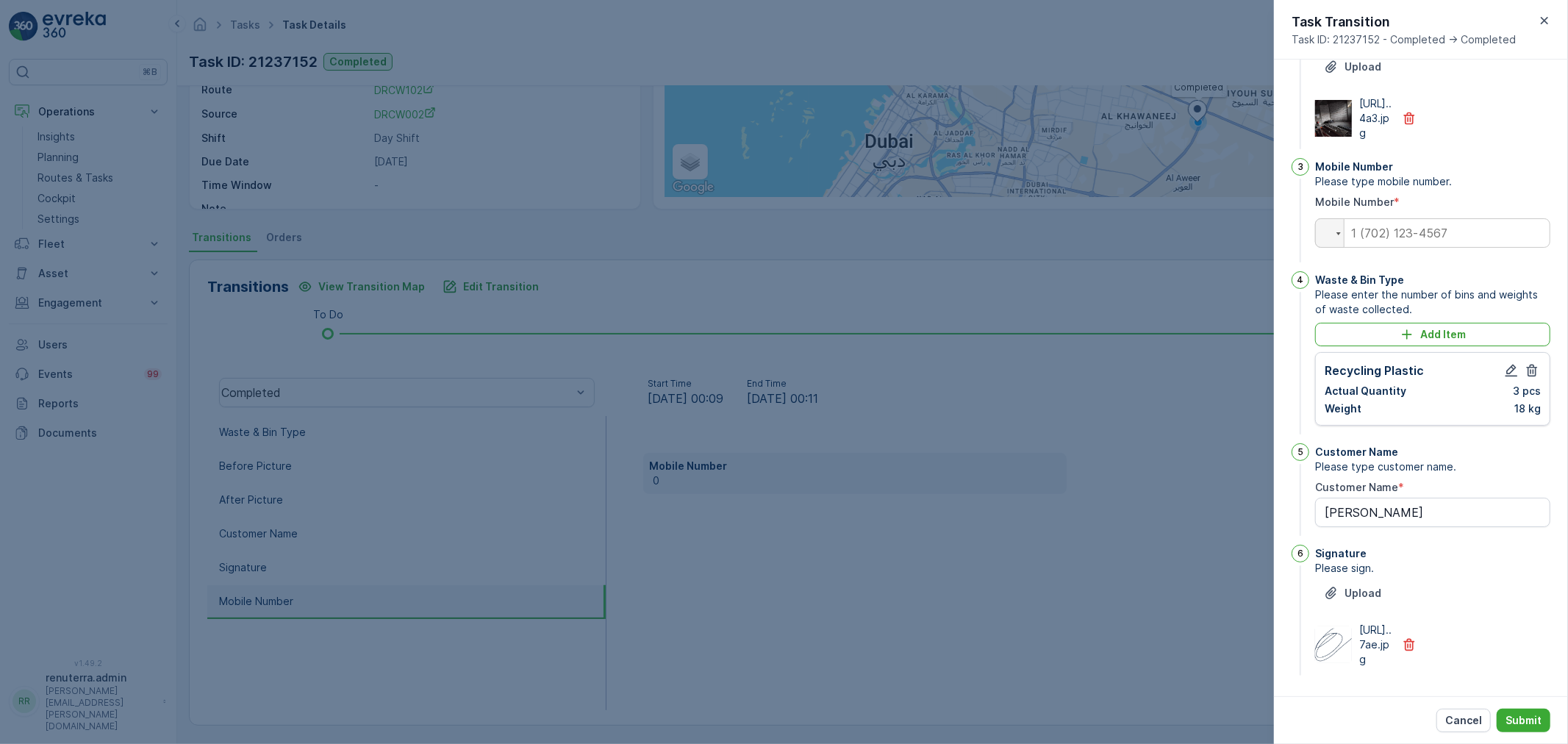
scroll to position [287, 0]
drag, startPoint x: 1384, startPoint y: 192, endPoint x: 1382, endPoint y: 201, distance: 9.2
click at [1385, 219] on input "tel" at bounding box center [1433, 233] width 236 height 29
paste input "0545898476"
type input "0545898476"
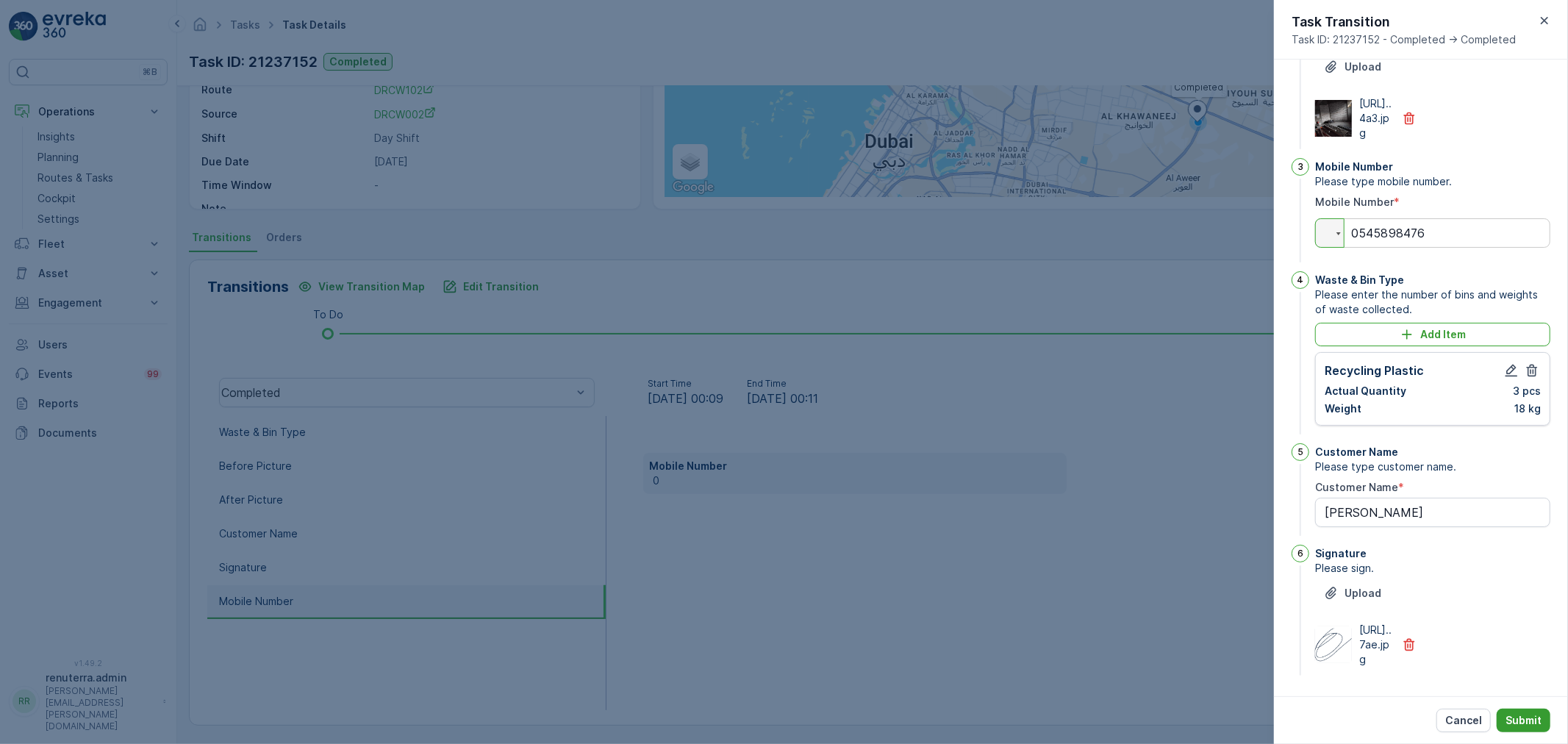
click at [1524, 721] on p "Submit" at bounding box center [1523, 719] width 36 height 14
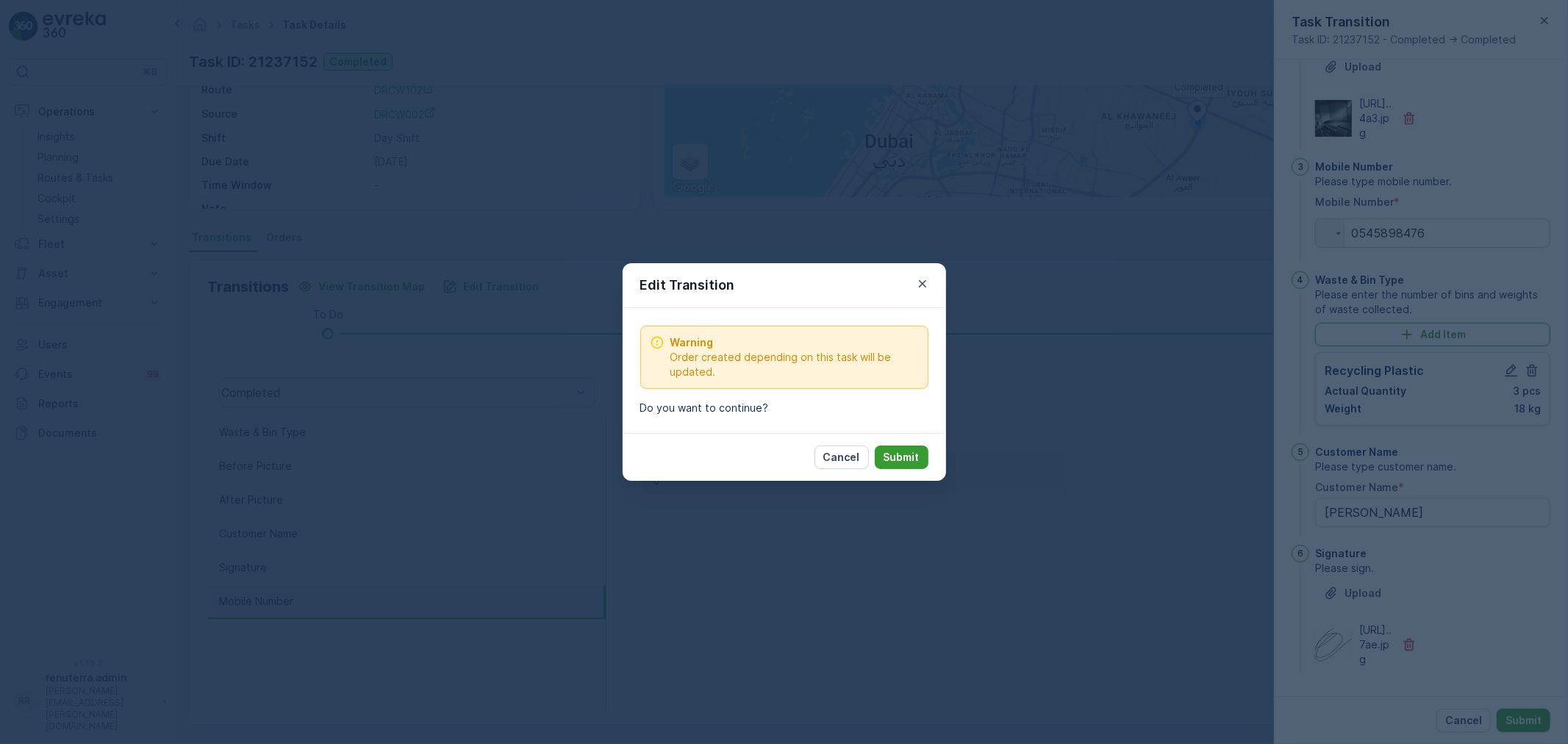
click at [902, 464] on p "Submit" at bounding box center [902, 456] width 36 height 14
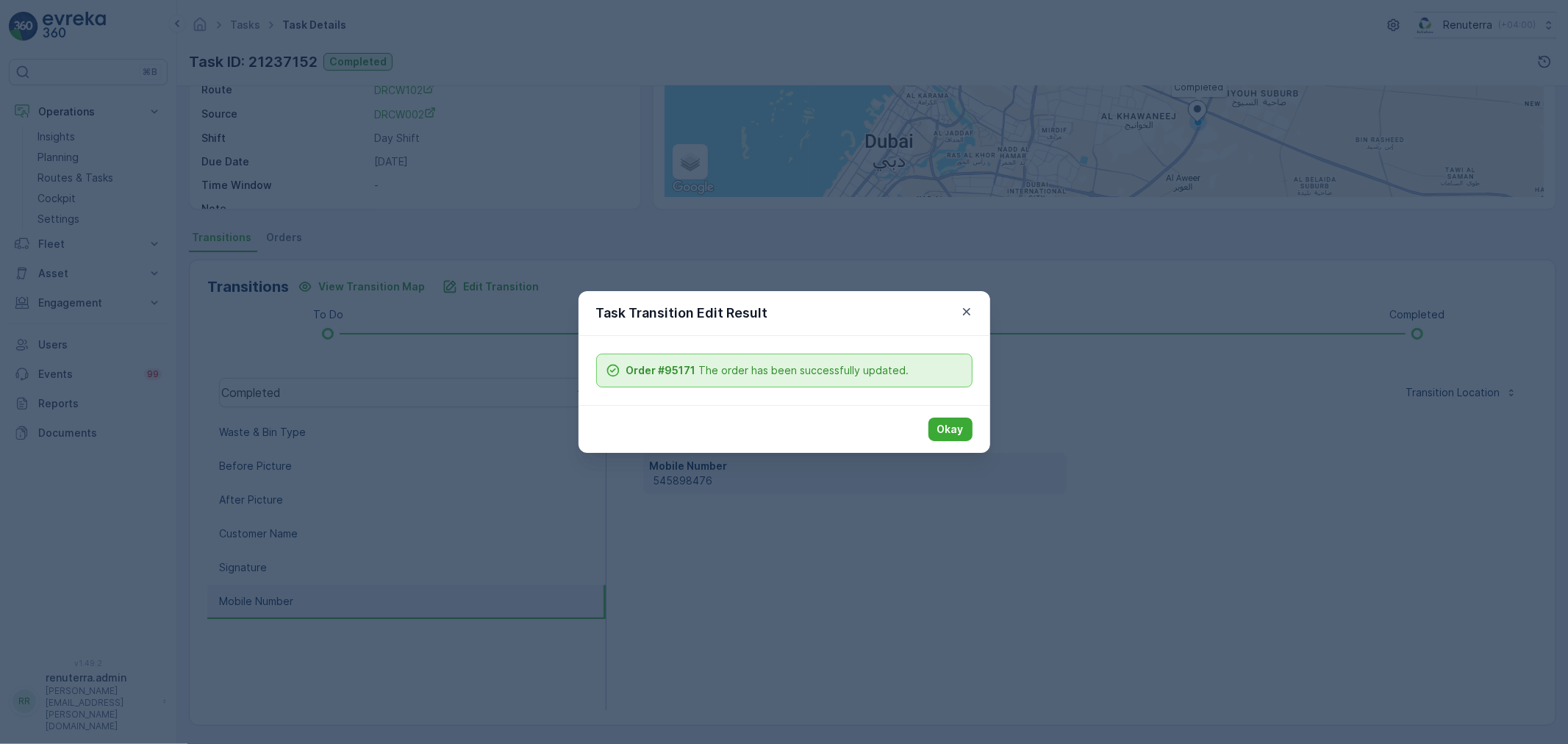
drag, startPoint x: 943, startPoint y: 416, endPoint x: 899, endPoint y: 369, distance: 64.4
click at [942, 414] on div "Okay" at bounding box center [784, 429] width 411 height 48
drag, startPoint x: 950, startPoint y: 443, endPoint x: 954, endPoint y: 432, distance: 11.7
click at [951, 441] on div "Okay" at bounding box center [784, 429] width 411 height 48
drag, startPoint x: 954, startPoint y: 432, endPoint x: 569, endPoint y: 388, distance: 387.5
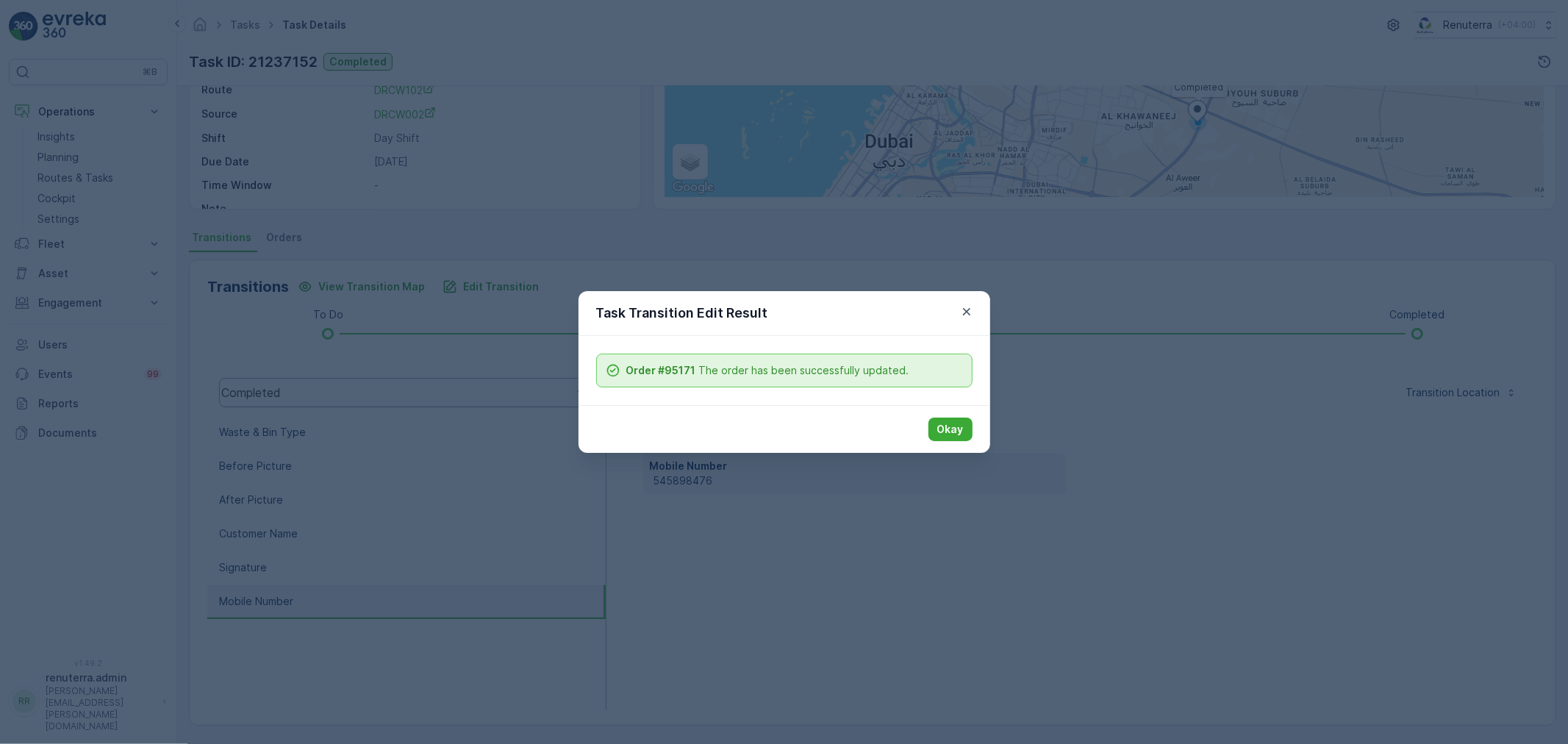
click at [946, 431] on p "Okay" at bounding box center [950, 429] width 27 height 14
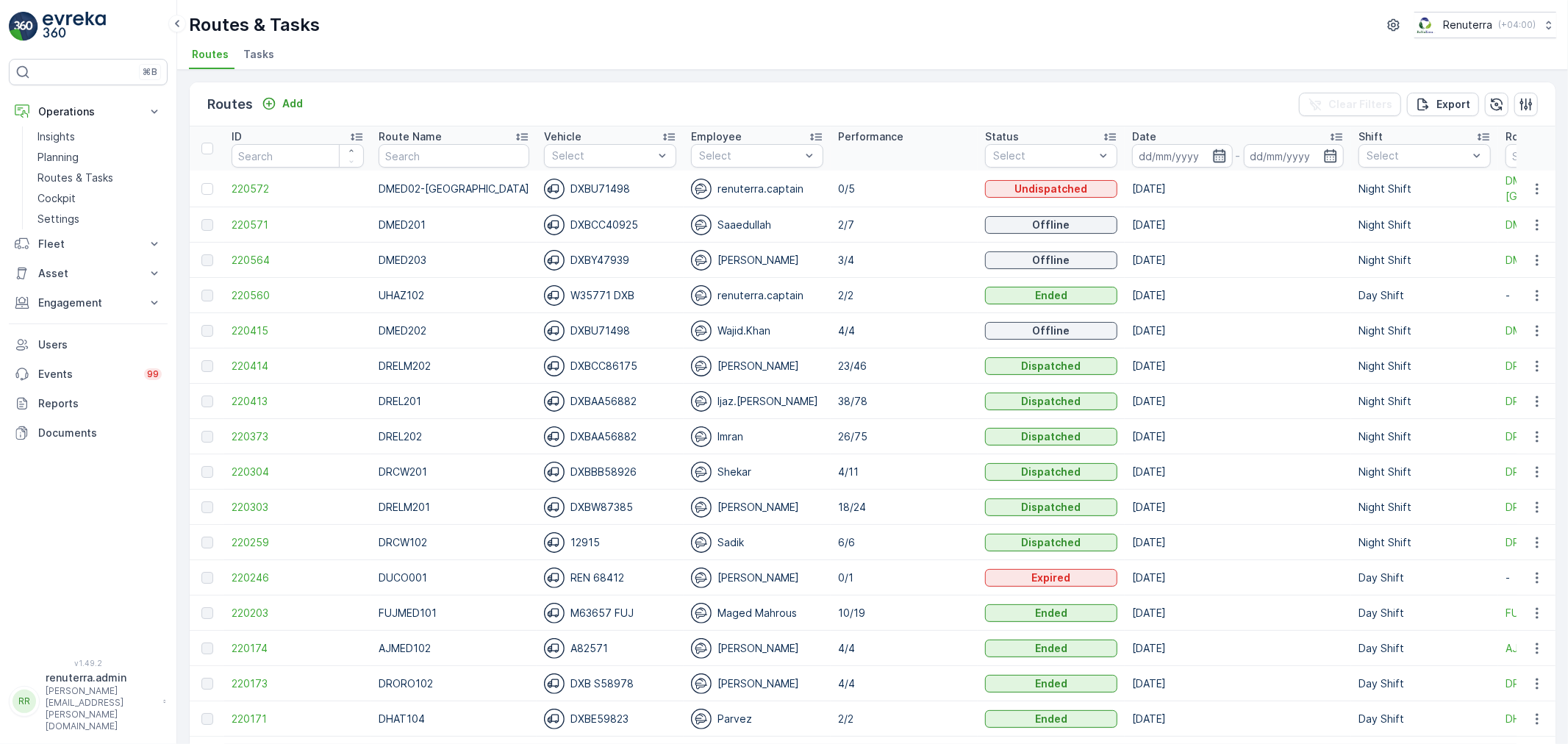
click at [1213, 155] on icon "button" at bounding box center [1218, 156] width 12 height 13
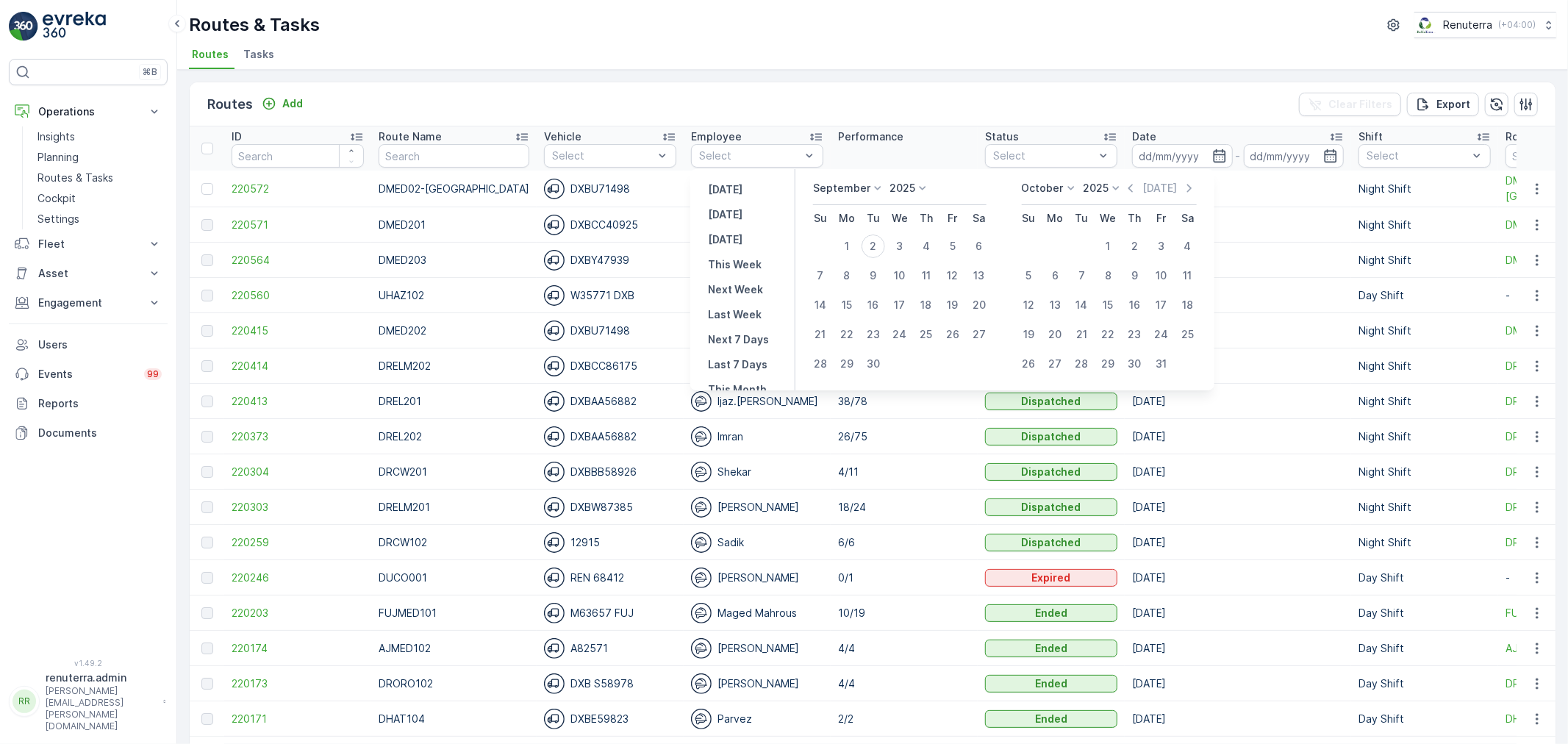
click at [876, 186] on icon at bounding box center [877, 187] width 14 height 14
click at [842, 228] on div "July" at bounding box center [832, 221] width 31 height 21
click at [844, 182] on icon at bounding box center [842, 187] width 14 height 14
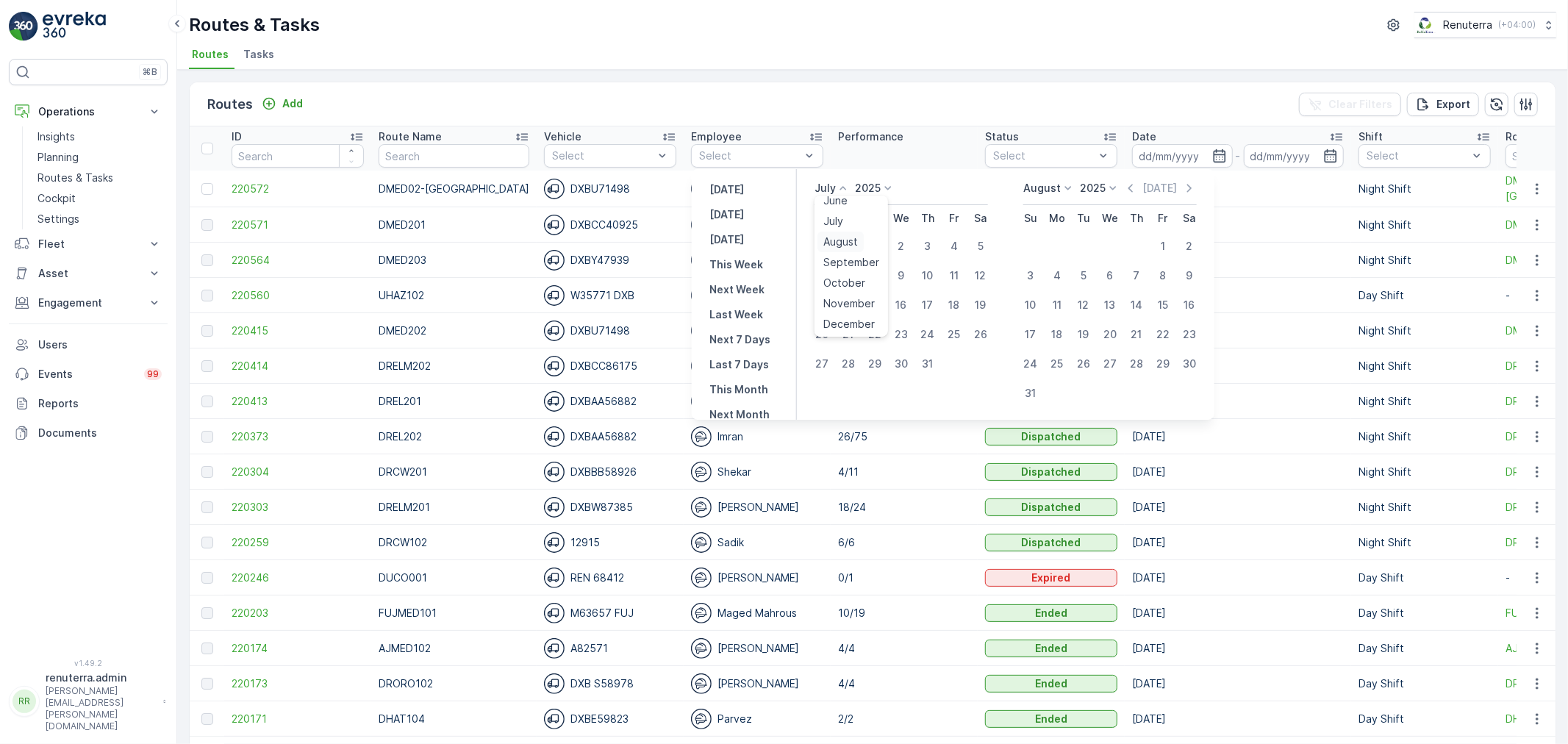
click at [842, 238] on span "August" at bounding box center [840, 241] width 34 height 14
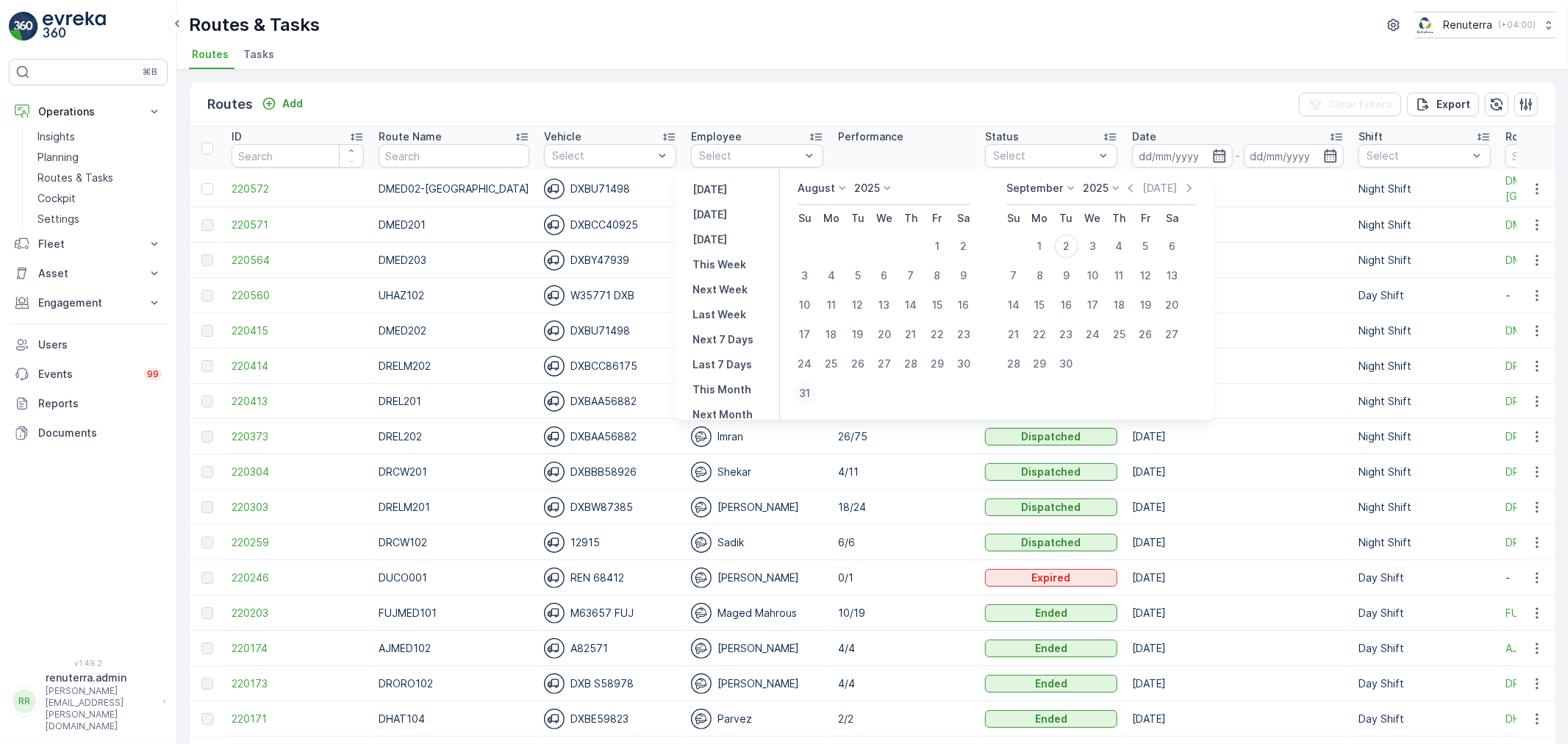
click at [816, 392] on div "31" at bounding box center [805, 392] width 24 height 24
type input "[DATE]"
click at [816, 392] on div "31" at bounding box center [805, 392] width 24 height 24
type input "[DATE]"
click at [816, 392] on div "31" at bounding box center [805, 392] width 24 height 24
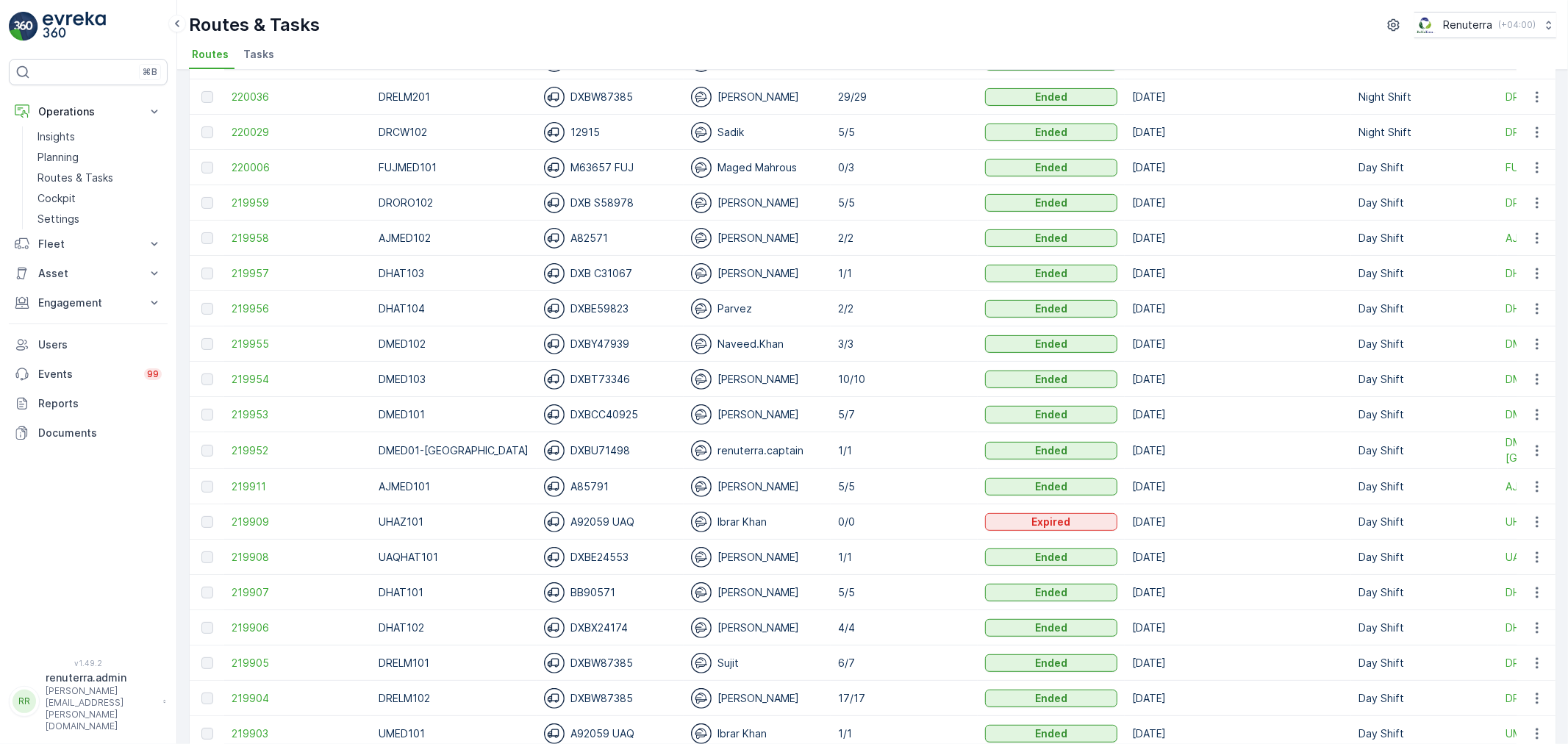
scroll to position [408, 0]
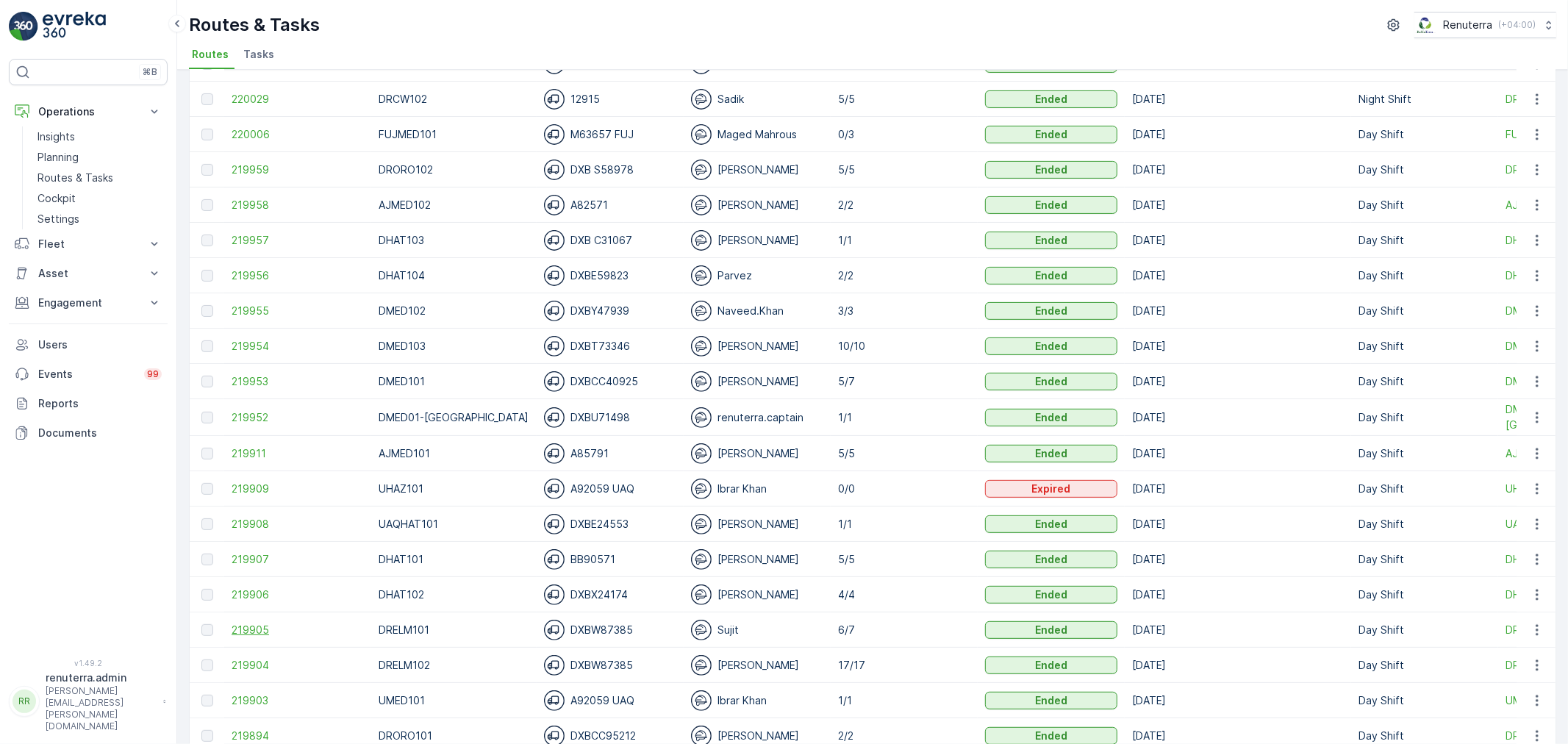
click at [258, 629] on span "219905" at bounding box center [297, 629] width 132 height 14
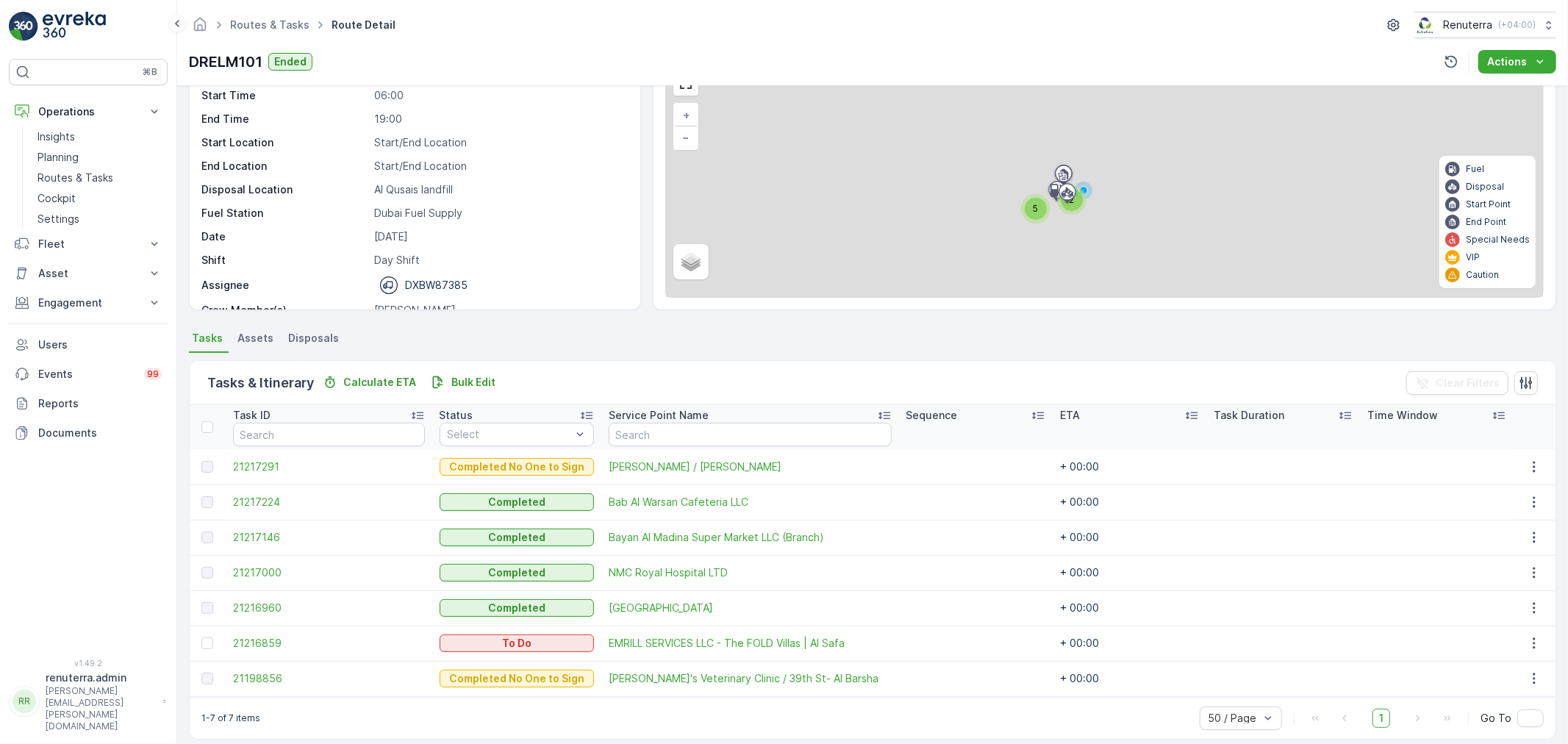
scroll to position [96, 0]
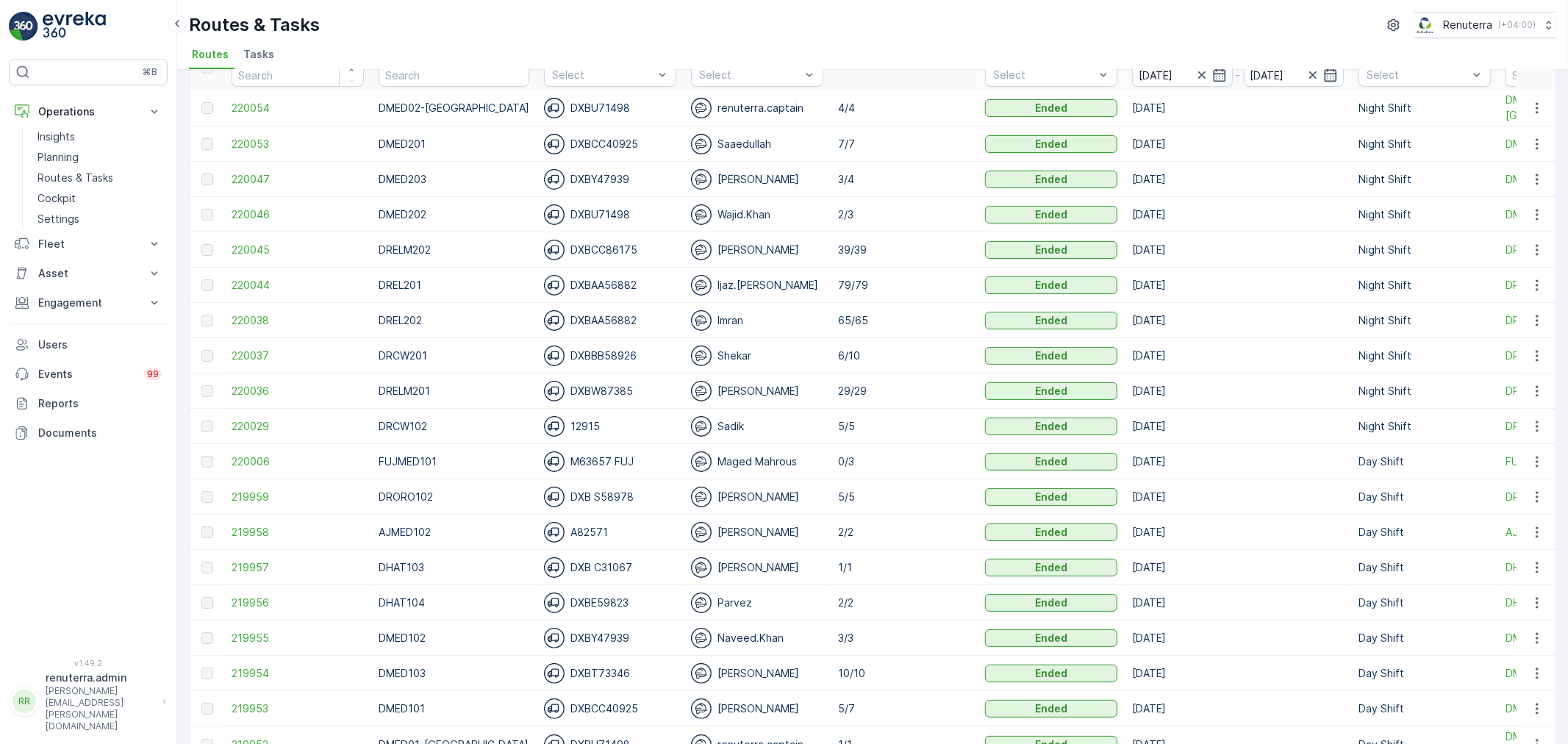
scroll to position [82, 0]
click at [238, 419] on span "220029" at bounding box center [297, 425] width 132 height 14
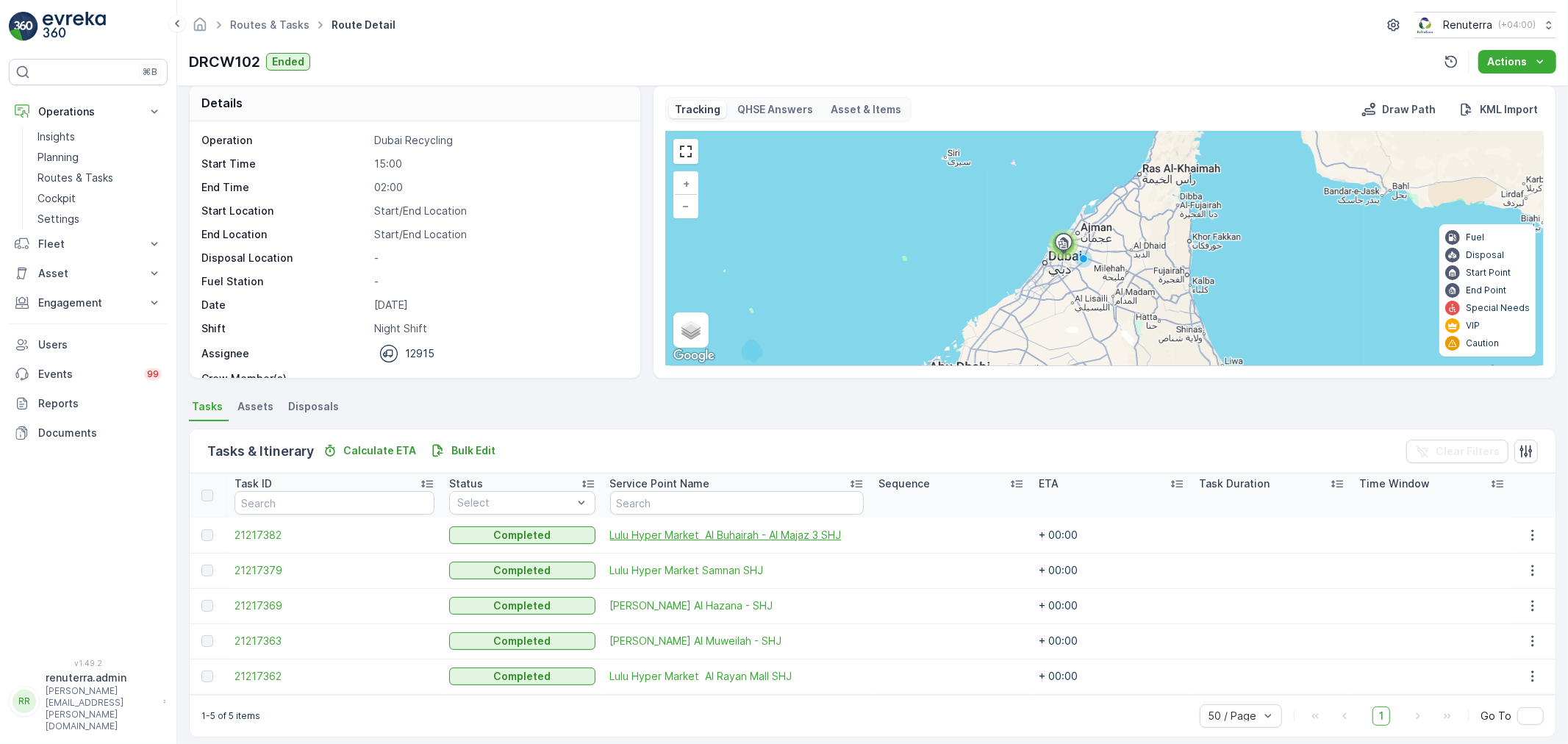
scroll to position [25, 0]
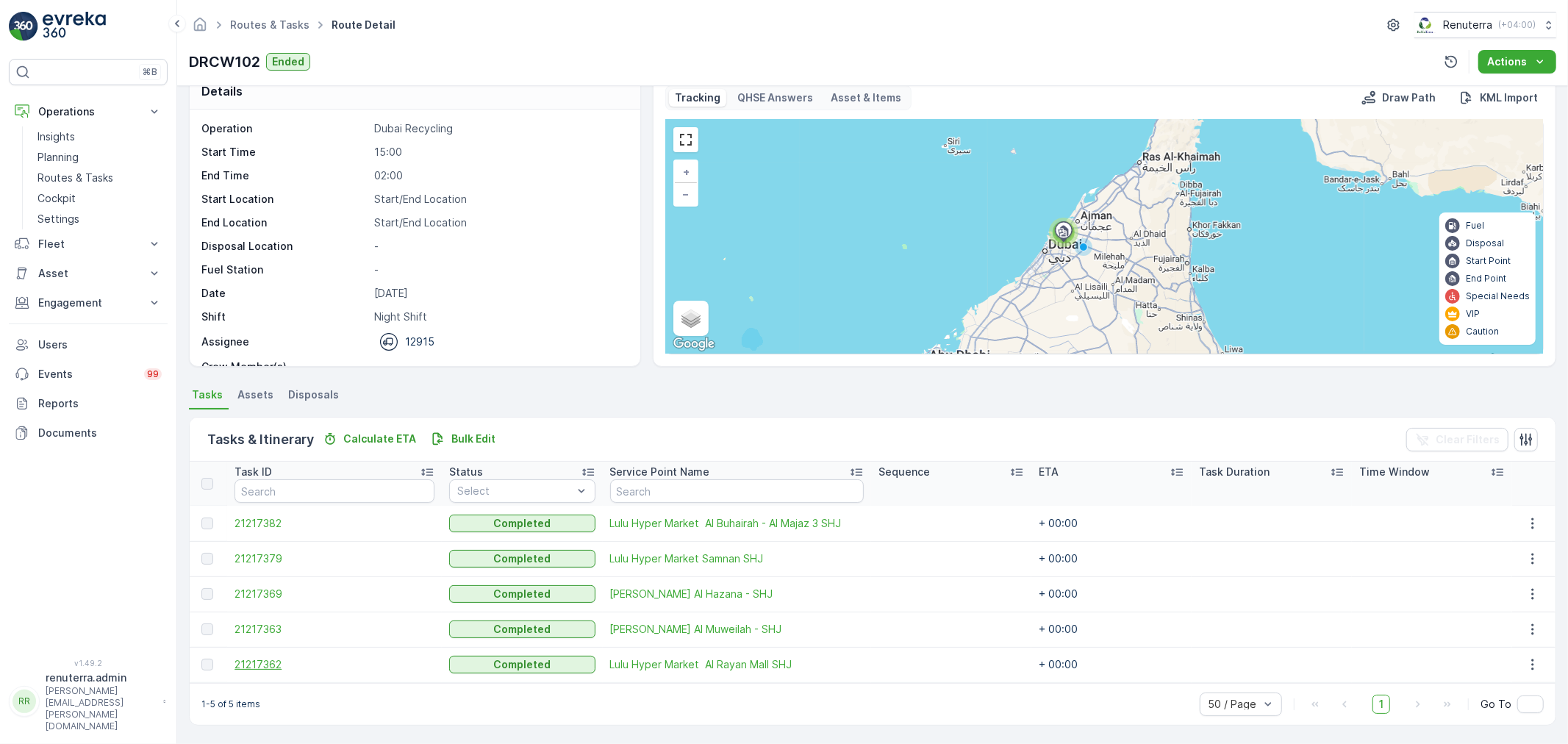
click at [243, 667] on span "21217362" at bounding box center [335, 664] width 200 height 14
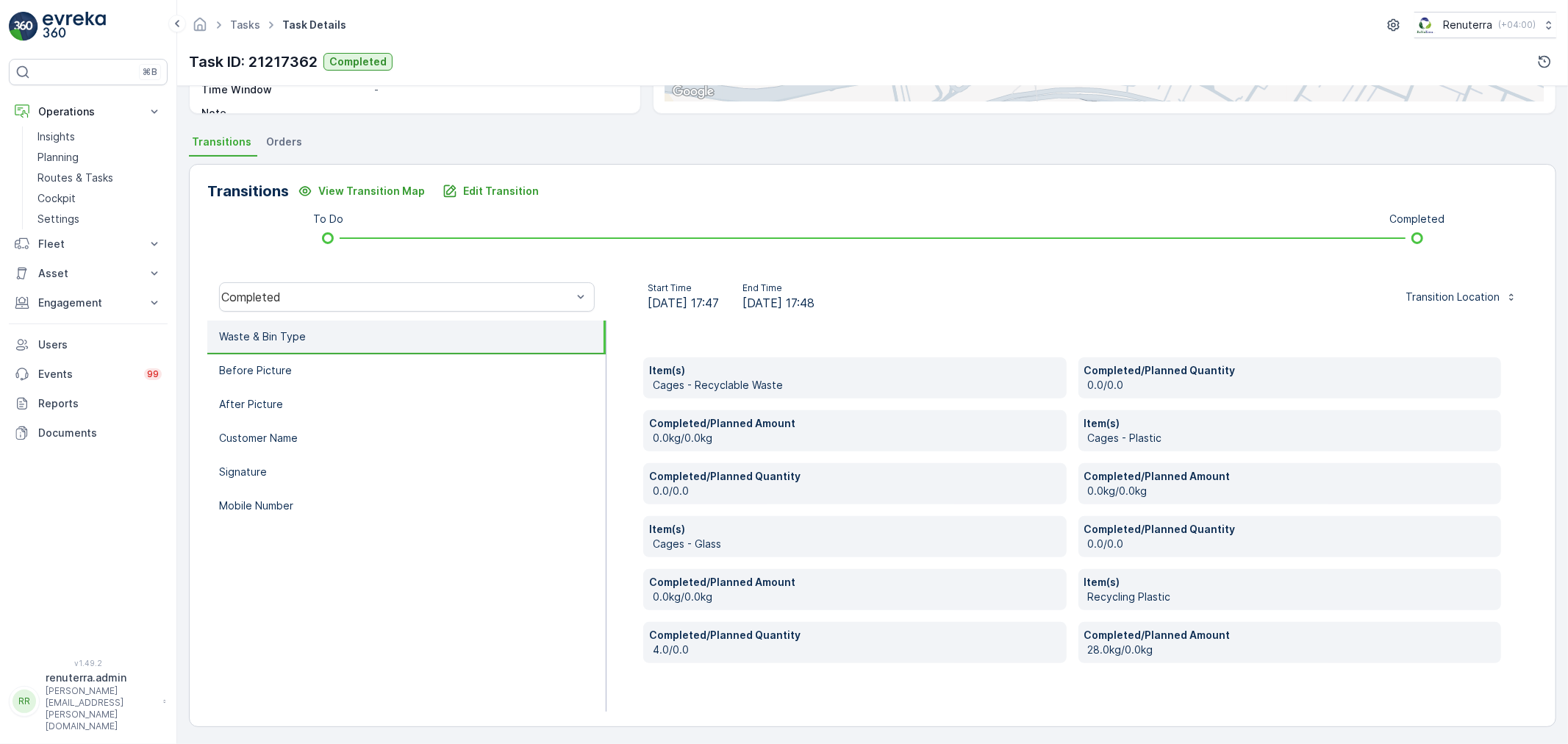
scroll to position [279, 0]
click at [277, 497] on p "Mobile Number" at bounding box center [257, 504] width 74 height 14
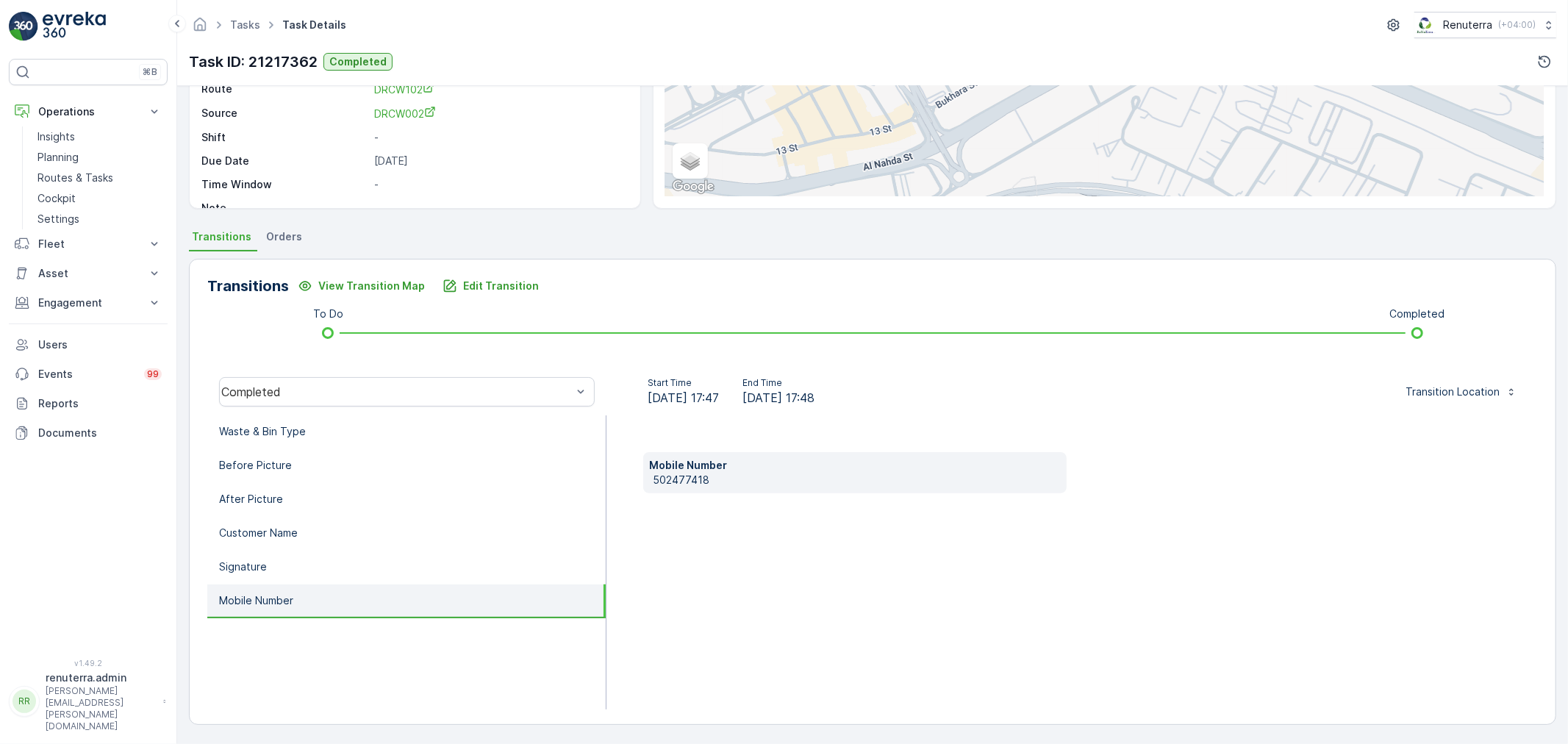
scroll to position [182, 0]
click at [287, 466] on p "Before Picture" at bounding box center [256, 466] width 73 height 14
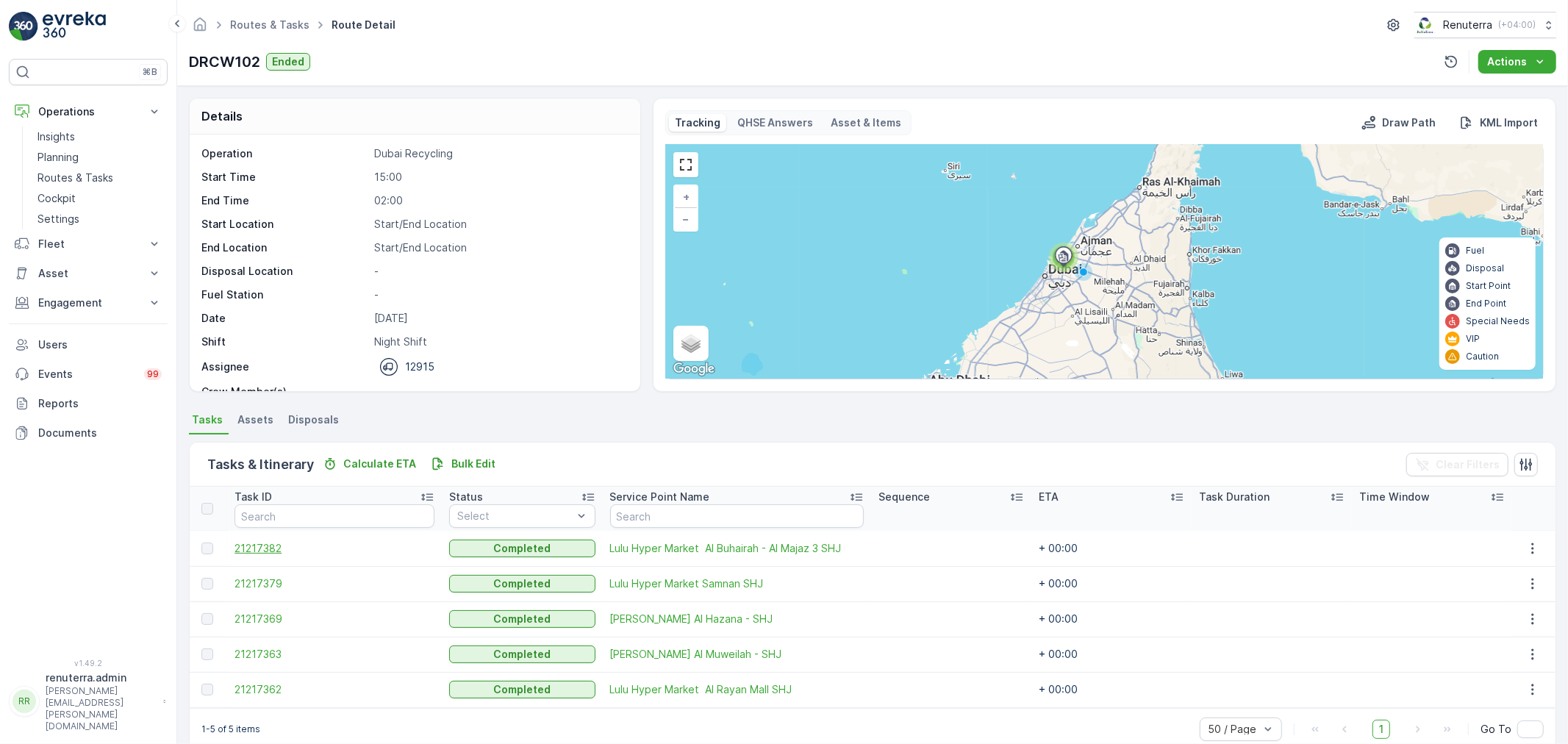
click at [272, 547] on span "21217382" at bounding box center [335, 547] width 200 height 14
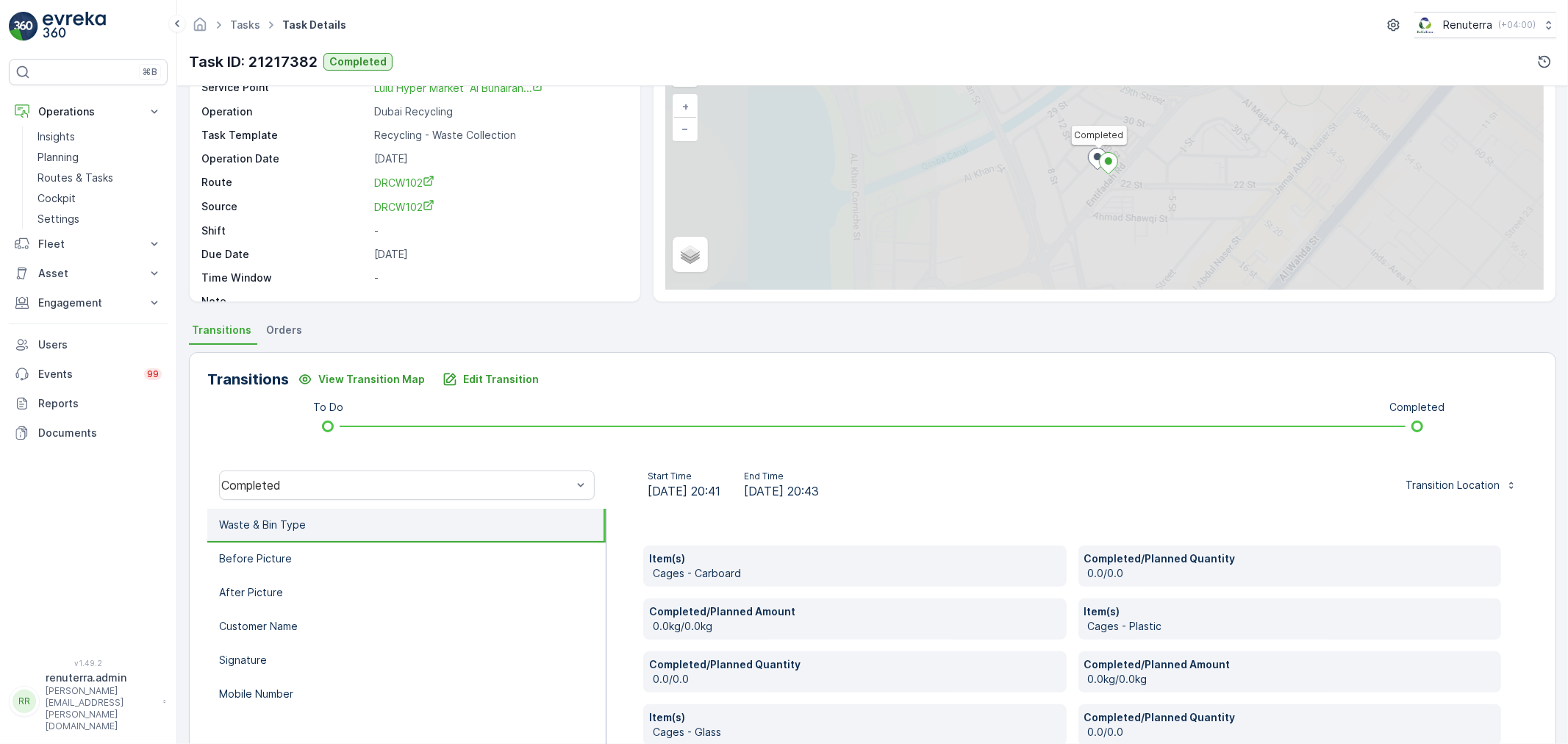
scroll to position [245, 0]
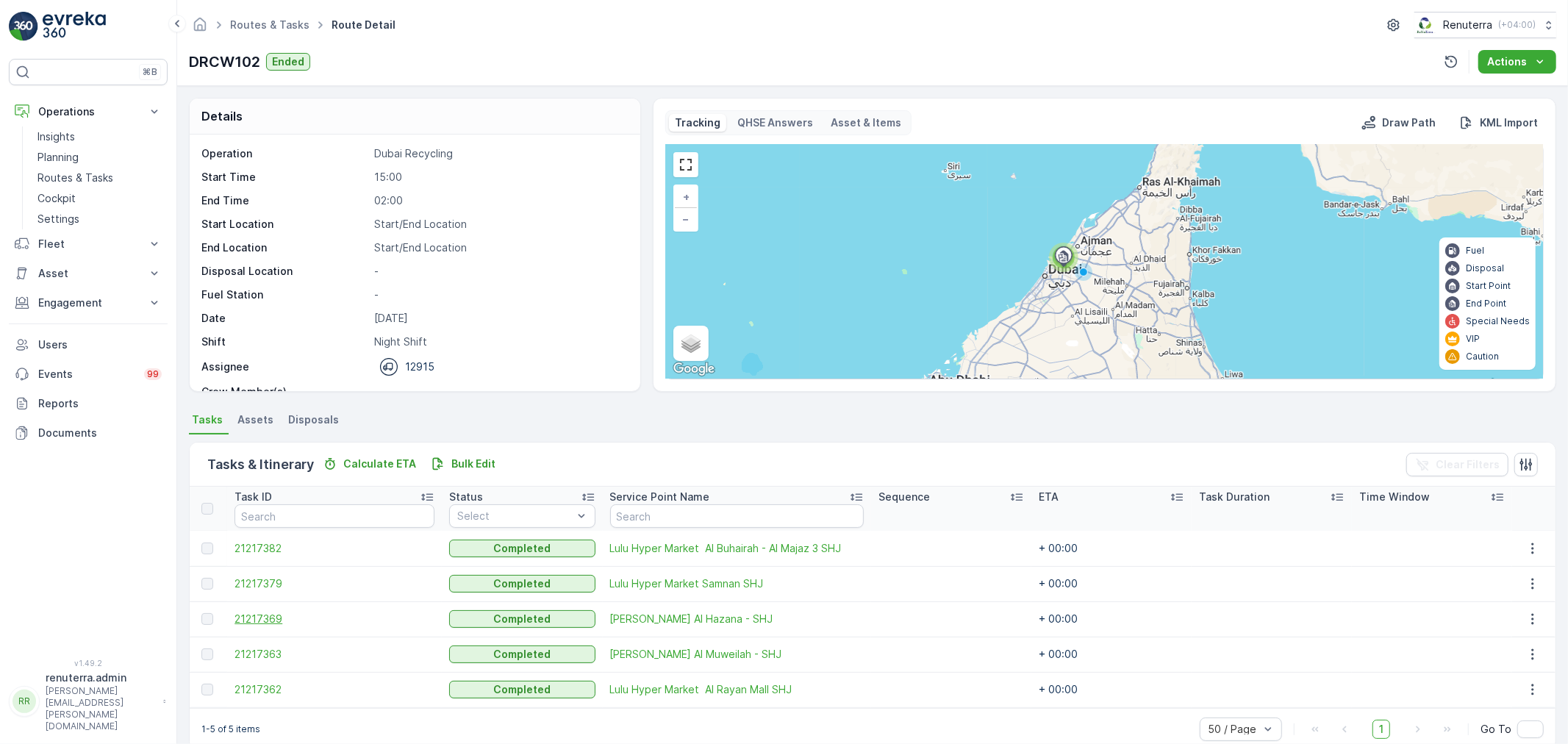
click at [262, 614] on span "21217369" at bounding box center [335, 619] width 200 height 14
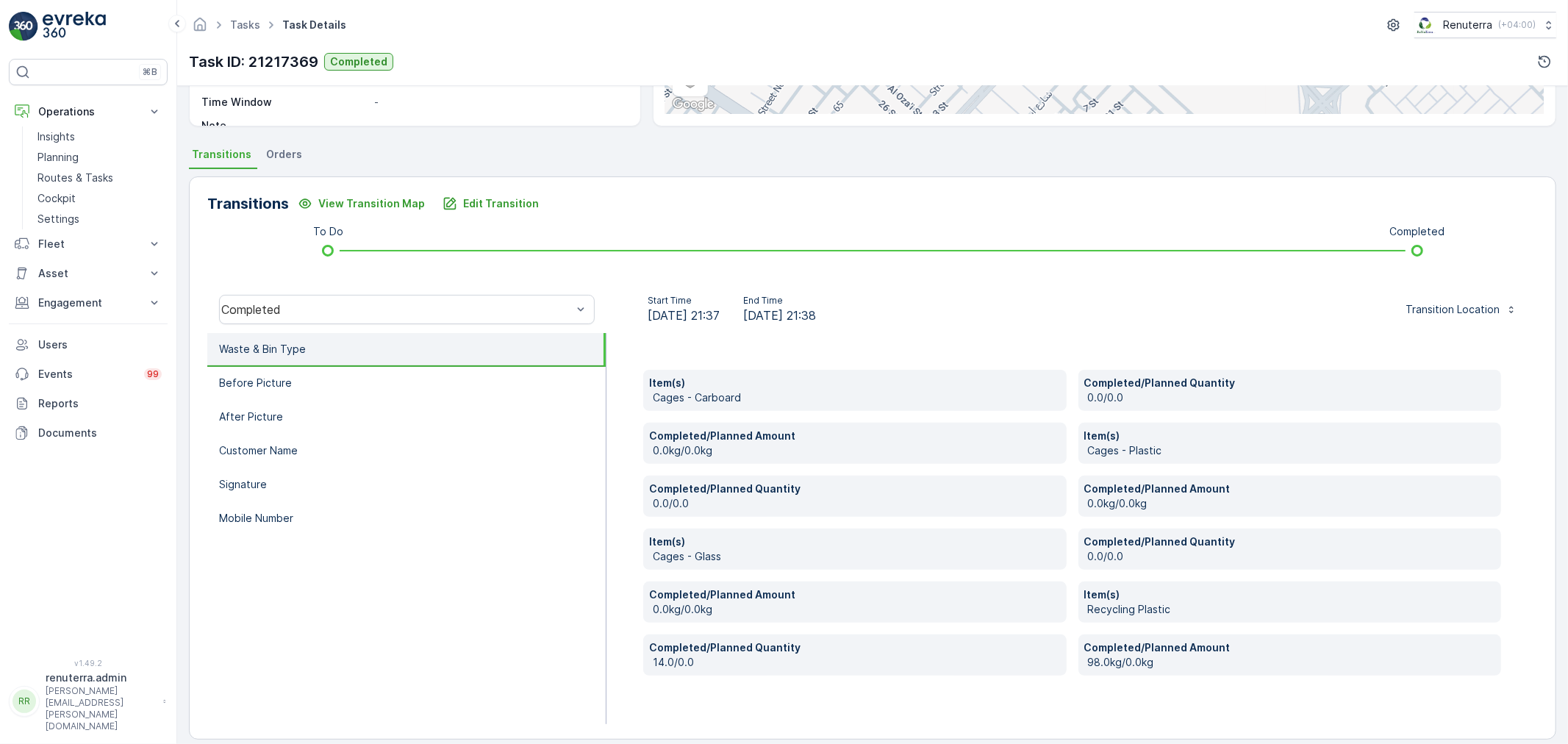
scroll to position [279, 0]
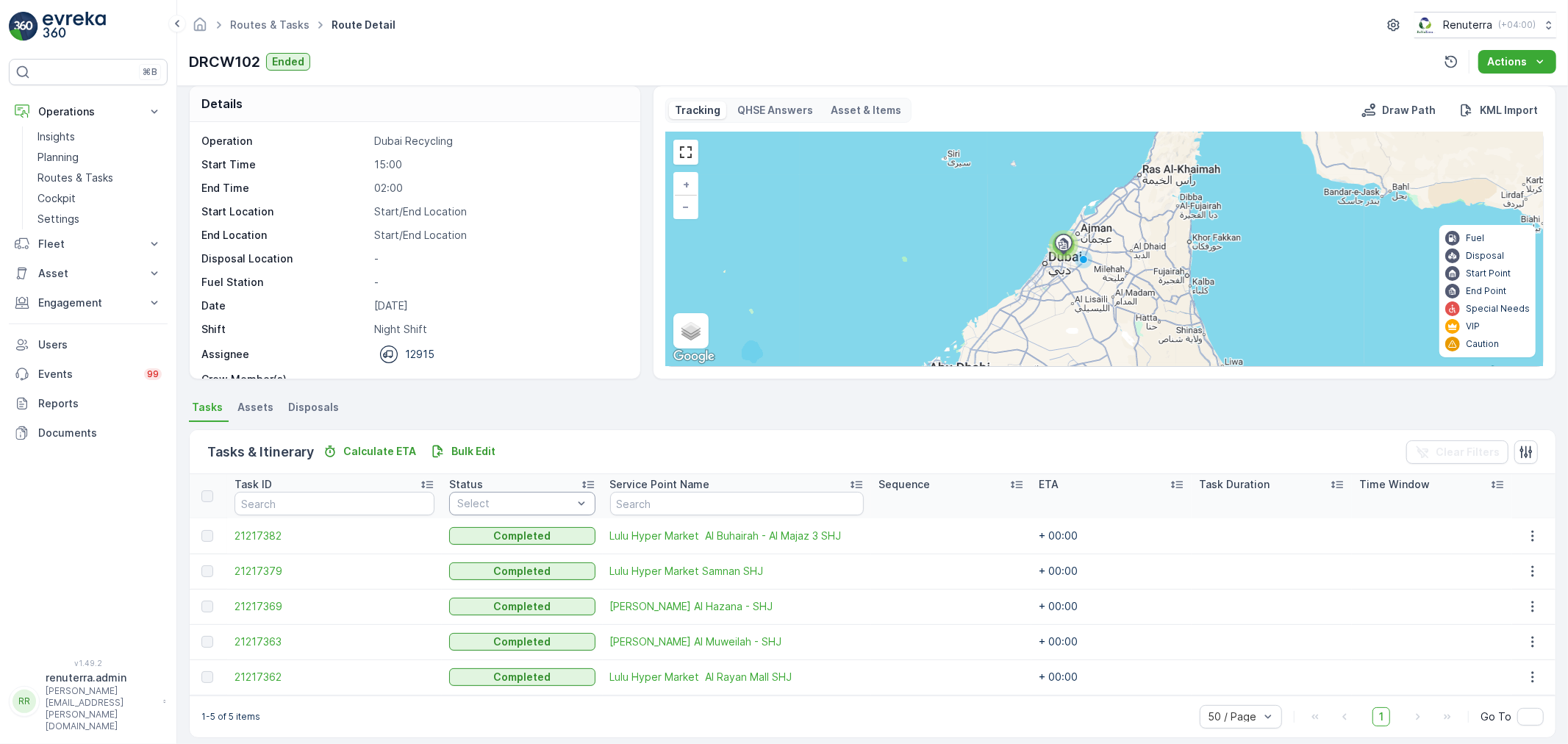
scroll to position [25, 0]
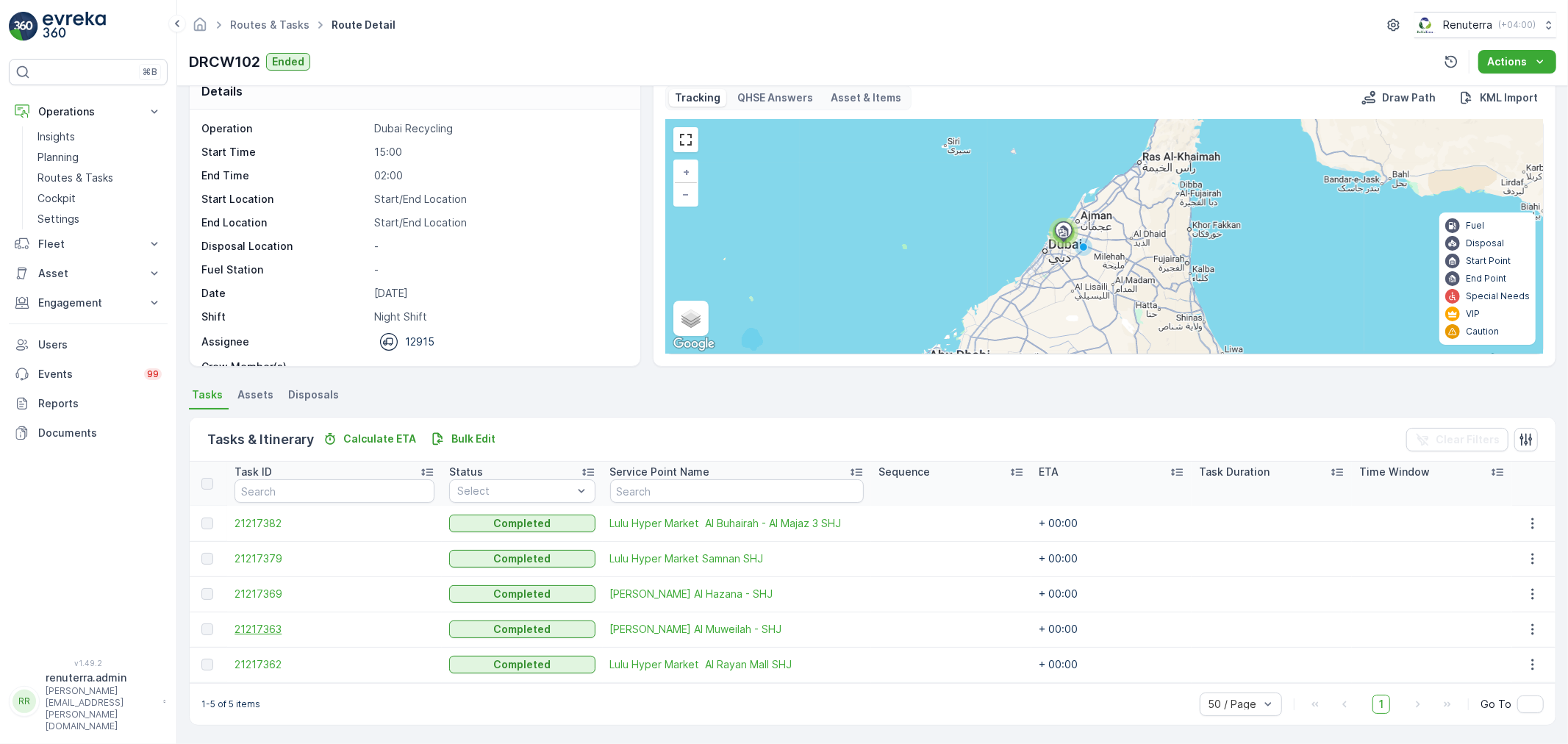
click at [251, 623] on span "21217363" at bounding box center [335, 628] width 200 height 14
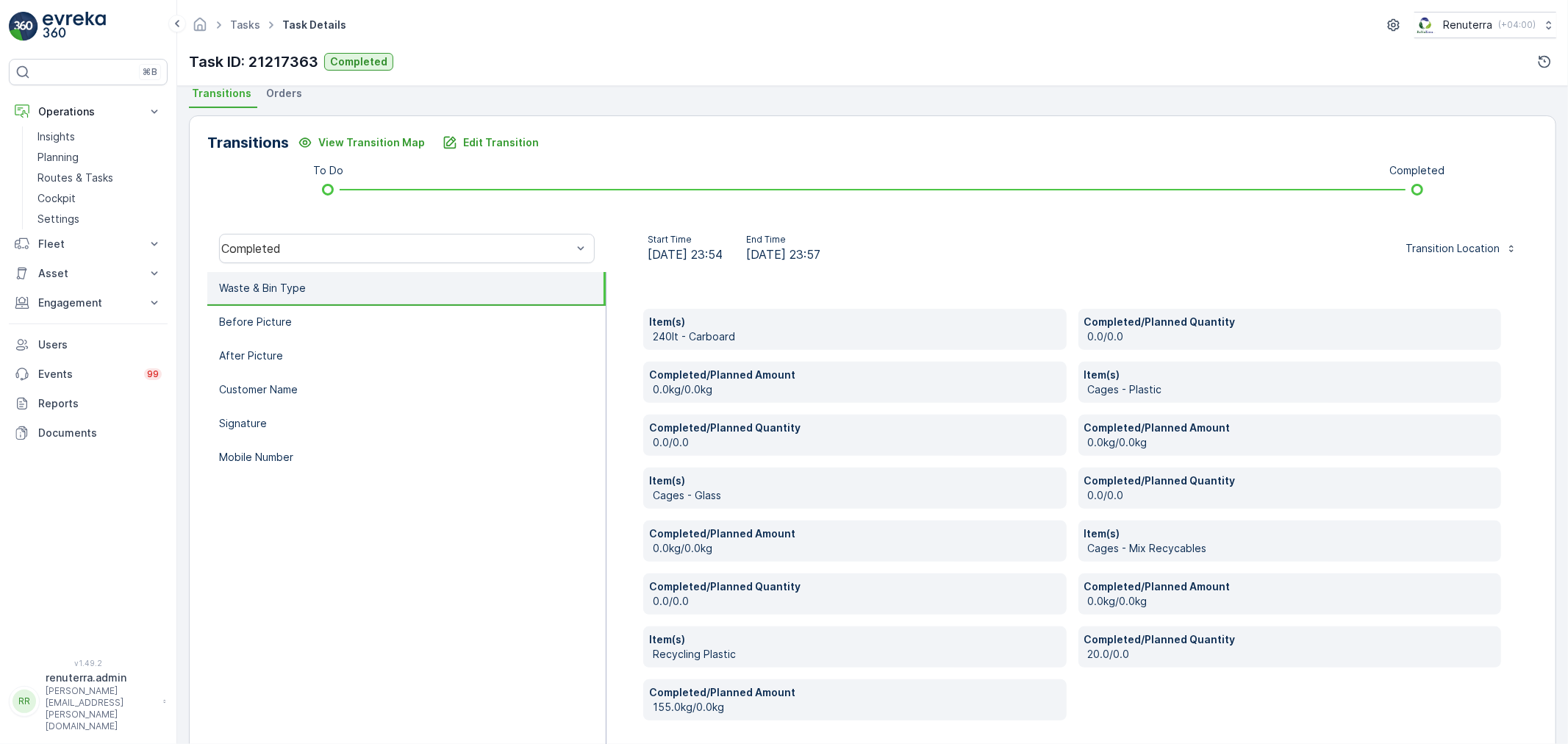
scroll to position [385, 0]
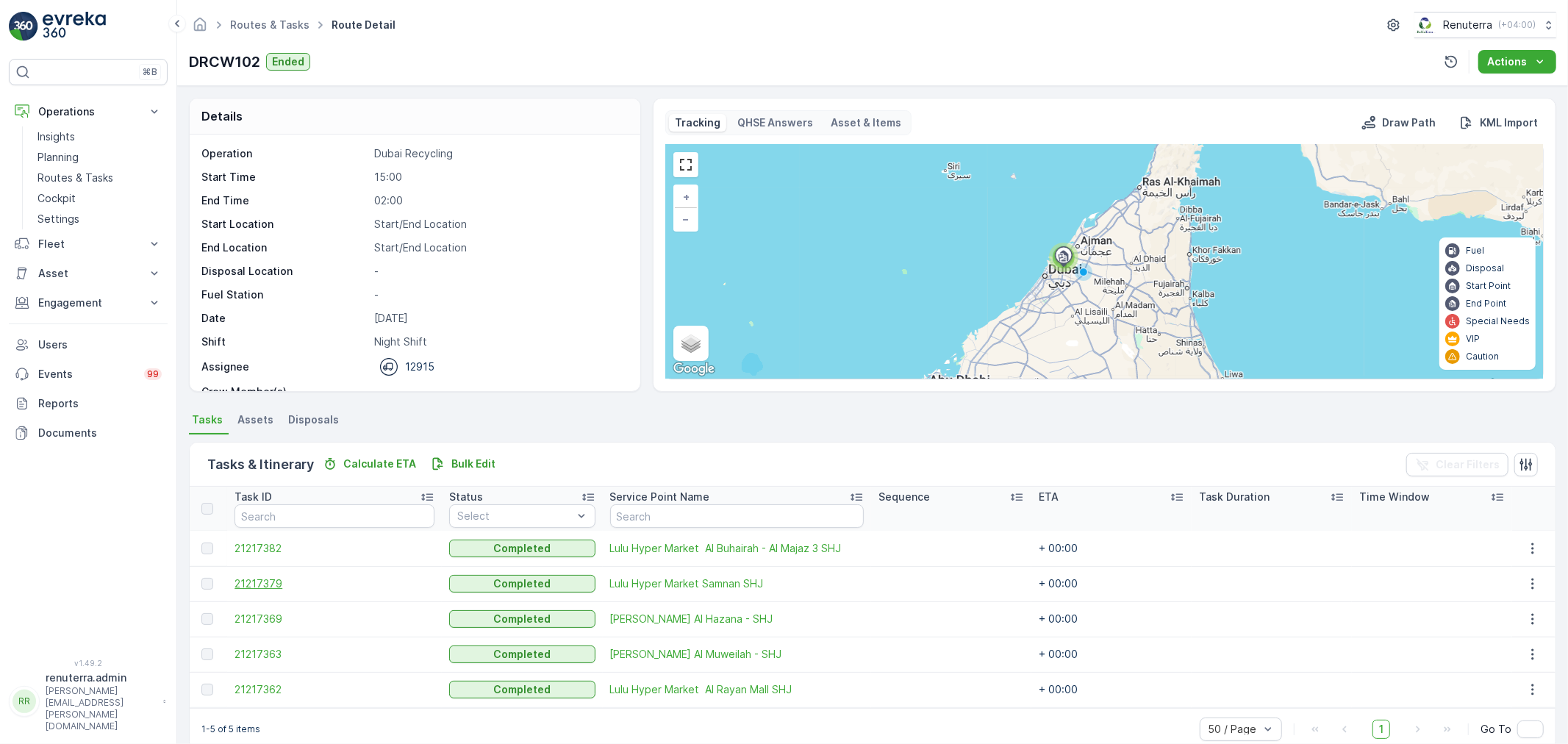
click at [248, 576] on span "21217379" at bounding box center [335, 582] width 200 height 14
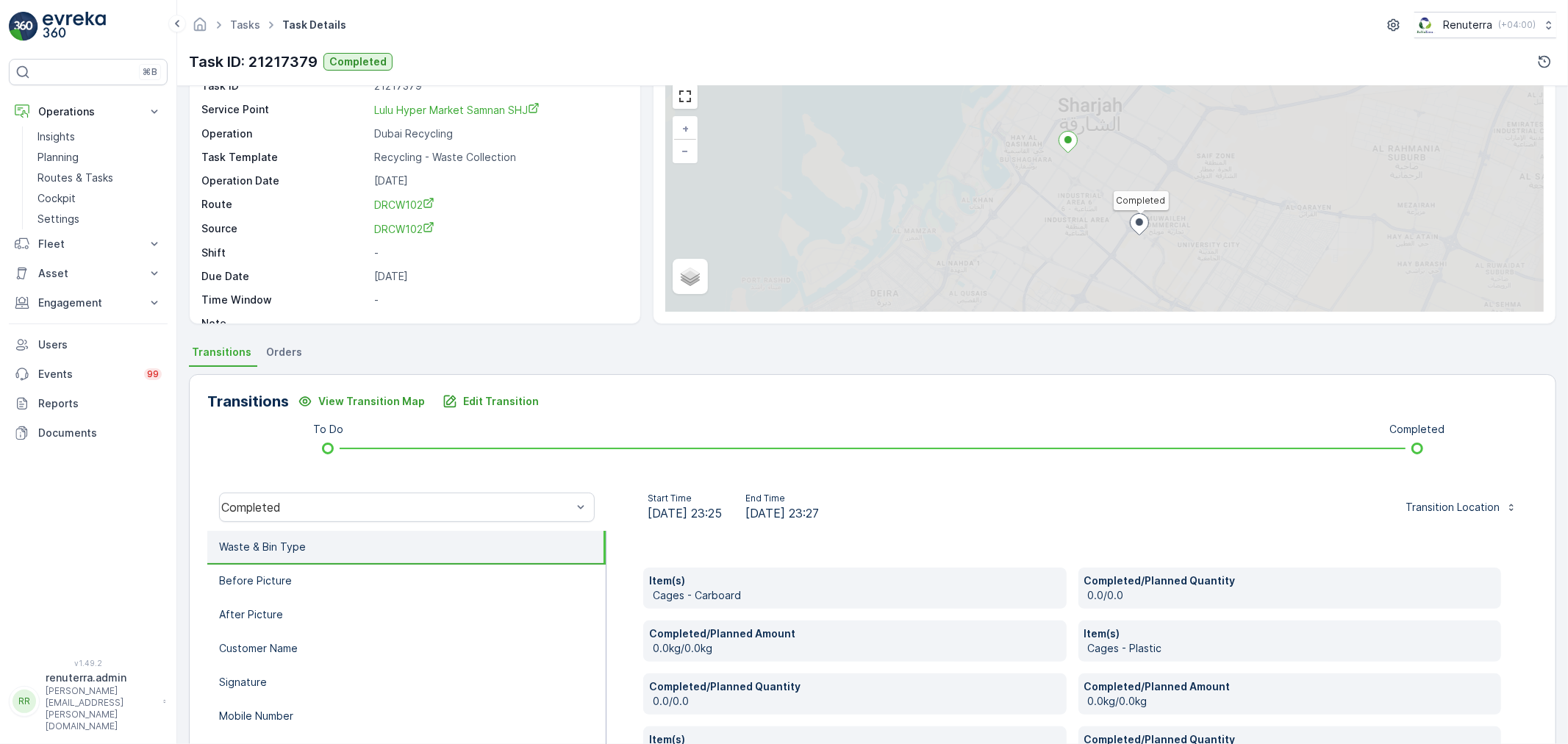
scroll to position [279, 0]
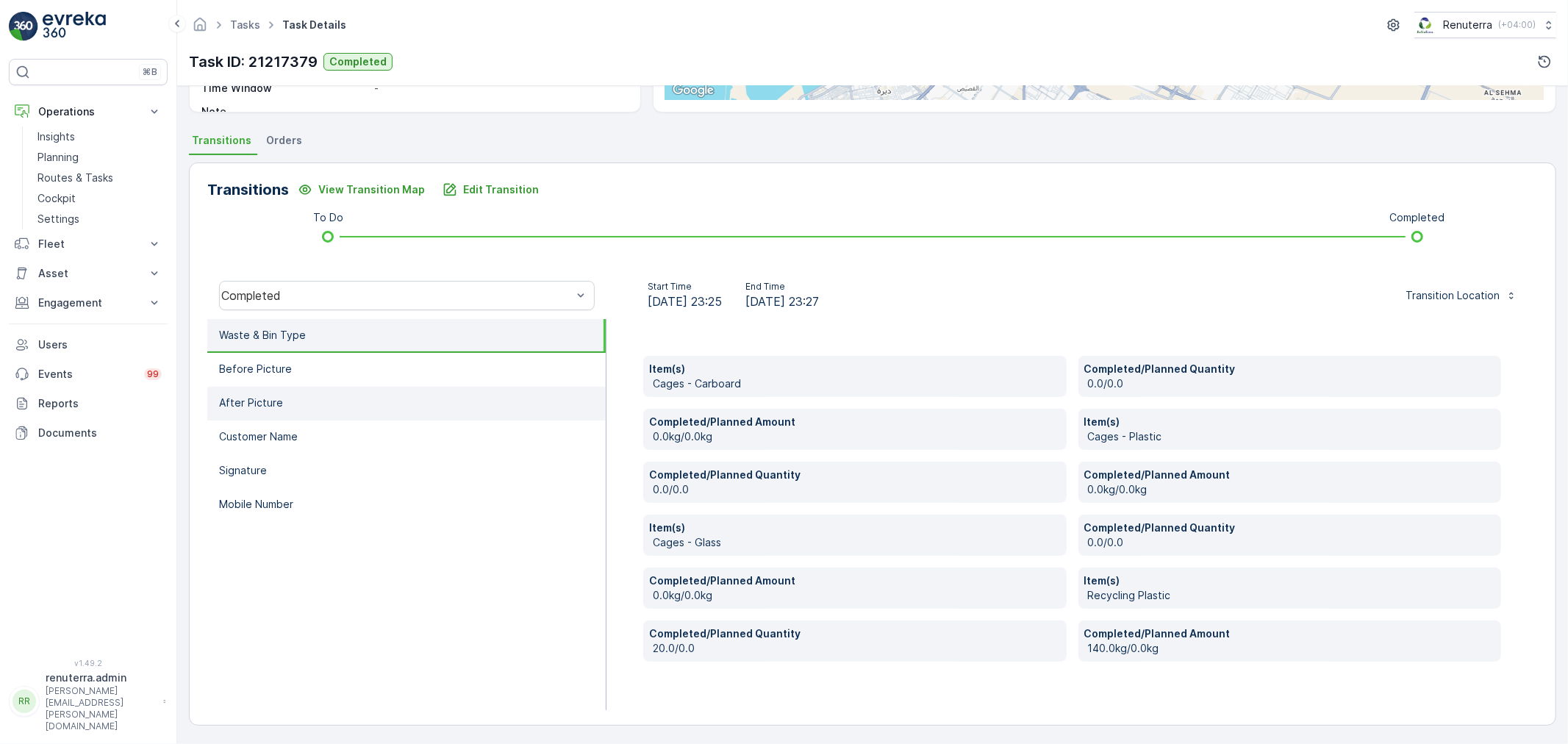
drag, startPoint x: 292, startPoint y: 504, endPoint x: 296, endPoint y: 496, distance: 8.9
click at [294, 503] on li "Mobile Number" at bounding box center [406, 506] width 398 height 34
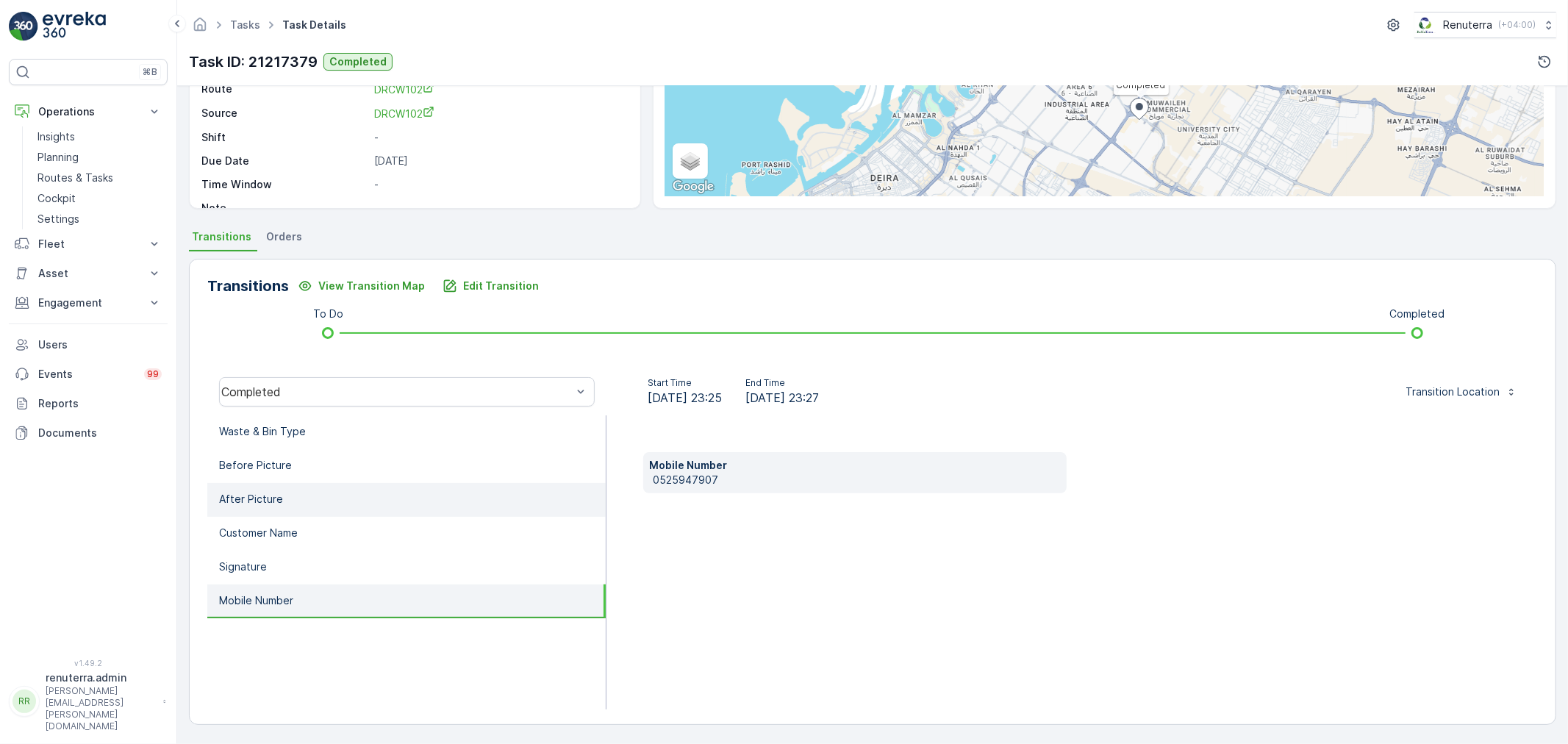
scroll to position [182, 0]
drag, startPoint x: 733, startPoint y: 480, endPoint x: 729, endPoint y: 488, distance: 8.9
click at [672, 482] on p "0525947907" at bounding box center [856, 480] width 408 height 14
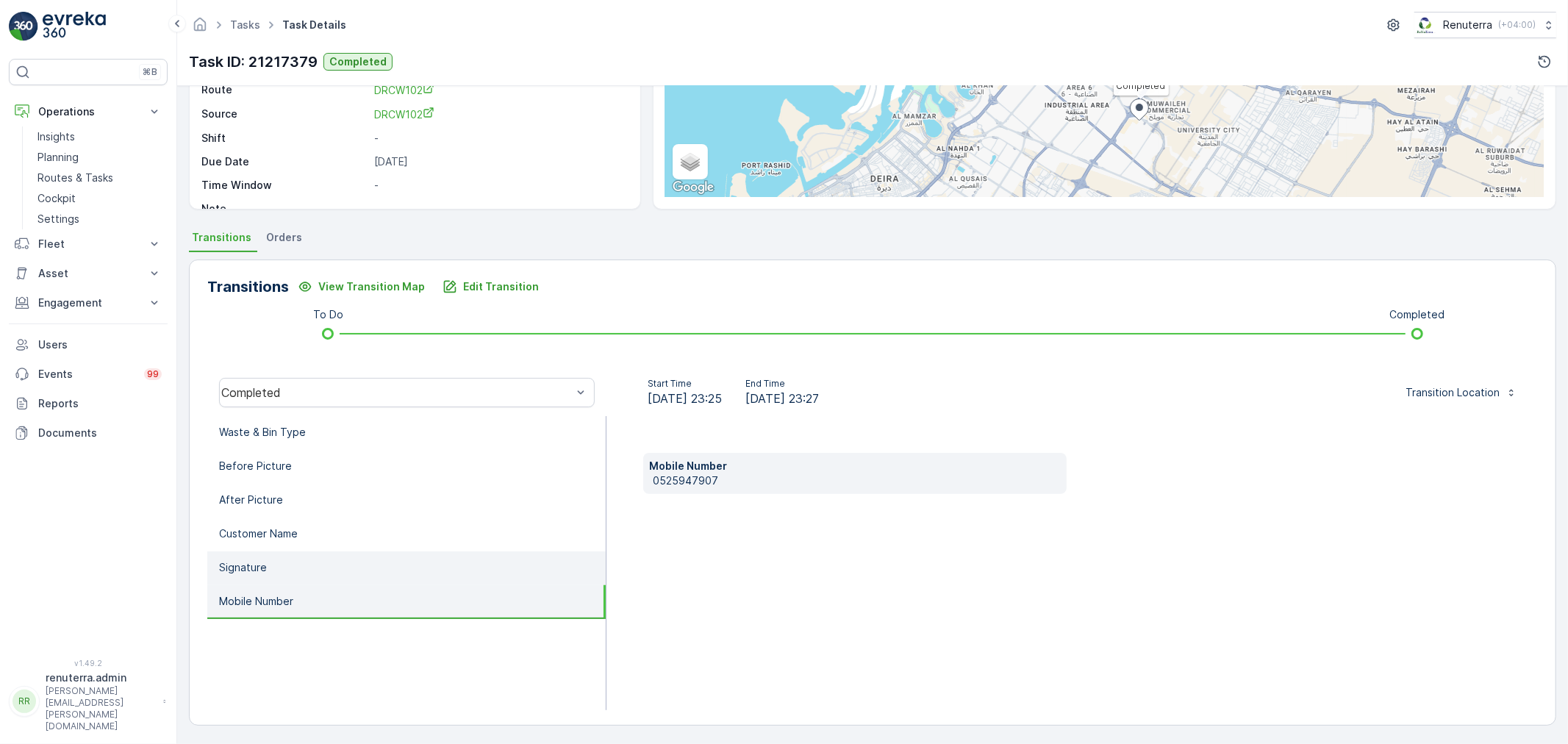
click at [454, 563] on li "Signature" at bounding box center [406, 568] width 398 height 34
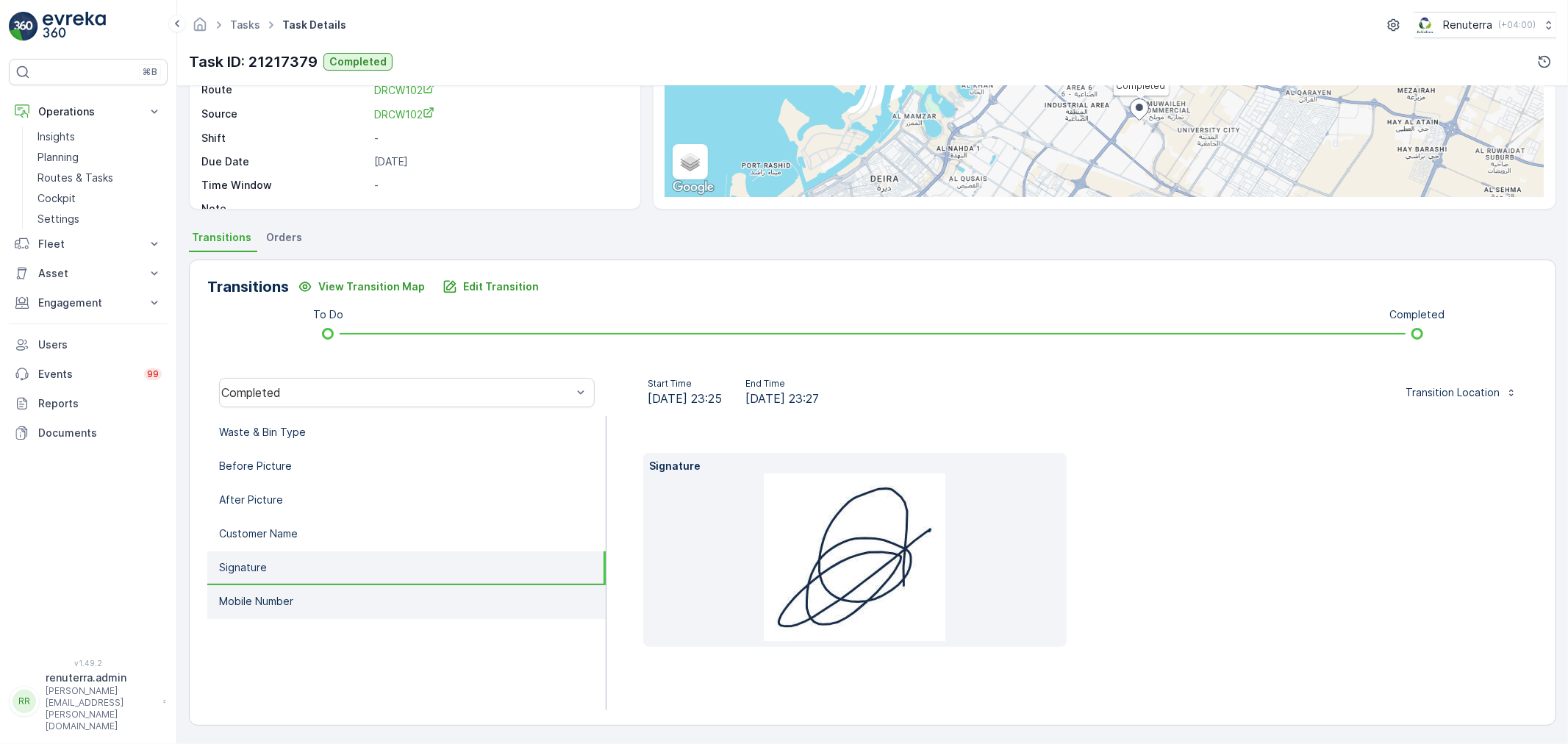
drag, startPoint x: 486, startPoint y: 607, endPoint x: 502, endPoint y: 597, distance: 18.9
click at [496, 599] on li "Mobile Number" at bounding box center [406, 602] width 398 height 34
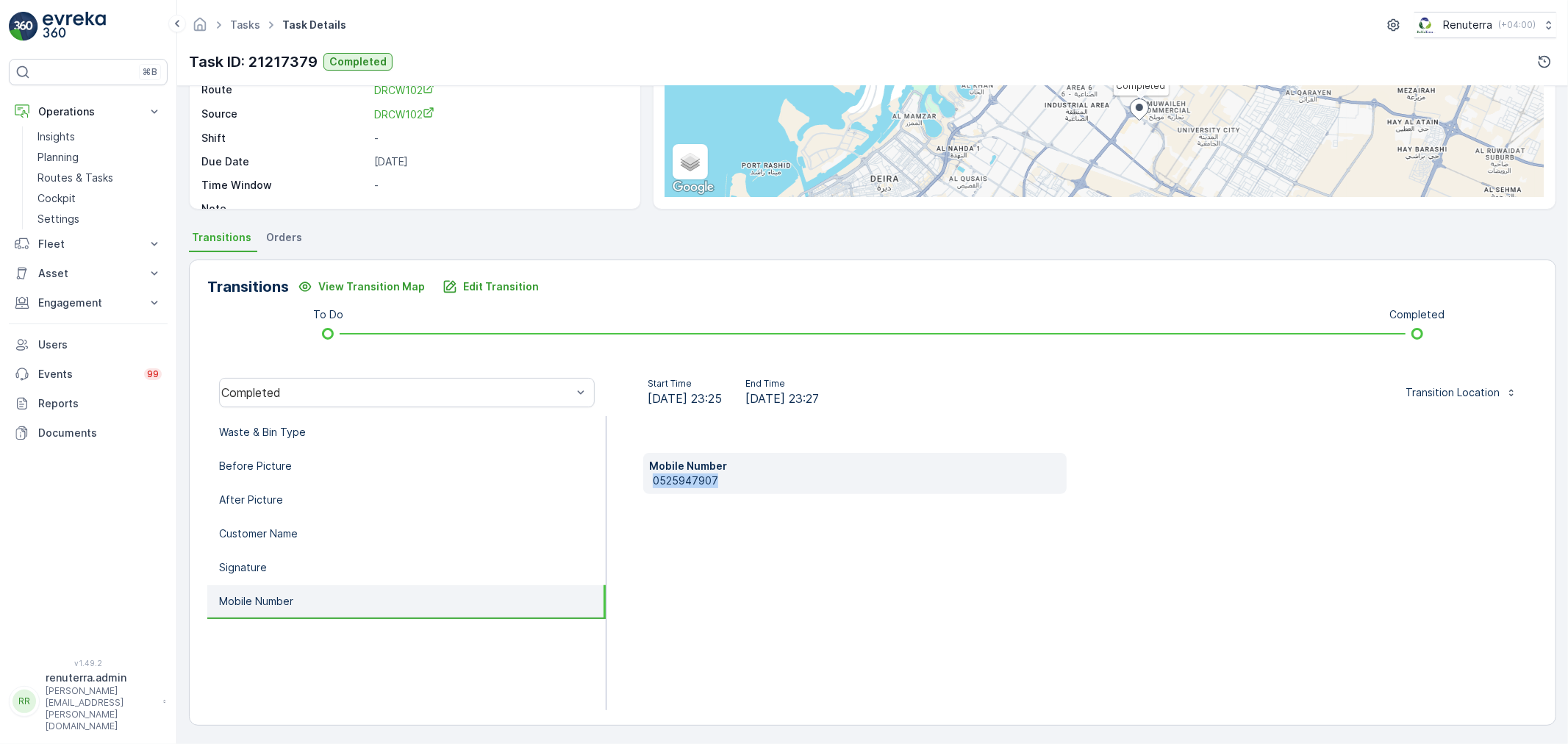
drag, startPoint x: 716, startPoint y: 479, endPoint x: 670, endPoint y: 482, distance: 46.1
click at [659, 482] on p "0525947907" at bounding box center [856, 480] width 408 height 14
drag, startPoint x: 673, startPoint y: 484, endPoint x: 598, endPoint y: 576, distance: 118.7
click at [598, 577] on li "Signature" at bounding box center [406, 568] width 398 height 34
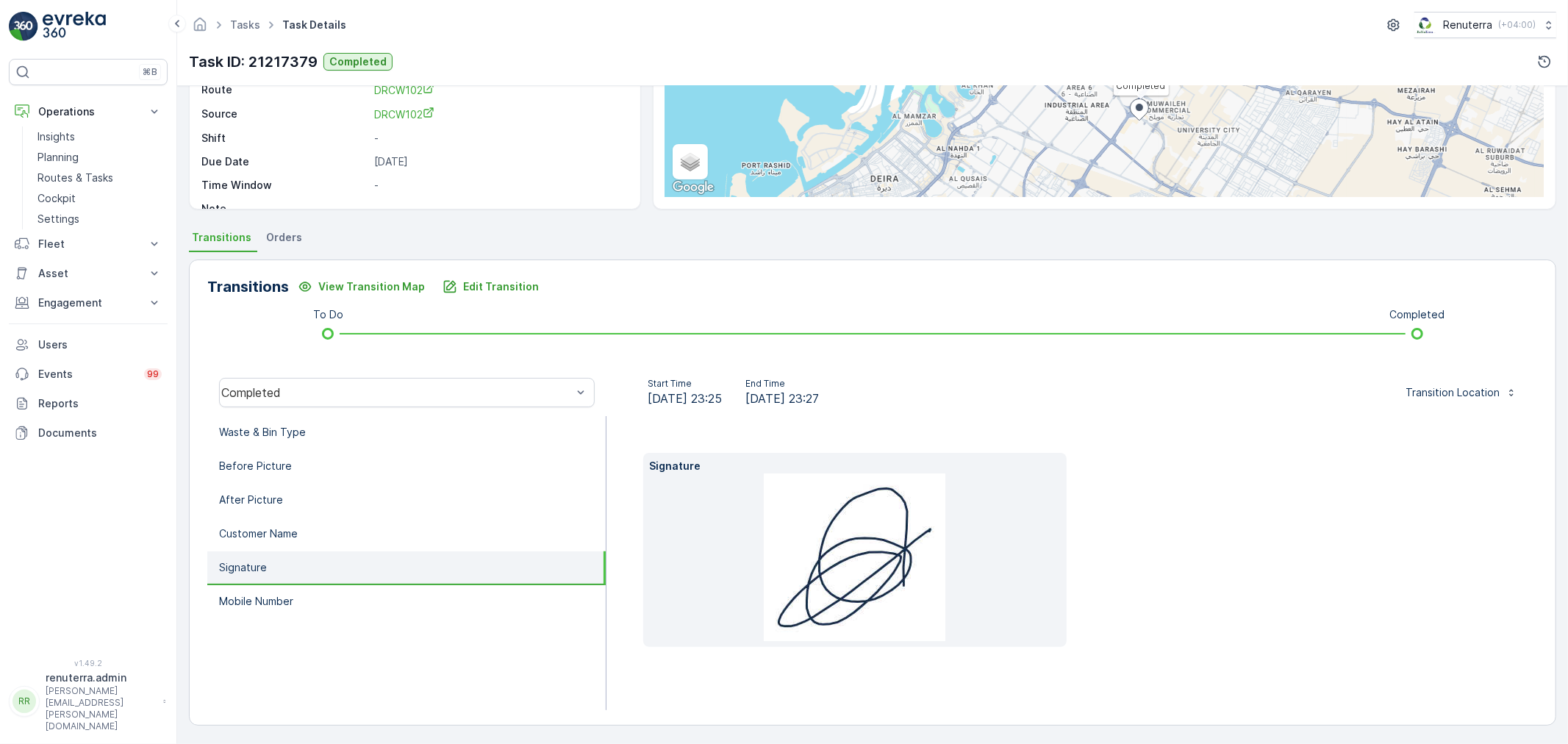
click at [503, 615] on ul "Waste & Bin Type Before Picture After Picture Customer Name Signature Mobile Nu…" at bounding box center [407, 563] width 399 height 294
click at [502, 605] on li "Mobile Number" at bounding box center [406, 602] width 398 height 34
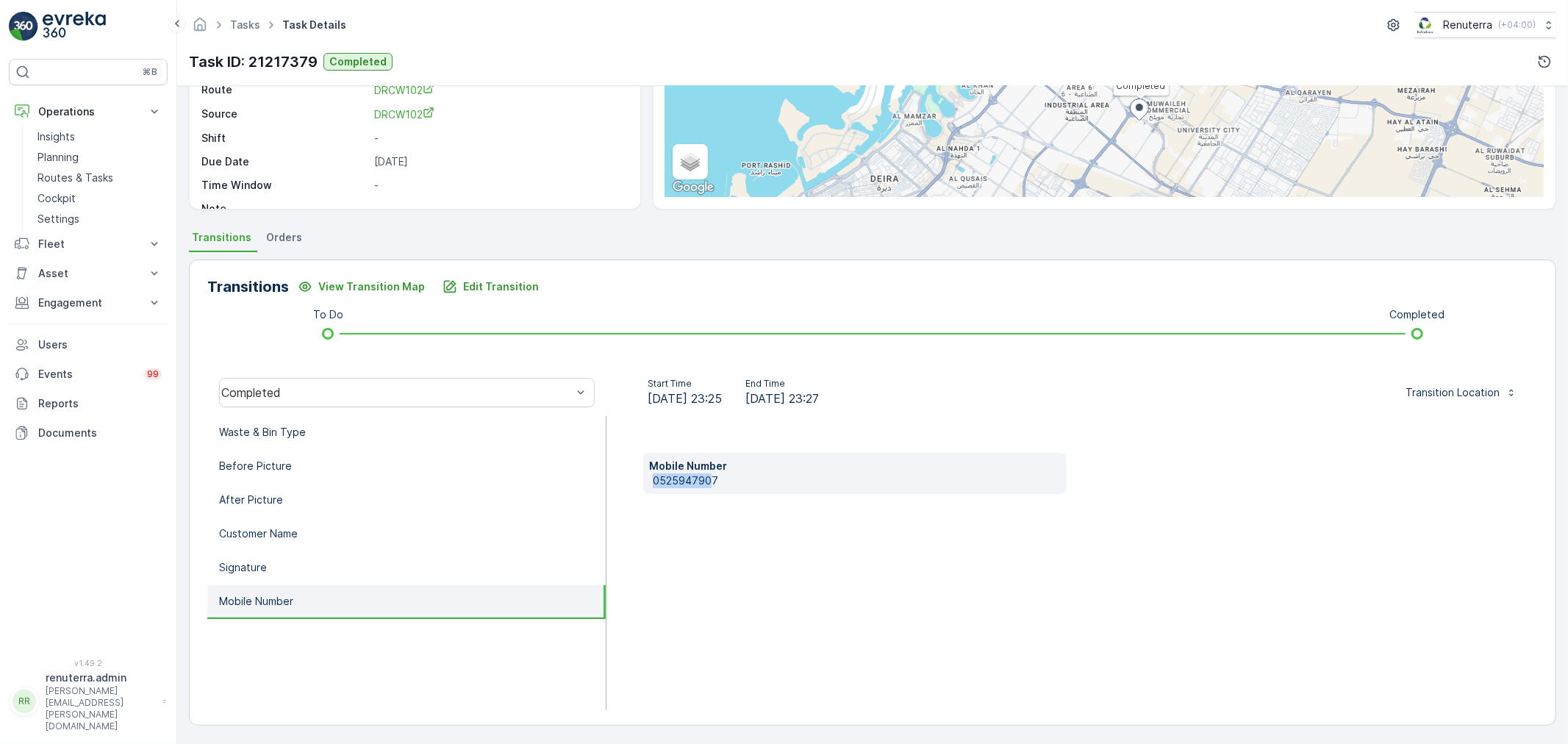
drag, startPoint x: 711, startPoint y: 476, endPoint x: 673, endPoint y: 482, distance: 38.5
click at [637, 482] on div "Mobile Number 0525947907" at bounding box center [1072, 563] width 931 height 294
drag, startPoint x: 848, startPoint y: 482, endPoint x: 693, endPoint y: 486, distance: 155.1
click at [812, 486] on p "0525947907" at bounding box center [856, 480] width 408 height 14
drag, startPoint x: 649, startPoint y: 474, endPoint x: 725, endPoint y: 483, distance: 76.5
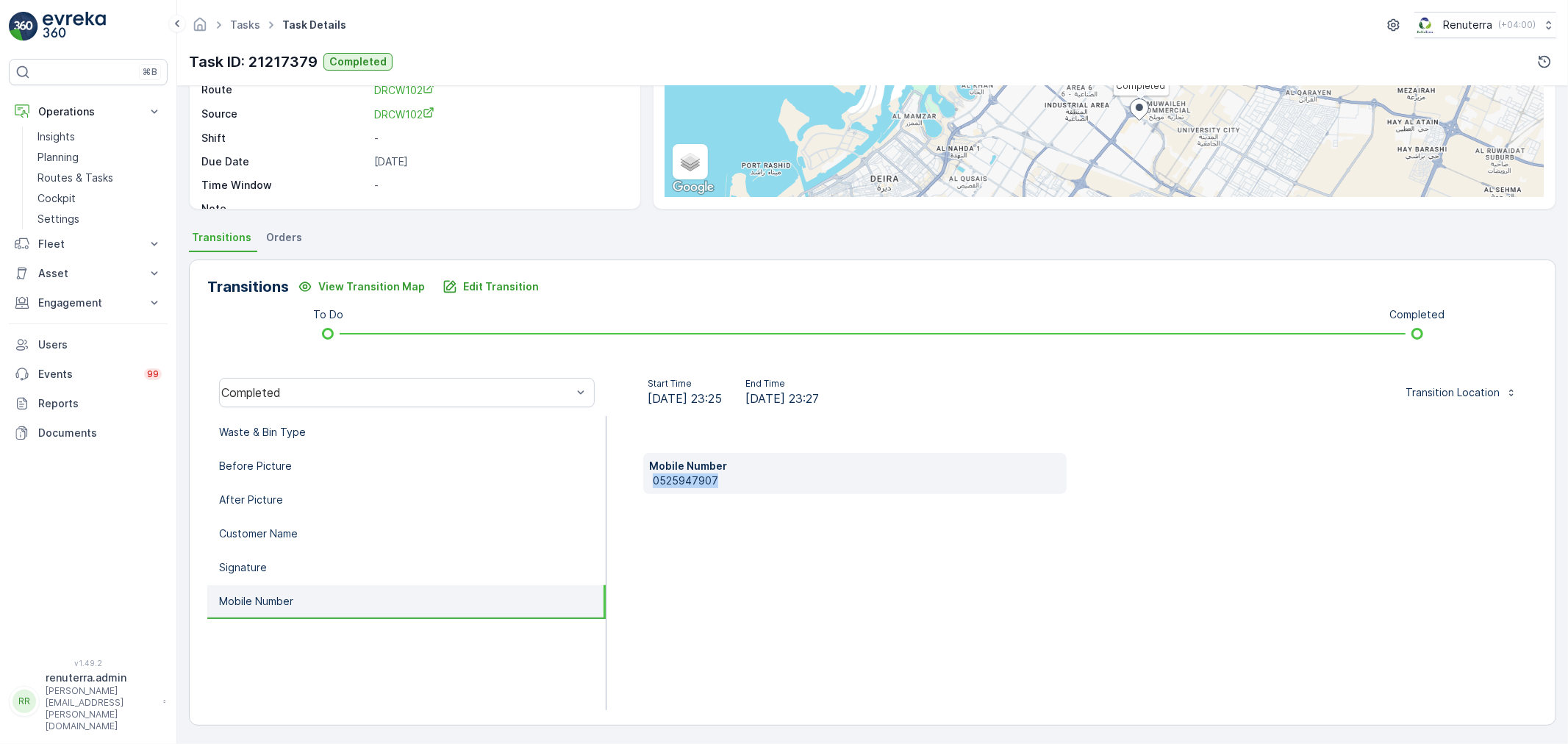
click at [725, 483] on div "Mobile Number 0525947907" at bounding box center [855, 472] width 424 height 41
copy p "0525947907"
click at [510, 288] on p "Edit Transition" at bounding box center [501, 286] width 76 height 14
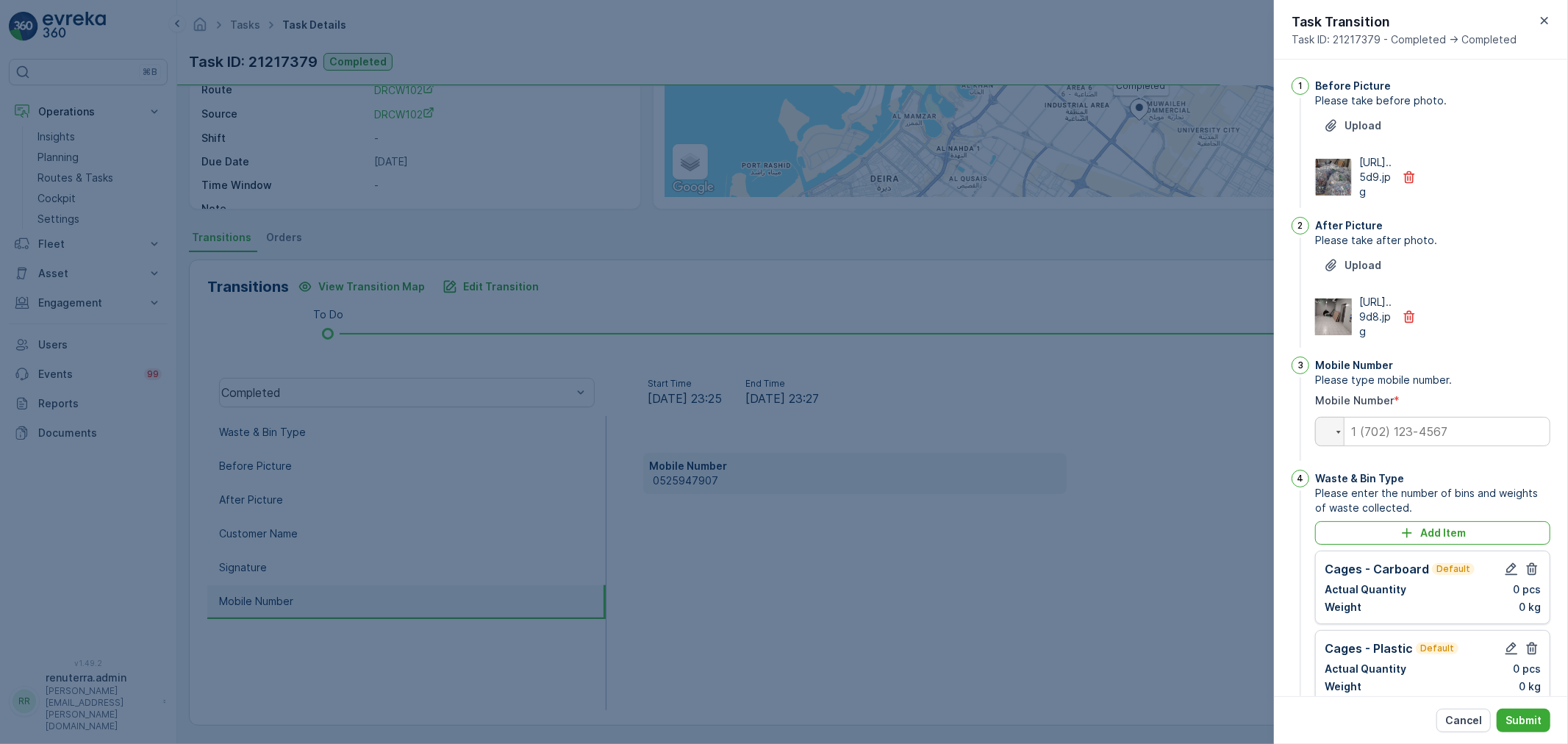
scroll to position [525, 0]
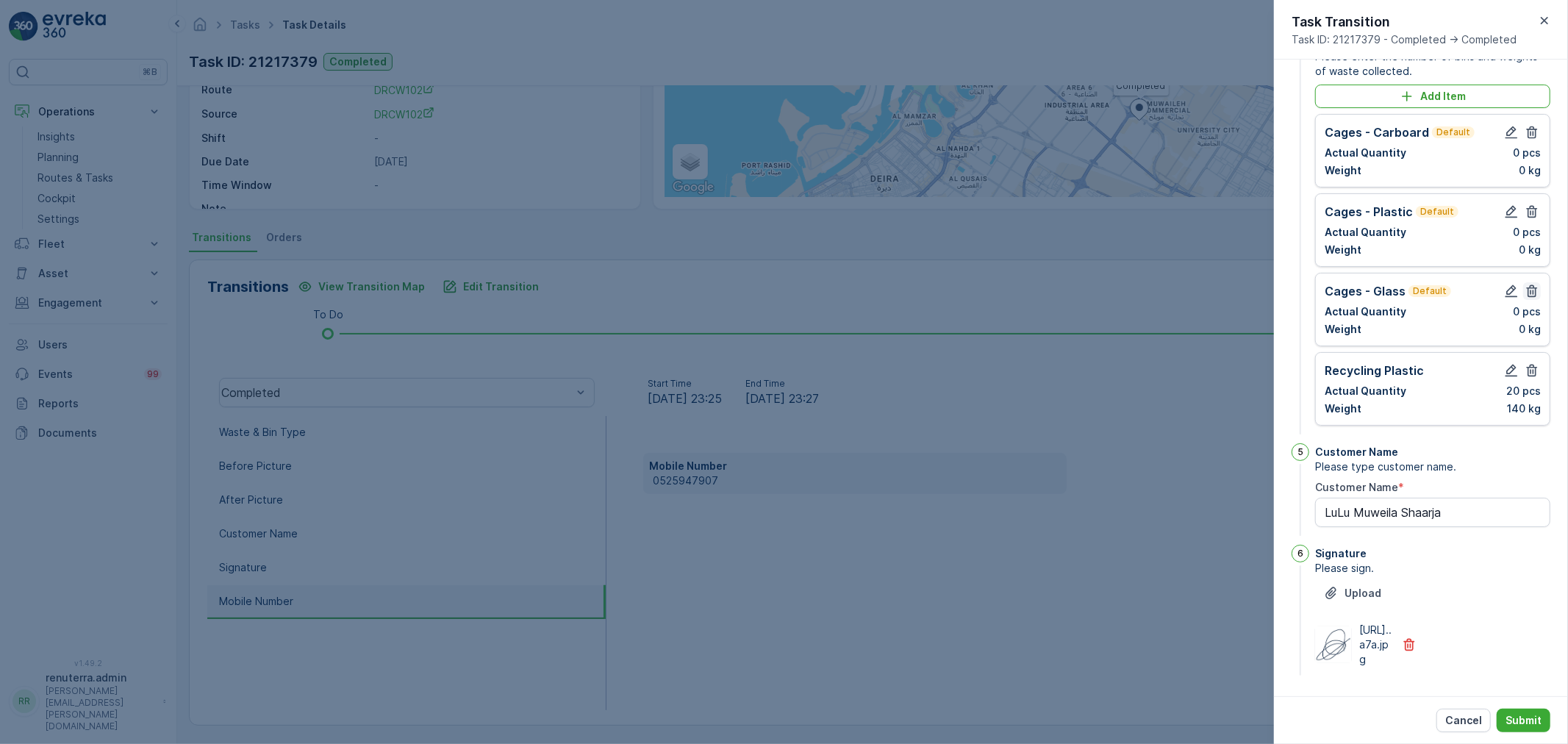
click at [1535, 282] on button "button" at bounding box center [1532, 291] width 18 height 18
drag, startPoint x: 1530, startPoint y: 180, endPoint x: 1524, endPoint y: 206, distance: 26.7
click at [1530, 204] on icon "button" at bounding box center [1531, 211] width 14 height 14
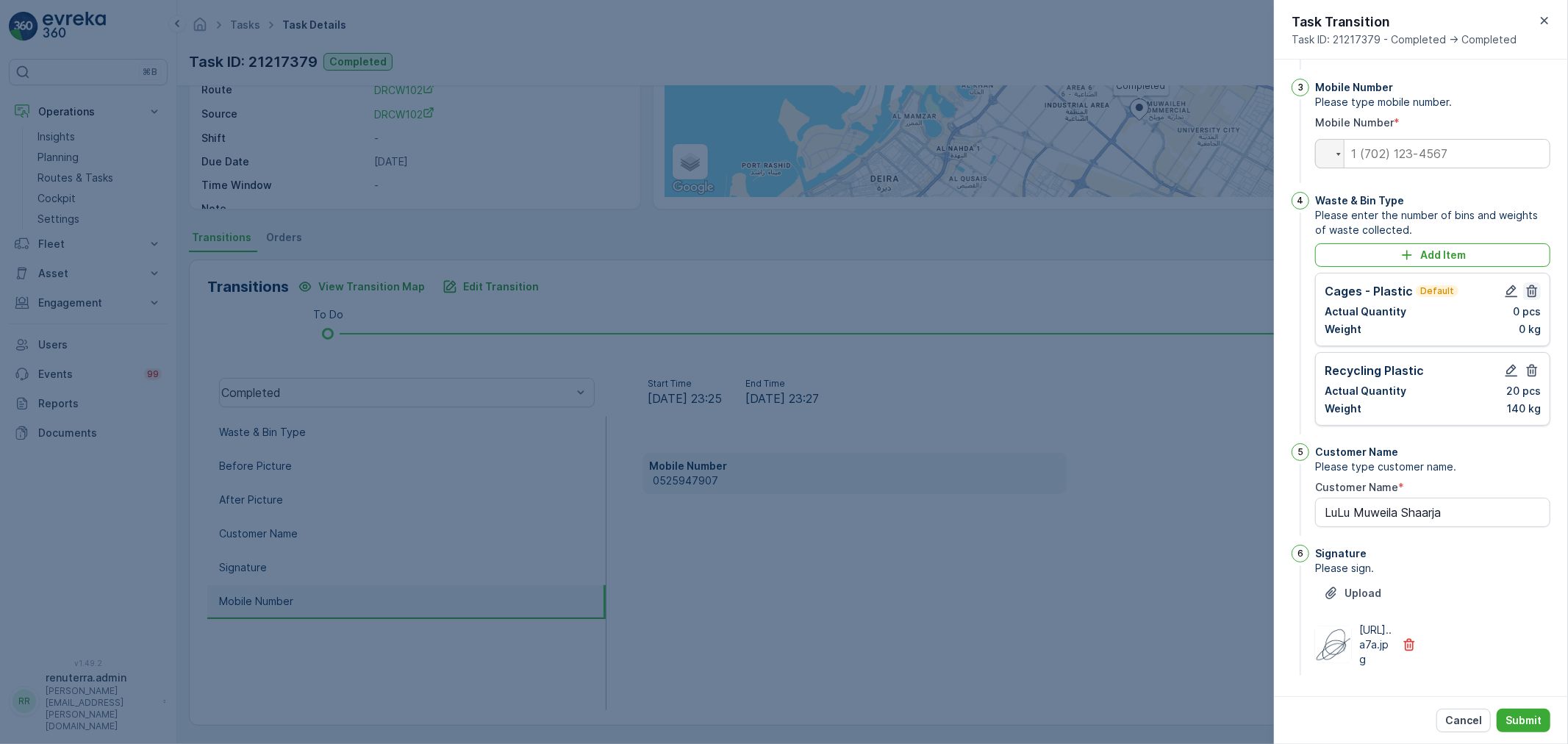
click at [1524, 284] on icon "button" at bounding box center [1531, 291] width 14 height 14
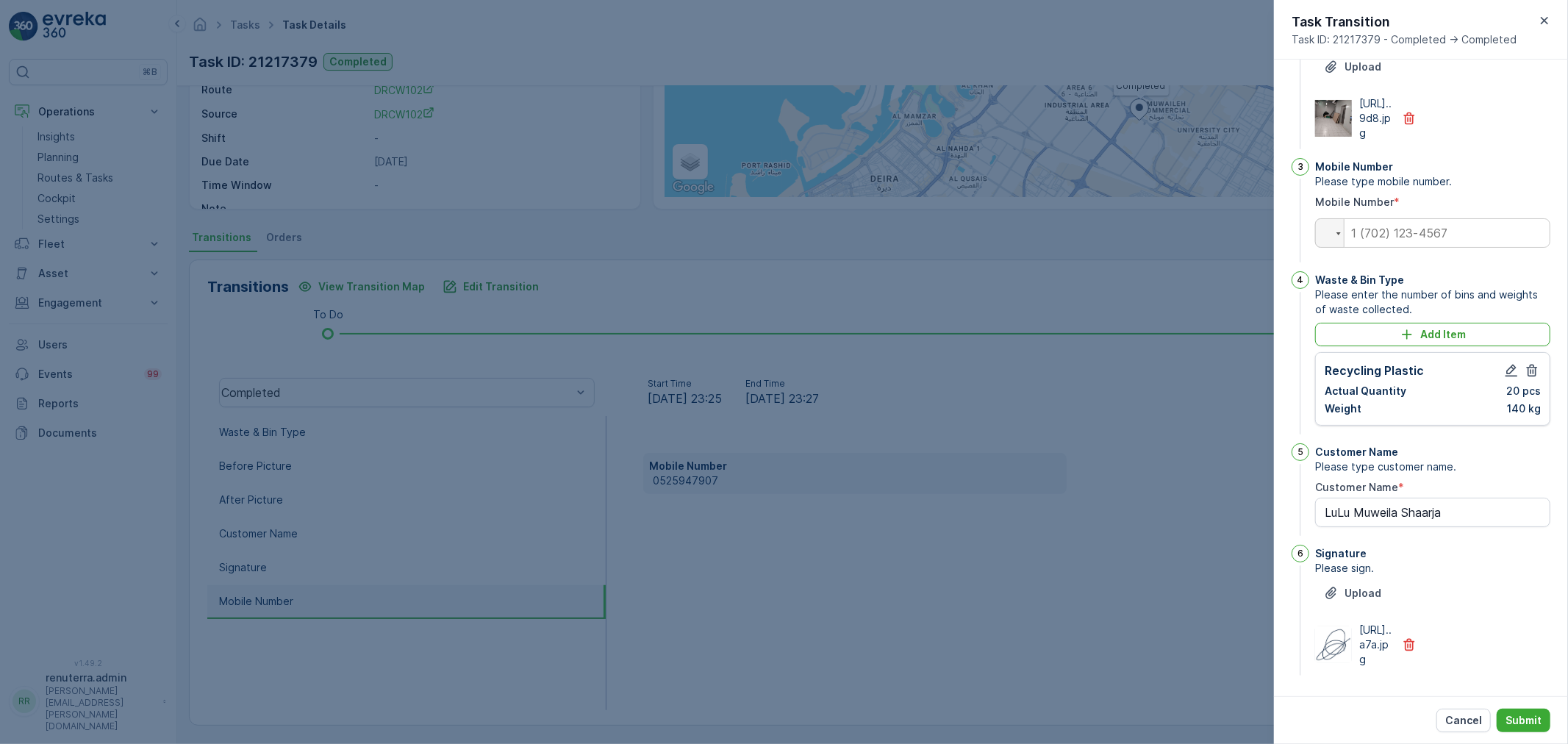
scroll to position [287, 0]
click at [1404, 219] on input "tel" at bounding box center [1433, 233] width 236 height 29
paste input "0525947907"
type input "0525947907"
click at [1511, 365] on icon "button" at bounding box center [1511, 371] width 12 height 12
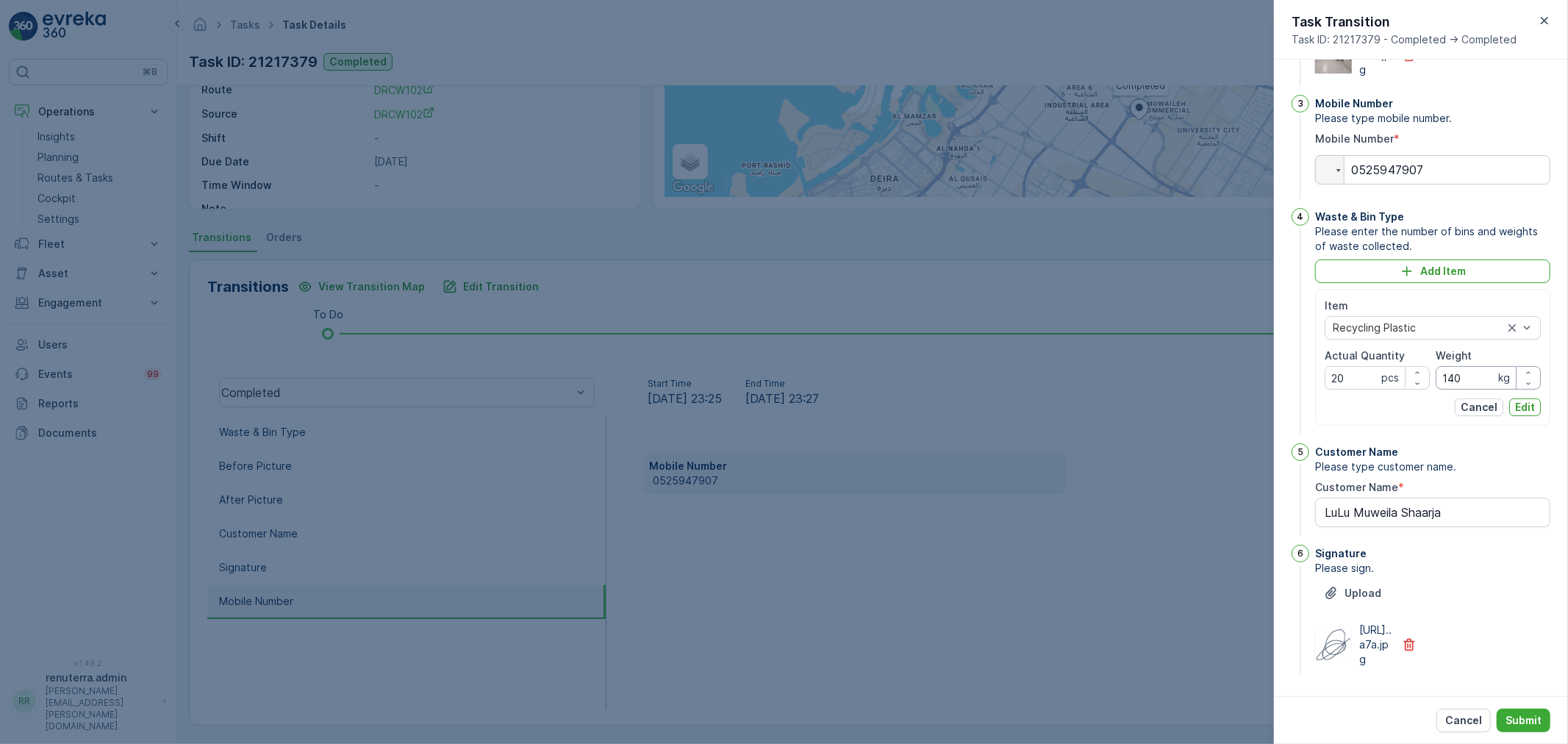
click at [1461, 390] on input "140" at bounding box center [1488, 377] width 105 height 24
type input "155"
click at [1524, 414] on p "Edit" at bounding box center [1524, 407] width 20 height 14
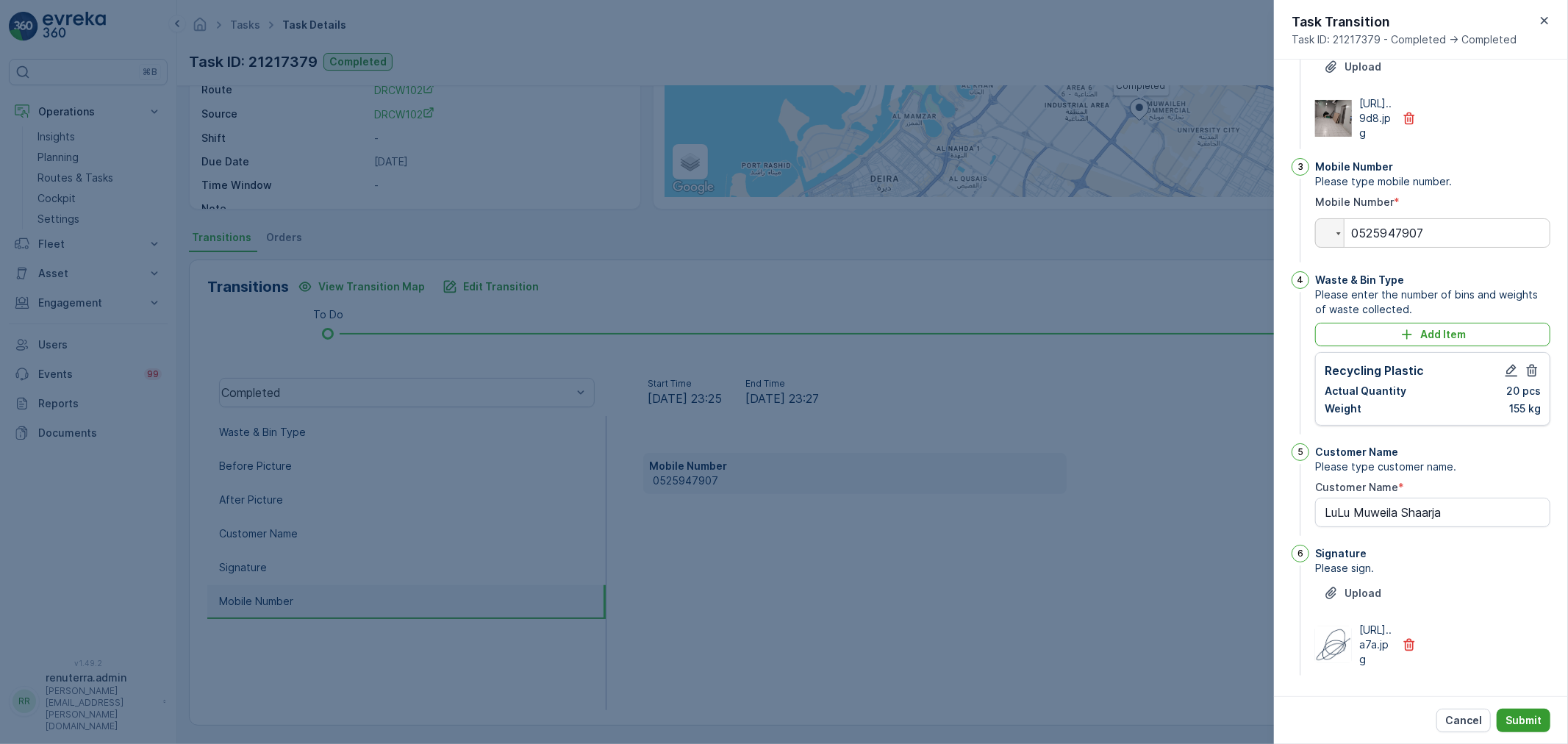
click at [1512, 716] on p "Submit" at bounding box center [1523, 719] width 36 height 14
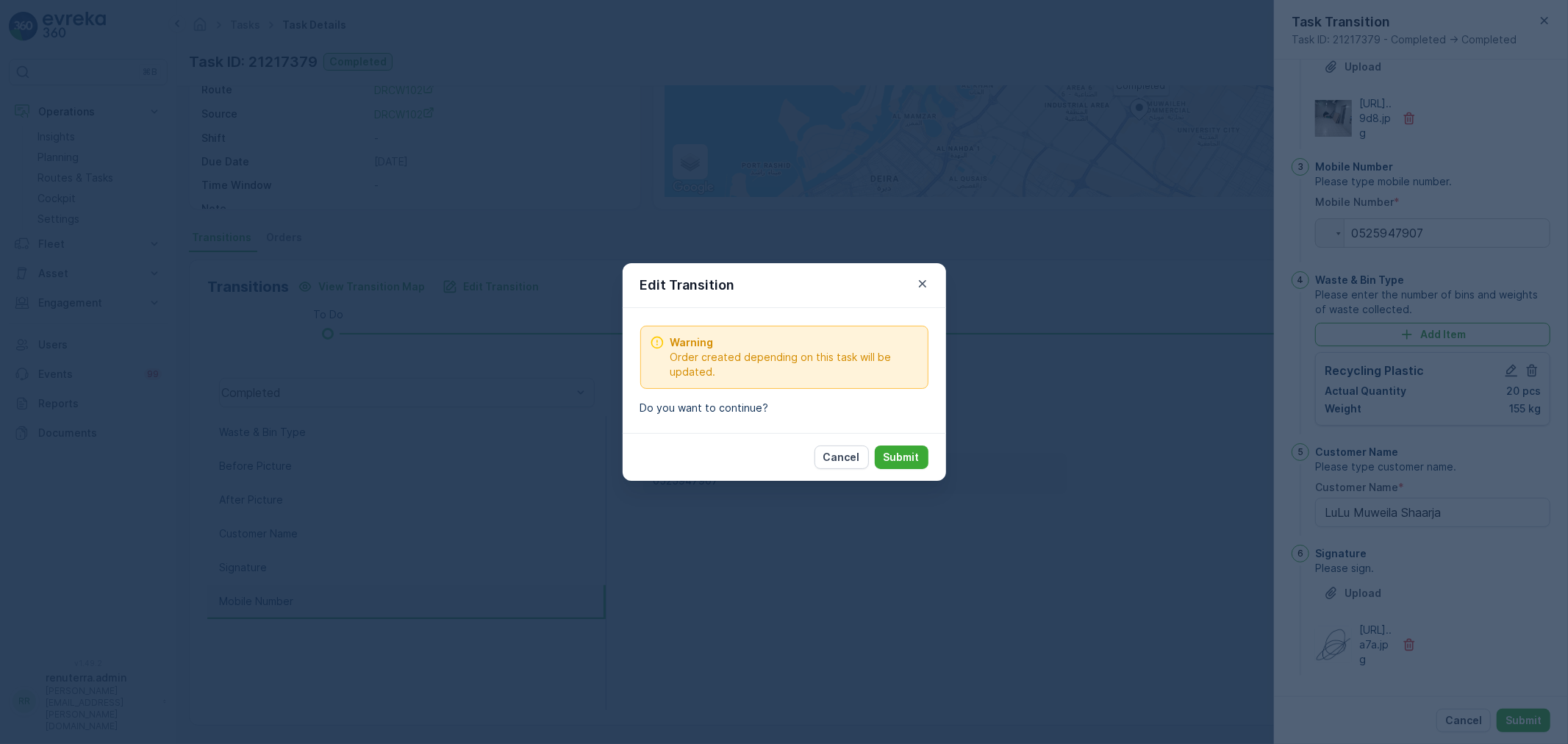
click at [885, 448] on button "Submit" at bounding box center [901, 457] width 53 height 24
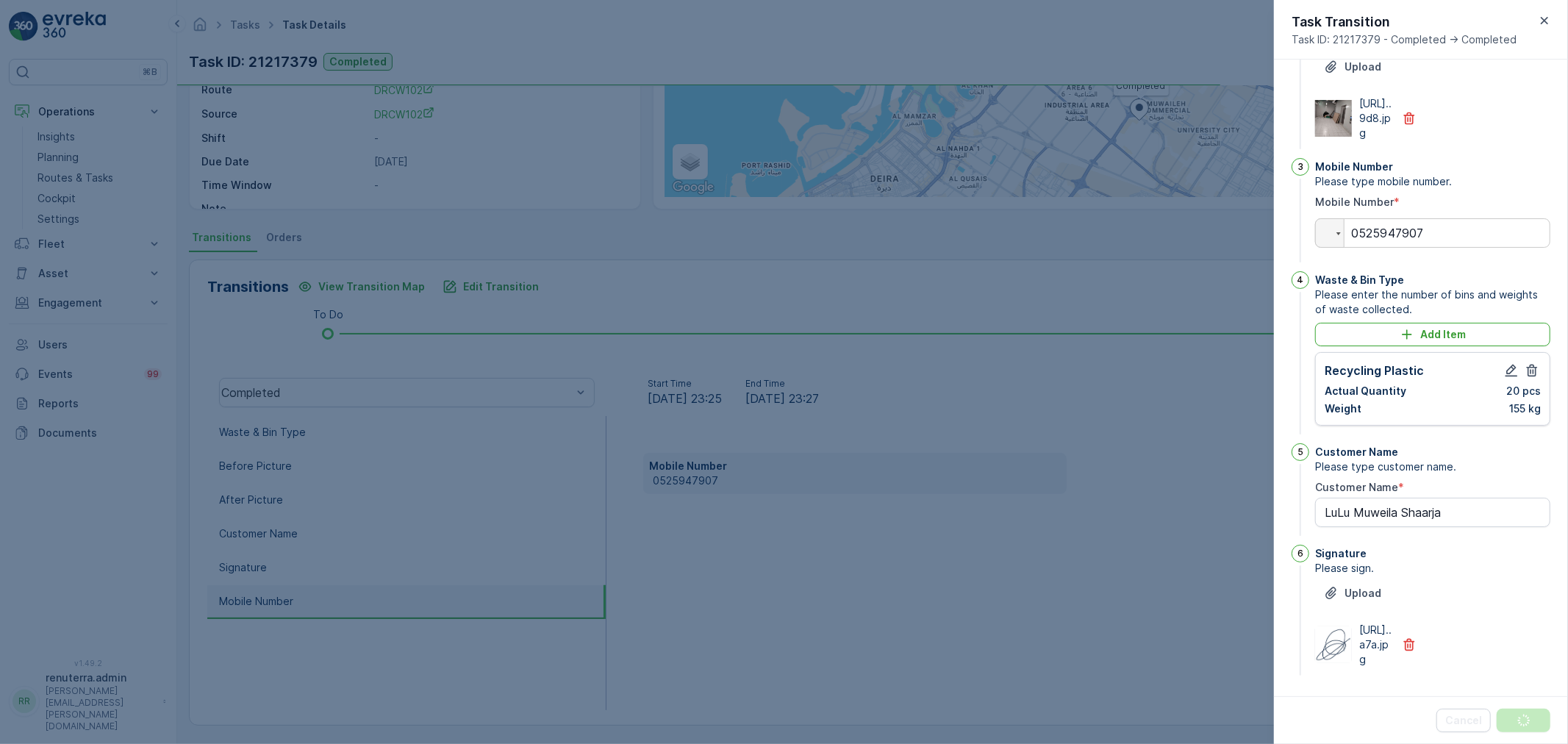
scroll to position [0, 0]
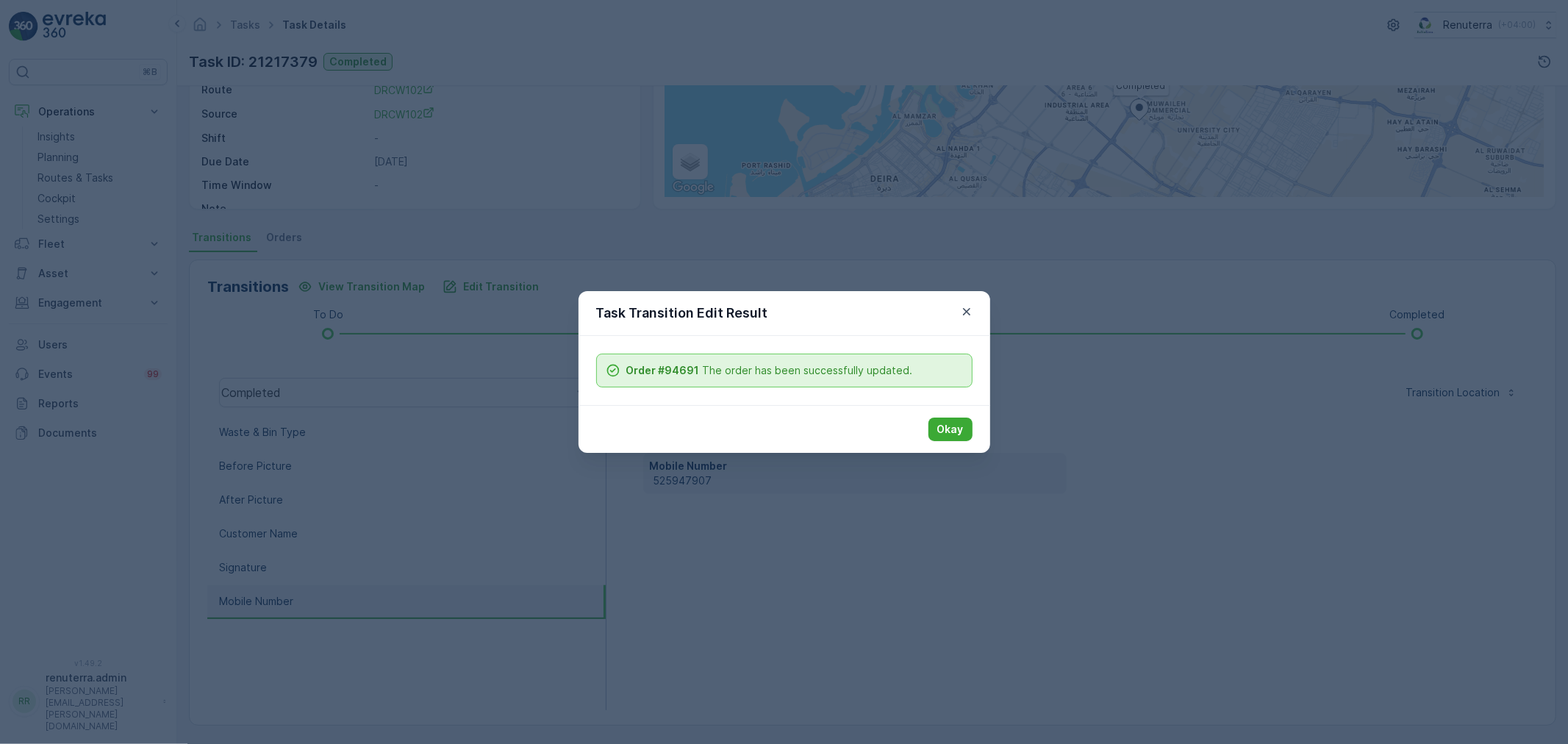
drag, startPoint x: 947, startPoint y: 421, endPoint x: 615, endPoint y: 474, distance: 336.2
click at [945, 424] on p "Okay" at bounding box center [950, 429] width 27 height 14
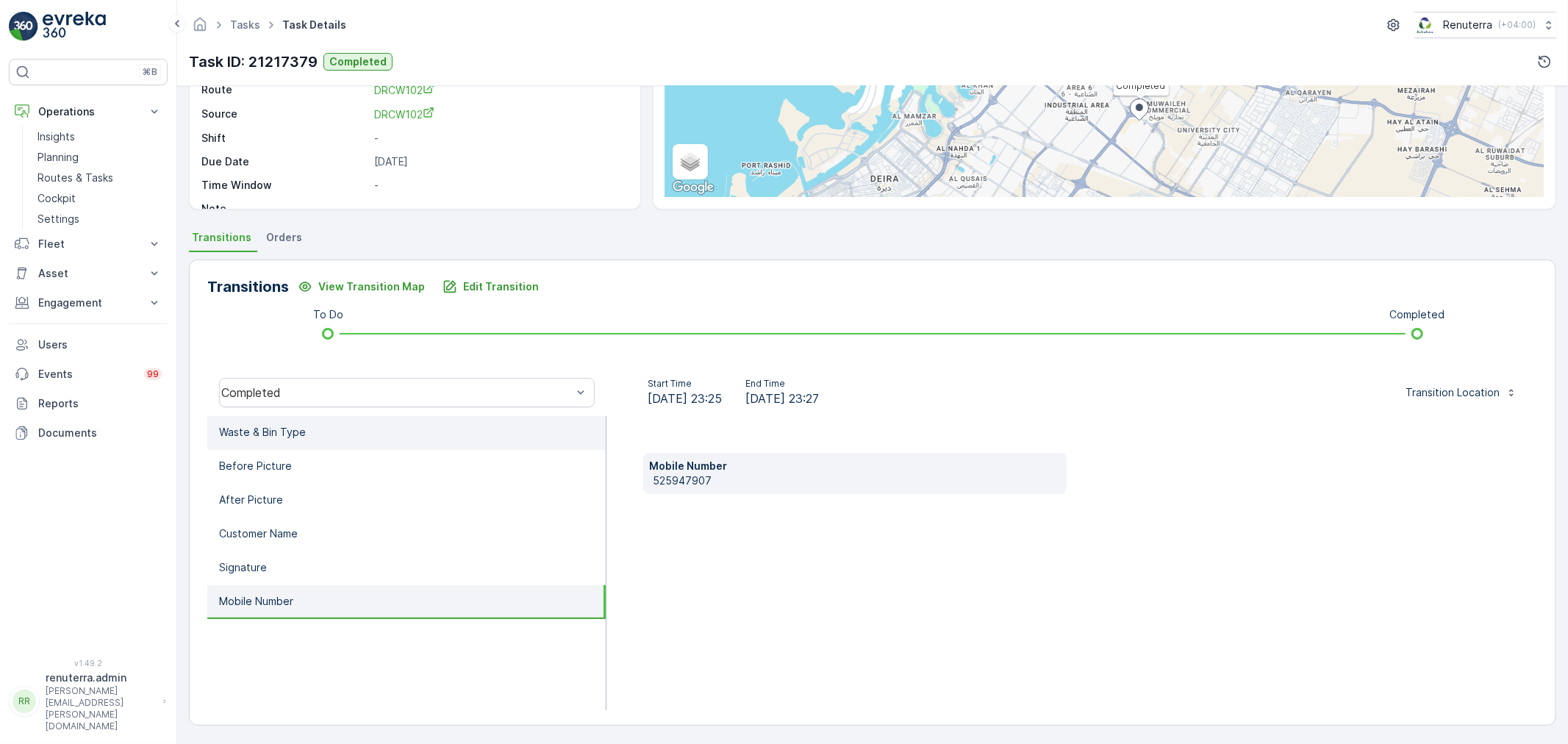
click at [333, 436] on li "Waste & Bin Type" at bounding box center [406, 433] width 398 height 34
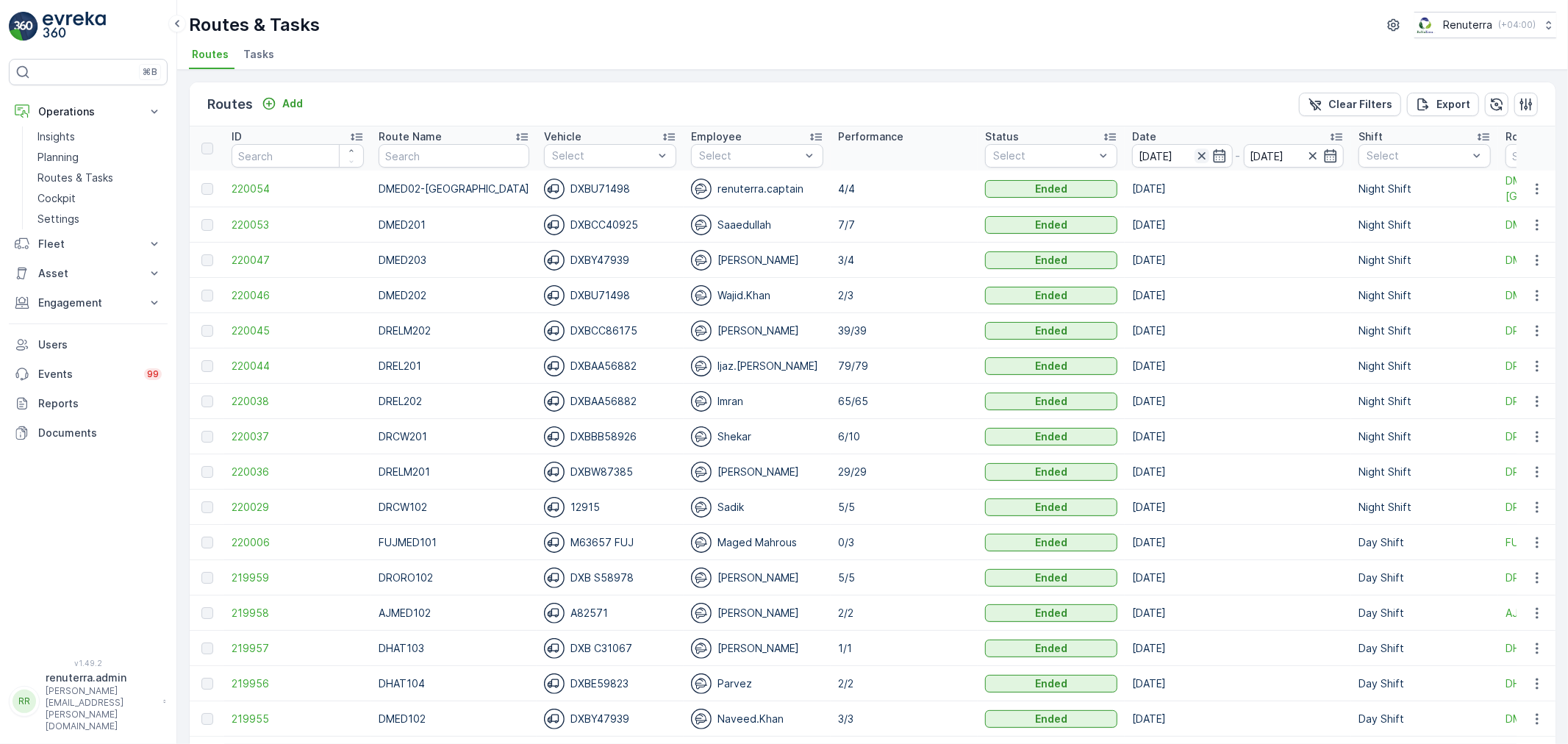
click at [1195, 151] on icon "button" at bounding box center [1201, 155] width 14 height 14
click at [1213, 151] on icon "button" at bounding box center [1218, 156] width 12 height 13
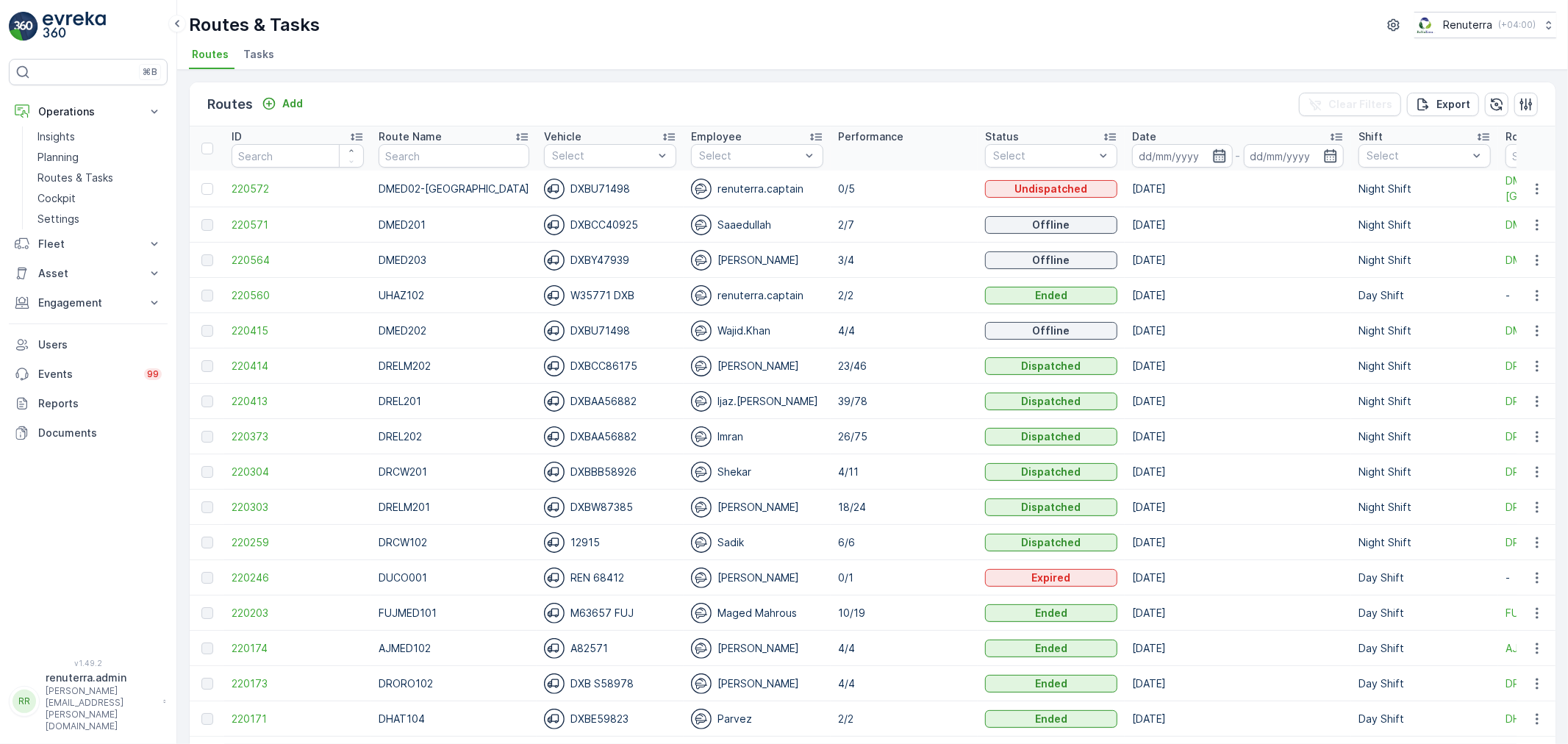
click at [1213, 148] on icon "button" at bounding box center [1219, 155] width 14 height 14
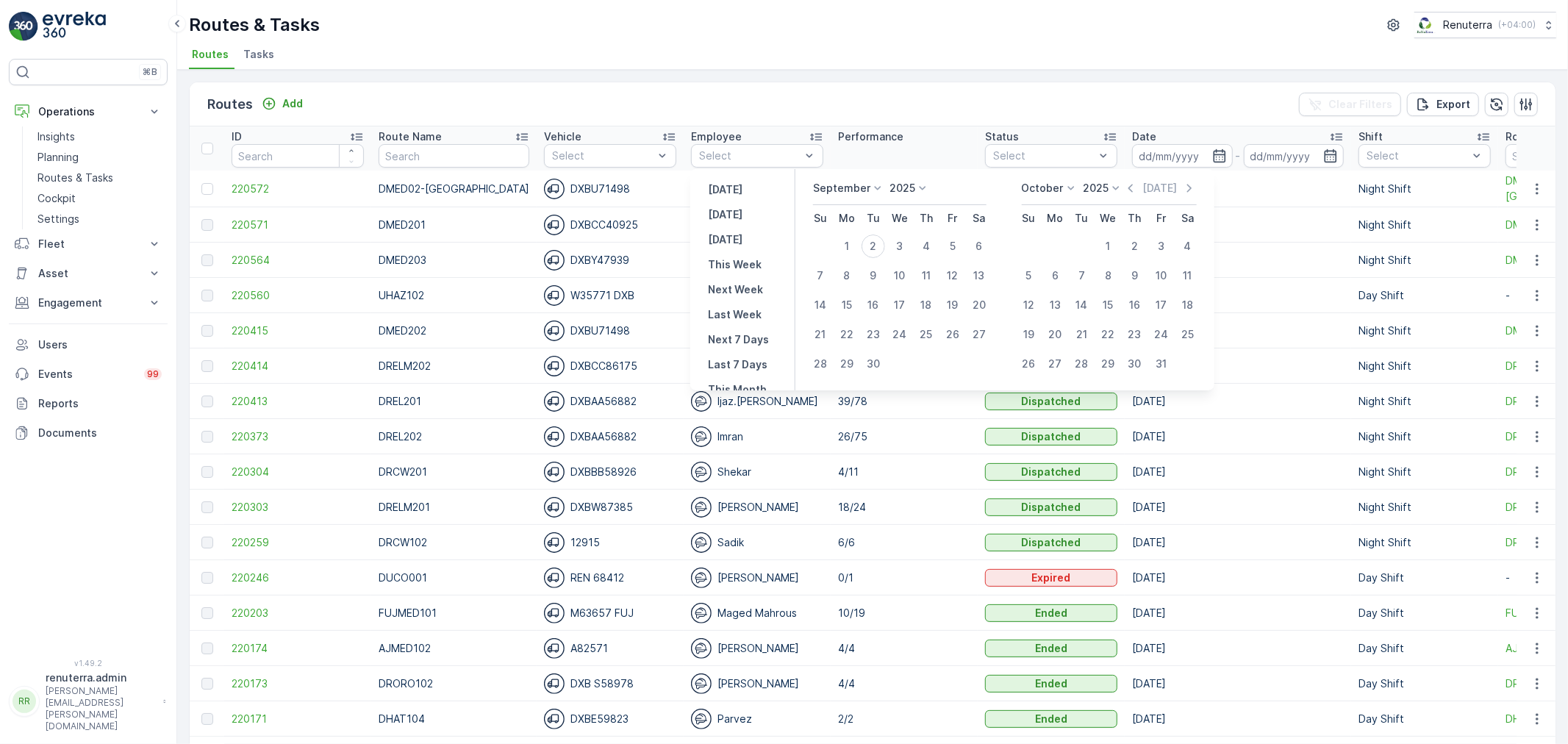
click at [878, 189] on icon at bounding box center [877, 187] width 14 height 14
click at [847, 238] on span "August" at bounding box center [839, 241] width 34 height 14
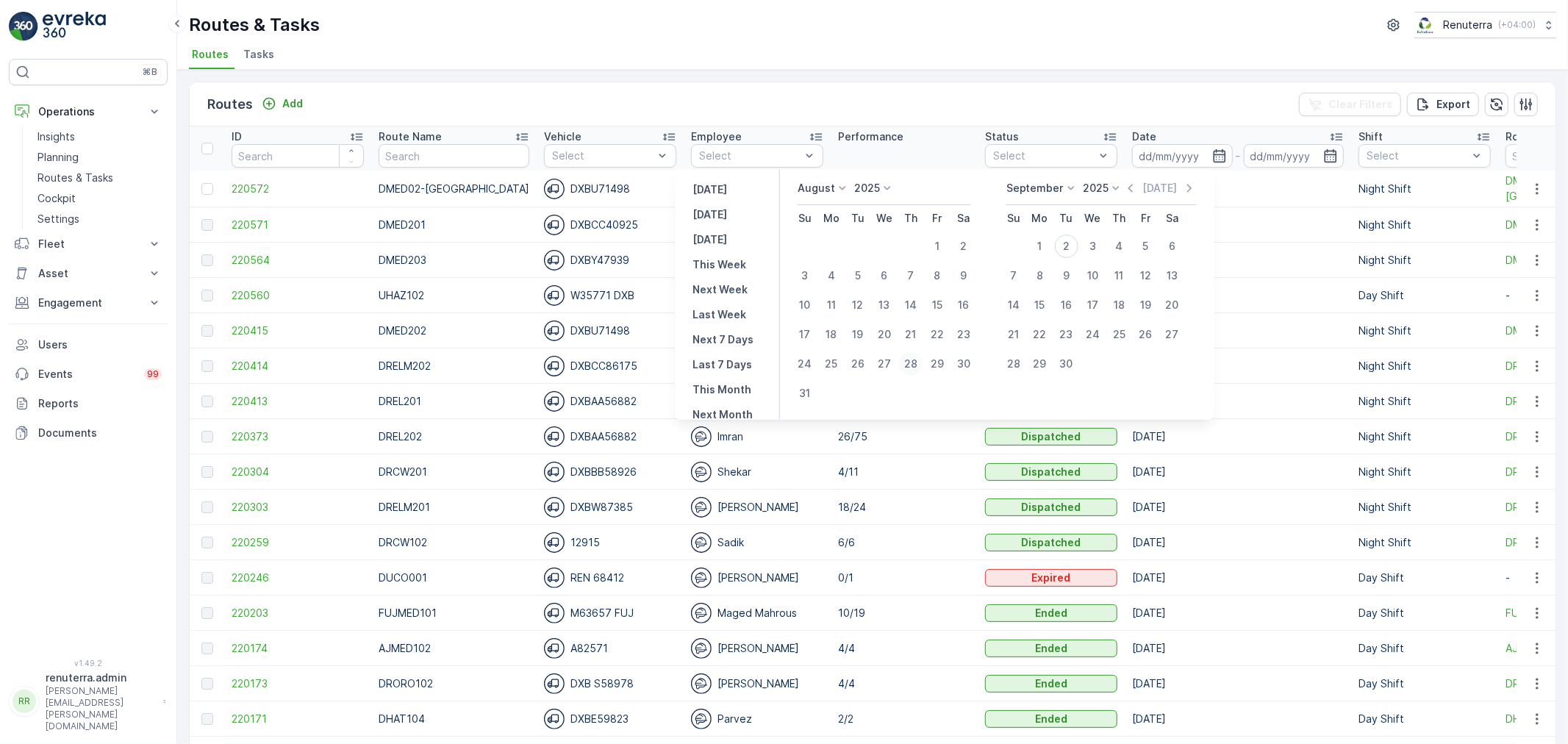
click at [917, 358] on div "28" at bounding box center [910, 364] width 24 height 24
type input "[DATE]"
click at [917, 358] on div "28" at bounding box center [910, 364] width 24 height 24
type input "[DATE]"
click at [917, 358] on div "28" at bounding box center [910, 364] width 24 height 24
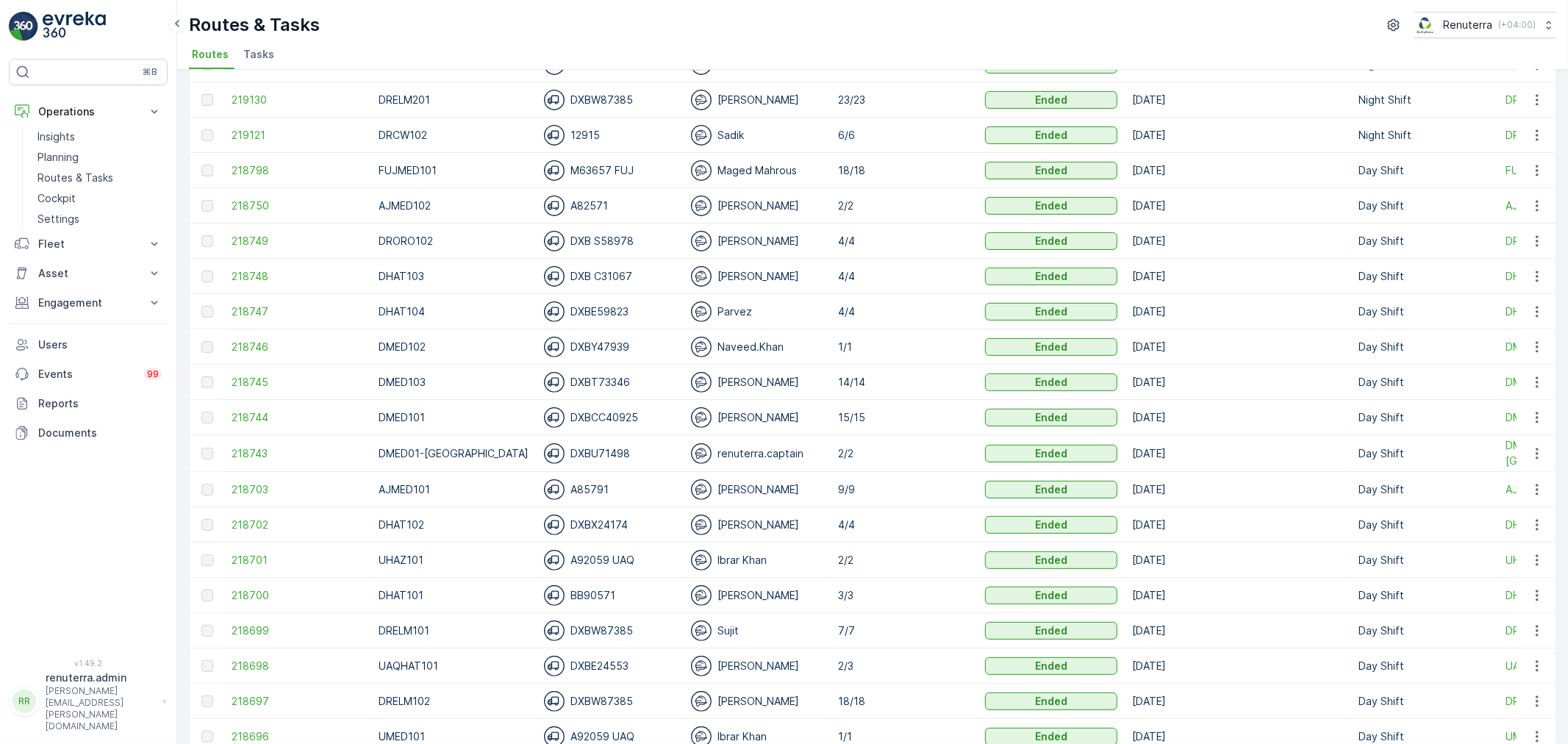
scroll to position [408, 0]
click at [269, 625] on span "218699" at bounding box center [297, 629] width 132 height 14
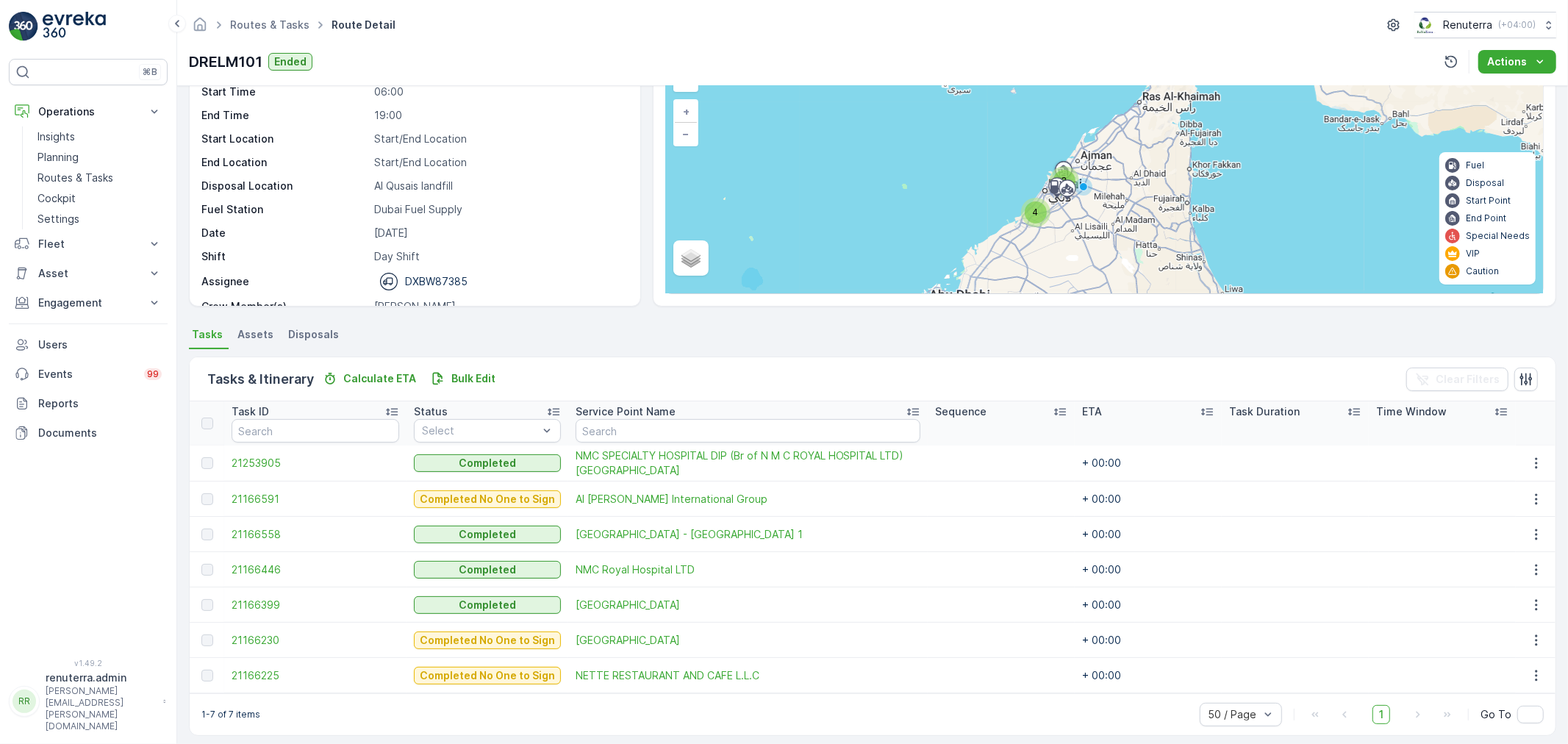
scroll to position [96, 0]
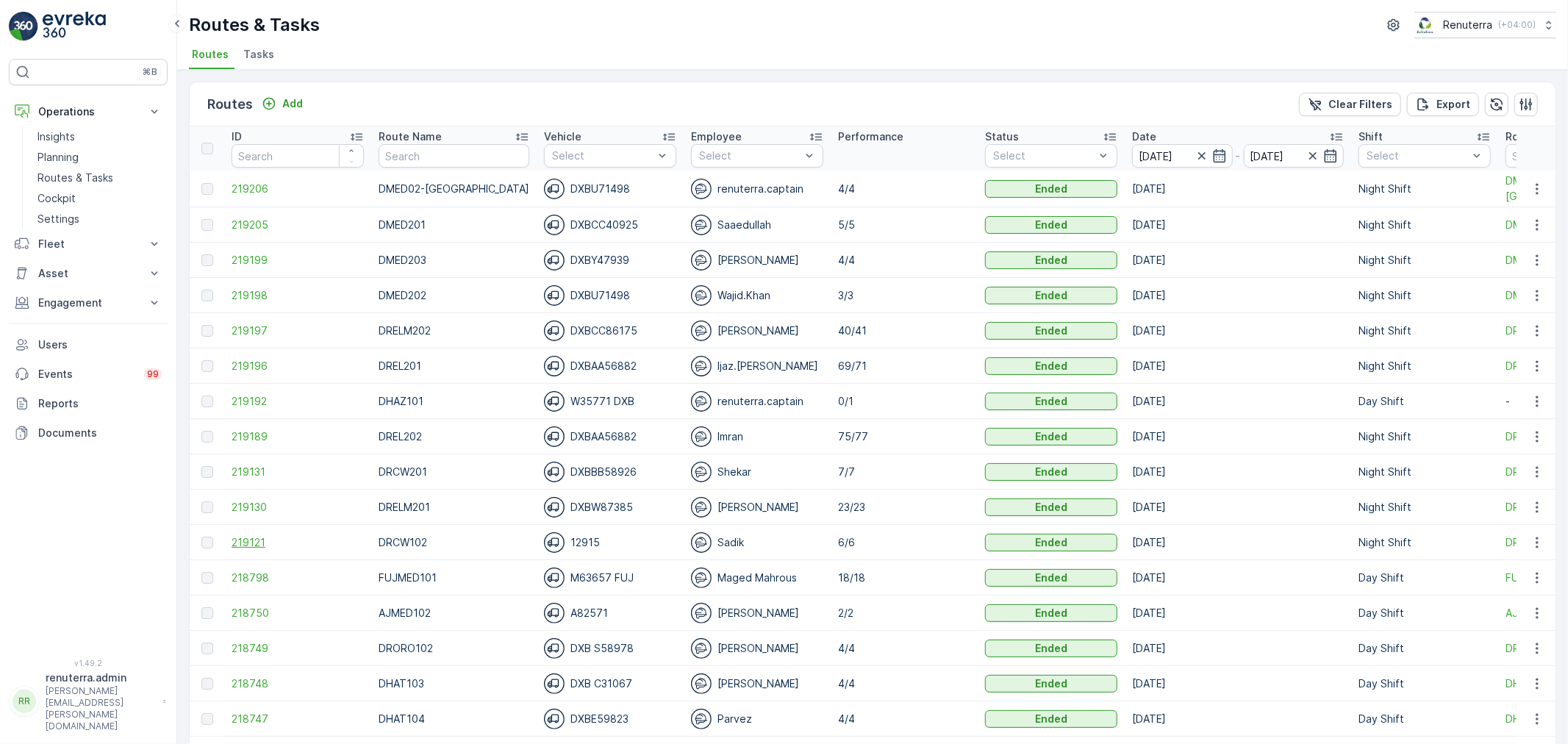
click at [252, 541] on span "219121" at bounding box center [297, 542] width 132 height 14
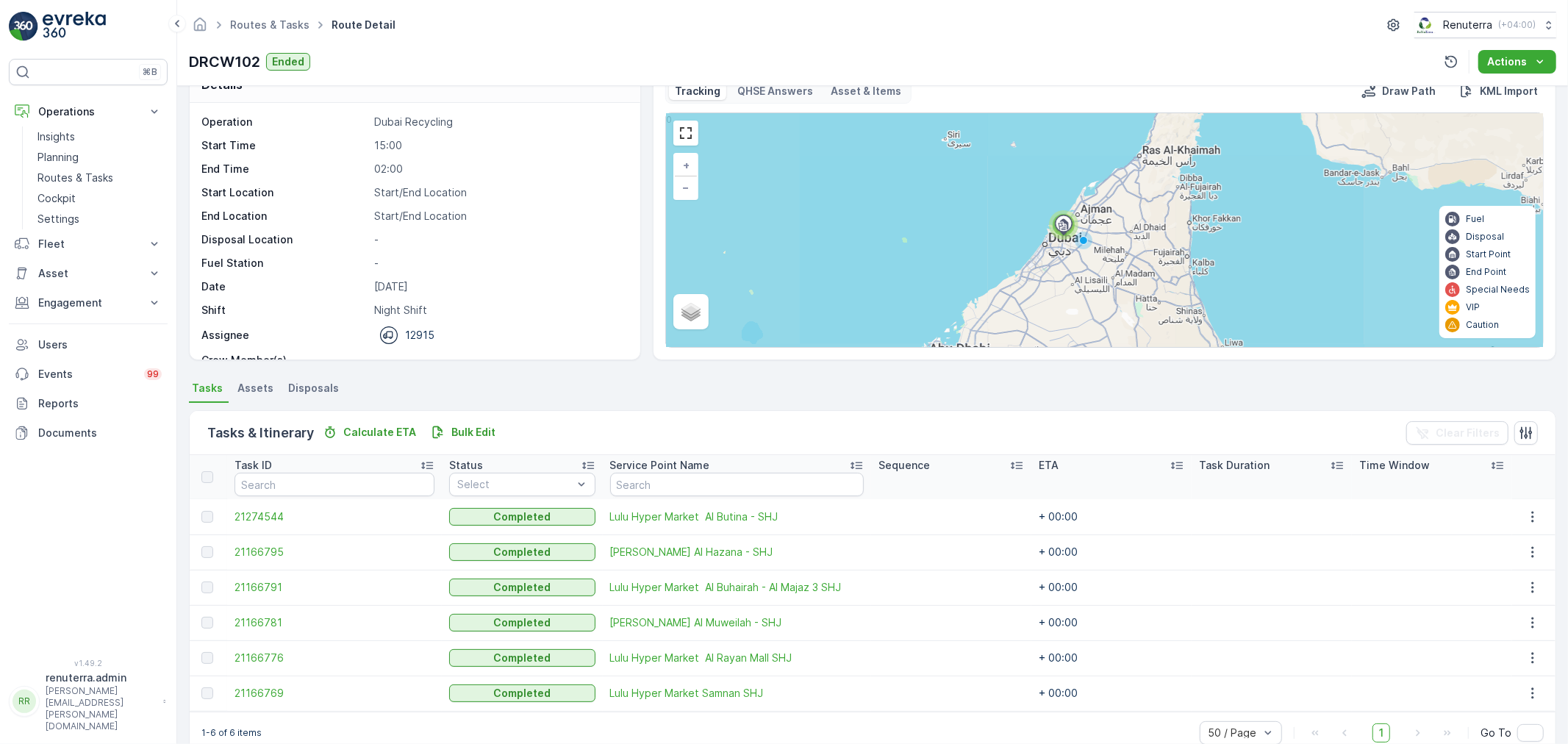
scroll to position [60, 0]
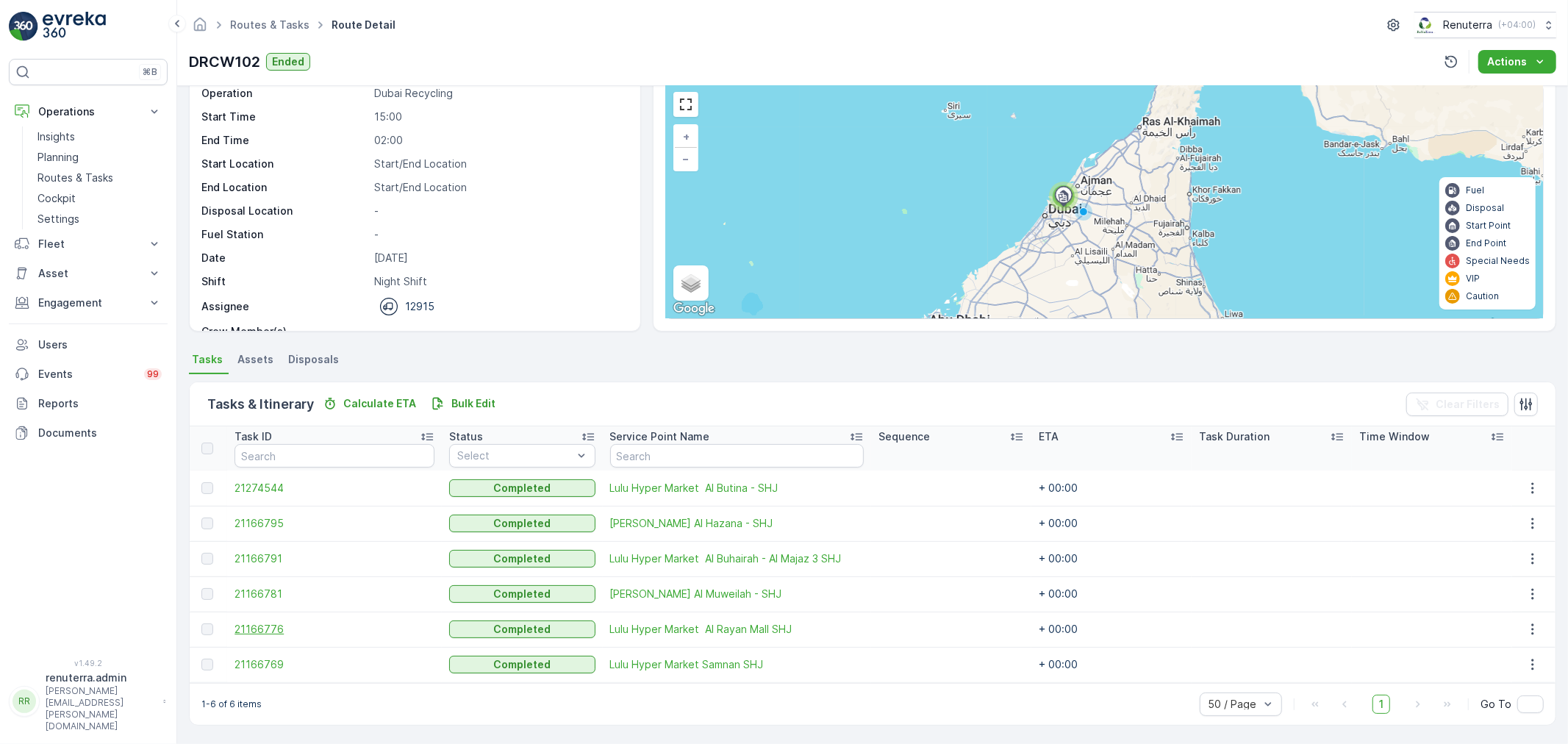
click at [277, 634] on span "21166776" at bounding box center [335, 628] width 200 height 14
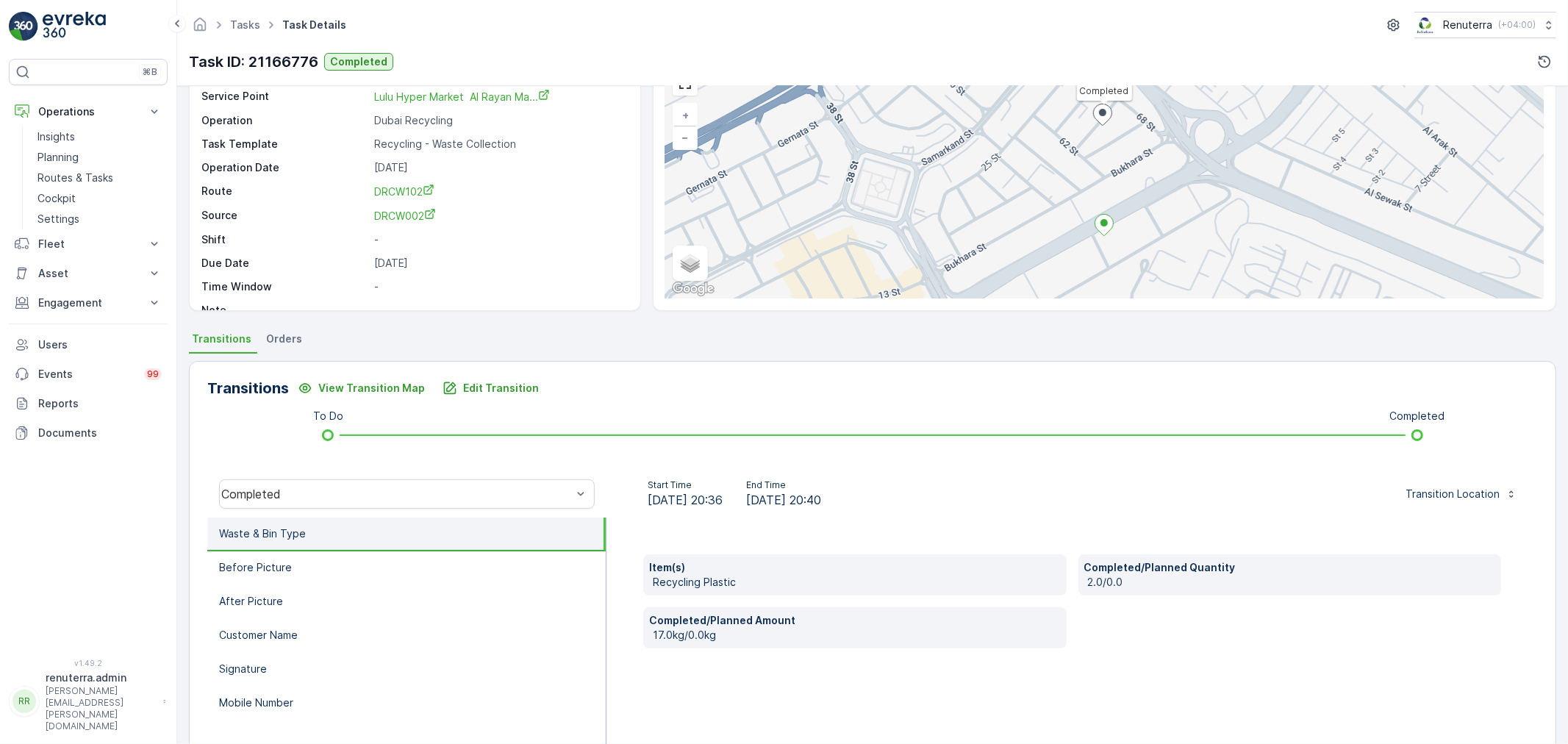
scroll to position [82, 0]
click at [287, 690] on li "Mobile Number" at bounding box center [406, 703] width 398 height 34
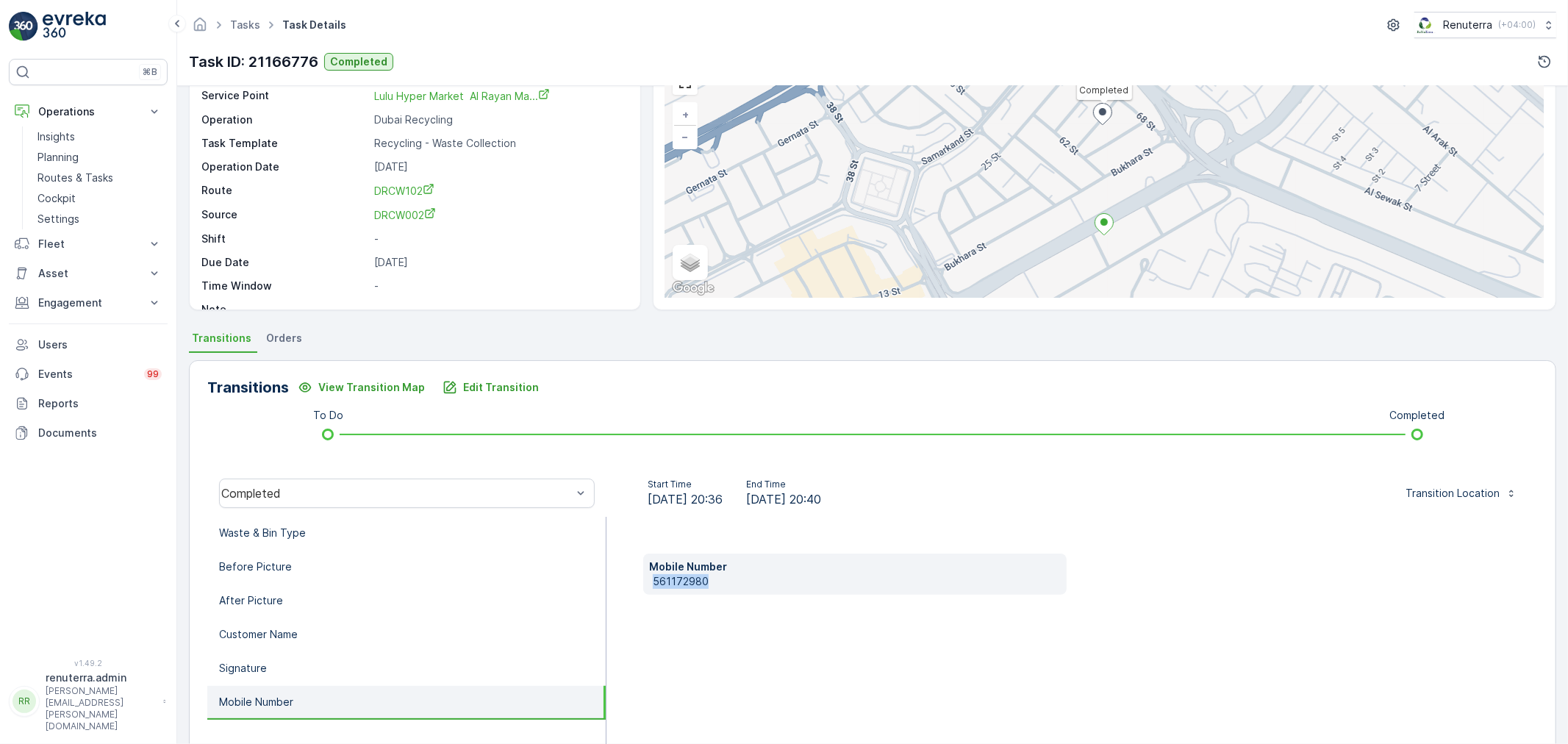
drag, startPoint x: 709, startPoint y: 577, endPoint x: 647, endPoint y: 577, distance: 62.0
click at [647, 577] on div "Mobile Number 561172980" at bounding box center [855, 573] width 424 height 41
drag, startPoint x: 666, startPoint y: 572, endPoint x: 736, endPoint y: 576, distance: 70.1
click at [755, 585] on div "Mobile Number 561172980" at bounding box center [855, 573] width 424 height 41
drag, startPoint x: 722, startPoint y: 577, endPoint x: 623, endPoint y: 585, distance: 99.3
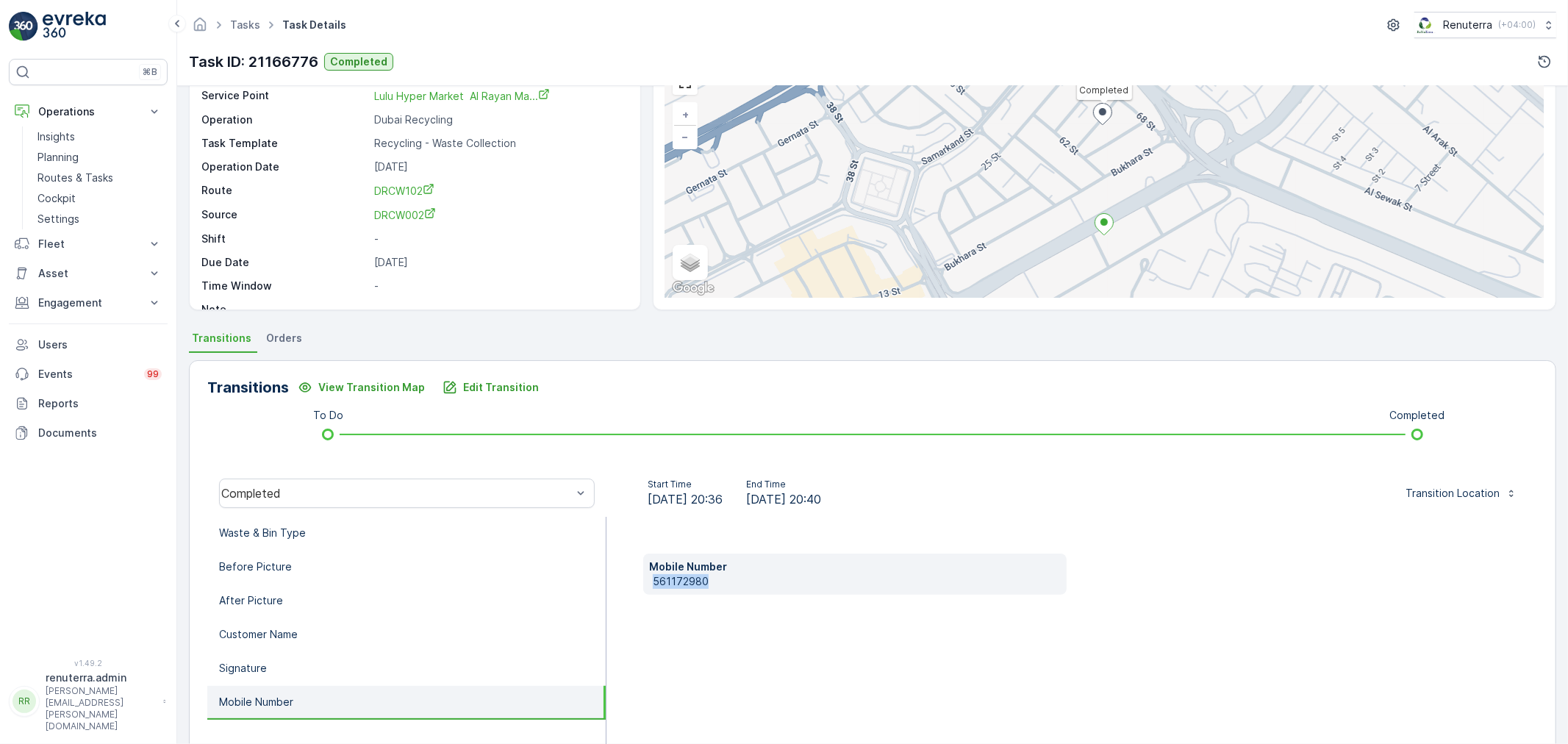
click at [623, 585] on div "Mobile Number 561172980" at bounding box center [1072, 663] width 931 height 294
copy p "561172980"
click at [525, 385] on p "Edit Transition" at bounding box center [501, 387] width 76 height 14
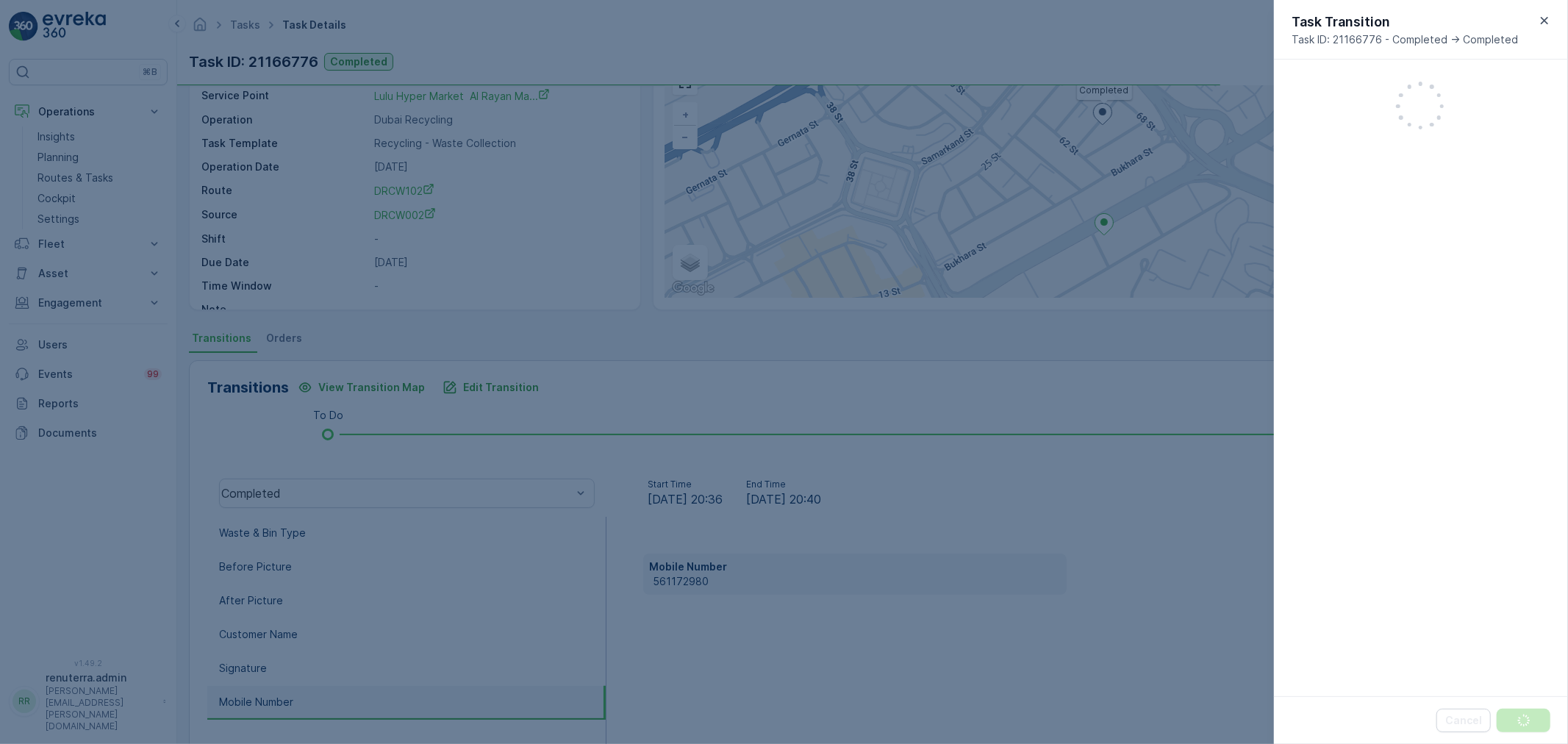
scroll to position [287, 0]
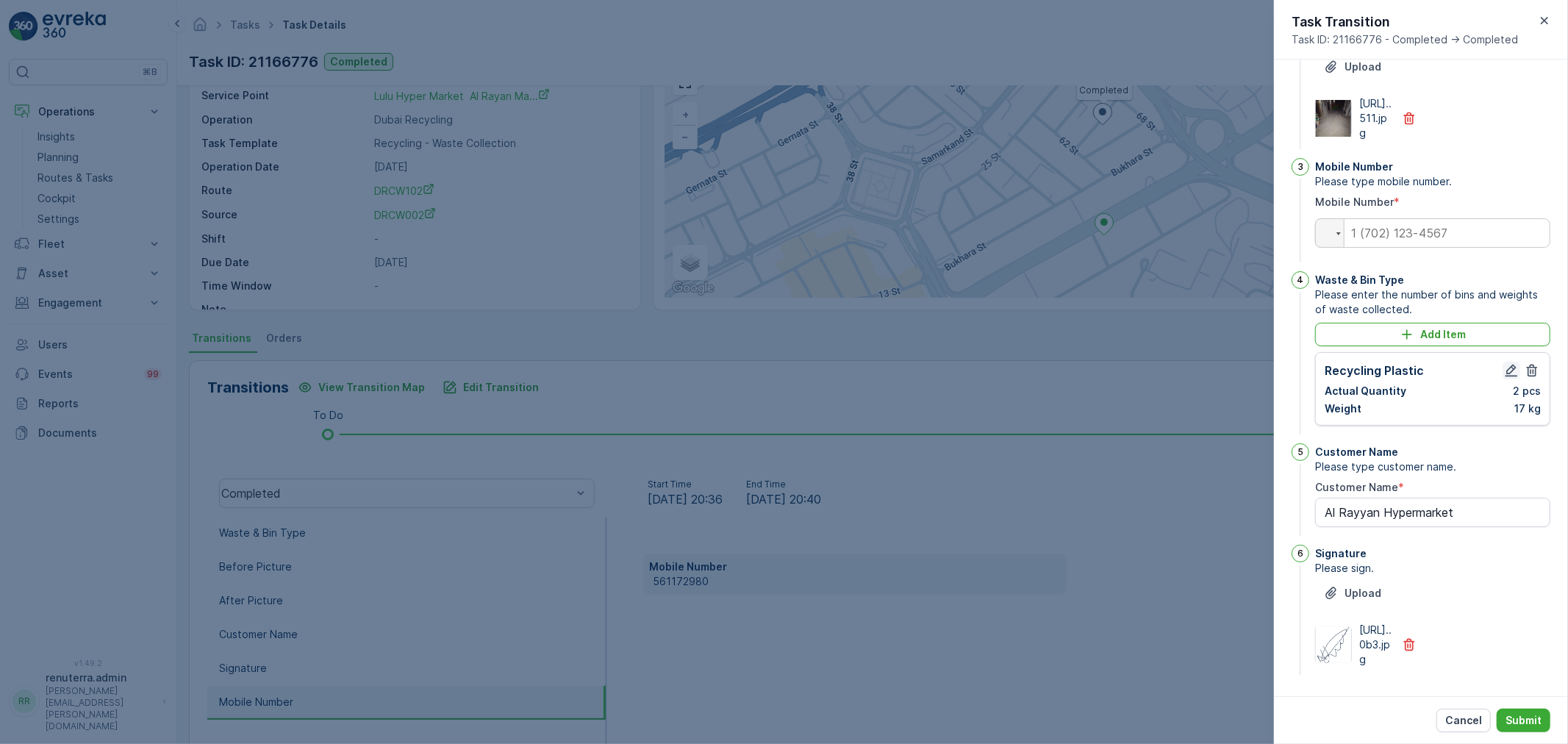
click at [1504, 363] on icon "button" at bounding box center [1511, 370] width 14 height 14
type Name "Al Rayyan Hypermarket"
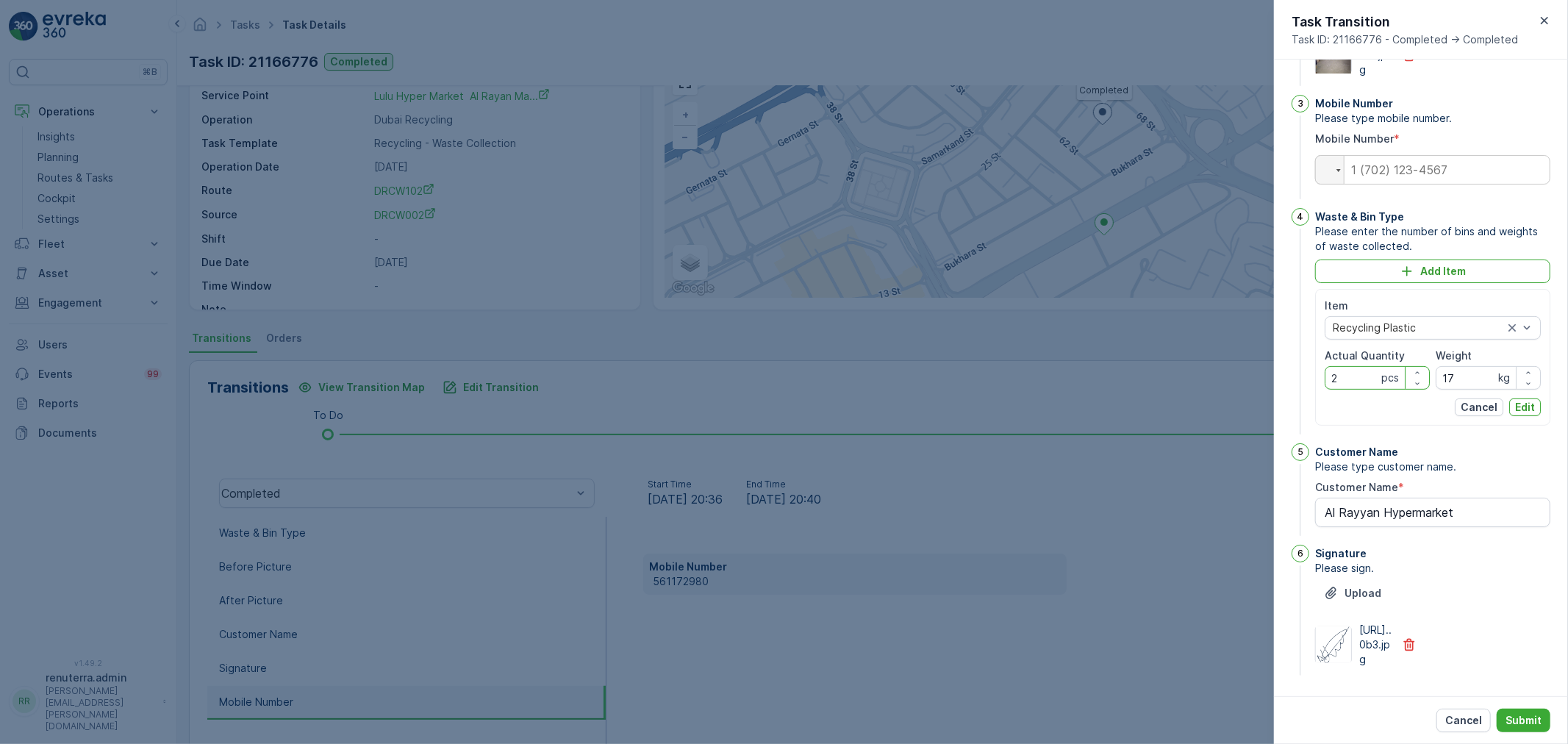
click at [1367, 390] on Quantity "2" at bounding box center [1377, 377] width 105 height 24
type Quantity "3"
click at [1482, 390] on input "17" at bounding box center [1488, 377] width 105 height 24
type input "1"
type input "21"
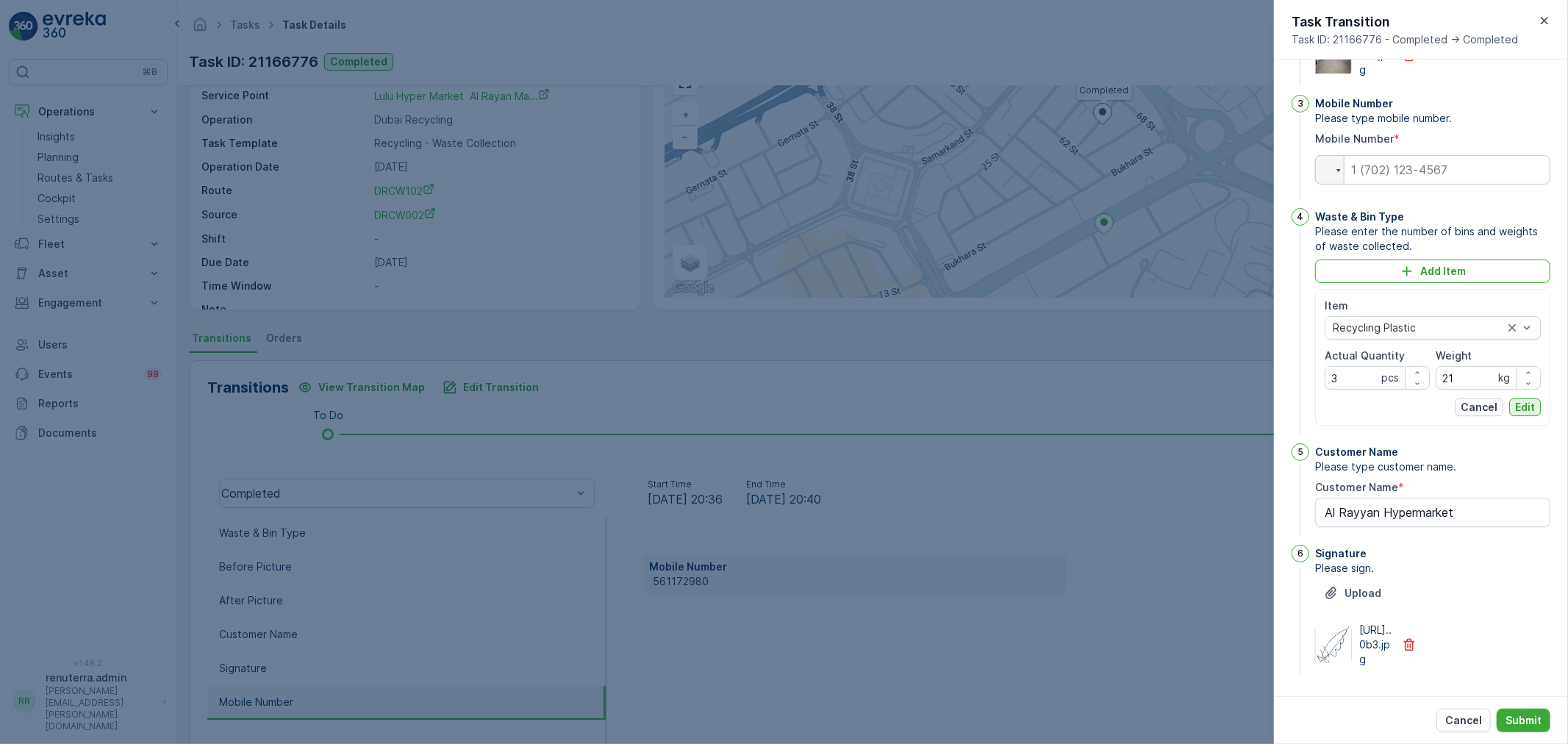
click at [1515, 414] on p "Edit" at bounding box center [1524, 407] width 20 height 14
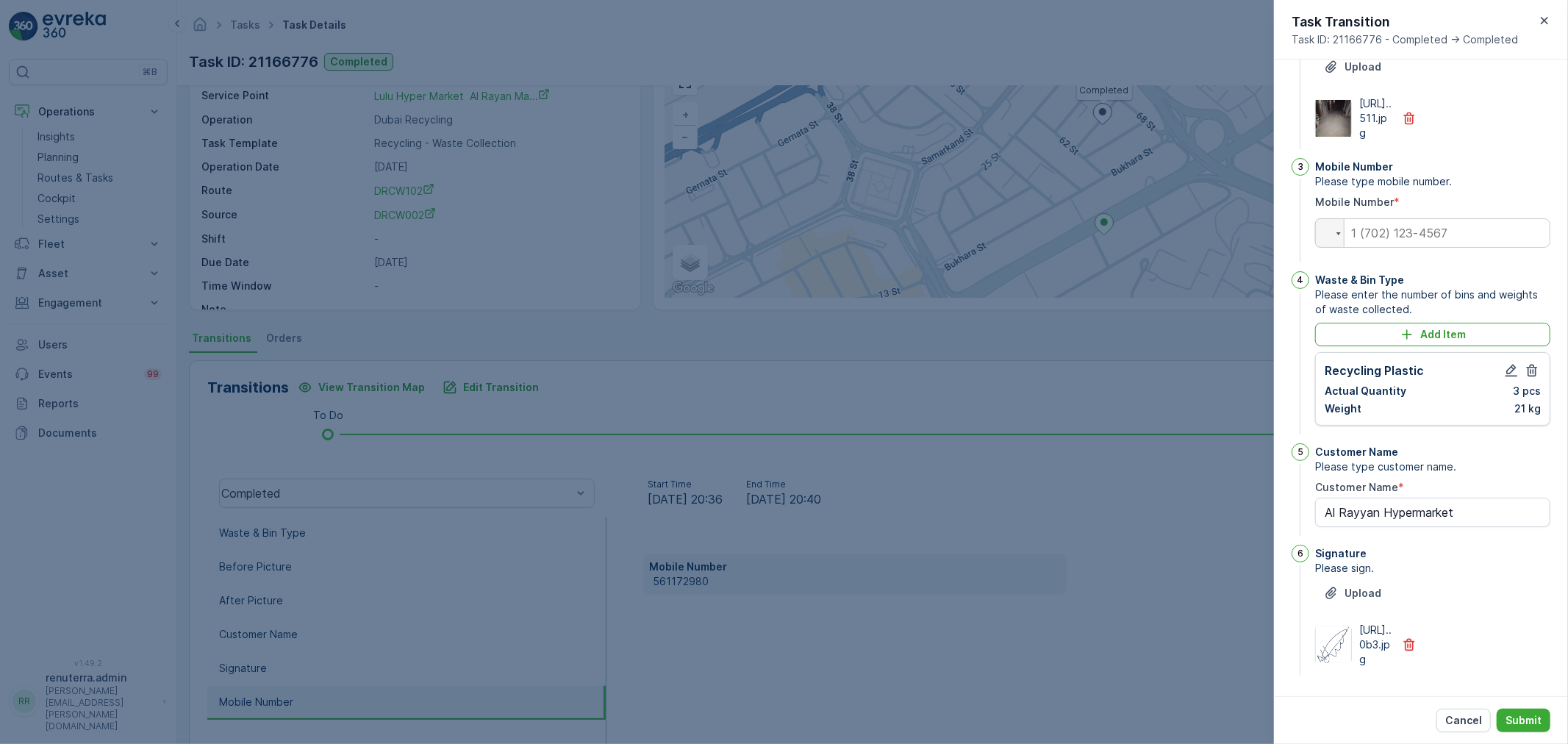
type Name "Al Rayyan Hypermarket"
click at [1443, 219] on input "tel" at bounding box center [1433, 233] width 236 height 29
paste input "+56 117 298 0"
type input "+56 117 298 0"
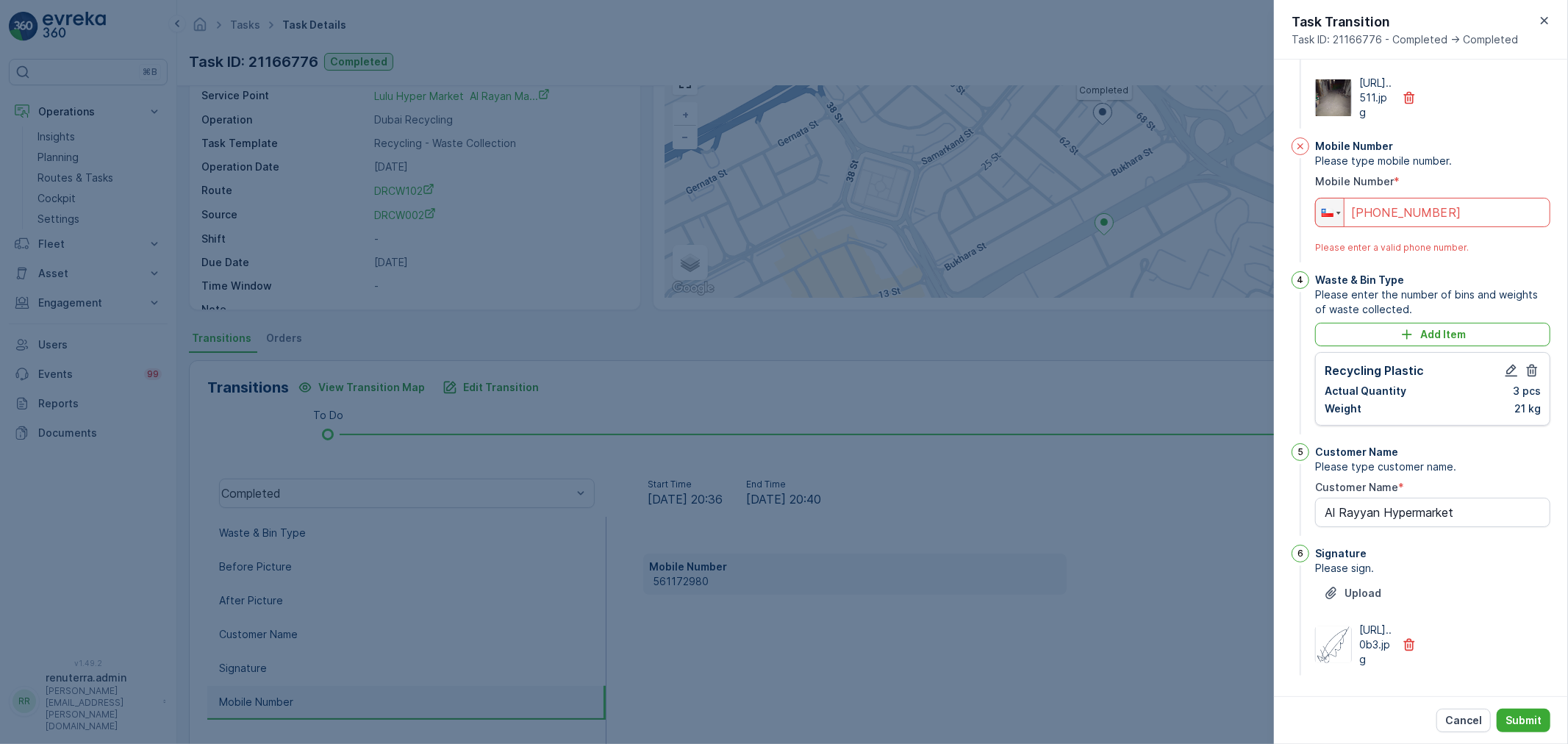
type Name "Al Rayyan Hypermarket"
drag, startPoint x: 1442, startPoint y: 204, endPoint x: 1267, endPoint y: 222, distance: 175.9
click at [1267, 222] on div "Tasks Task Details Renuterra ( +04:00 ) Task ID: 21166776 Completed Details Tas…" at bounding box center [872, 372] width 1391 height 744
type input "+"
type Name "Al Rayyan Hypermarket"
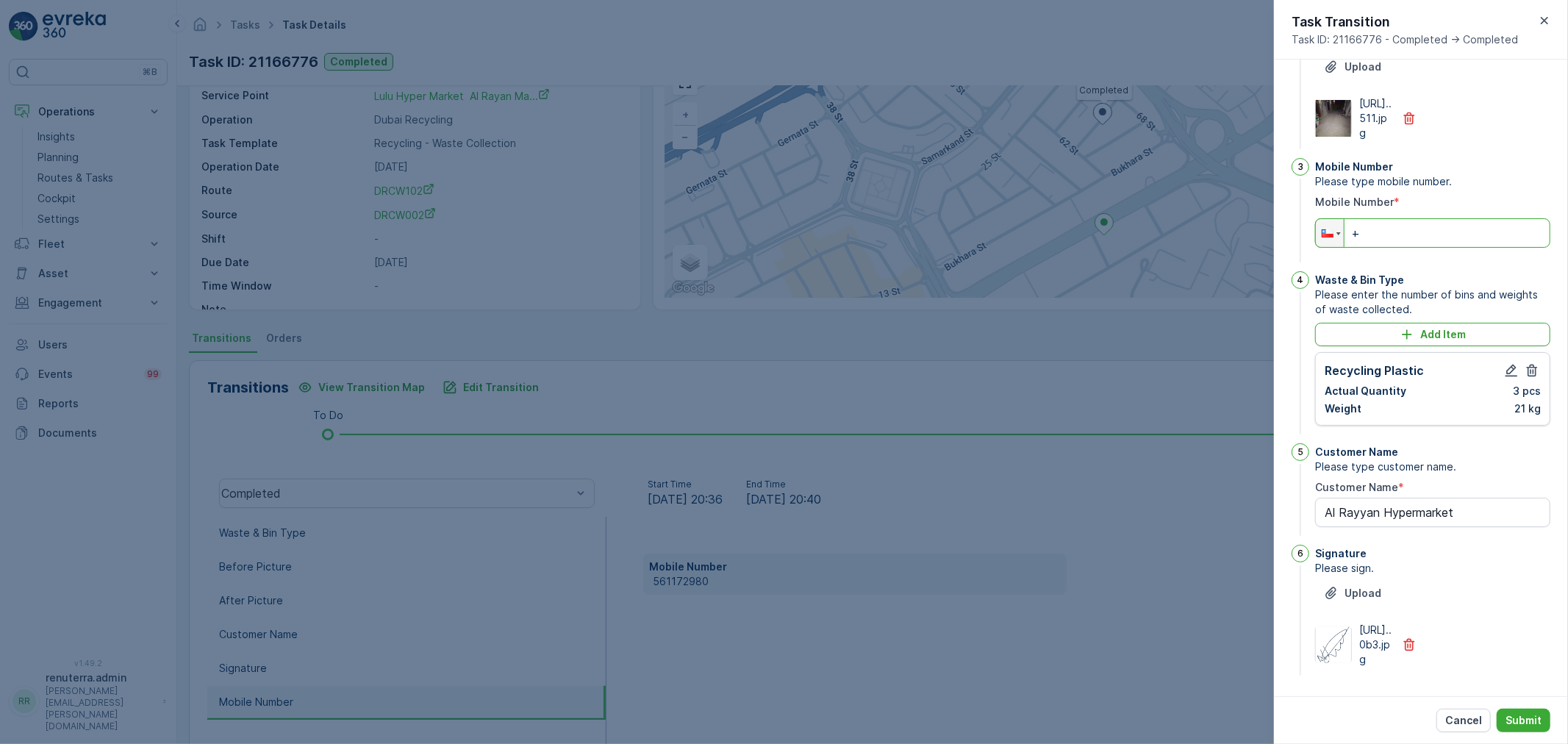
drag, startPoint x: 1401, startPoint y: 208, endPoint x: 1301, endPoint y: 207, distance: 100.0
click at [1301, 207] on div "3 Mobile Number Please type mobile number. Mobile Number * Phone +" at bounding box center [1421, 211] width 258 height 107
type input "+"
click at [1517, 712] on button "Submit" at bounding box center [1523, 720] width 53 height 24
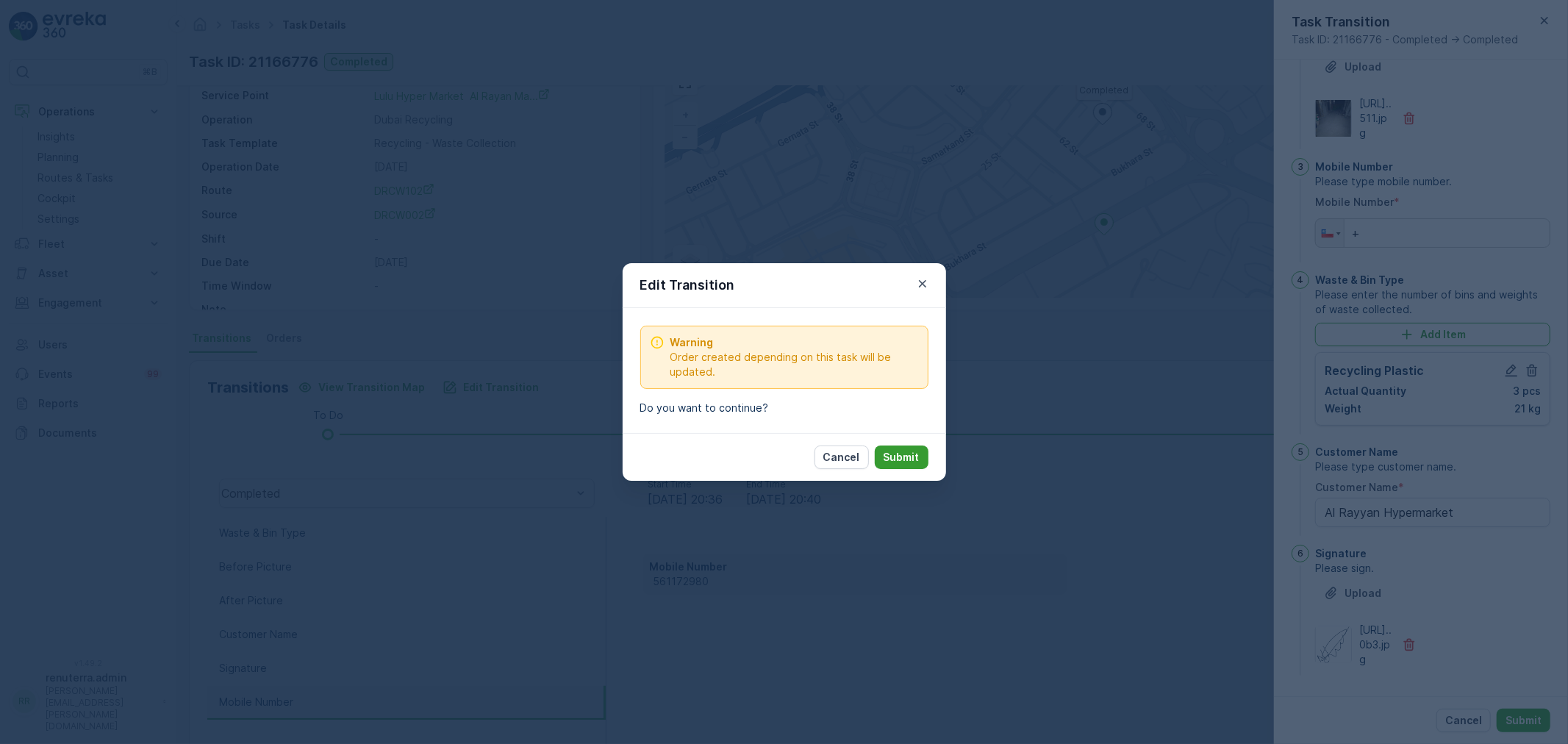
click at [919, 452] on p "Submit" at bounding box center [902, 456] width 36 height 14
type Name "Al Rayyan Hypermarket"
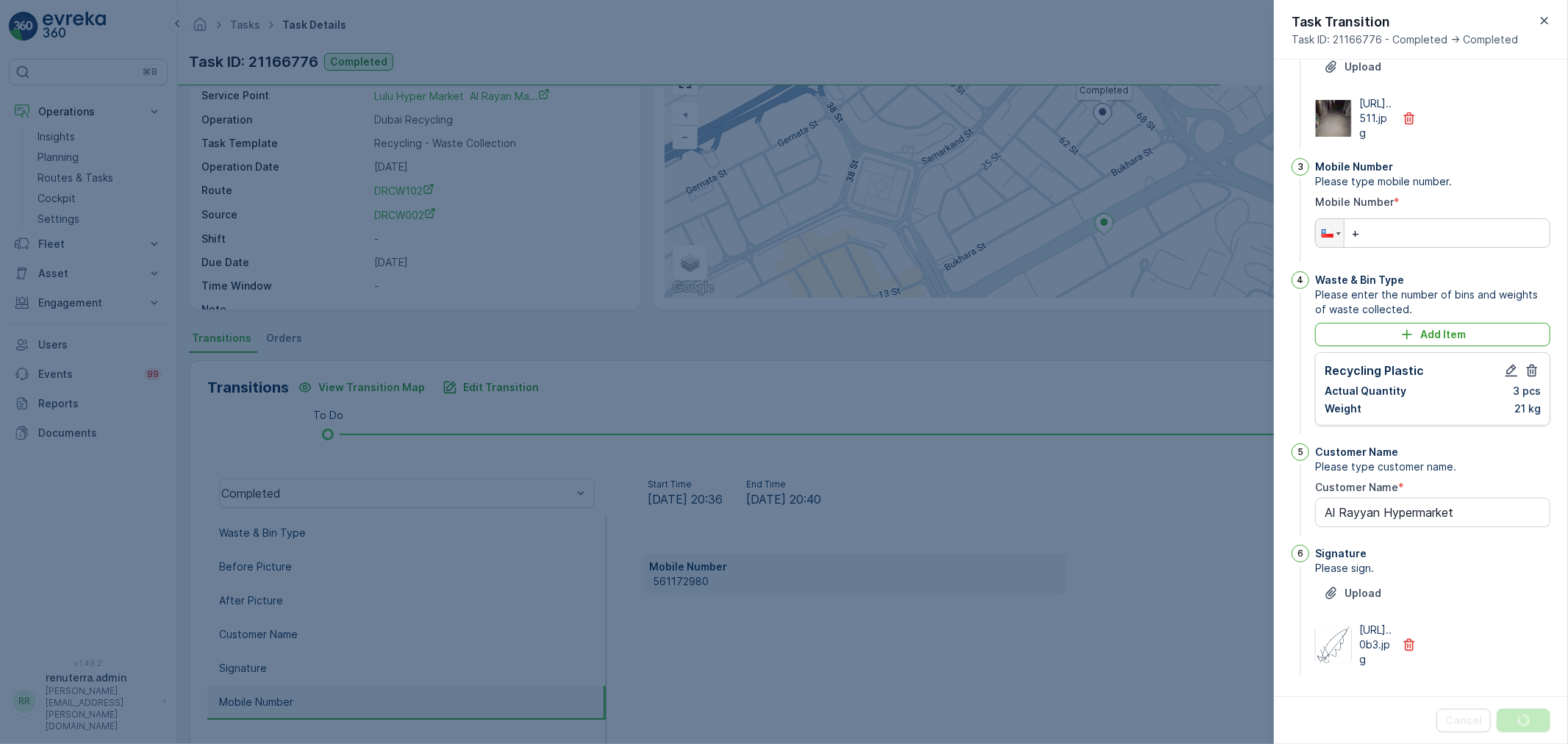
scroll to position [0, 0]
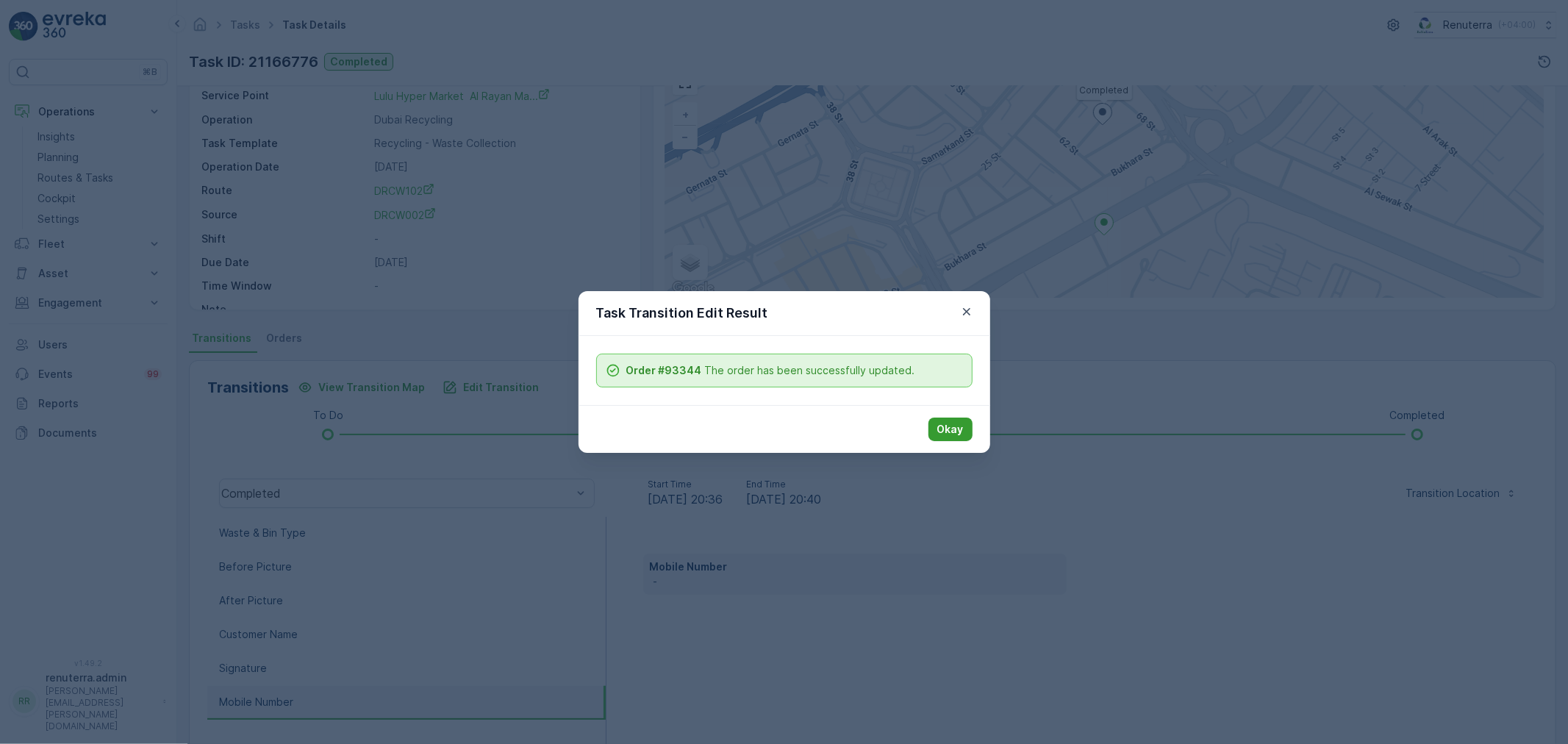
click at [971, 429] on div "Okay" at bounding box center [784, 429] width 411 height 48
click at [963, 429] on p "Okay" at bounding box center [950, 429] width 27 height 14
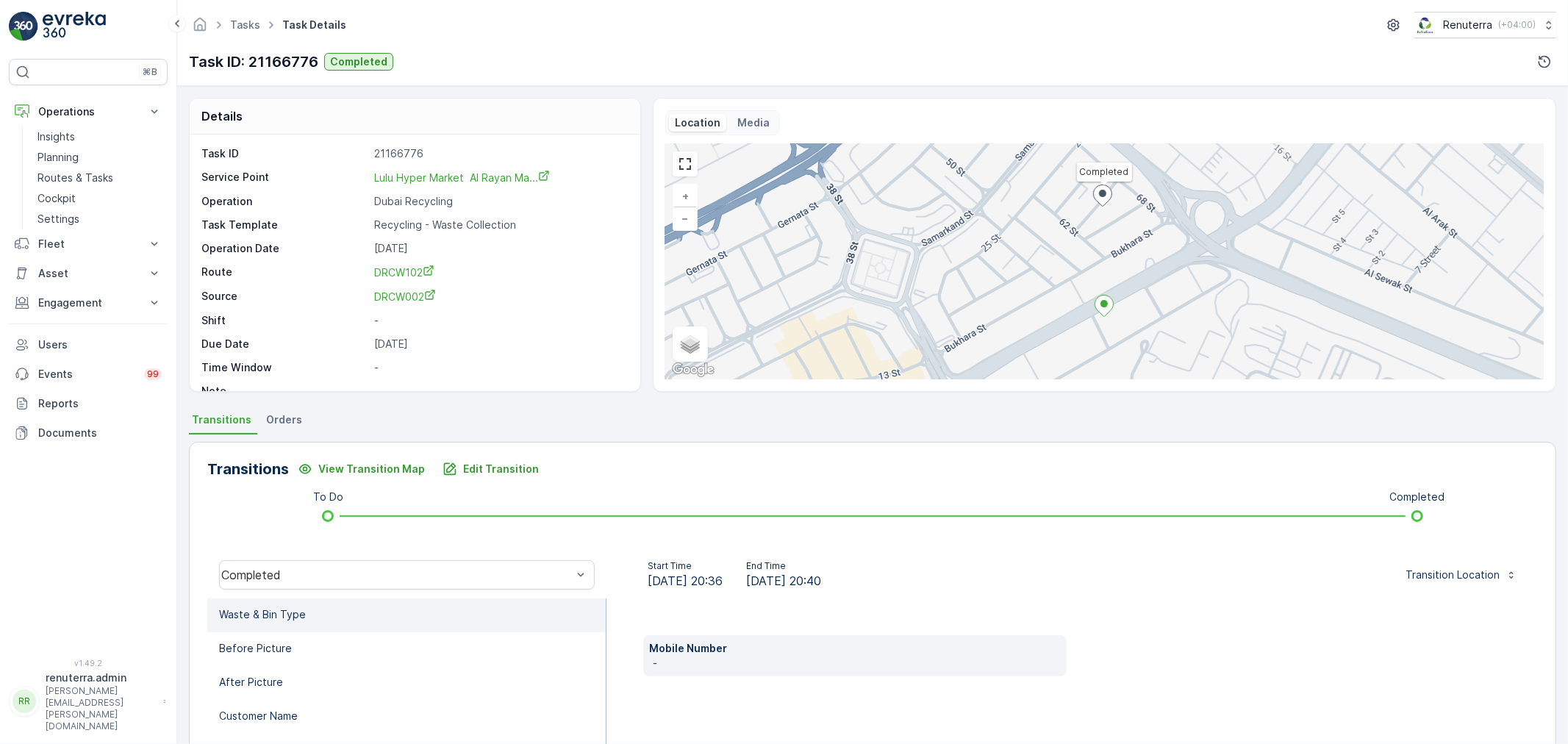
click at [390, 618] on li "Waste & Bin Type" at bounding box center [406, 616] width 398 height 34
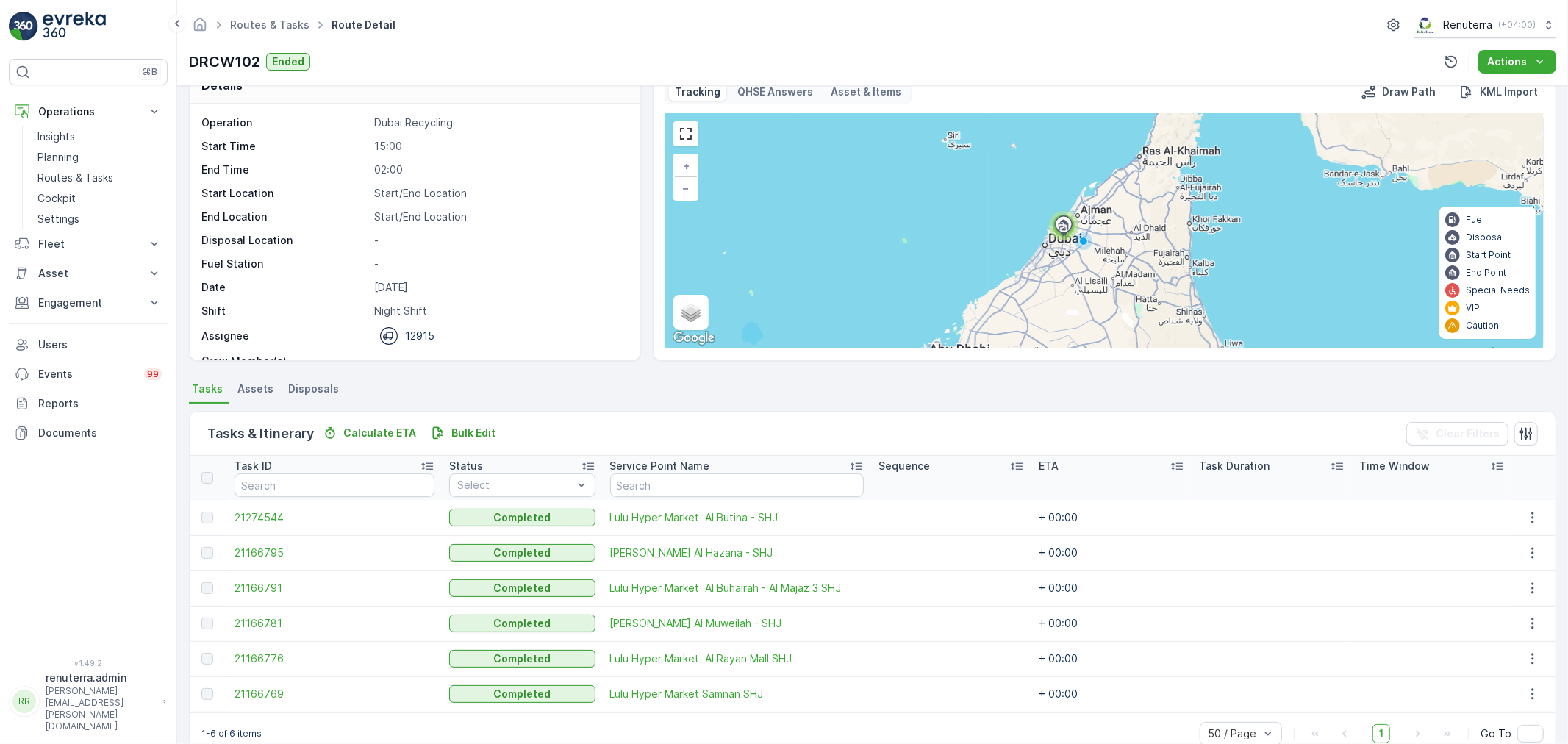
scroll to position [60, 0]
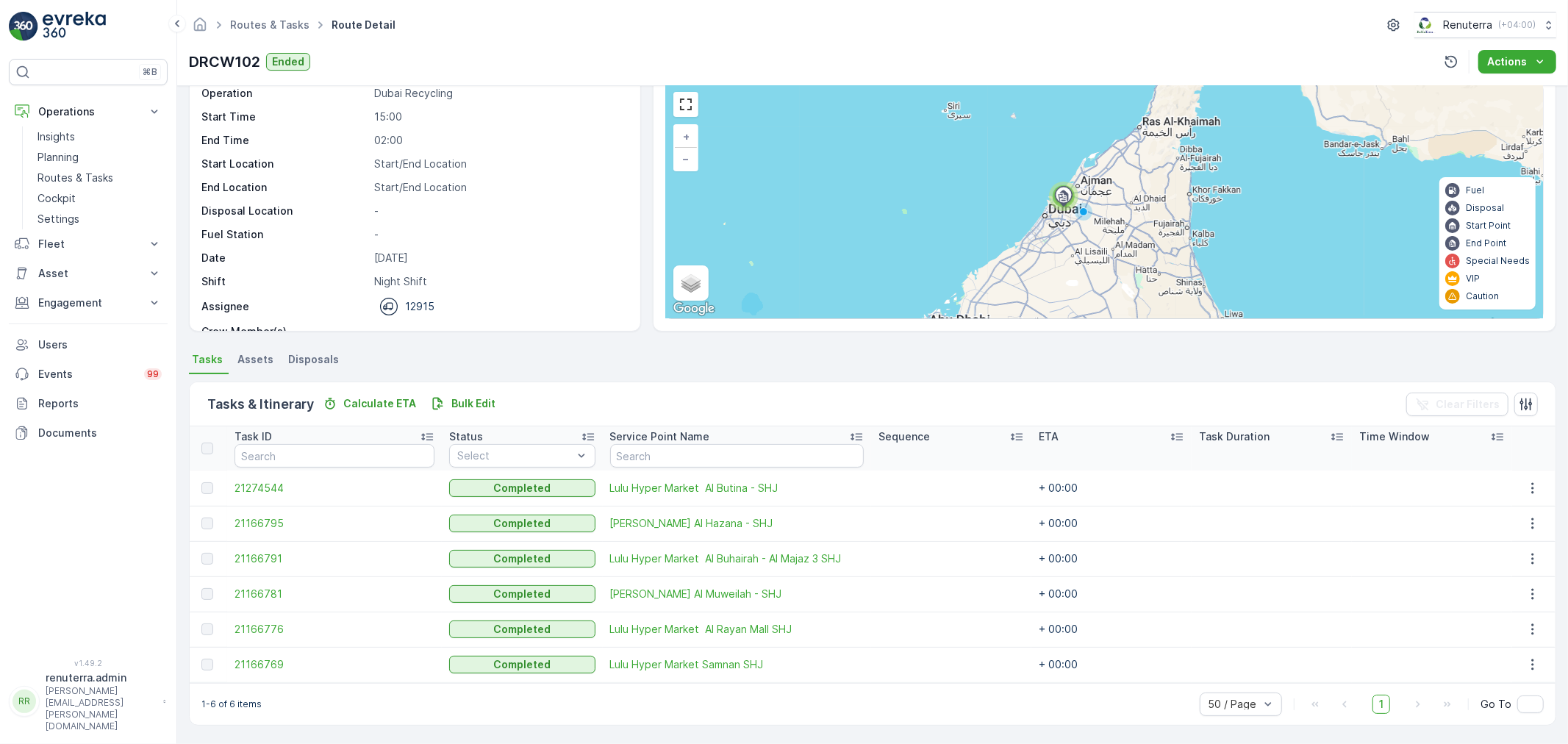
click at [232, 624] on td "21166776" at bounding box center [335, 629] width 215 height 35
click at [255, 625] on span "21166776" at bounding box center [335, 628] width 200 height 14
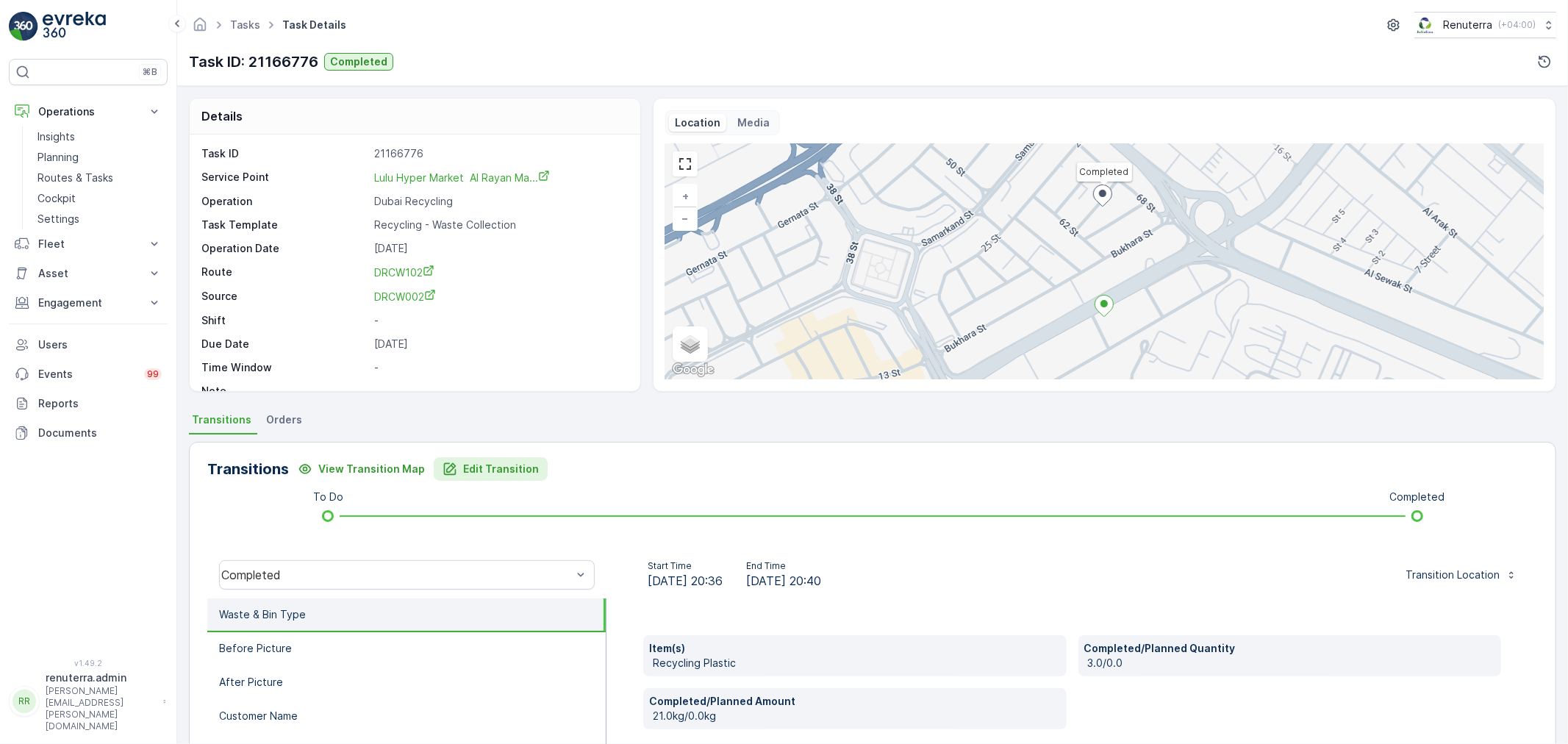
click at [486, 479] on button "Edit Transition" at bounding box center [490, 468] width 114 height 24
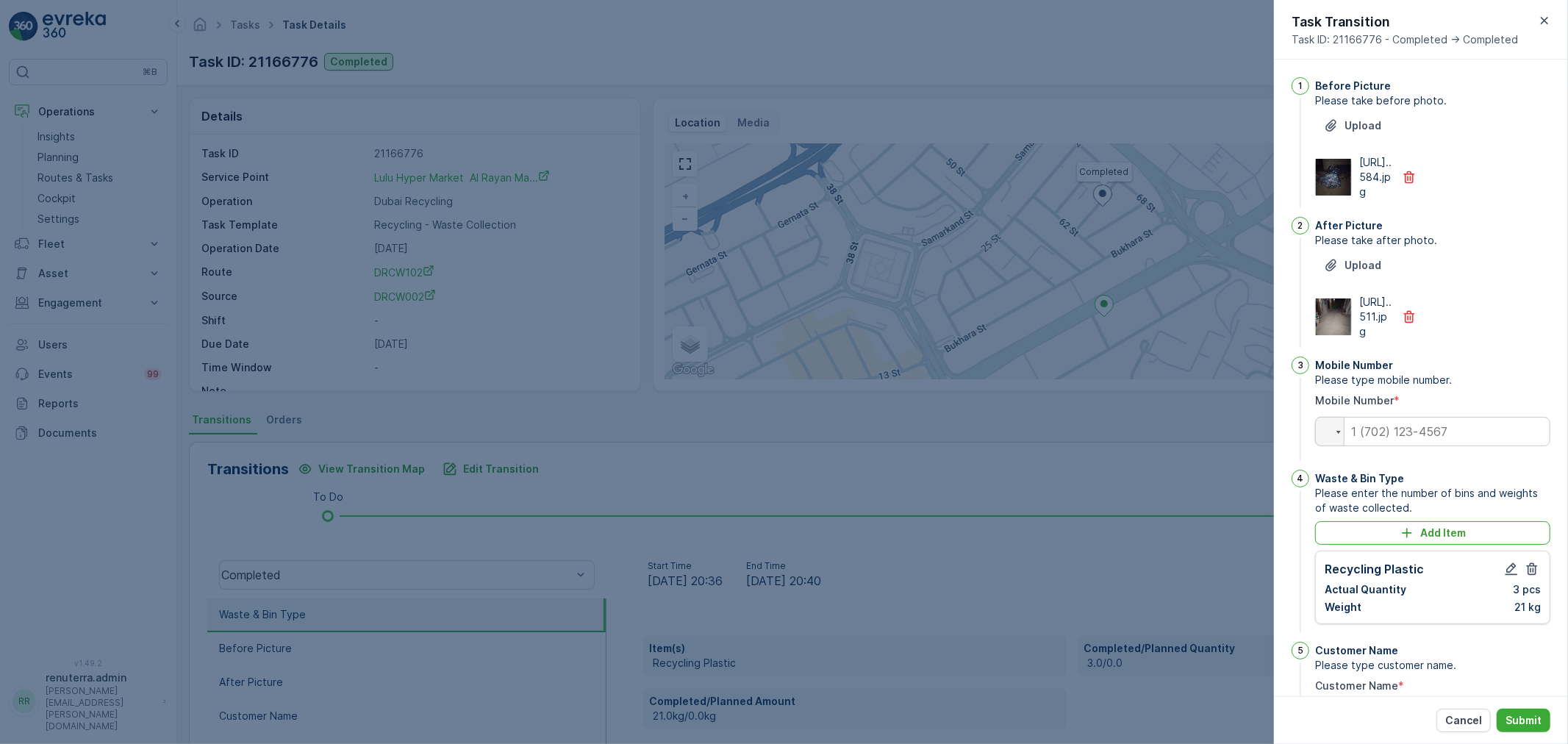
scroll to position [287, 0]
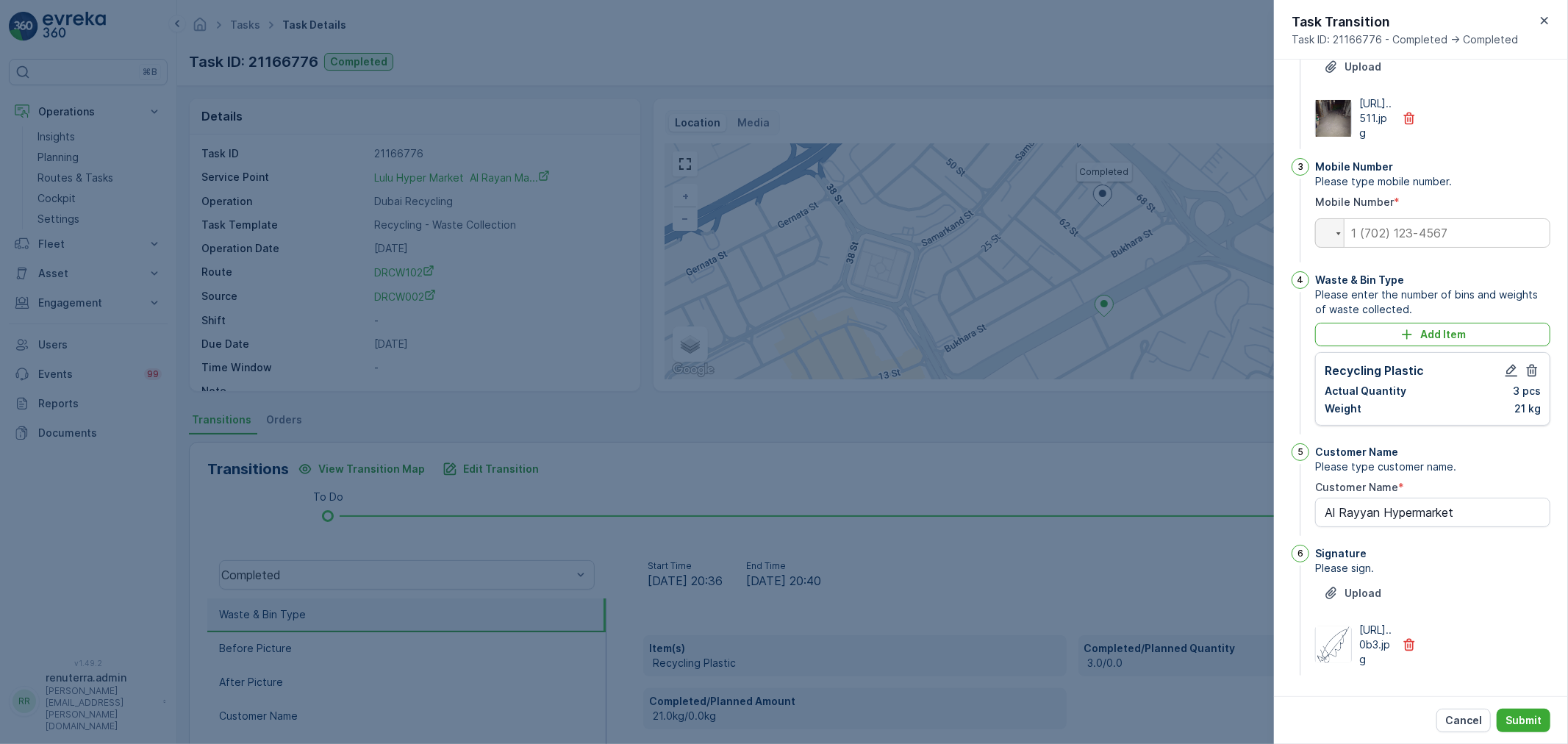
type Name "Al Rayyan Hypermarket"
click at [1420, 219] on input "tel" at bounding box center [1433, 233] width 236 height 29
type input "0"
type Name "Al Rayyan Hypermarket"
type input "05"
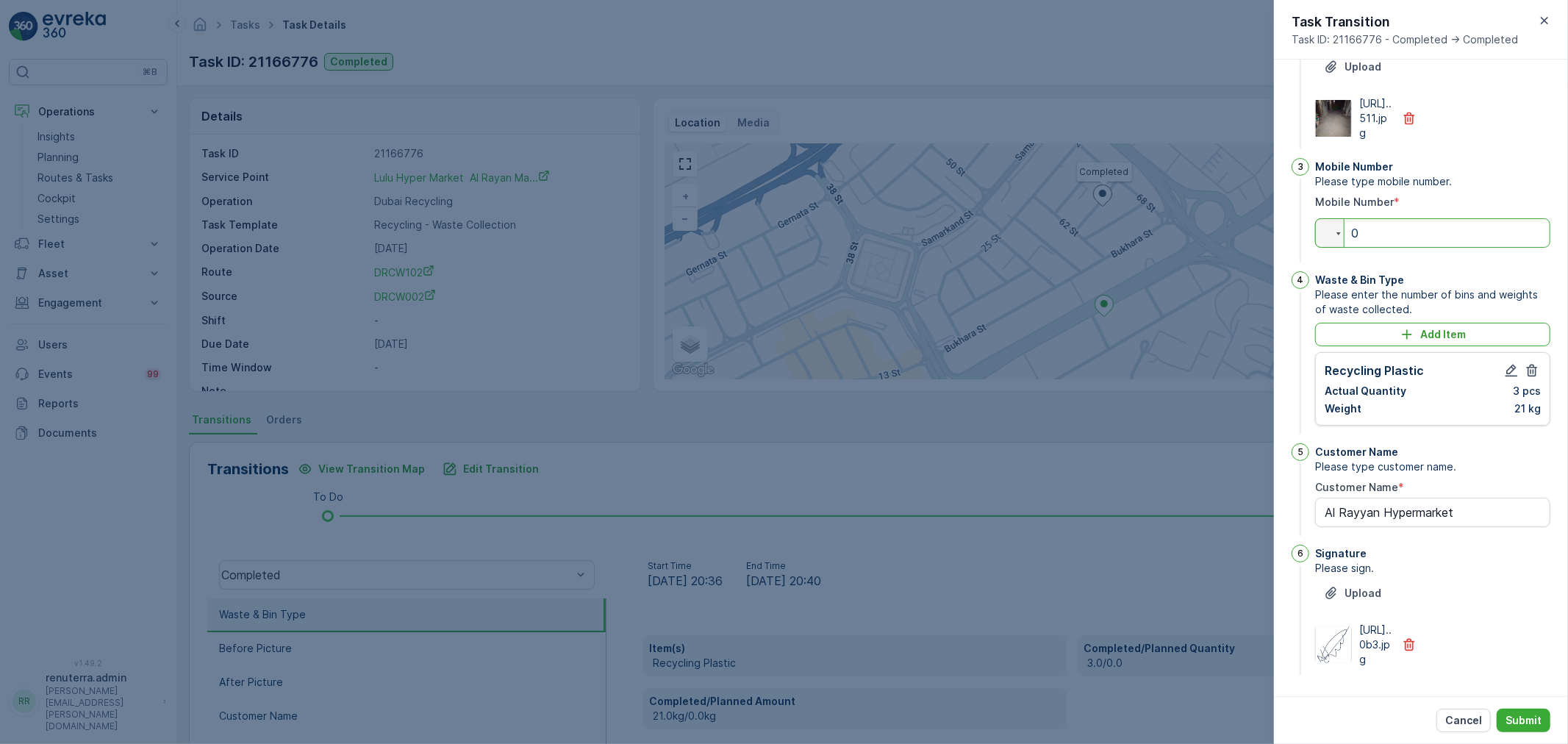
type Name "Al Rayyan Hypermarket"
type input "050"
type Name "Al Rayyan Hypermarket"
type input "0502"
type Name "Al Rayyan Hypermarket"
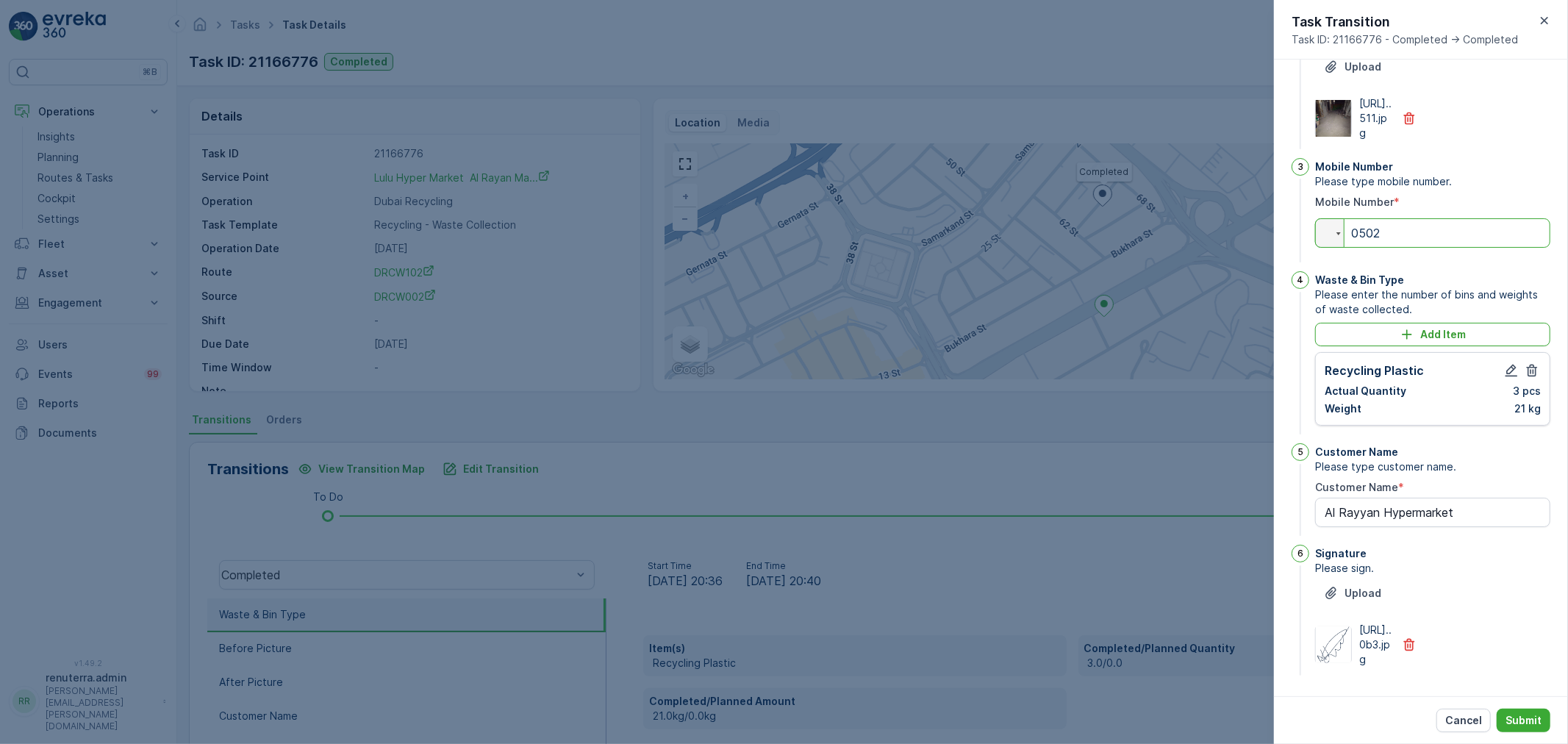
type input "05024"
type Name "Al Rayyan Hypermarket"
type input "050247"
type Name "Al Rayyan Hypermarket"
type input "0502477"
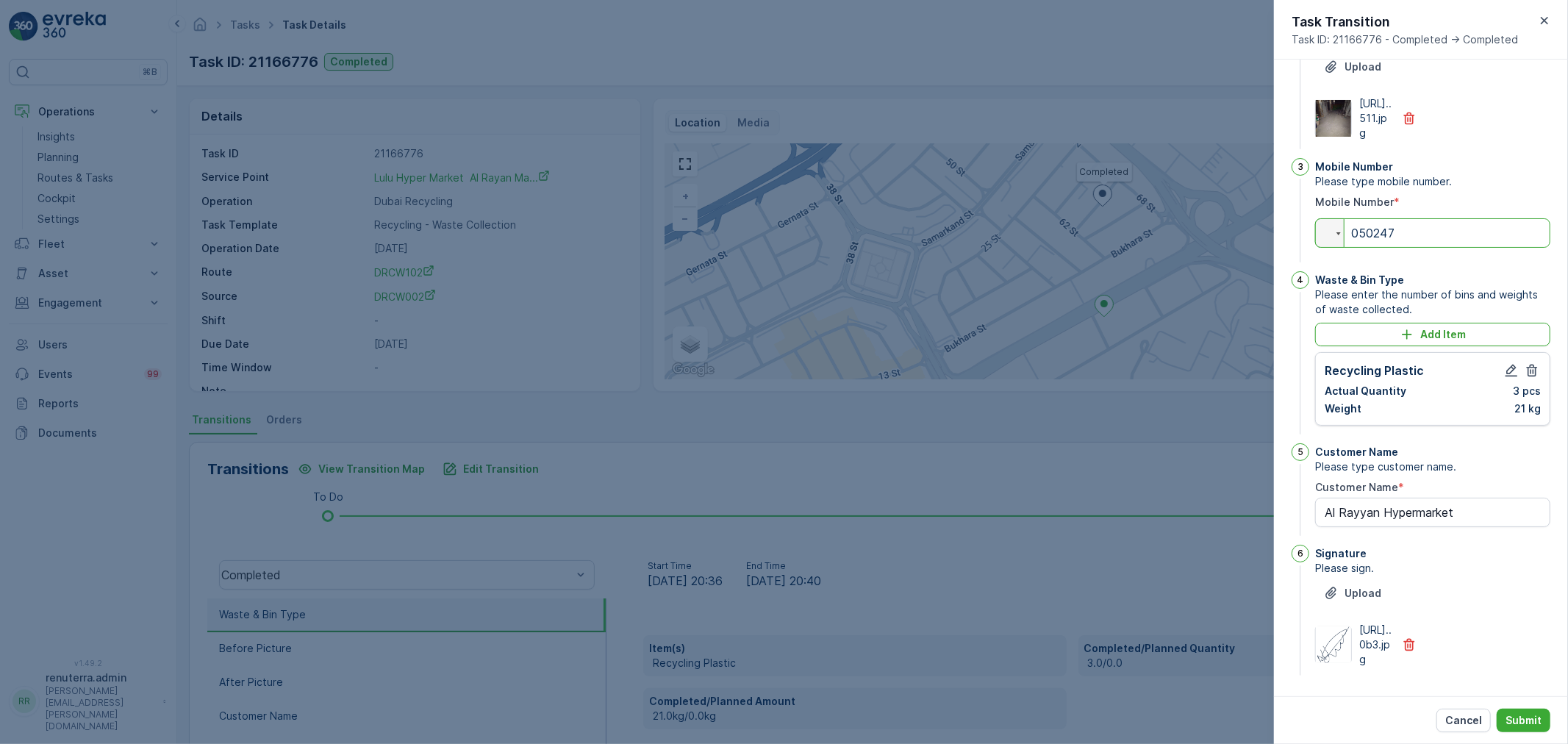
type Name "Al Rayyan Hypermarket"
type input "05024774"
type Name "Al Rayyan Hypermarket"
type input "050247741"
type Name "Al Rayyan Hypermarket"
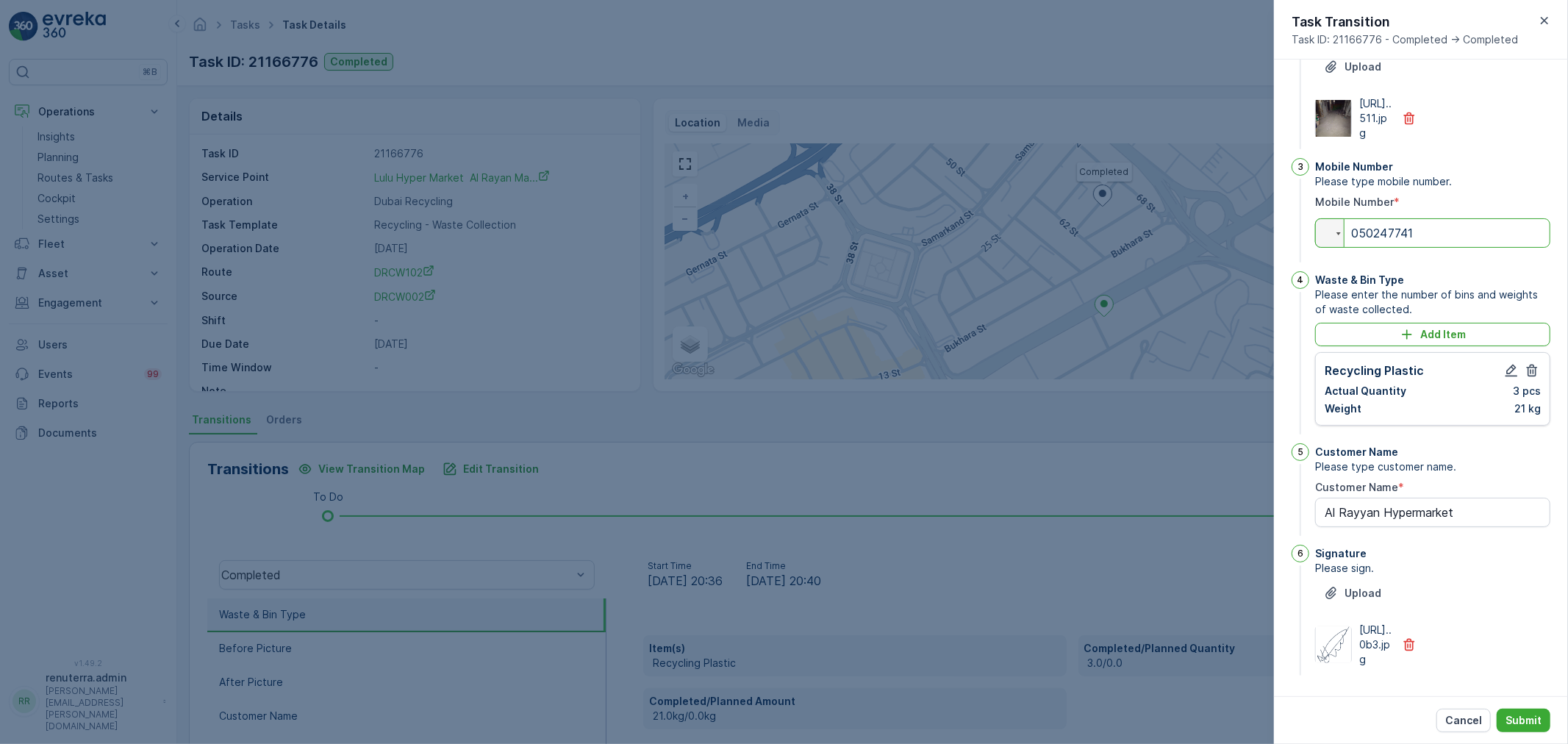
type input "0502477418"
type Name "Al Rayyan Hypermarket"
type input "0502477418"
click at [1525, 722] on p "Submit" at bounding box center [1523, 719] width 36 height 14
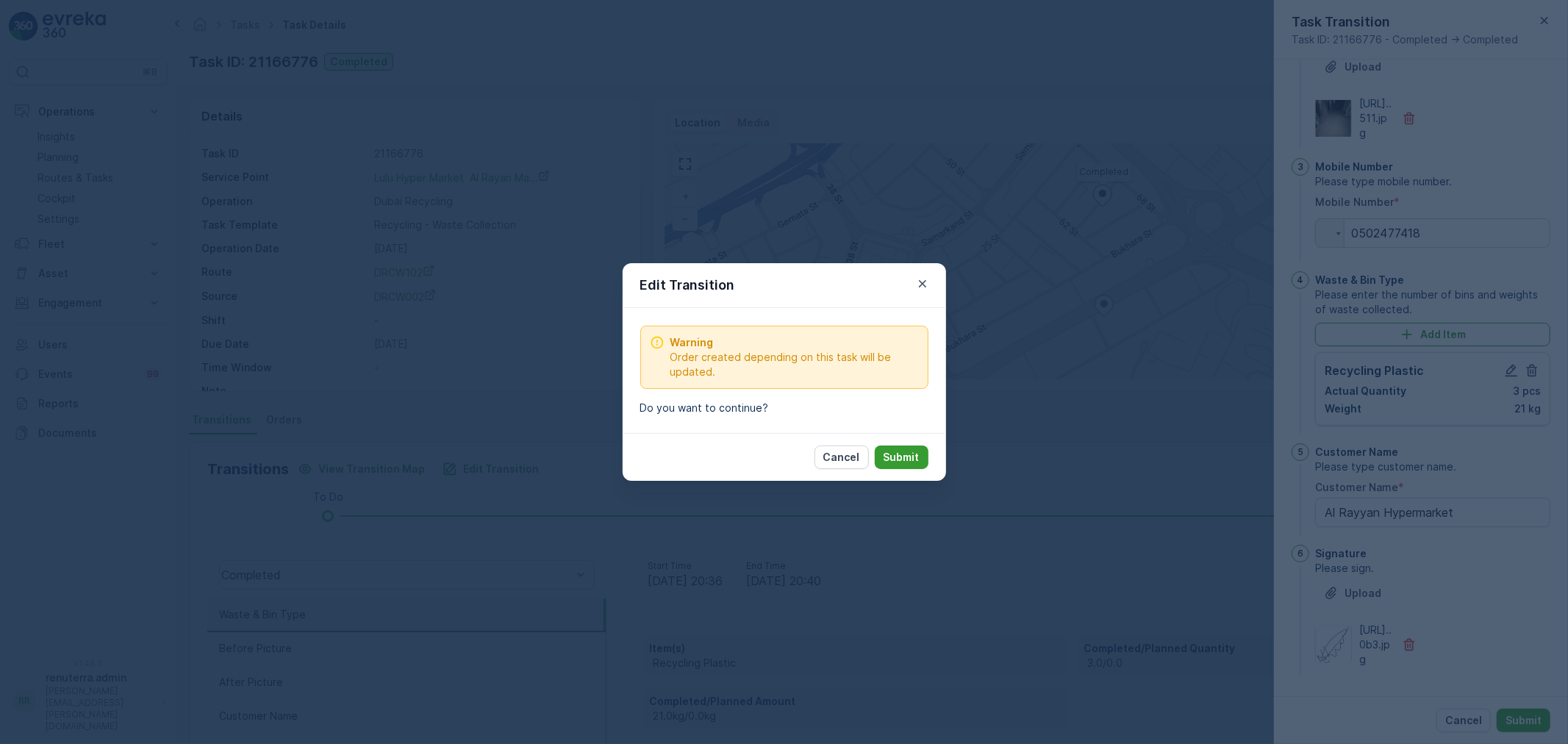
click at [913, 457] on p "Submit" at bounding box center [902, 456] width 36 height 14
type Name "Al Rayyan Hypermarket"
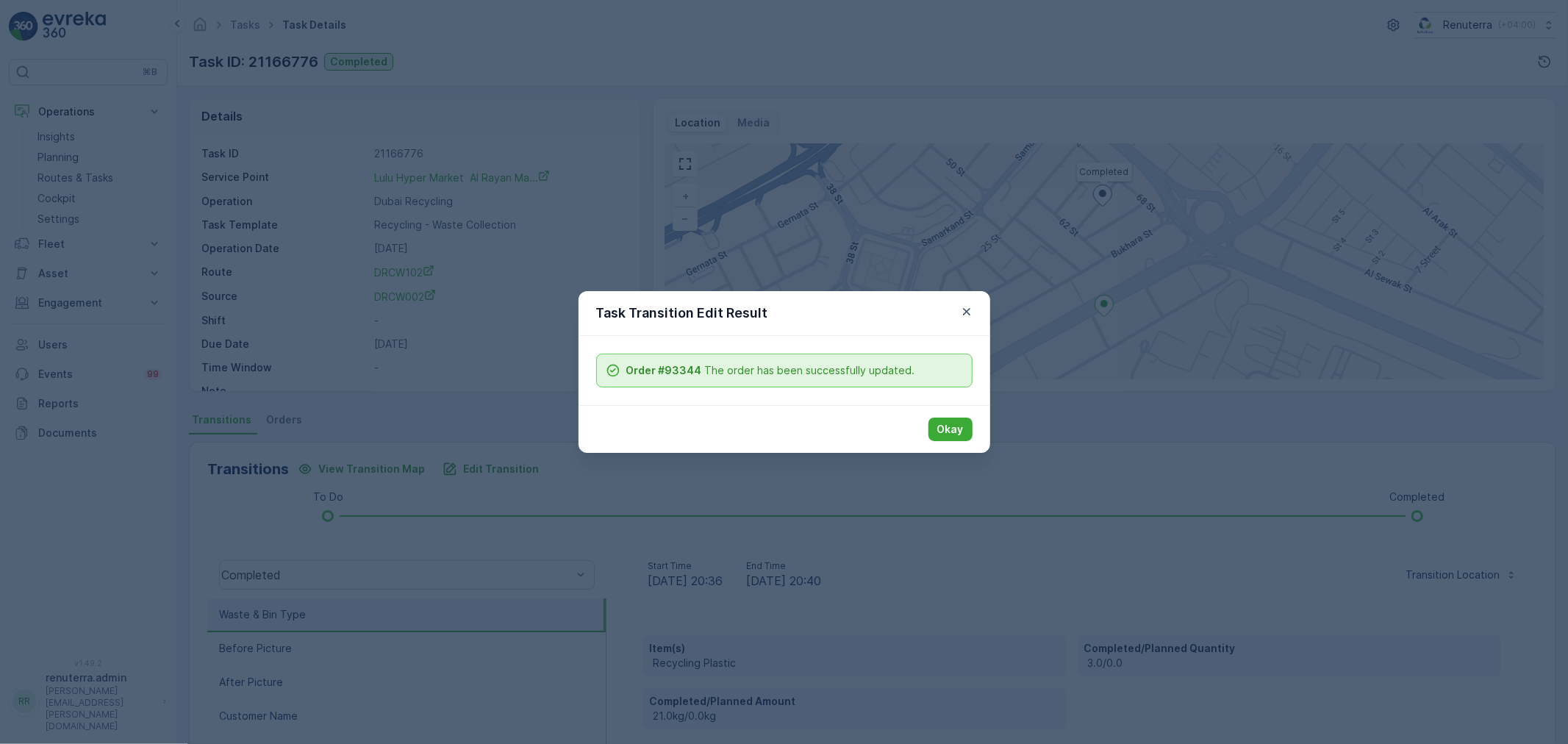
drag, startPoint x: 972, startPoint y: 436, endPoint x: 901, endPoint y: 427, distance: 71.6
click at [966, 434] on div "Okay" at bounding box center [784, 429] width 411 height 48
drag, startPoint x: 961, startPoint y: 425, endPoint x: 686, endPoint y: 361, distance: 282.3
click at [949, 423] on p "Okay" at bounding box center [950, 429] width 27 height 14
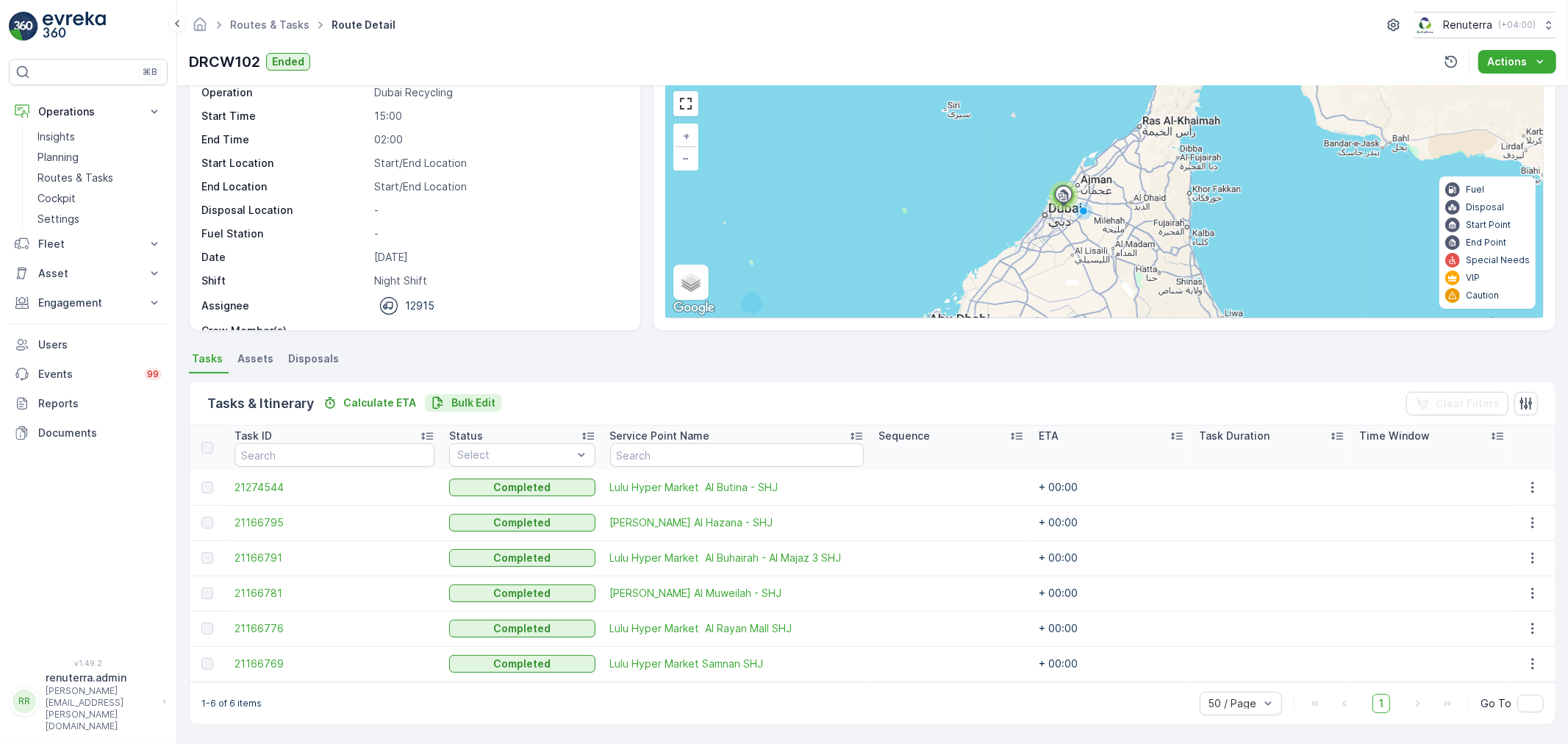
scroll to position [60, 0]
click at [273, 560] on span "21166791" at bounding box center [335, 558] width 200 height 14
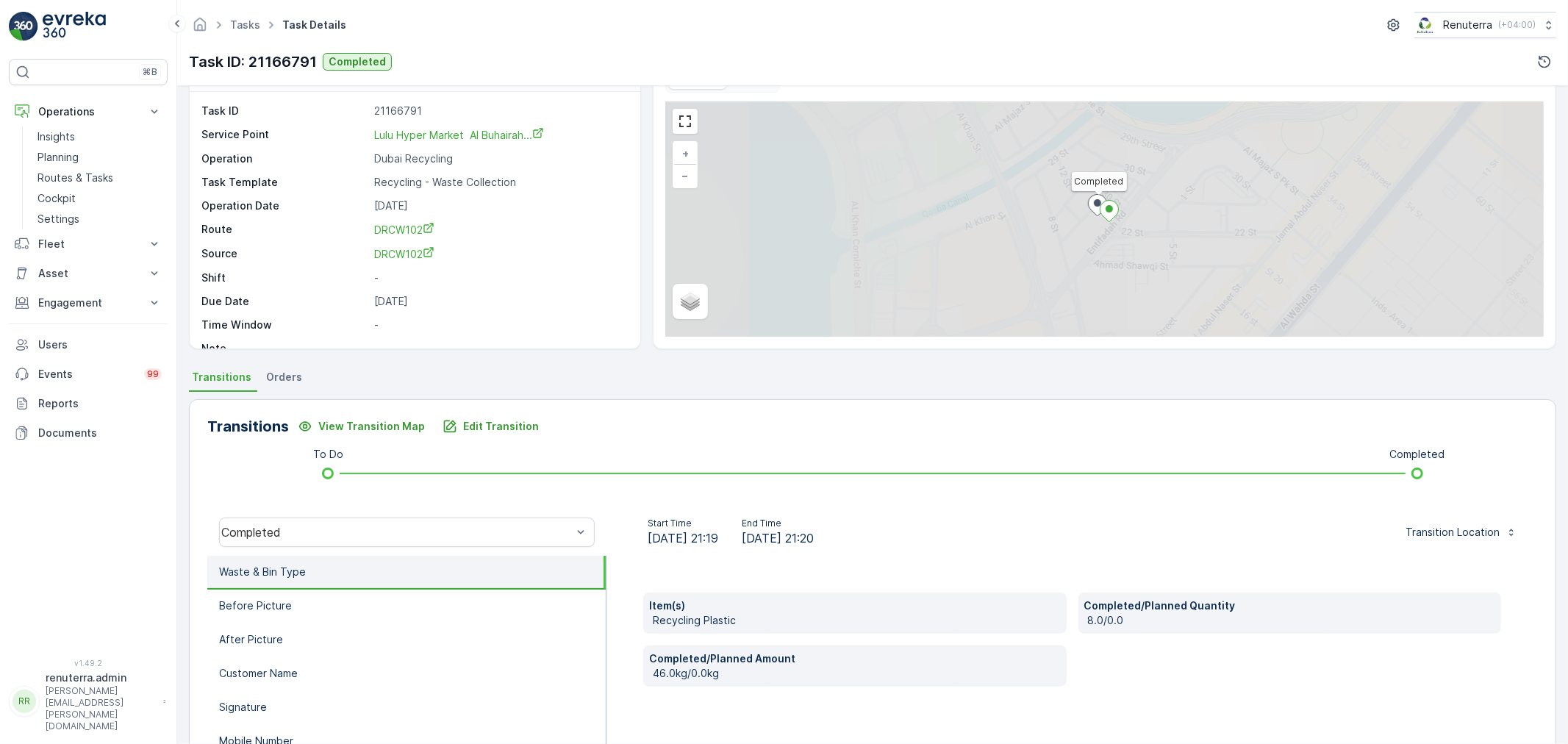
scroll to position [181, 0]
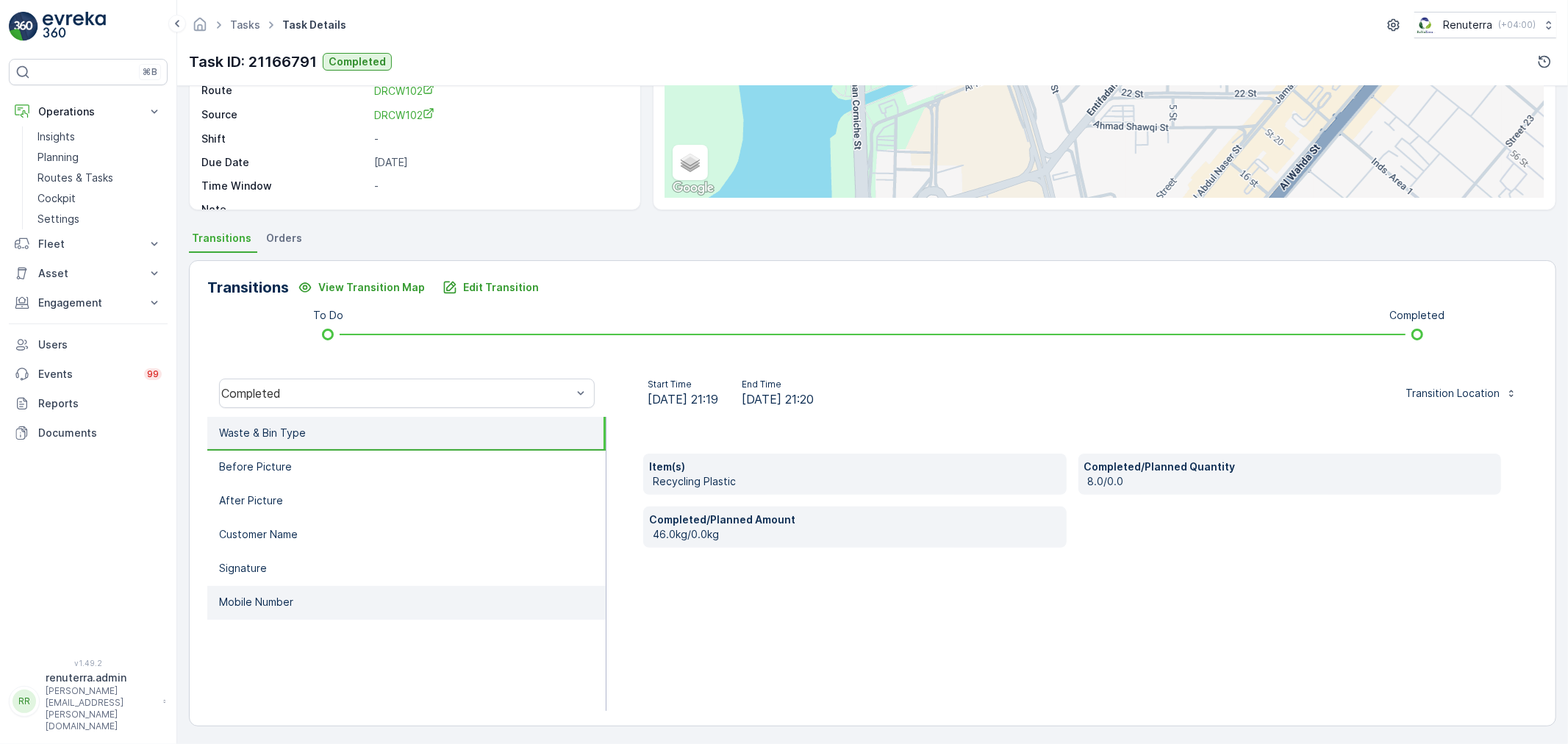
drag, startPoint x: 335, startPoint y: 589, endPoint x: 352, endPoint y: 584, distance: 17.7
click at [339, 589] on li "Mobile Number" at bounding box center [406, 602] width 398 height 34
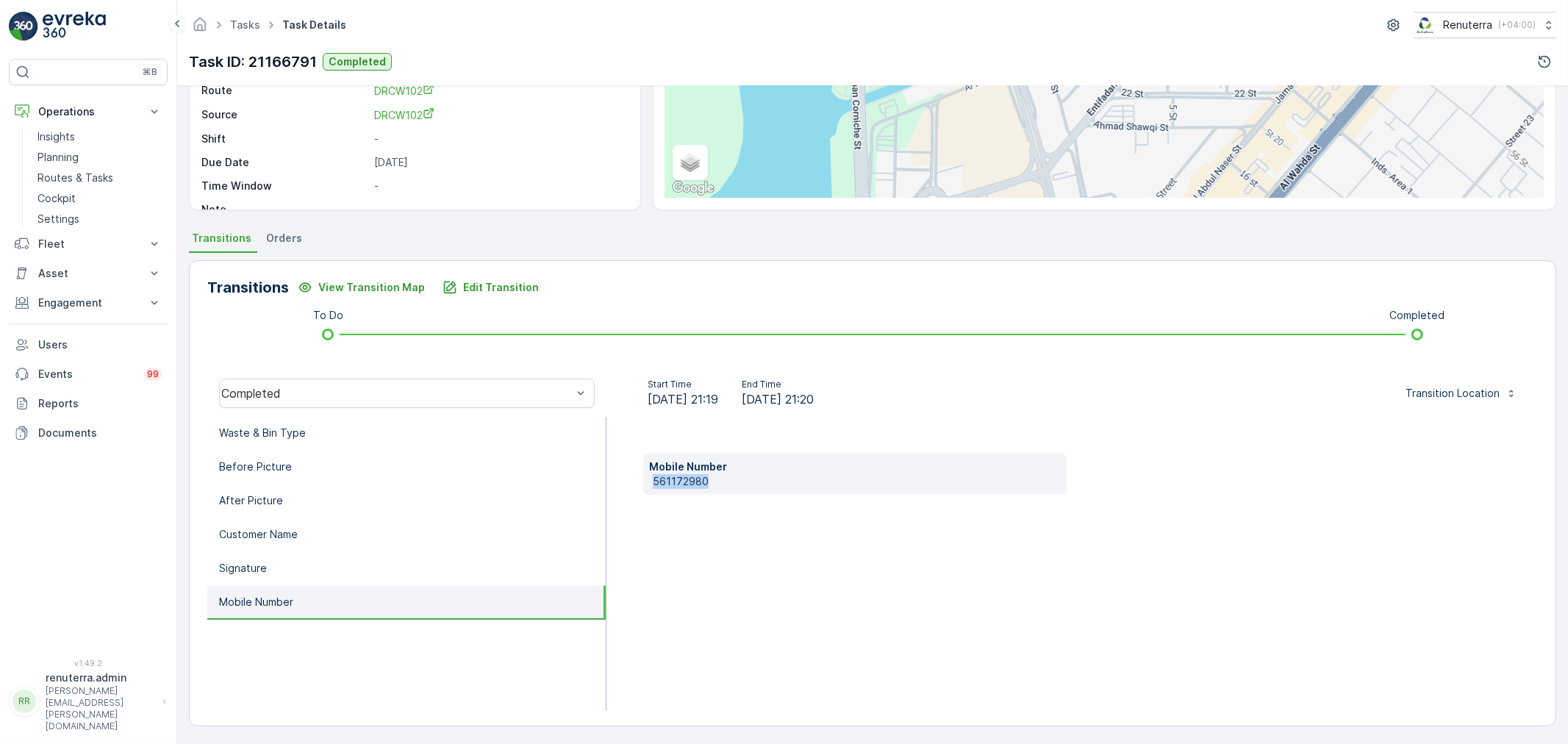
drag, startPoint x: 704, startPoint y: 479, endPoint x: 686, endPoint y: 486, distance: 19.3
click at [635, 482] on div "Mobile Number 561172980" at bounding box center [1072, 563] width 931 height 294
drag, startPoint x: 686, startPoint y: 486, endPoint x: 683, endPoint y: 478, distance: 8.5
copy p "561172980"
click at [487, 296] on button "Edit Transition" at bounding box center [490, 287] width 114 height 24
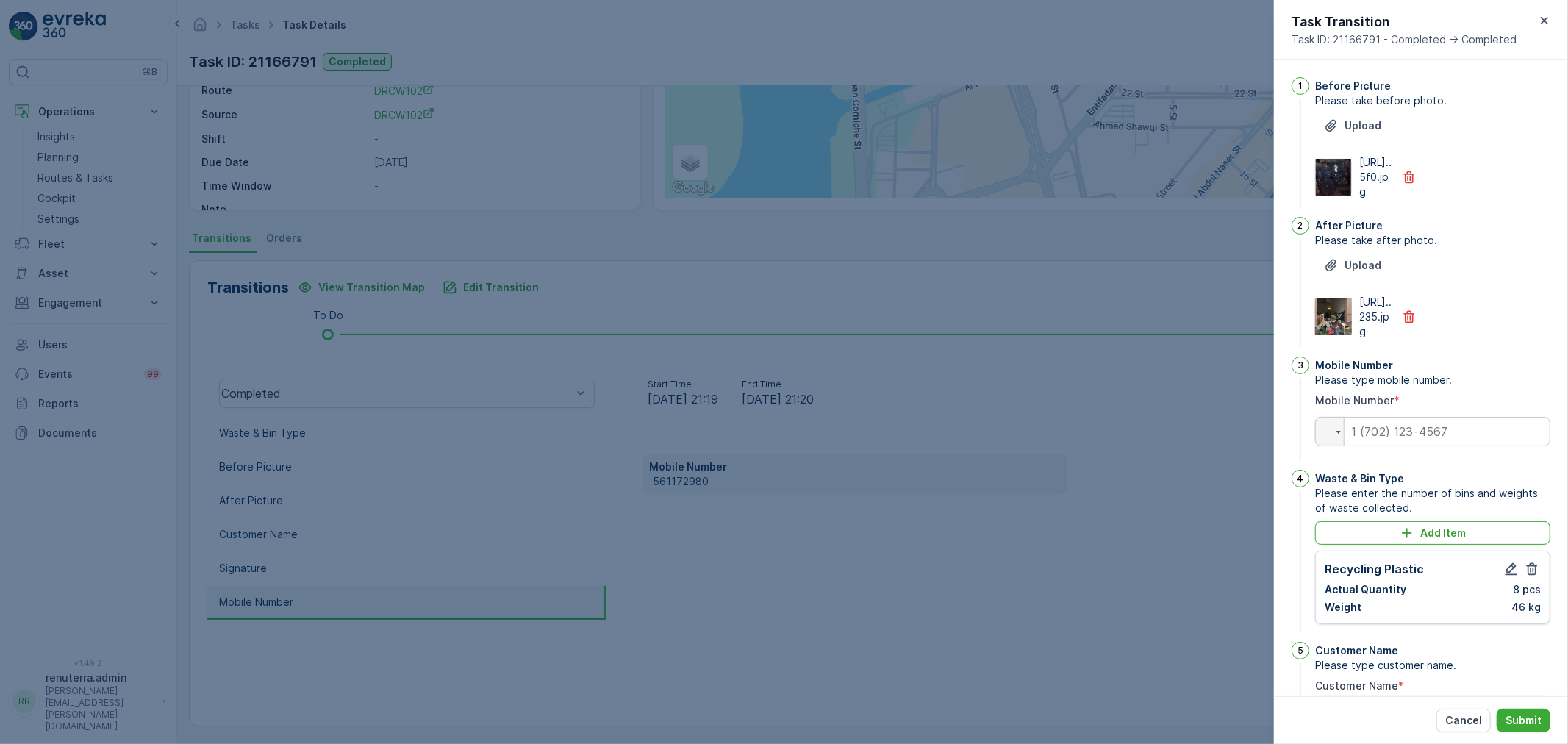
scroll to position [287, 0]
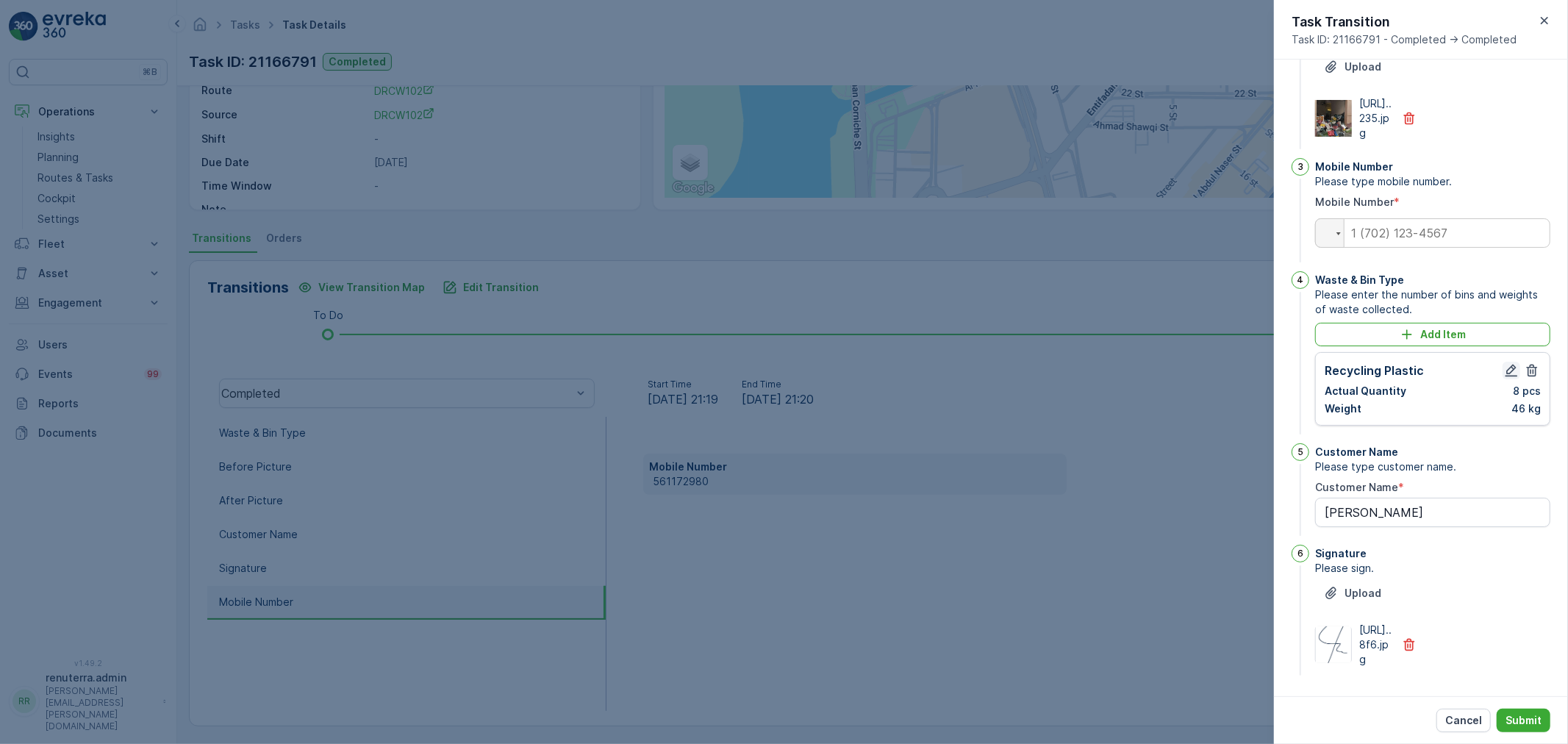
click at [1504, 363] on icon "button" at bounding box center [1511, 370] width 14 height 14
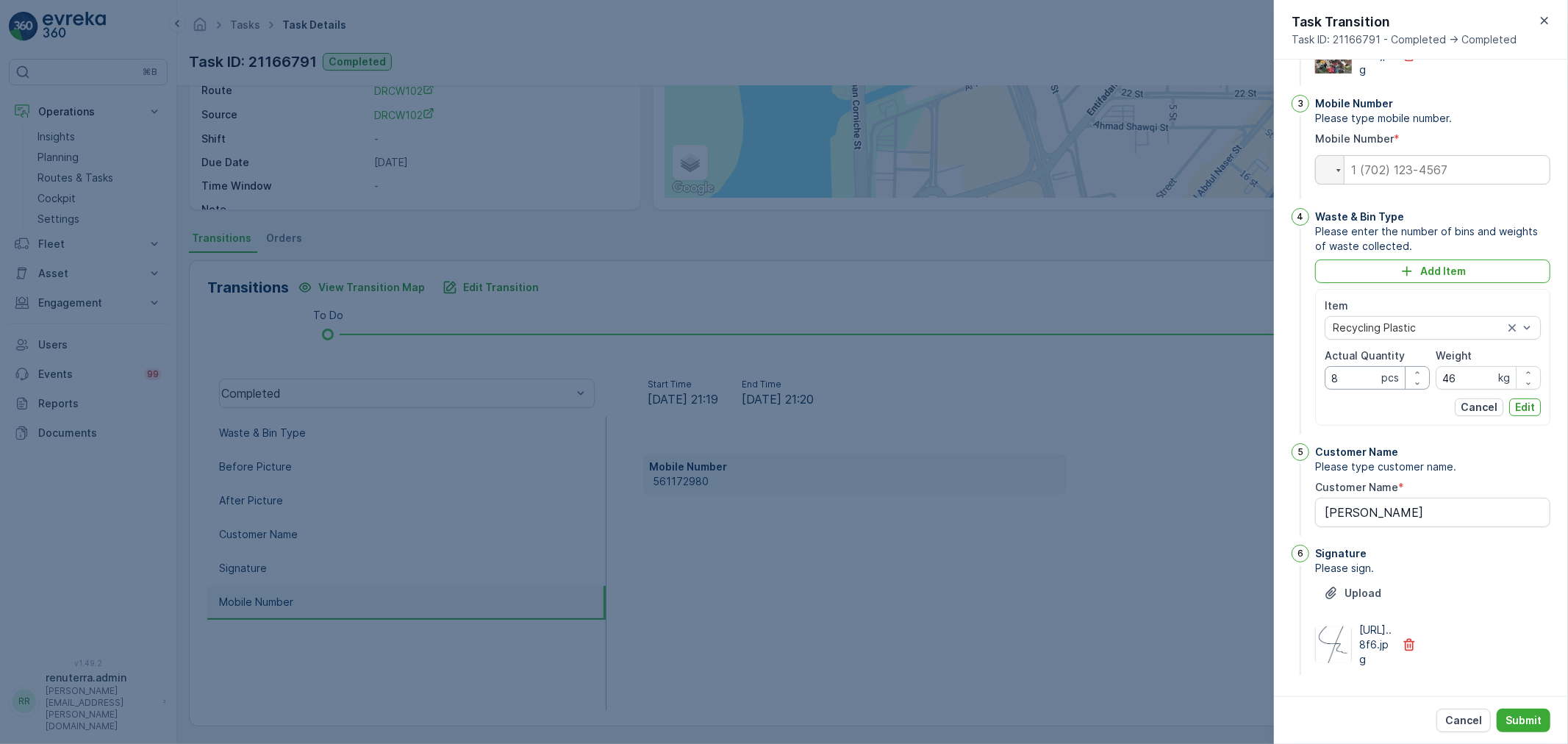
click at [1362, 390] on Quantity "8" at bounding box center [1377, 377] width 105 height 24
type Quantity "6"
click at [1395, 184] on input "tel" at bounding box center [1433, 169] width 236 height 29
type input "0582240179"
click at [1520, 716] on p "Submit" at bounding box center [1523, 719] width 36 height 14
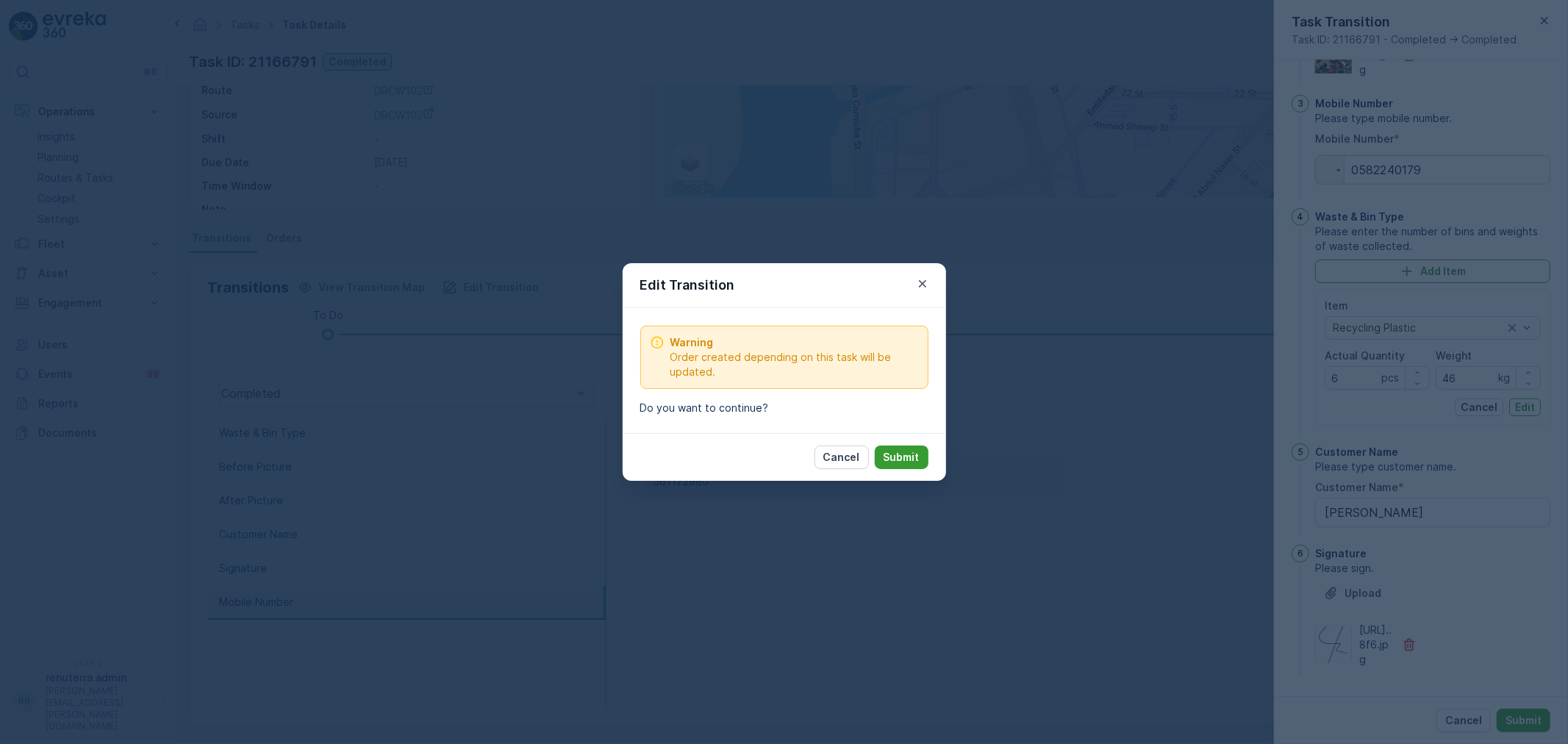
click at [907, 456] on p "Submit" at bounding box center [902, 456] width 36 height 14
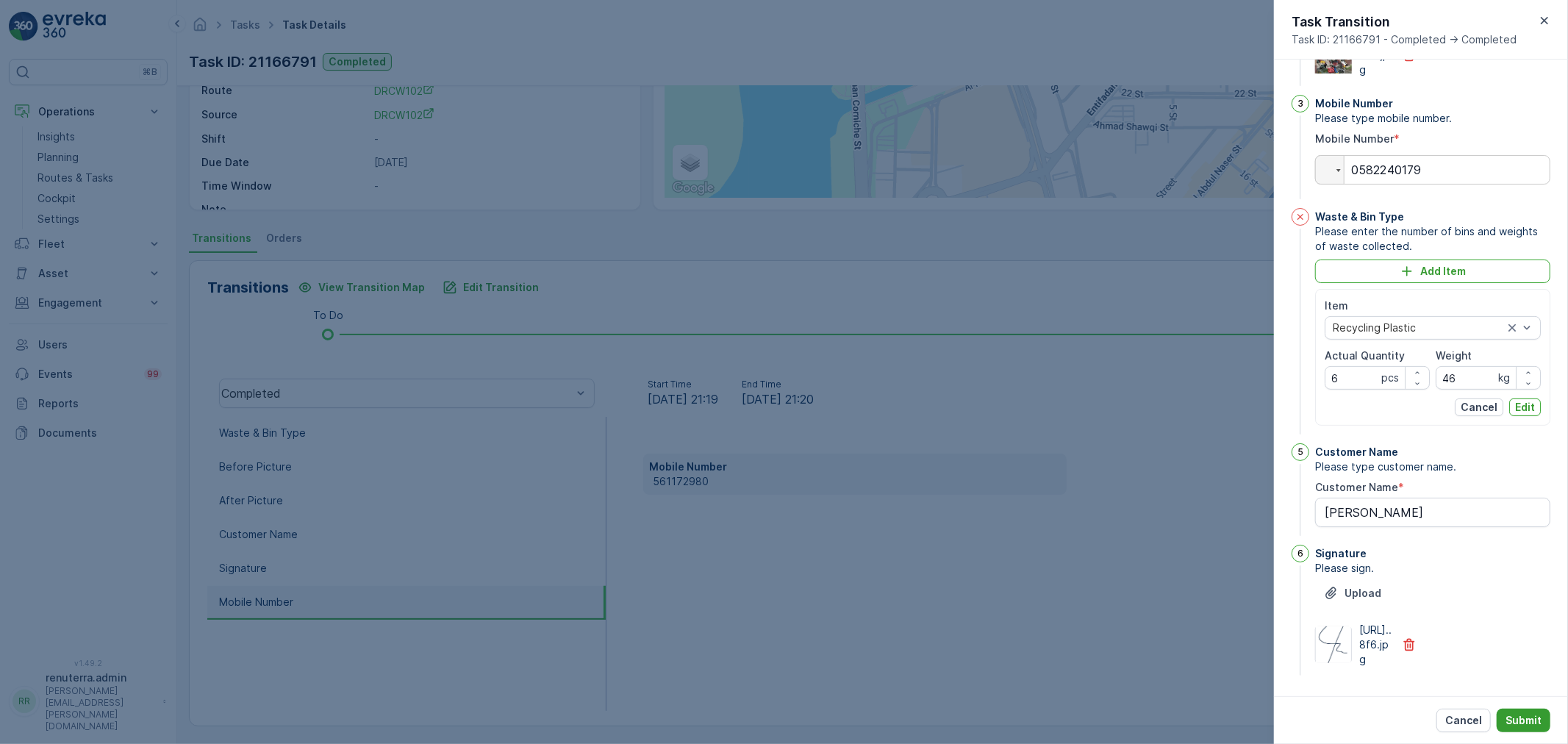
click at [1530, 710] on button "Submit" at bounding box center [1523, 720] width 53 height 24
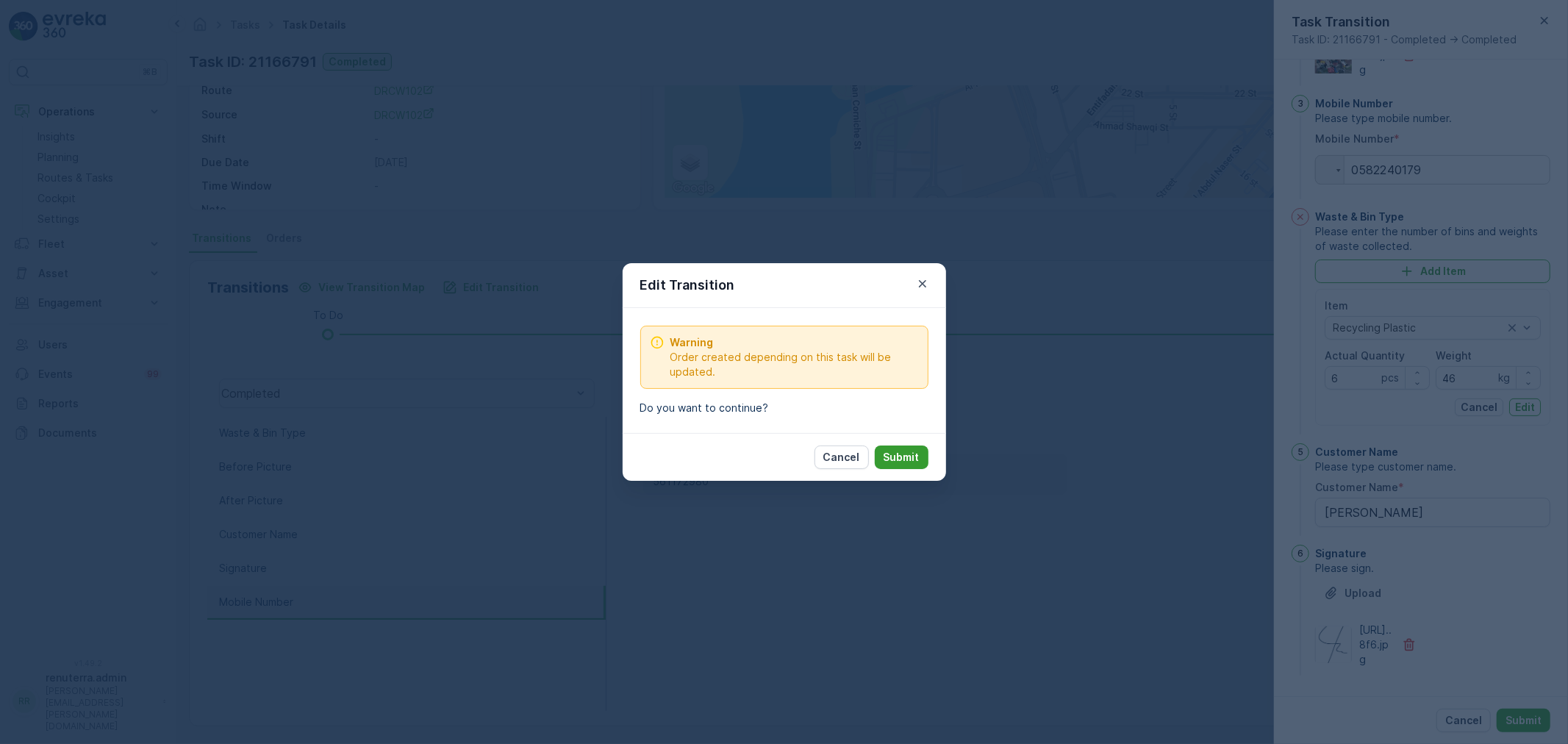
click at [903, 461] on p "Submit" at bounding box center [902, 456] width 36 height 14
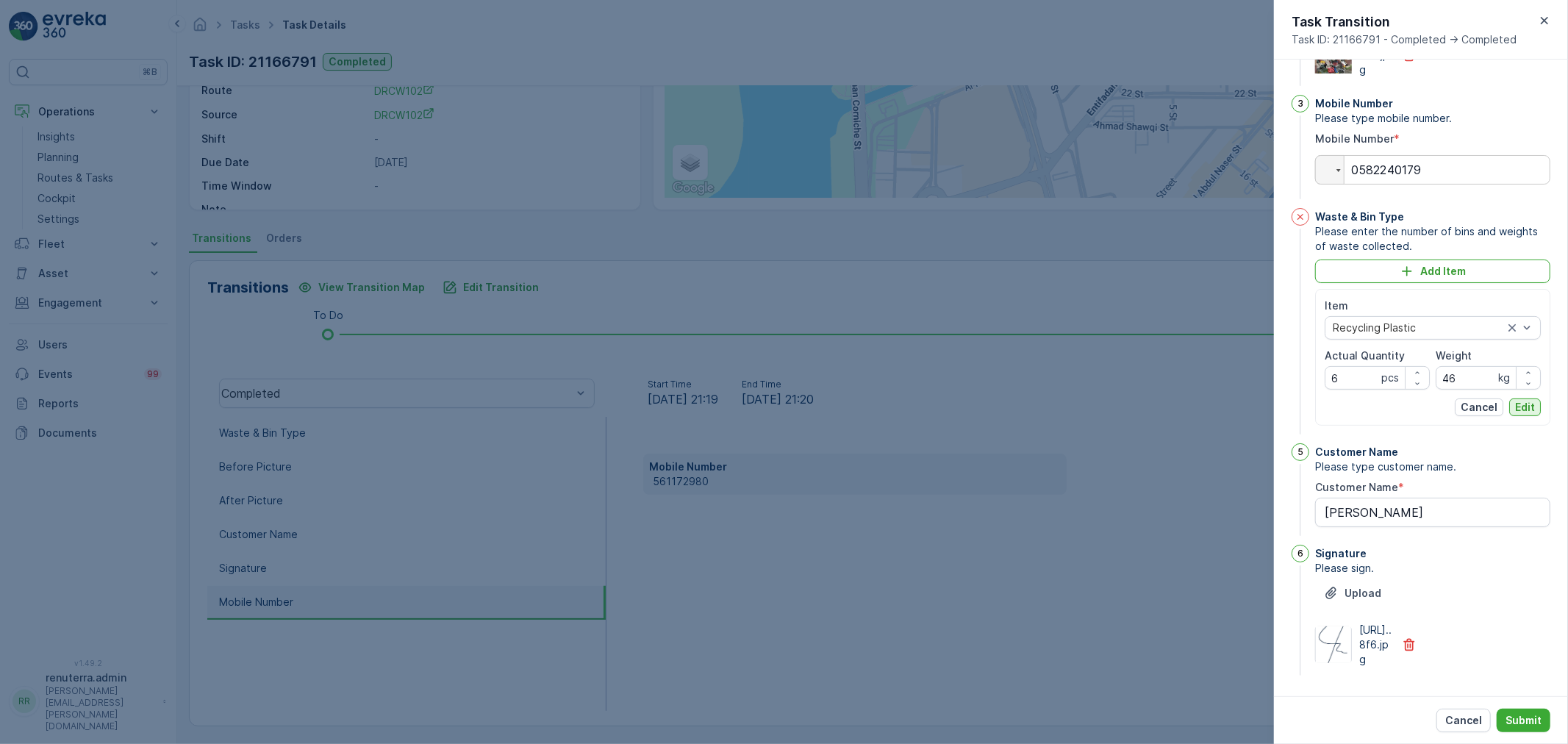
drag, startPoint x: 1524, startPoint y: 440, endPoint x: 1520, endPoint y: 615, distance: 175.0
click at [1524, 414] on p "Edit" at bounding box center [1524, 407] width 20 height 14
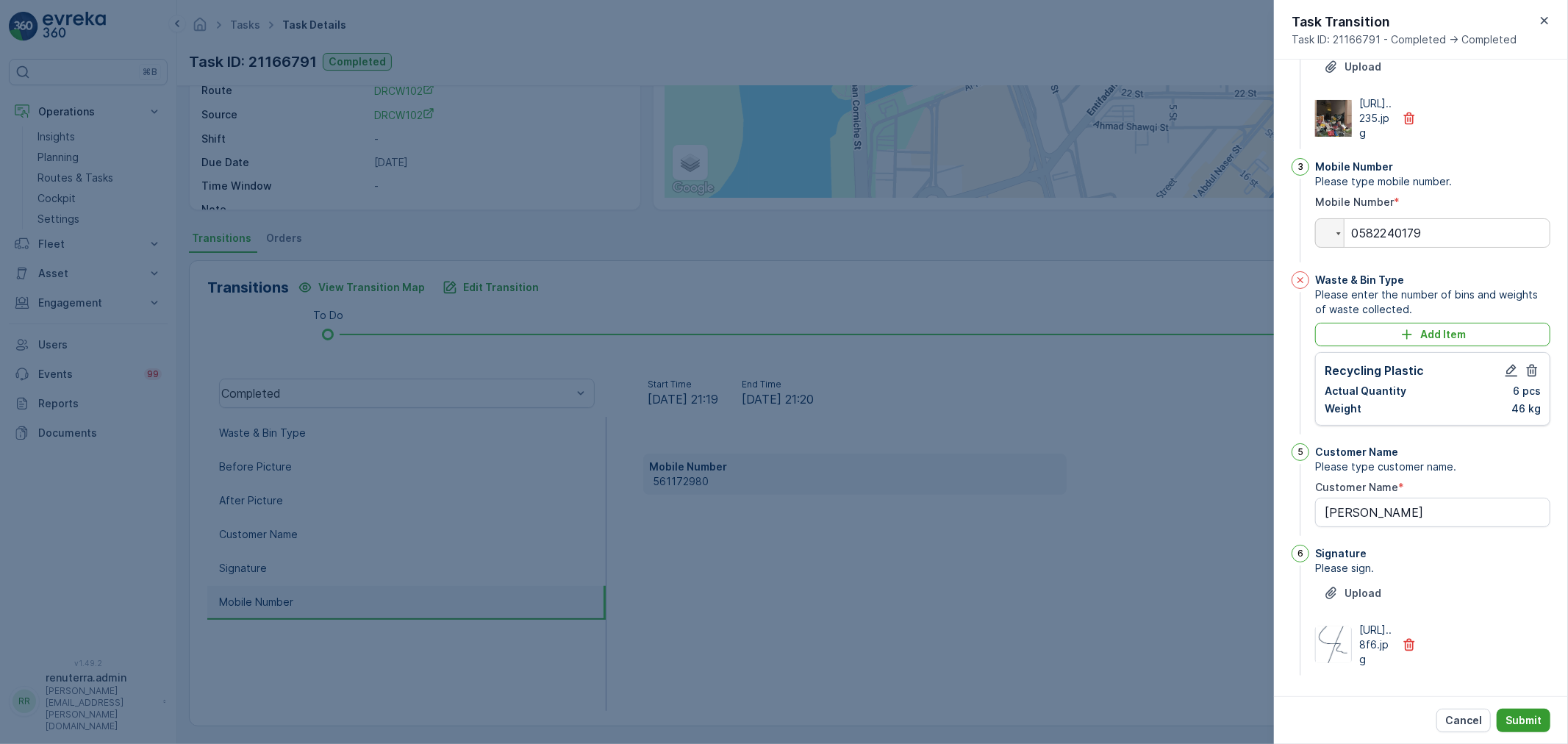
click at [1512, 716] on p "Submit" at bounding box center [1523, 719] width 36 height 14
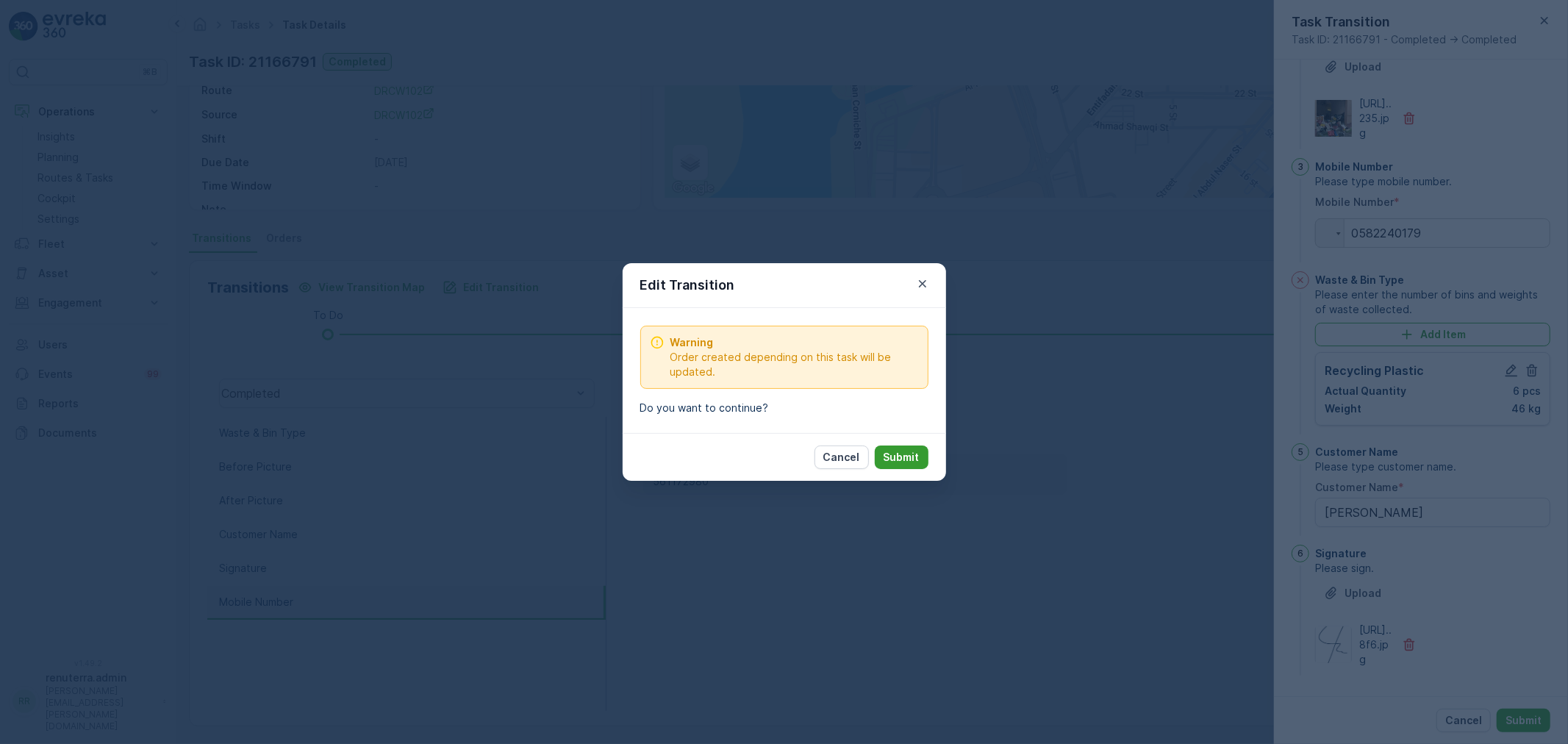
click at [897, 463] on p "Submit" at bounding box center [902, 456] width 36 height 14
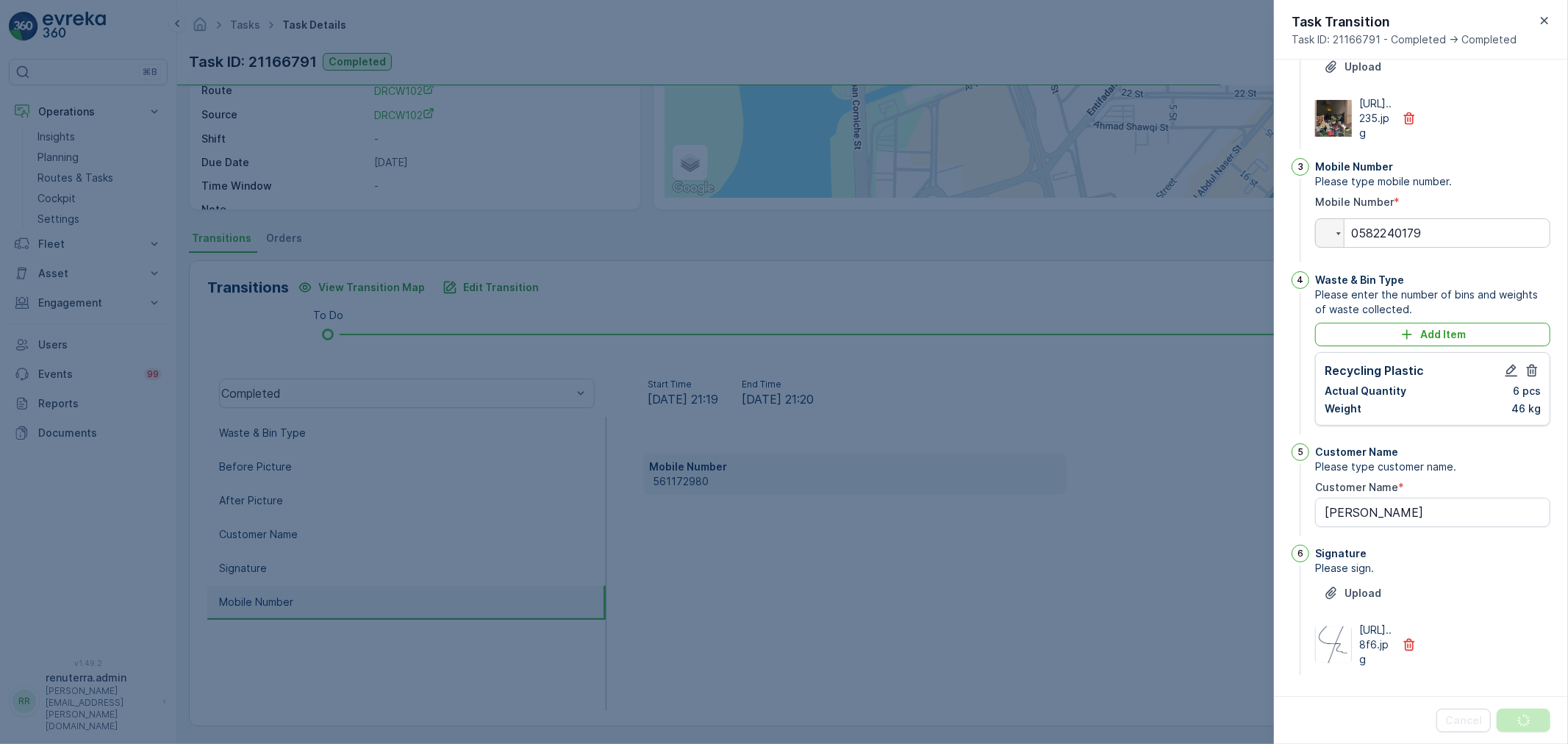
scroll to position [0, 0]
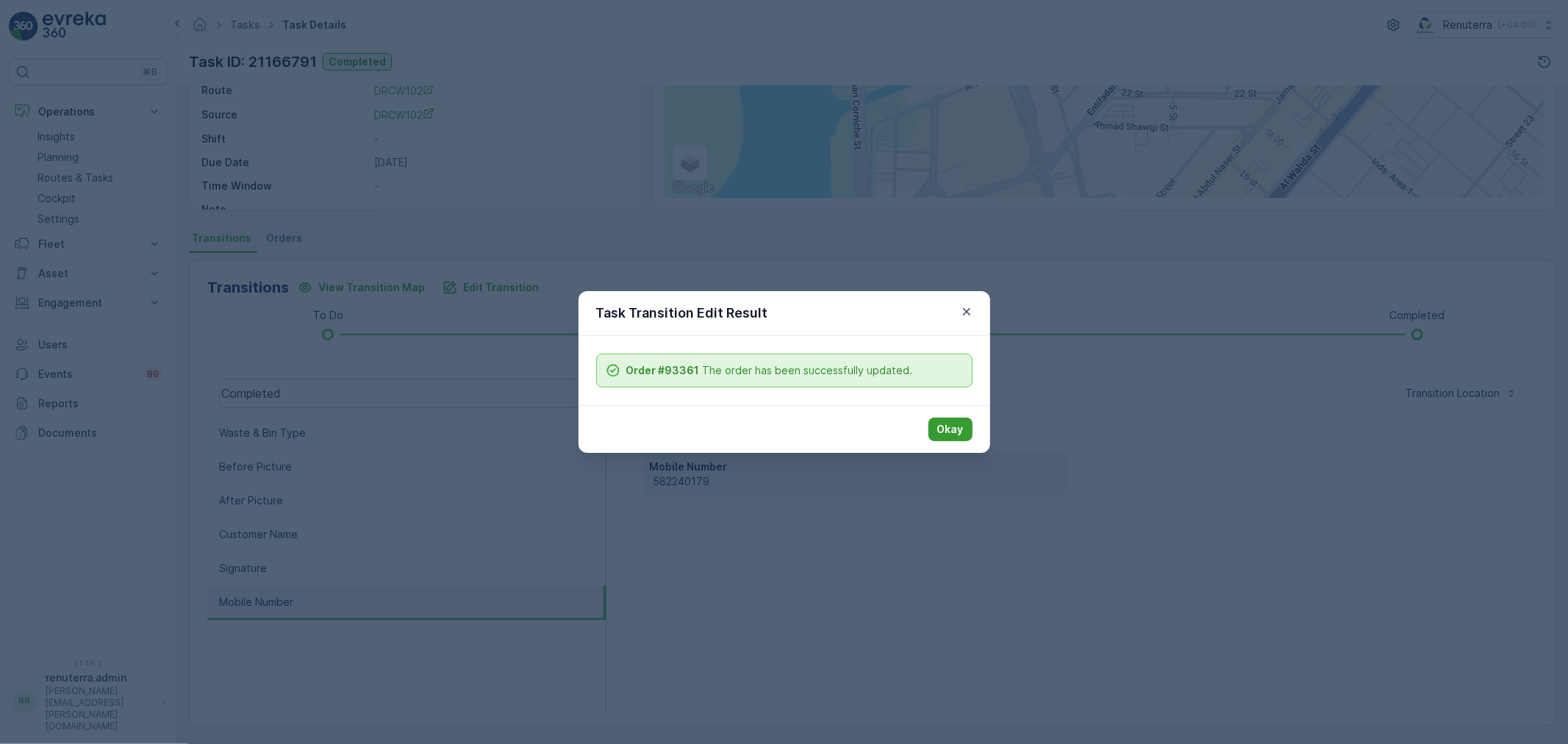
click at [957, 429] on p "Okay" at bounding box center [950, 429] width 27 height 14
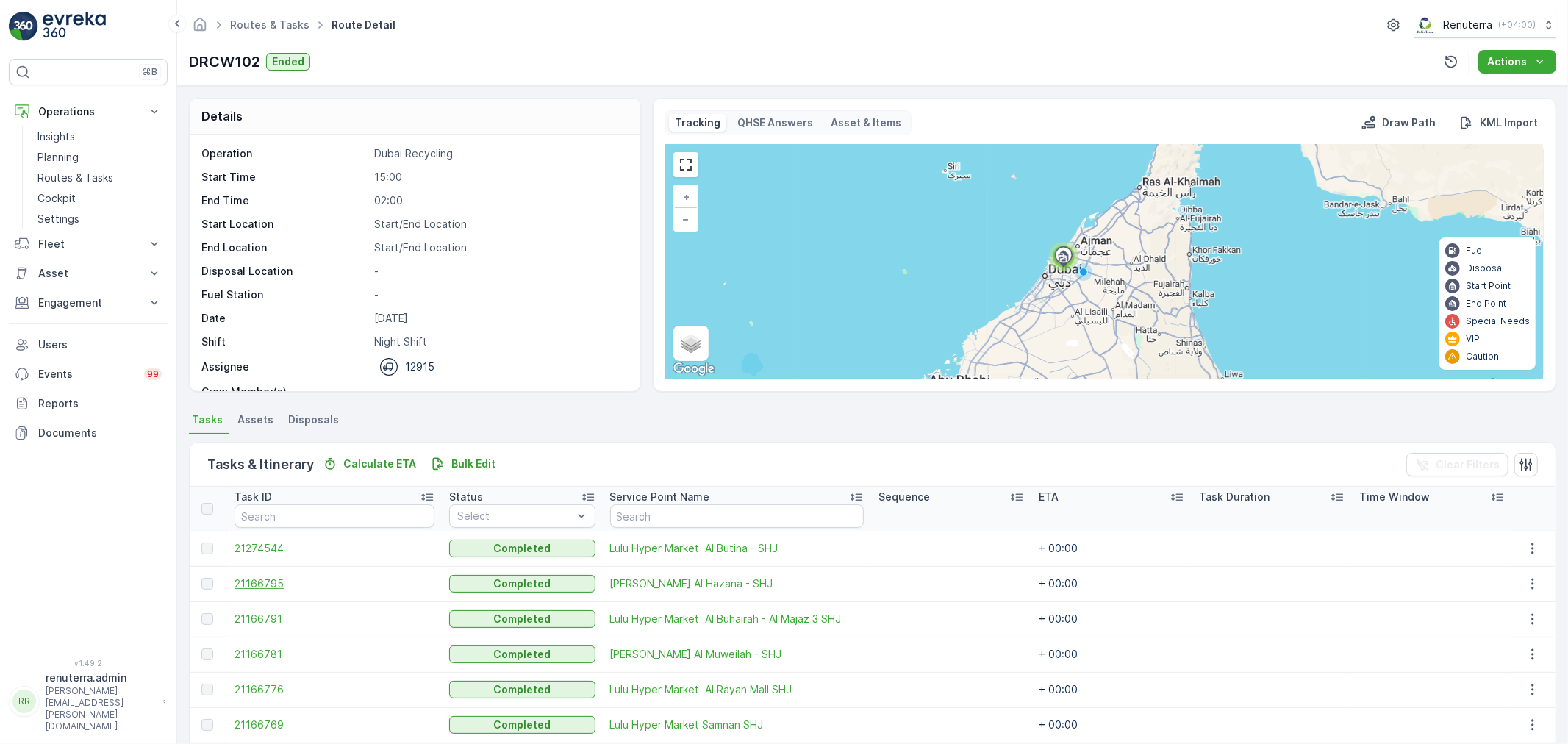
click at [256, 576] on span "21166795" at bounding box center [335, 582] width 200 height 14
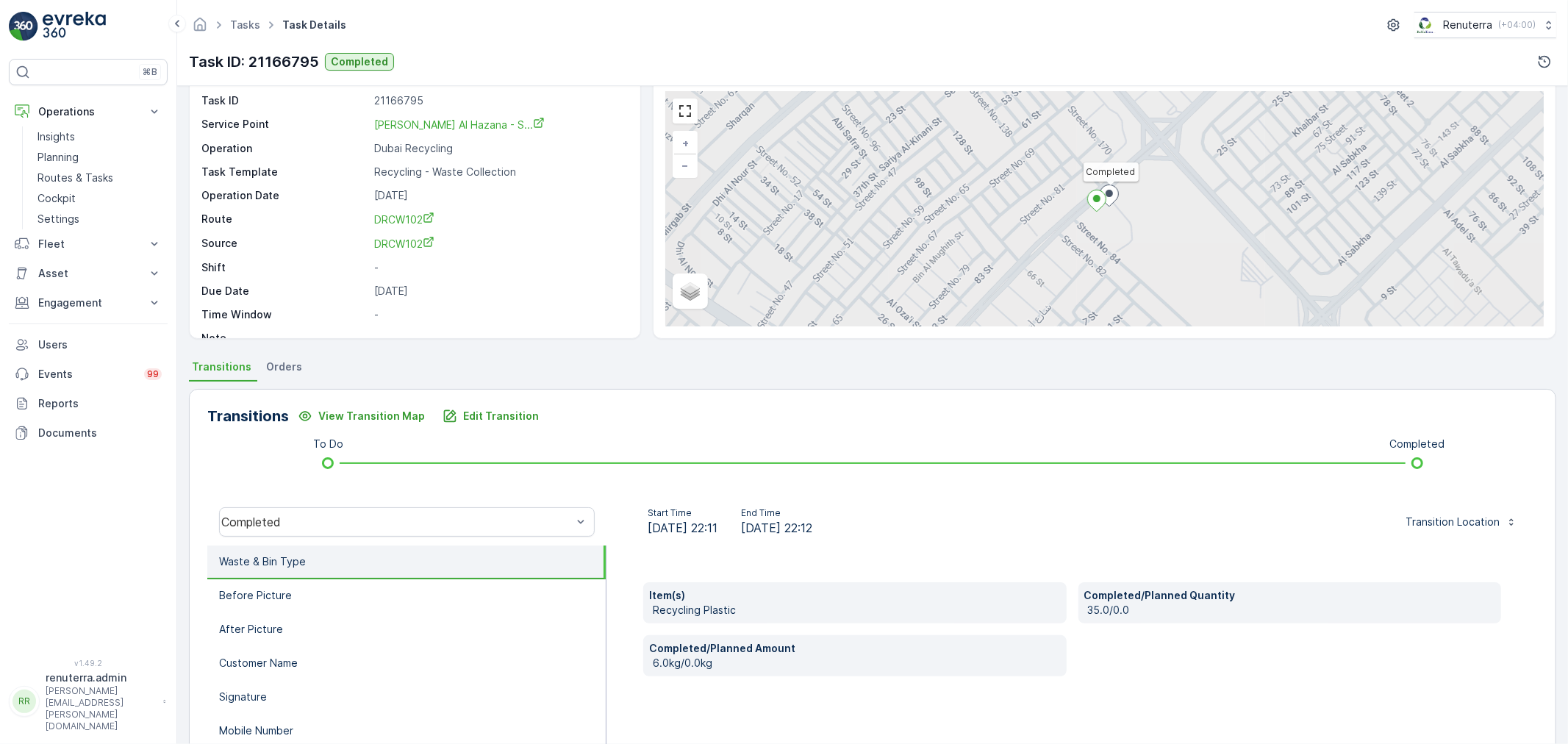
scroll to position [181, 0]
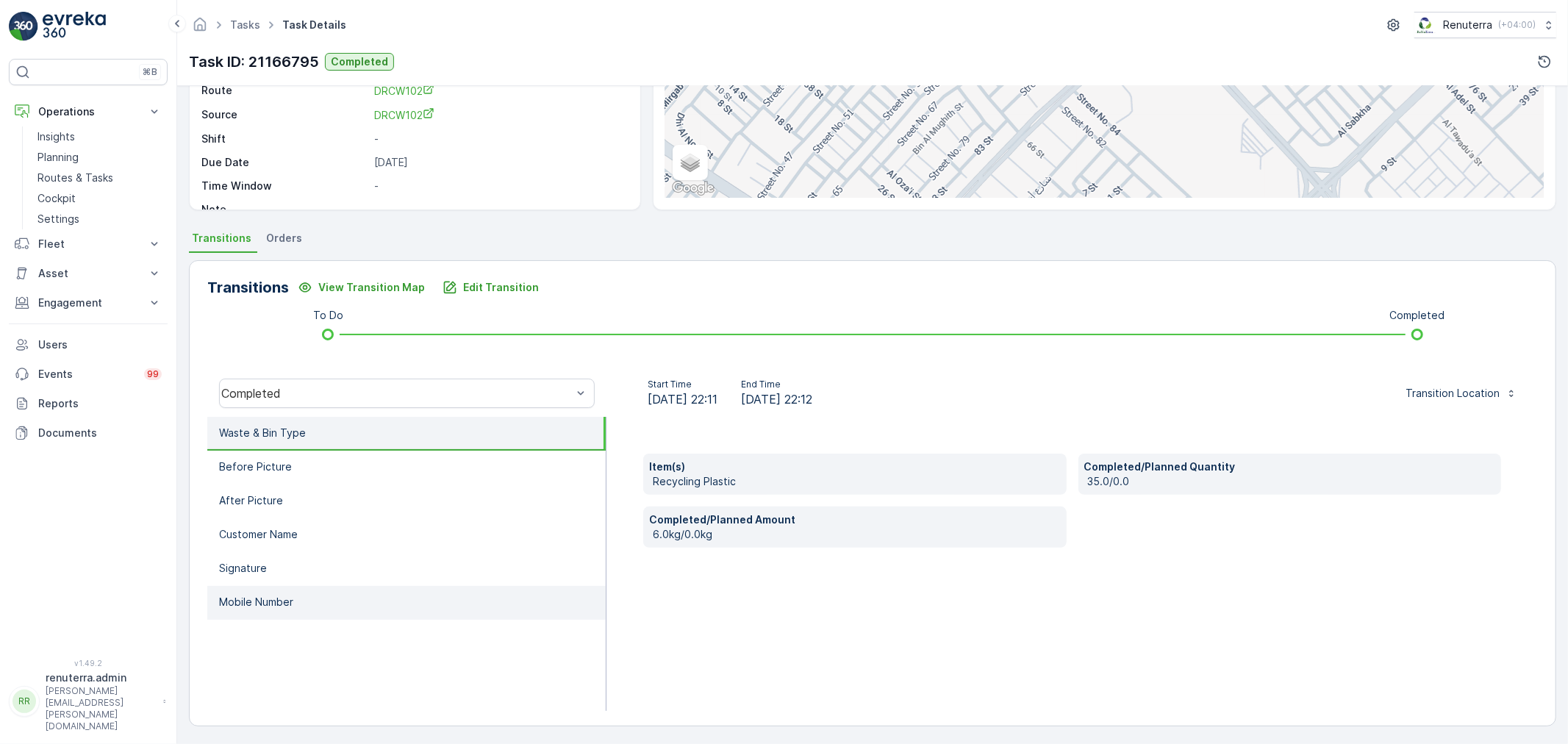
click at [281, 598] on p "Mobile Number" at bounding box center [257, 601] width 74 height 14
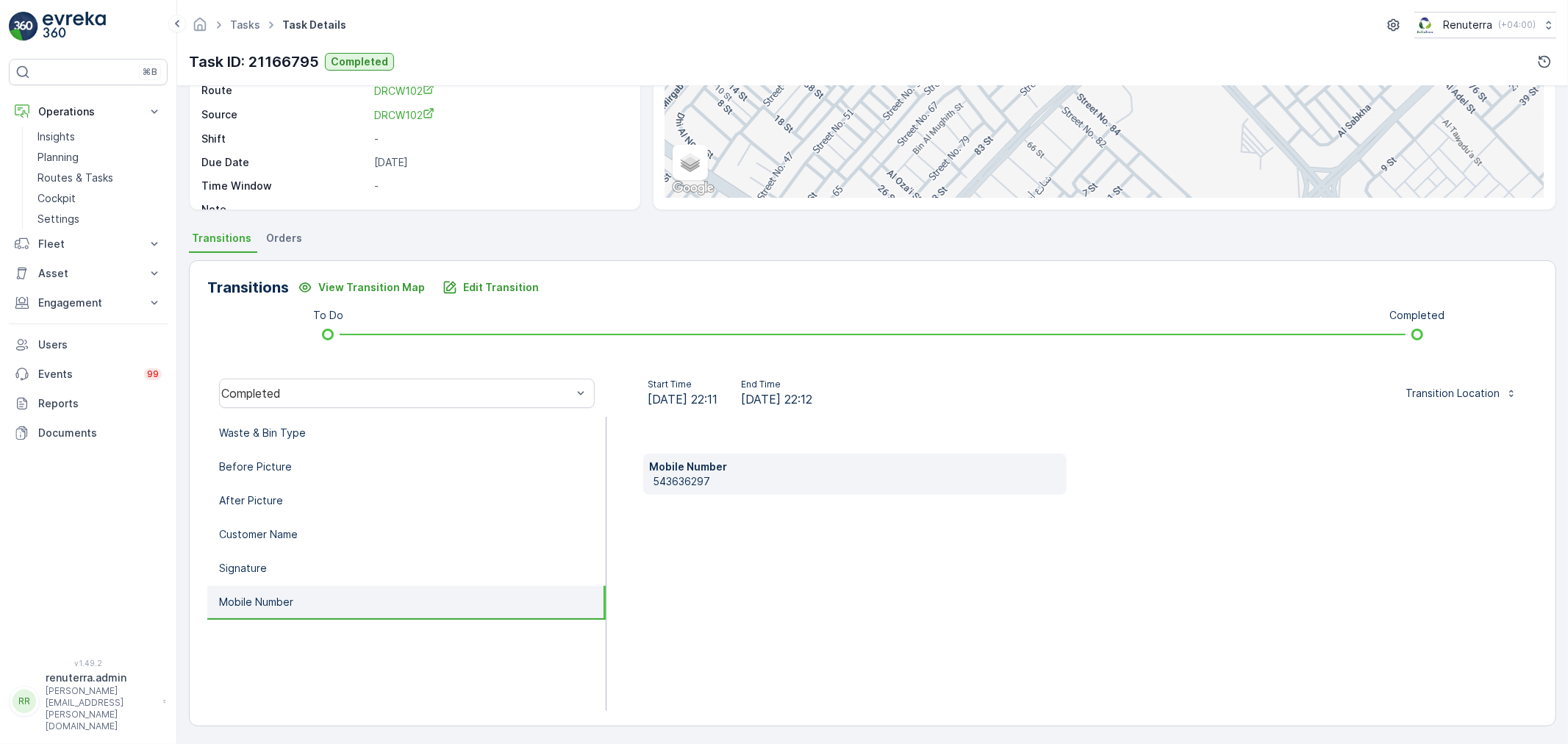
click at [462, 268] on div "Transitions View Transition Map Edit Transition To Do Completed Completed Start…" at bounding box center [872, 493] width 1367 height 466
click at [463, 280] on p "Edit Transition" at bounding box center [501, 287] width 76 height 14
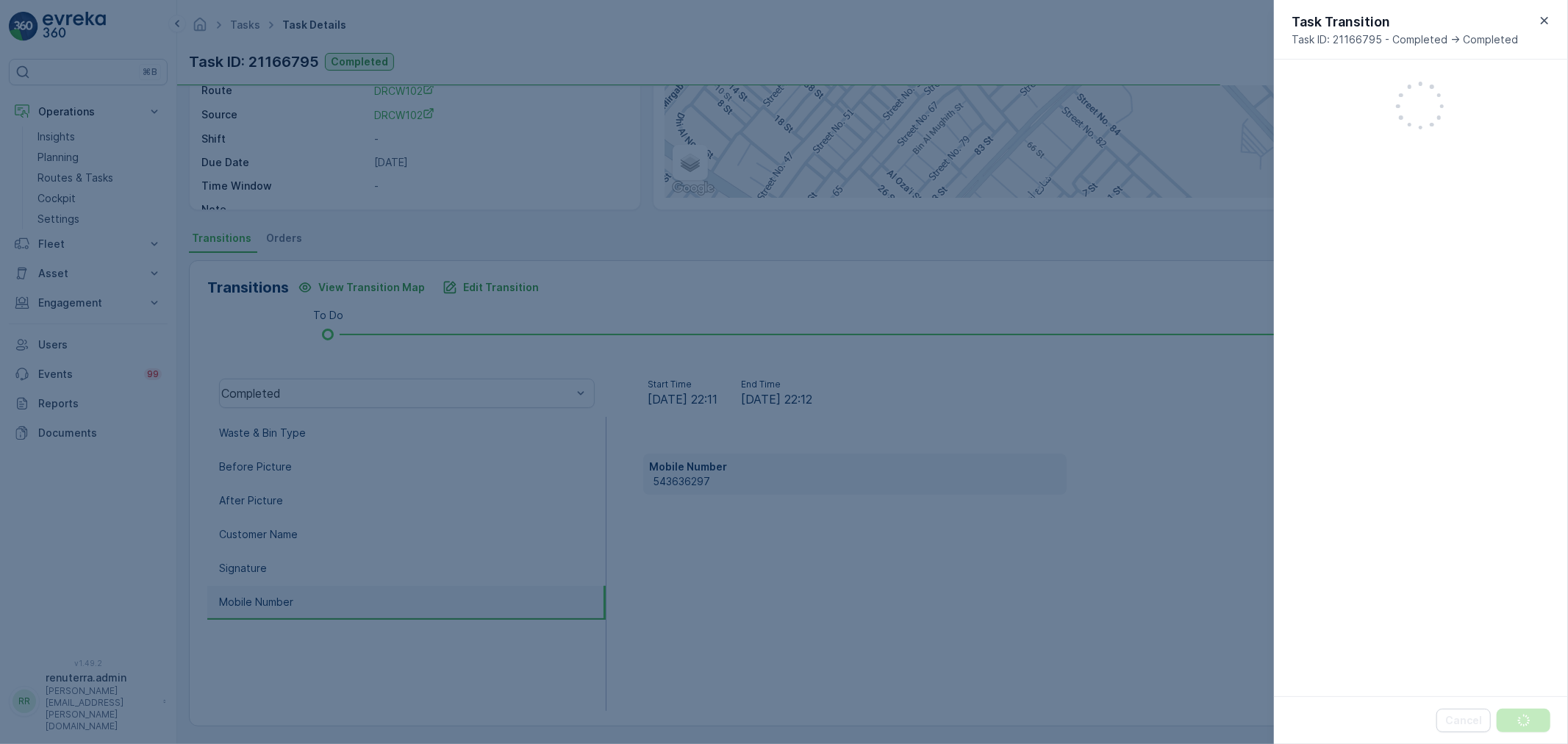
scroll to position [287, 0]
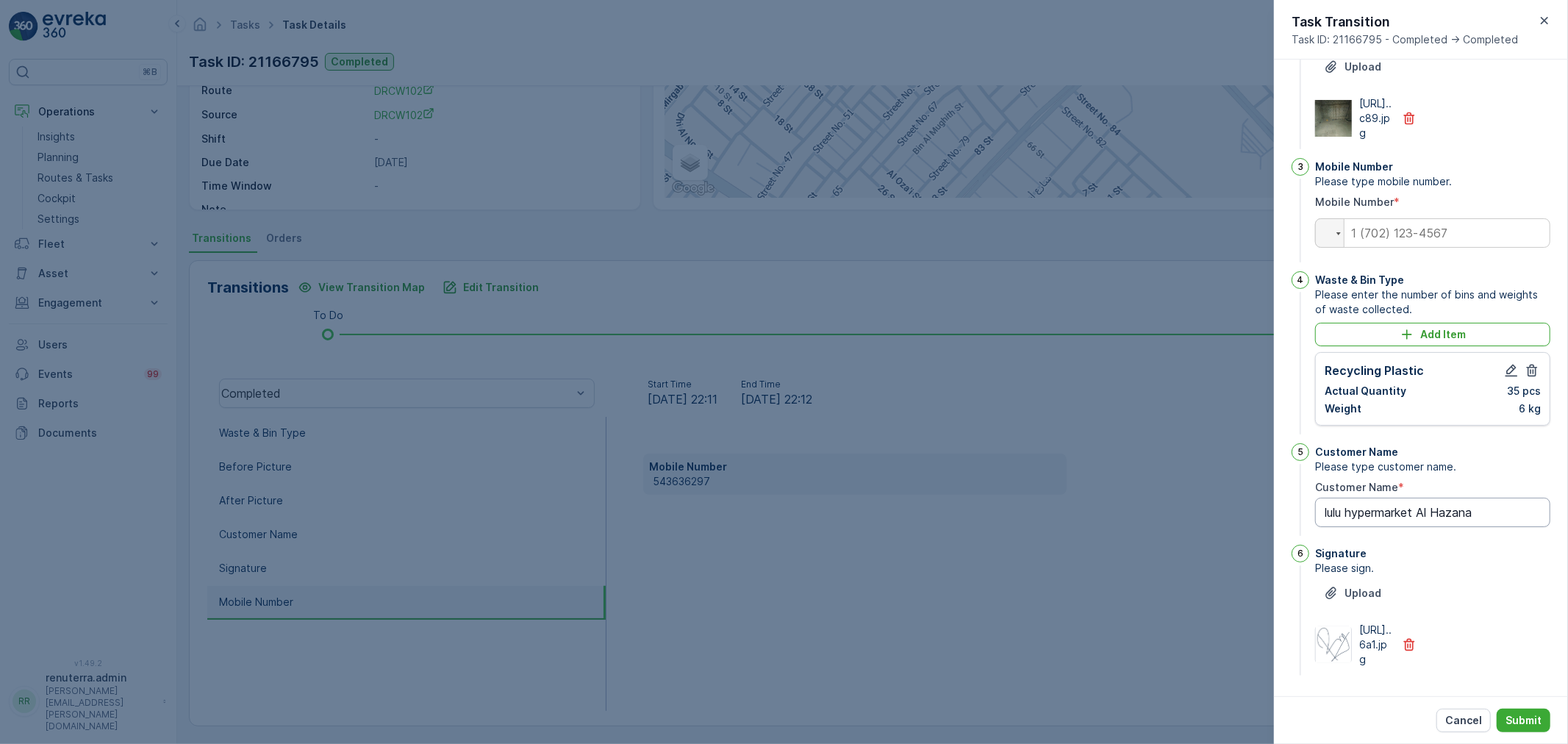
type Name "lulu hypermarket Al Hazana"
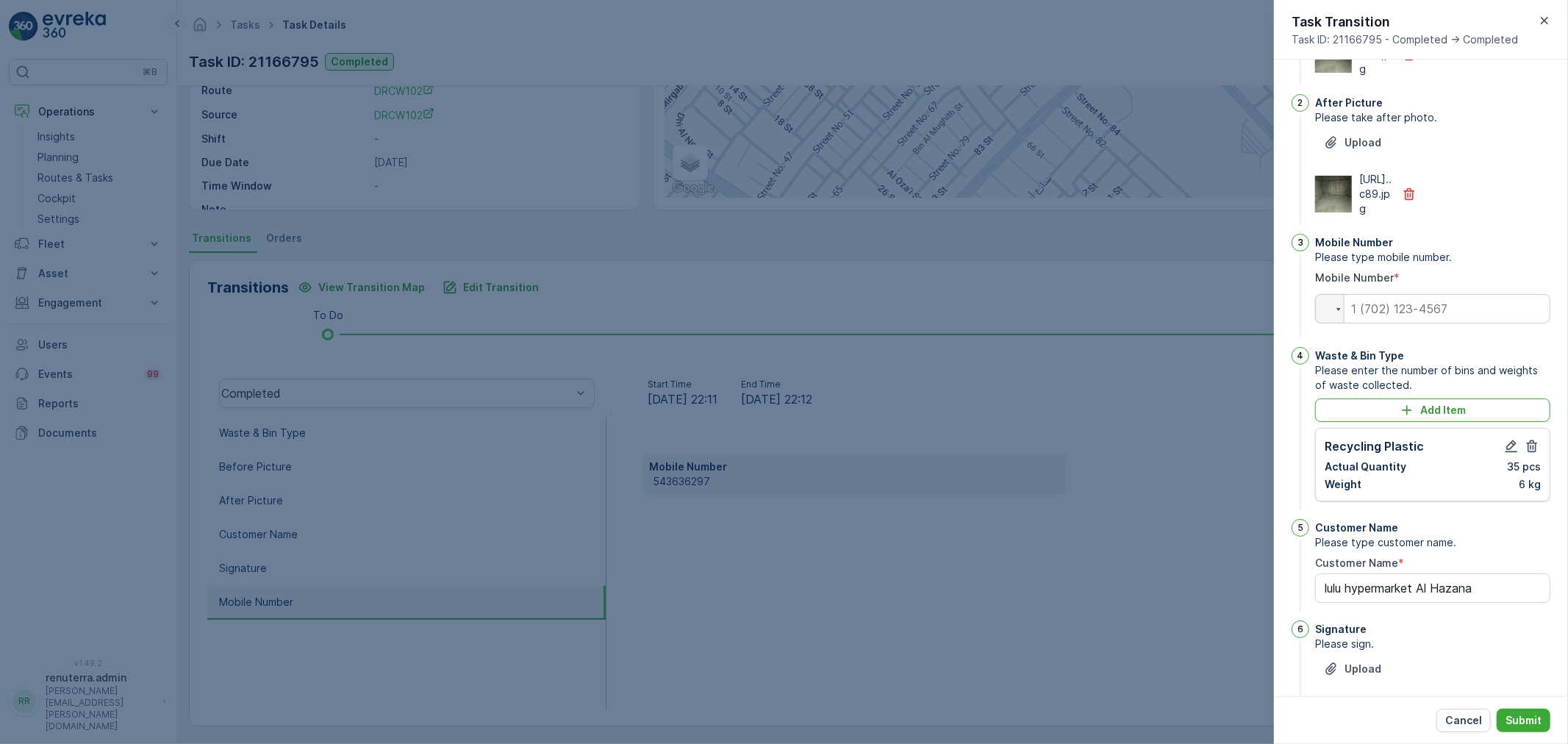
scroll to position [41, 0]
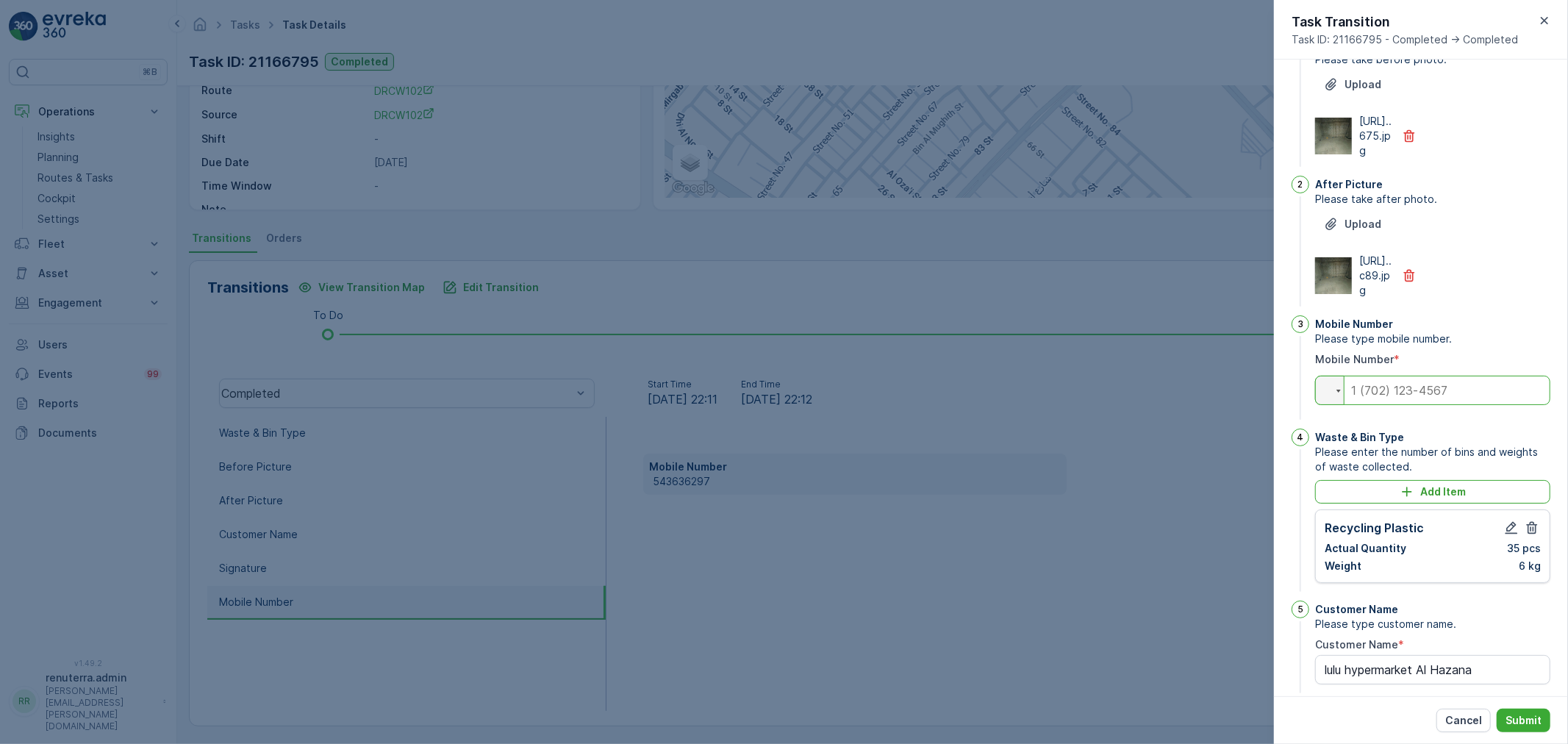
click at [1441, 405] on input "tel" at bounding box center [1433, 390] width 236 height 29
type input "0"
type Name "lulu hypermarket Al Hazana"
type input "05"
type Name "lulu hypermarket Al Hazana"
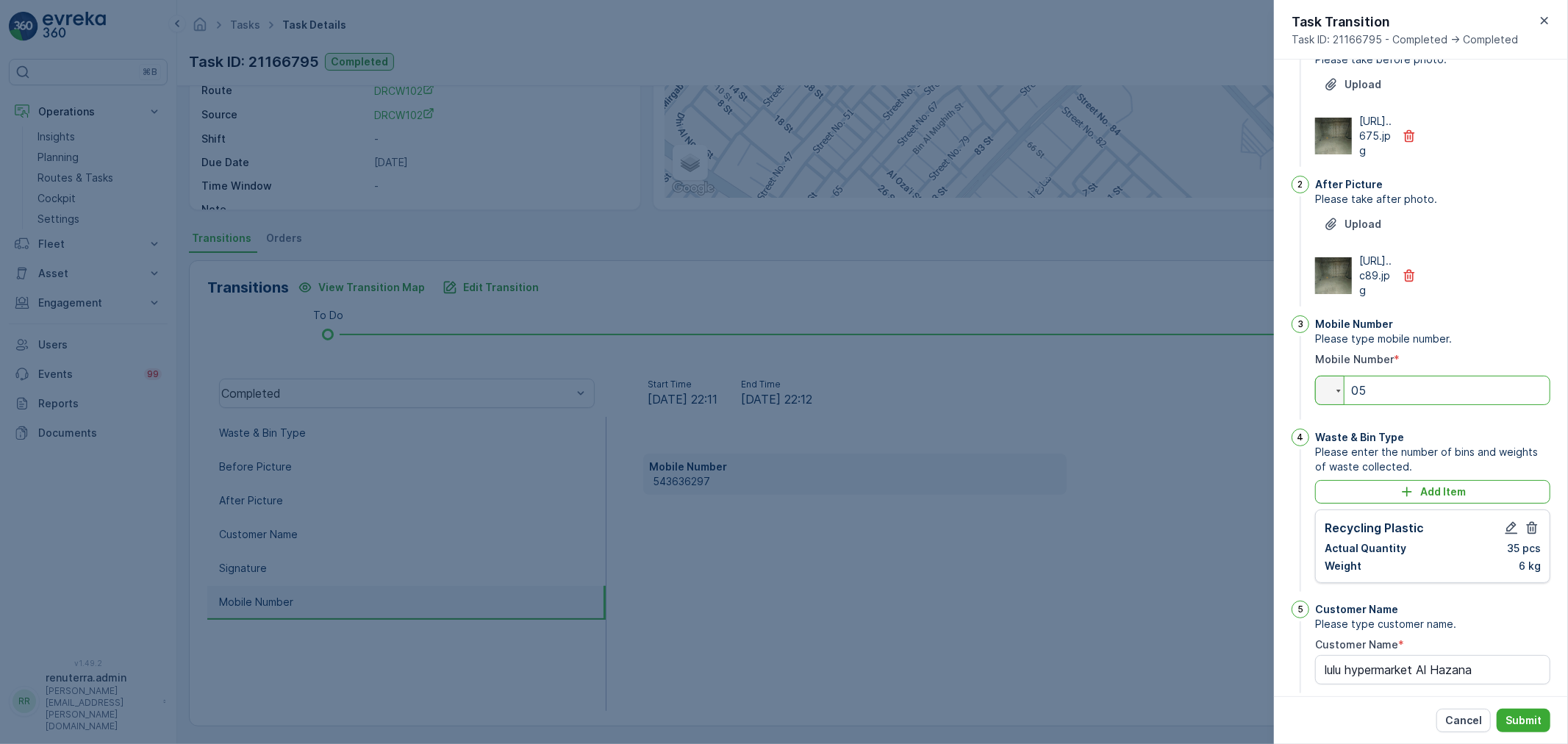
type input "056"
type Name "lulu hypermarket Al Hazana"
type input "0565"
type Name "lulu hypermarket Al Hazana"
type input "05655"
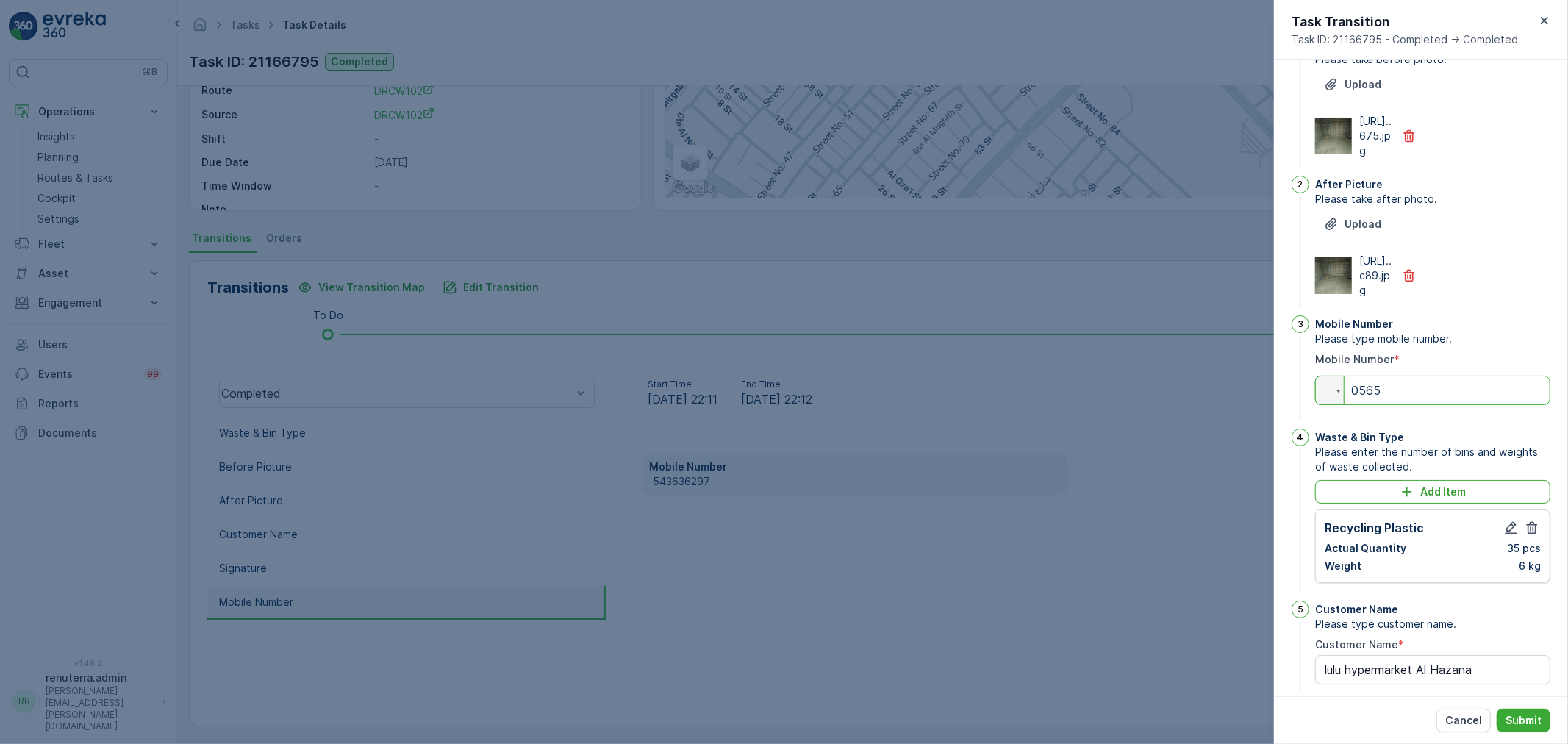
type Name "lulu hypermarket Al Hazana"
type input "056553"
type Name "lulu hypermarket Al Hazana"
type input "0565532"
type Name "lulu hypermarket Al Hazana"
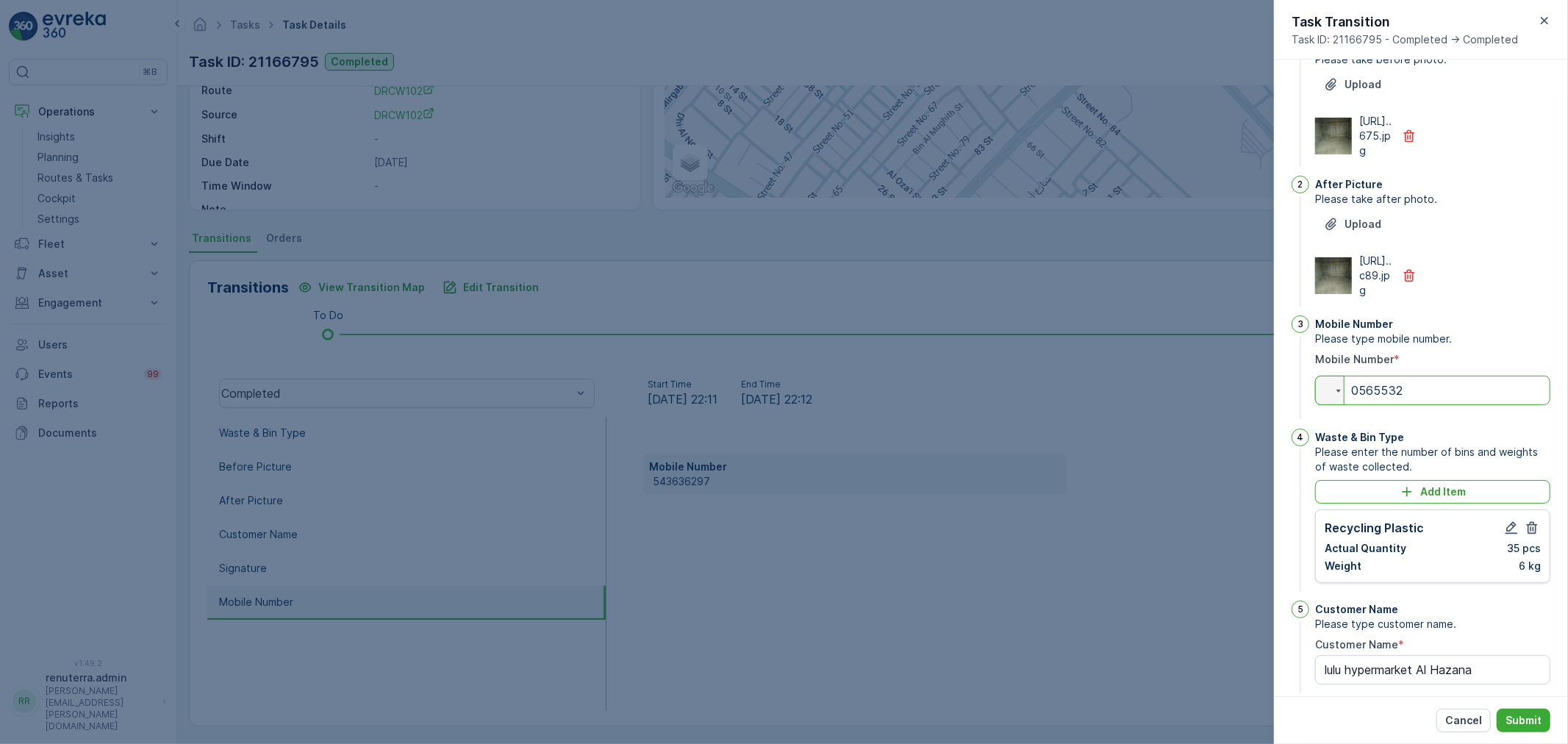
type input "05655328"
type Name "lulu hypermarket Al Hazana"
type input "056553289"
type Name "lulu hypermarket Al Hazana"
type input "0565532894"
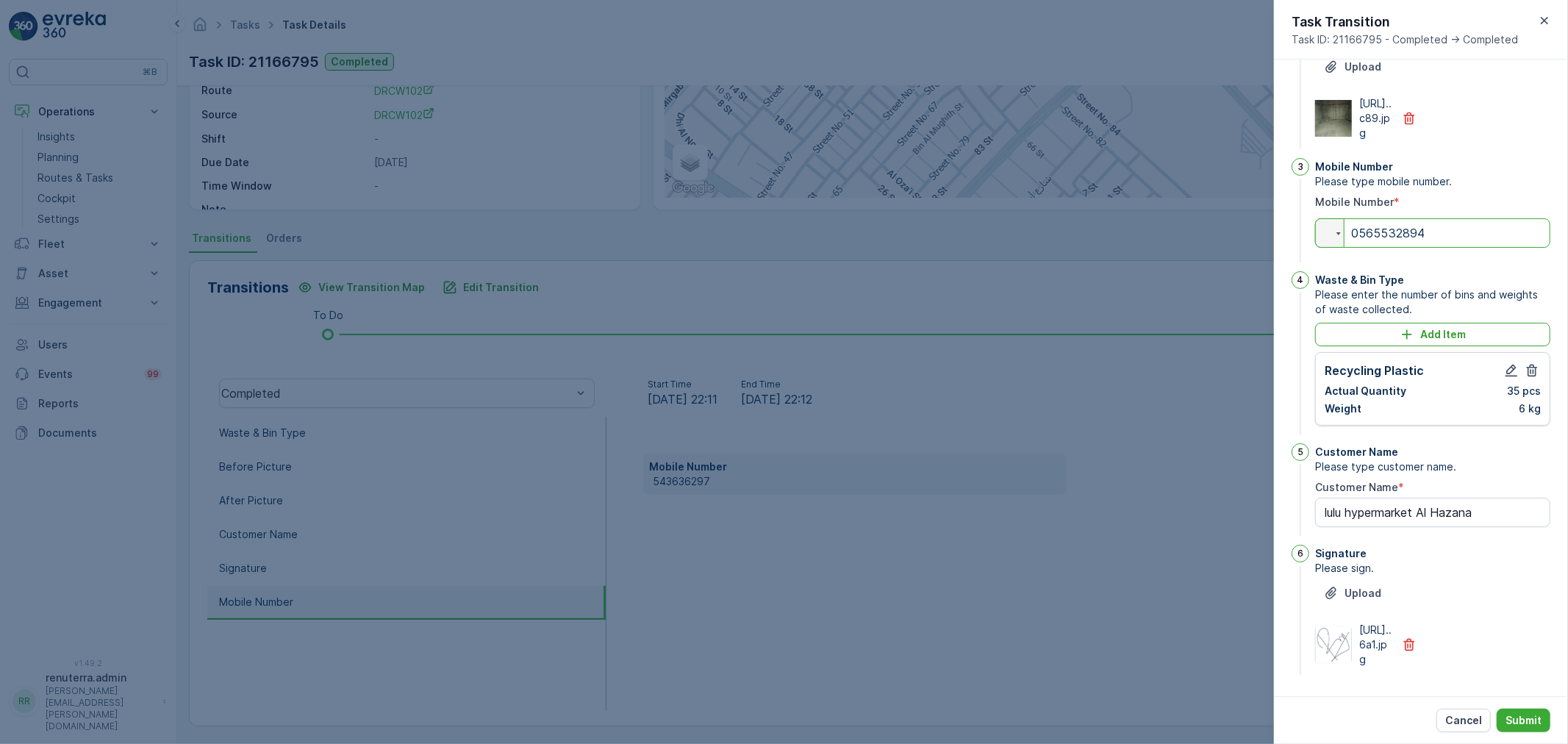
scroll to position [287, 0]
type Name "lulu hypermarket Al Hazana"
type input "0565532894"
click at [1510, 363] on icon "button" at bounding box center [1511, 370] width 14 height 14
type Name "lulu hypermarket Al Hazana"
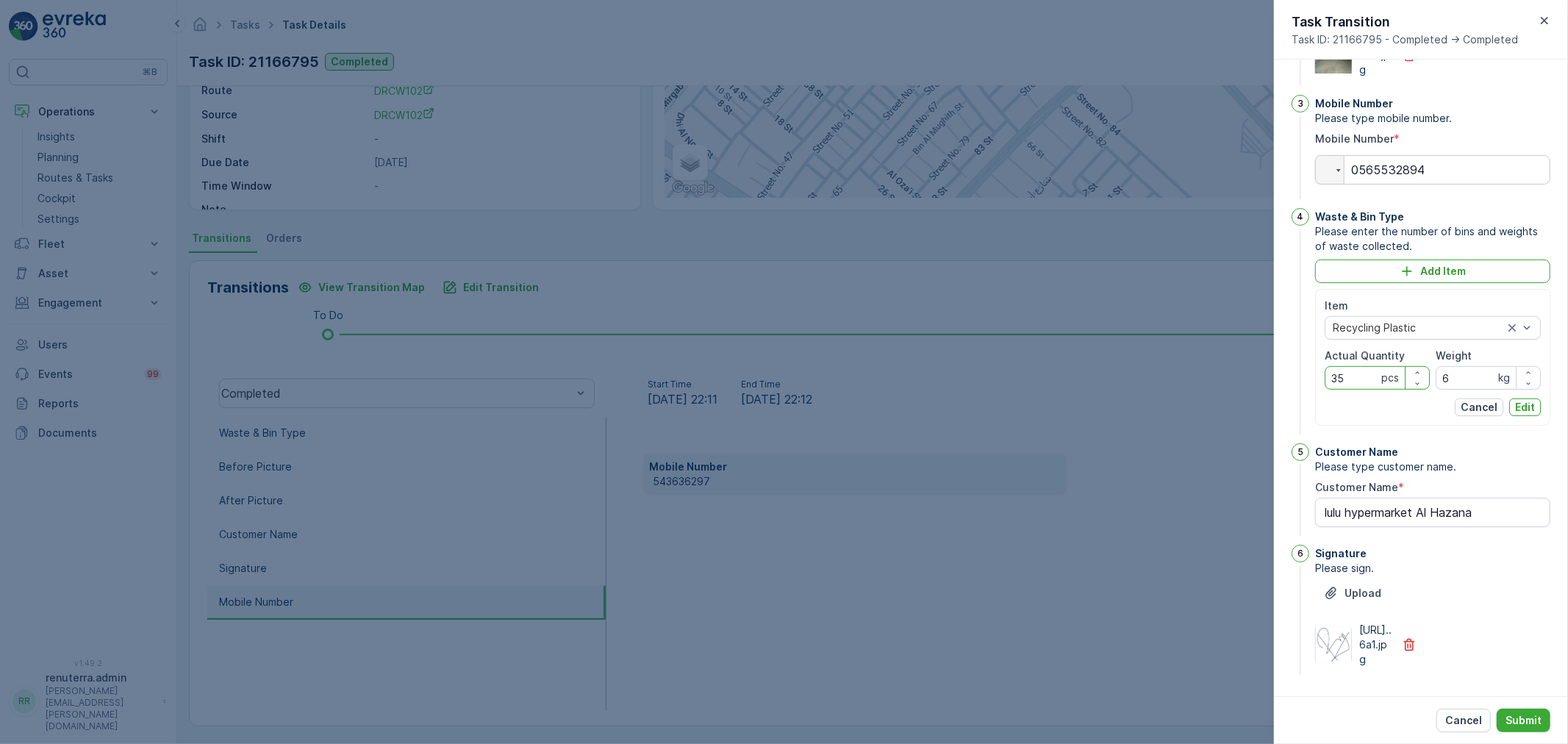
click at [1363, 390] on Quantity "35" at bounding box center [1377, 377] width 105 height 24
type Quantity "3"
type Quantity "6"
click at [1449, 390] on input "6" at bounding box center [1488, 377] width 105 height 24
type input "35"
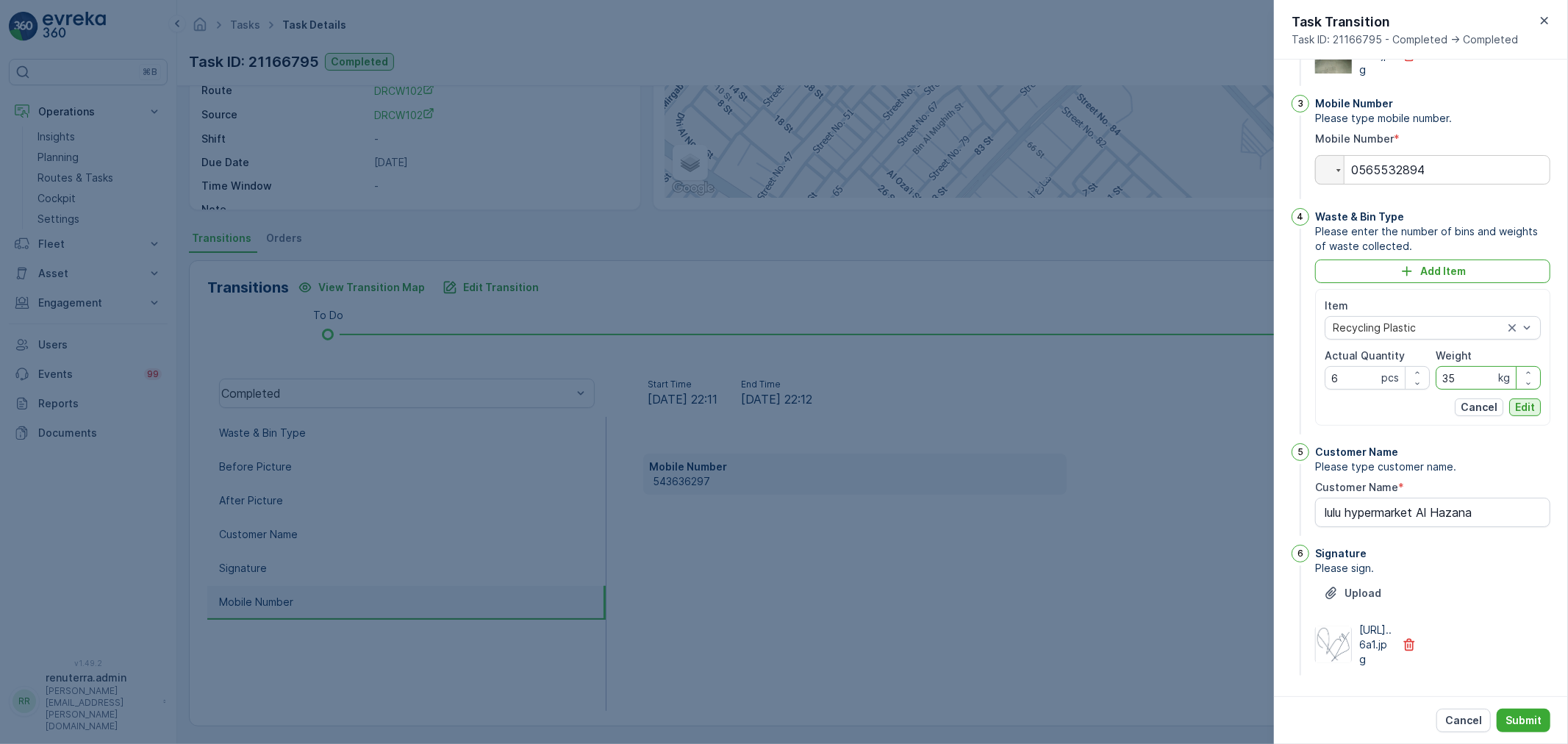
click at [1520, 414] on p "Edit" at bounding box center [1524, 407] width 20 height 14
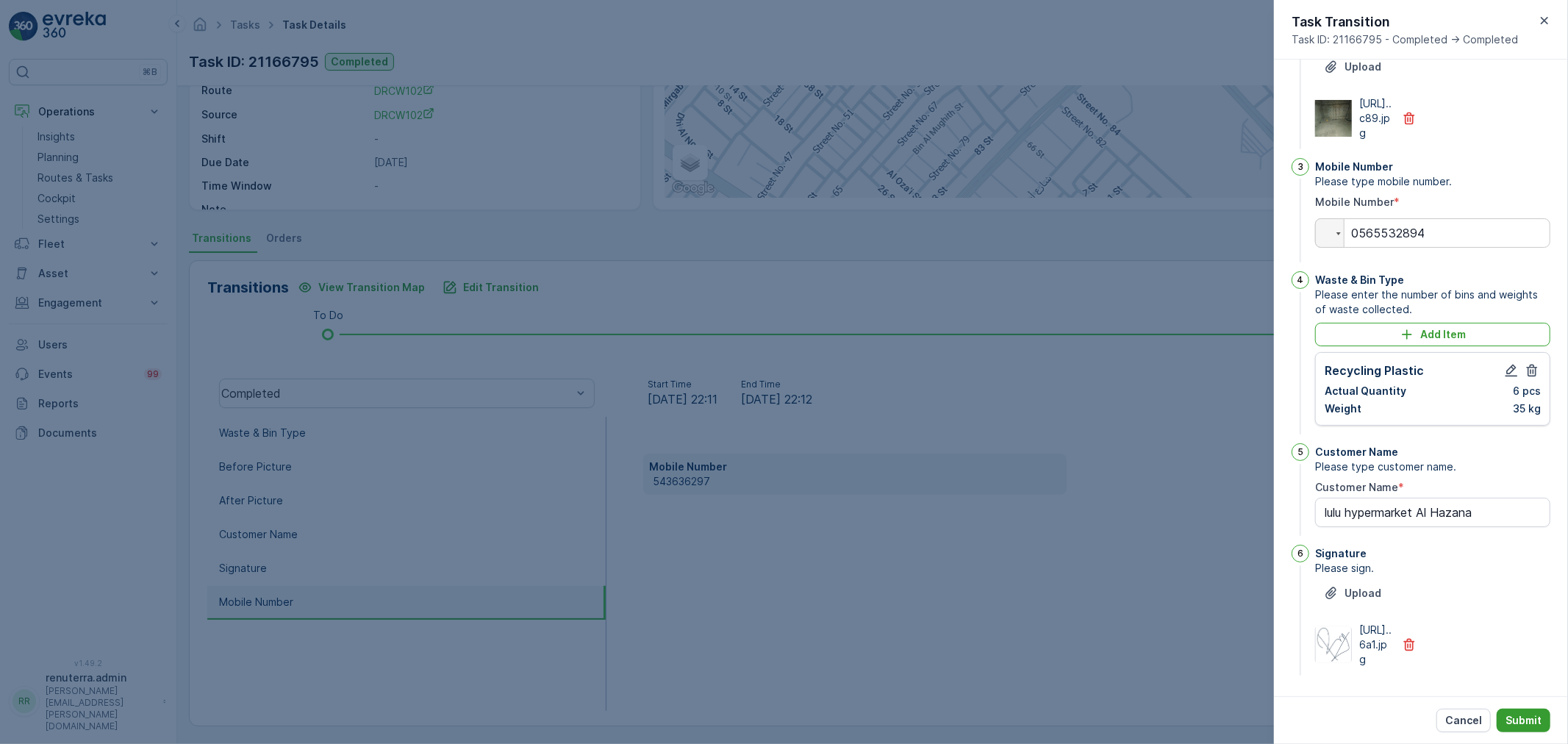
click at [1526, 719] on p "Submit" at bounding box center [1523, 719] width 36 height 14
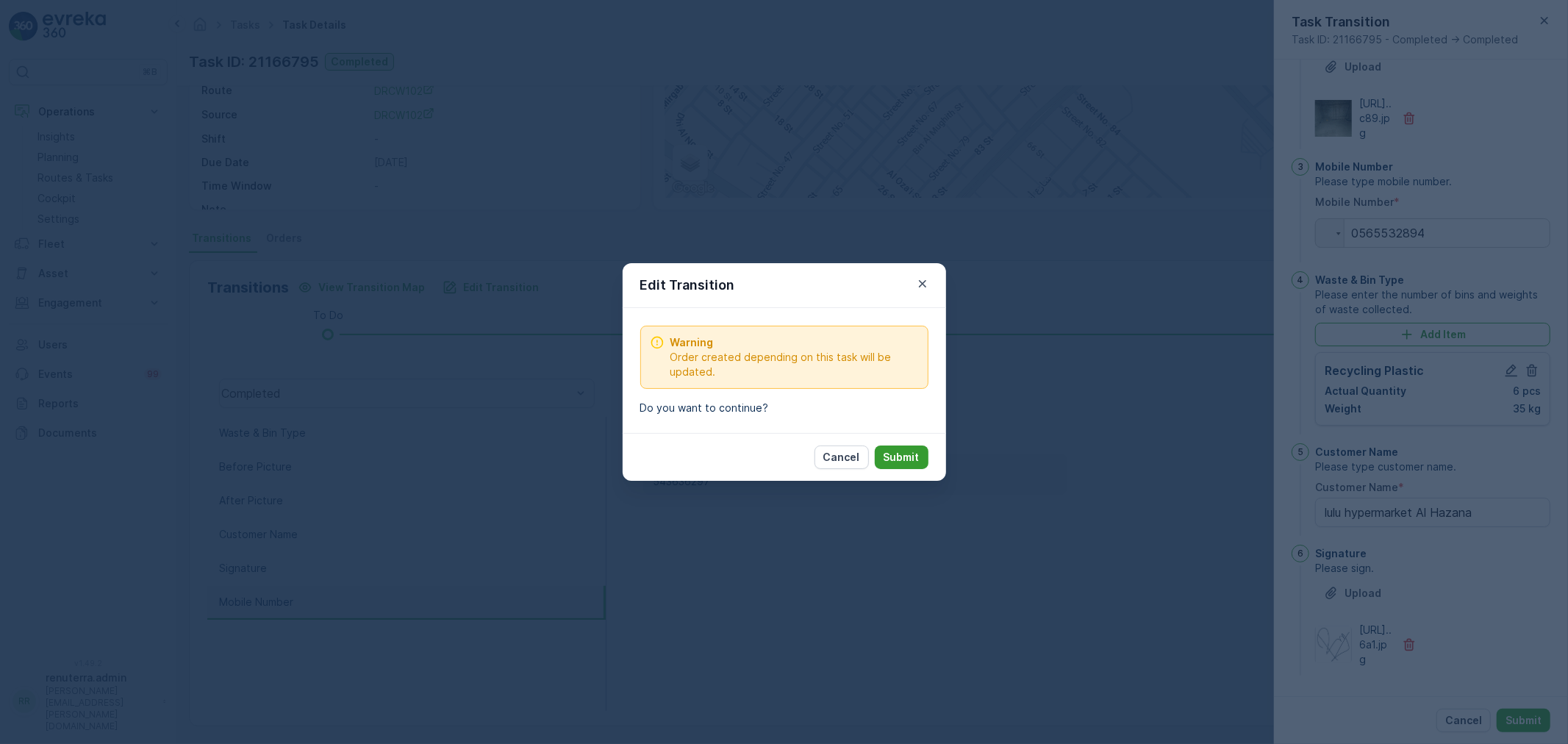
click at [910, 451] on p "Submit" at bounding box center [902, 456] width 36 height 14
type Name "lulu hypermarket Al Hazana"
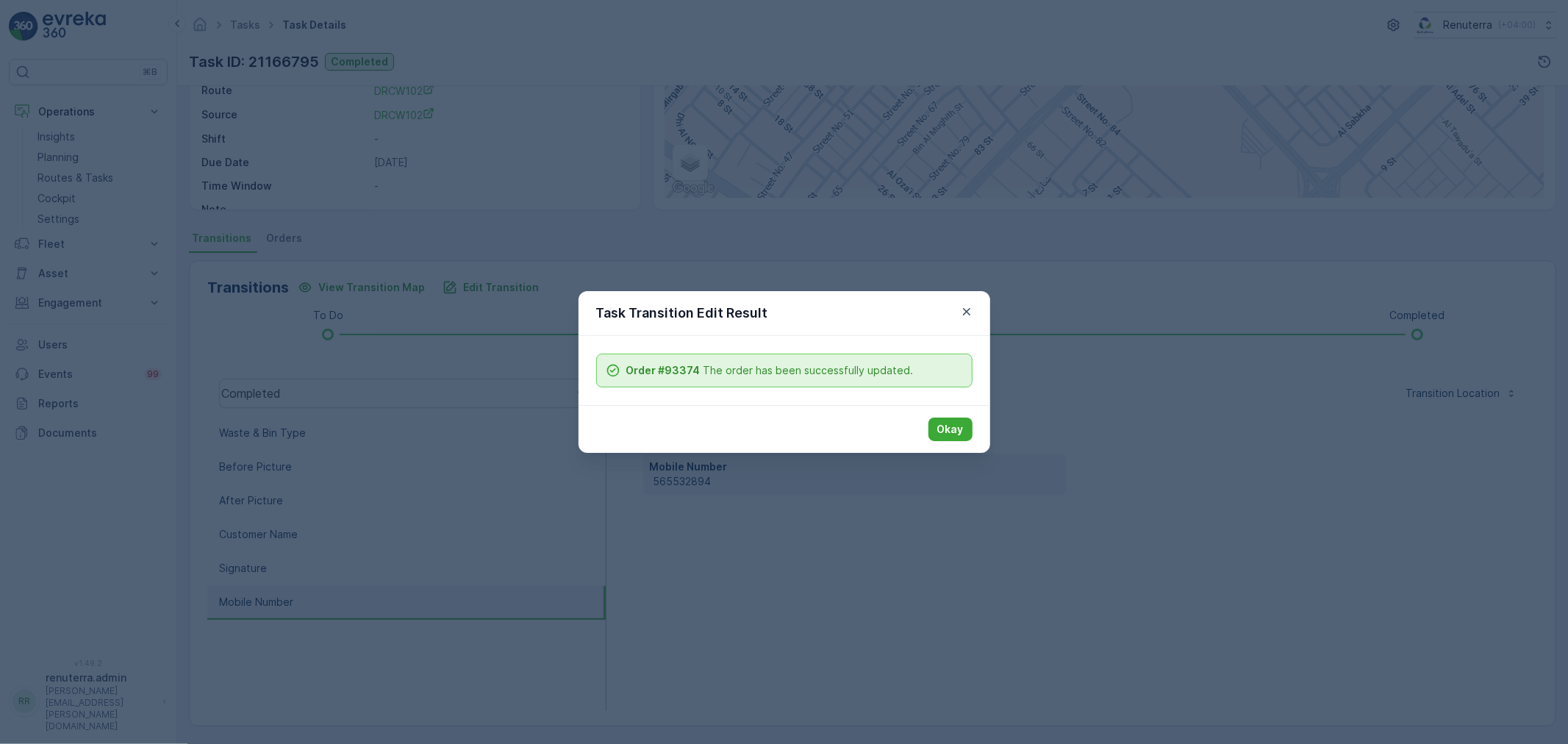
click at [941, 428] on p "Okay" at bounding box center [950, 429] width 27 height 14
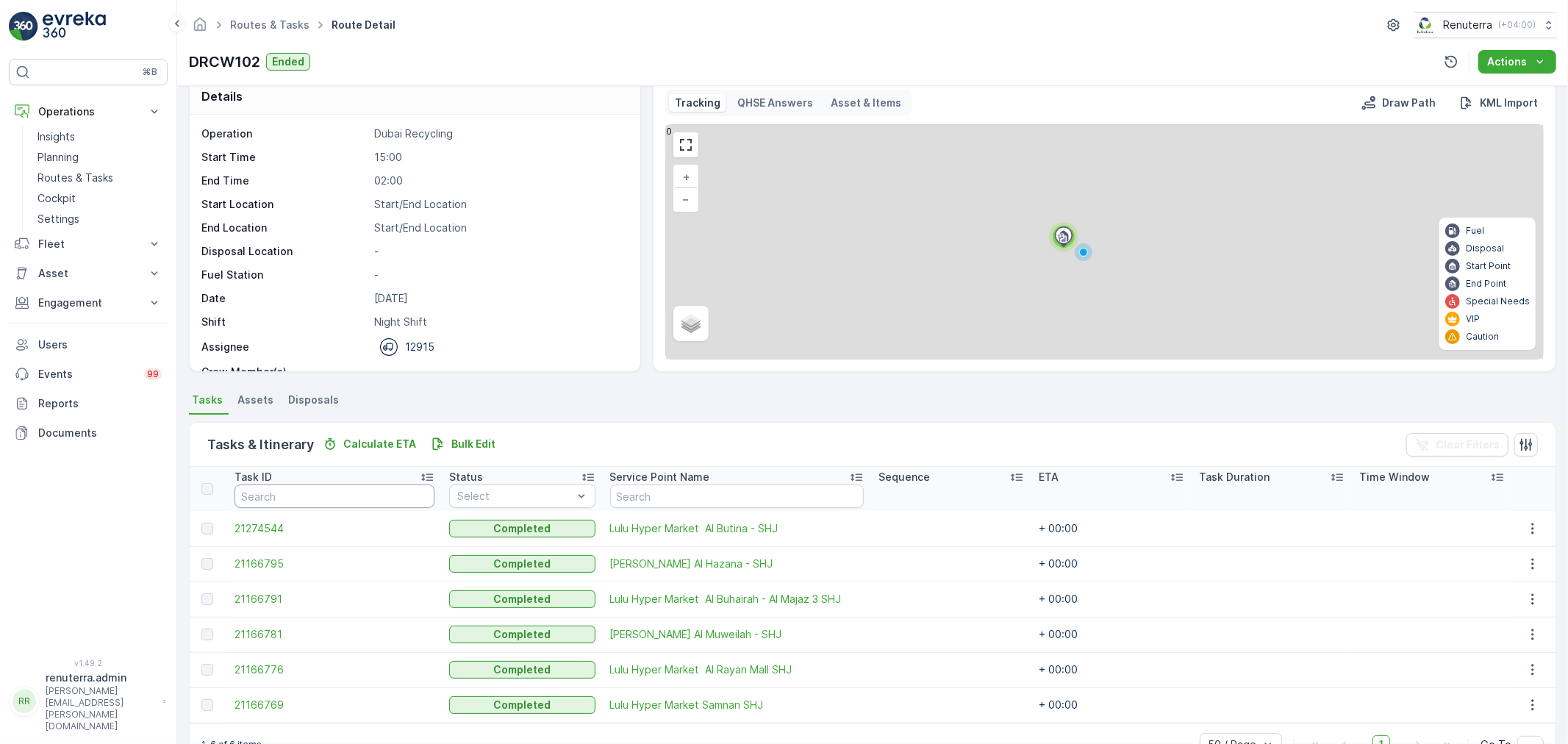
scroll to position [60, 0]
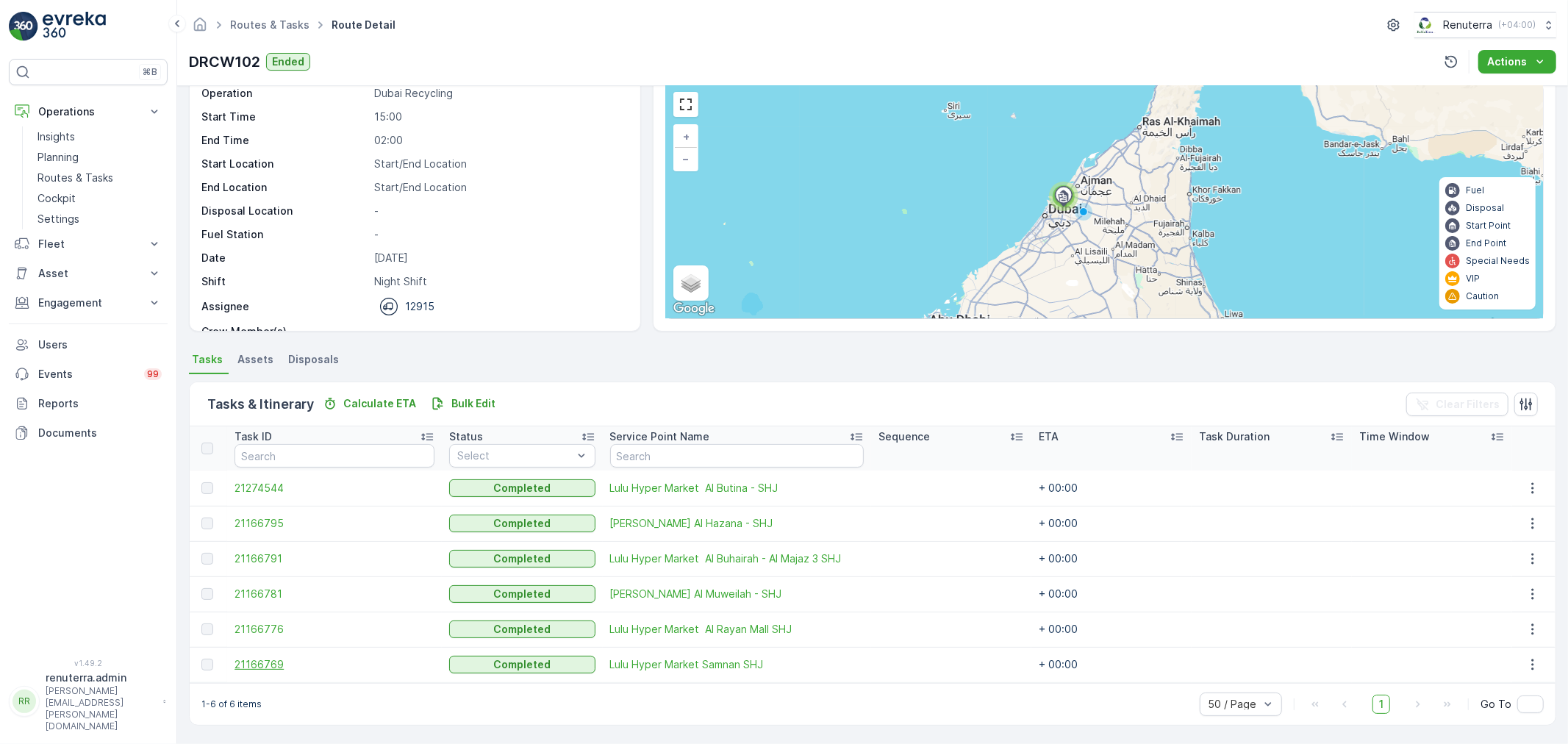
click at [282, 665] on span "21166769" at bounding box center [335, 664] width 200 height 14
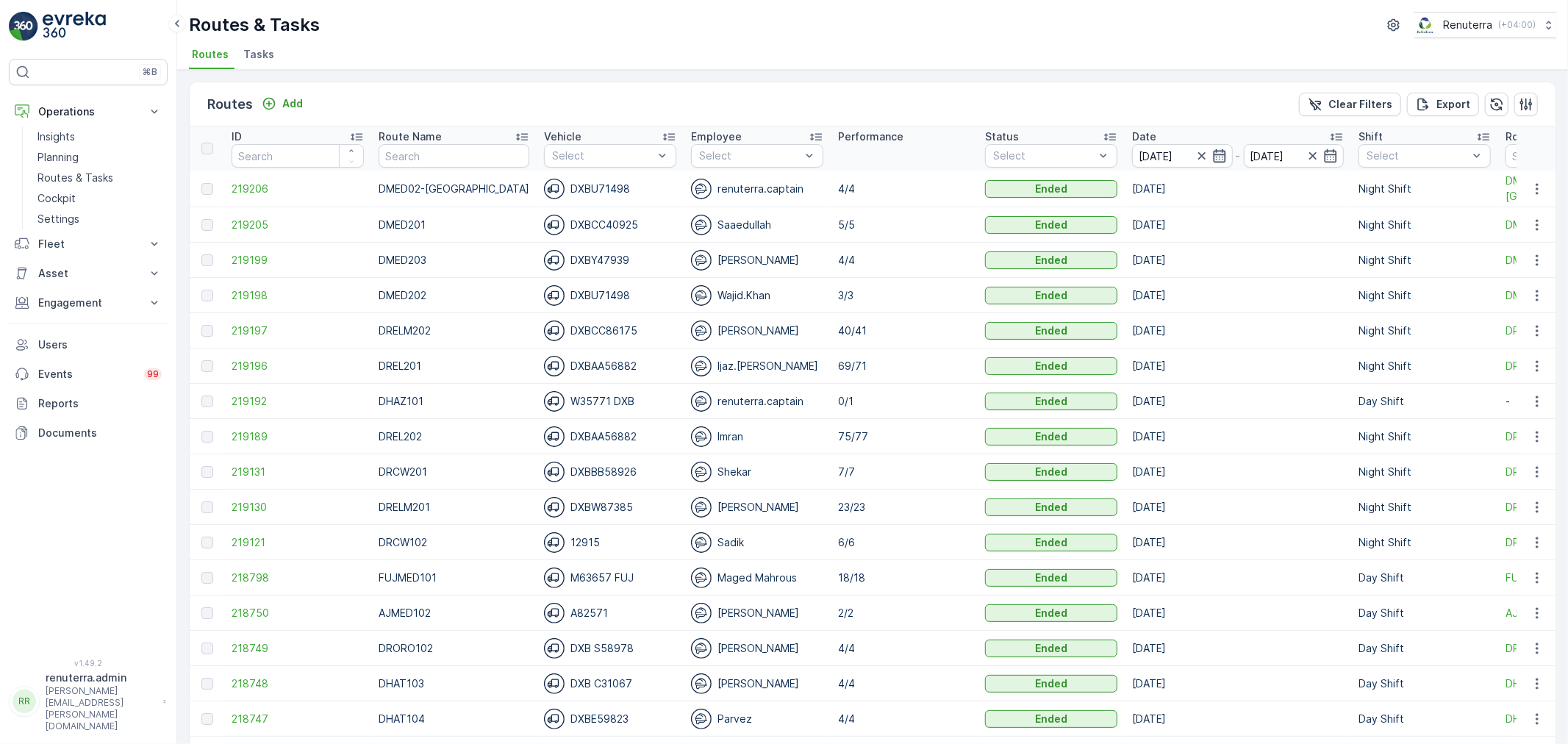
click at [1213, 151] on icon "button" at bounding box center [1218, 156] width 12 height 13
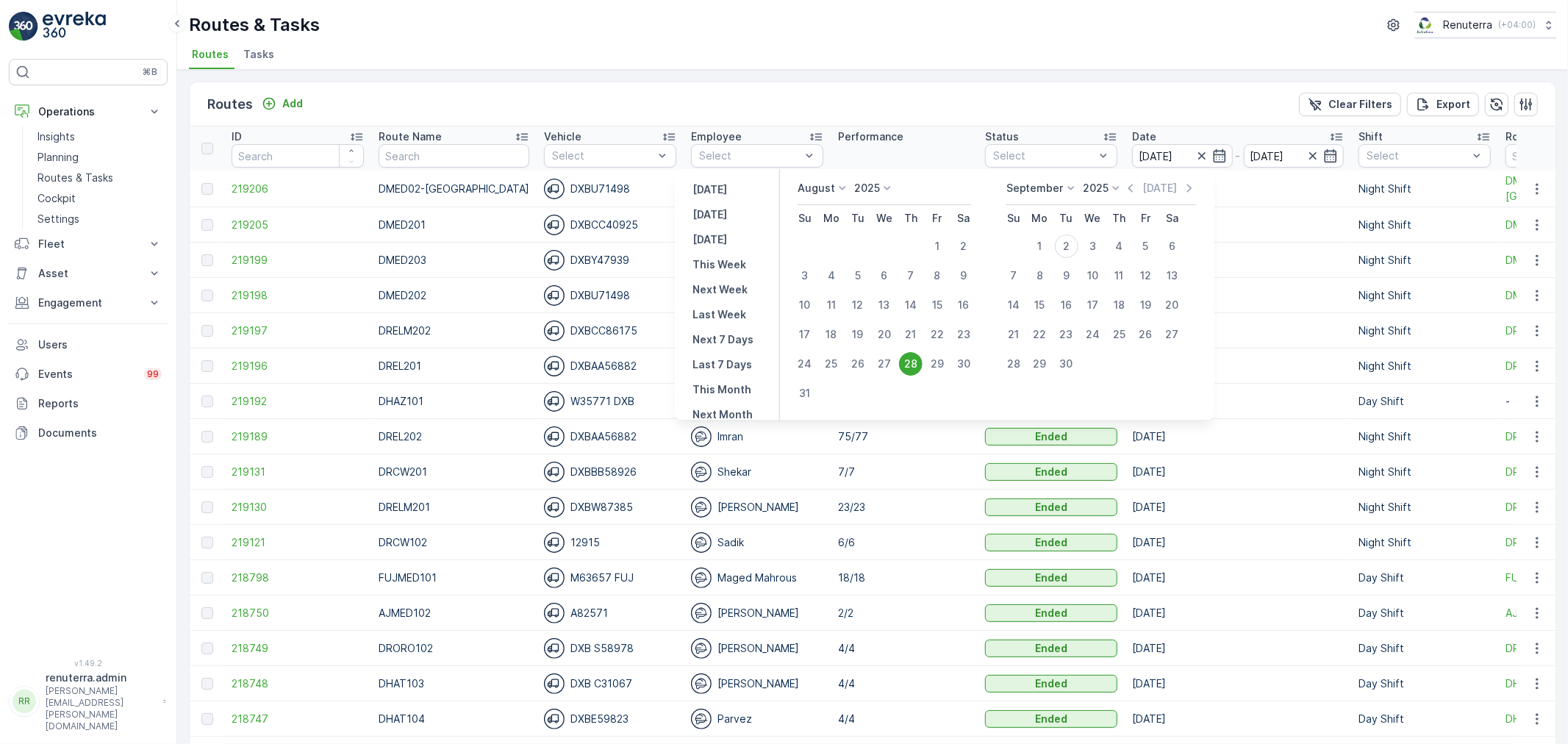
click at [949, 354] on div "29" at bounding box center [937, 364] width 24 height 24
type input "[DATE]"
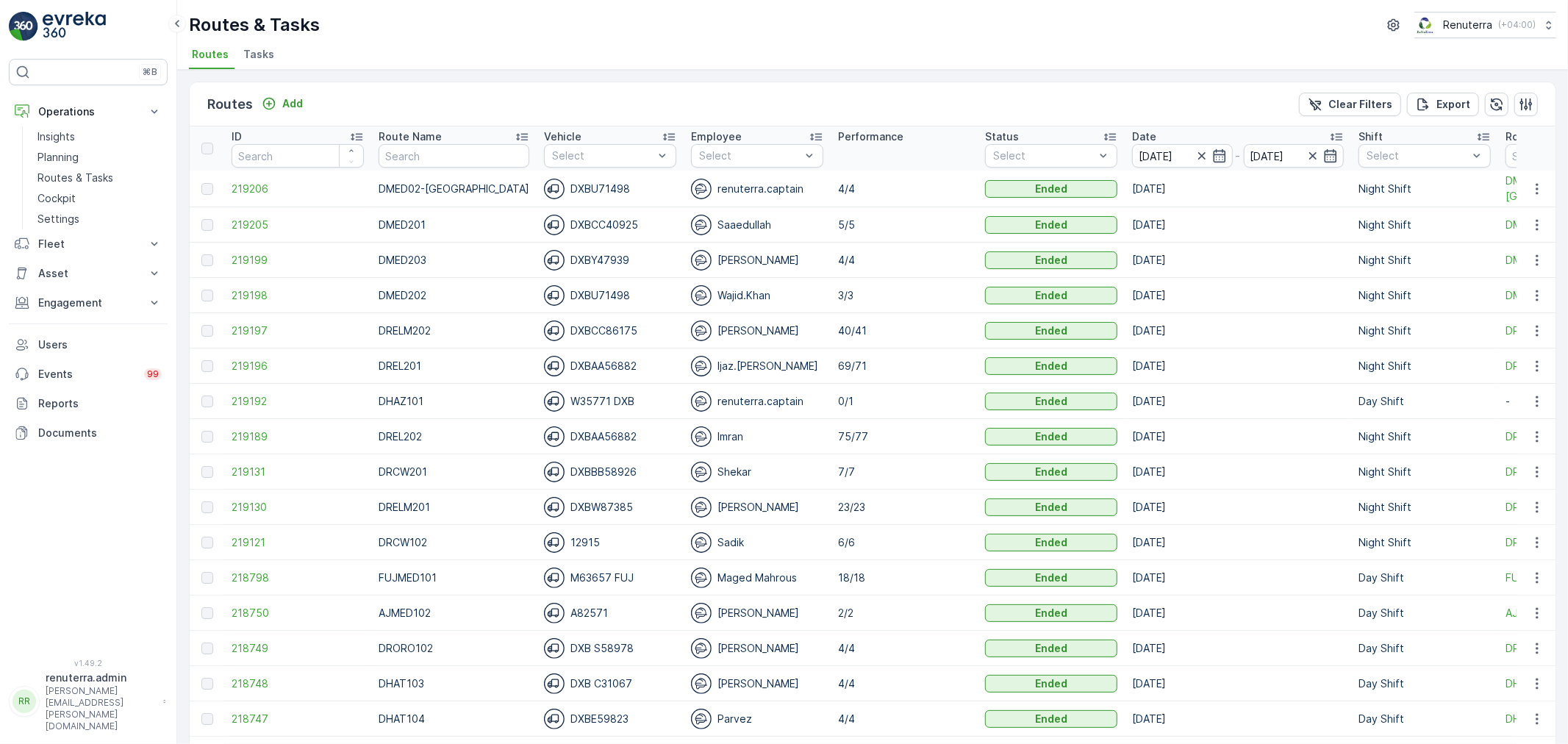
click at [947, 355] on td "69/71" at bounding box center [904, 366] width 147 height 35
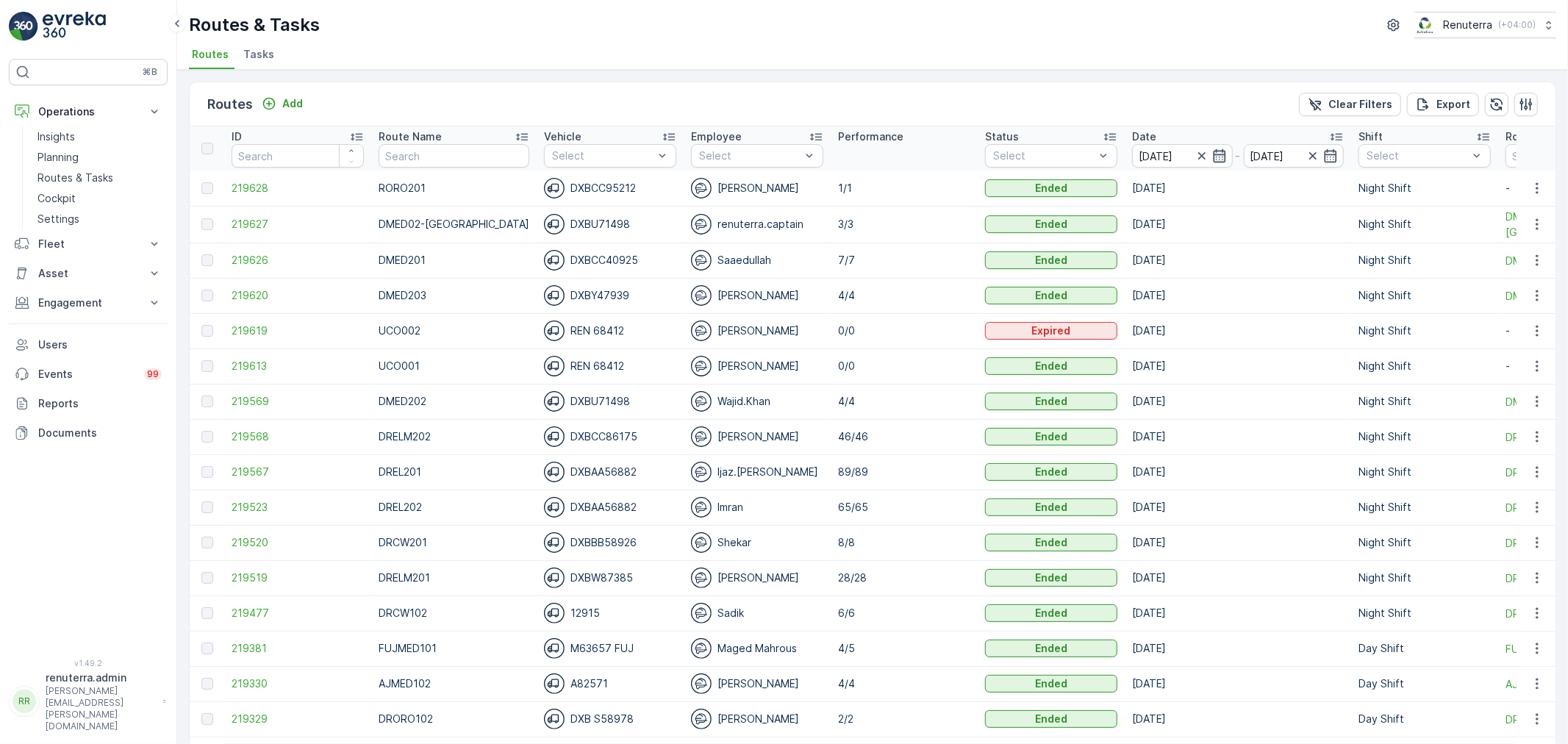
click at [1213, 160] on icon "button" at bounding box center [1219, 155] width 14 height 14
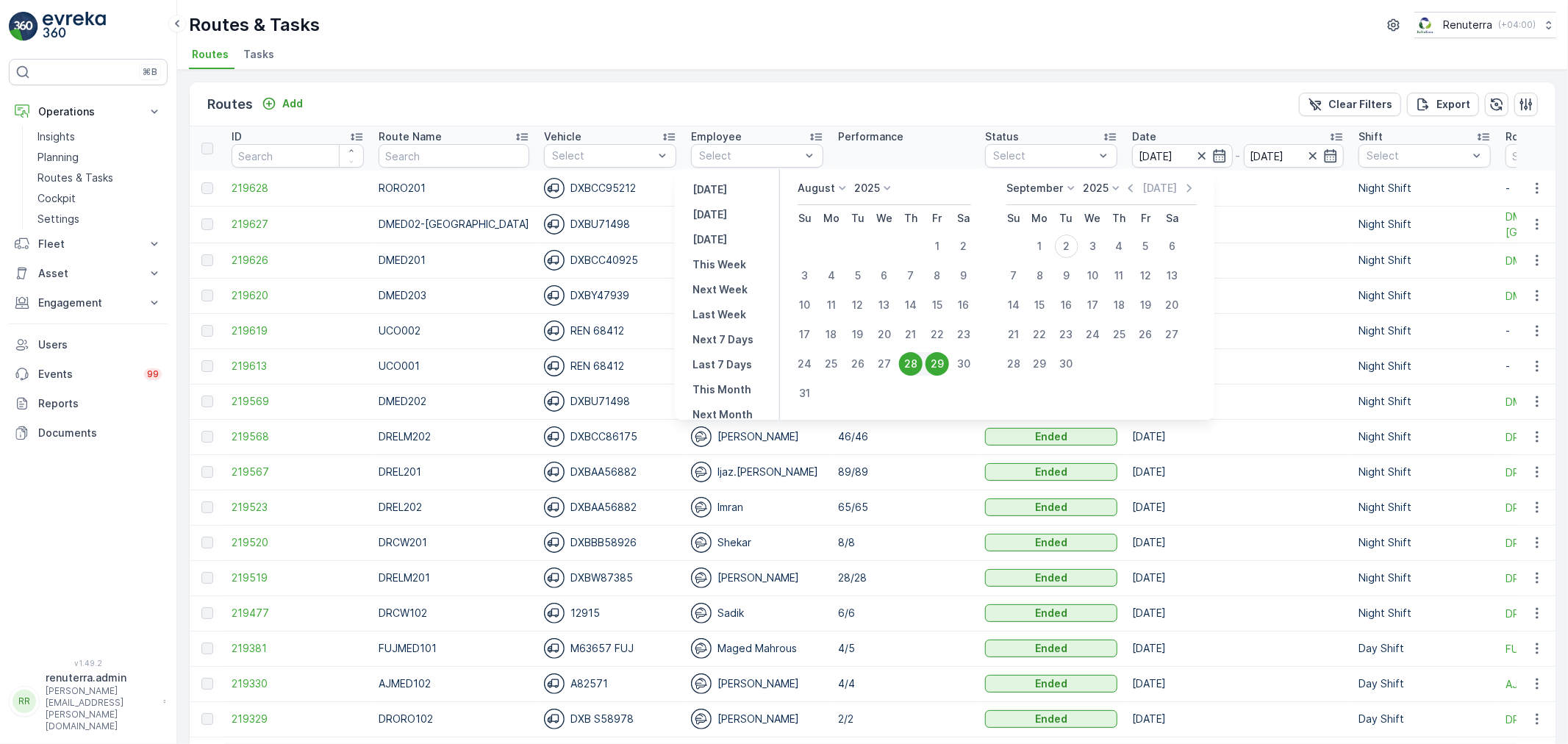
click at [943, 362] on div "29" at bounding box center [937, 364] width 24 height 24
type input "[DATE]"
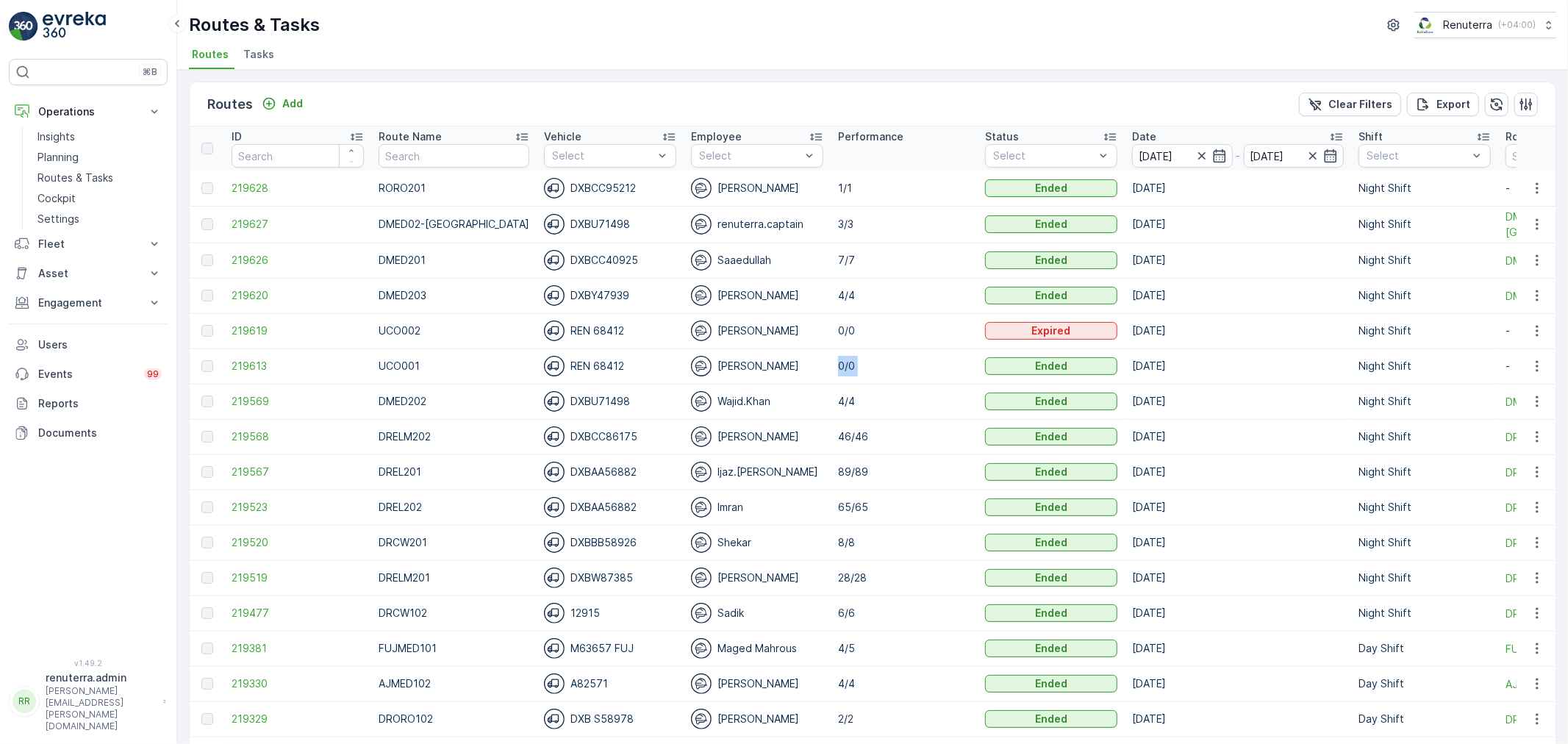
click at [943, 362] on td "0/0" at bounding box center [904, 366] width 147 height 35
click at [1195, 153] on icon "button" at bounding box center [1201, 155] width 14 height 14
click at [1197, 153] on icon "button" at bounding box center [1201, 156] width 8 height 8
click at [1197, 152] on icon "button" at bounding box center [1201, 156] width 8 height 8
click at [1197, 154] on icon "button" at bounding box center [1201, 156] width 8 height 8
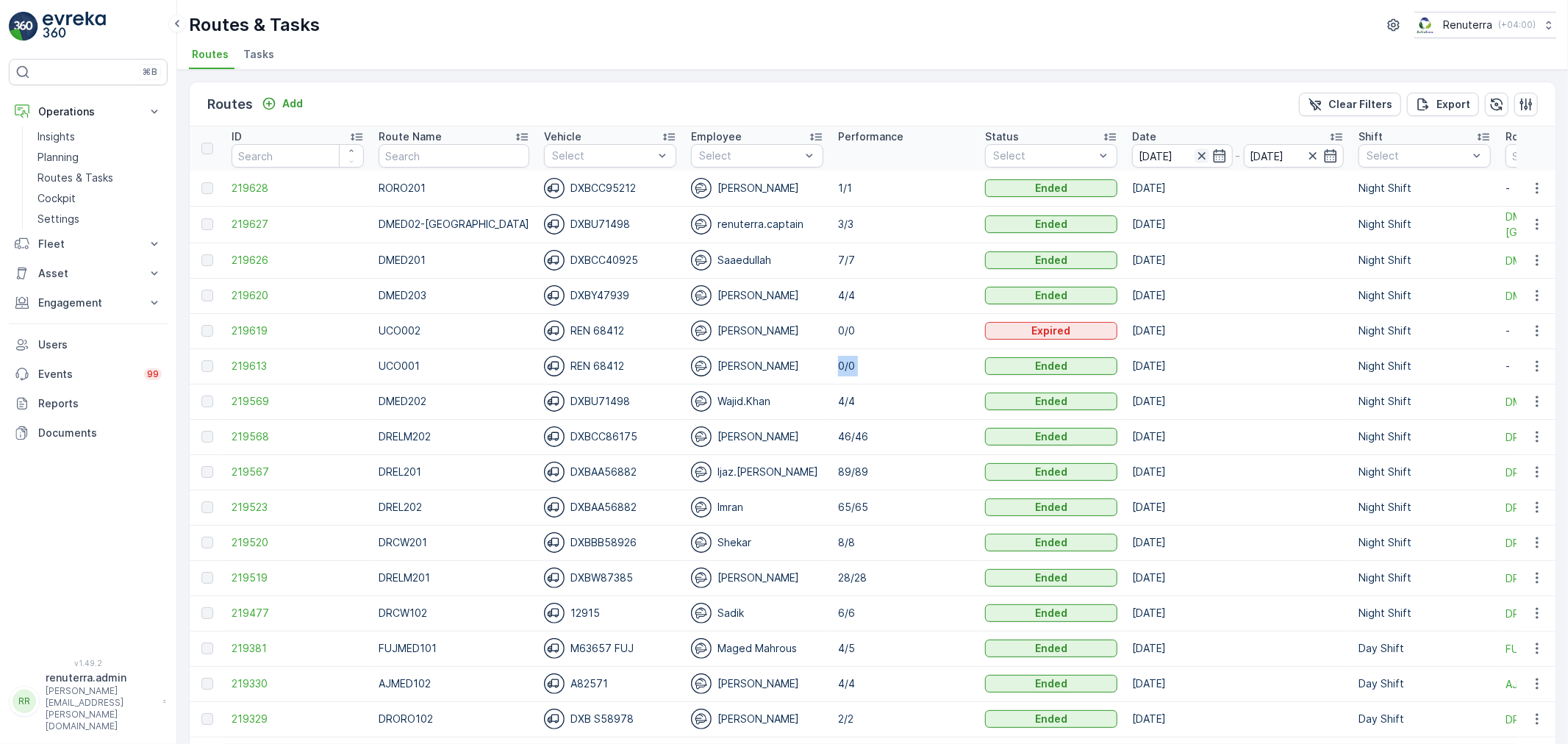
click at [1197, 154] on icon "button" at bounding box center [1201, 156] width 8 height 8
click at [1213, 158] on icon "button" at bounding box center [1219, 155] width 14 height 14
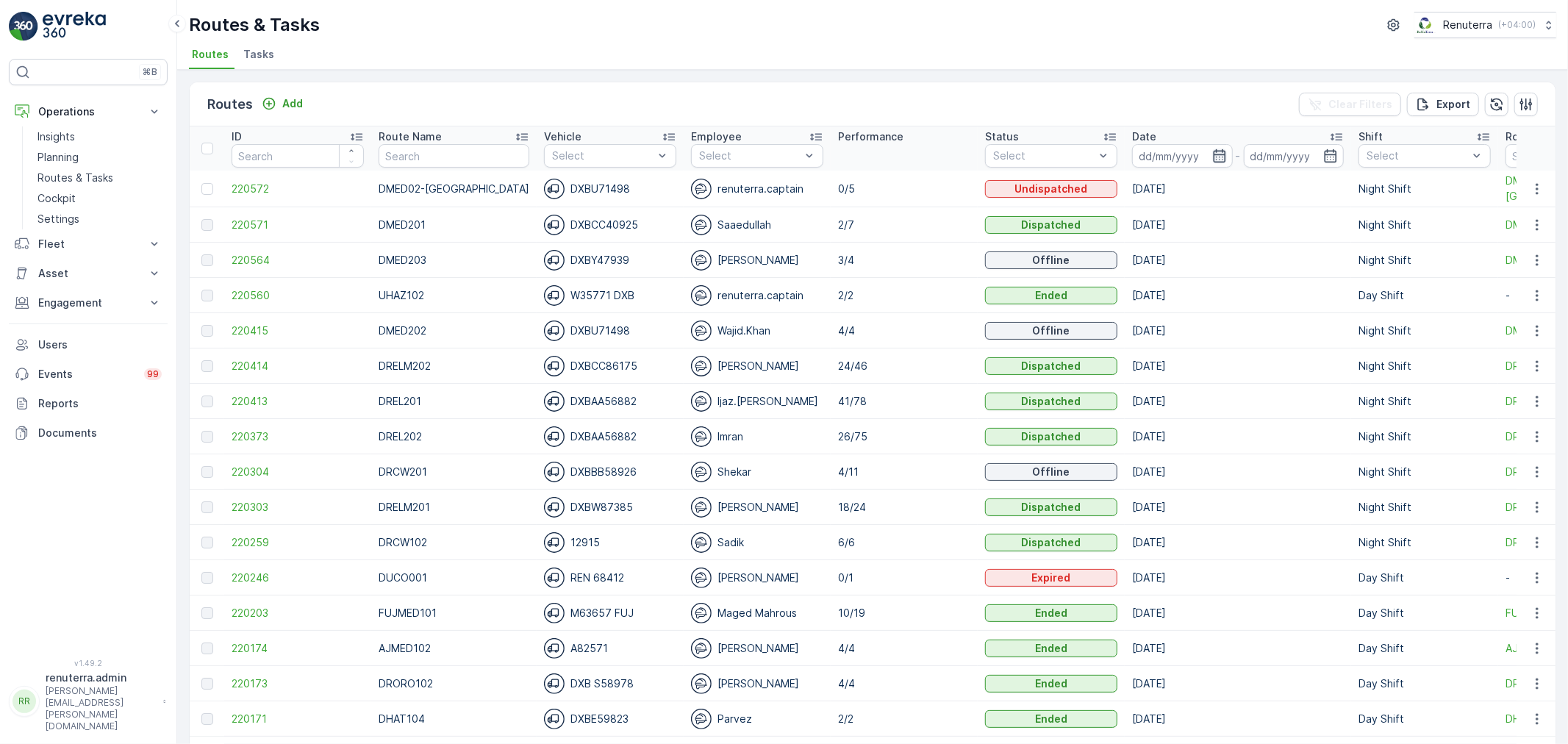
click at [1213, 152] on icon "button" at bounding box center [1219, 155] width 14 height 14
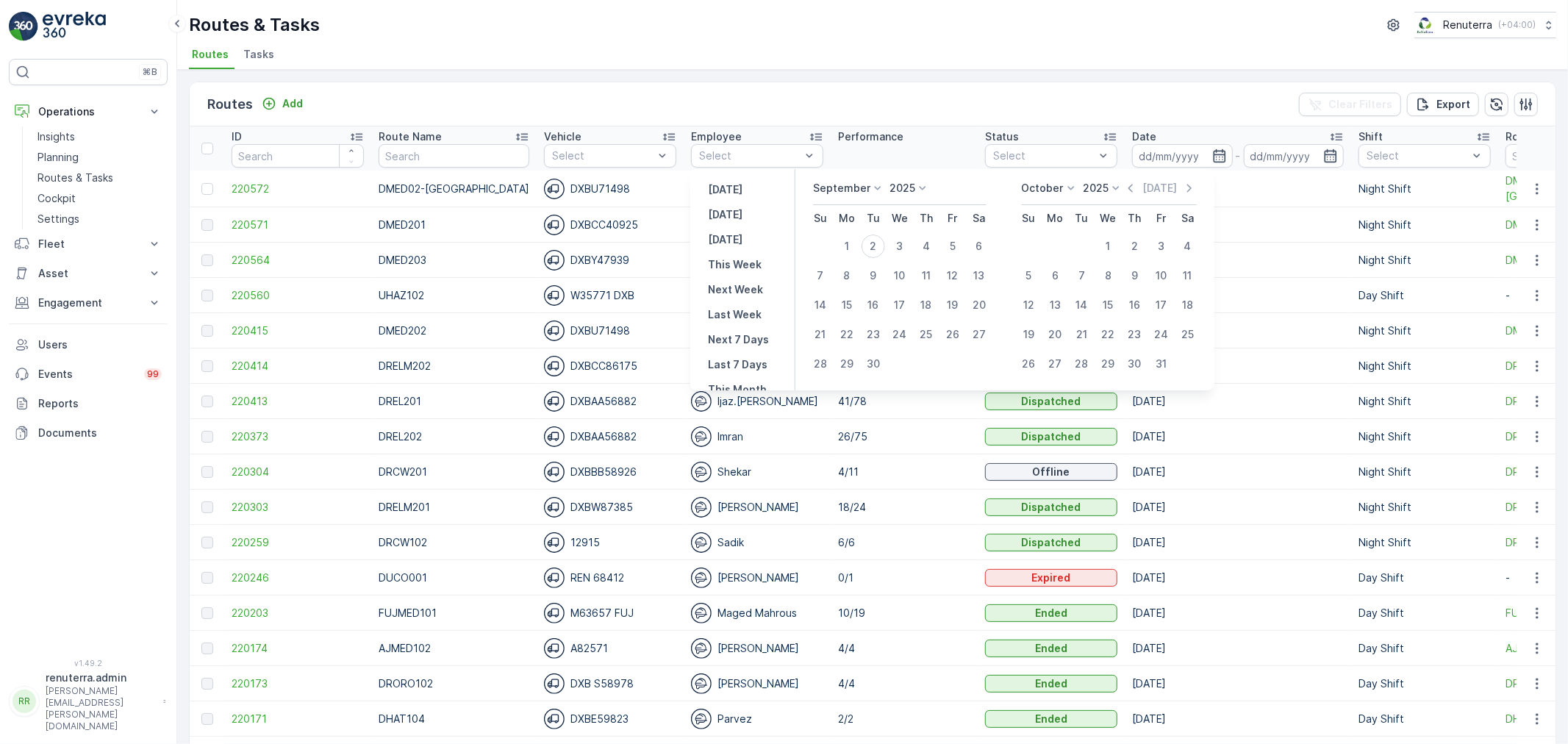
click at [875, 185] on icon at bounding box center [877, 187] width 14 height 14
click at [850, 238] on span "August" at bounding box center [839, 241] width 34 height 14
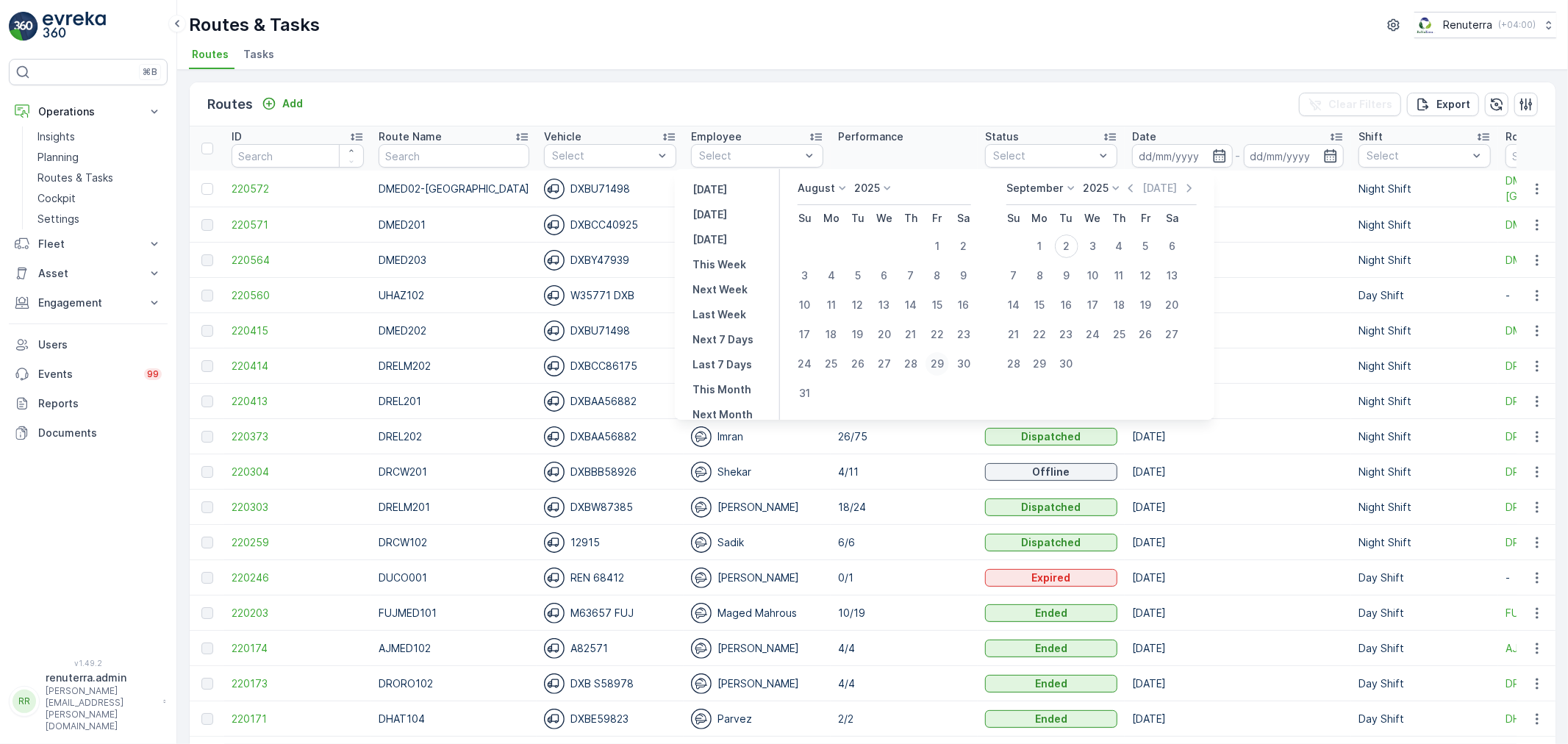
click at [947, 357] on div "29" at bounding box center [937, 364] width 24 height 24
type input "[DATE]"
click at [947, 357] on div "29" at bounding box center [937, 364] width 24 height 24
type input "[DATE]"
click at [947, 357] on div "29" at bounding box center [937, 364] width 24 height 24
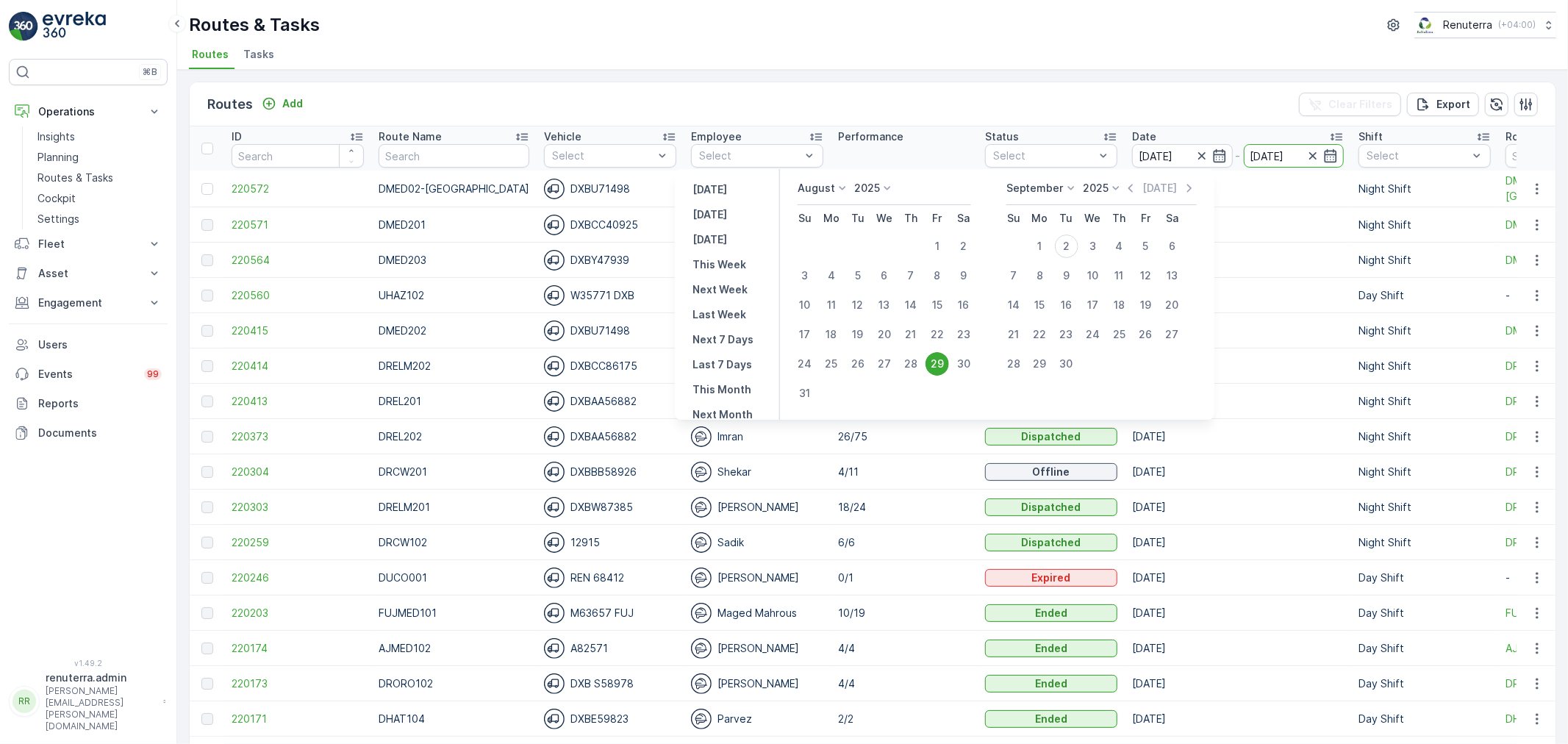
click at [947, 357] on td "24/46" at bounding box center [904, 366] width 147 height 35
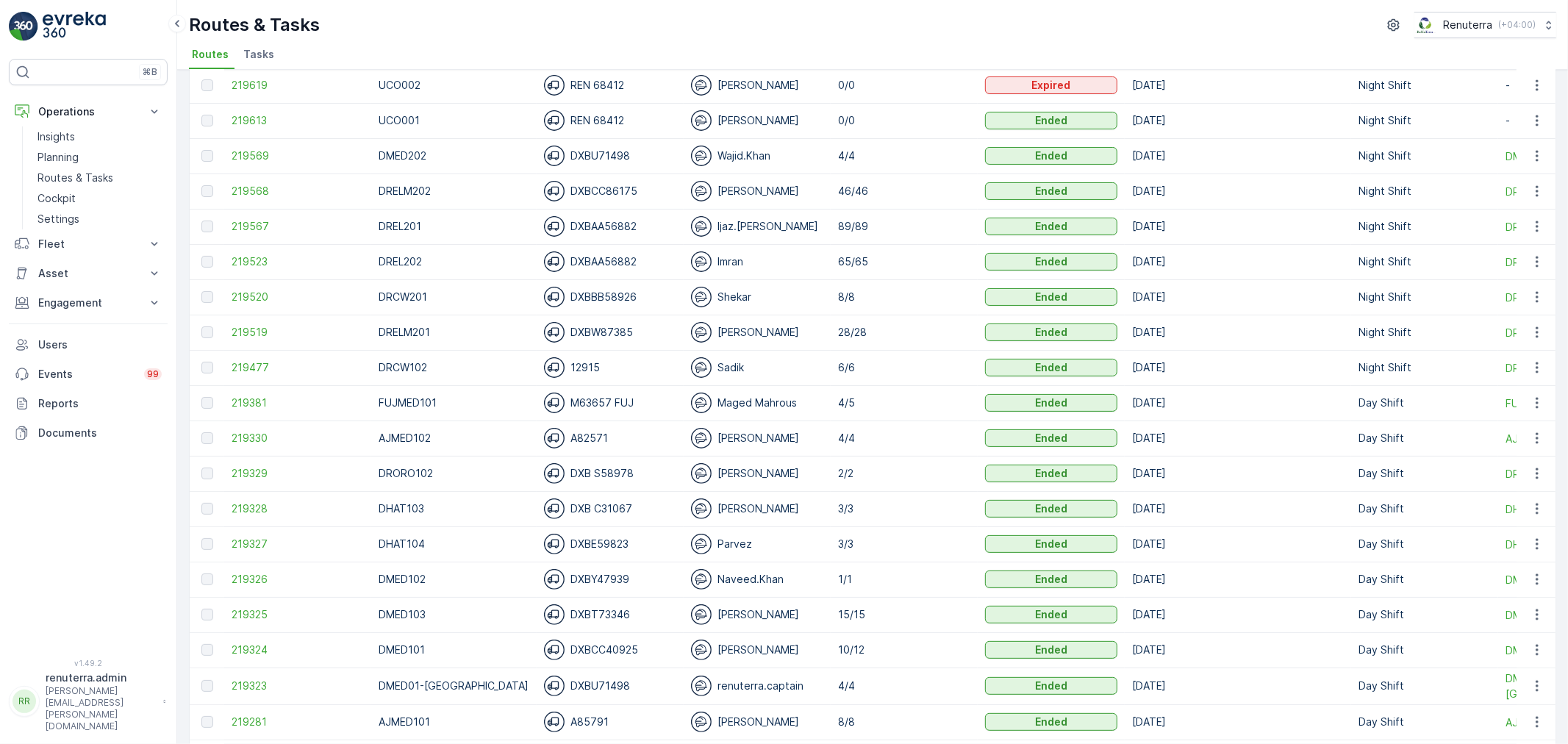
scroll to position [245, 0]
click at [256, 372] on span "219477" at bounding box center [297, 368] width 132 height 14
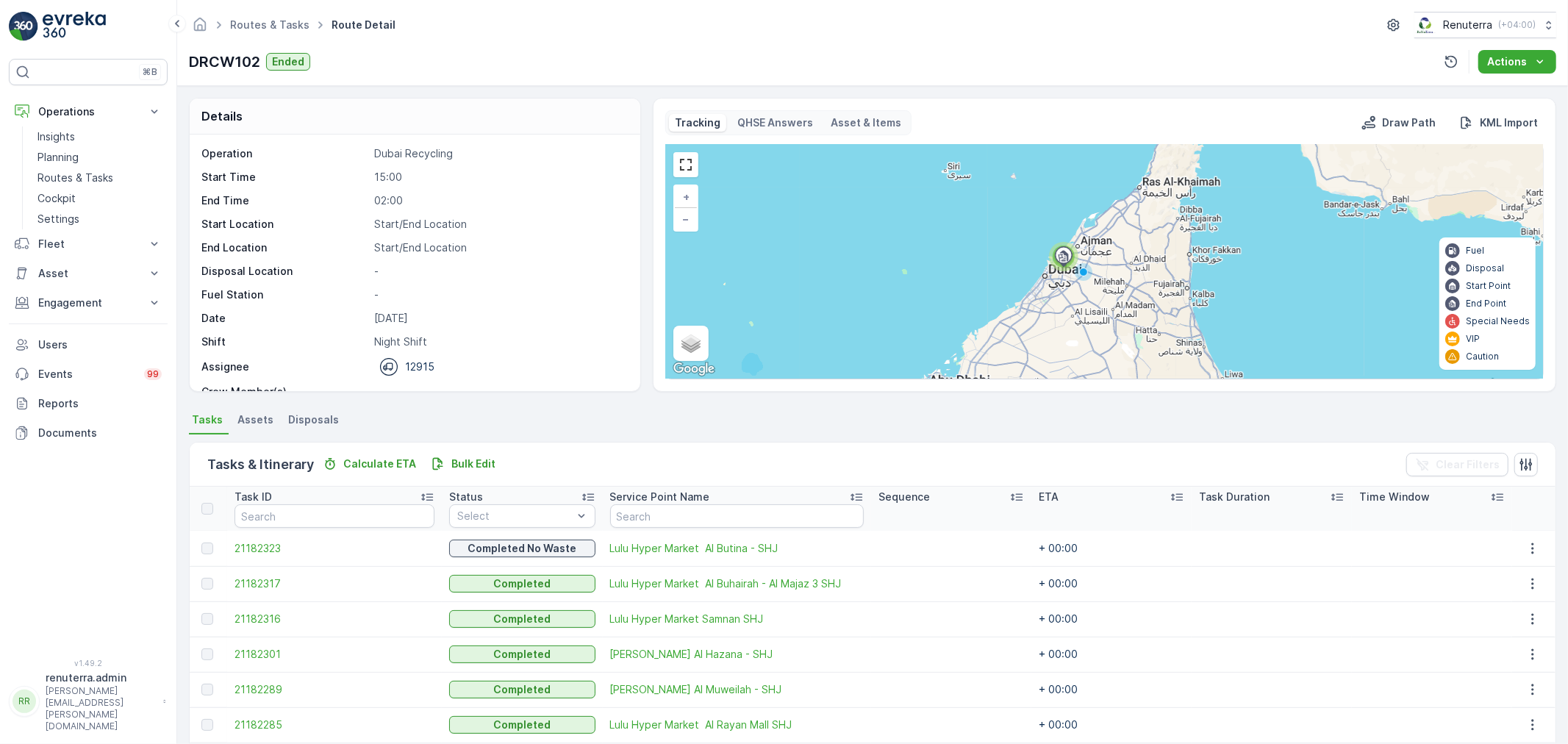
scroll to position [60, 0]
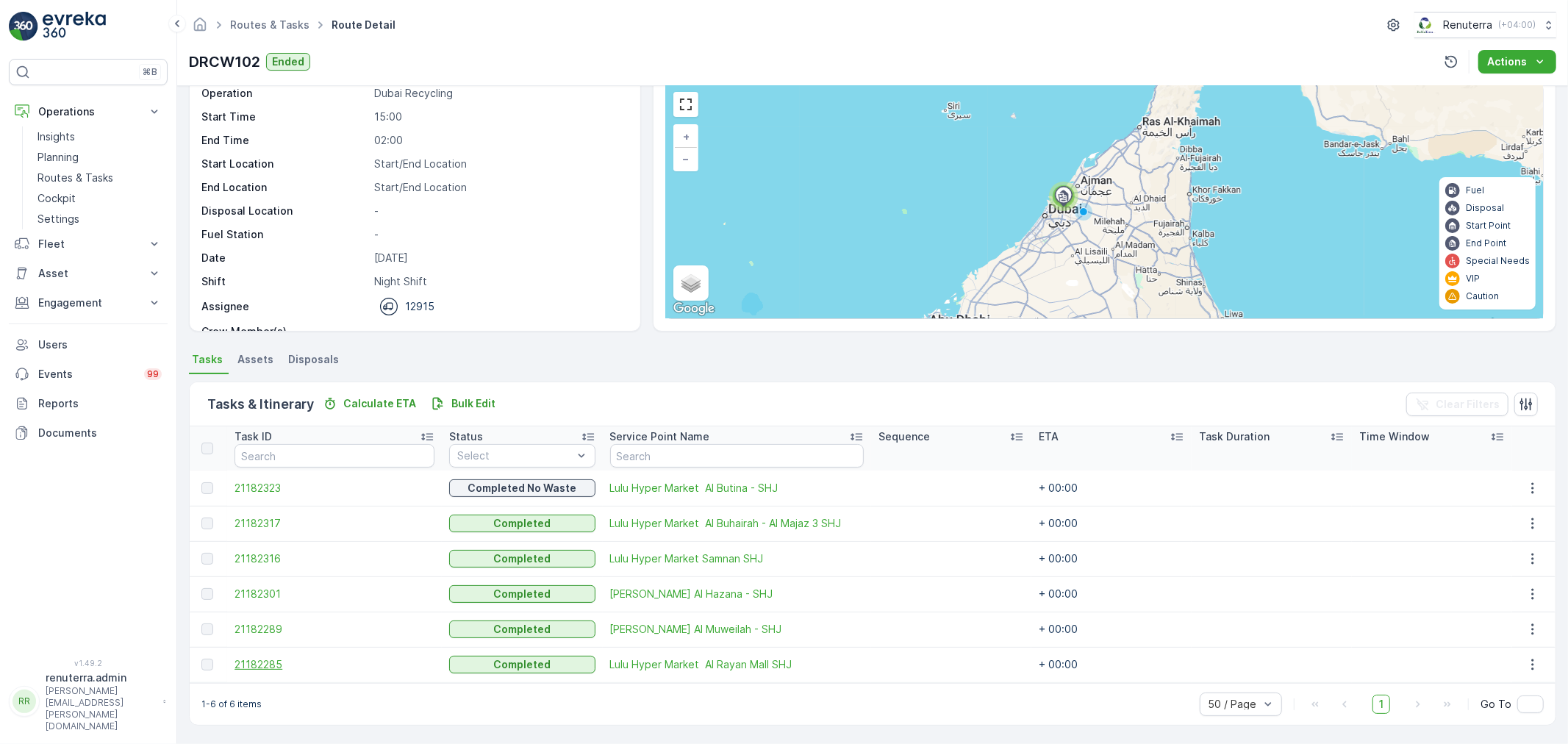
click at [268, 658] on span "21182285" at bounding box center [335, 664] width 200 height 14
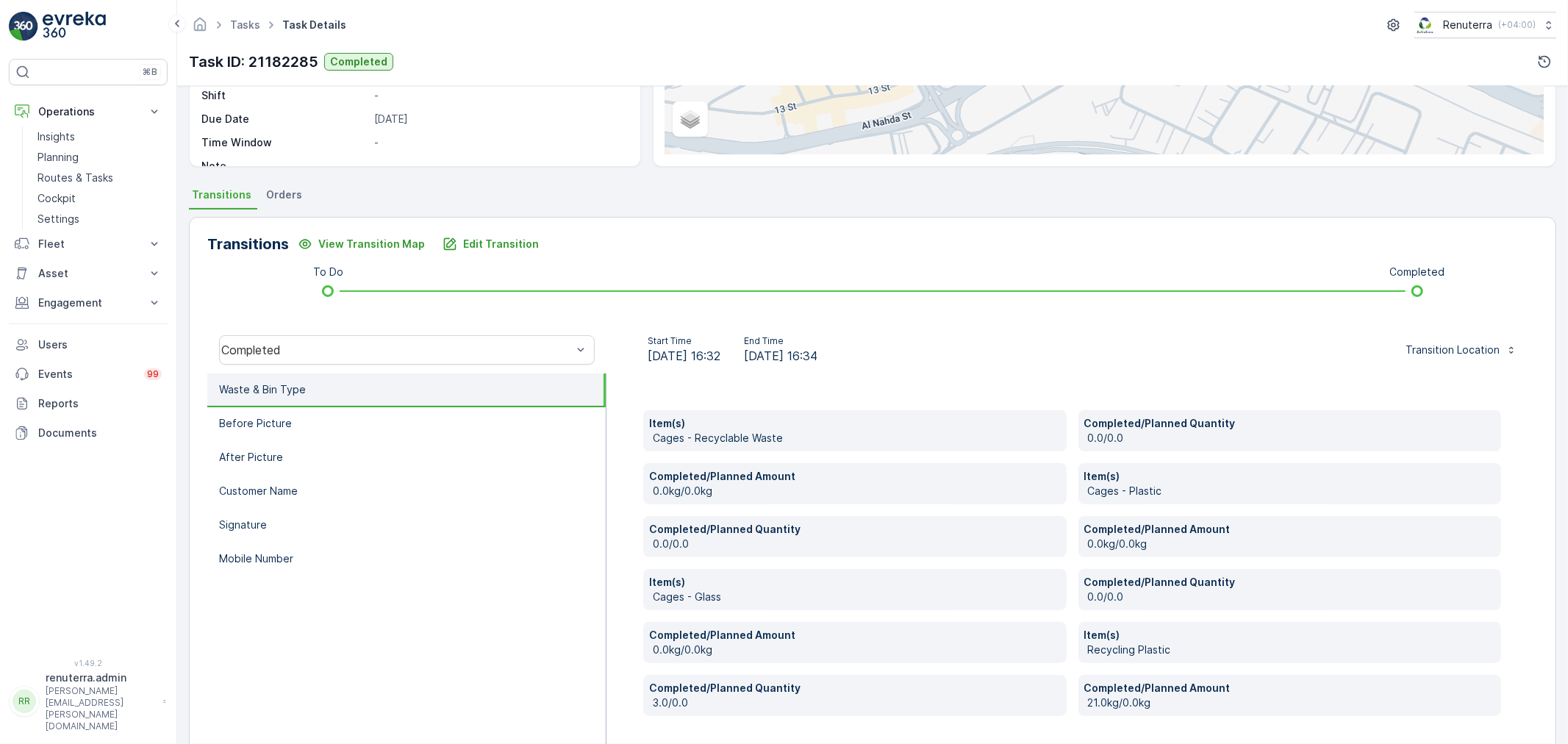
scroll to position [245, 0]
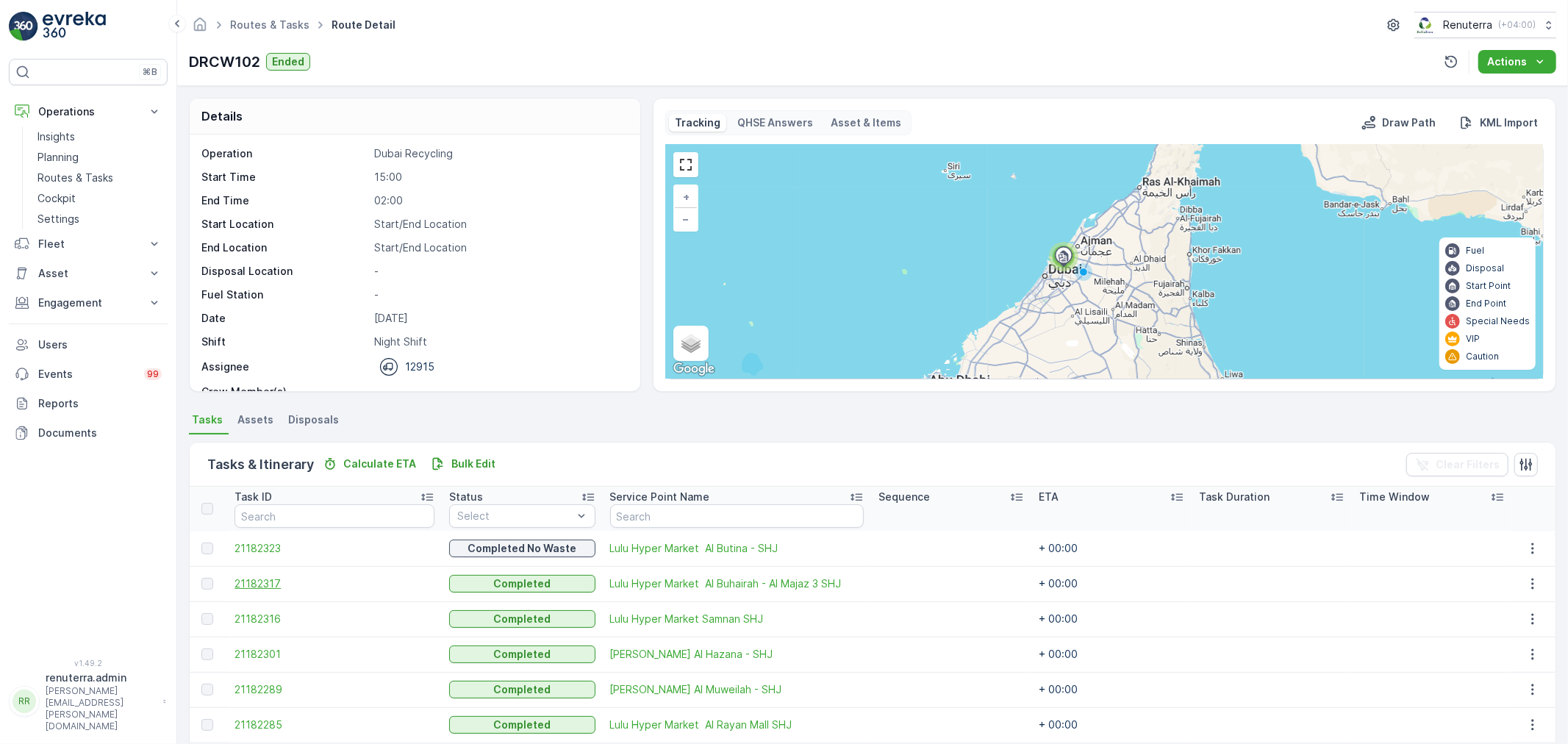
click at [270, 576] on span "21182317" at bounding box center [335, 582] width 200 height 14
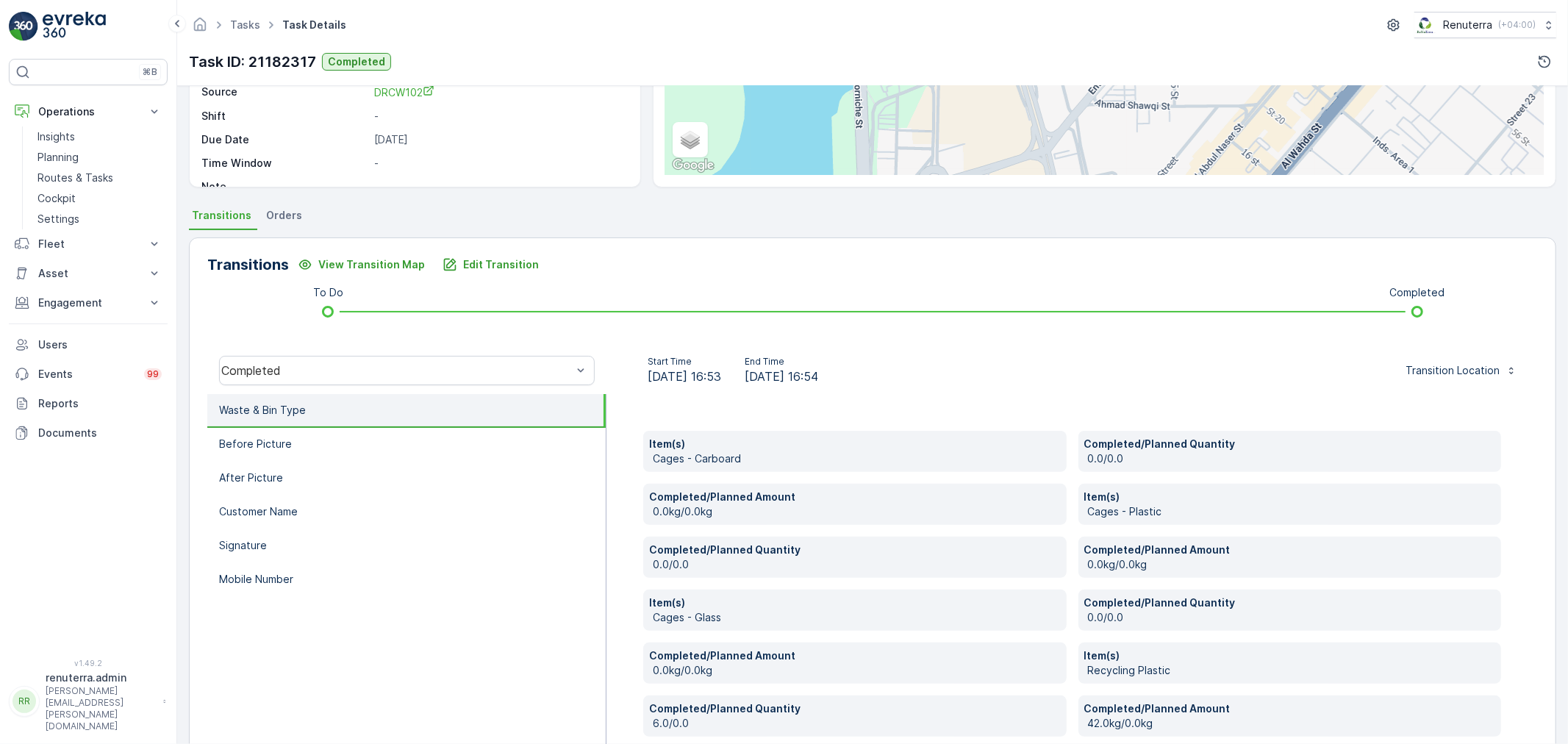
scroll to position [245, 0]
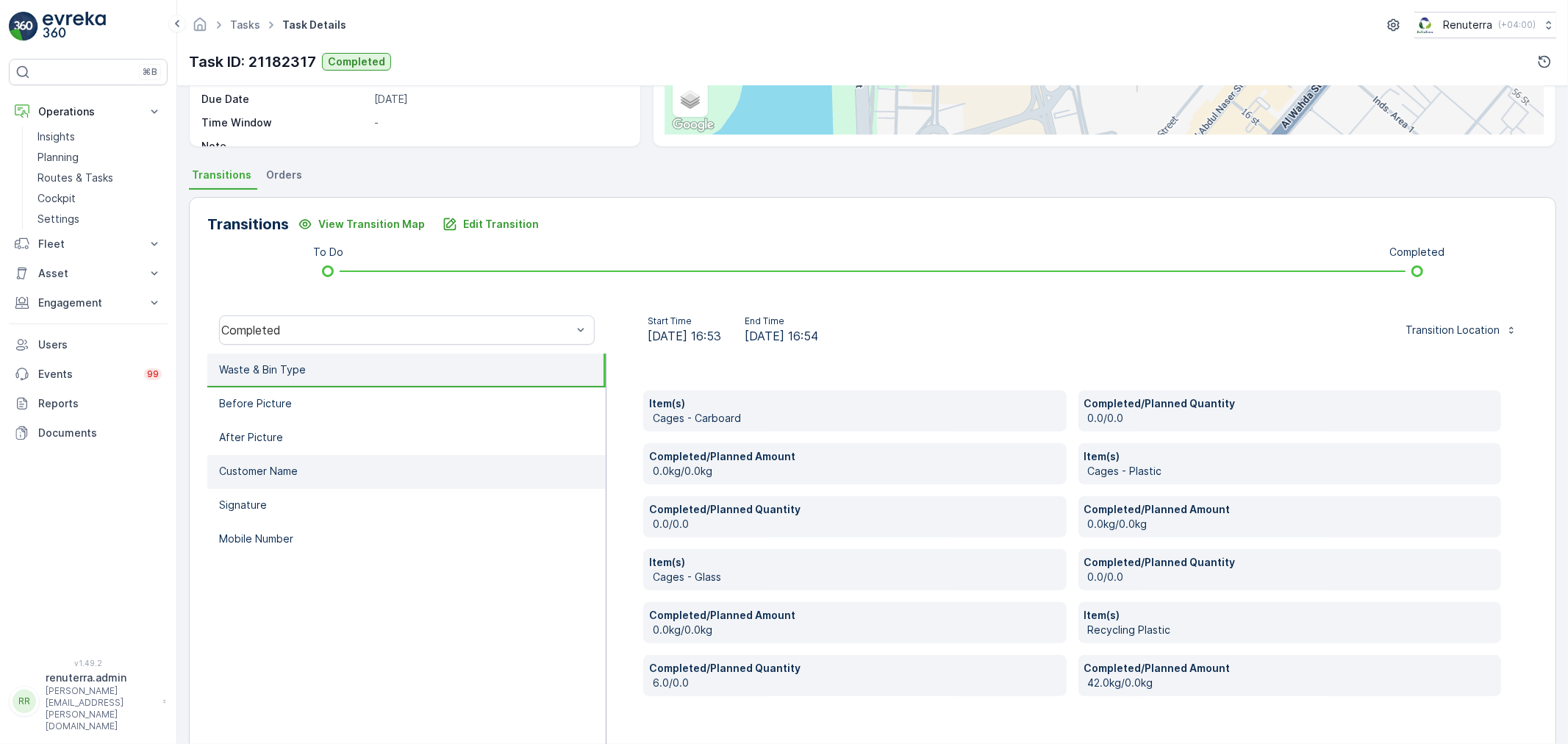
drag, startPoint x: 274, startPoint y: 539, endPoint x: 294, endPoint y: 531, distance: 21.5
click at [275, 538] on p "Mobile Number" at bounding box center [257, 538] width 74 height 14
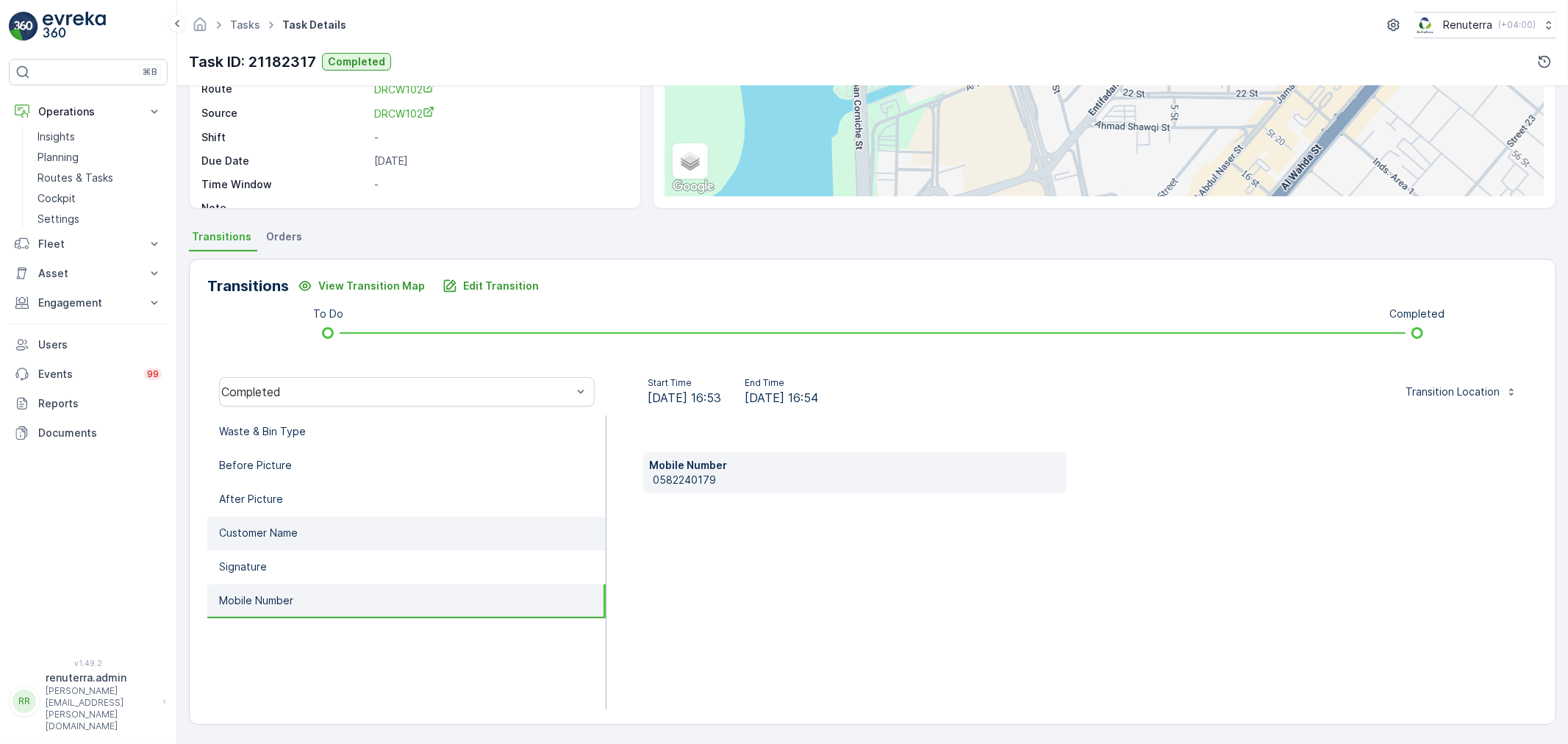
scroll to position [182, 0]
drag, startPoint x: 651, startPoint y: 478, endPoint x: 693, endPoint y: 483, distance: 42.3
click at [733, 483] on p "0582240179" at bounding box center [856, 480] width 408 height 14
copy p "0582240179"
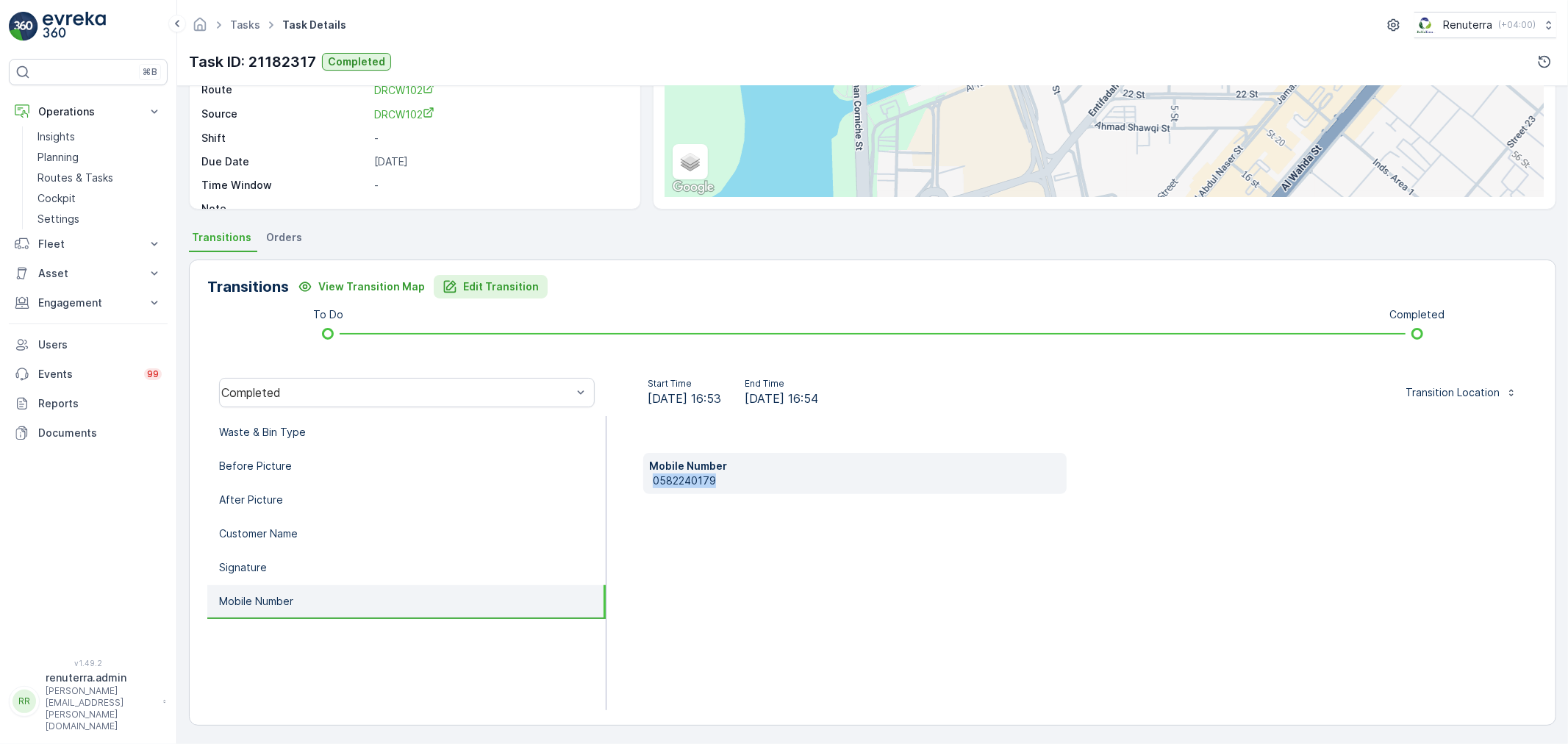
click at [488, 285] on p "Edit Transition" at bounding box center [501, 286] width 76 height 14
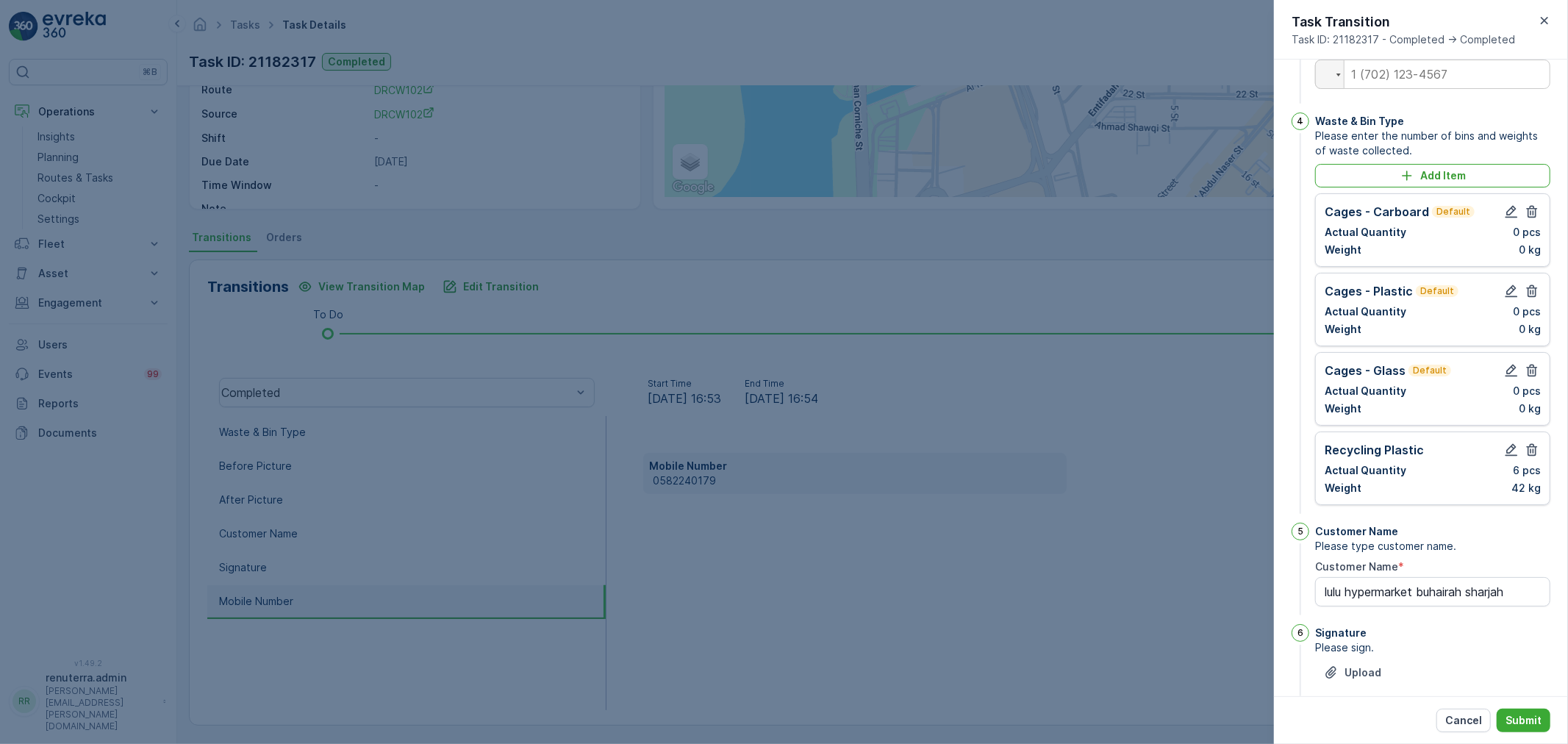
scroll to position [280, 0]
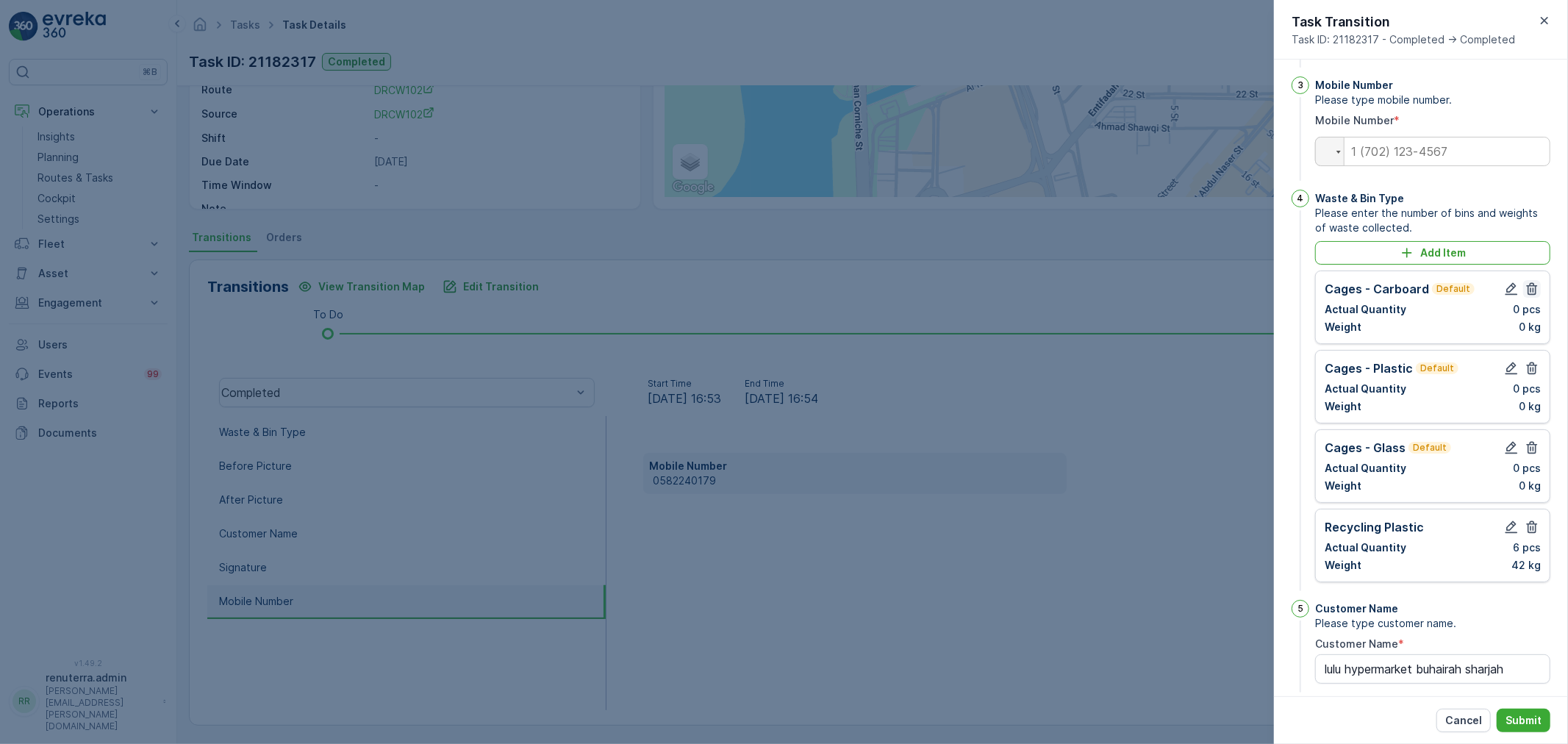
click at [1534, 296] on icon "button" at bounding box center [1531, 288] width 14 height 14
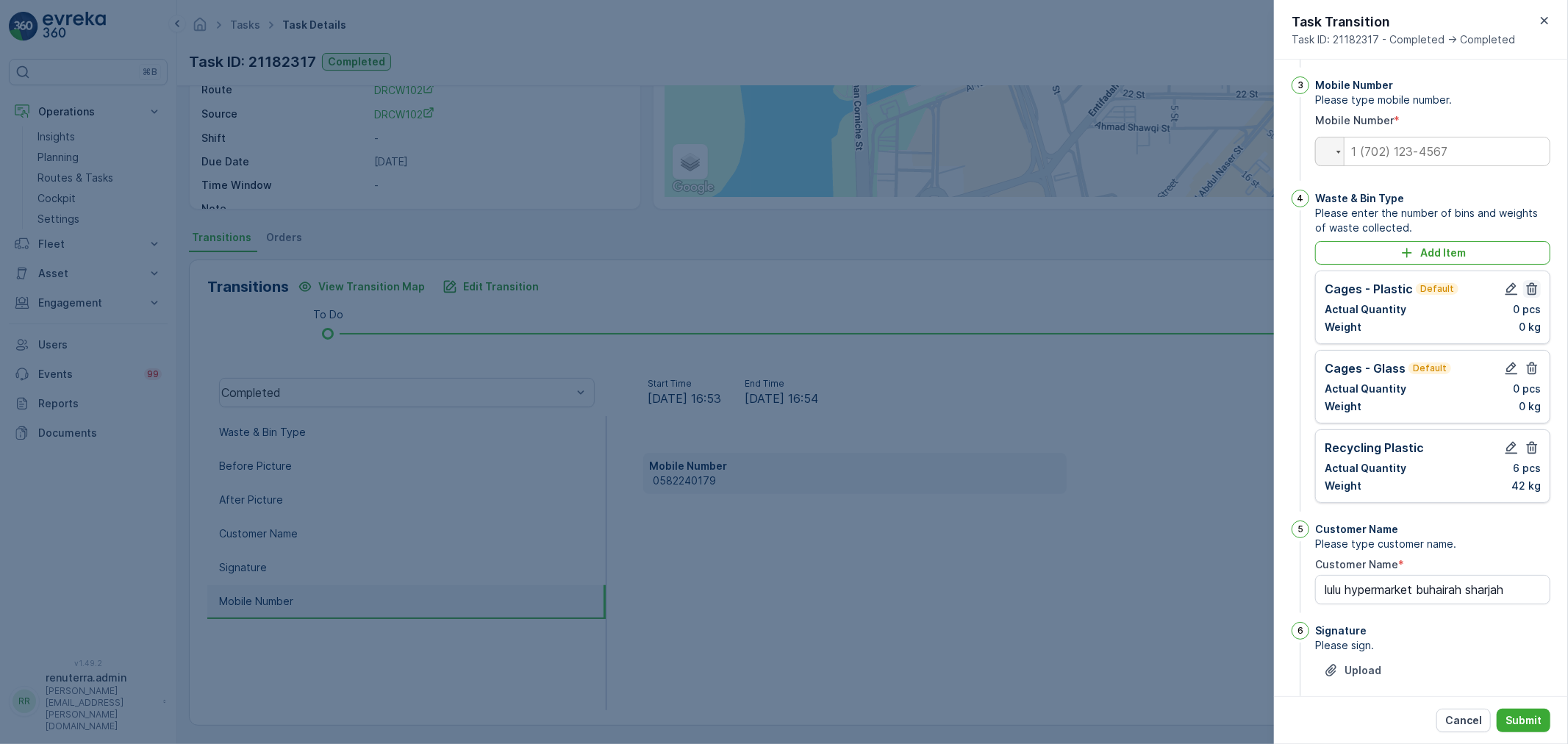
click at [1532, 296] on icon "button" at bounding box center [1533, 289] width 11 height 12
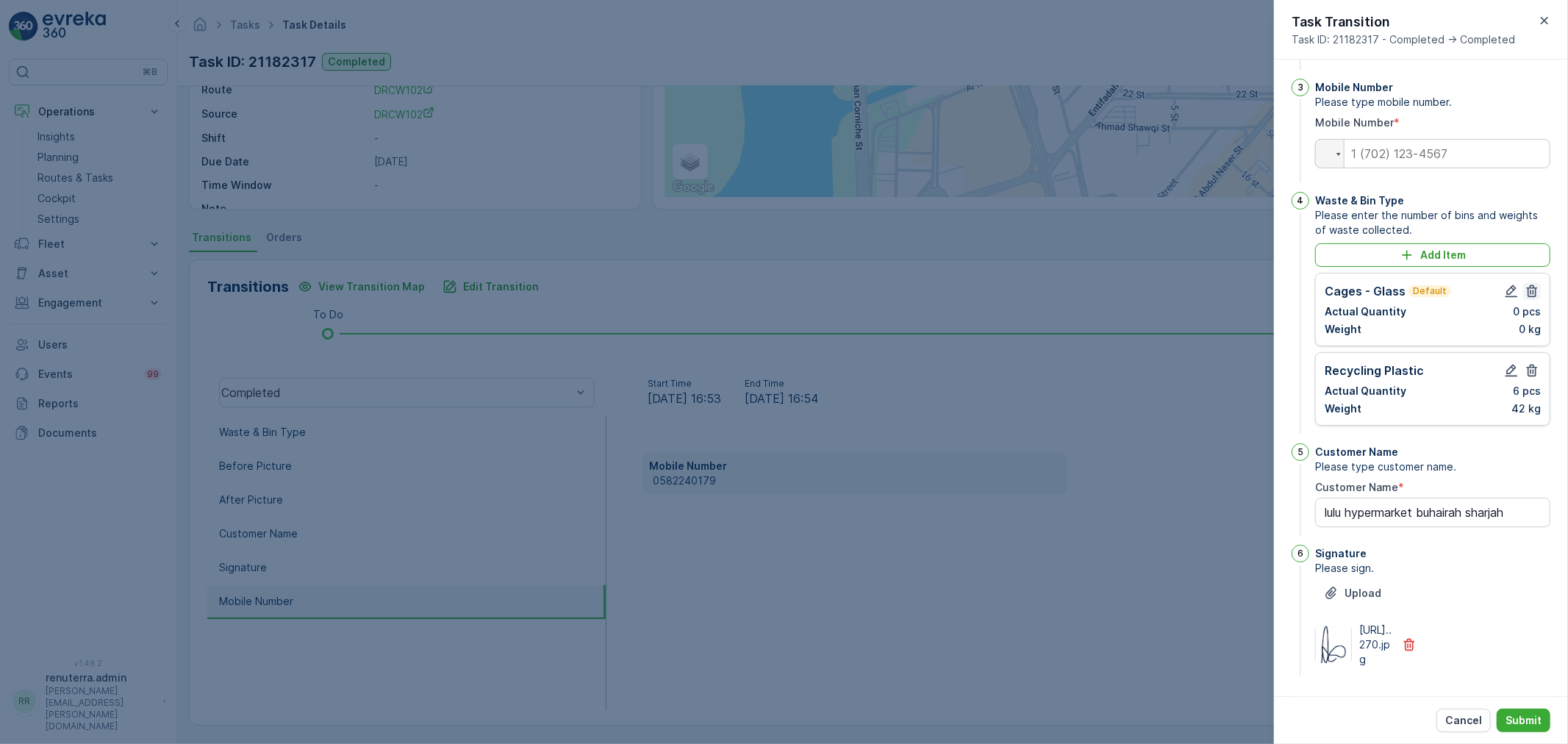
click at [1534, 298] on icon "button" at bounding box center [1531, 291] width 14 height 14
type Name "lulu hypermarket buhairah sharjah"
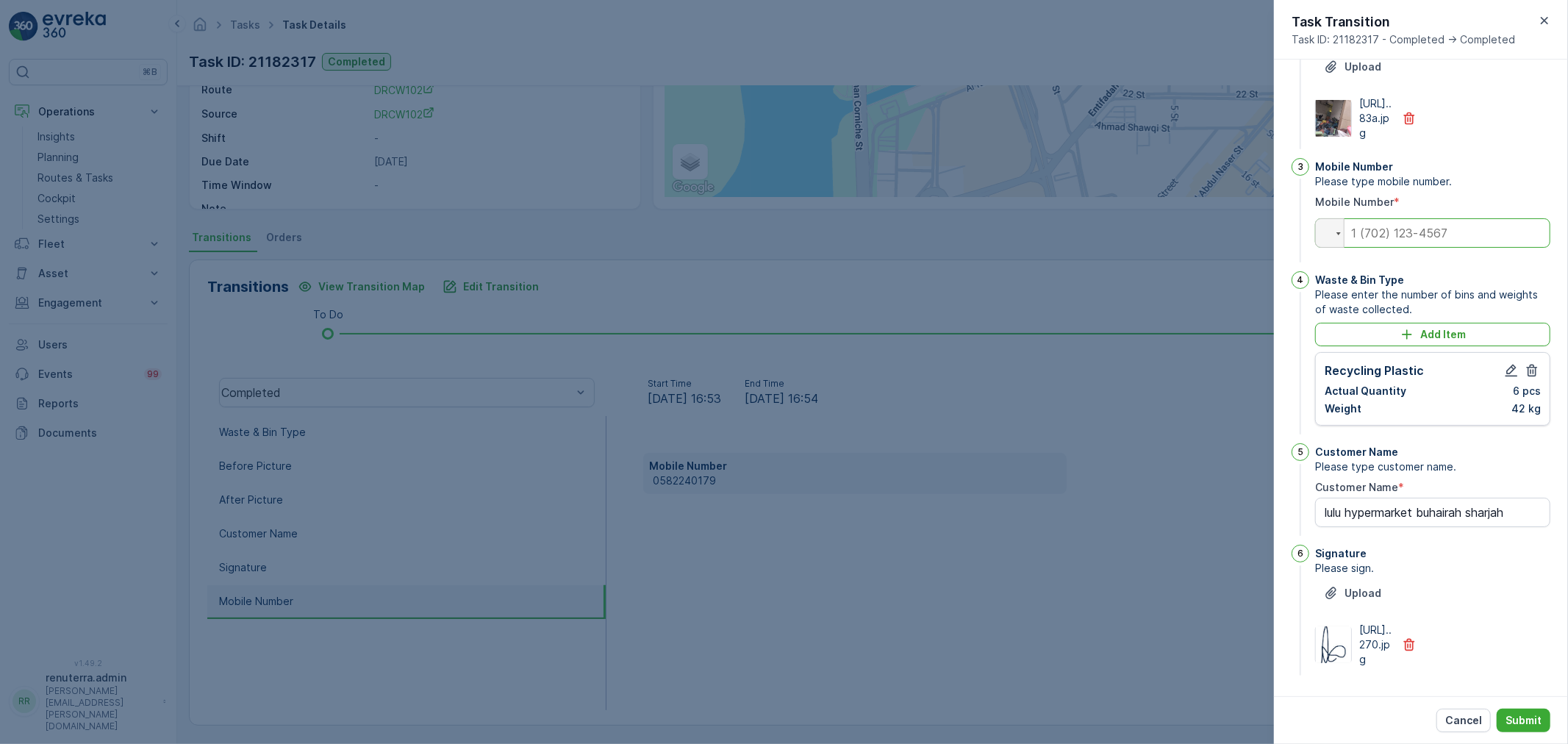
click at [1413, 219] on input "tel" at bounding box center [1433, 233] width 236 height 29
paste input "0582240179"
type input "0582240179"
type Name "lulu hypermarket buhairah sharjah"
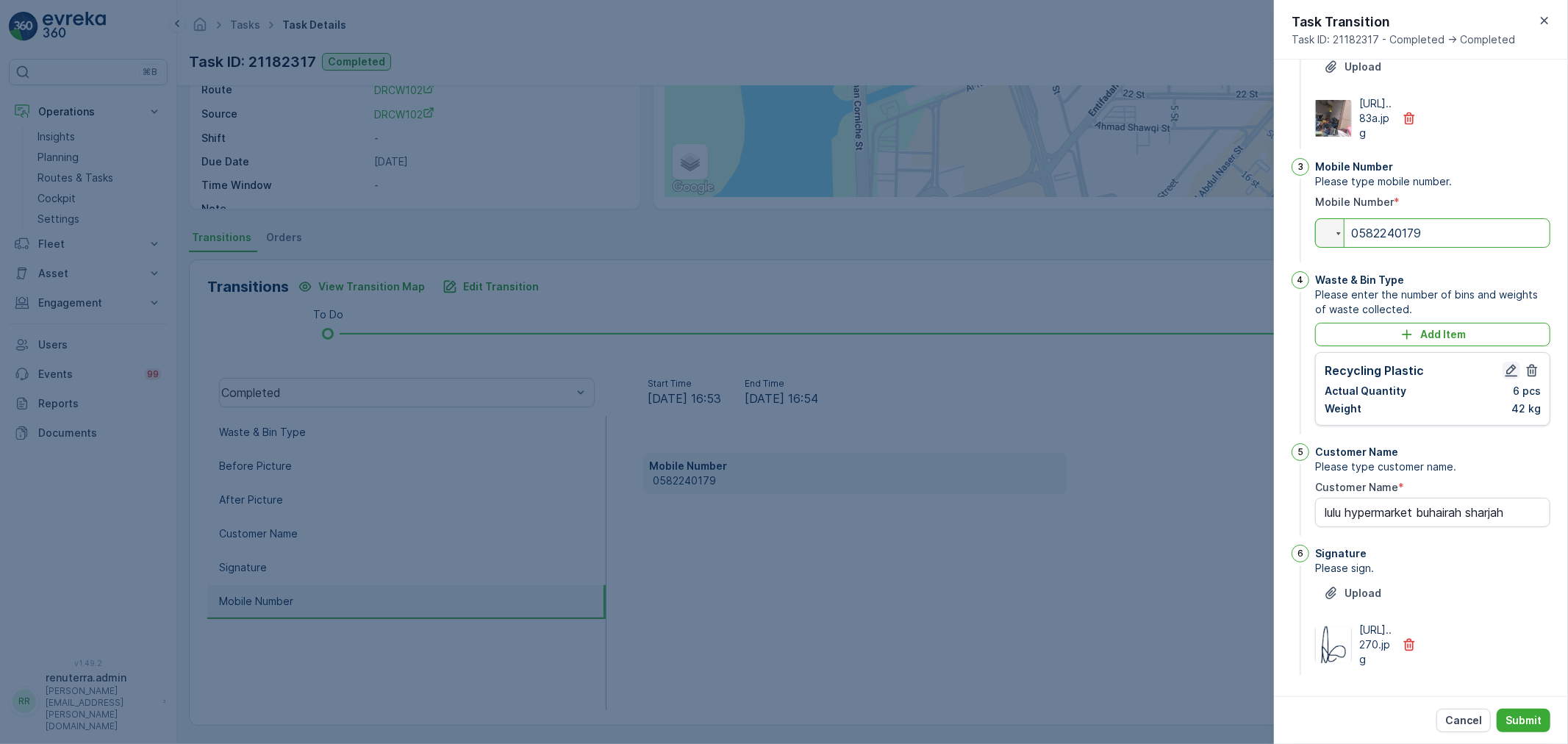
type input "0582240179"
click at [1504, 363] on icon "button" at bounding box center [1511, 370] width 14 height 14
type Name "lulu hypermarket buhairah sharjah"
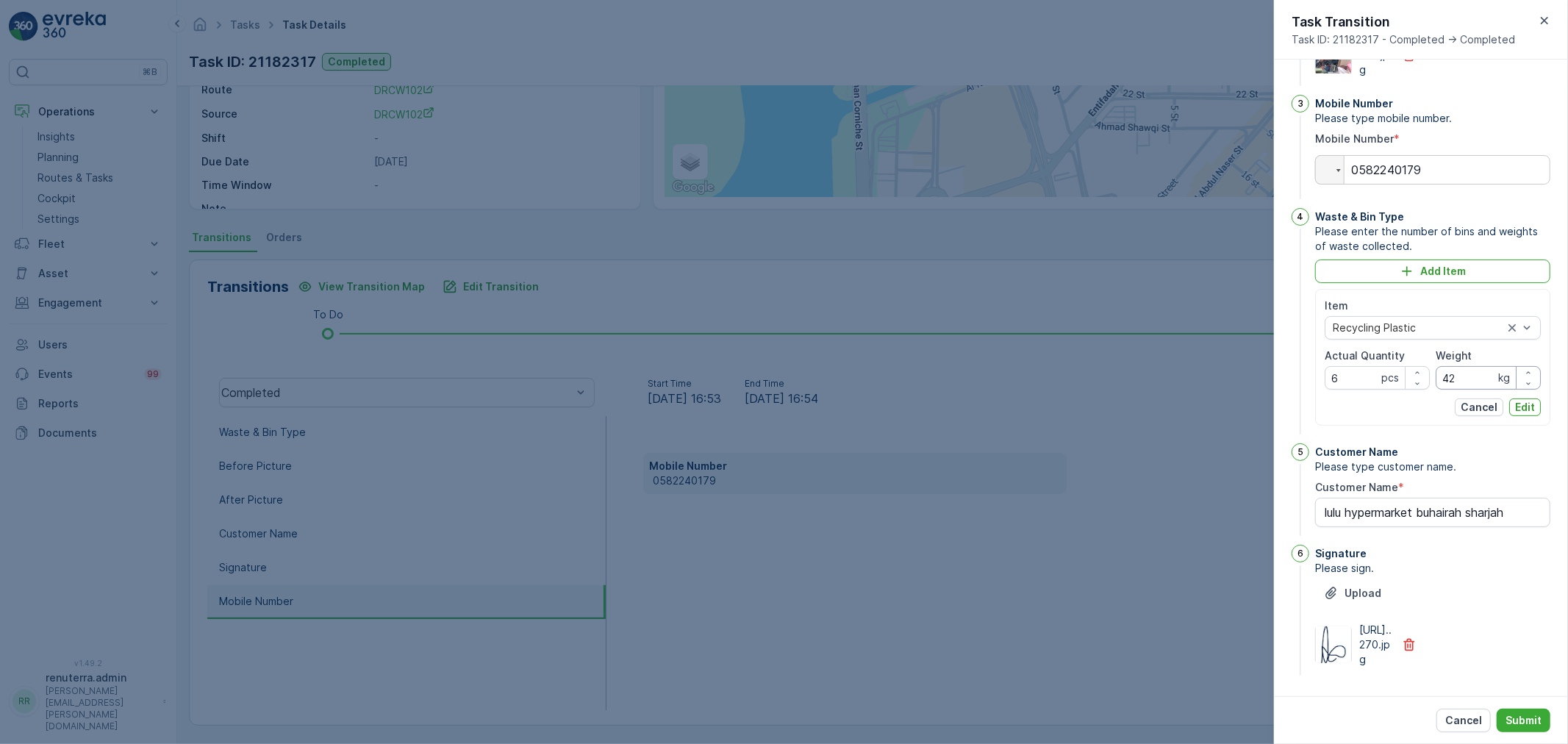
click at [1464, 390] on input "42" at bounding box center [1488, 377] width 105 height 24
type input "46"
click at [1533, 416] on button "Edit" at bounding box center [1524, 407] width 31 height 18
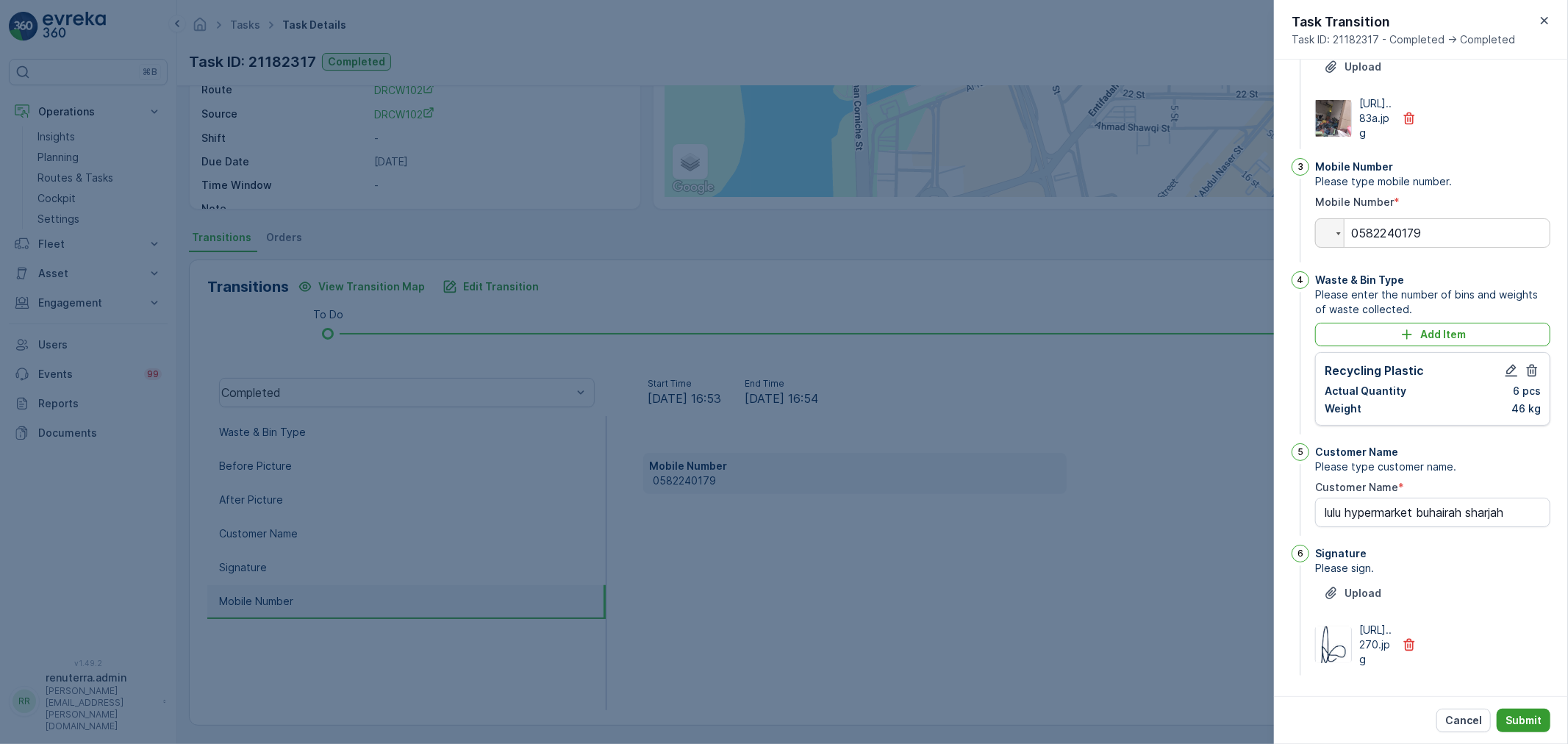
click at [1518, 717] on p "Submit" at bounding box center [1523, 719] width 36 height 14
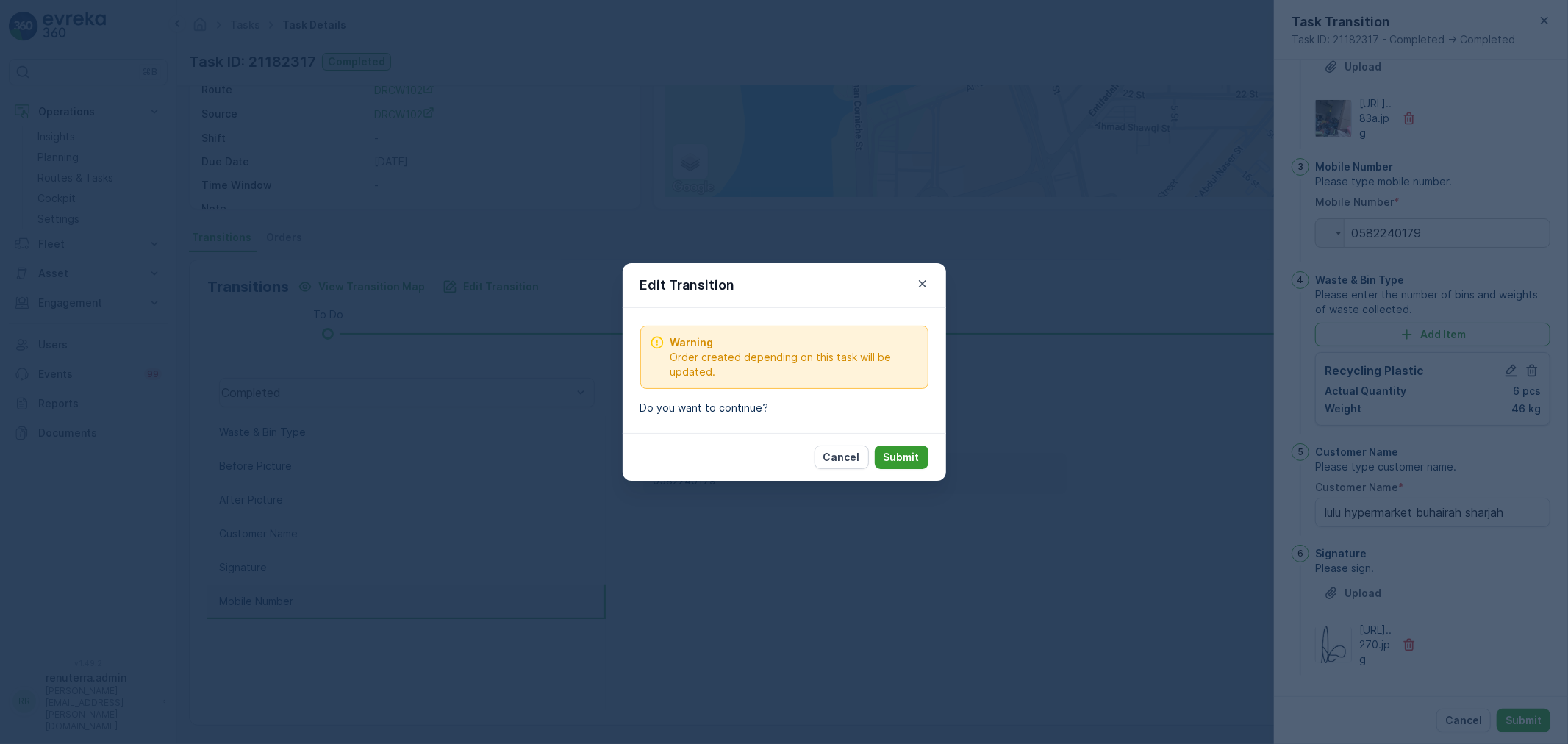
click at [897, 458] on p "Submit" at bounding box center [902, 456] width 36 height 14
type Name "lulu hypermarket buhairah sharjah"
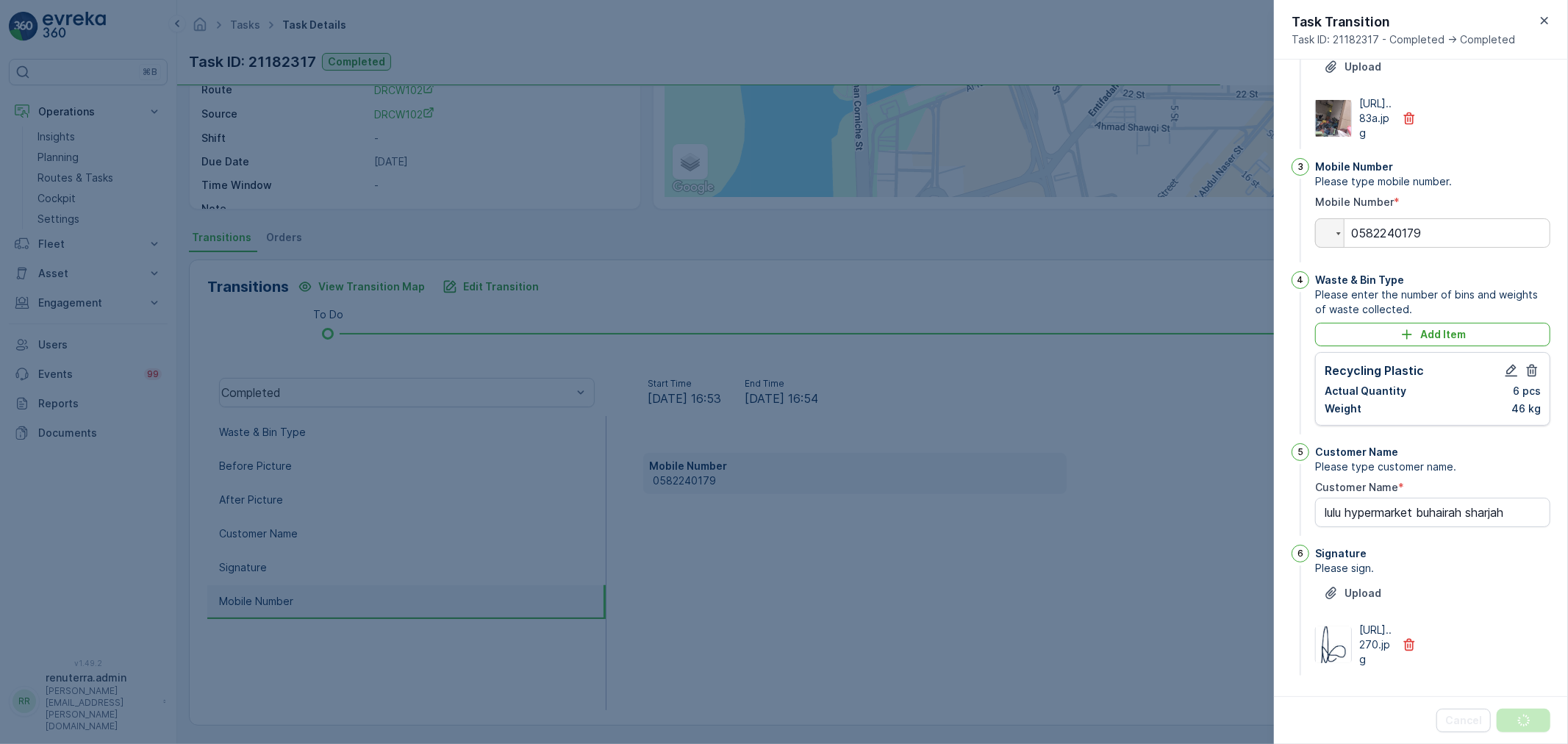
scroll to position [0, 0]
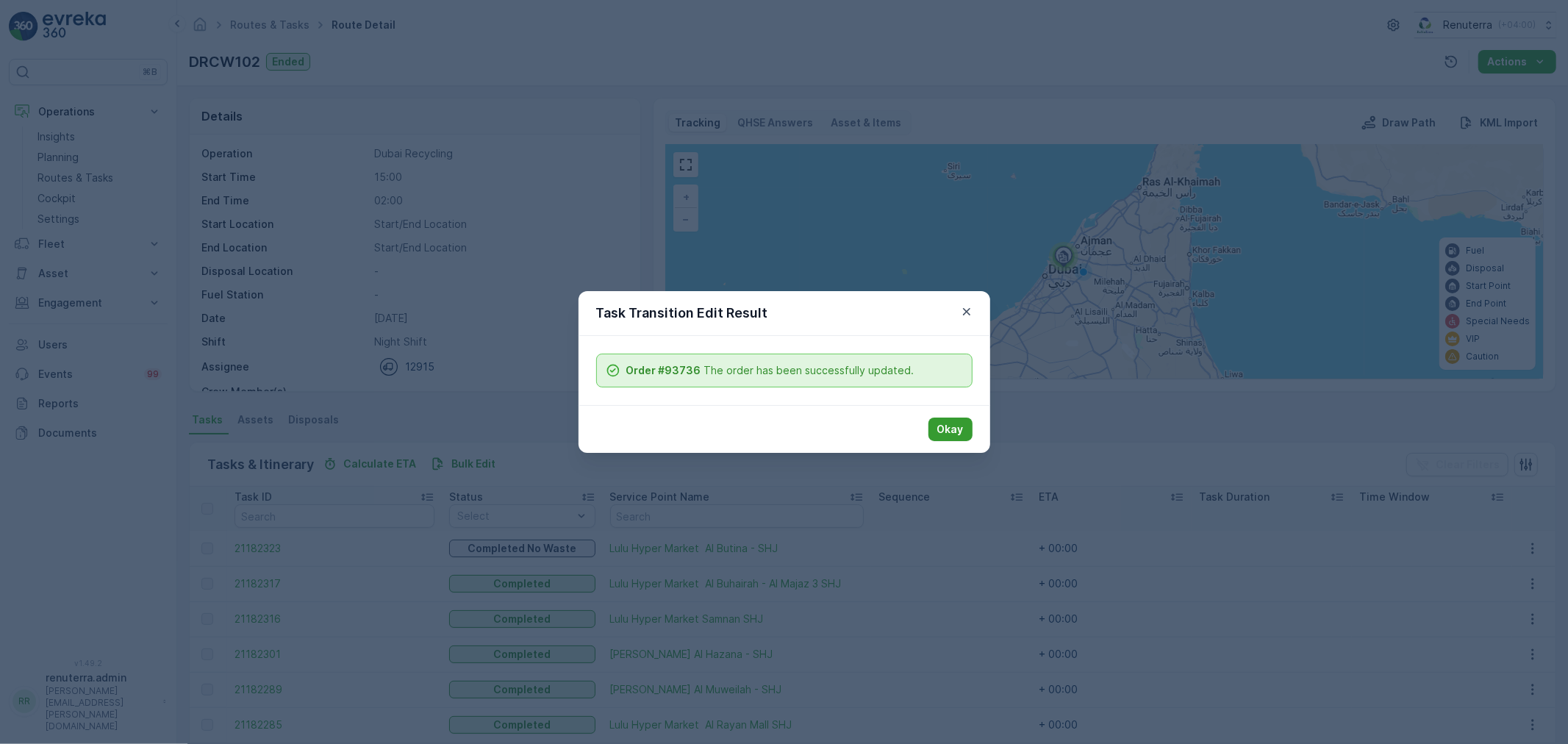
click at [940, 430] on p "Okay" at bounding box center [950, 429] width 27 height 14
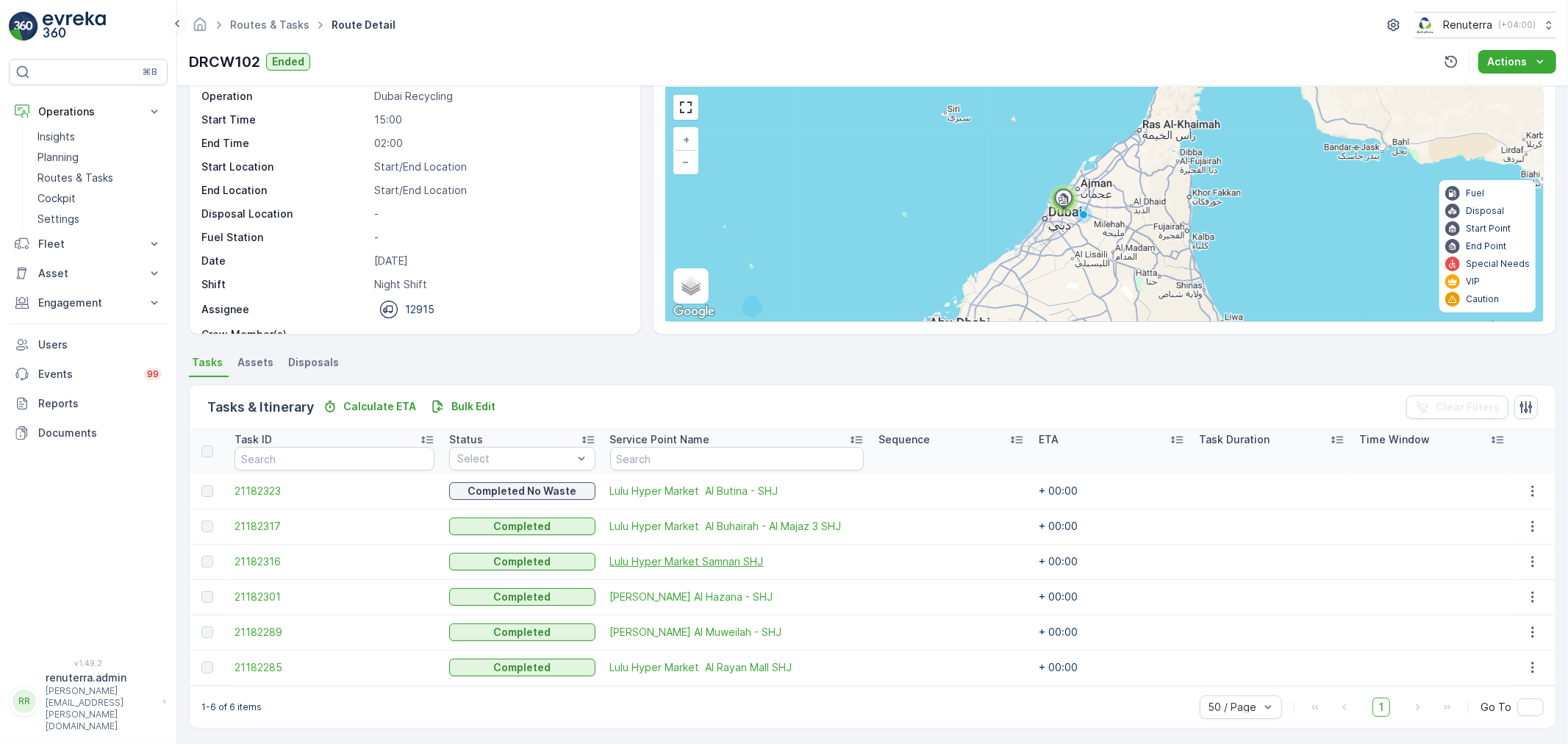
scroll to position [60, 0]
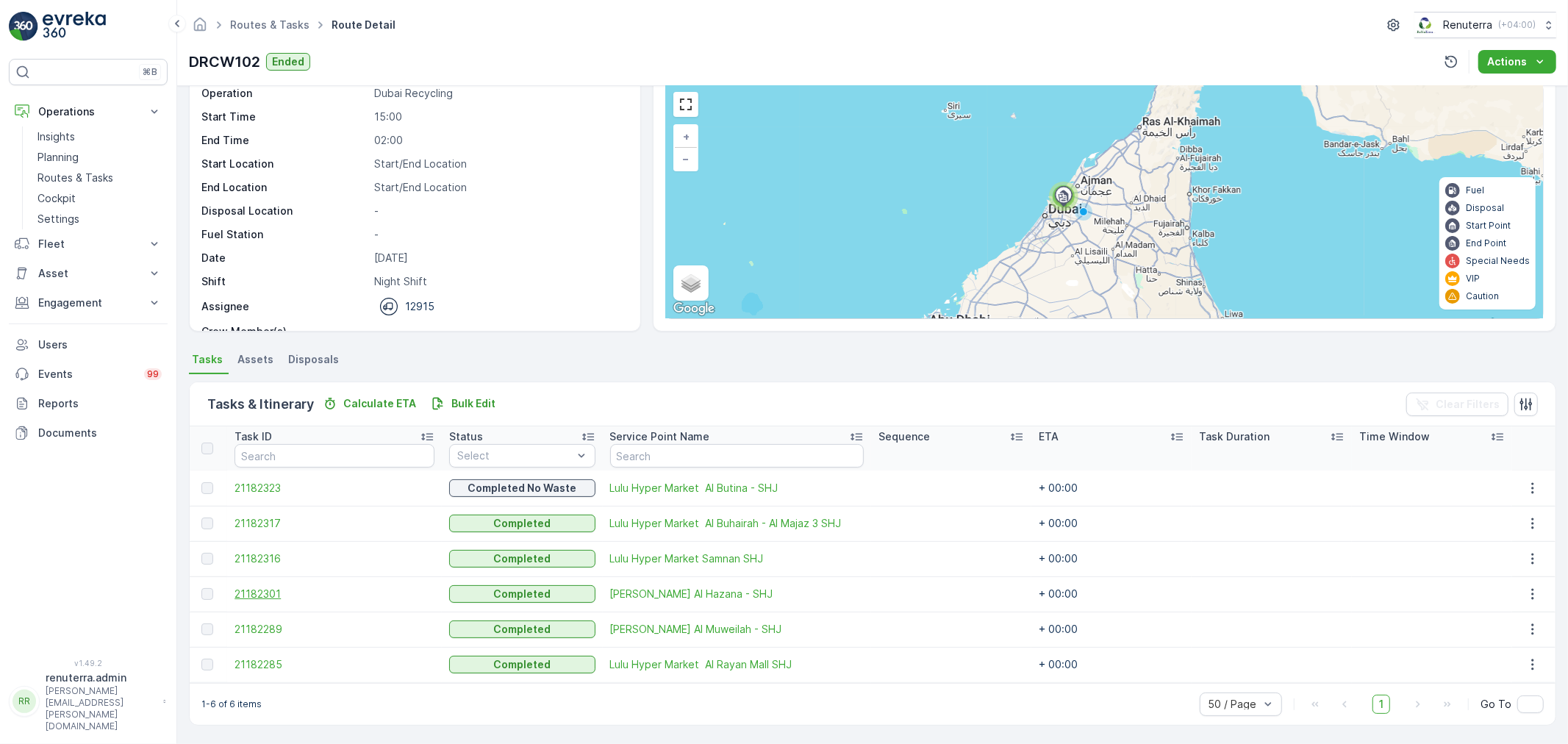
click at [283, 591] on span "21182301" at bounding box center [335, 593] width 200 height 14
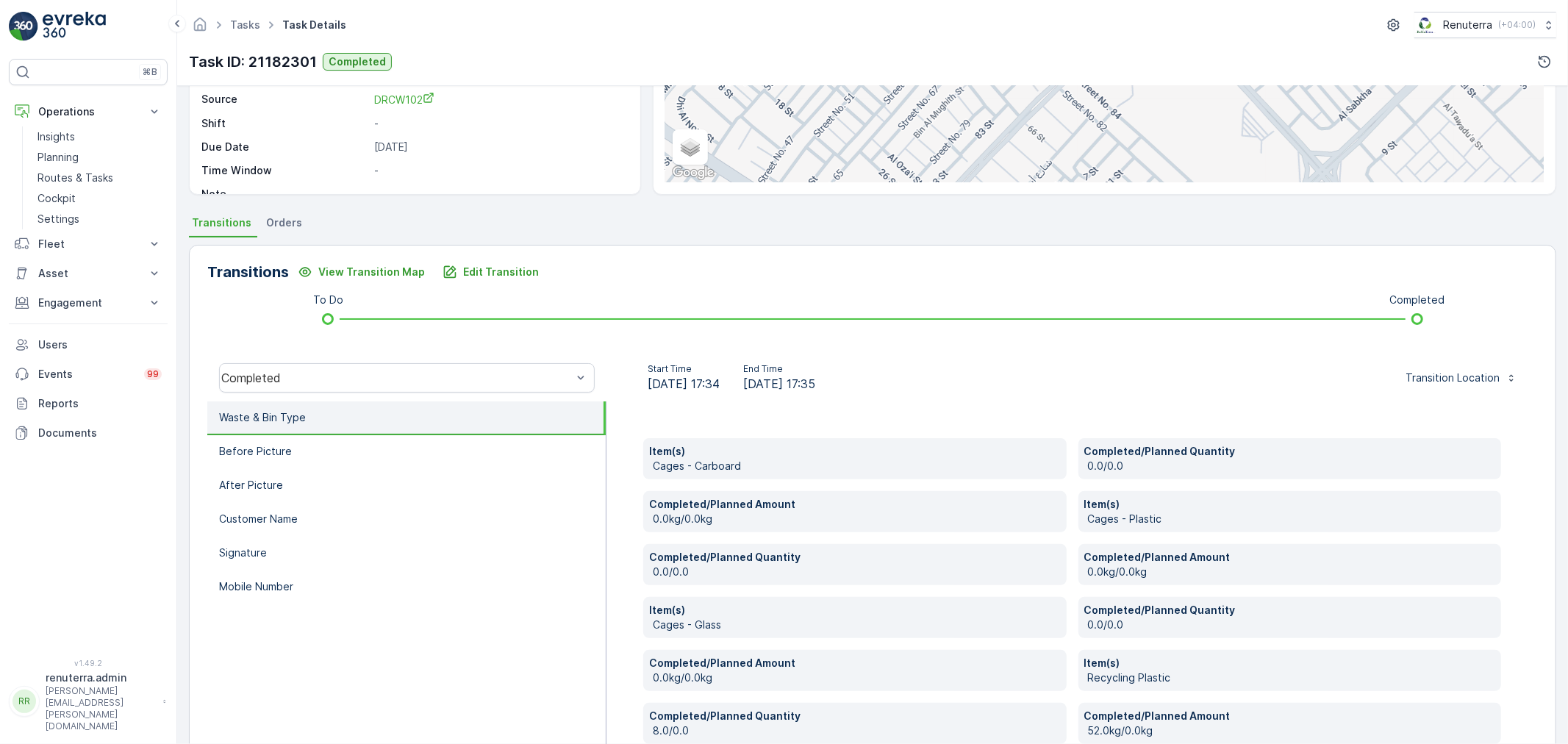
scroll to position [279, 0]
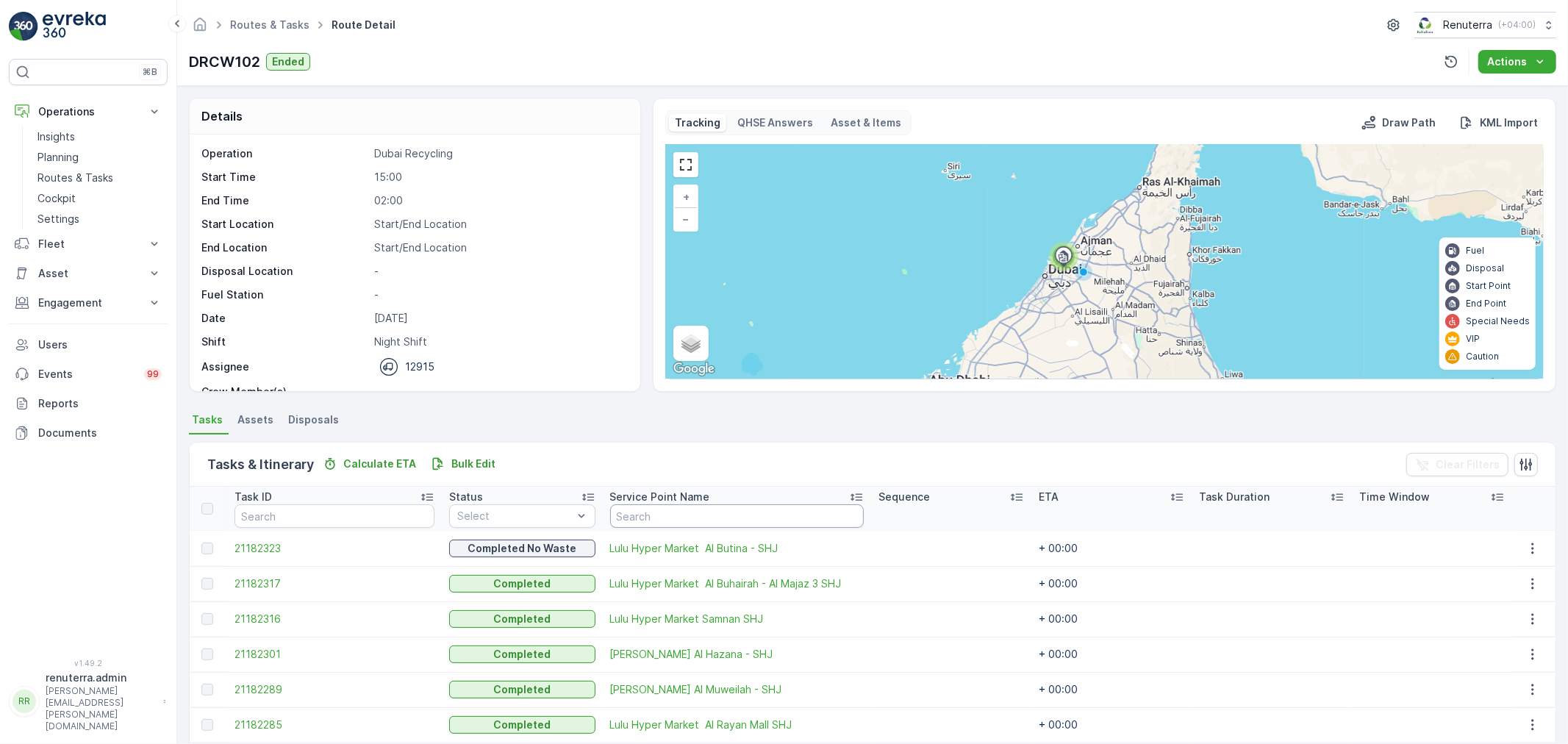
scroll to position [60, 0]
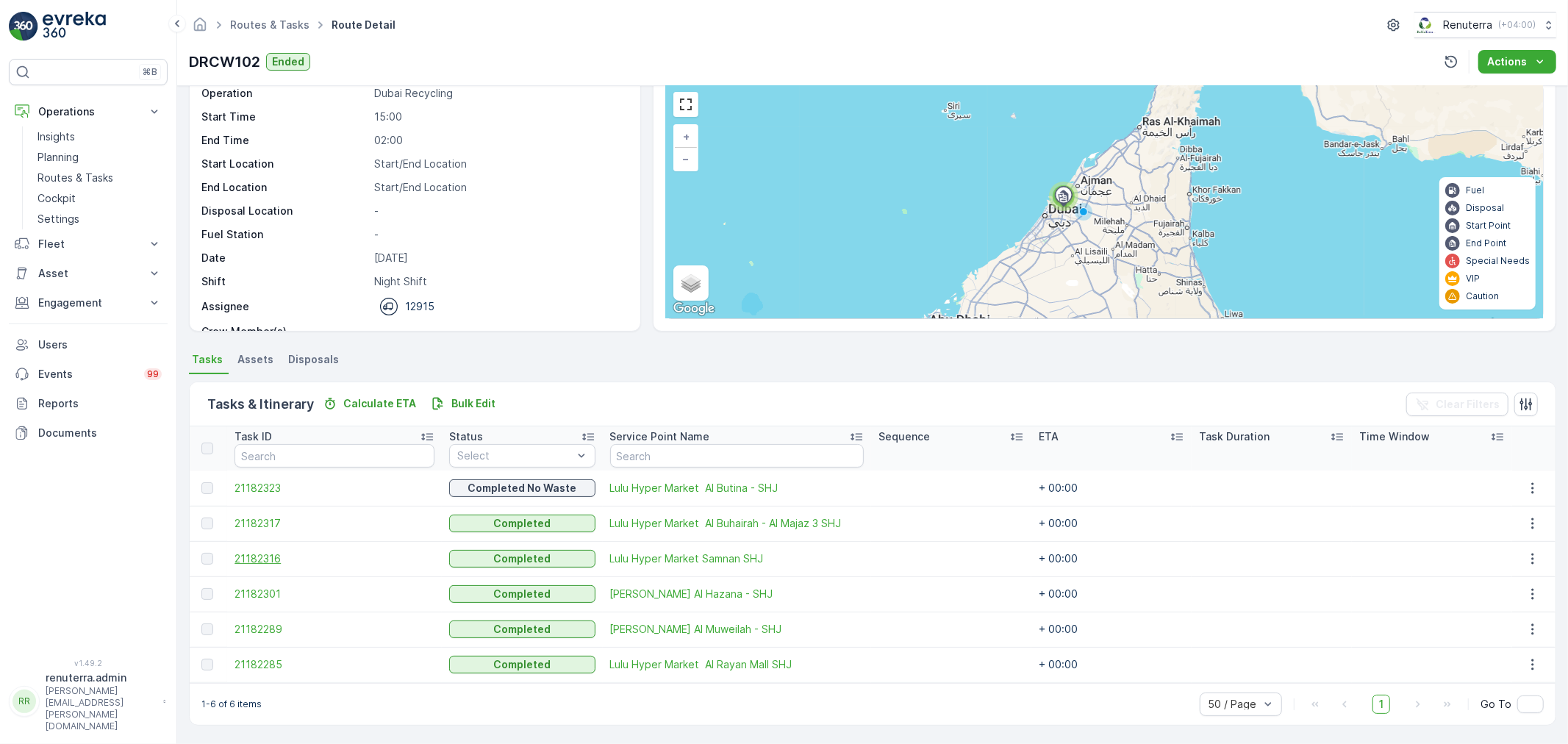
click at [260, 557] on span "21182316" at bounding box center [335, 558] width 200 height 14
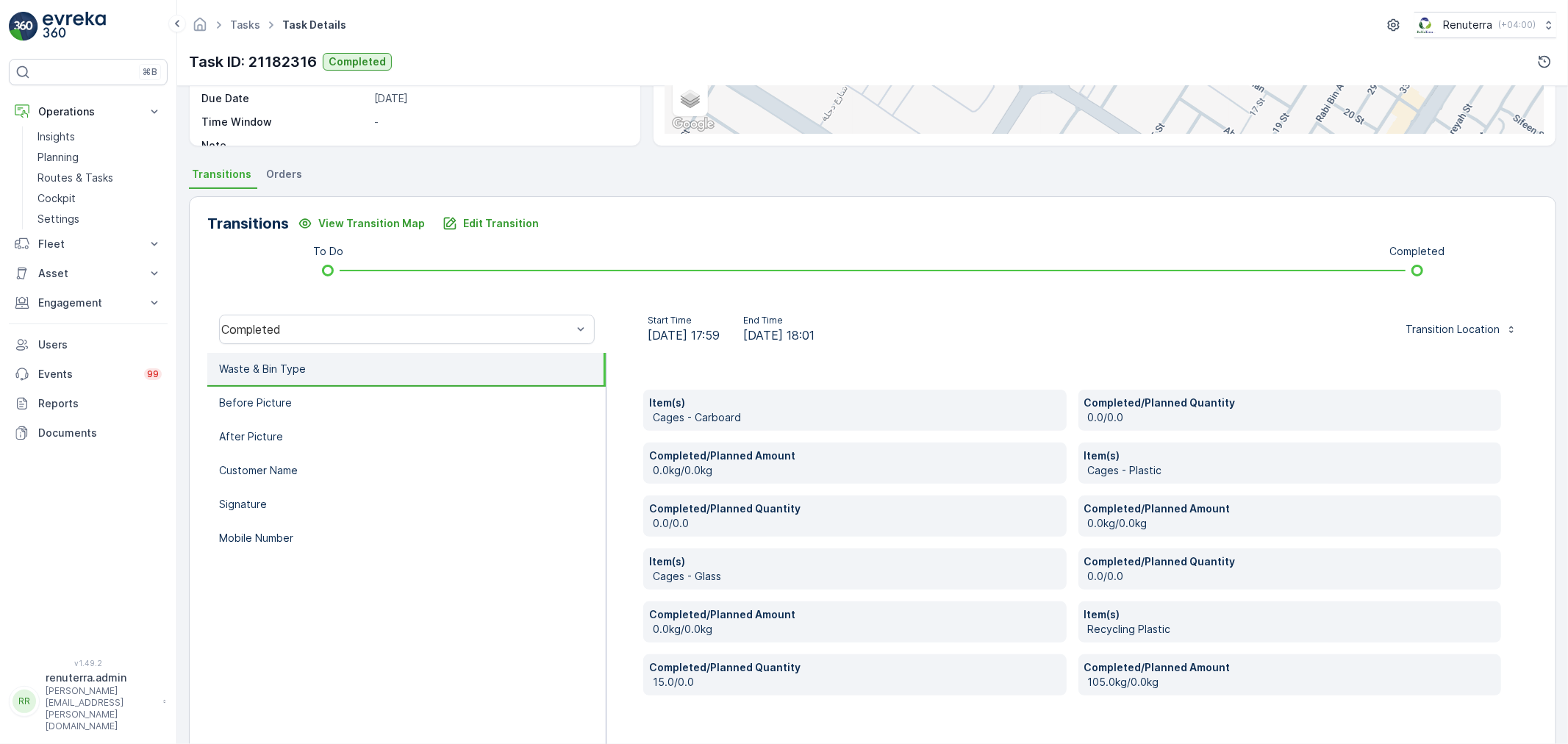
scroll to position [279, 0]
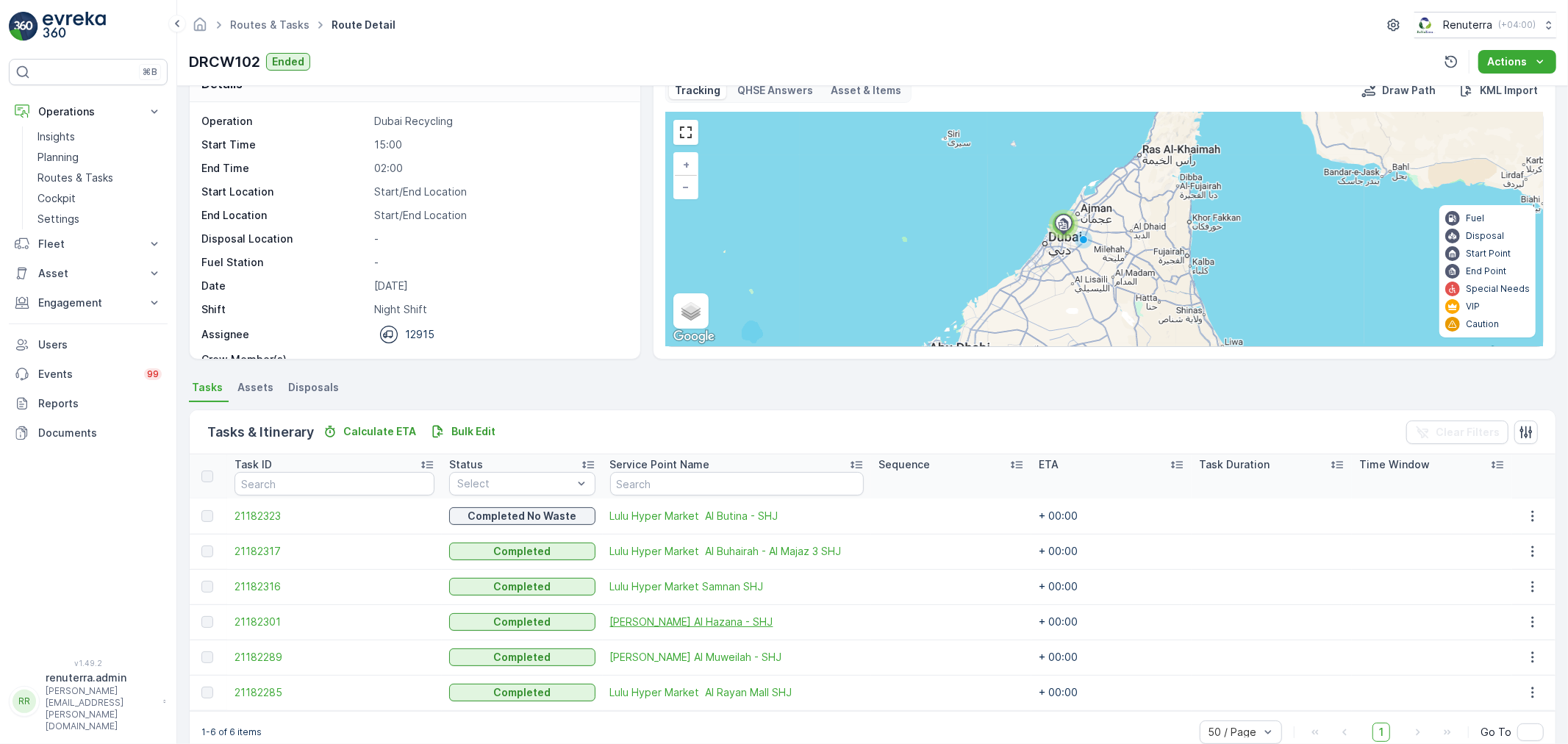
scroll to position [60, 0]
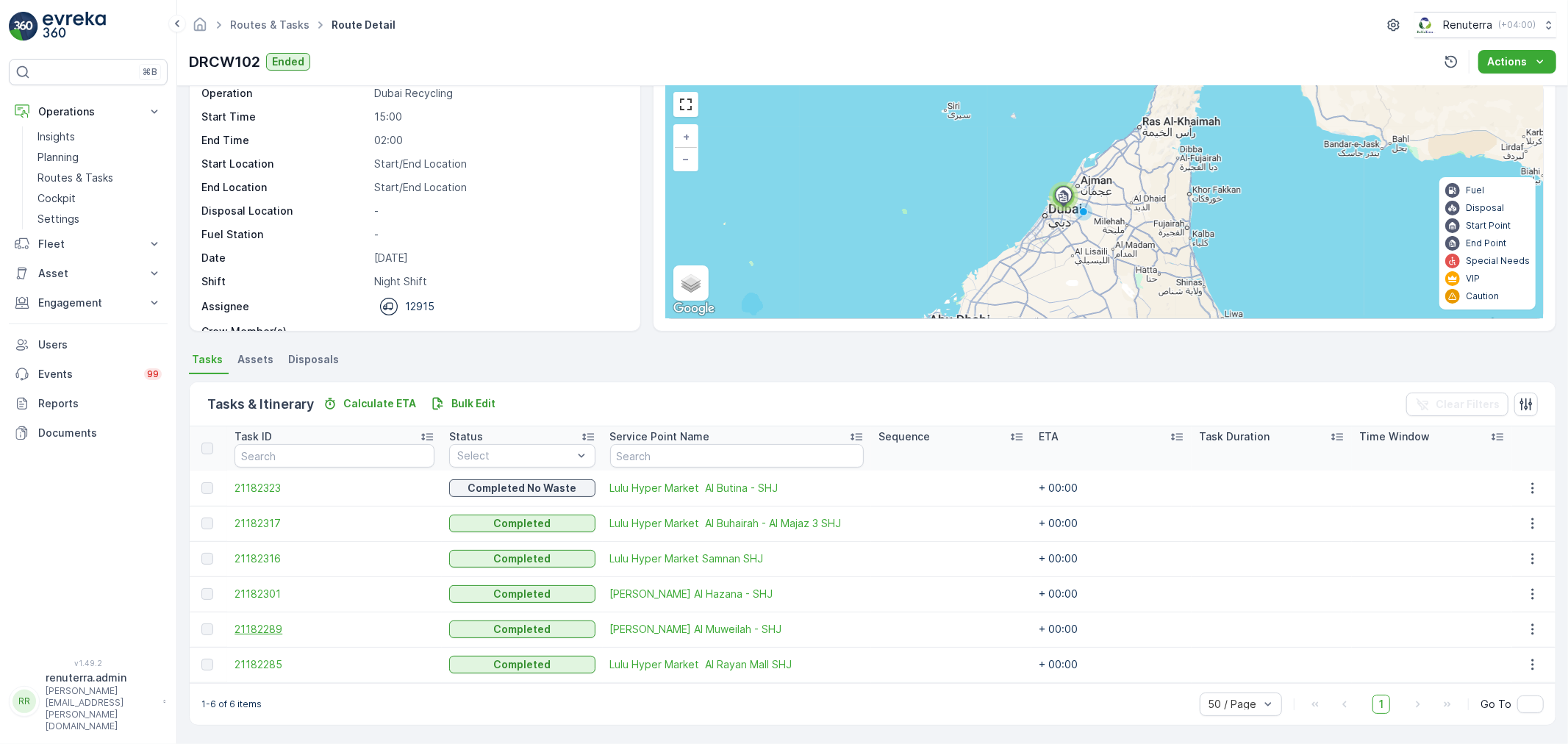
click at [270, 626] on span "21182289" at bounding box center [335, 628] width 200 height 14
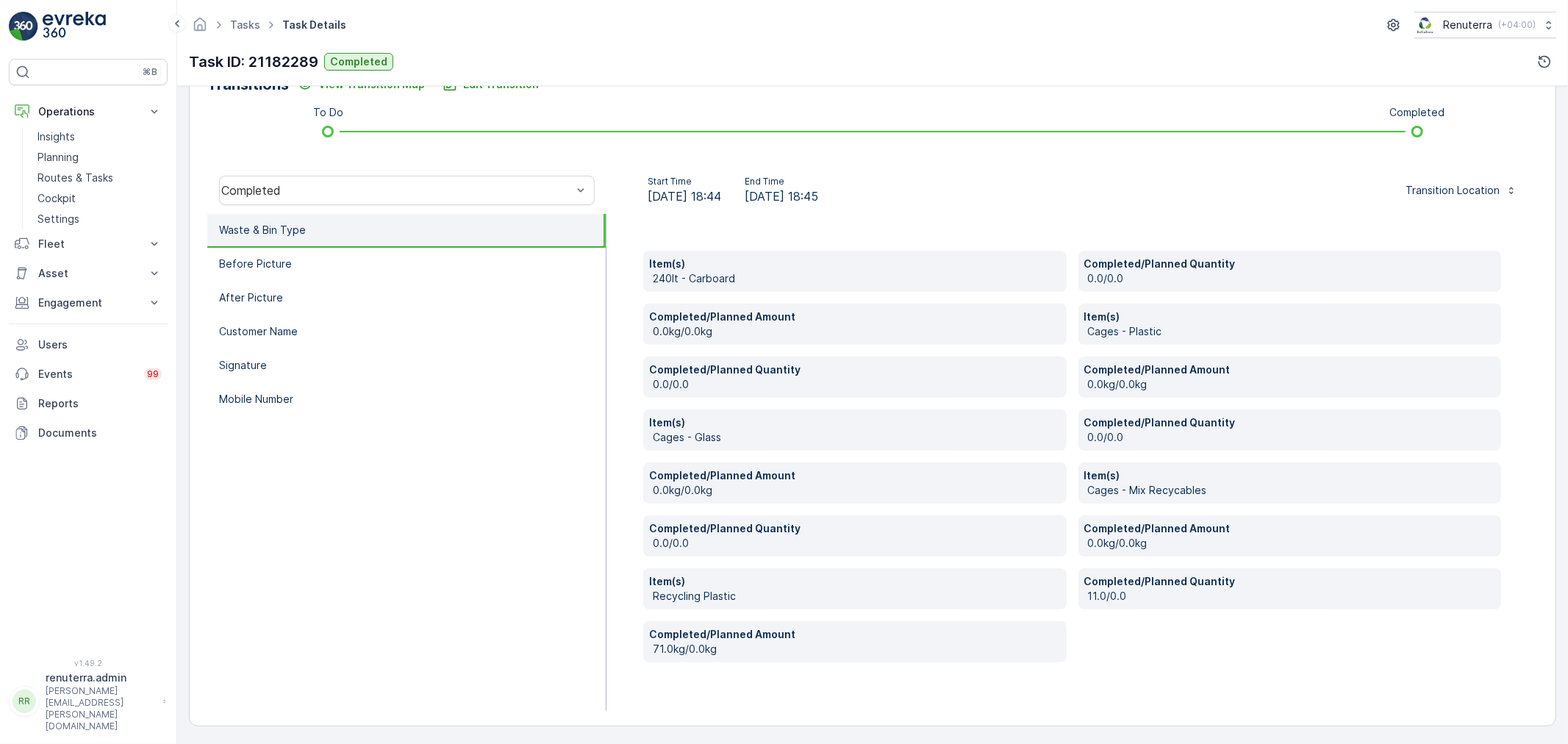
scroll to position [385, 0]
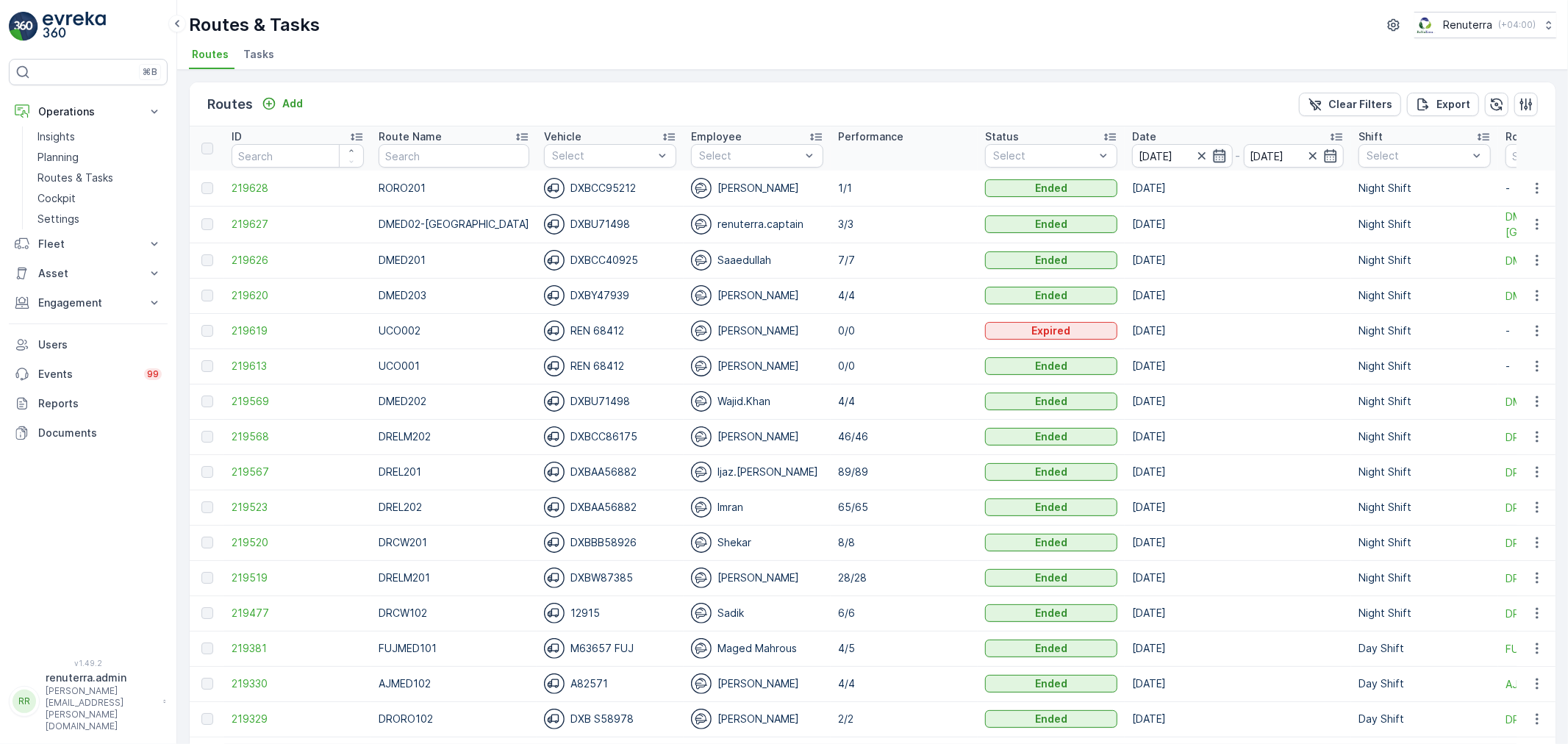
click at [1213, 154] on icon "button" at bounding box center [1218, 156] width 12 height 13
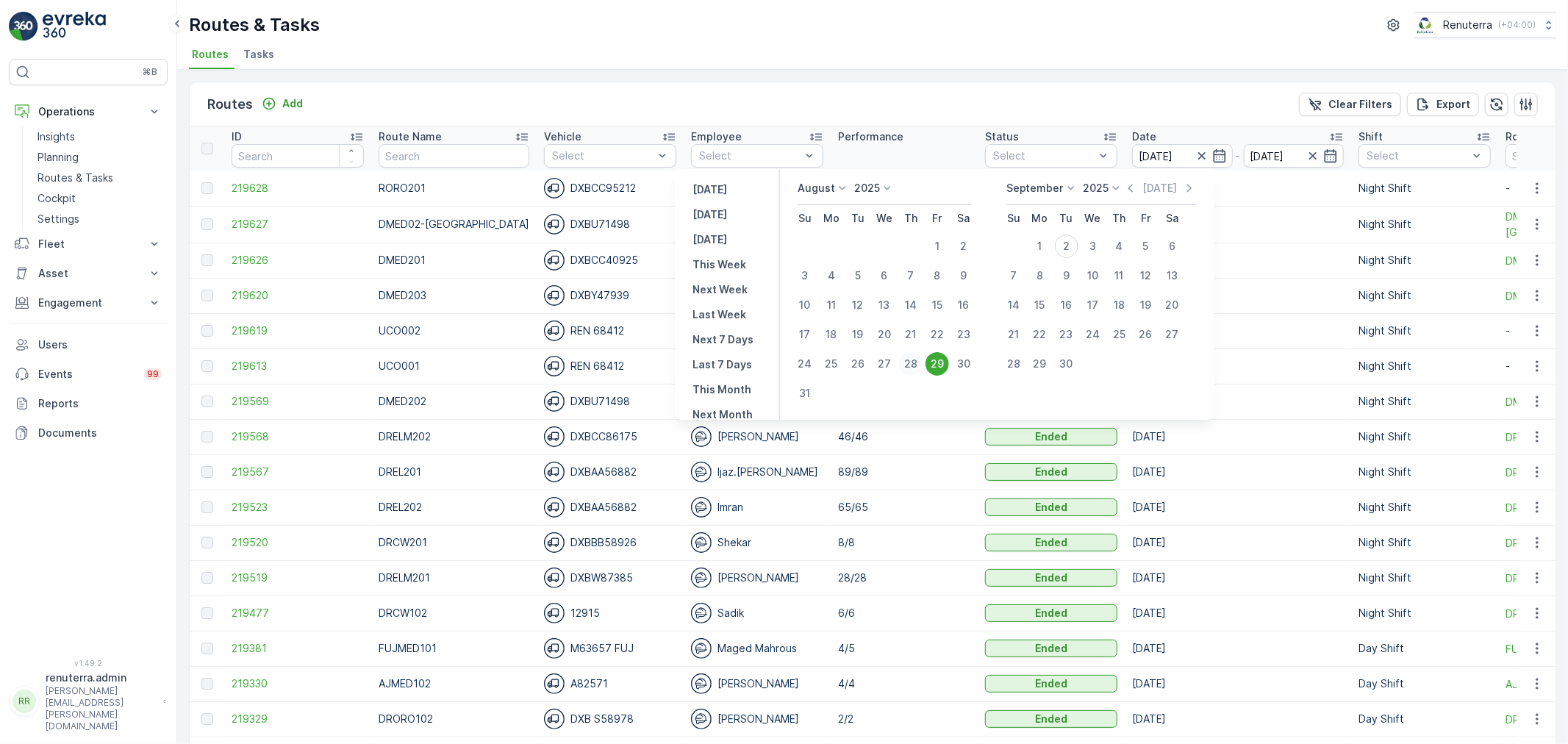
click at [917, 360] on div "28" at bounding box center [910, 364] width 24 height 24
type input "[DATE]"
click at [917, 360] on div "28" at bounding box center [910, 364] width 24 height 24
type input "[DATE]"
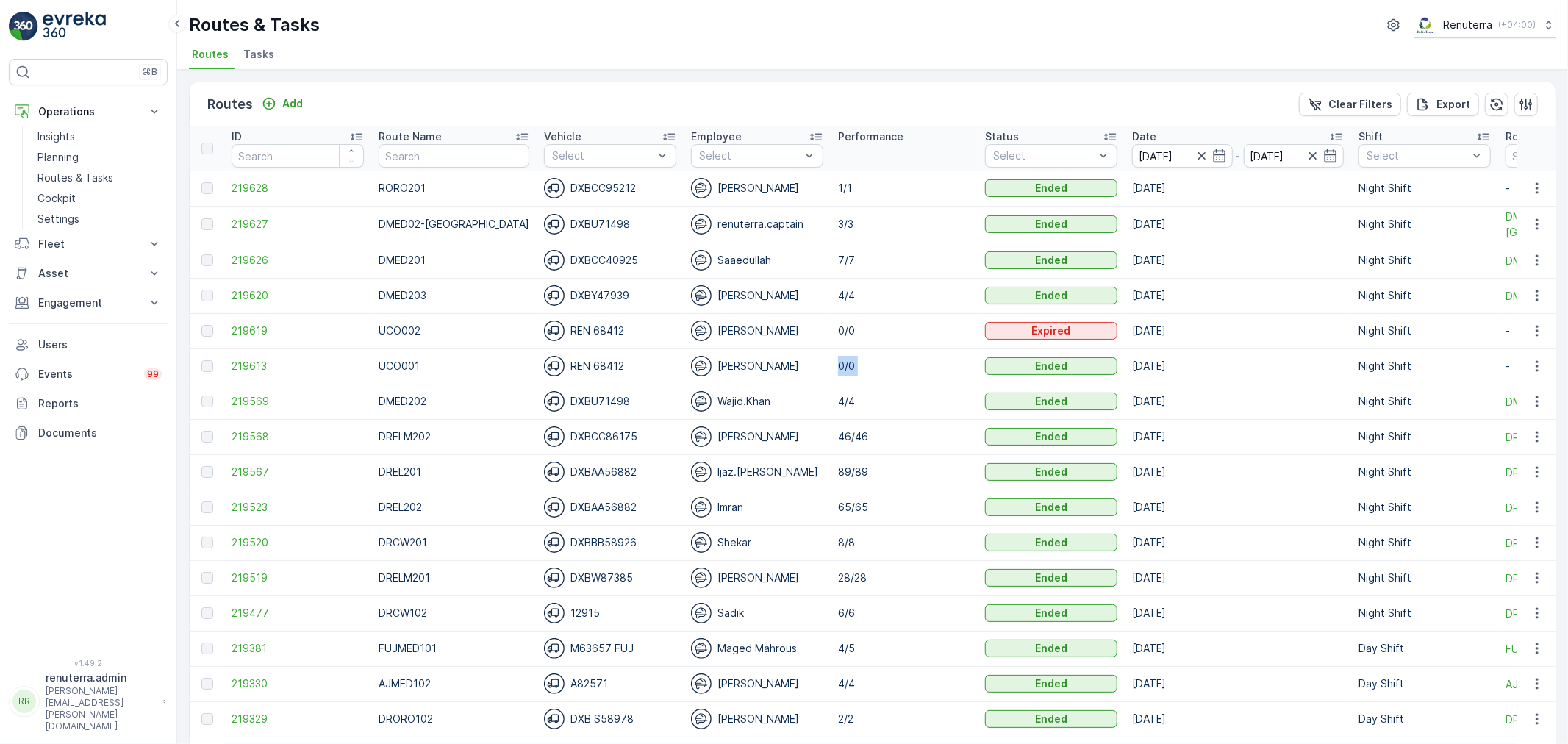
click at [917, 360] on td "0/0" at bounding box center [904, 366] width 147 height 35
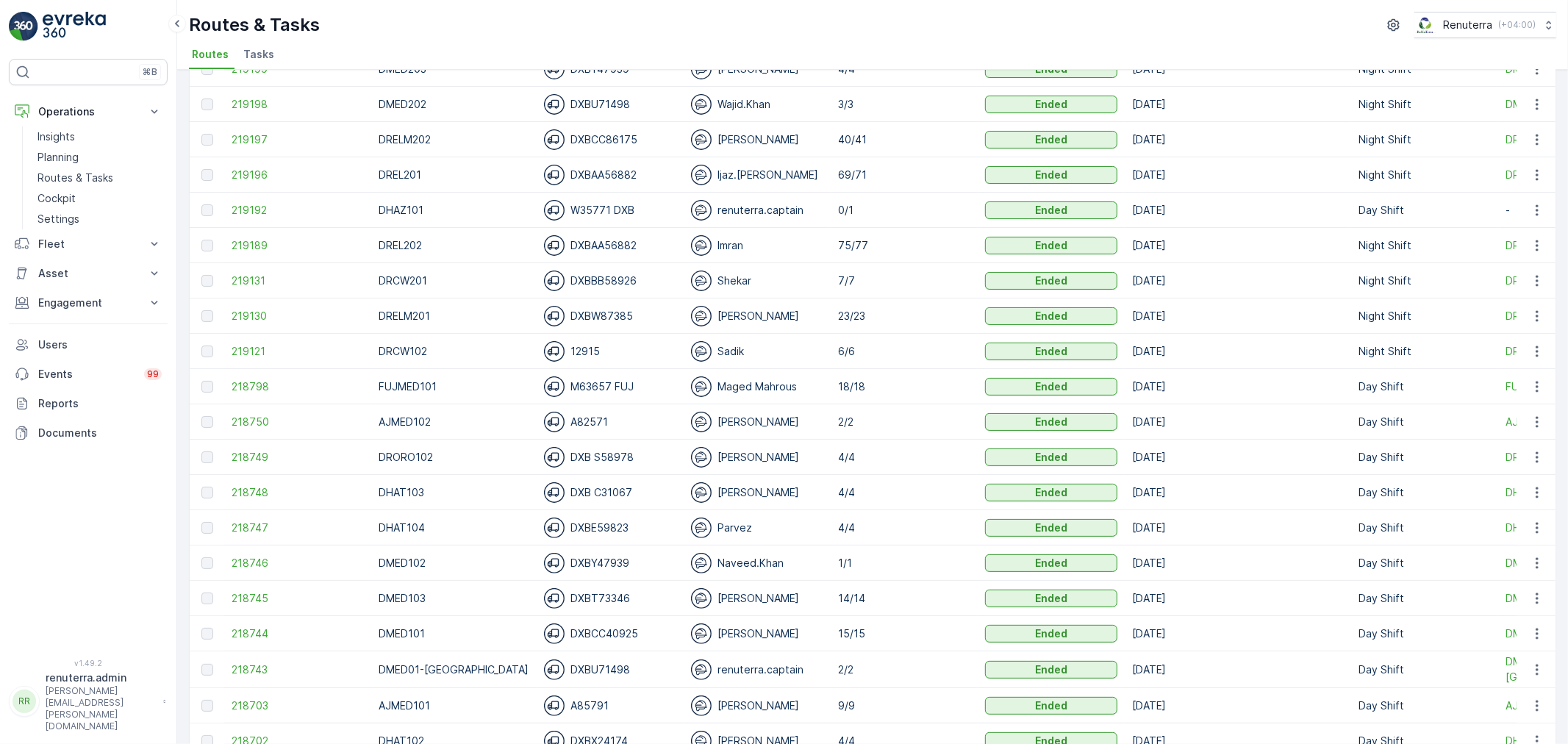
scroll to position [245, 0]
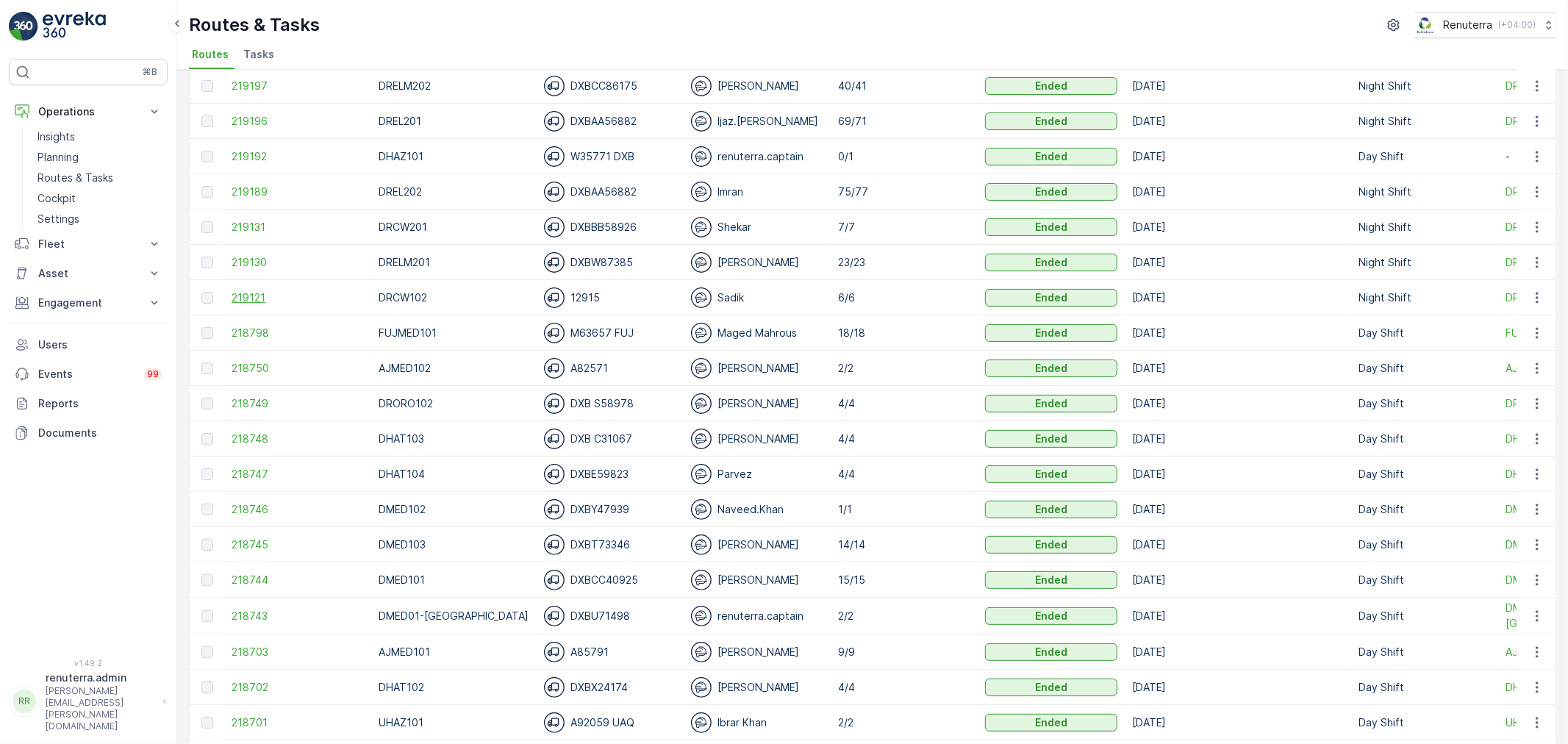
click at [262, 299] on span "219121" at bounding box center [297, 297] width 132 height 14
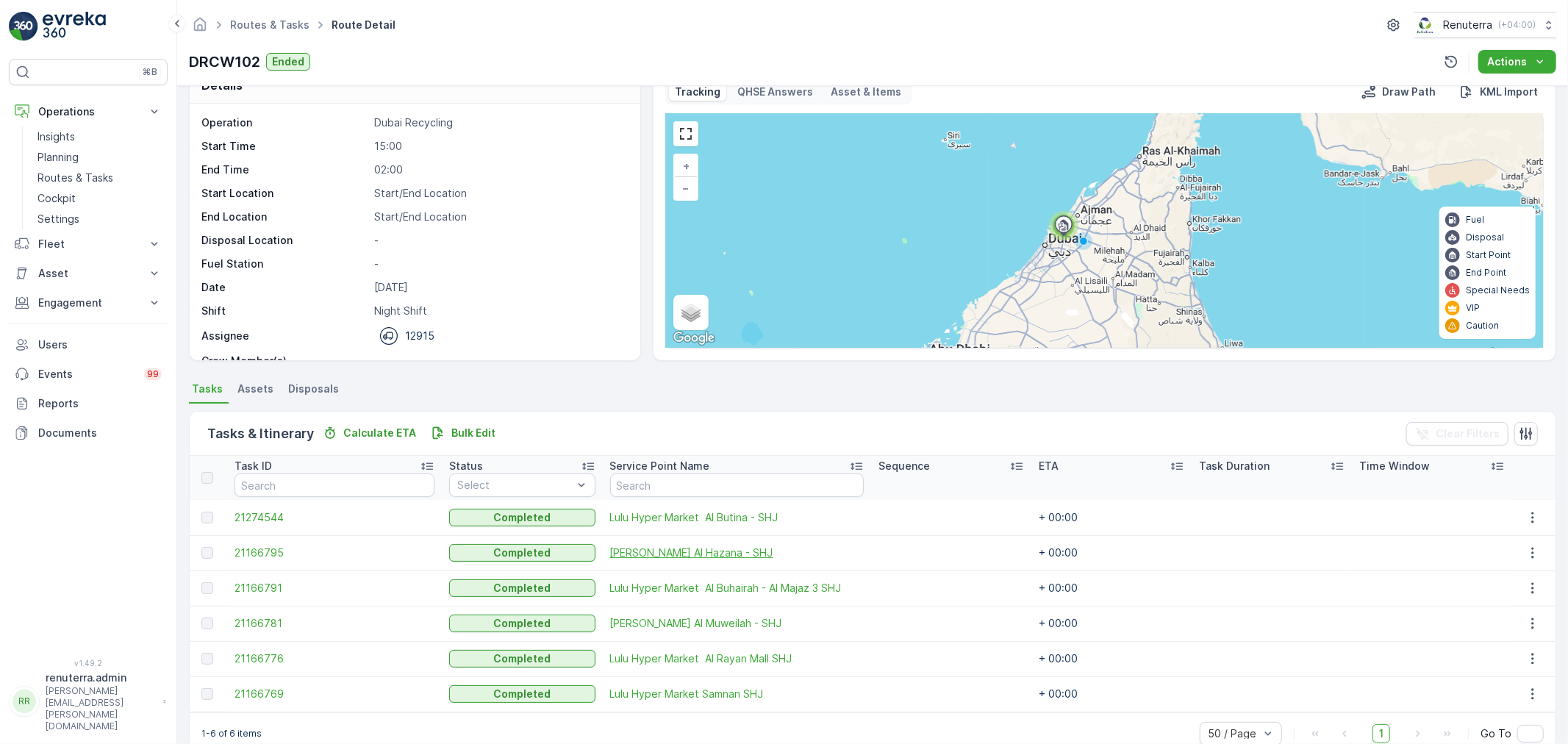
scroll to position [60, 0]
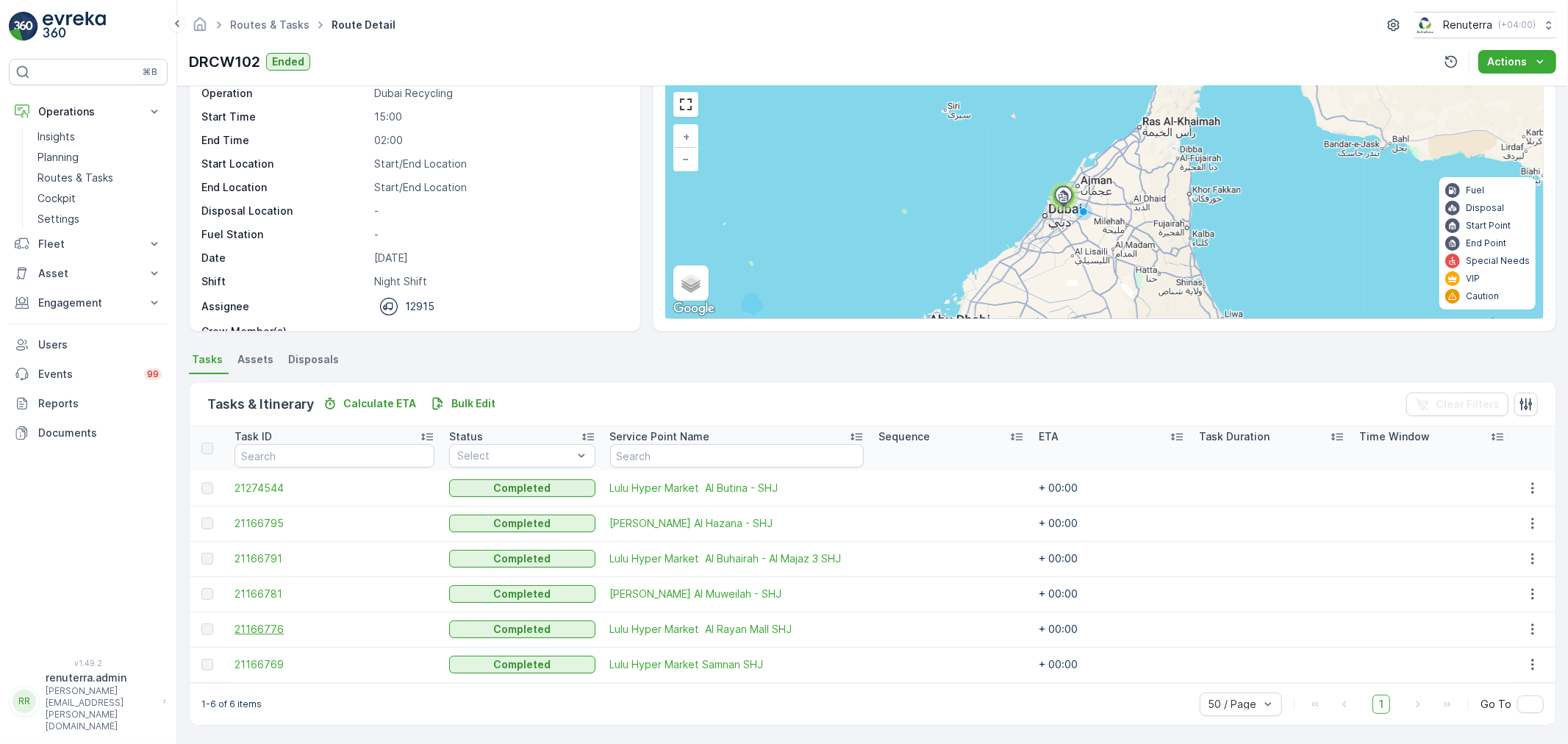
click at [279, 630] on span "21166776" at bounding box center [335, 628] width 200 height 14
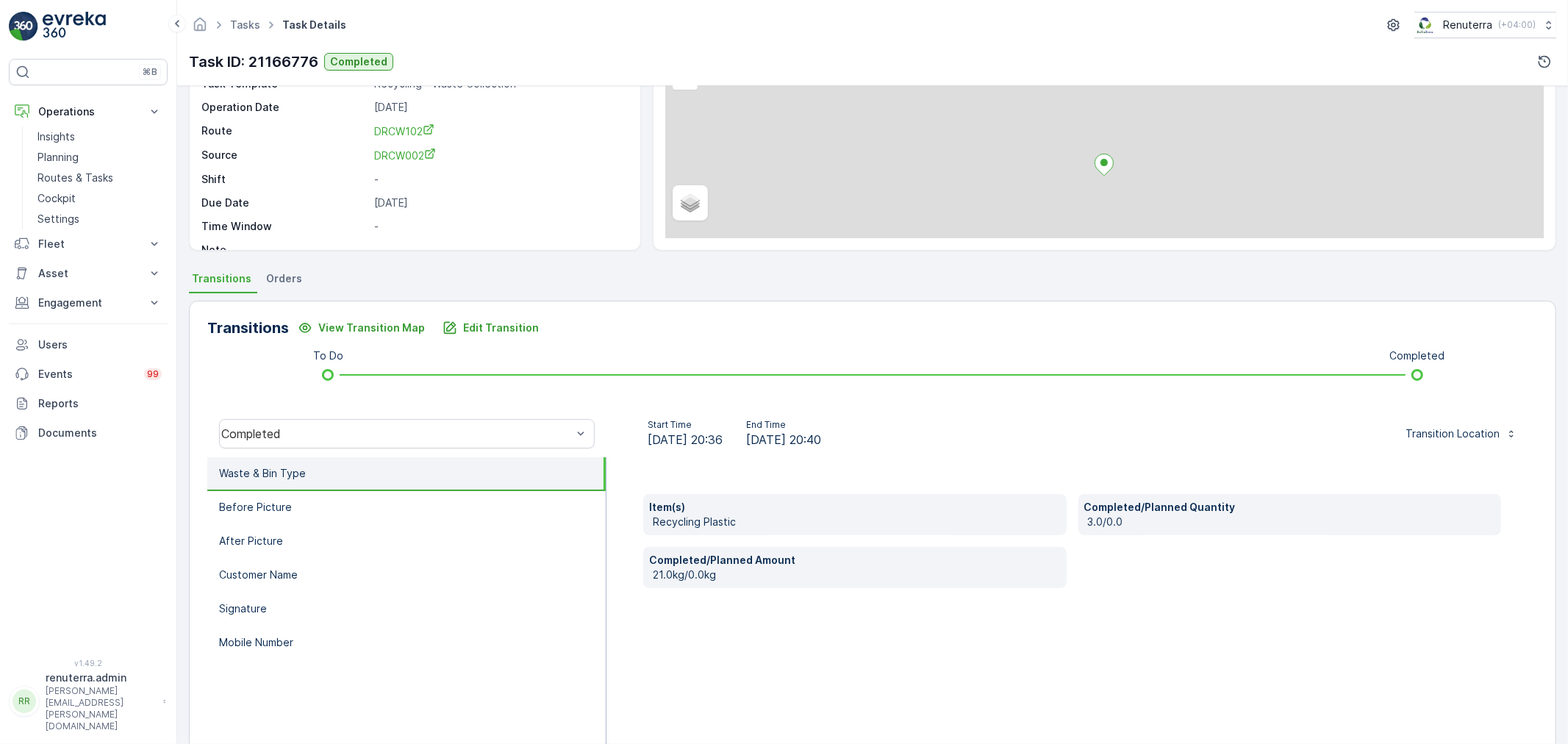
scroll to position [181, 0]
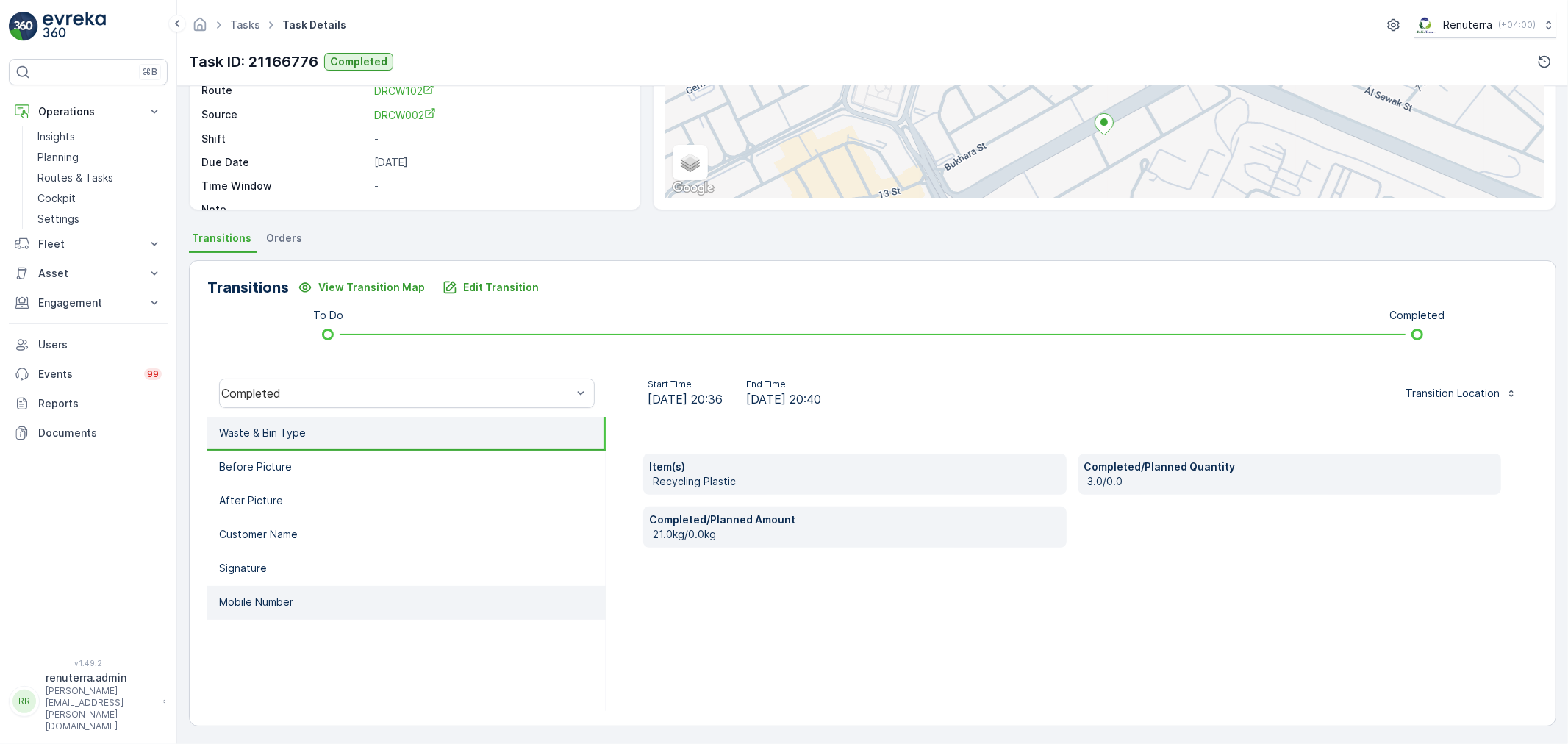
click at [306, 594] on li "Mobile Number" at bounding box center [406, 602] width 398 height 34
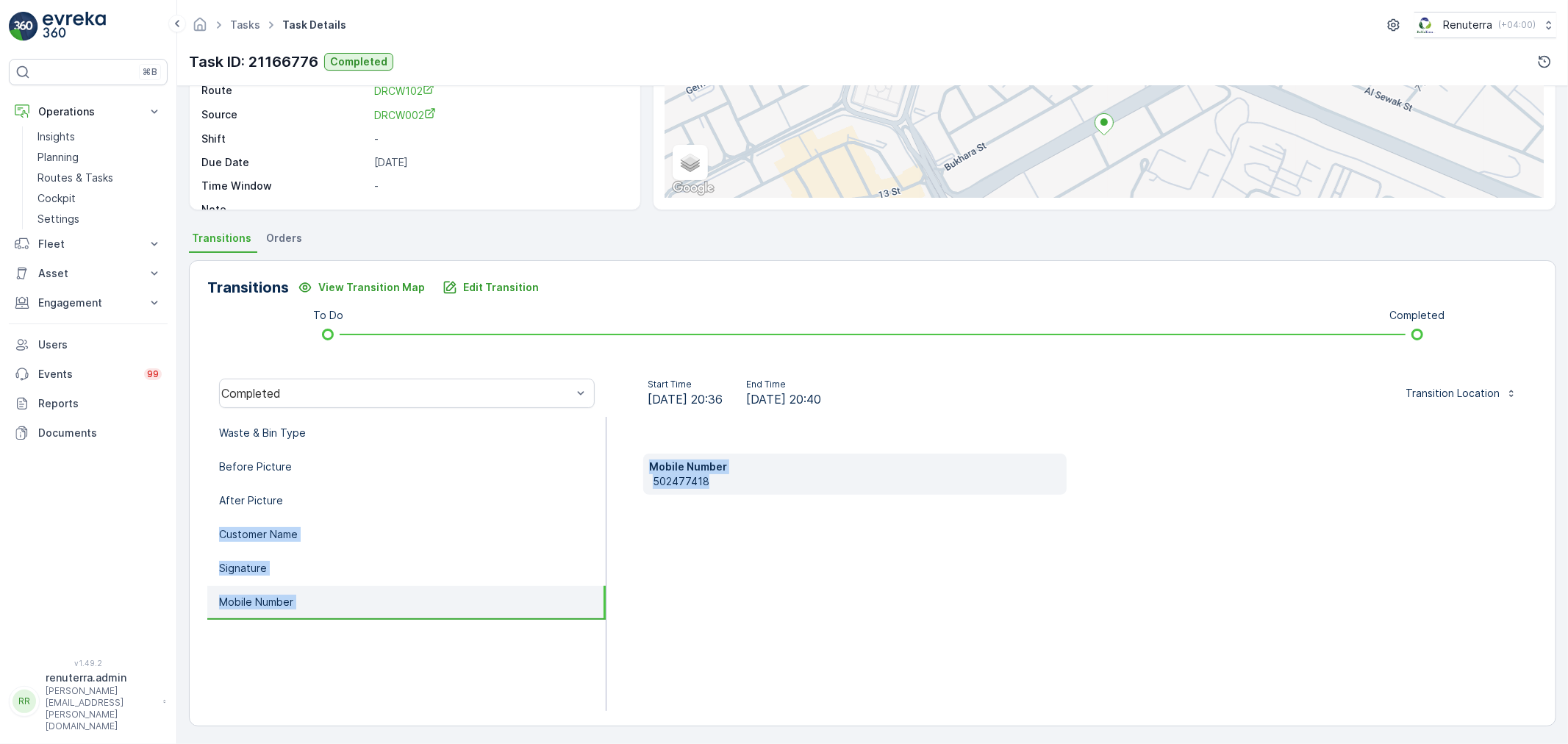
drag, startPoint x: 713, startPoint y: 480, endPoint x: 653, endPoint y: 492, distance: 61.2
click at [635, 492] on div "Mobile Number 502477418" at bounding box center [1072, 563] width 931 height 294
copy p "502477418"
click at [493, 285] on p "Edit Transition" at bounding box center [501, 287] width 76 height 14
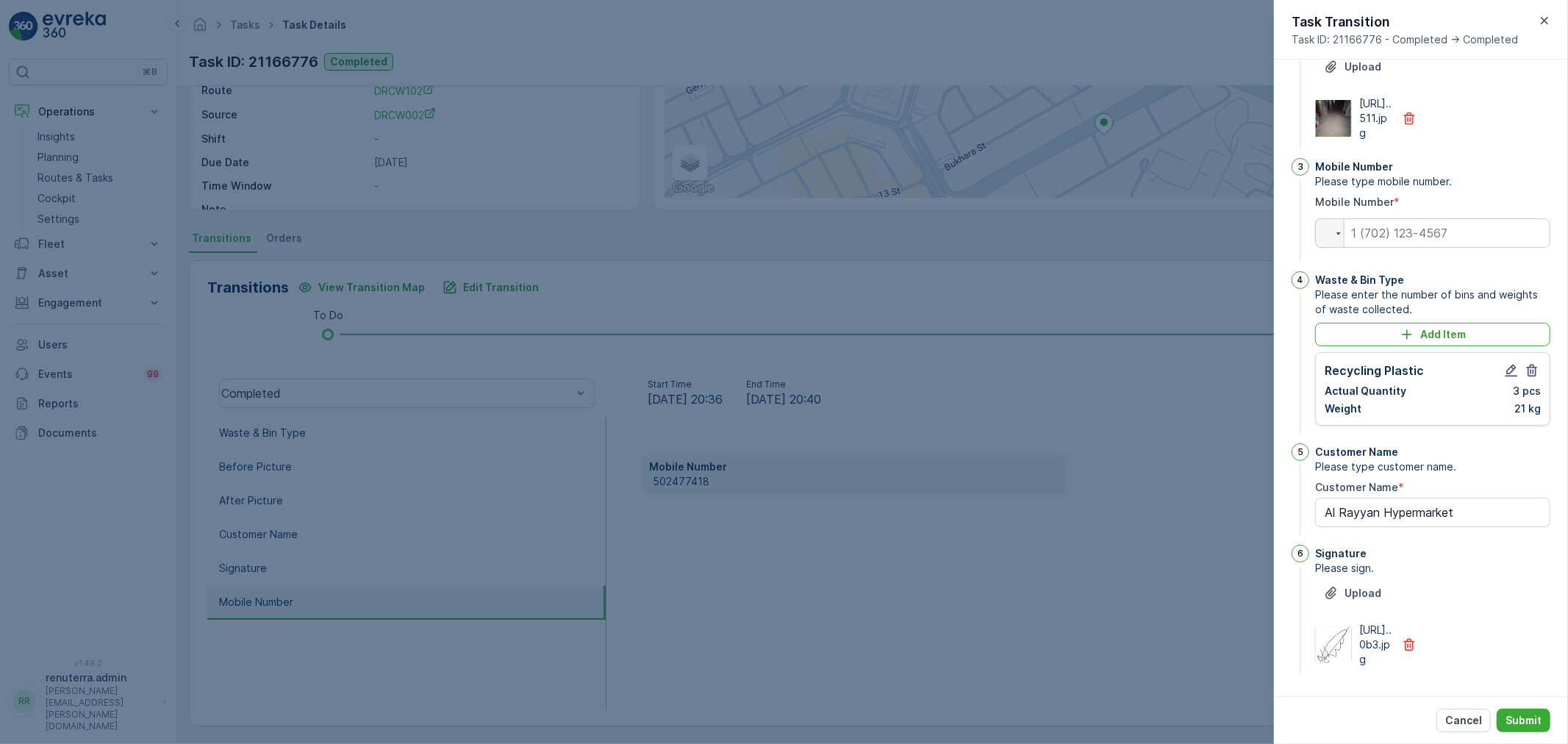
scroll to position [204, 0]
click at [1505, 378] on icon "button" at bounding box center [1511, 370] width 14 height 14
type Name "Al Rayyan Hypermarket"
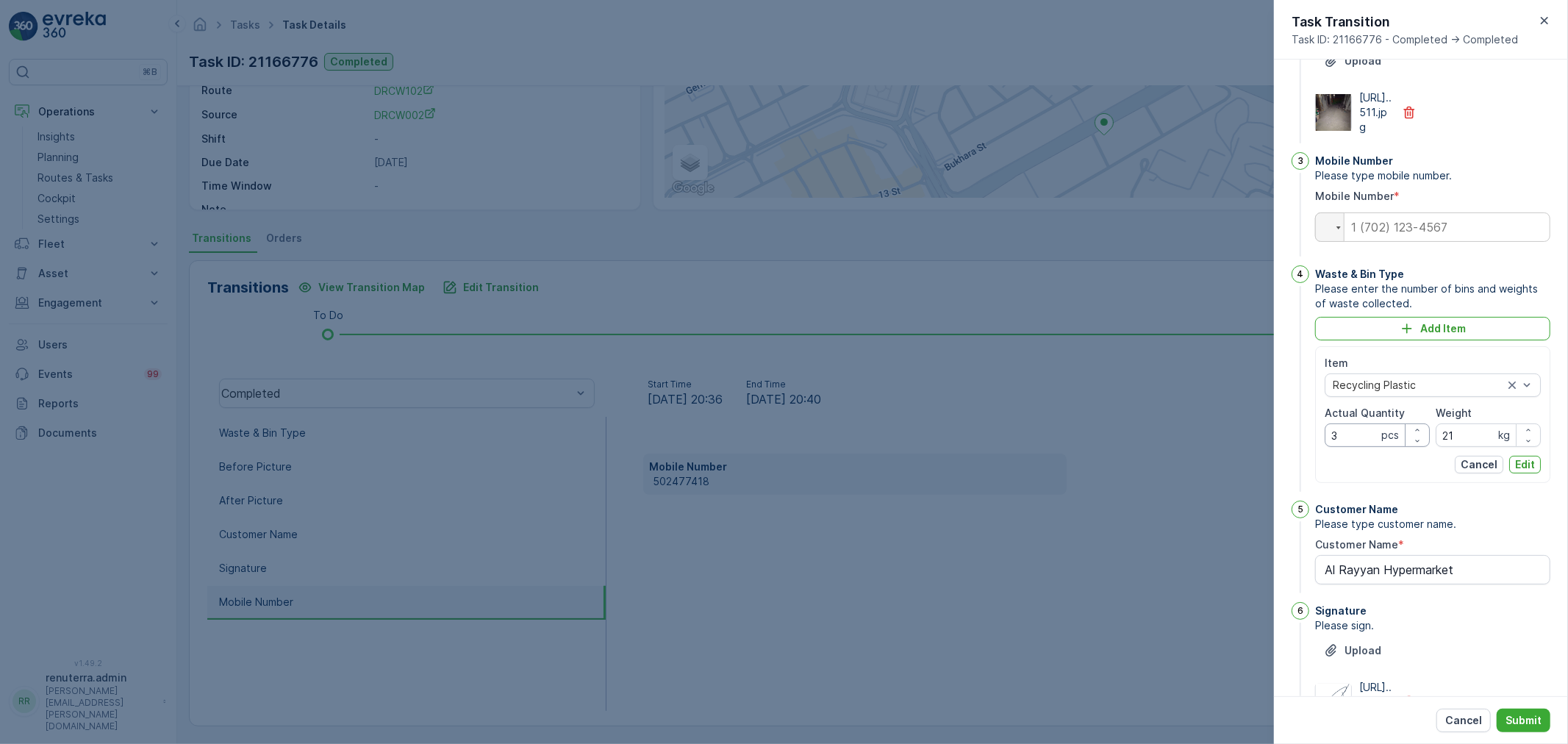
click at [1344, 447] on Quantity "3" at bounding box center [1377, 435] width 105 height 24
type Quantity "2"
click at [1472, 447] on input "21" at bounding box center [1488, 435] width 105 height 24
type input "2"
type input "17"
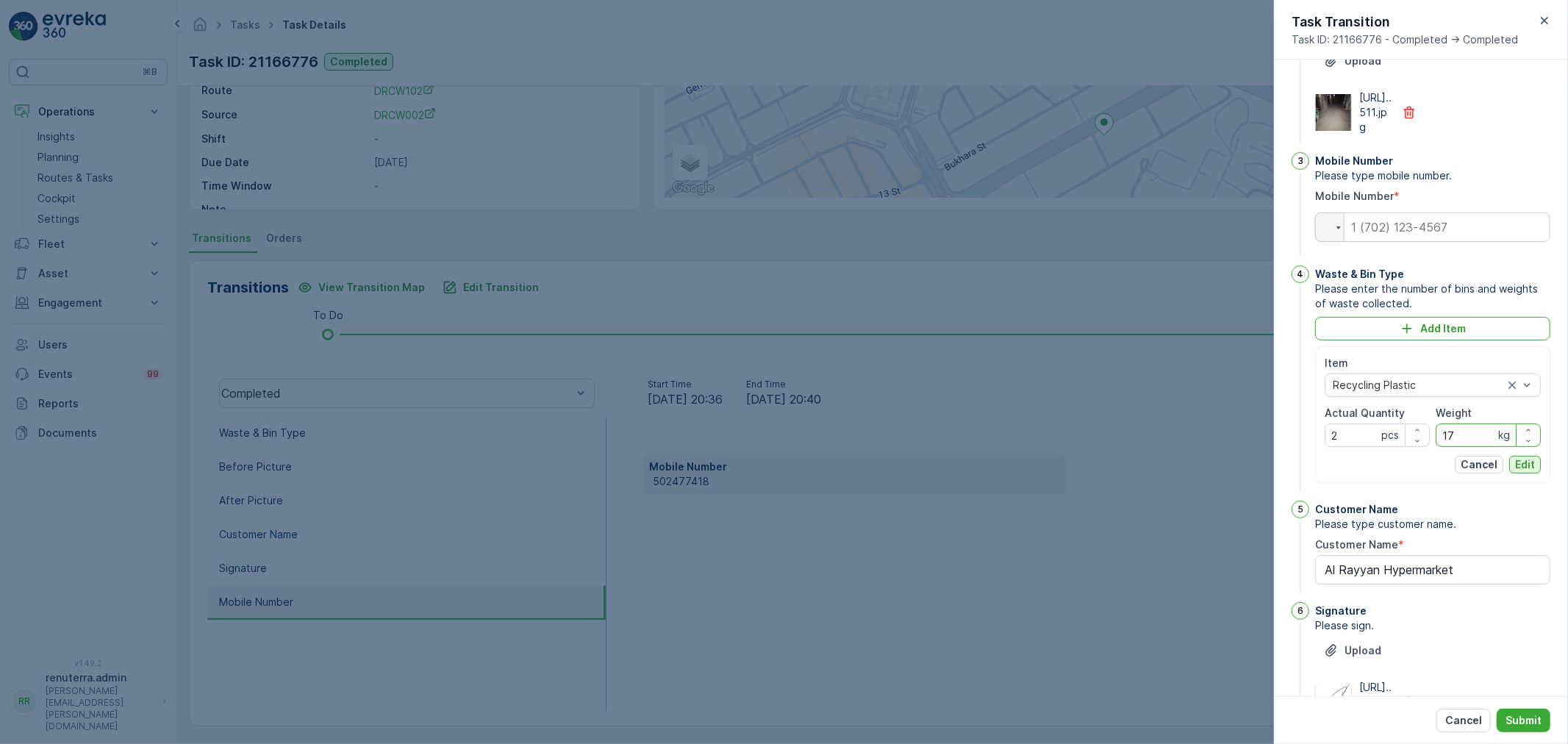
click at [1518, 472] on p "Edit" at bounding box center [1524, 464] width 20 height 14
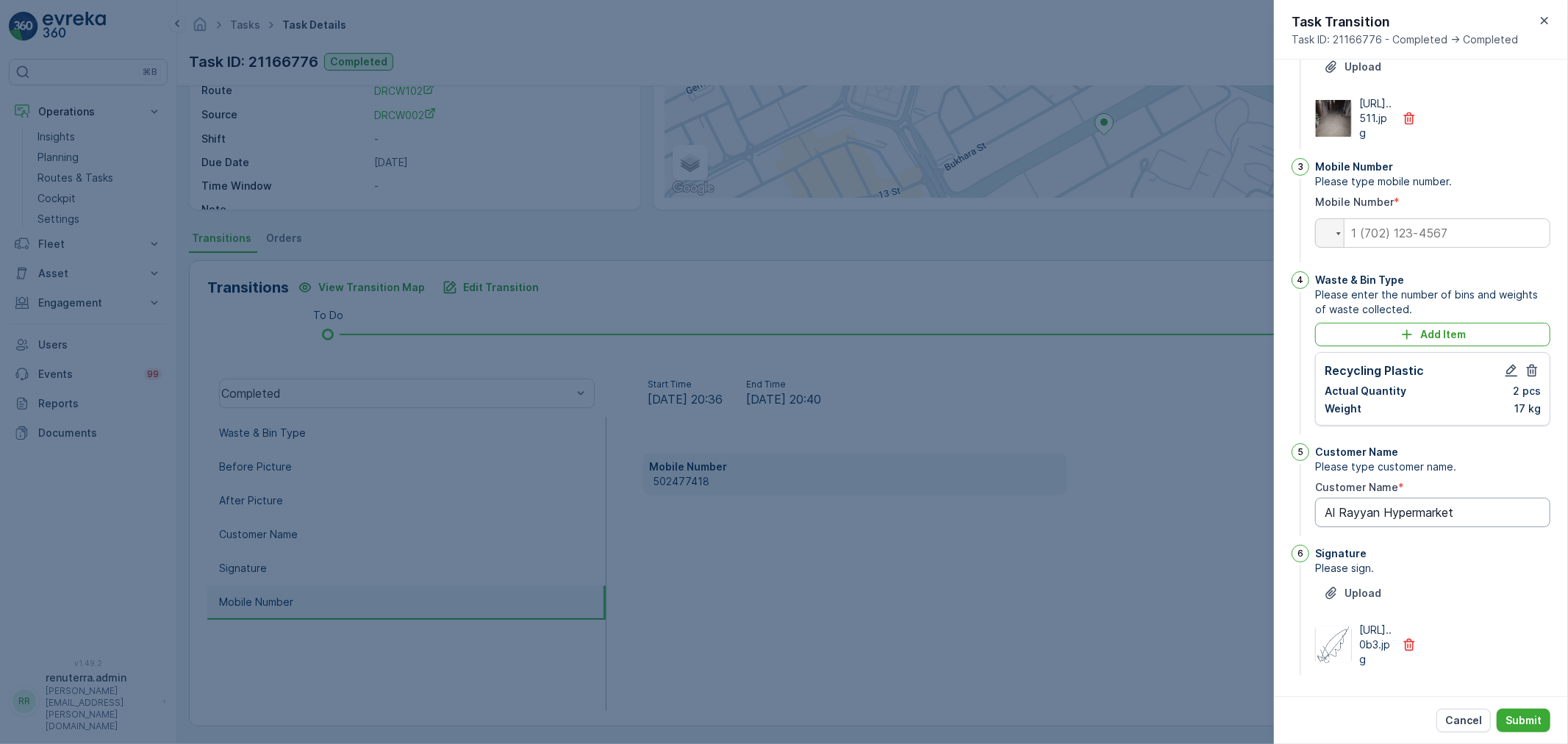
type Name "Al Rayyan Hypermarket"
click at [1401, 248] on input "tel" at bounding box center [1433, 233] width 236 height 29
type input "0"
type Name "Al Rayyan Hypermarket"
type input "05"
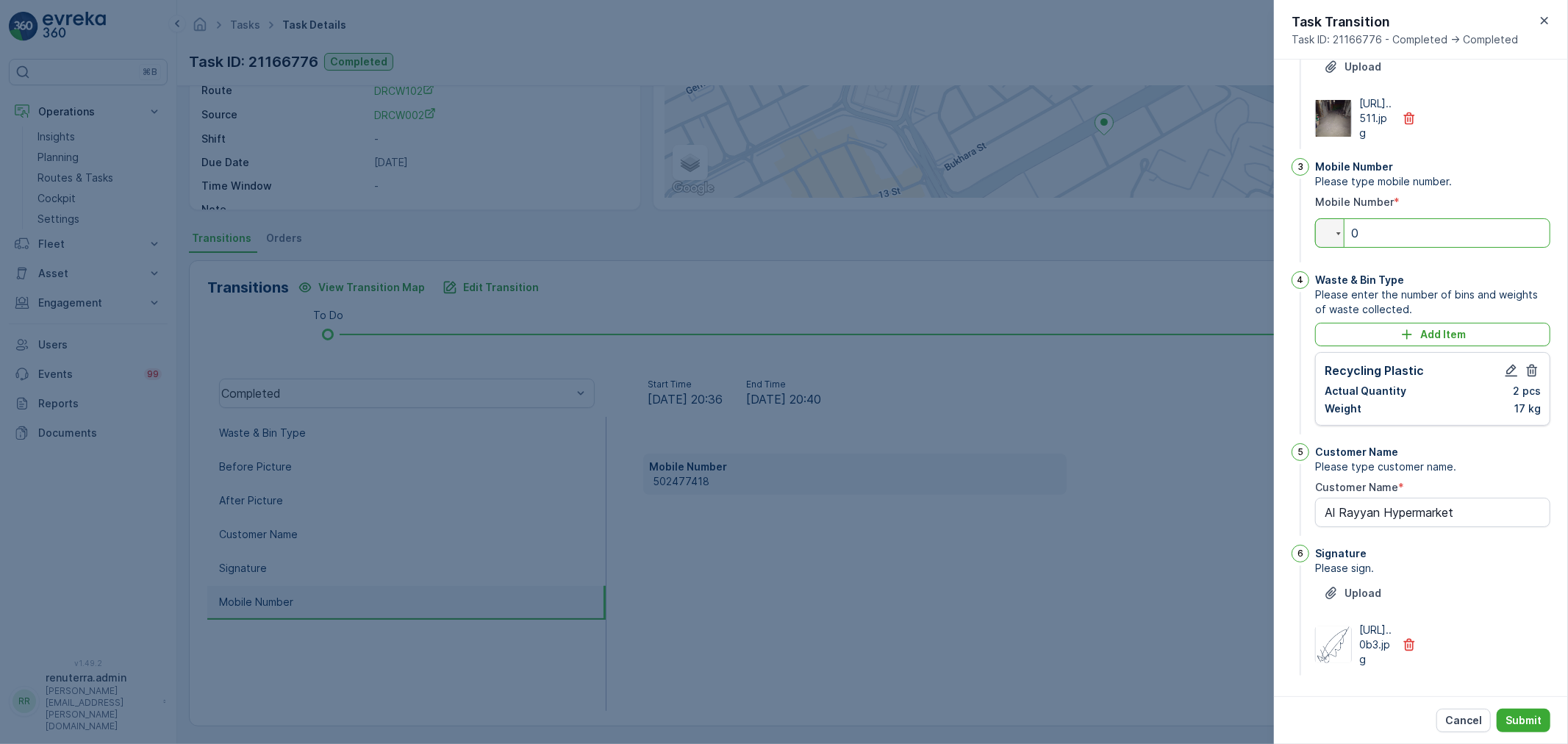
type Name "Al Rayyan Hypermarket"
type input "056"
type Name "Al Rayyan Hypermarket"
type input "0561"
type Name "Al Rayyan Hypermarket"
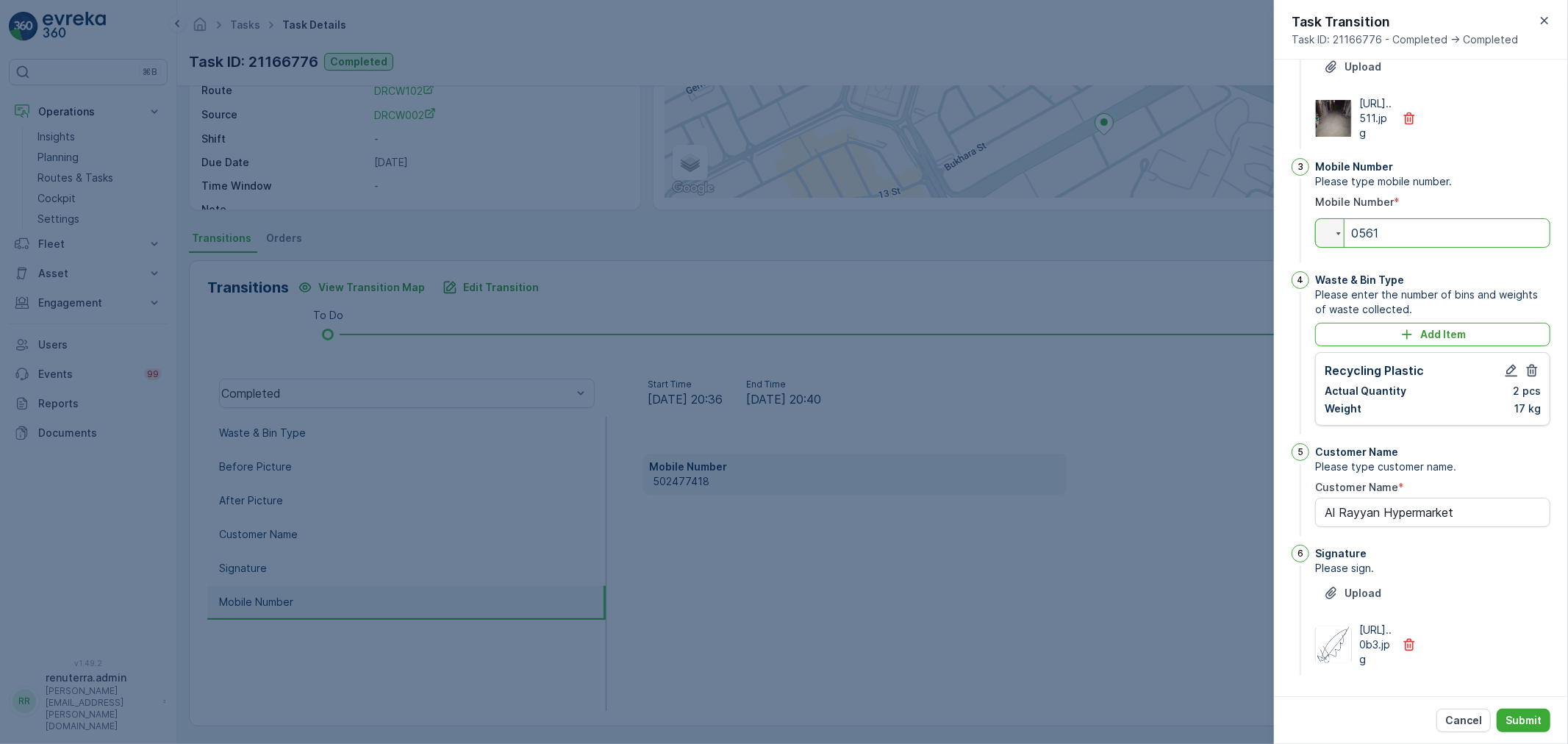
type input "05611"
type Name "Al Rayyan Hypermarket"
type input "056117"
type Name "Al Rayyan Hypermarket"
type input "0561172"
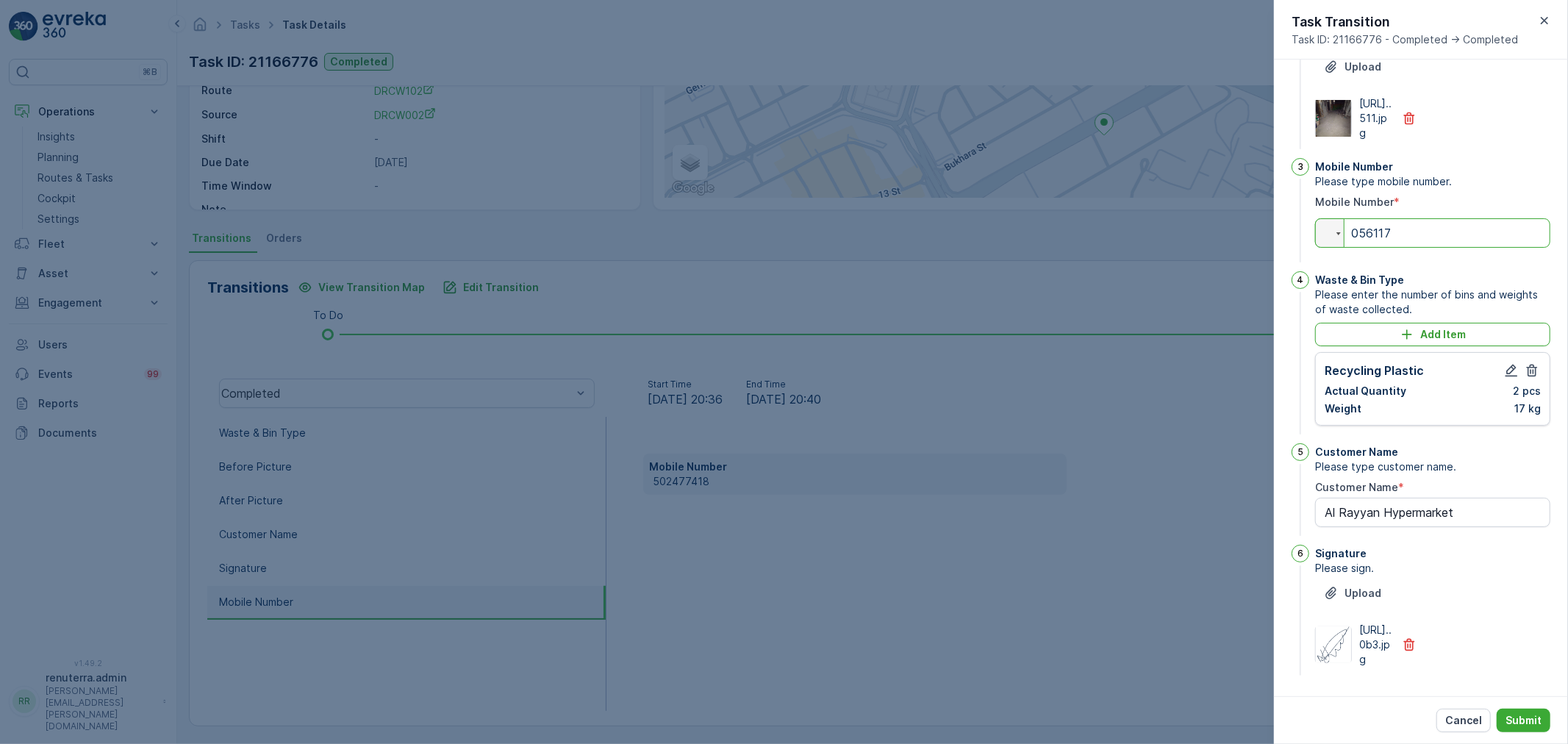
type Name "Al Rayyan Hypermarket"
type input "05611729"
type Name "Al Rayyan Hypermarket"
type input "056117298"
type Name "Al Rayyan Hypermarket"
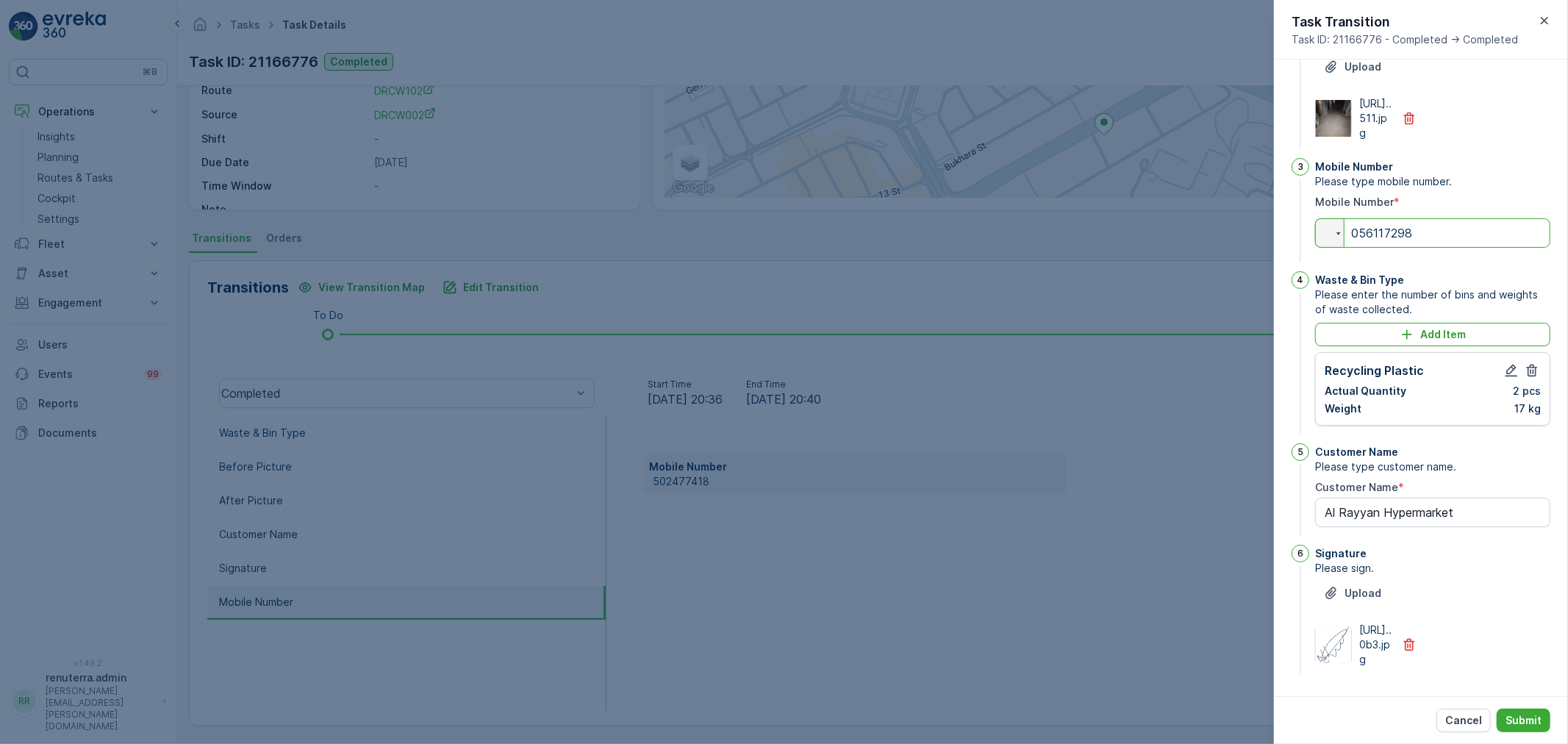
type input "0561172980"
type Name "Al Rayyan Hypermarket"
type input "0561172980"
click at [1518, 713] on p "Submit" at bounding box center [1523, 719] width 36 height 14
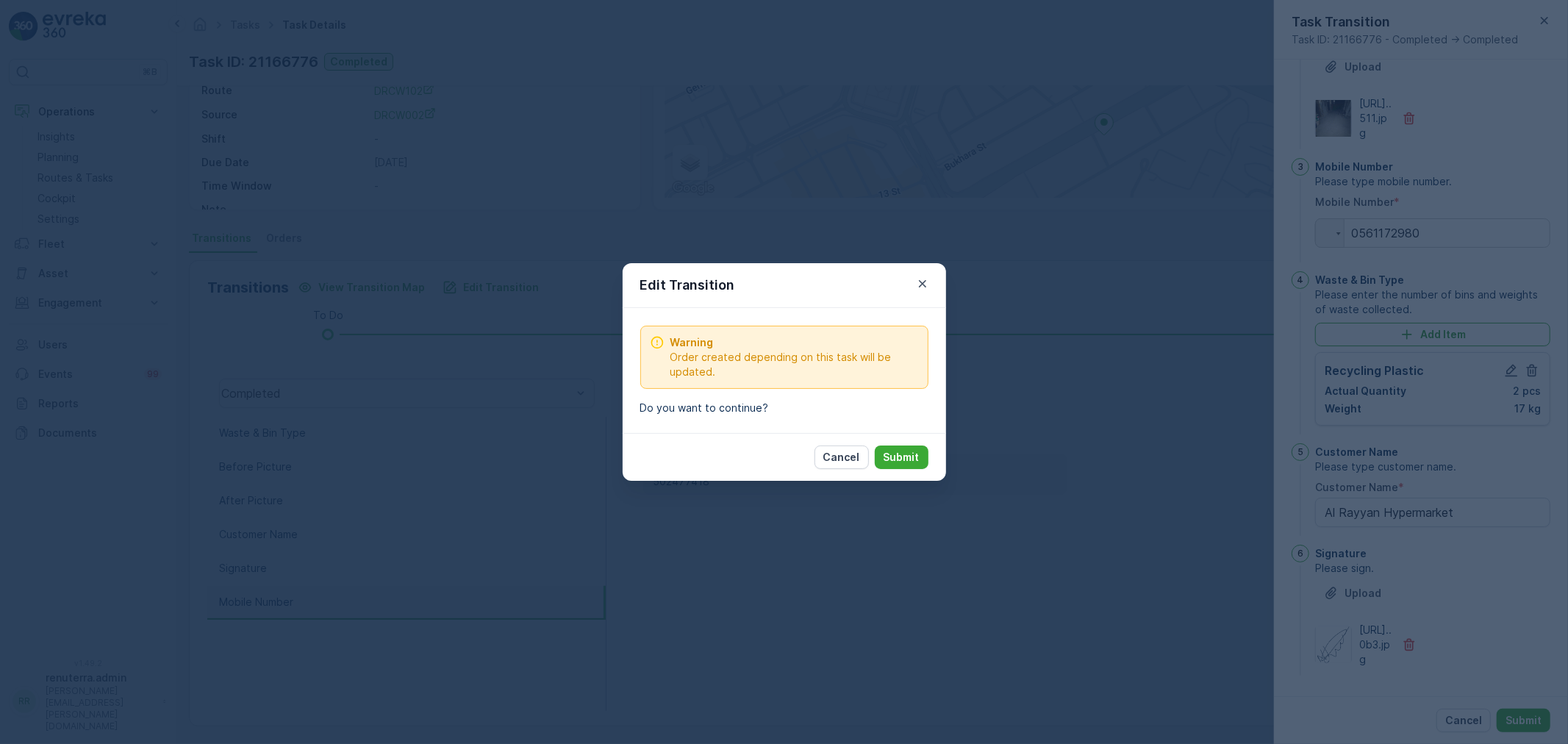
drag, startPoint x: 920, startPoint y: 445, endPoint x: 913, endPoint y: 457, distance: 13.9
click at [920, 449] on button "Submit" at bounding box center [901, 457] width 53 height 24
type Name "Al Rayyan Hypermarket"
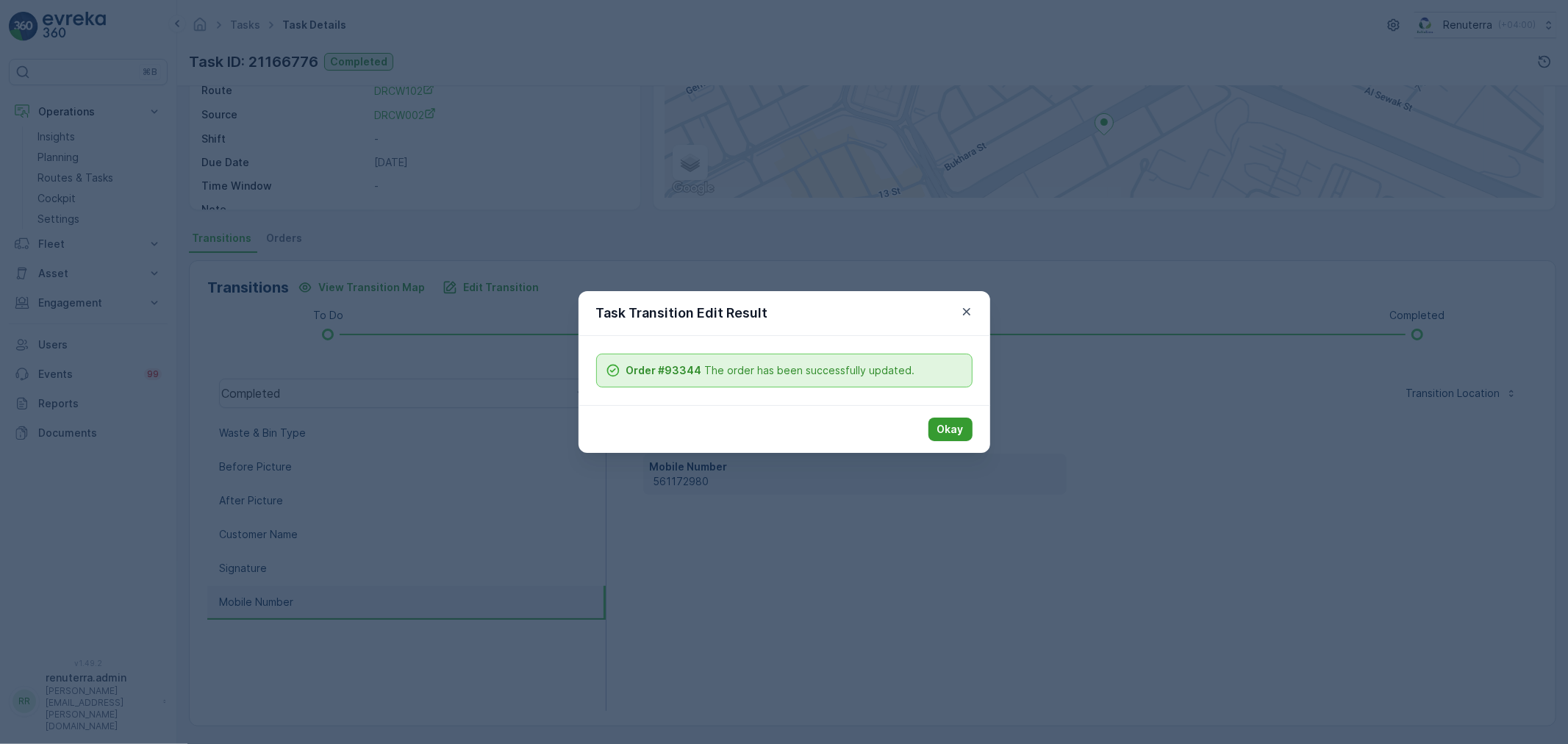
drag, startPoint x: 952, startPoint y: 428, endPoint x: 943, endPoint y: 428, distance: 9.0
click at [943, 428] on p "Okay" at bounding box center [950, 429] width 27 height 14
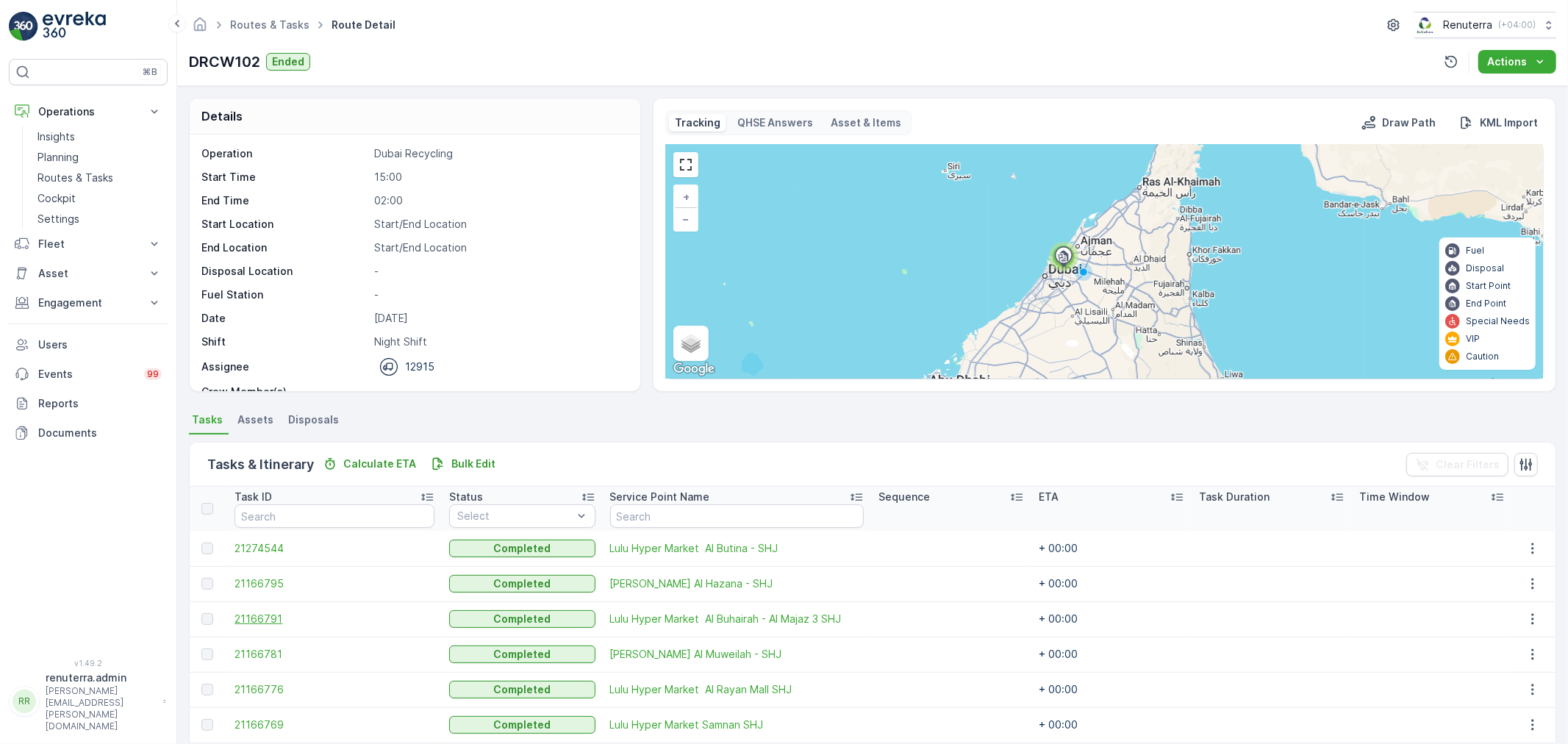
click at [265, 612] on span "21166791" at bounding box center [335, 619] width 200 height 14
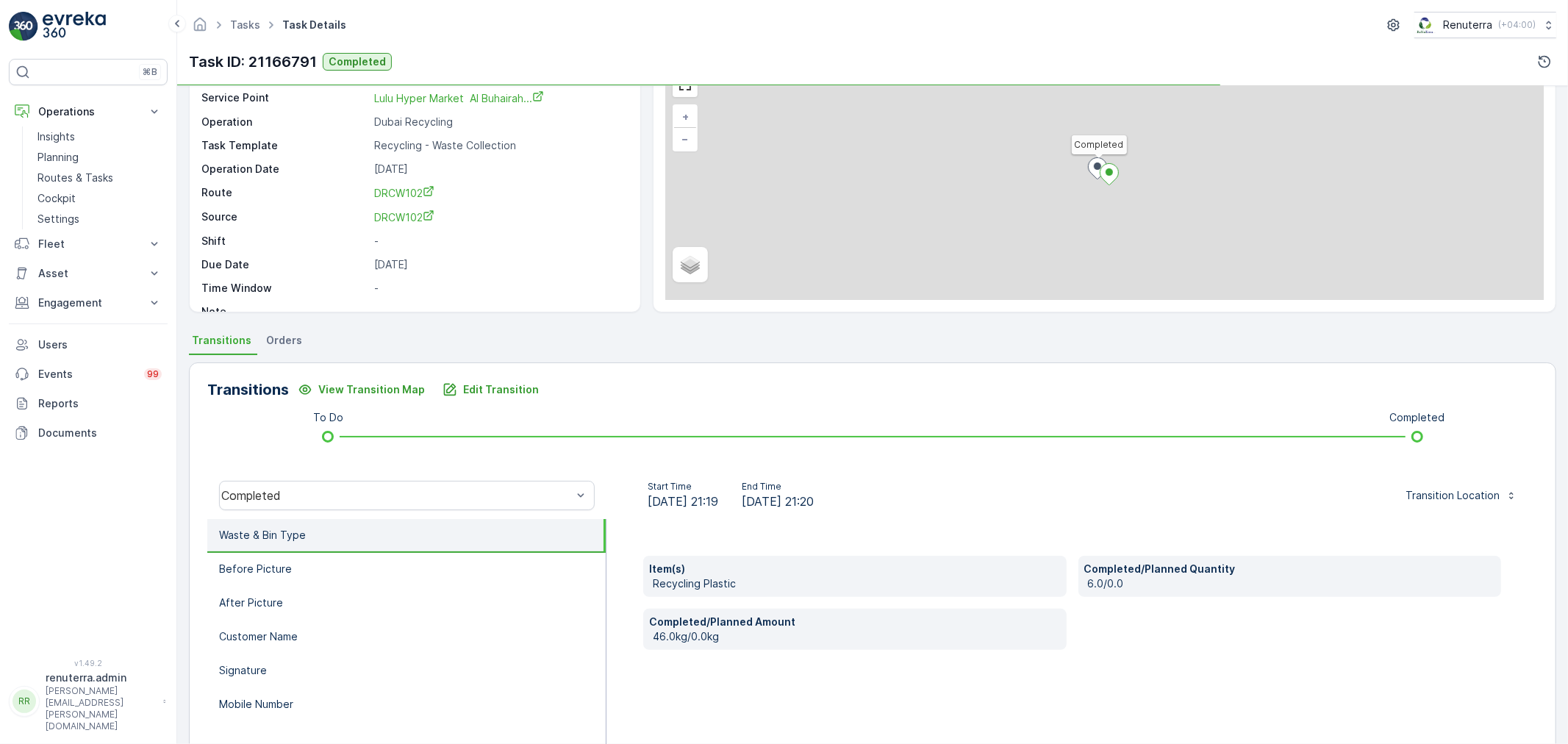
scroll to position [82, 0]
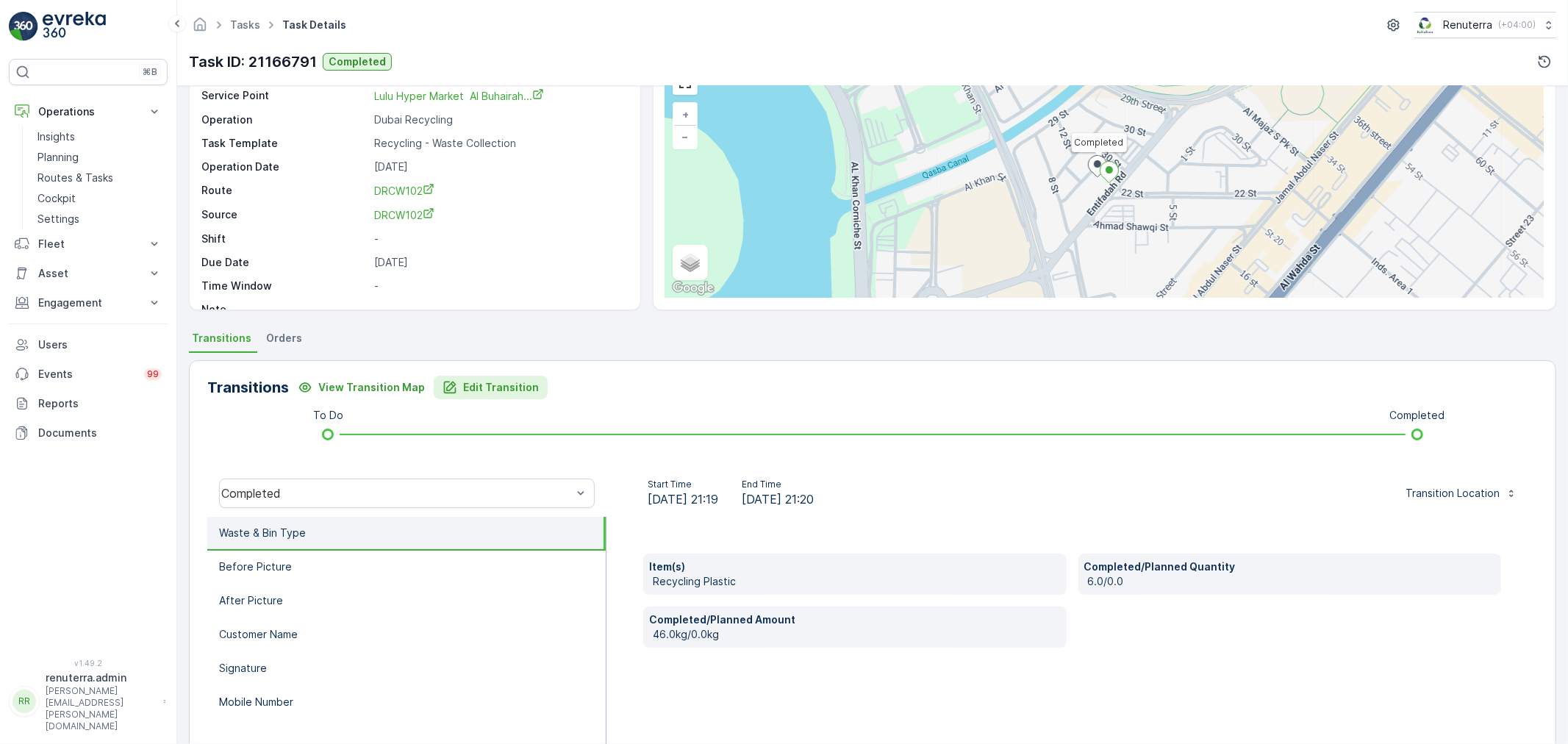
click at [518, 394] on button "Edit Transition" at bounding box center [490, 387] width 114 height 24
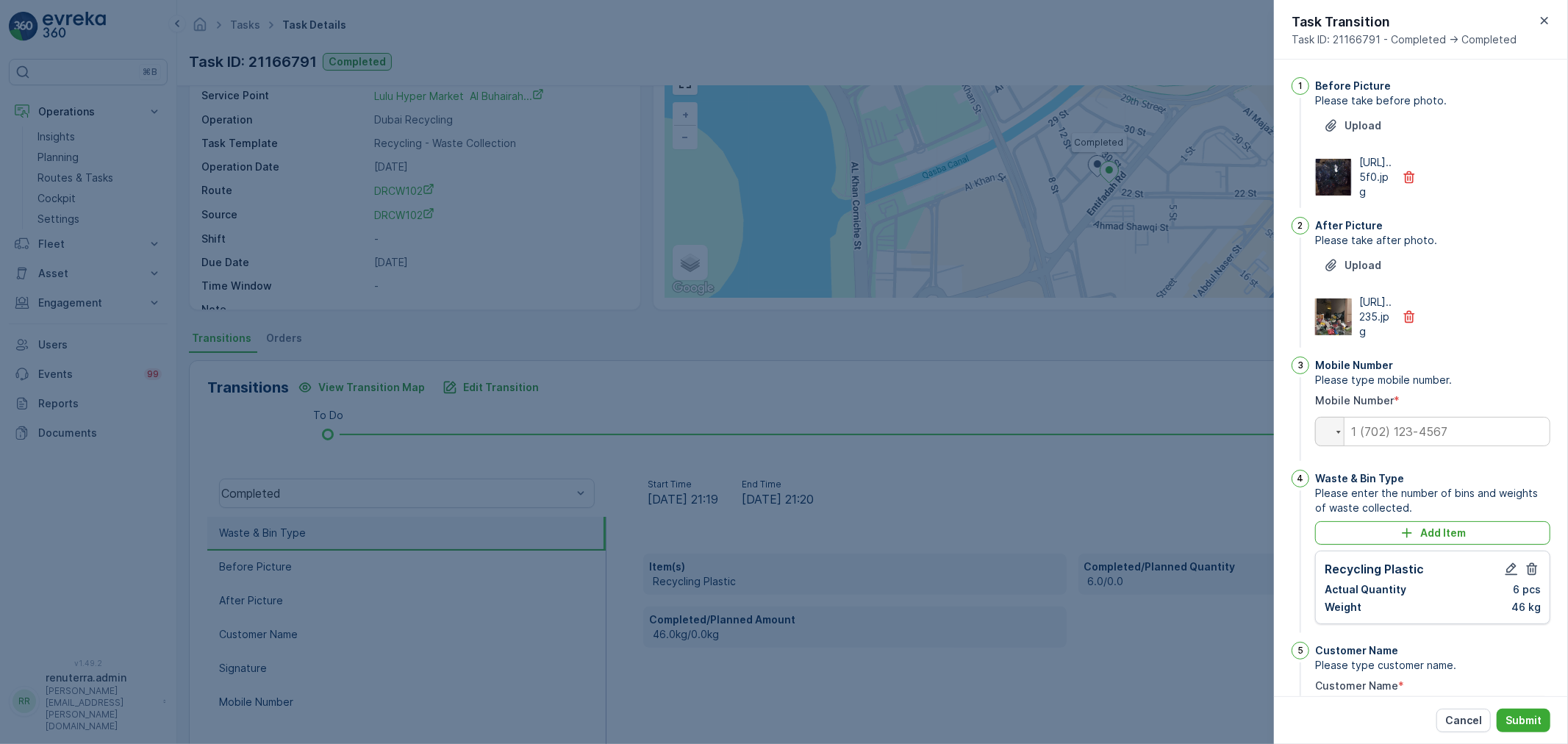
scroll to position [287, 0]
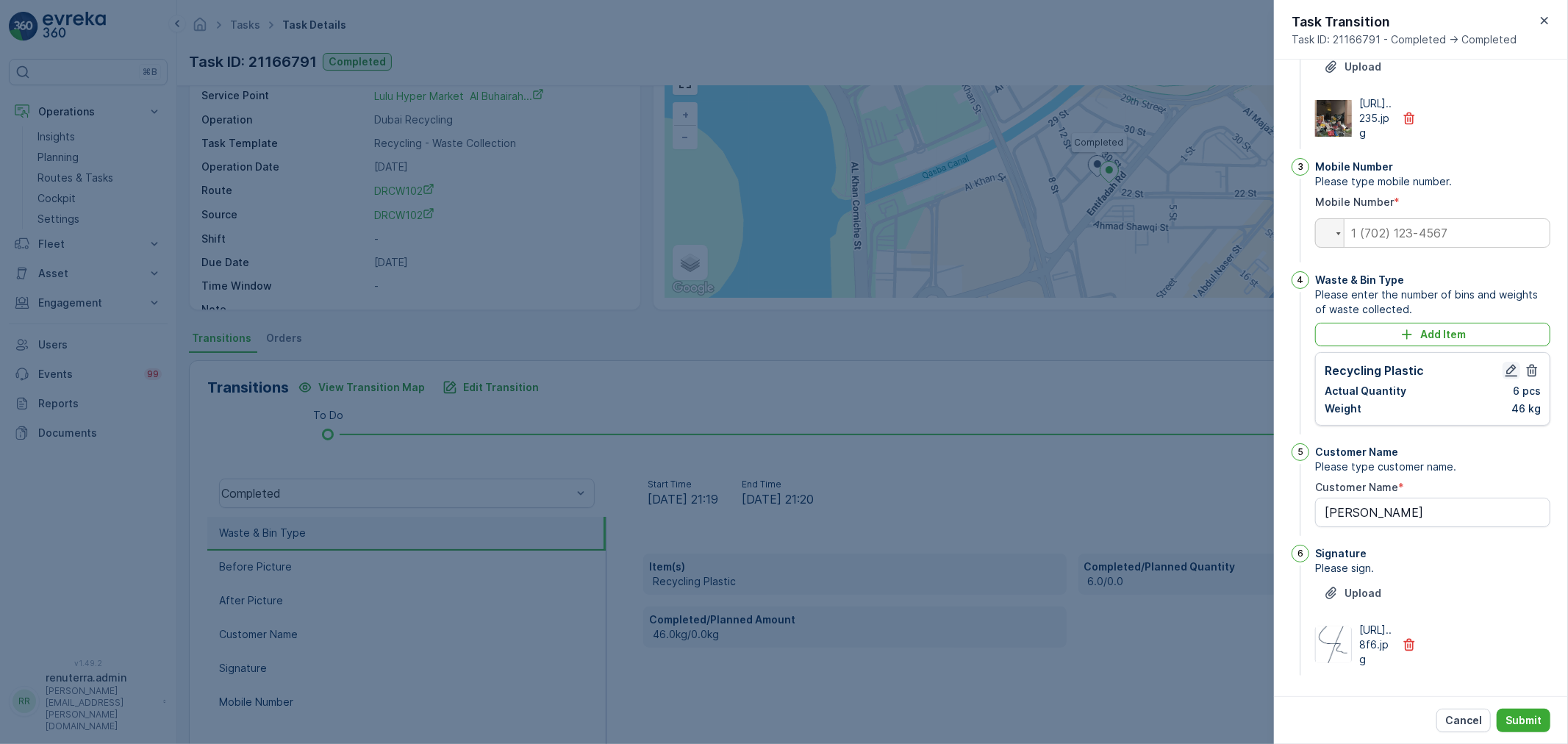
click at [1505, 363] on icon "button" at bounding box center [1511, 370] width 14 height 14
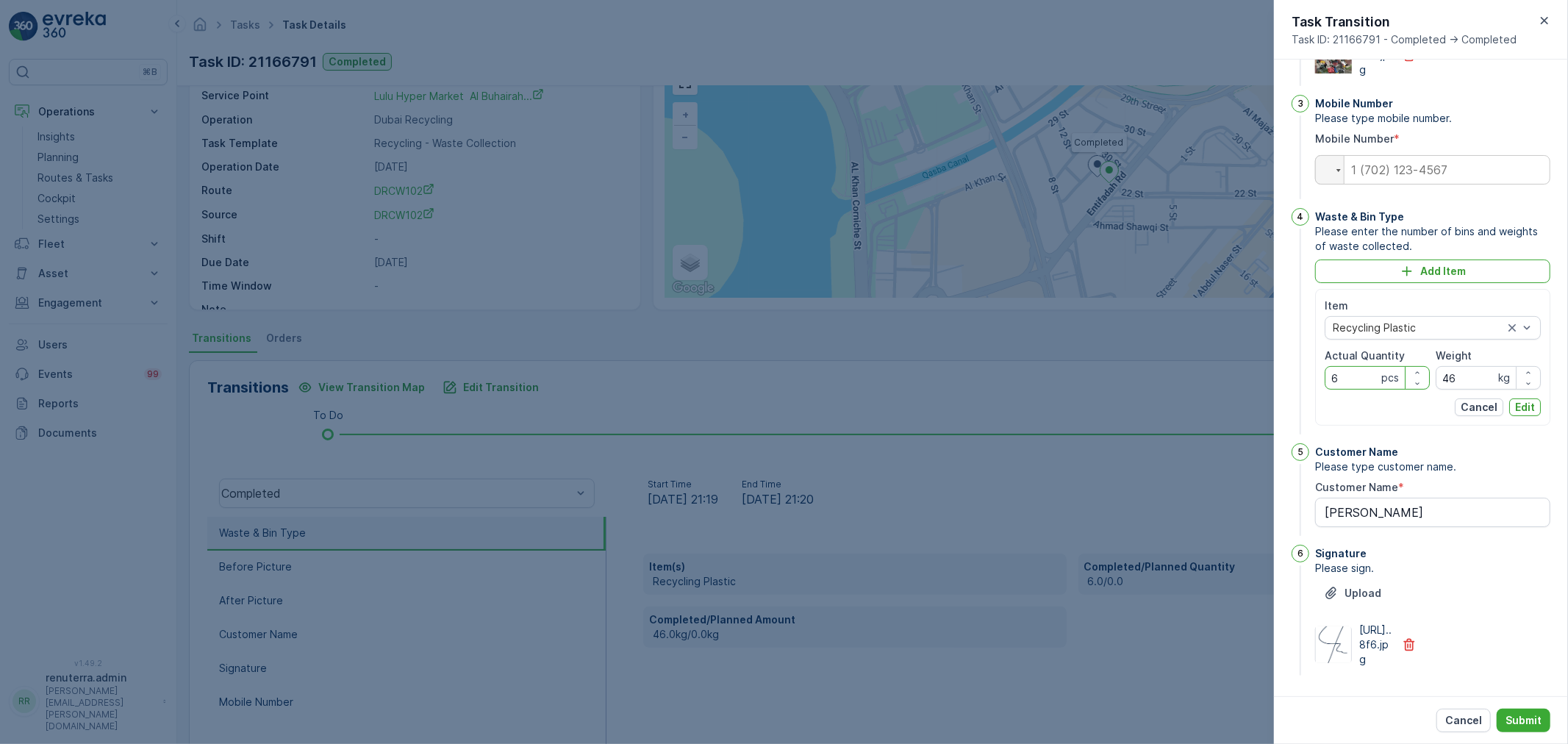
click at [1356, 390] on Quantity "6" at bounding box center [1377, 377] width 105 height 24
type Quantity "8"
click at [1400, 184] on input "tel" at bounding box center [1433, 169] width 236 height 29
type input "0524883303"
click at [1521, 414] on p "Edit" at bounding box center [1524, 407] width 20 height 14
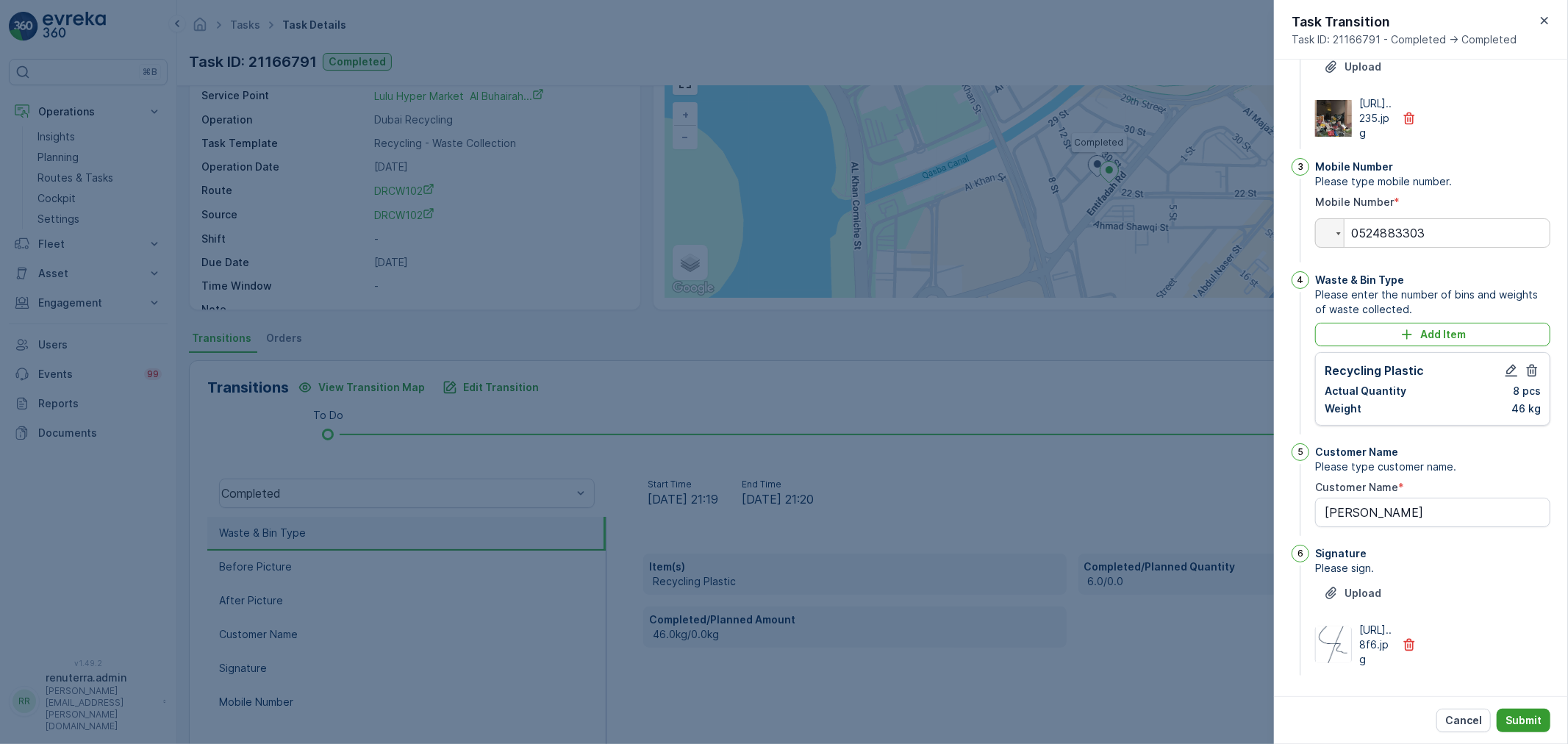
click at [1507, 716] on p "Submit" at bounding box center [1523, 719] width 36 height 14
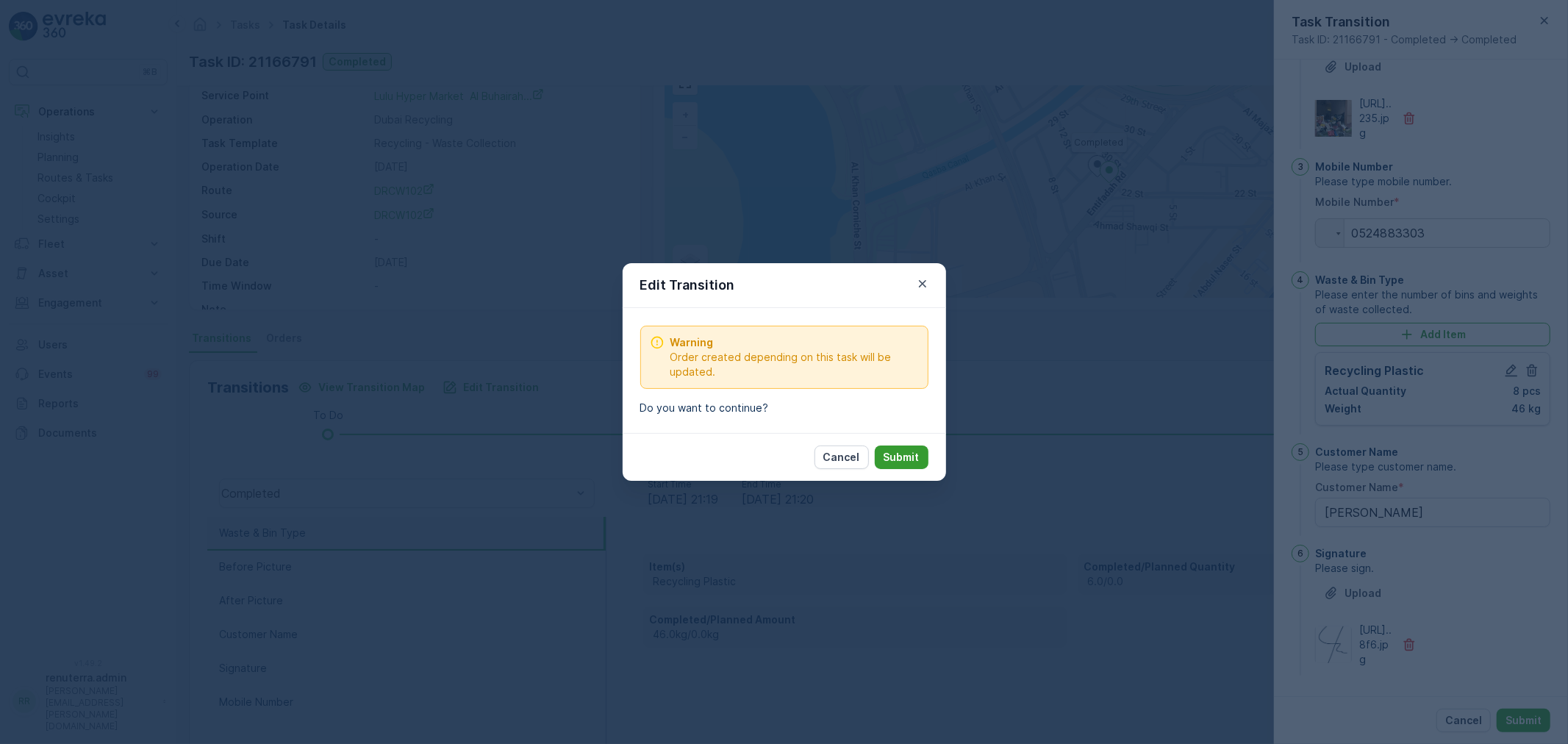
click at [908, 467] on button "Submit" at bounding box center [901, 457] width 53 height 24
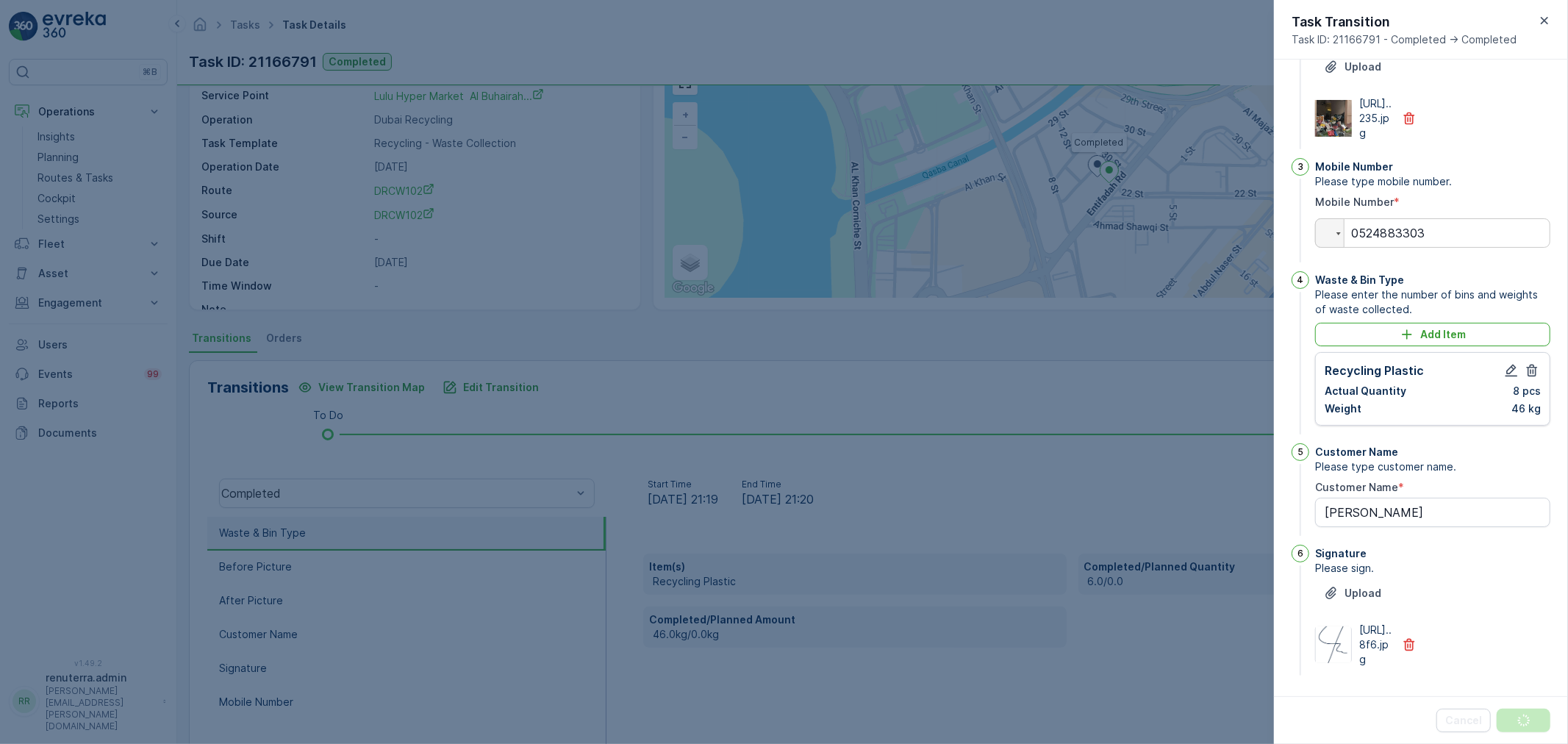
scroll to position [0, 0]
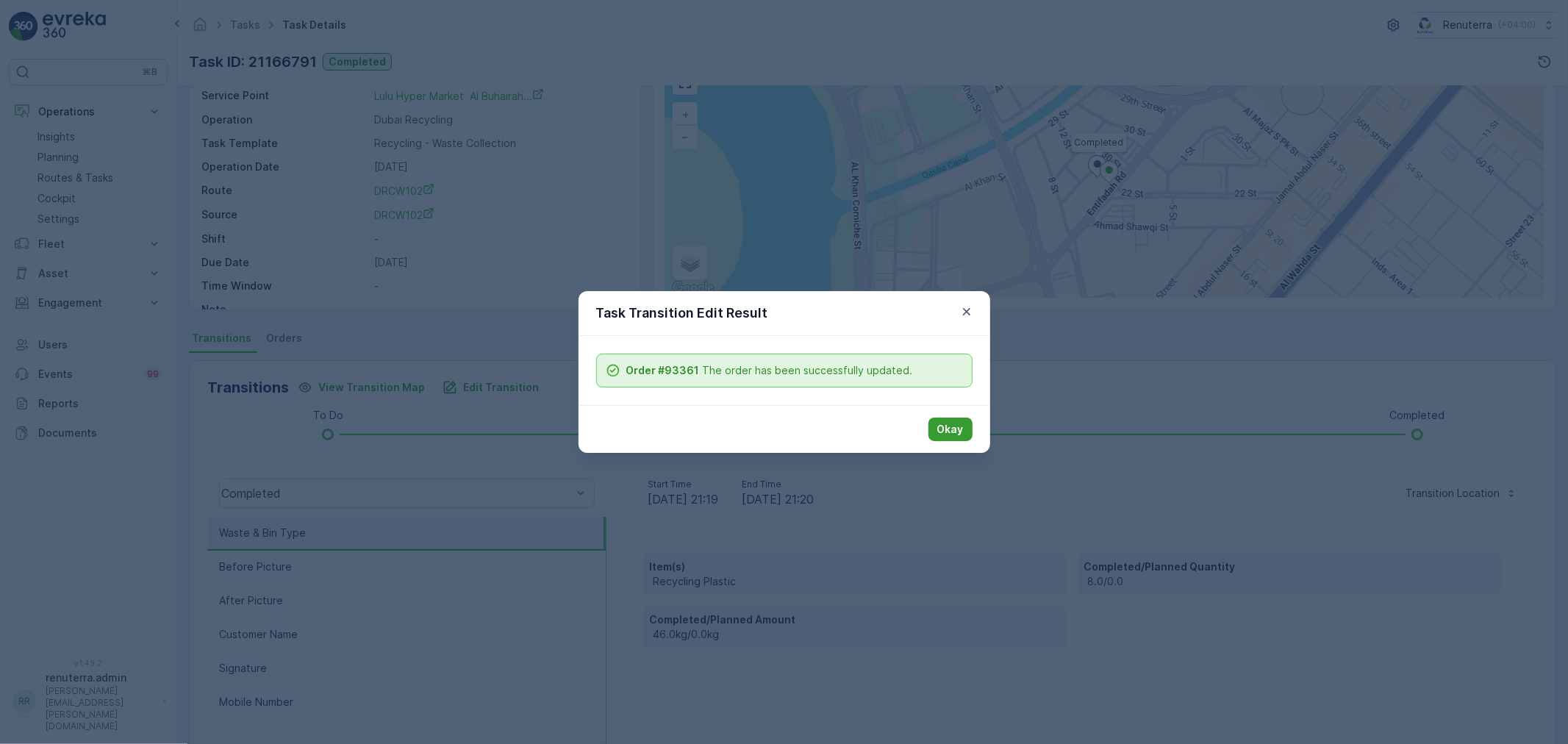
click at [956, 422] on p "Okay" at bounding box center [950, 429] width 27 height 14
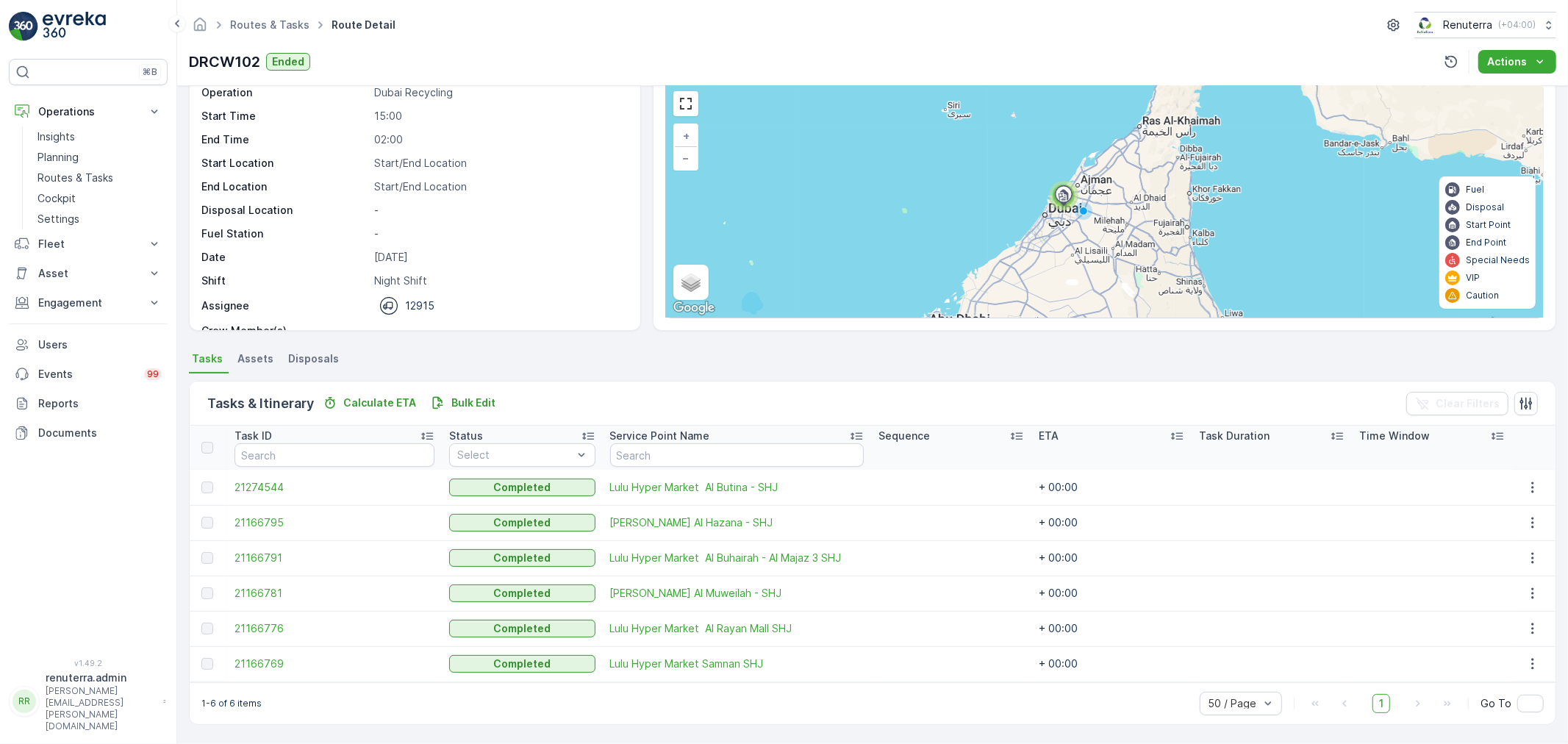
scroll to position [60, 0]
click at [281, 525] on span "21166795" at bounding box center [335, 523] width 200 height 14
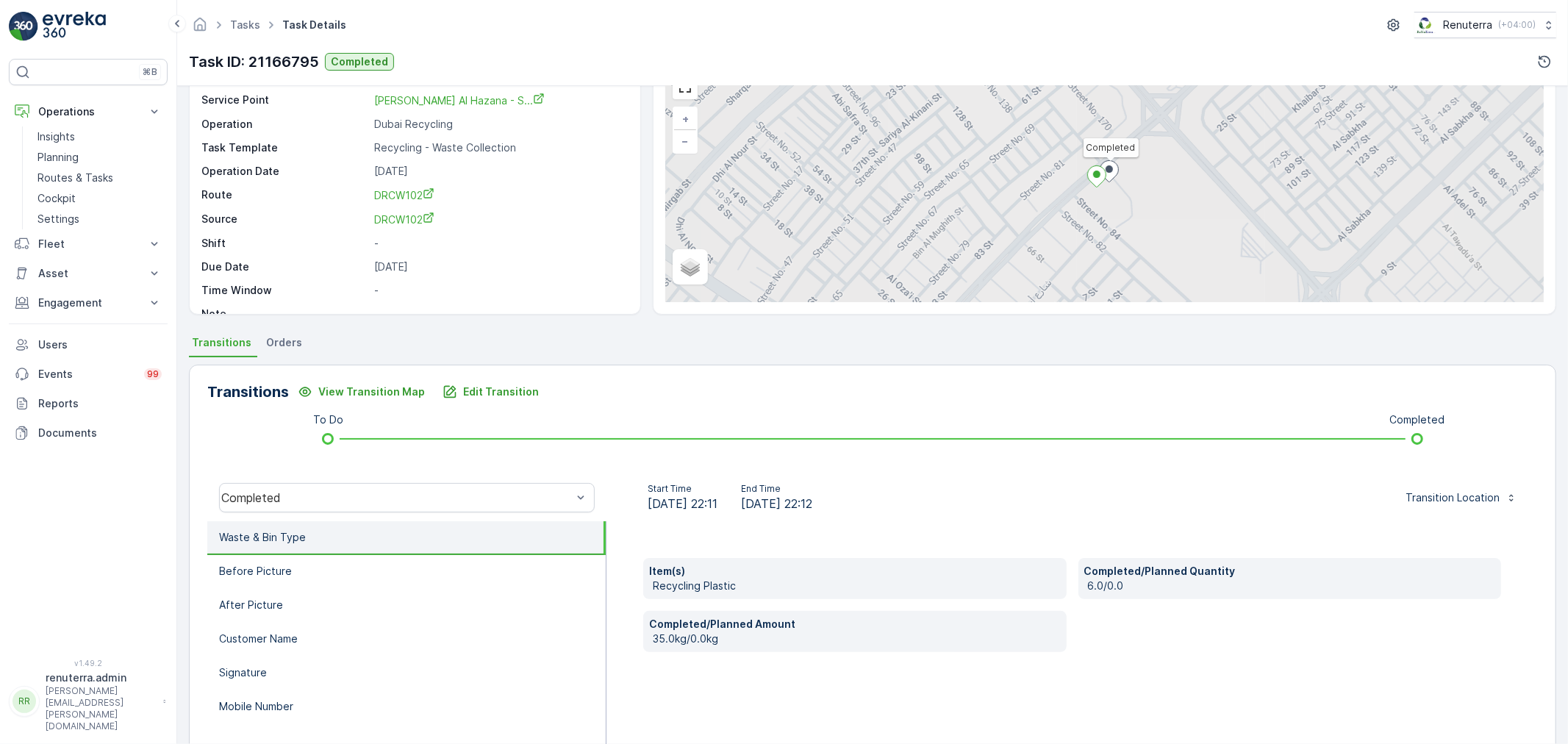
scroll to position [82, 0]
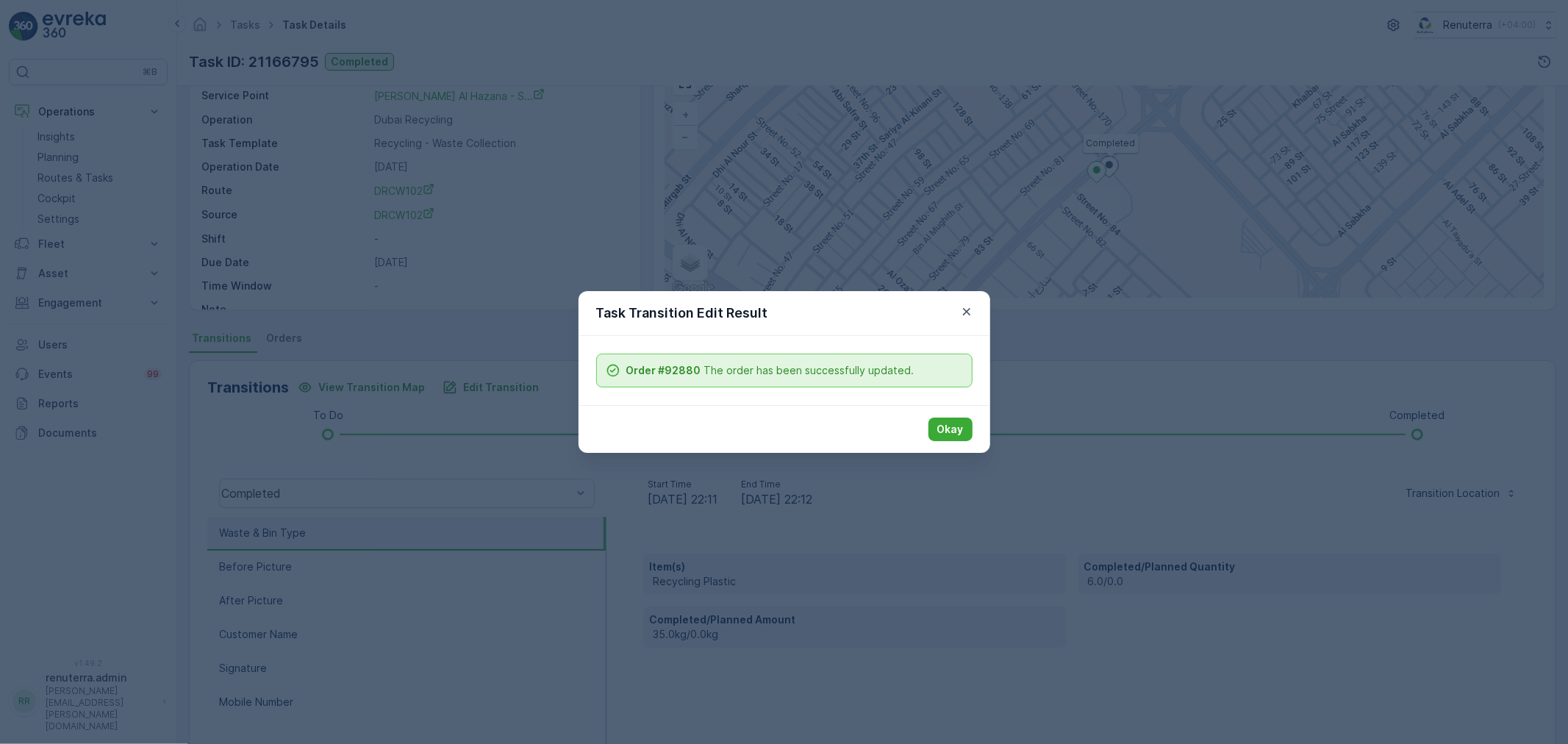
drag, startPoint x: 971, startPoint y: 427, endPoint x: 774, endPoint y: 323, distance: 222.8
click at [967, 428] on button "Okay" at bounding box center [950, 429] width 44 height 24
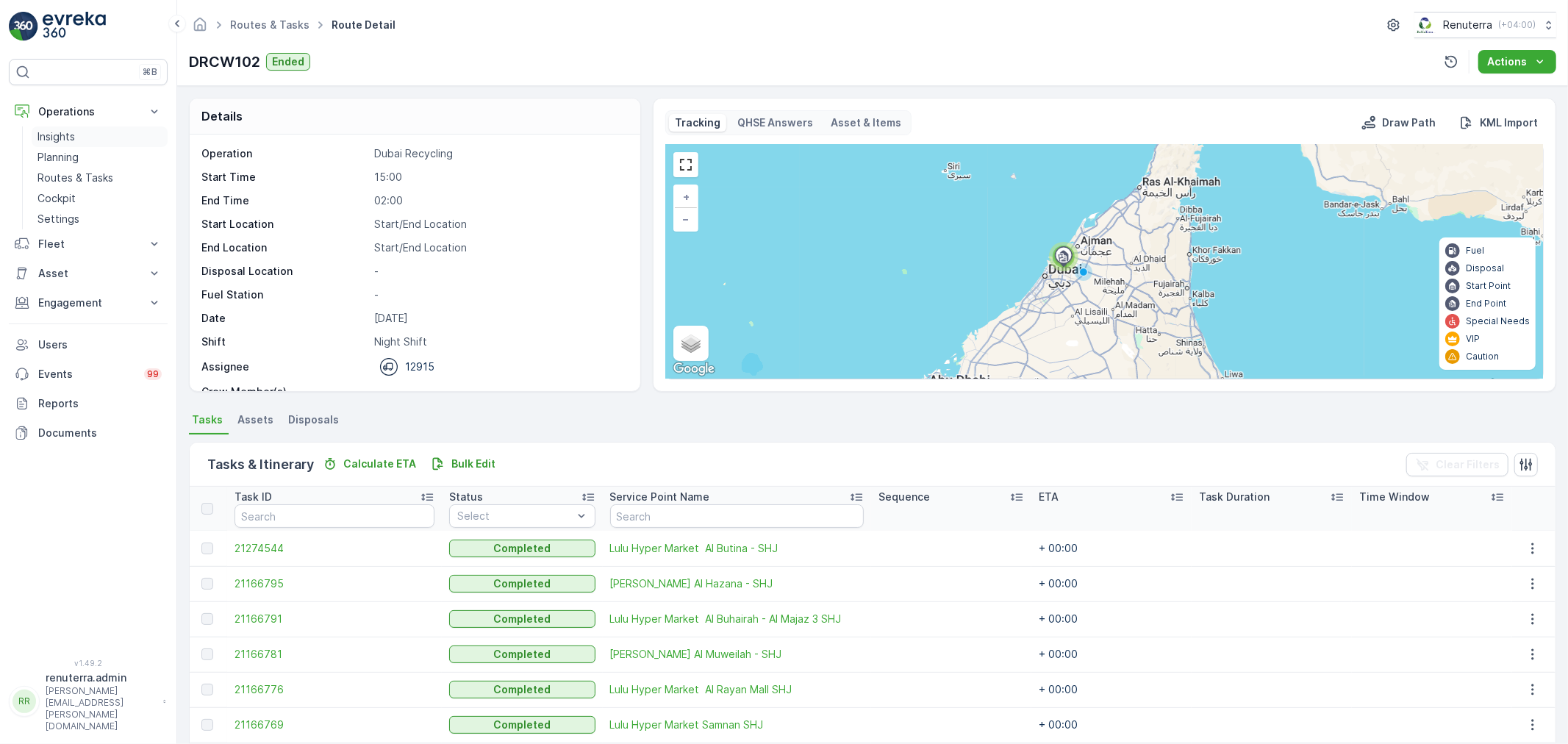
click at [83, 128] on link "Insights" at bounding box center [99, 137] width 136 height 21
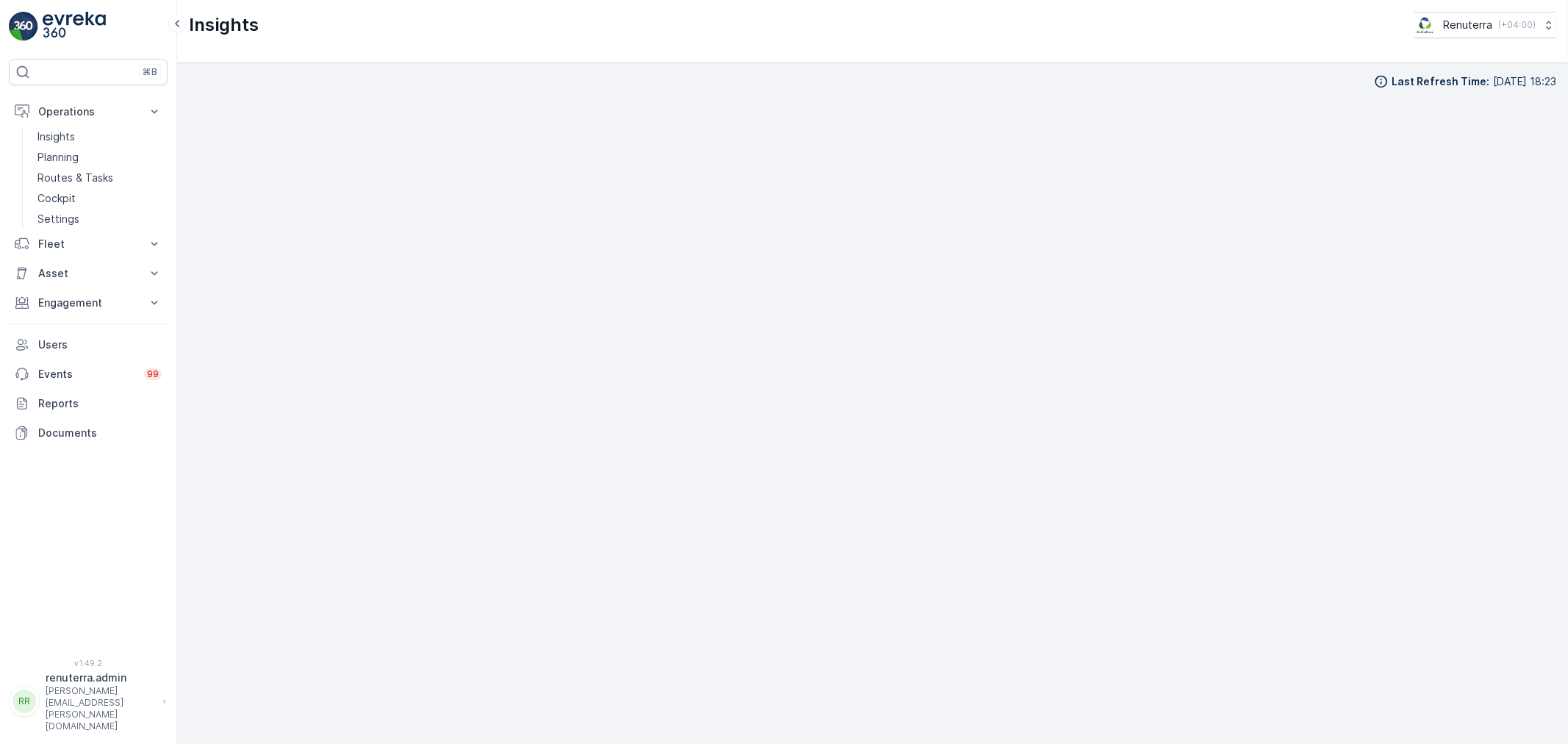
scroll to position [16, 0]
click at [75, 137] on p "Insights" at bounding box center [55, 136] width 37 height 14
click at [68, 129] on p "Insights" at bounding box center [55, 136] width 37 height 14
drag, startPoint x: 55, startPoint y: 106, endPoint x: 61, endPoint y: 122, distance: 17.1
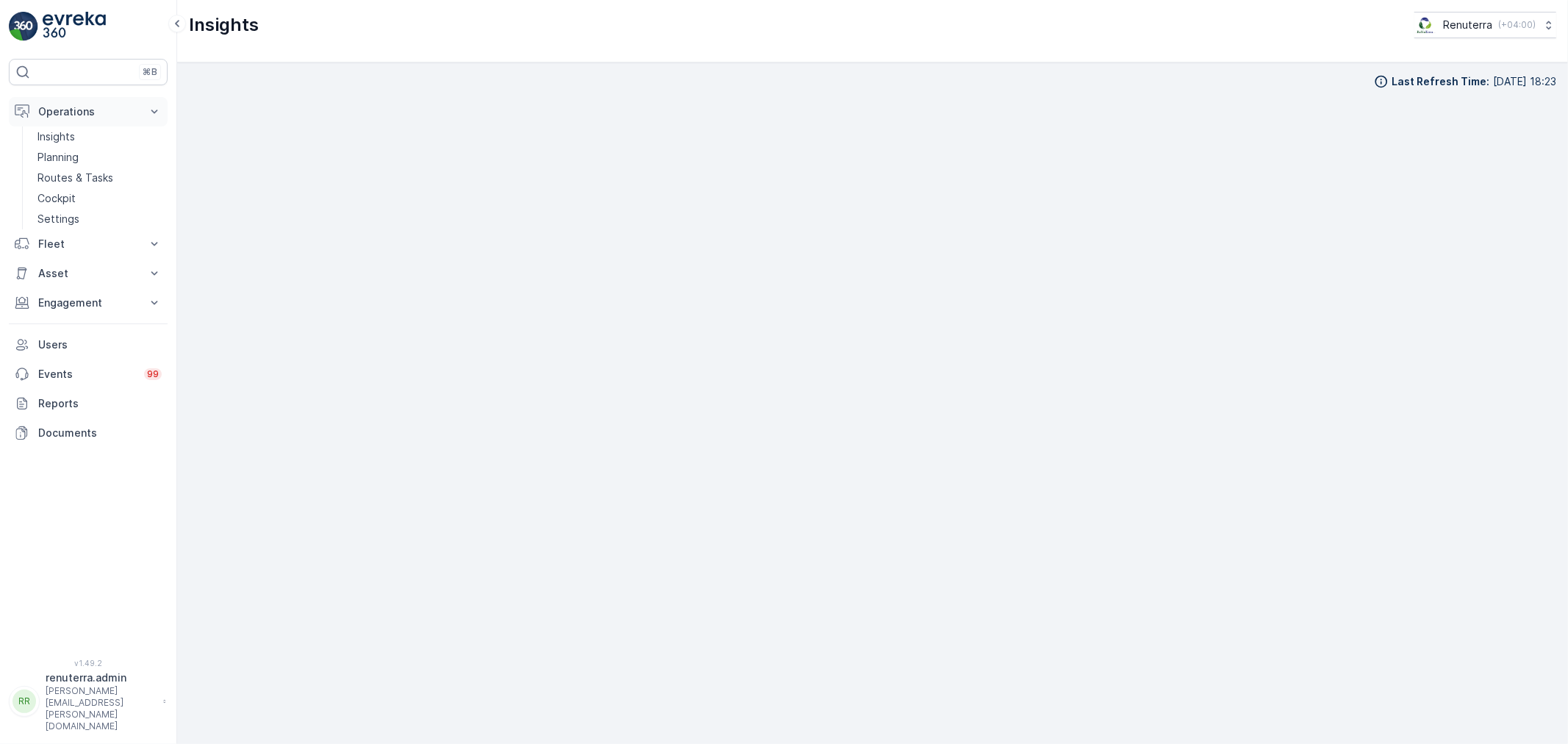
click at [57, 106] on p "Operations" at bounding box center [87, 111] width 100 height 14
click at [80, 124] on button "Operations" at bounding box center [87, 111] width 159 height 29
click at [96, 107] on p "Operations" at bounding box center [87, 111] width 100 height 14
click at [91, 108] on p "Operations" at bounding box center [87, 111] width 100 height 14
click at [79, 155] on link "Planning" at bounding box center [99, 158] width 136 height 21
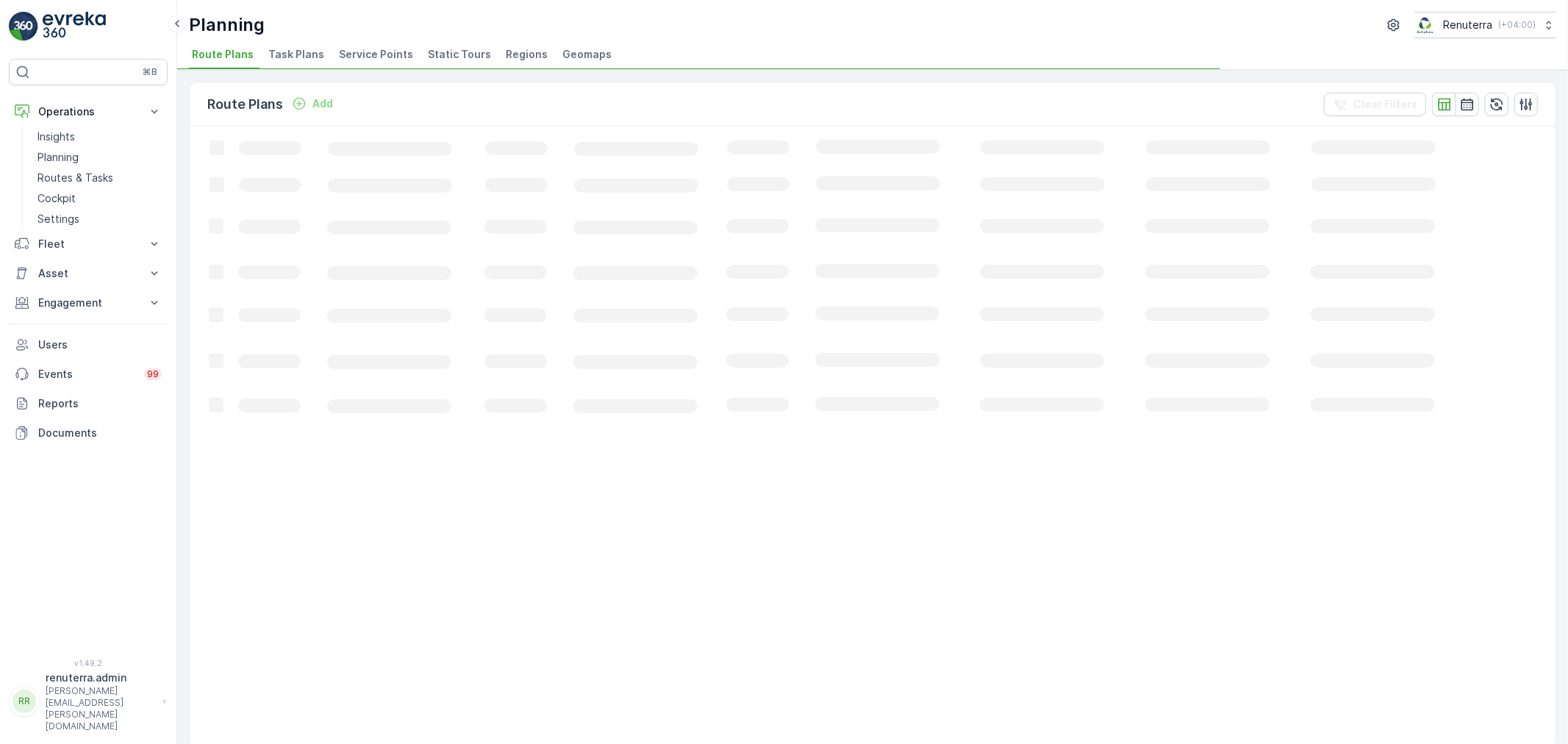
drag, startPoint x: 373, startPoint y: 55, endPoint x: 346, endPoint y: 67, distance: 29.5
click at [358, 61] on span "Service Points" at bounding box center [376, 54] width 74 height 14
